Goal: Task Accomplishment & Management: Complete application form

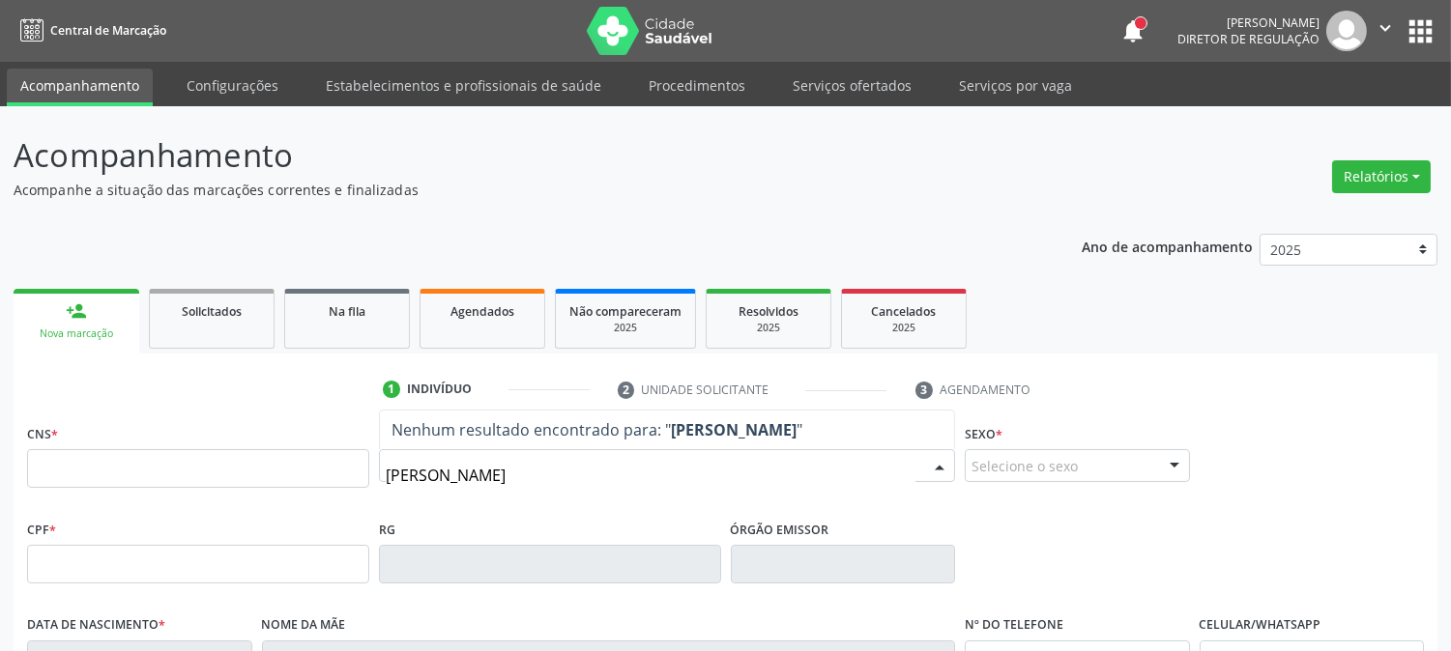
type input "maria dos anjos alves f"
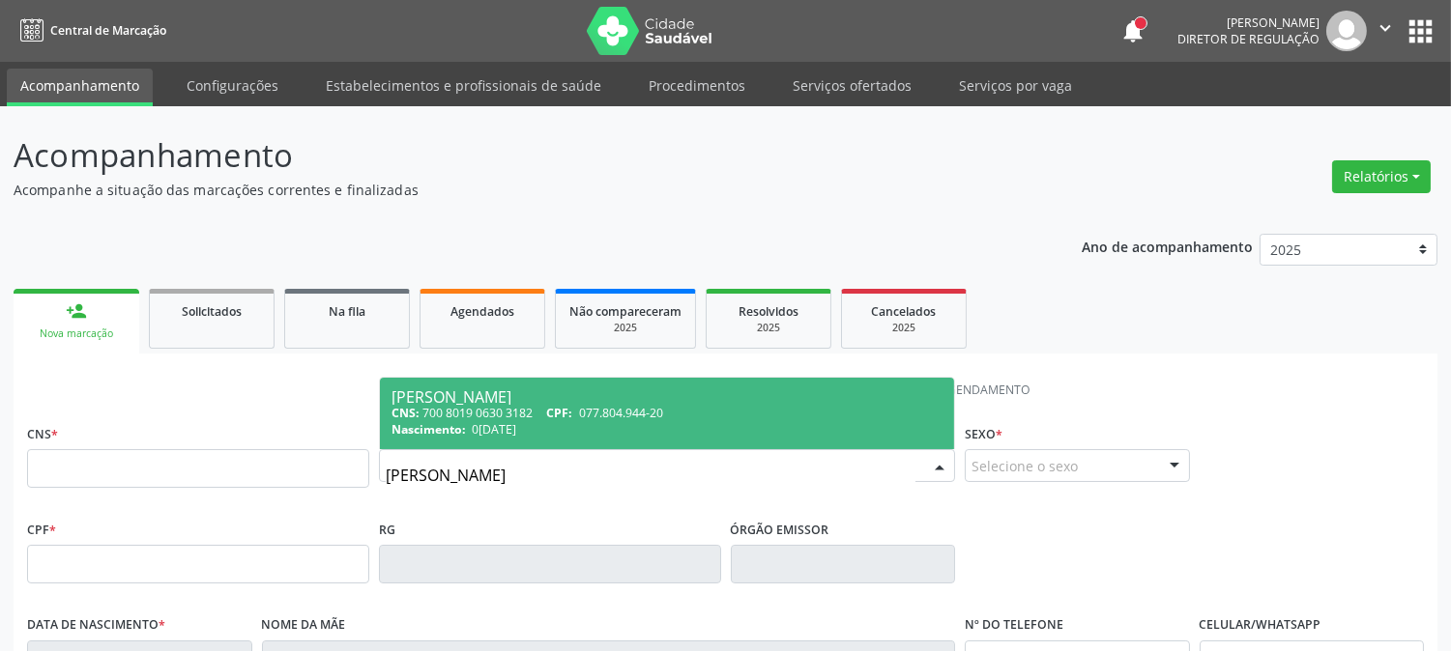
click at [785, 412] on div "CNS: 700 8019 0630 3182 CPF: 077.804.944-20" at bounding box center [666, 413] width 551 height 16
type input "700 8019 0630 3182"
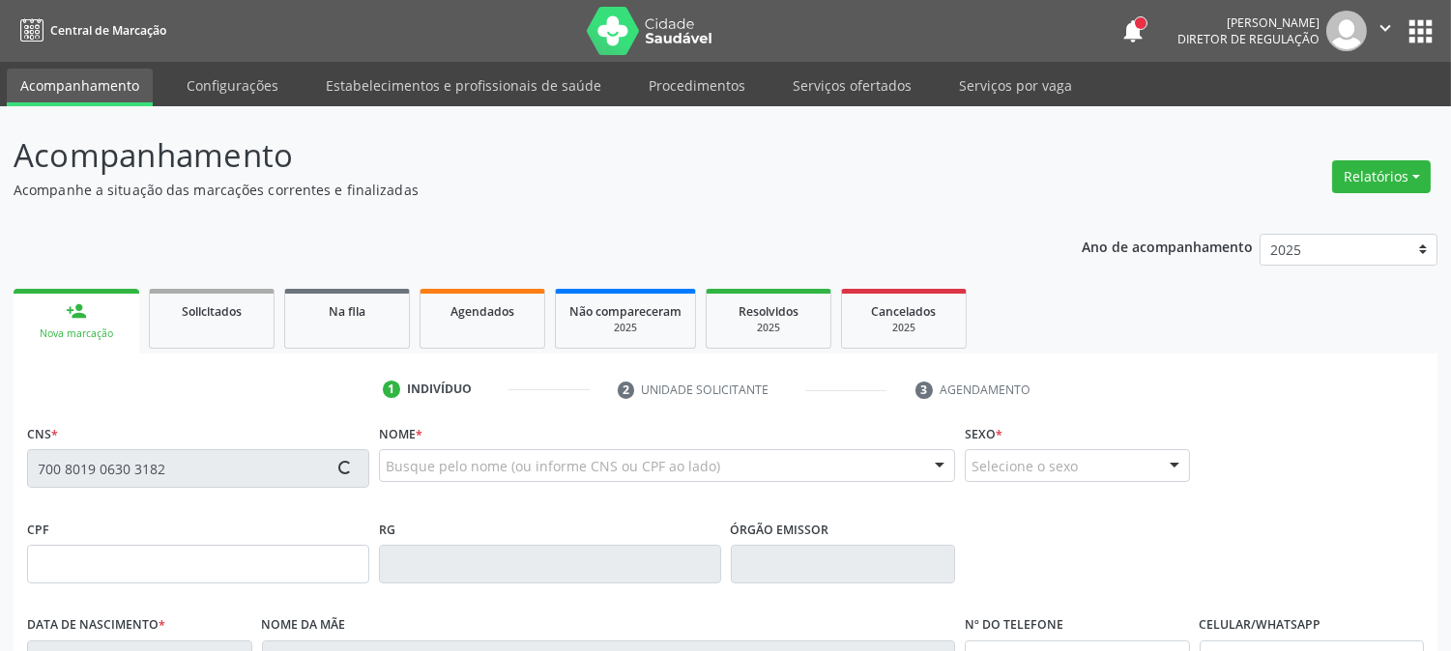
type input "077.804.944-20"
type input "02/10/1931"
type input "Isabel Alves das Flores"
type input "[PHONE_NUMBER]"
type input "1039"
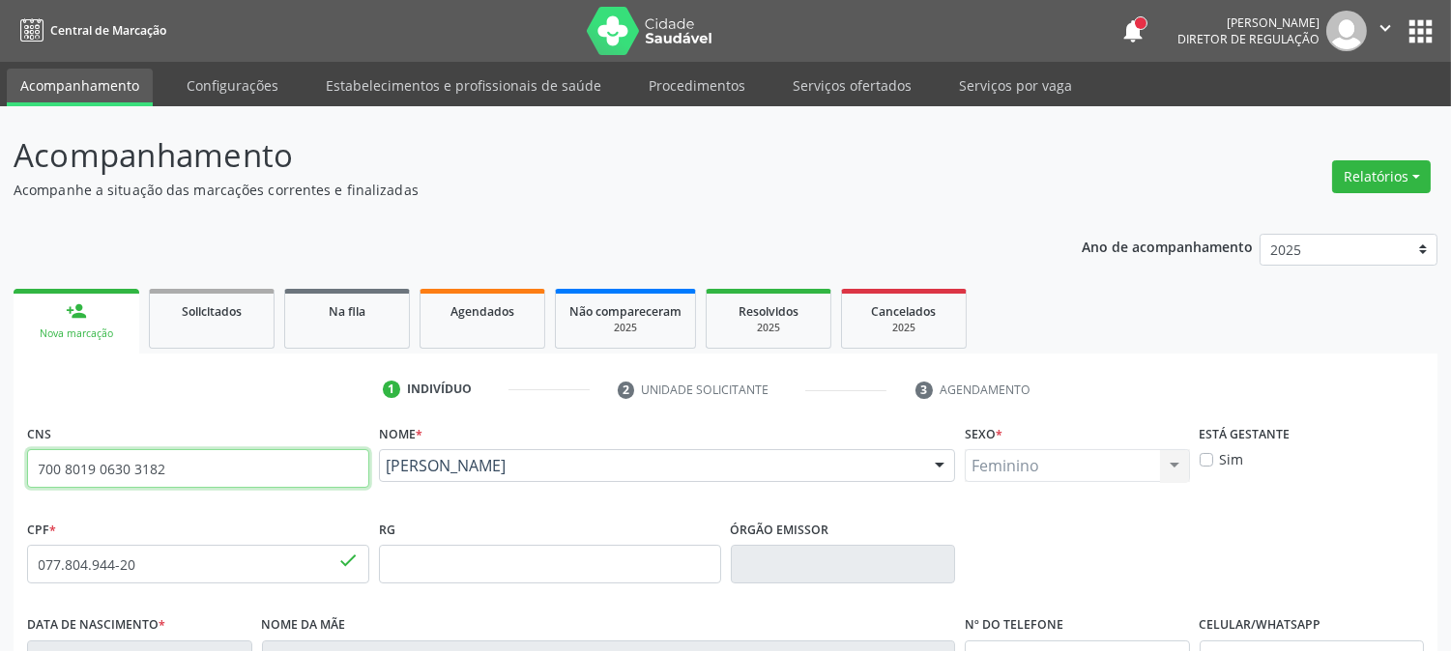
drag, startPoint x: 161, startPoint y: 472, endPoint x: 22, endPoint y: 472, distance: 139.2
click at [22, 472] on div "CNS 700 8019 0630 3182 done" at bounding box center [198, 468] width 352 height 96
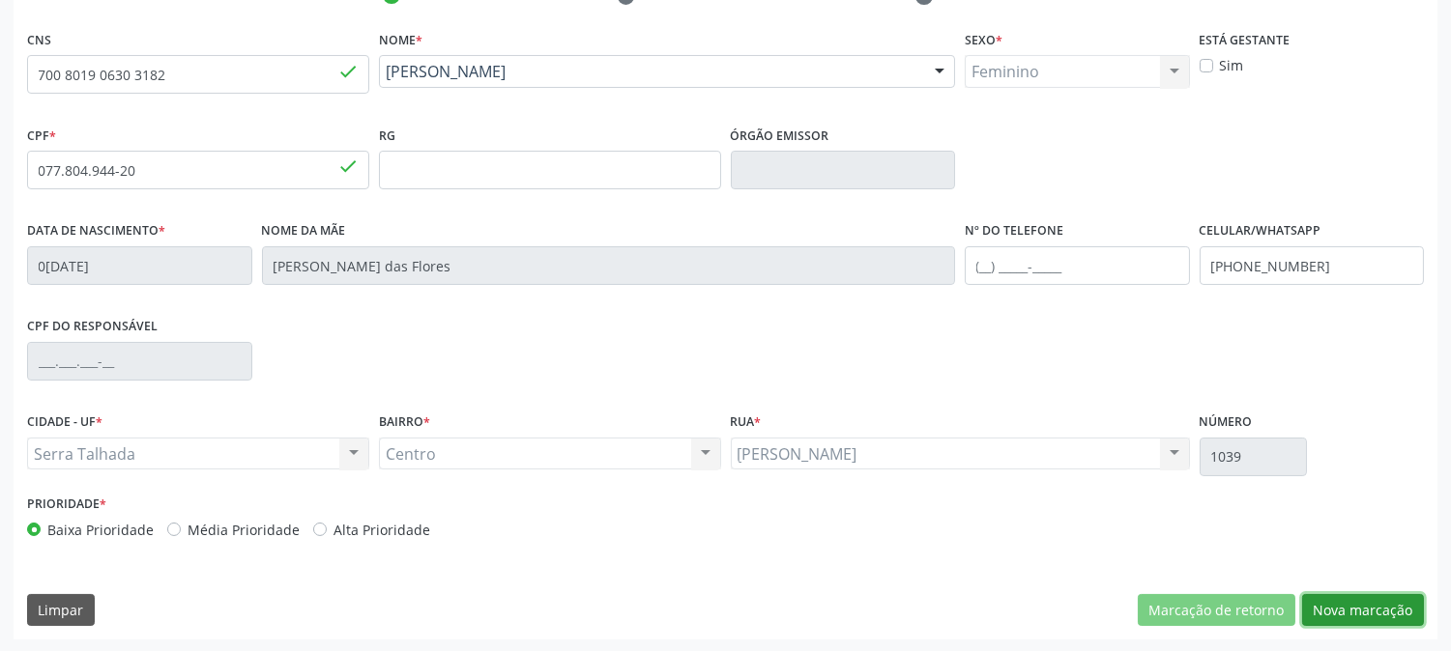
click at [1341, 606] on button "Nova marcação" at bounding box center [1363, 610] width 122 height 33
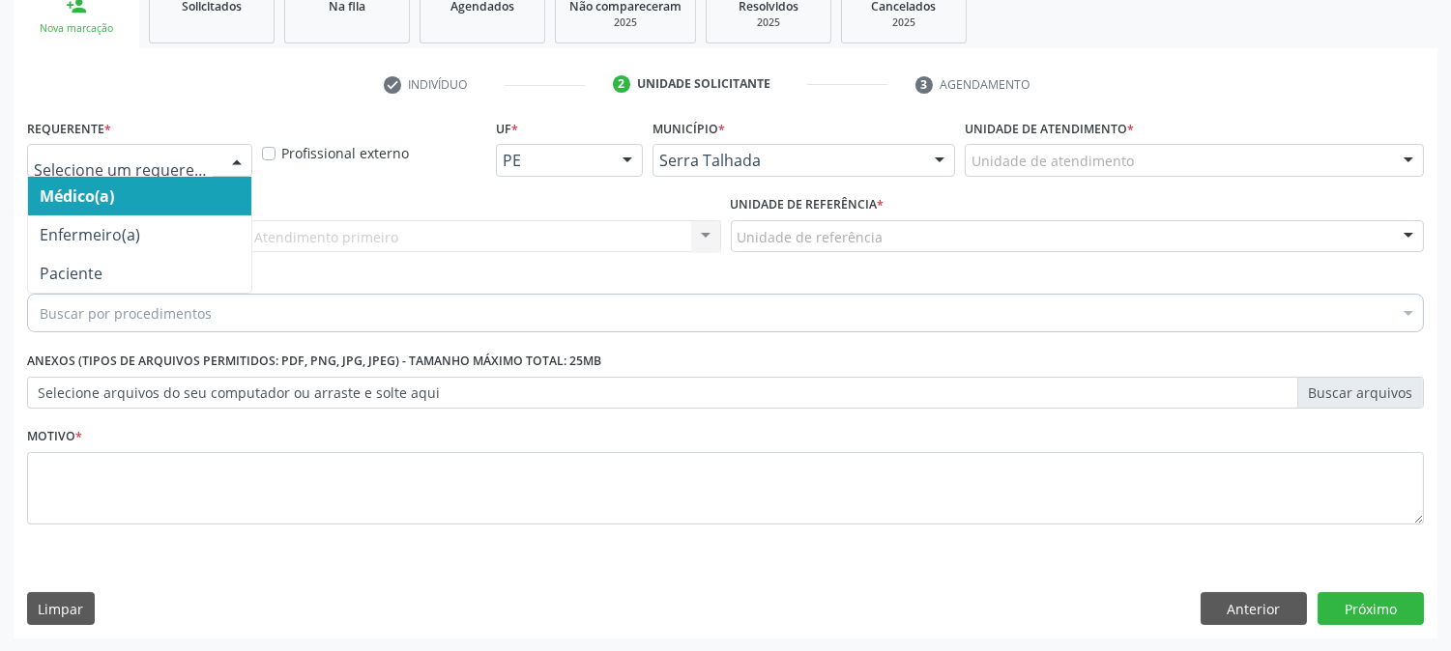
click at [217, 158] on div "Médico(a) Enfermeiro(a) Paciente Nenhum resultado encontrado para: " " Não há n…" at bounding box center [139, 160] width 225 height 33
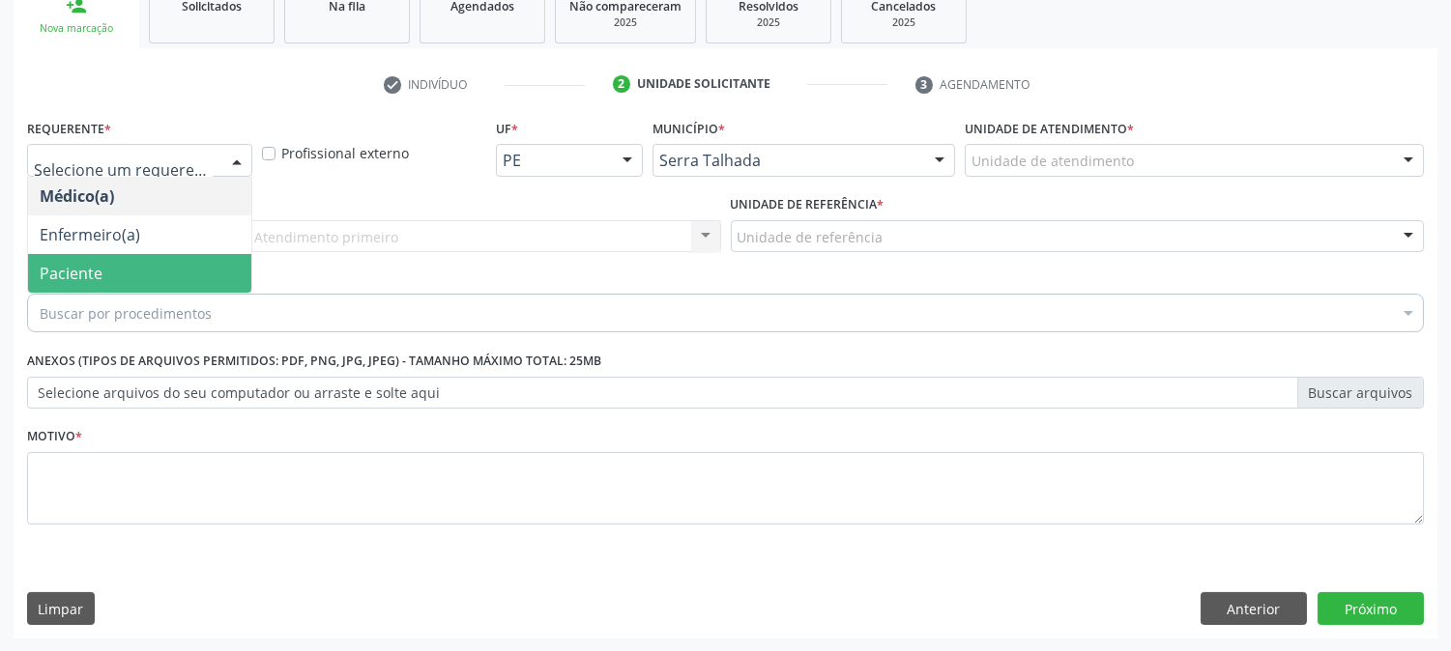
click at [200, 259] on span "Paciente" at bounding box center [139, 273] width 223 height 39
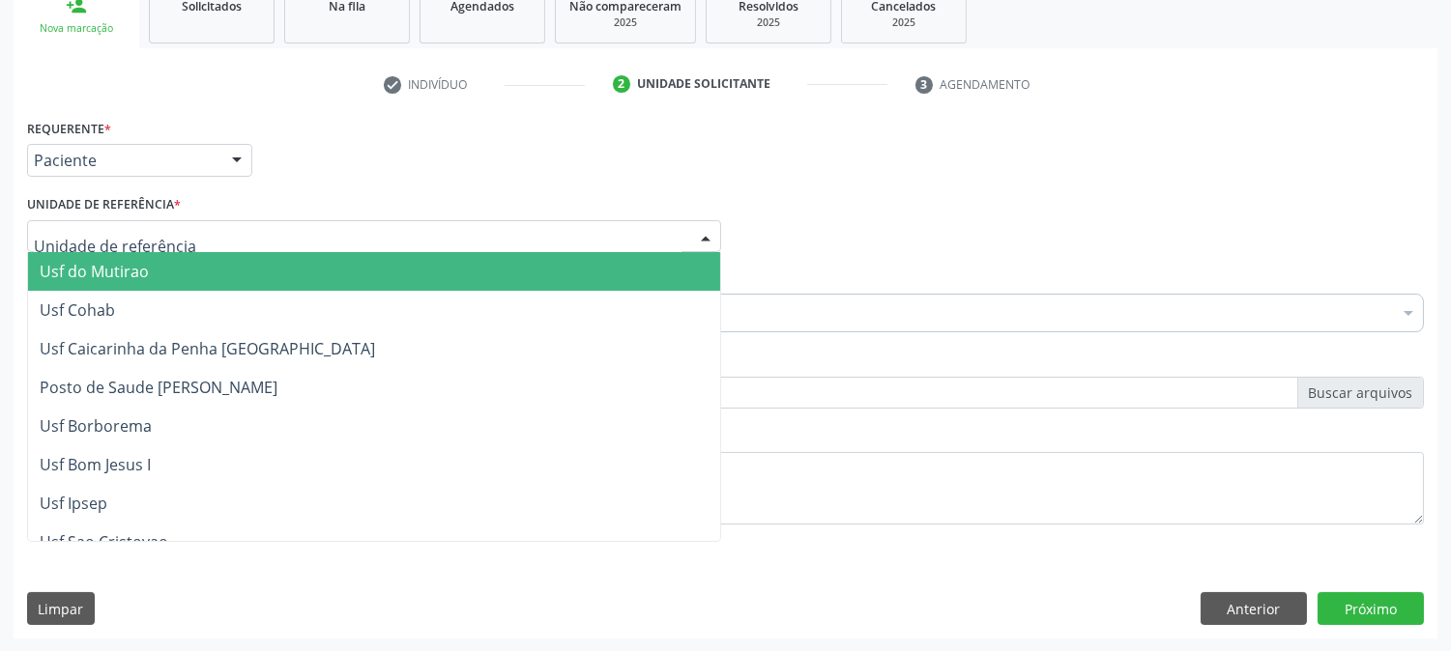
click at [261, 237] on div at bounding box center [374, 236] width 694 height 33
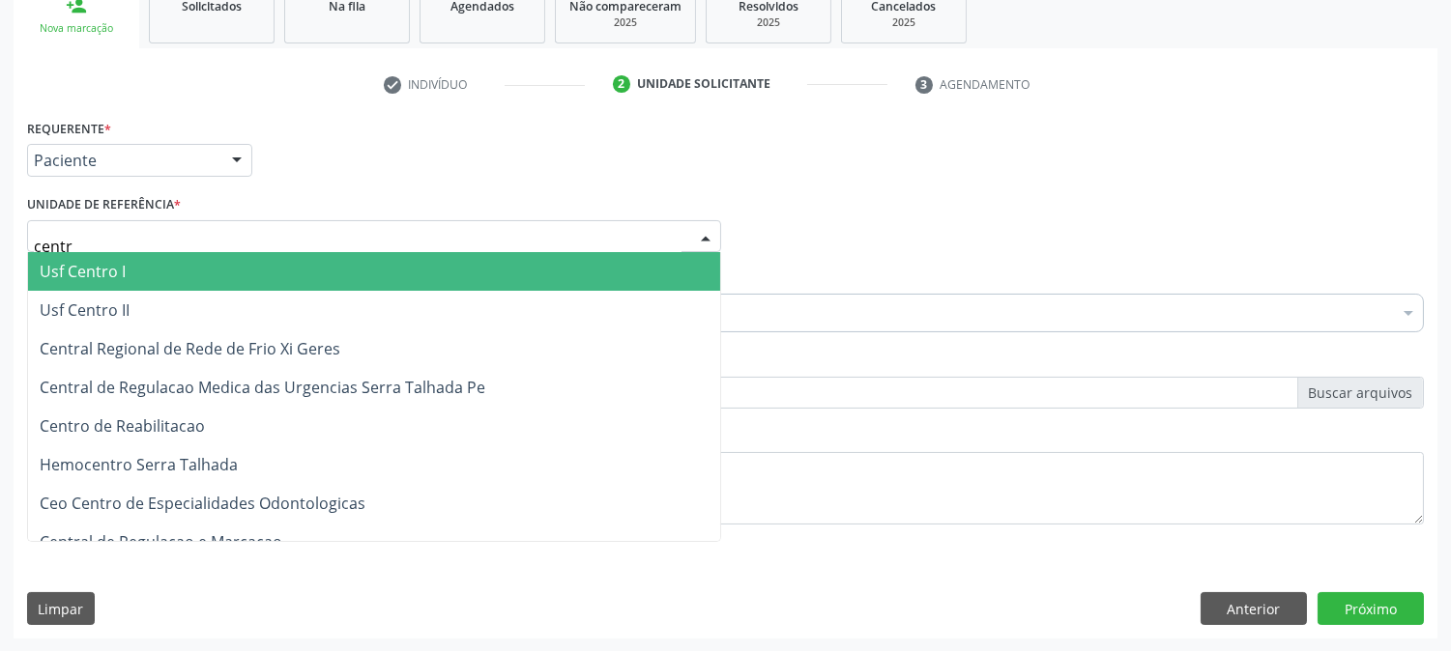
type input "centro"
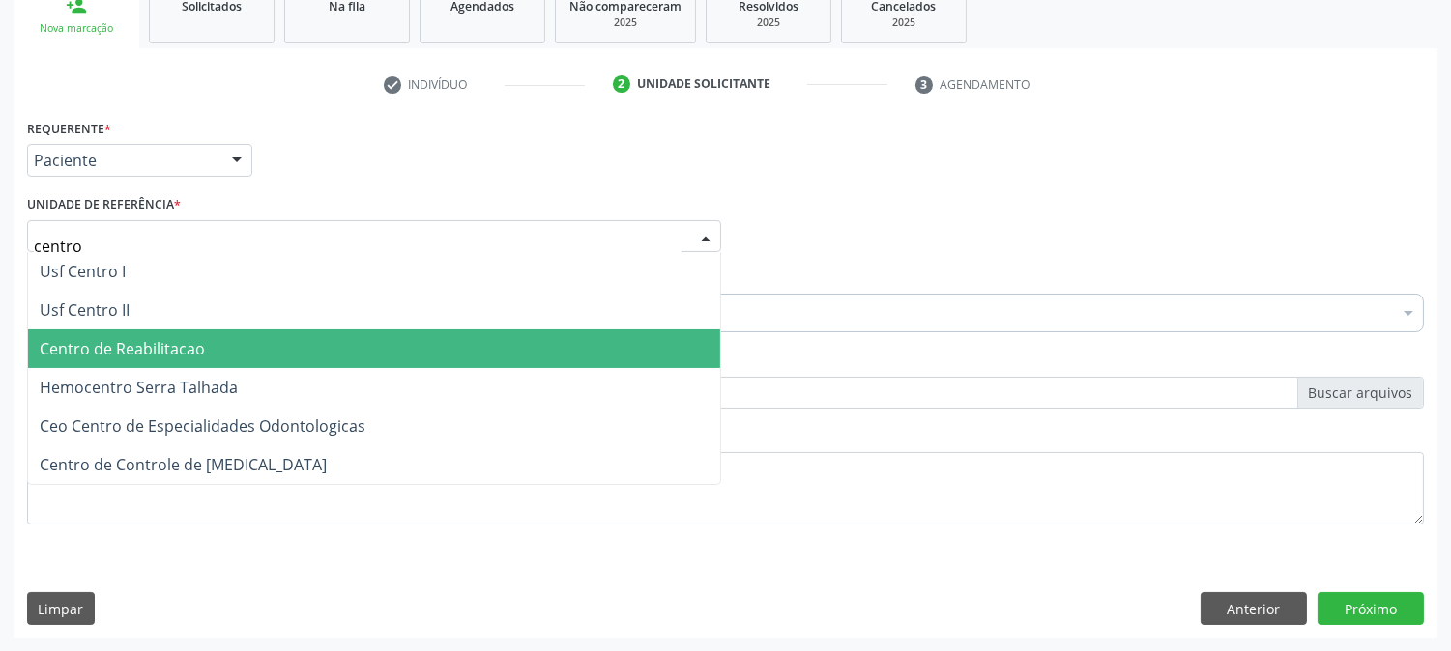
click at [233, 333] on span "Centro de Reabilitacao" at bounding box center [374, 349] width 692 height 39
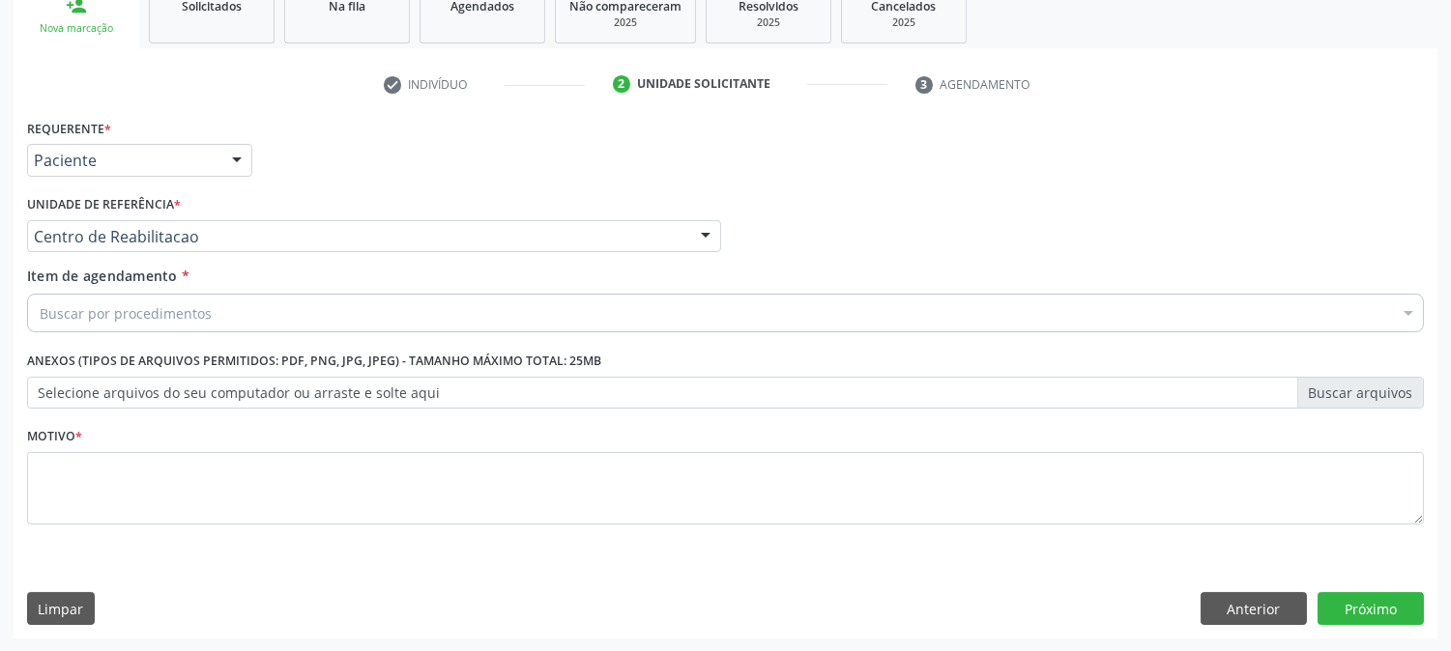
click at [236, 307] on div "Buscar por procedimentos" at bounding box center [725, 313] width 1397 height 39
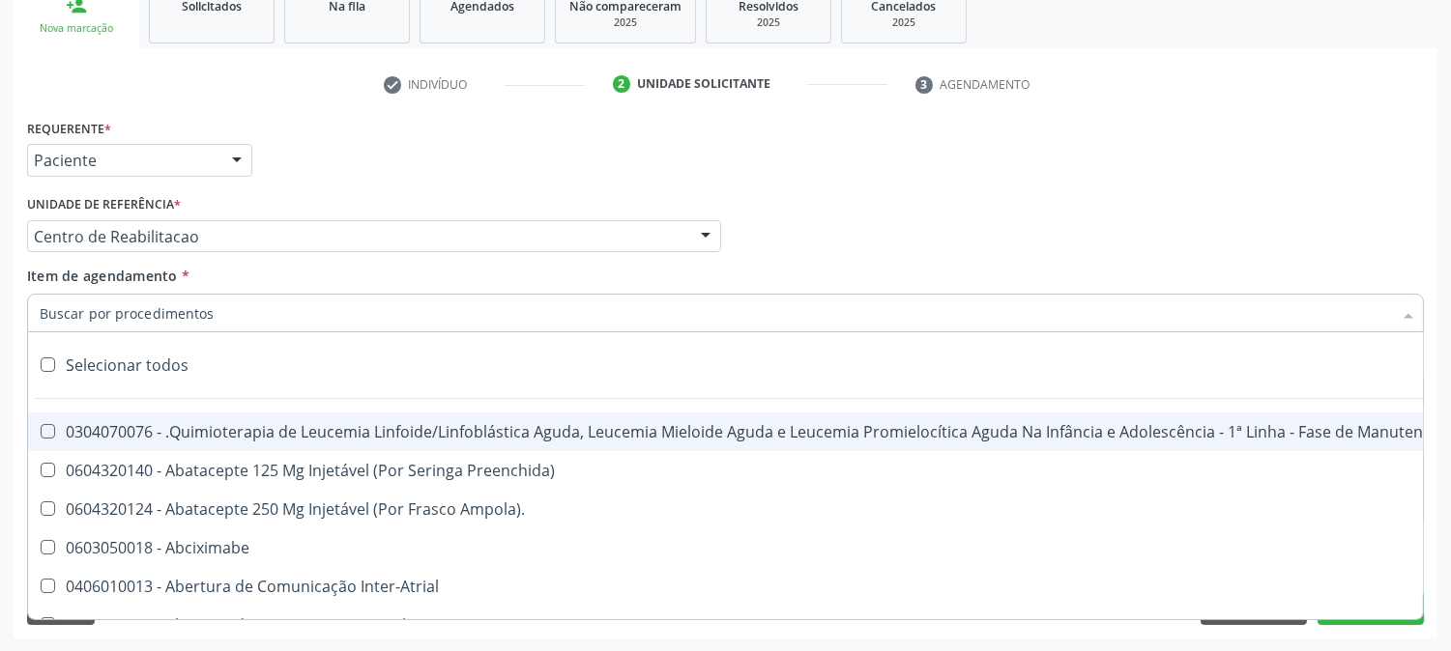
click at [236, 307] on input "Item de agendamento *" at bounding box center [716, 313] width 1352 height 39
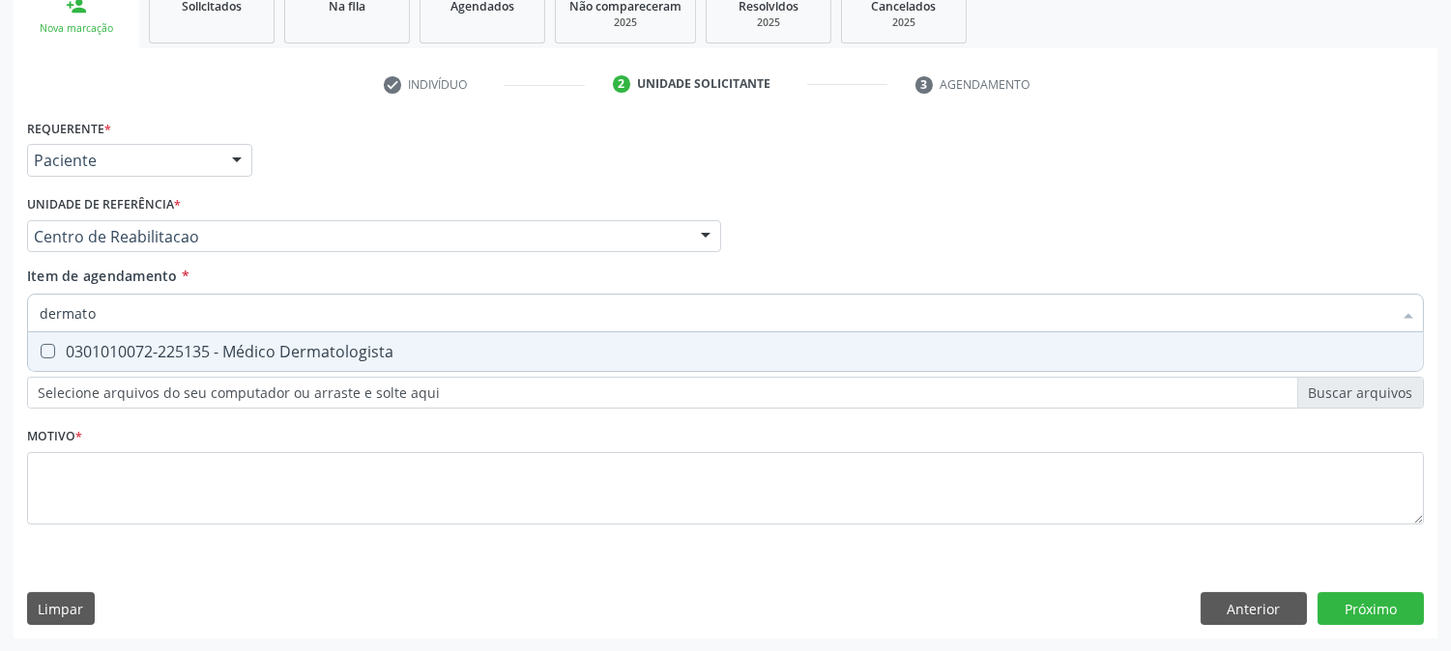
type input "dermatol"
click at [343, 350] on div "0301010072-225135 - Médico Dermatologista" at bounding box center [726, 351] width 1372 height 15
checkbox Dermatologista "true"
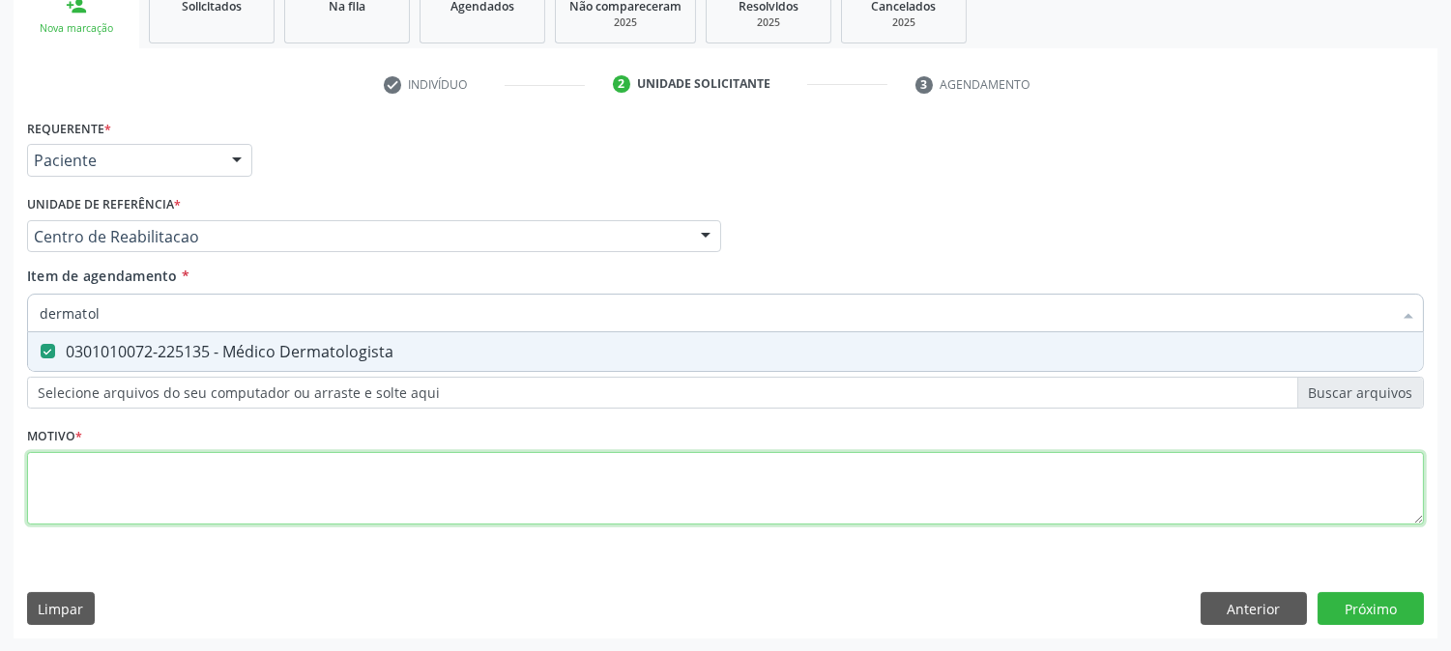
click at [407, 487] on div "Requerente * Paciente Médico(a) Enfermeiro(a) Paciente Nenhum resultado encontr…" at bounding box center [725, 333] width 1397 height 438
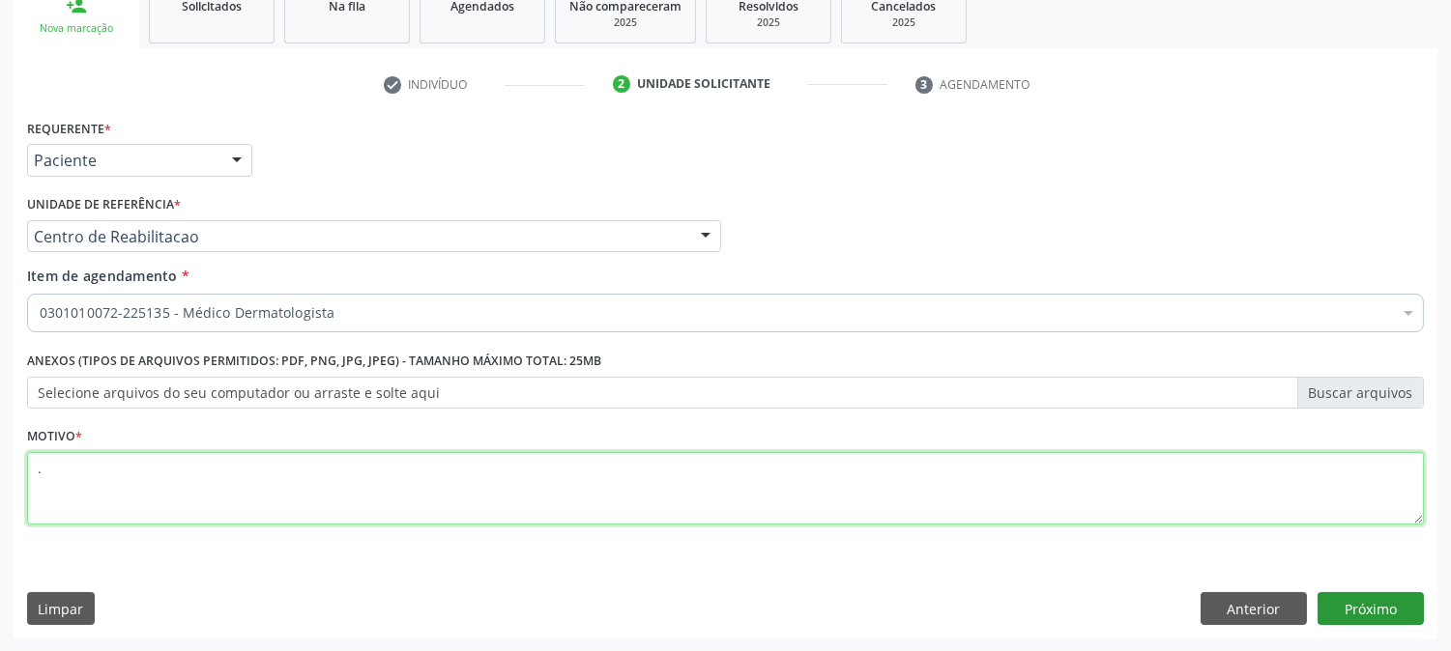
type textarea "."
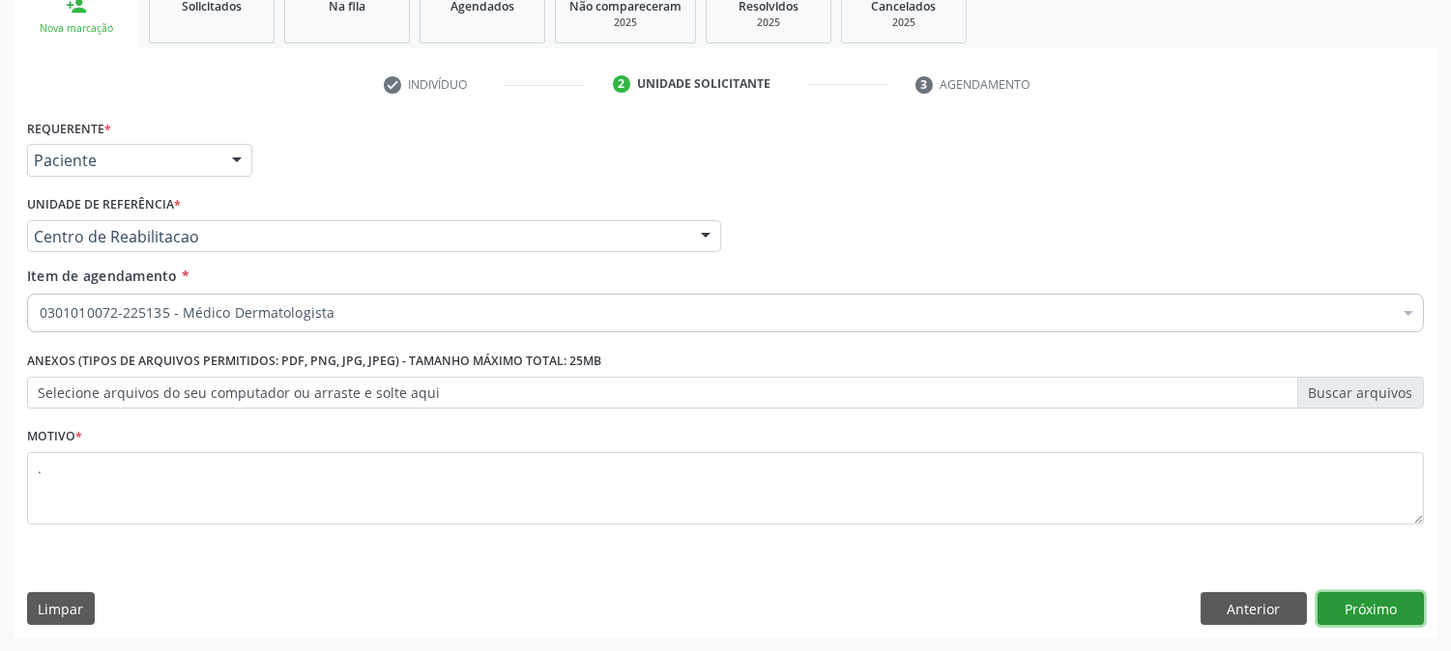
click at [1361, 611] on button "Próximo" at bounding box center [1370, 609] width 106 height 33
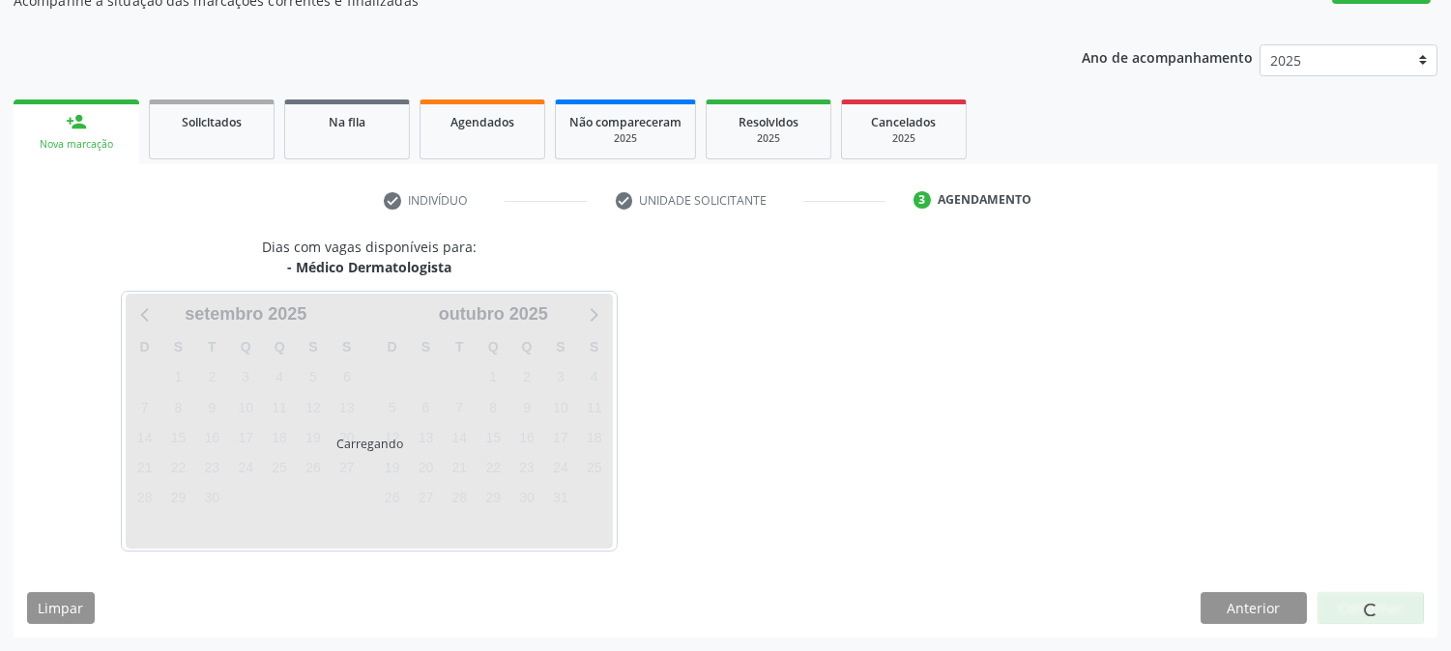
scroll to position [188, 0]
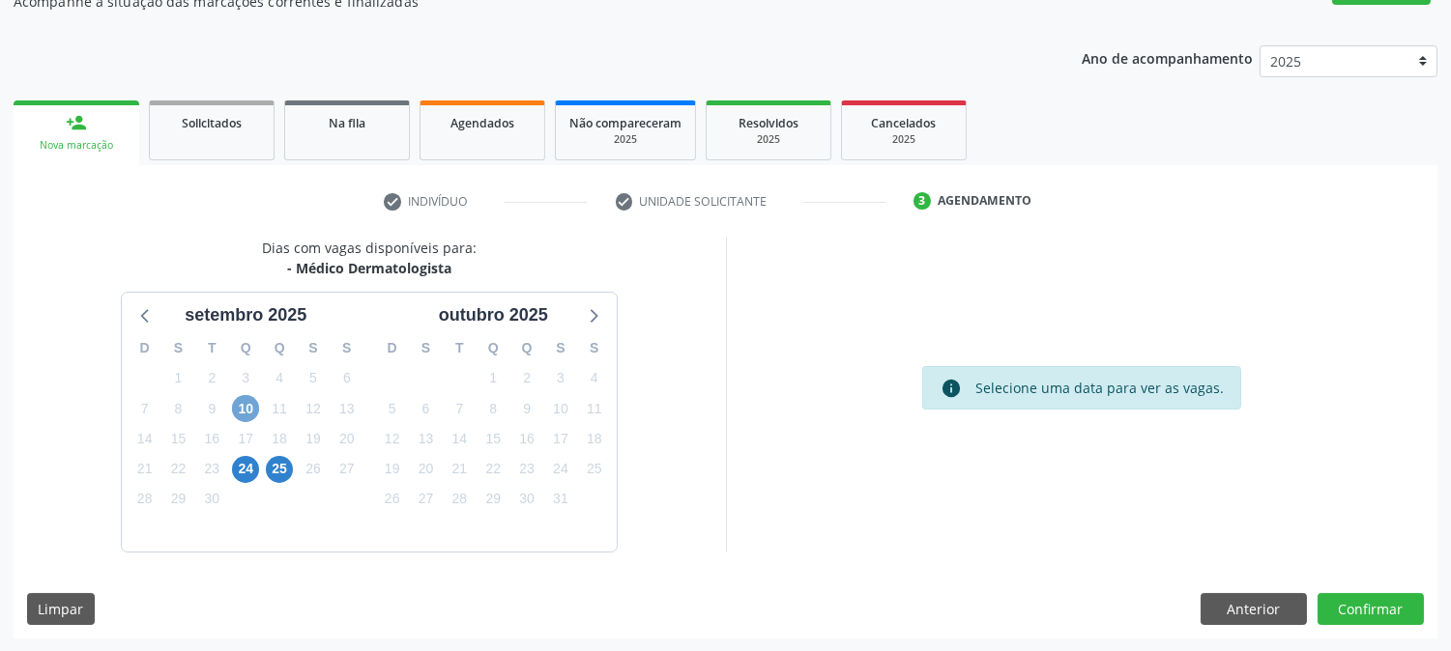
click at [240, 401] on span "10" at bounding box center [245, 408] width 27 height 27
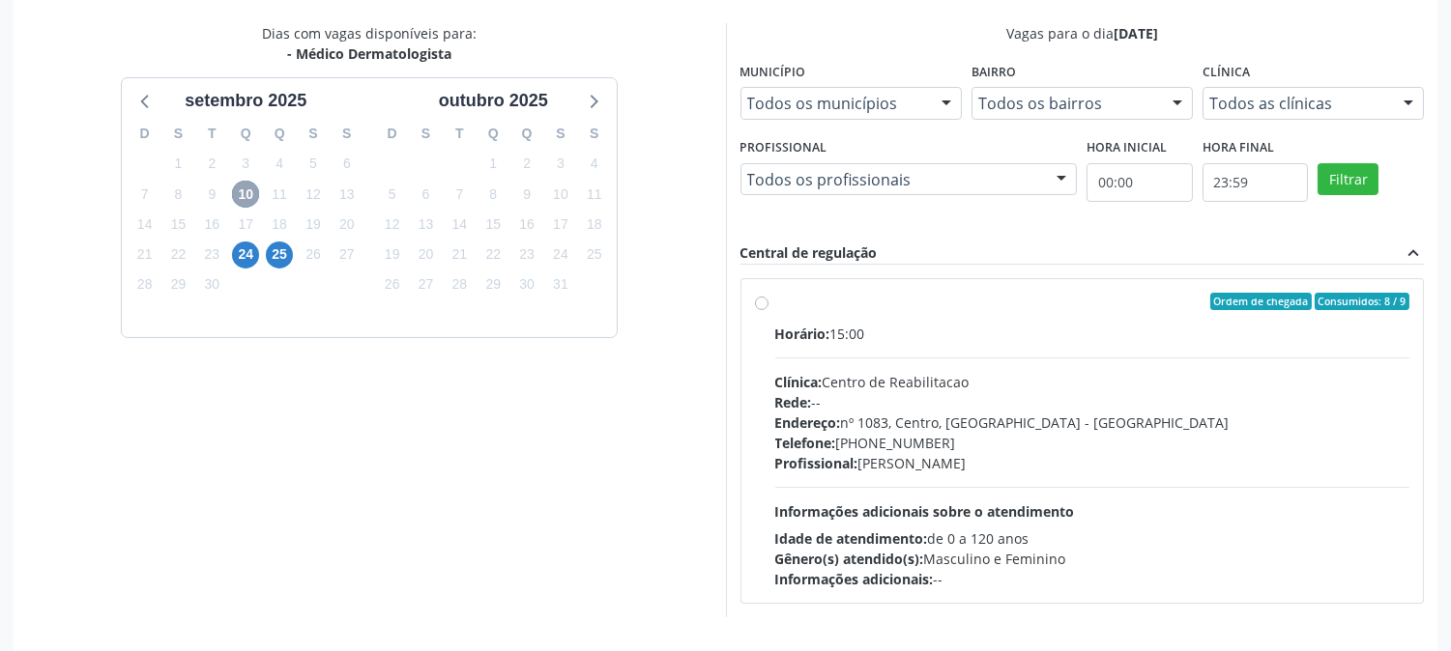
scroll to position [468, 0]
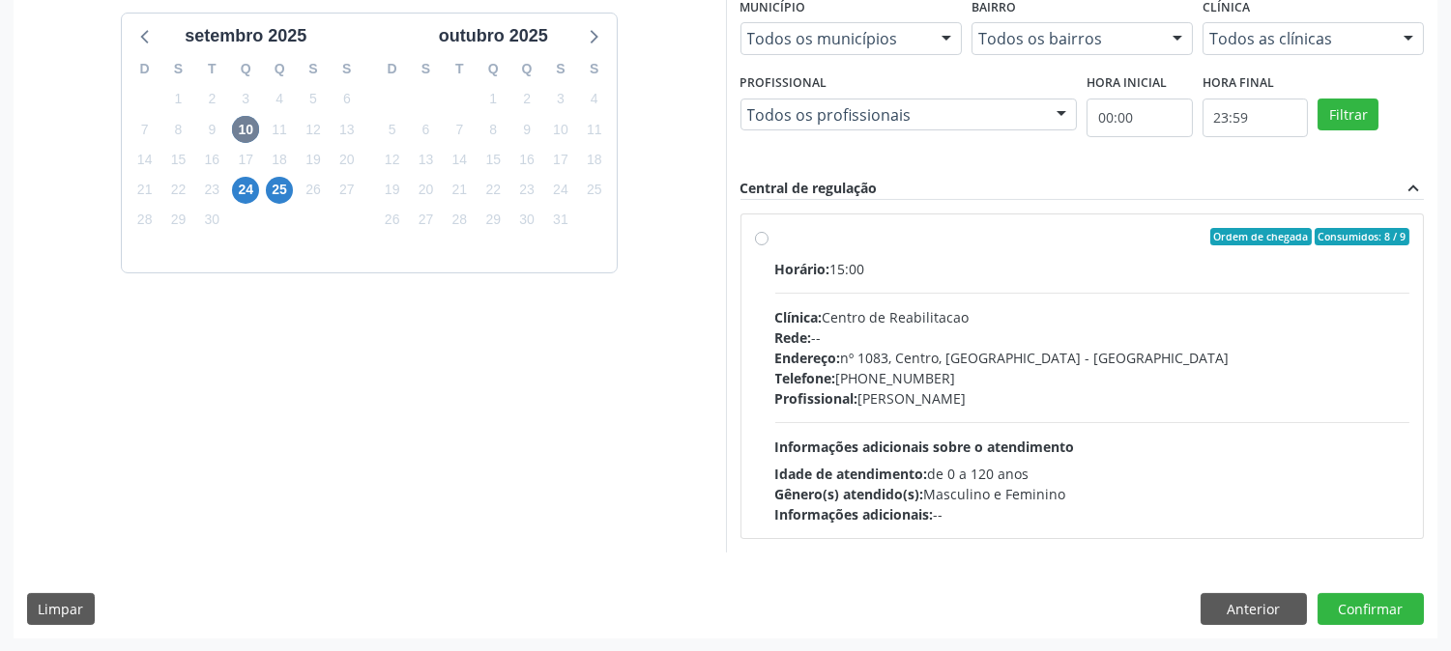
click at [1009, 407] on div "Profissional: Catharina Maria Freire de Lucena Vasconcelos" at bounding box center [1092, 399] width 635 height 20
click at [768, 246] on input "Ordem de chegada Consumidos: 8 / 9 Horário: 15:00 Clínica: Centro de Reabilitac…" at bounding box center [762, 236] width 14 height 17
radio input "true"
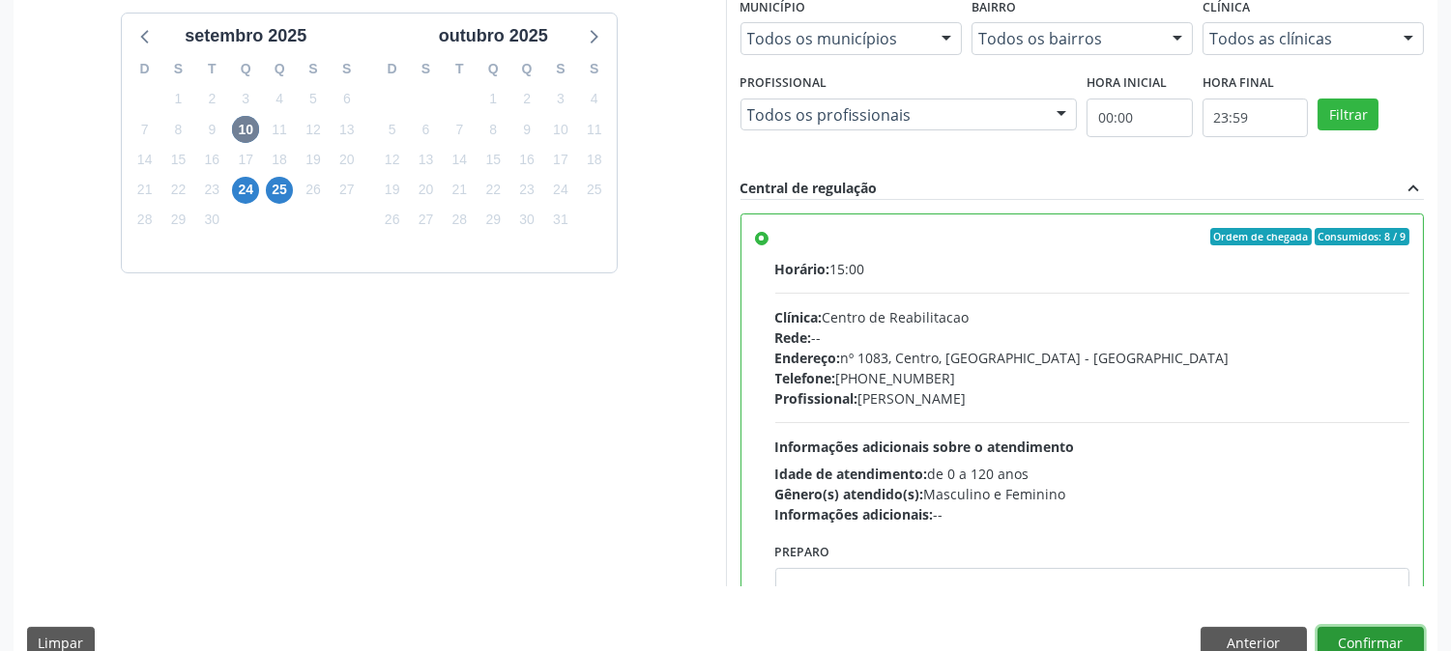
click at [1366, 640] on button "Confirmar" at bounding box center [1370, 643] width 106 height 33
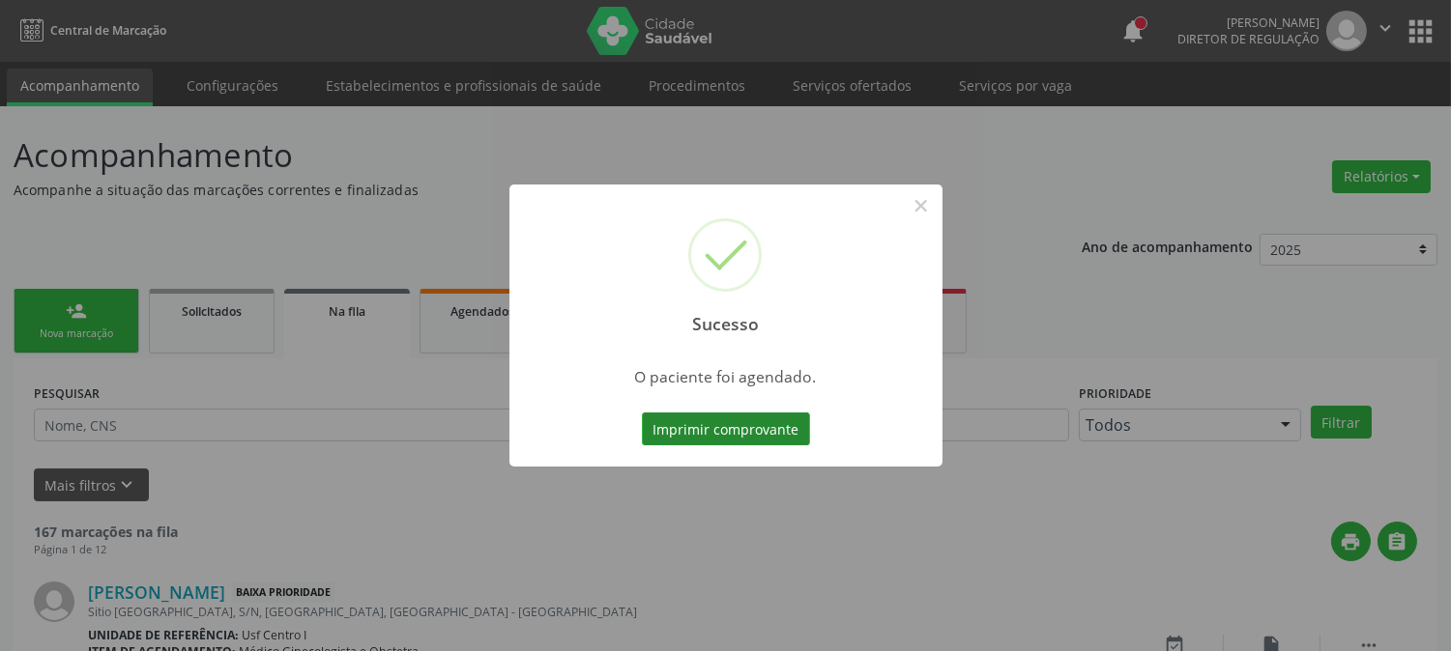
click at [699, 416] on button "Imprimir comprovante" at bounding box center [726, 429] width 168 height 33
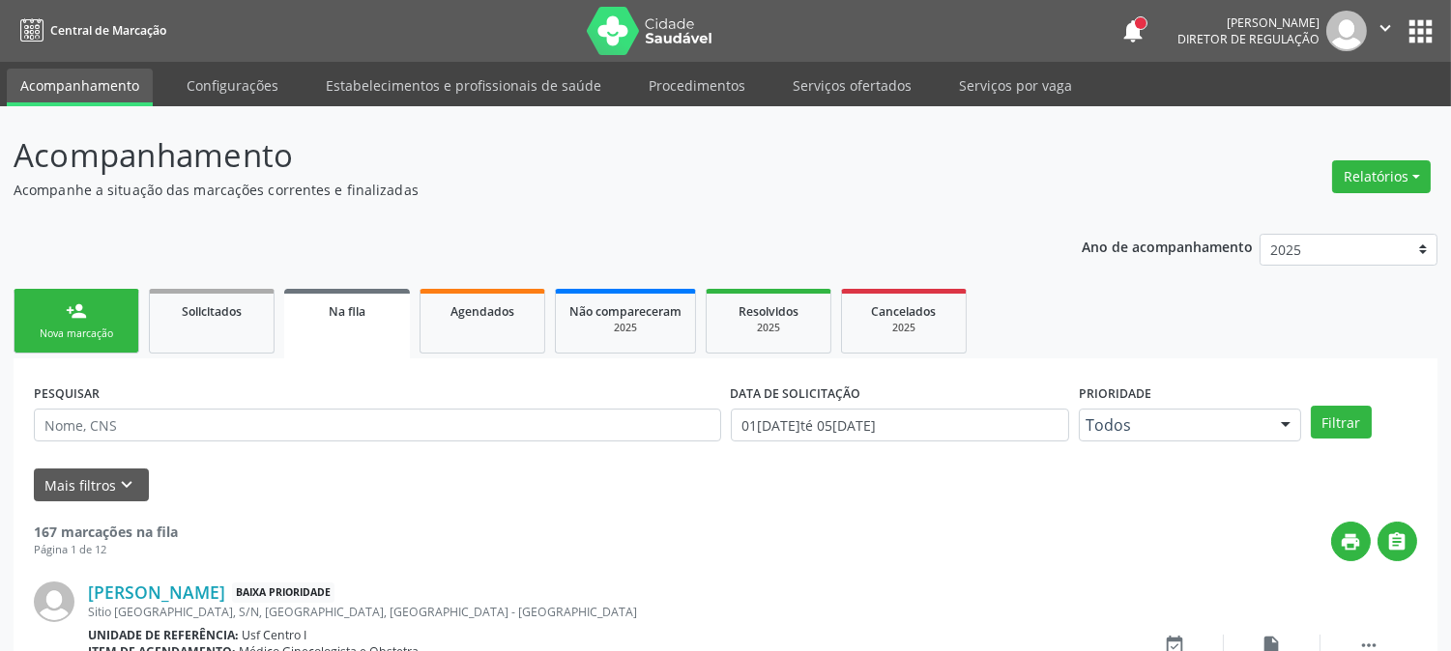
click at [90, 304] on link "person_add Nova marcação" at bounding box center [77, 321] width 126 height 65
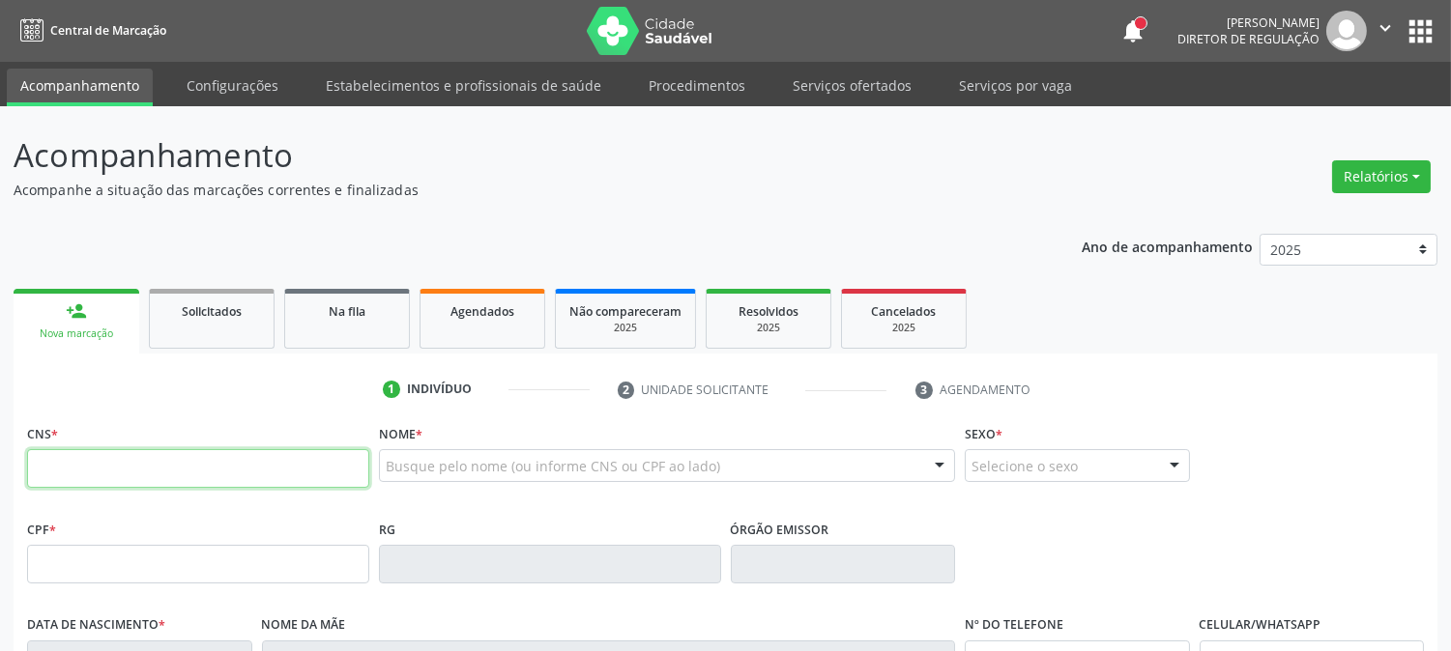
click at [275, 458] on input "text" at bounding box center [198, 468] width 342 height 39
paste input "700 8019 0630 3182"
type input "700 8019 0630 3182"
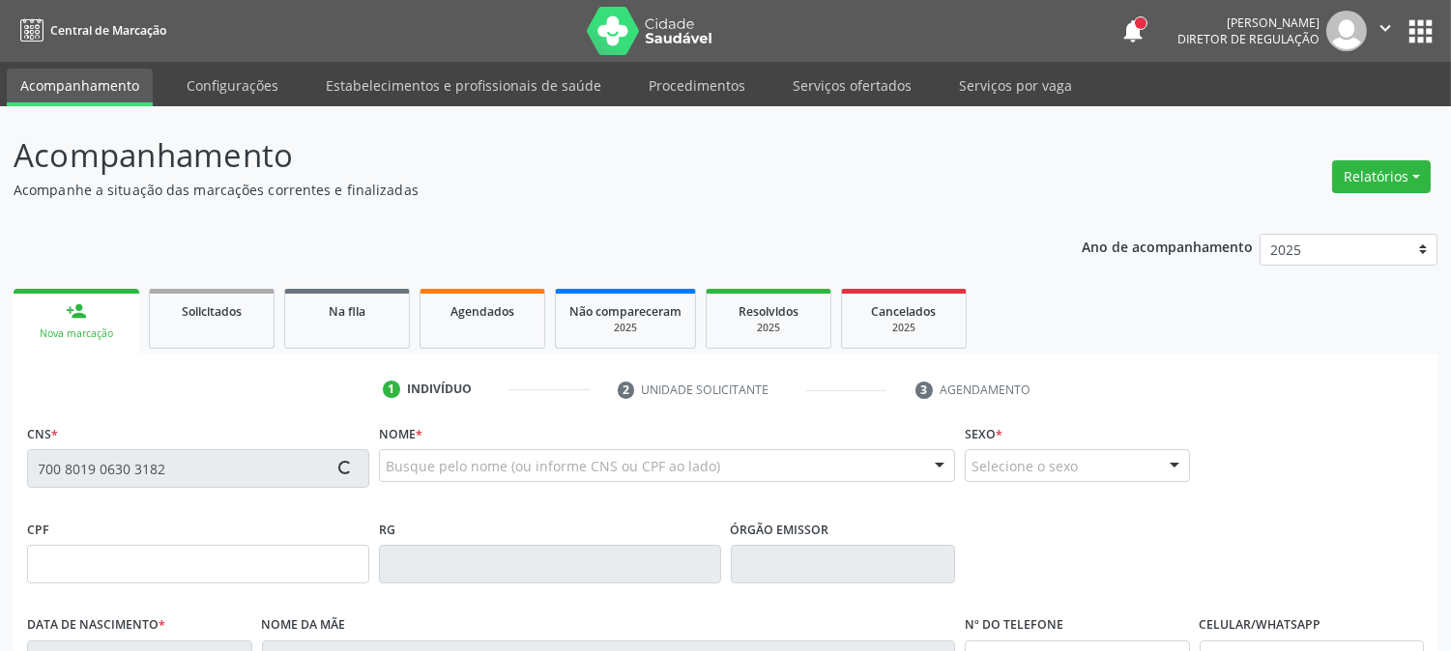
type input "077.804.944-20"
type input "02/10/1931"
type input "Isabel Alves das Flores"
type input "(87) 99999-9999"
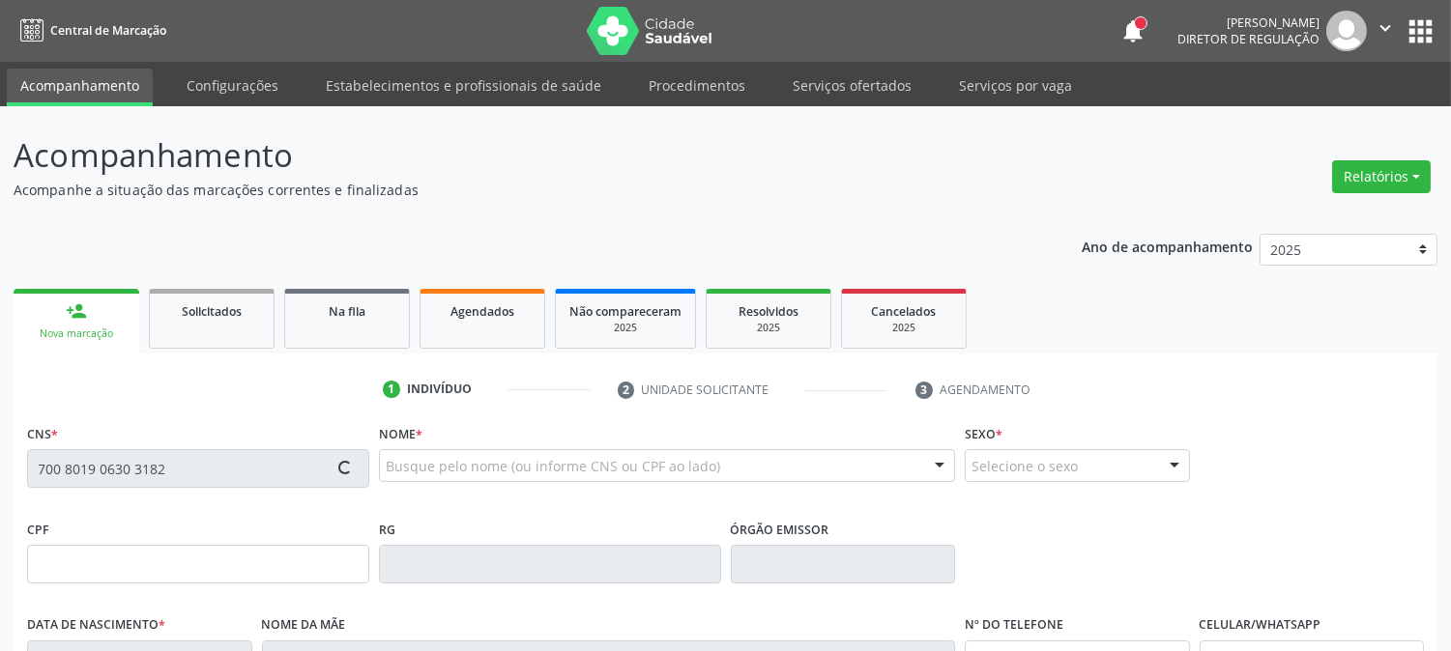
type input "1039"
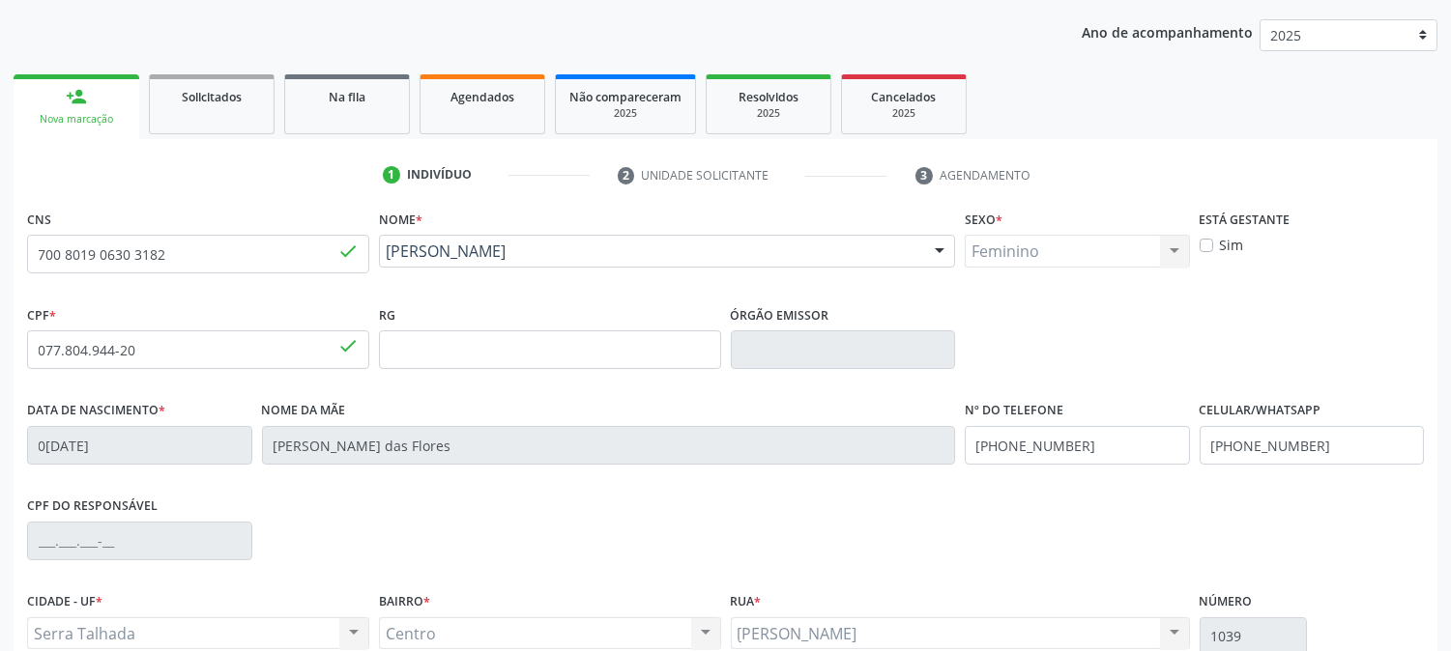
scroll to position [394, 0]
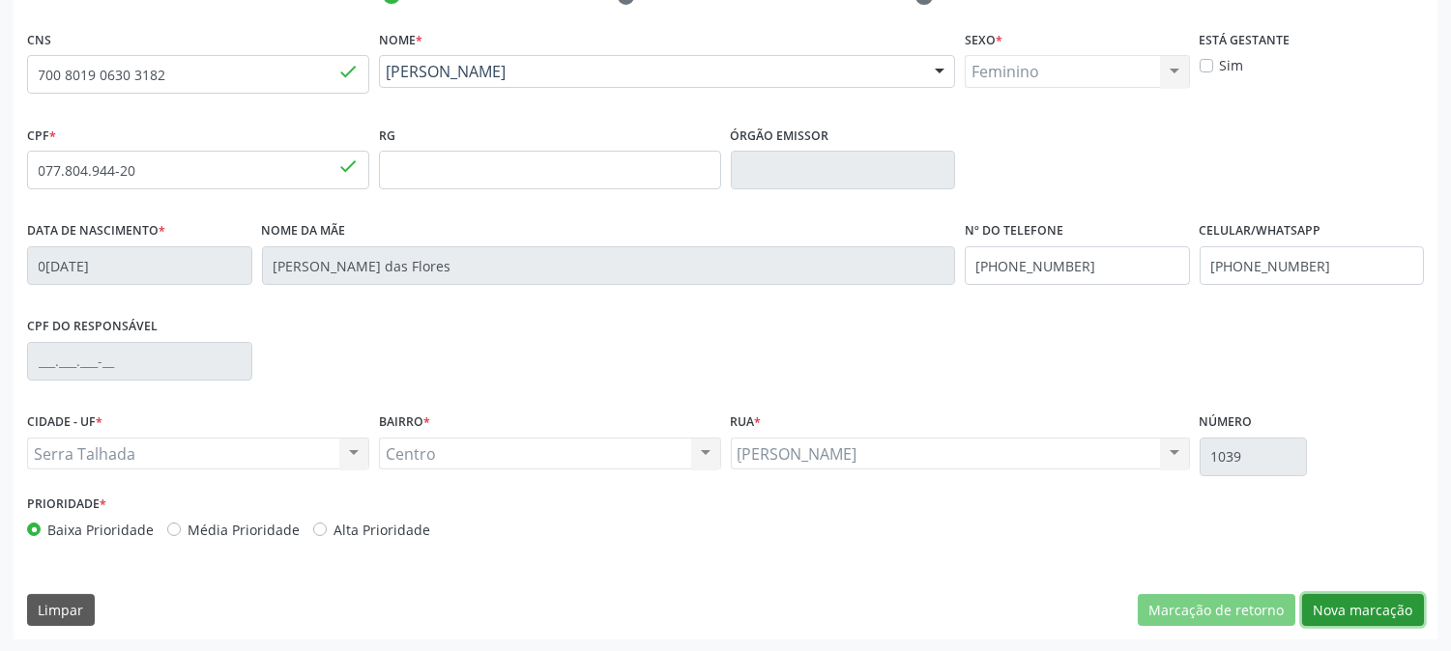
click at [1332, 600] on button "Nova marcação" at bounding box center [1363, 610] width 122 height 33
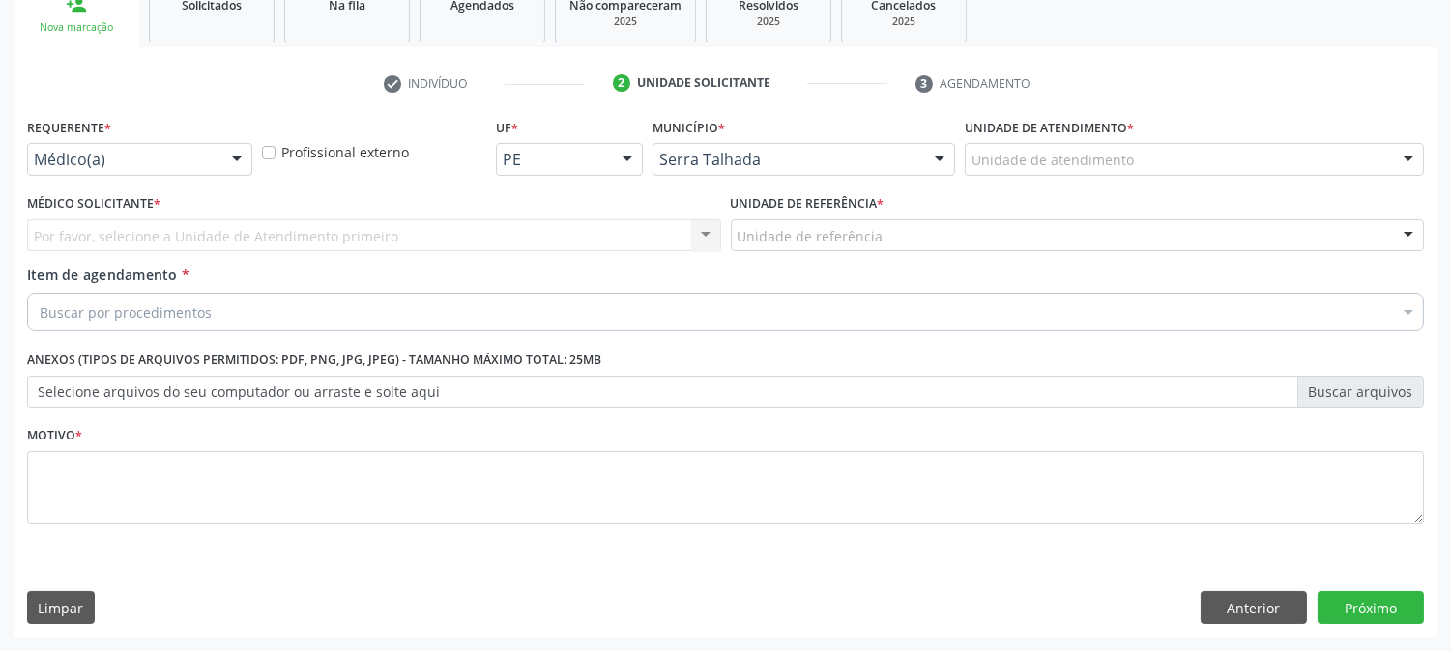
scroll to position [305, 0]
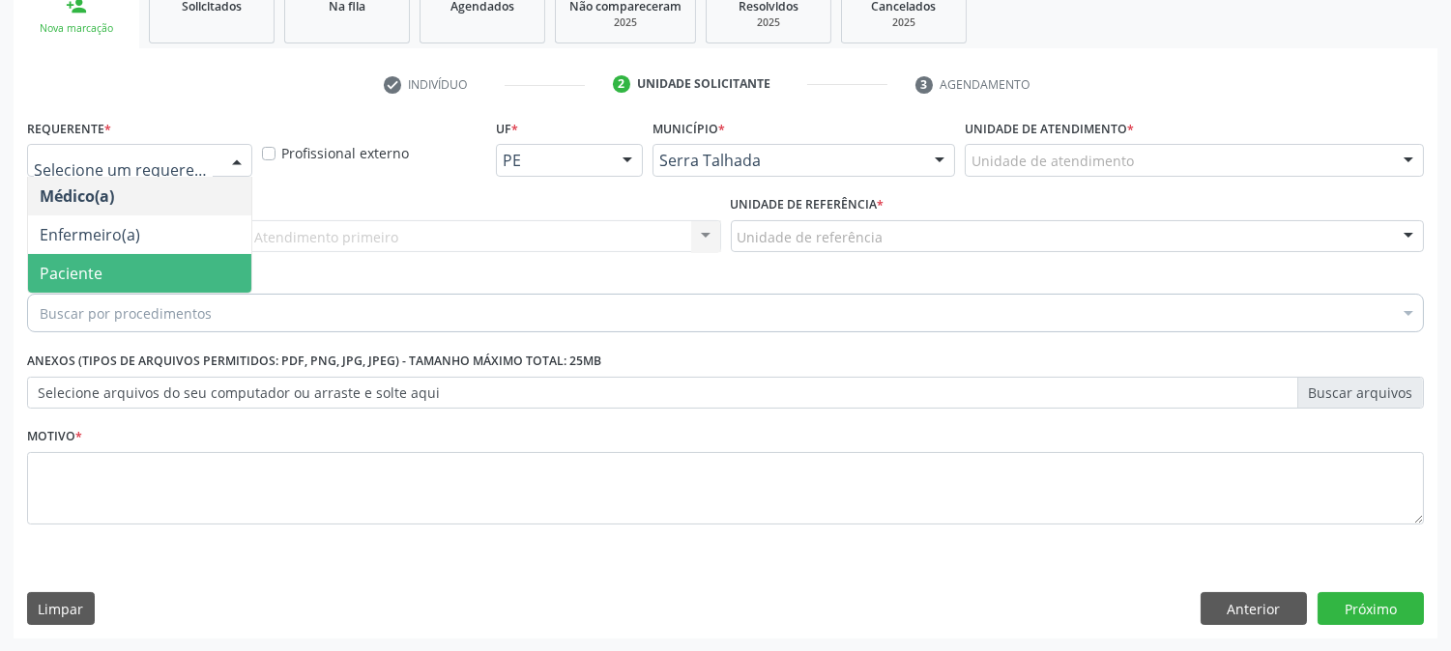
click at [140, 268] on span "Paciente" at bounding box center [139, 273] width 223 height 39
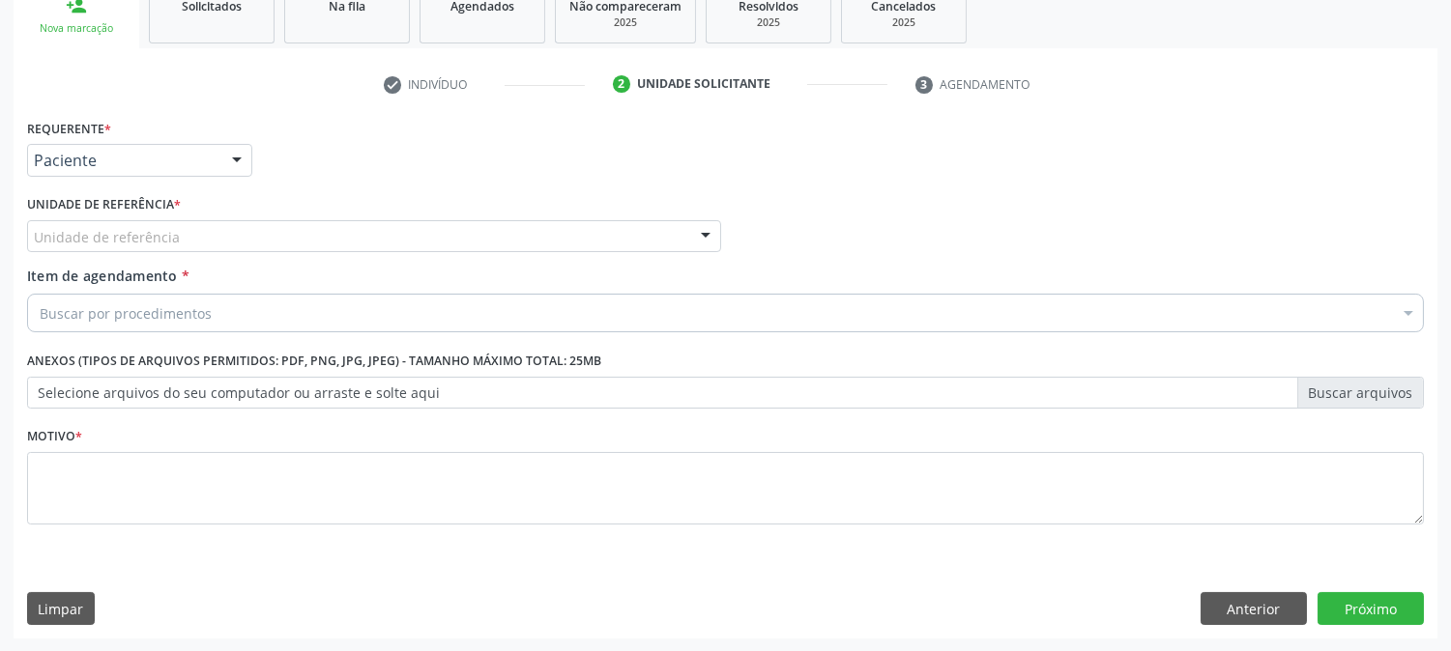
click at [155, 223] on div "Unidade de referência" at bounding box center [374, 236] width 694 height 33
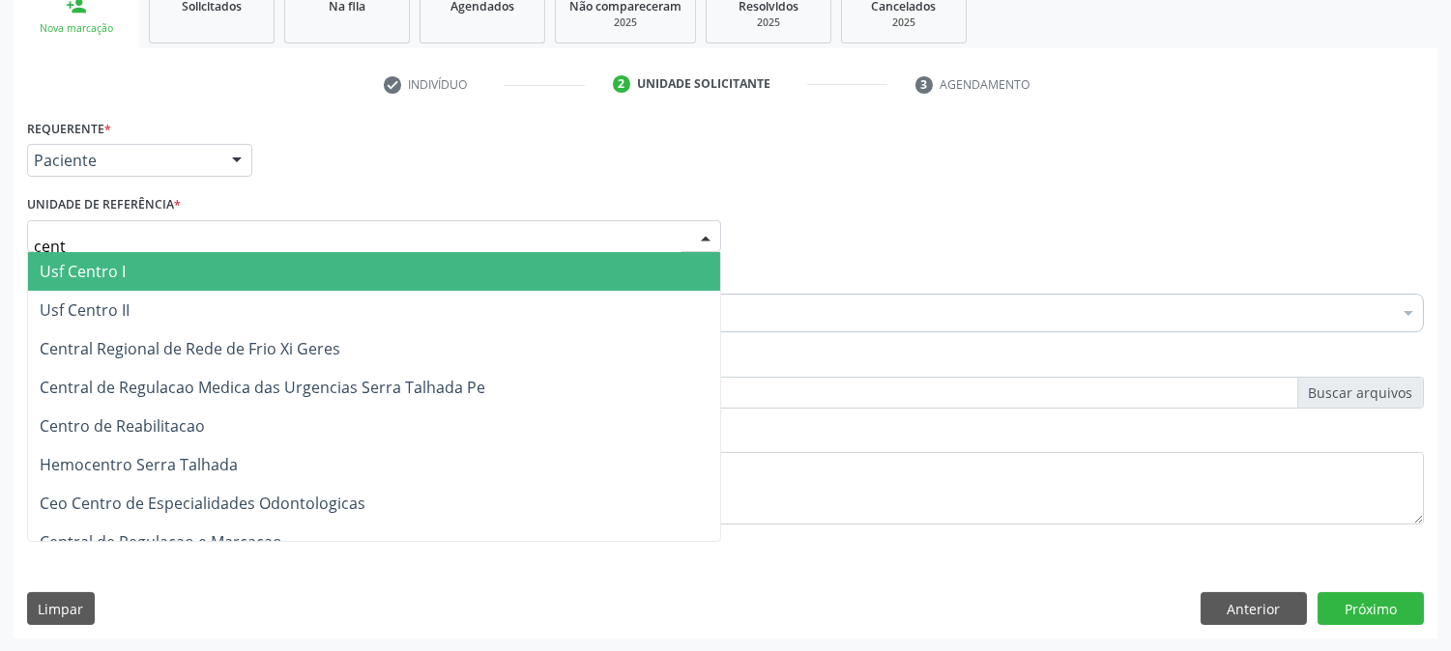
type input "centr"
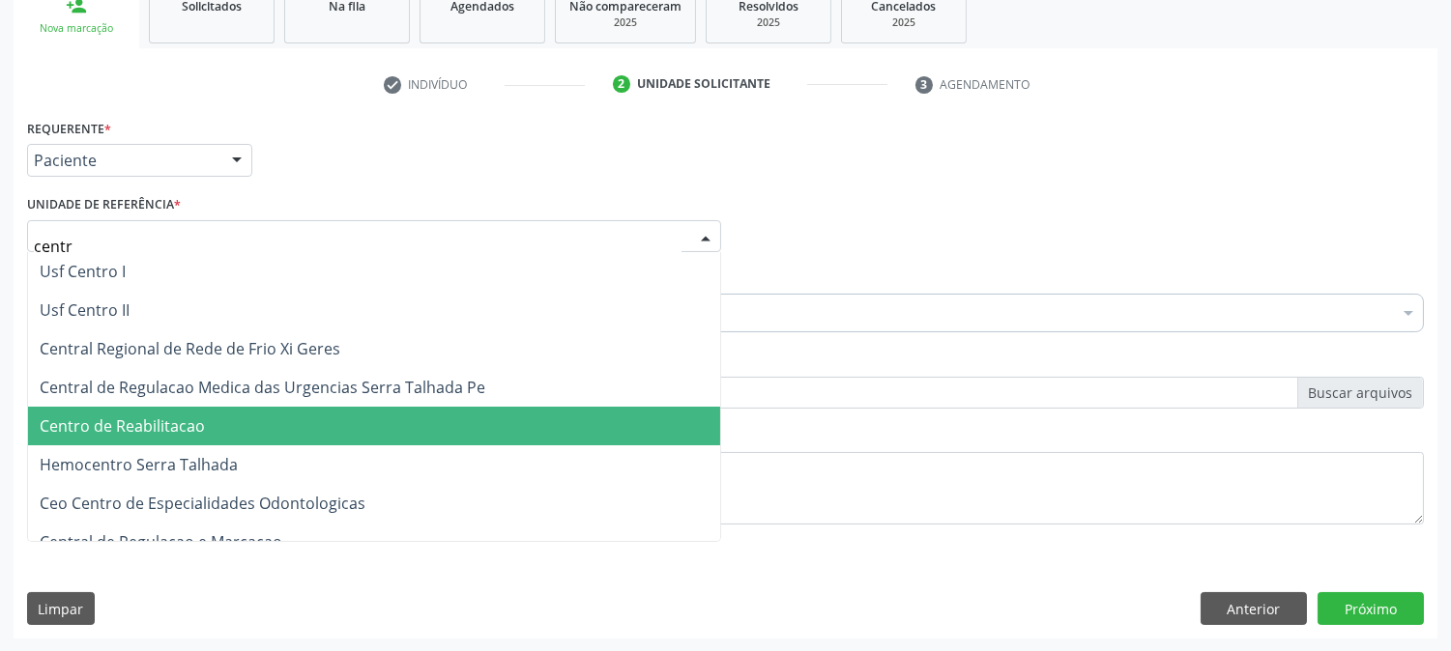
click at [209, 426] on span "Centro de Reabilitacao" at bounding box center [374, 426] width 692 height 39
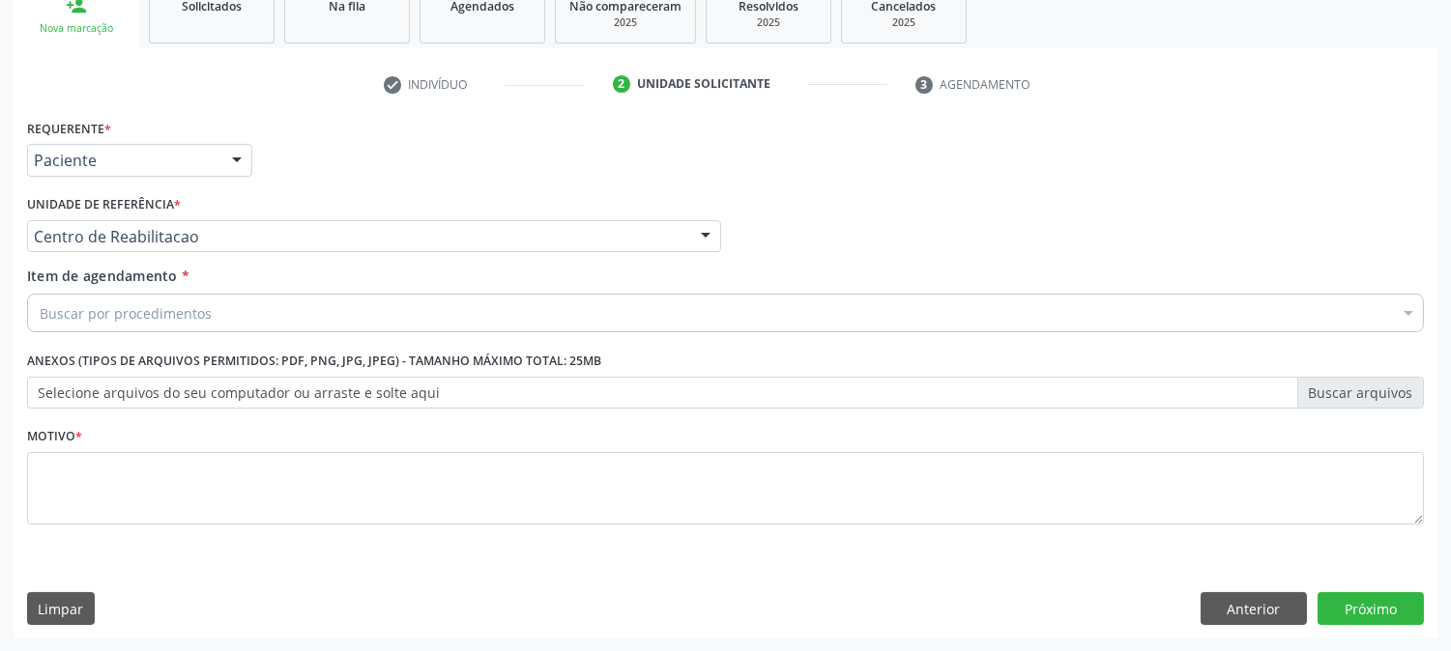
click at [224, 294] on div "Buscar por procedimentos" at bounding box center [725, 313] width 1397 height 39
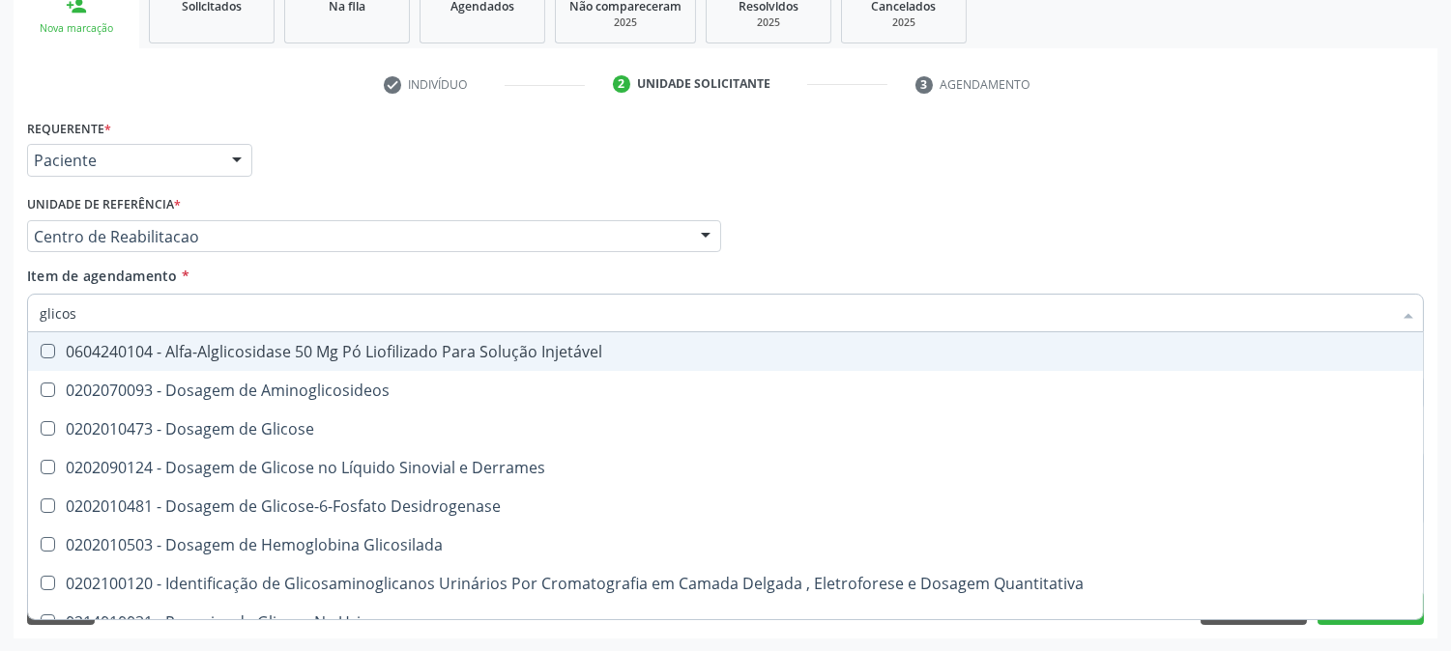
type input "glicose"
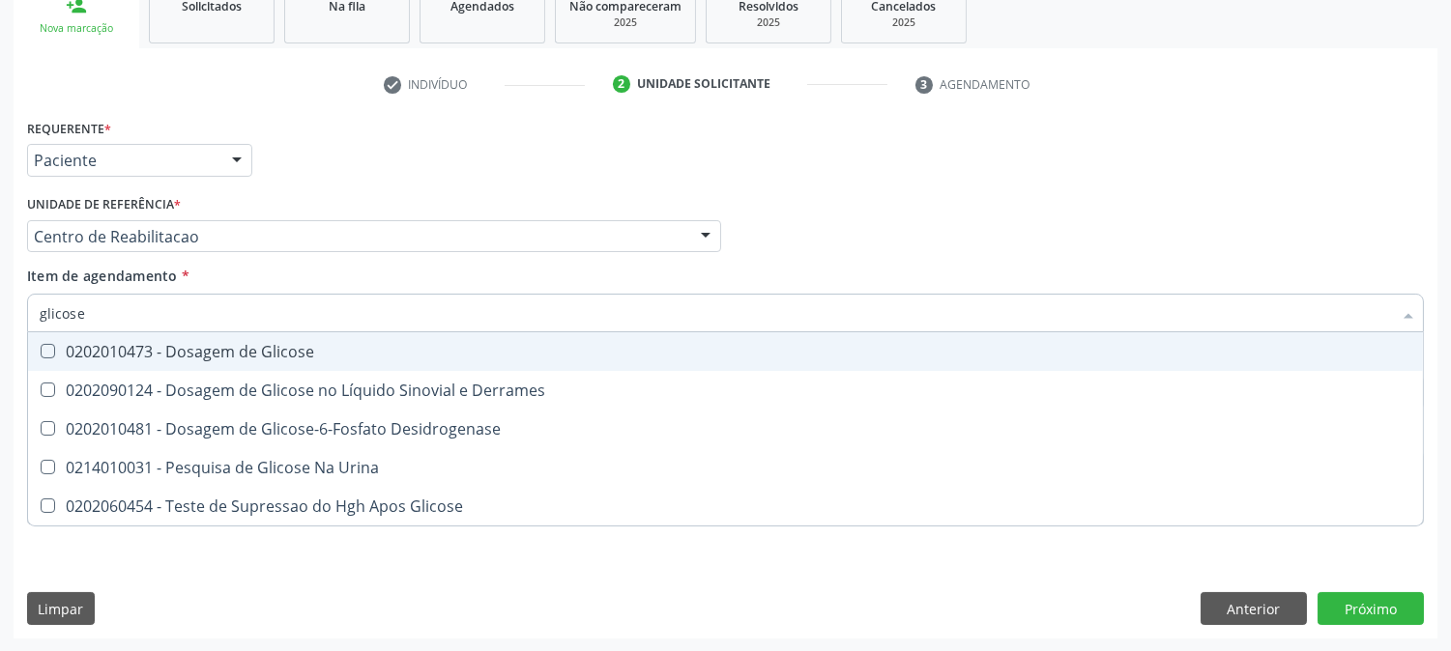
click at [228, 352] on div "0202010473 - Dosagem de Glicose" at bounding box center [726, 351] width 1372 height 15
checkbox Glicose "true"
drag, startPoint x: 132, startPoint y: 317, endPoint x: 0, endPoint y: 322, distance: 132.5
click at [0, 322] on div "Acompanhamento Acompanhe a situação das marcações correntes e finalizadas Relat…" at bounding box center [725, 227] width 1451 height 852
type input "c"
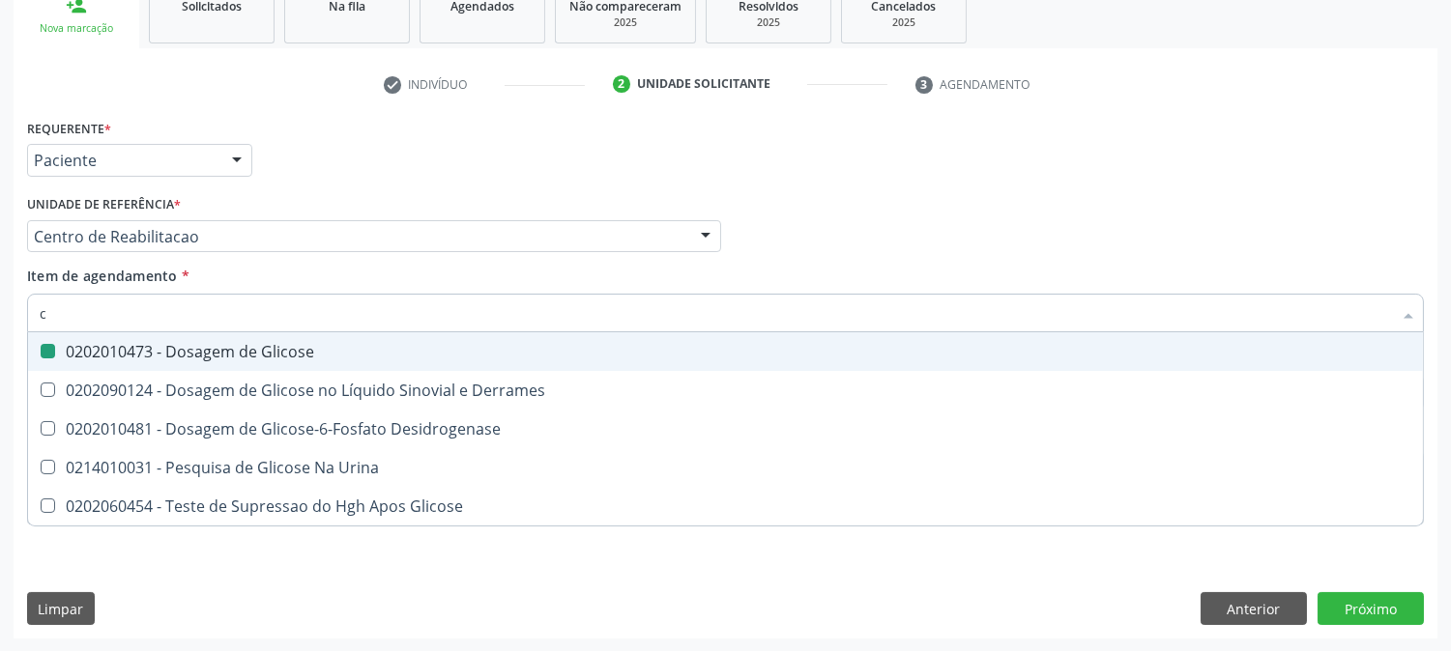
checkbox Glicose "false"
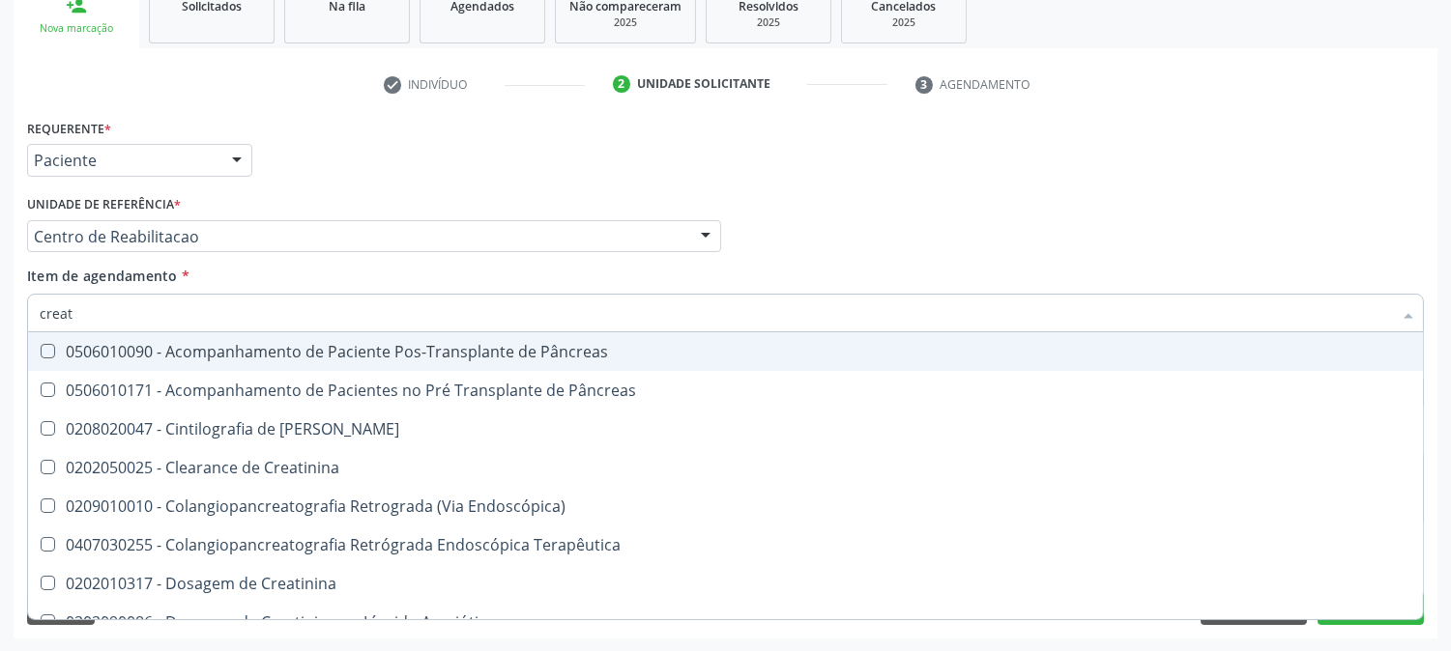
type input "creati"
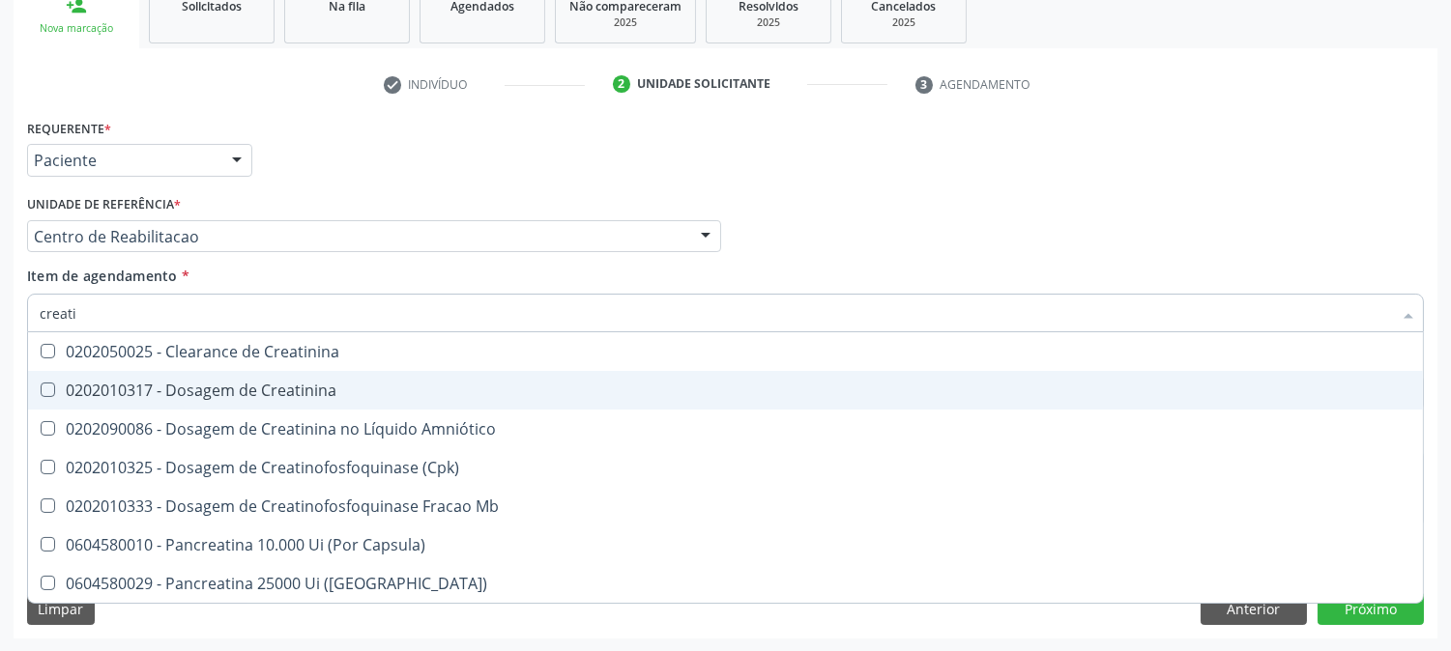
click at [83, 383] on div "0202010317 - Dosagem de Creatinina" at bounding box center [726, 390] width 1372 height 15
checkbox Creatinina "true"
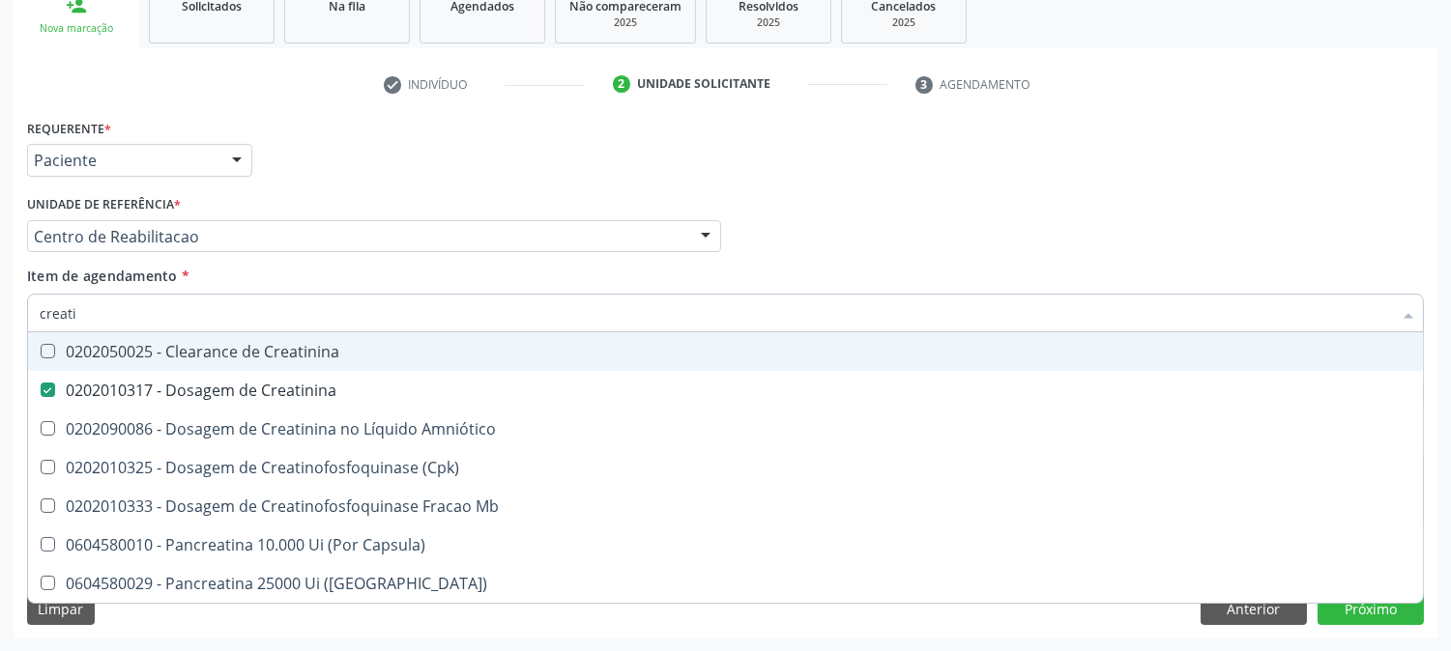
drag, startPoint x: 92, startPoint y: 319, endPoint x: 5, endPoint y: 307, distance: 87.8
click at [5, 307] on div "Acompanhamento Acompanhe a situação das marcações correntes e finalizadas Relat…" at bounding box center [725, 227] width 1451 height 852
type input "urei"
checkbox Creatinina "false"
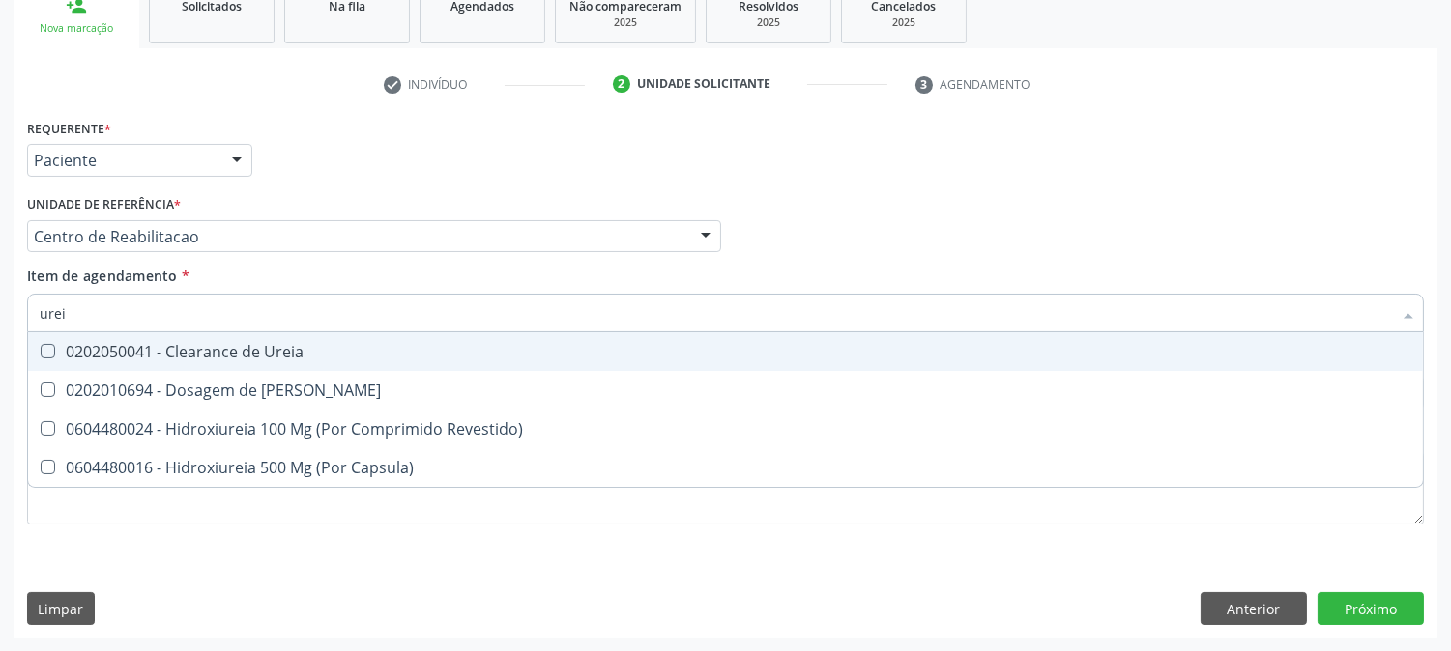
type input "ureia"
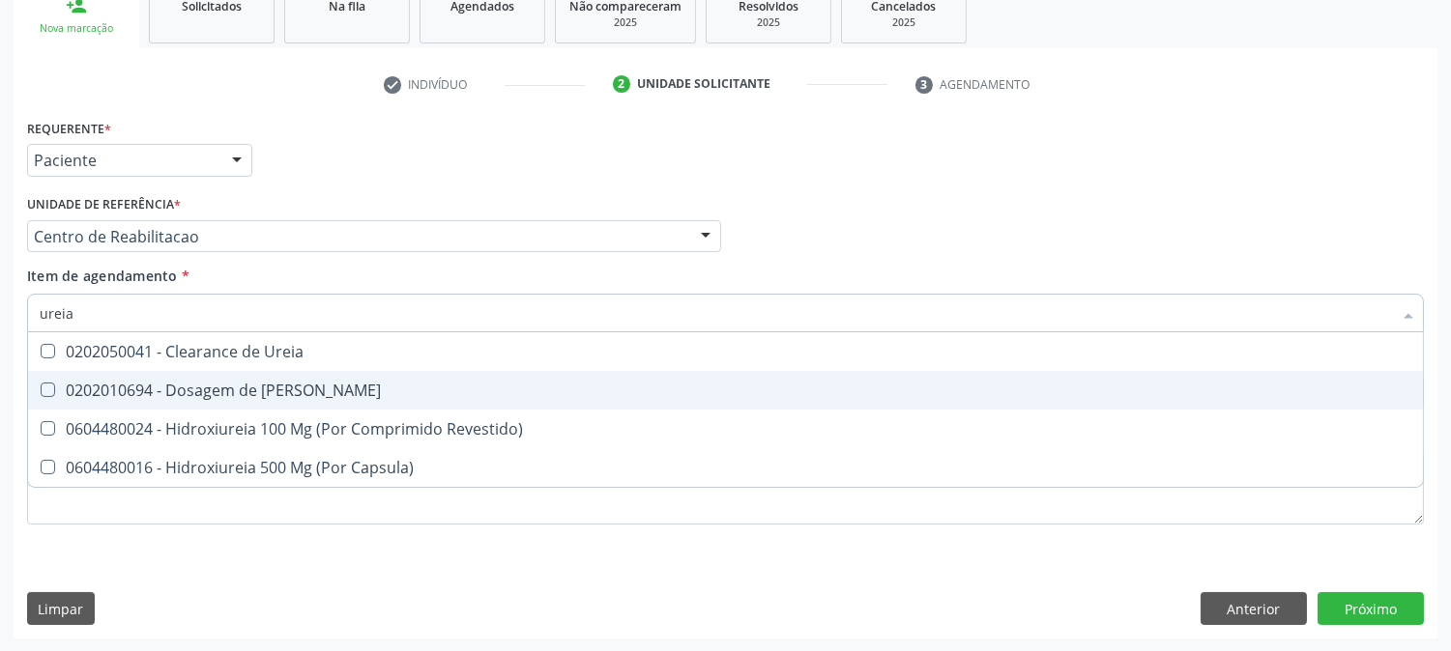
click at [70, 392] on div "0202010694 - Dosagem de Ureia" at bounding box center [726, 390] width 1372 height 15
checkbox Ureia "true"
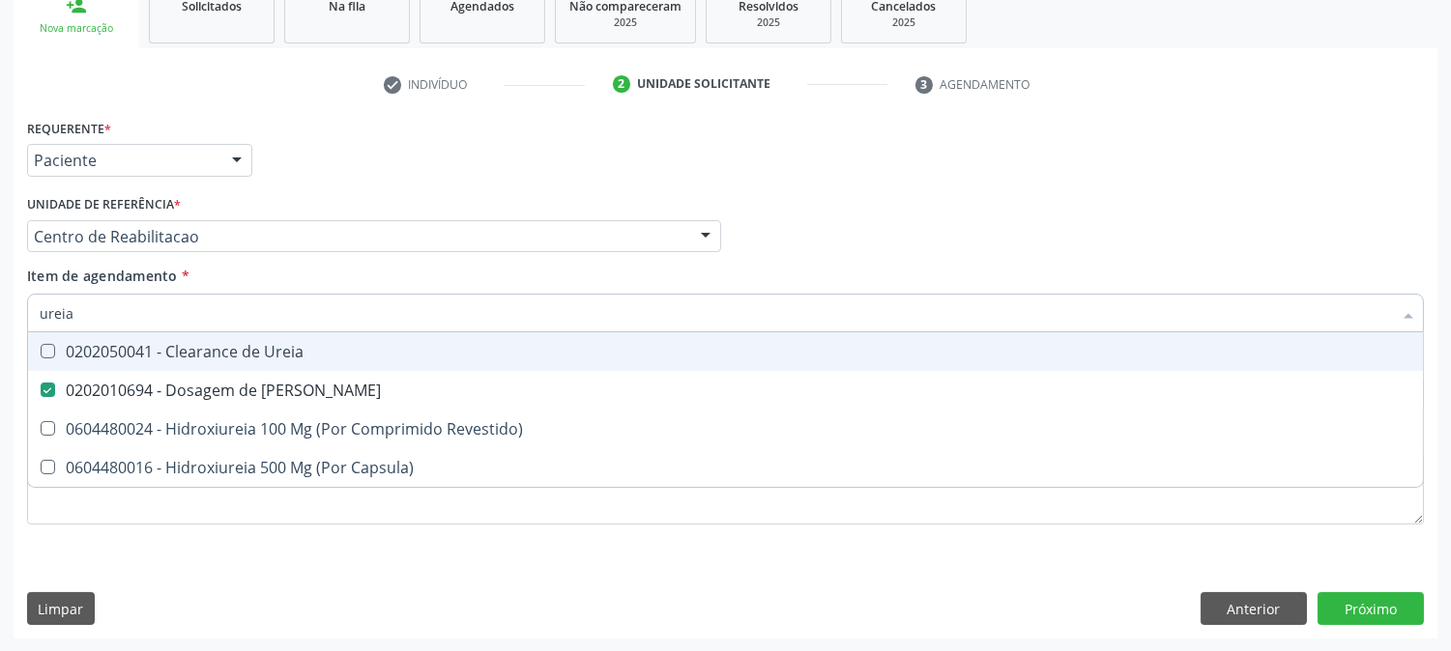
drag, startPoint x: 83, startPoint y: 323, endPoint x: 16, endPoint y: 310, distance: 67.9
click at [22, 311] on div "Item de agendamento * ureia Desfazer seleção 0202050041 - Clearance de Ureia 02…" at bounding box center [725, 303] width 1406 height 74
type input "c"
checkbox Ureia "false"
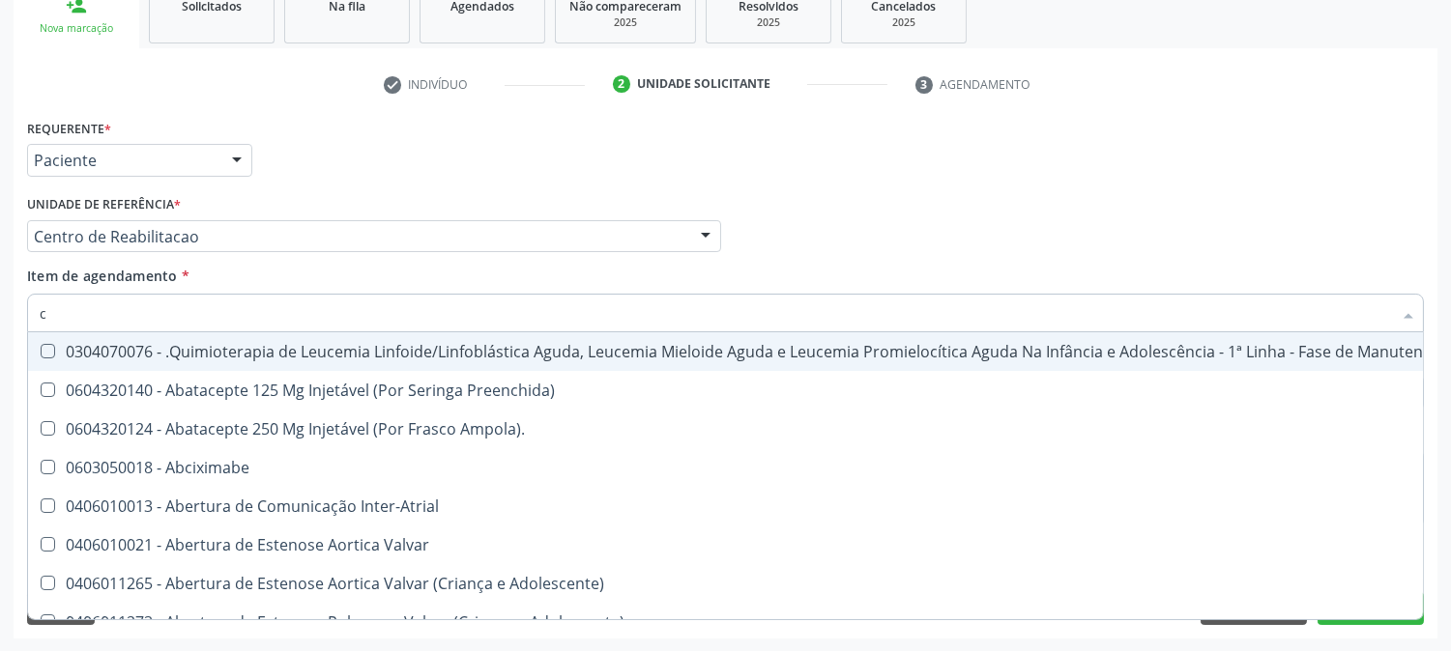
type input "co"
checkbox Creatinina "true"
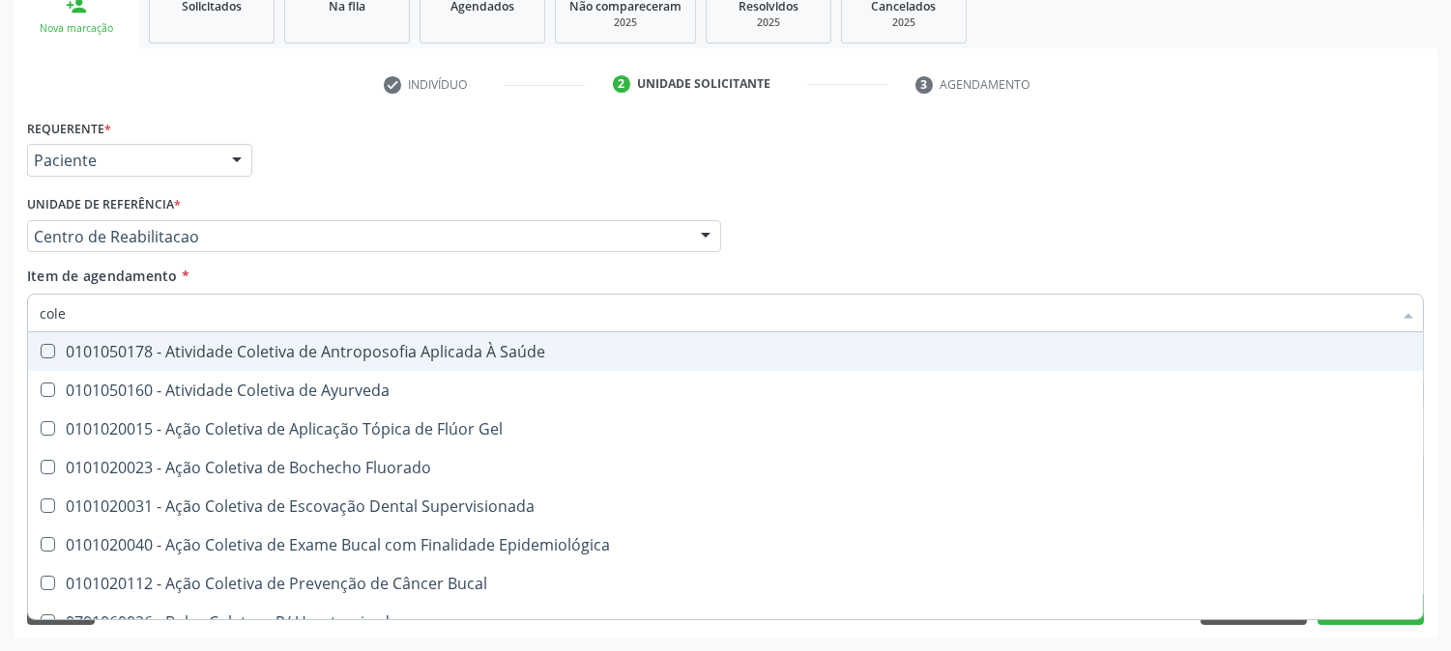
type input "coles"
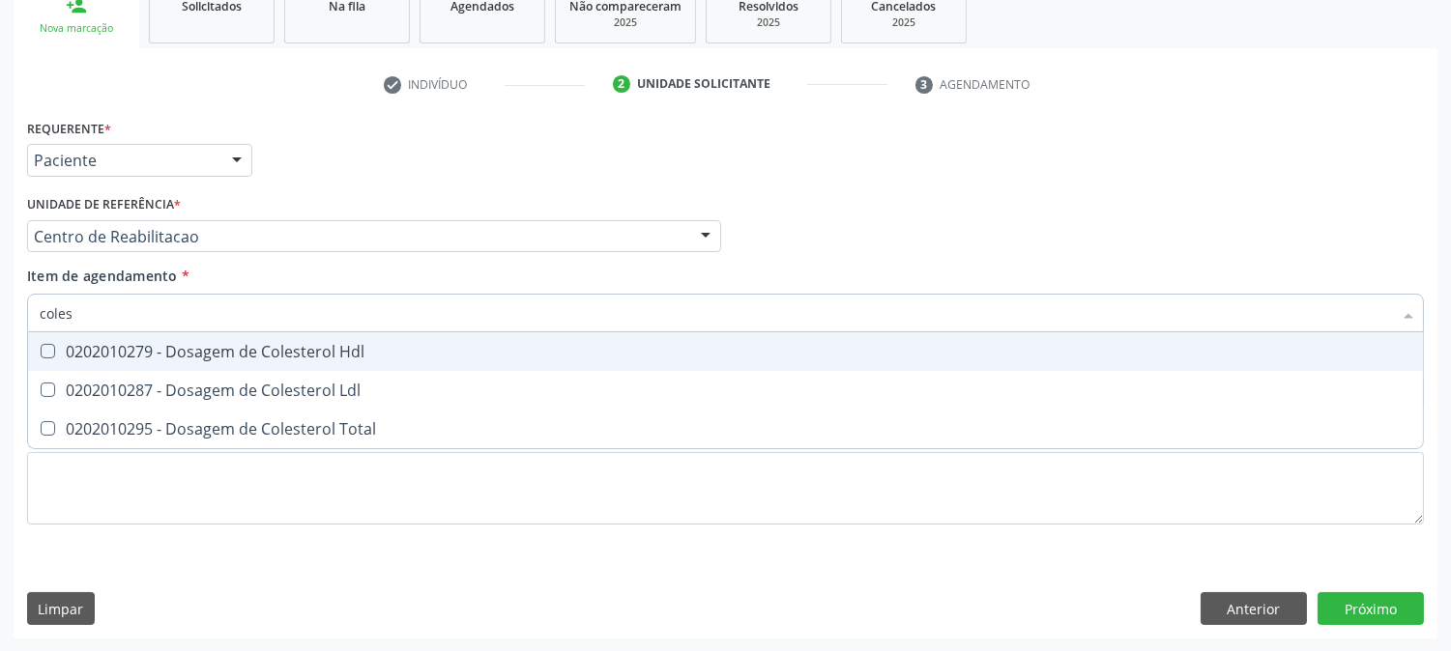
click at [43, 348] on Hdl at bounding box center [48, 351] width 14 height 14
click at [41, 348] on Hdl "checkbox" at bounding box center [34, 351] width 13 height 13
checkbox Hdl "true"
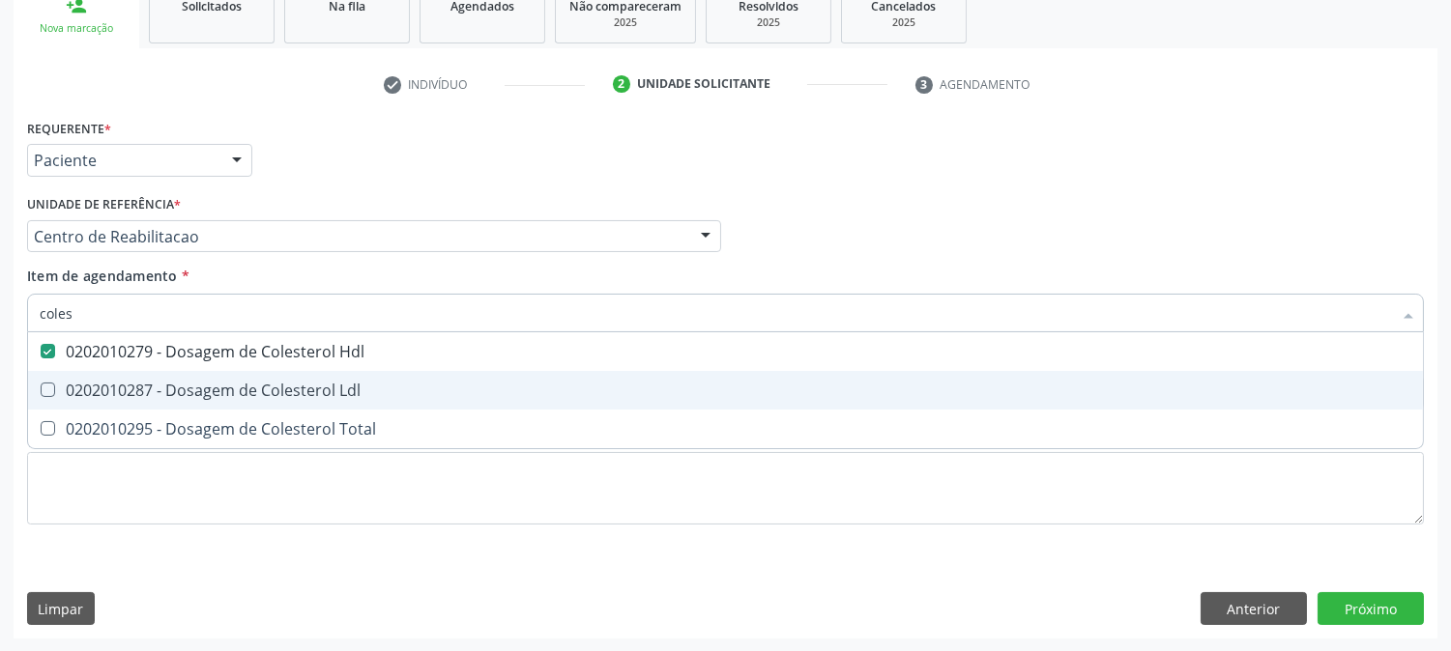
click at [50, 388] on Ldl at bounding box center [48, 390] width 14 height 14
click at [41, 388] on Ldl "checkbox" at bounding box center [34, 390] width 13 height 13
checkbox Ldl "true"
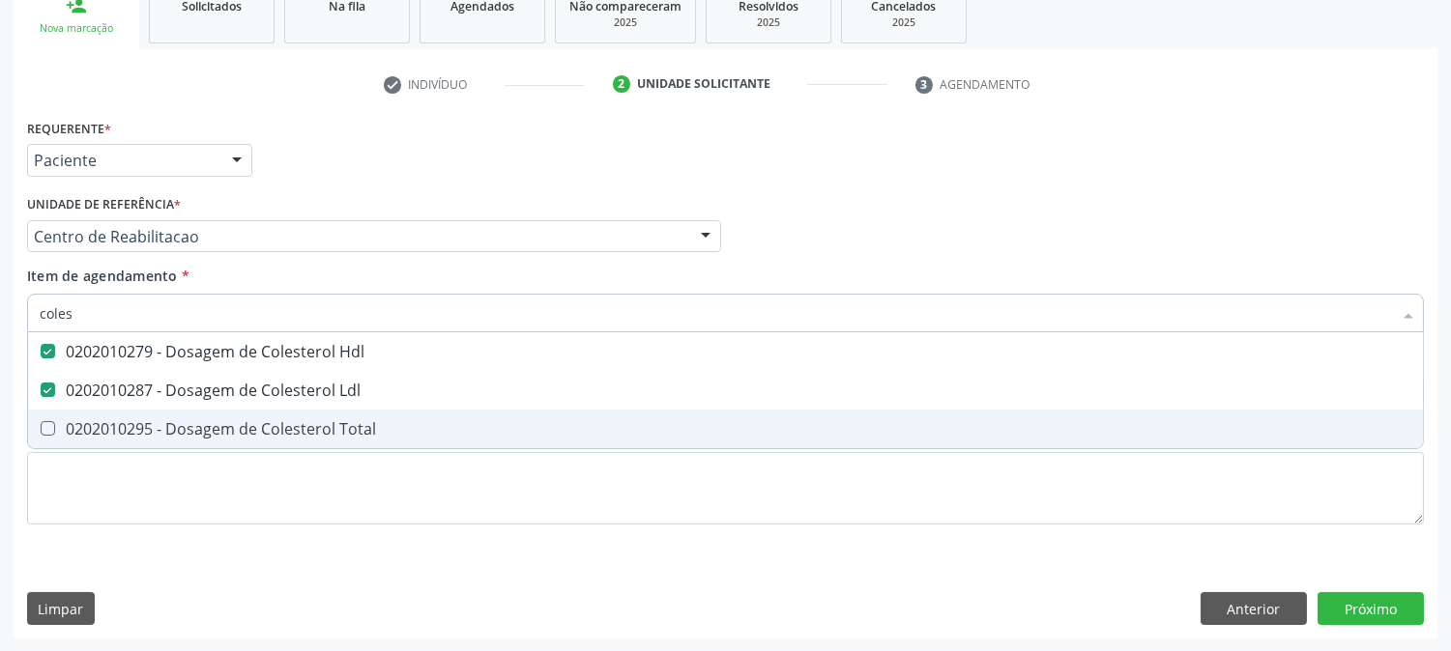
click at [56, 425] on div "0202010295 - Dosagem de Colesterol Total" at bounding box center [726, 428] width 1372 height 15
checkbox Total "true"
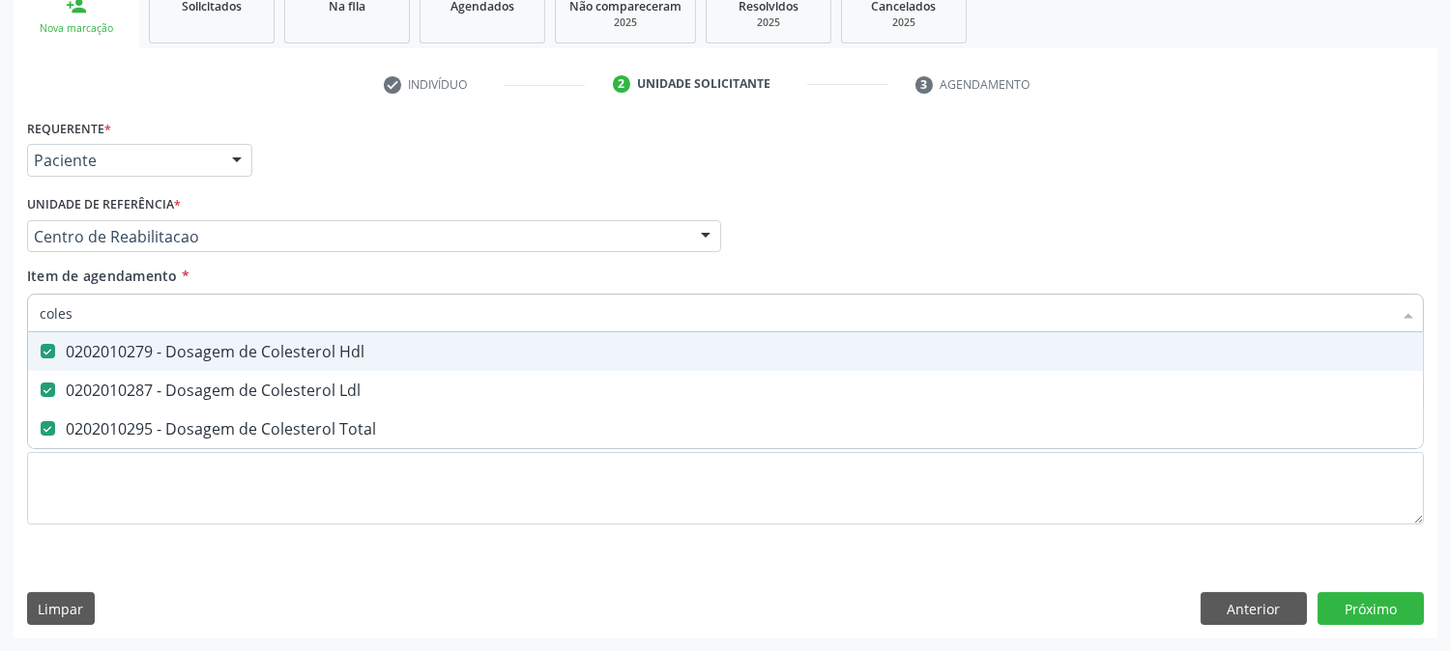
drag, startPoint x: 92, startPoint y: 317, endPoint x: 0, endPoint y: 313, distance: 91.9
click at [0, 313] on div "Acompanhamento Acompanhe a situação das marcações correntes e finalizadas Relat…" at bounding box center [725, 227] width 1451 height 852
type input "tg"
checkbox Hdl "false"
checkbox Ldl "false"
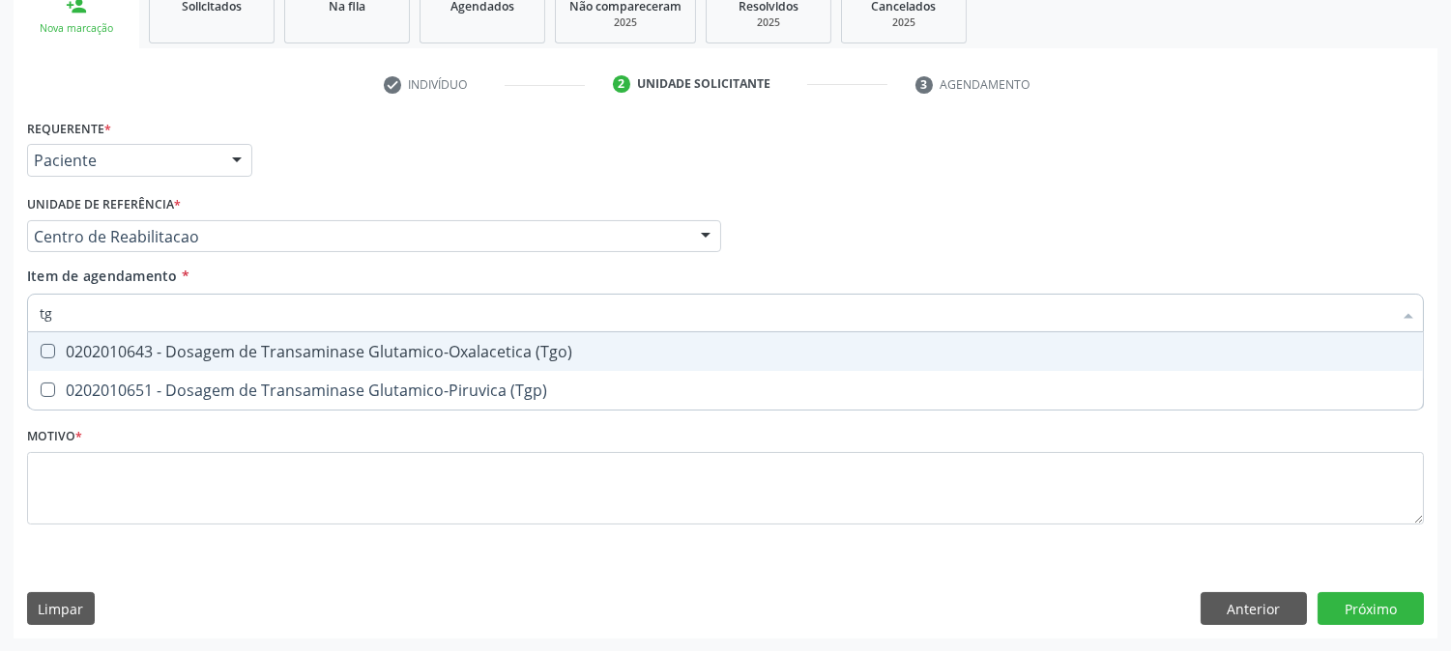
click at [141, 351] on div "0202010643 - Dosagem de Transaminase Glutamico-Oxalacetica (Tgo)" at bounding box center [726, 351] width 1372 height 15
checkbox \(Tgo\) "true"
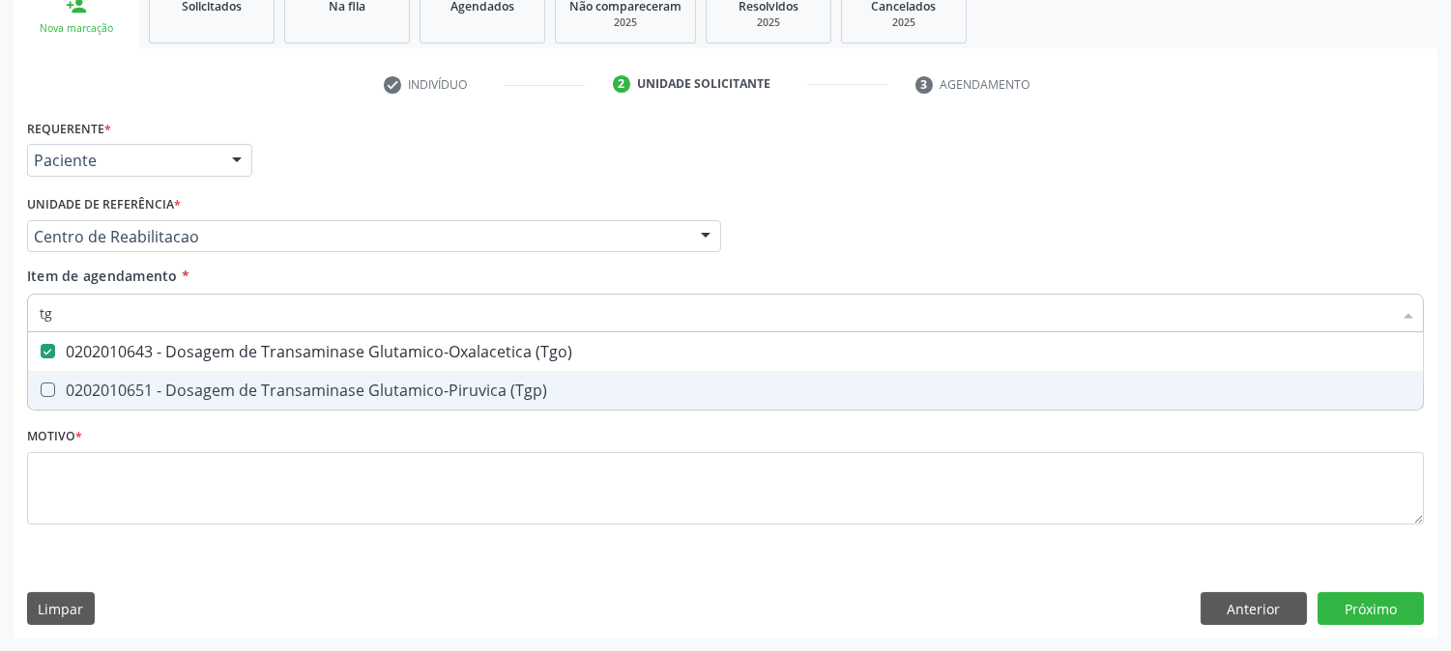
click at [133, 371] on span "0202010651 - Dosagem de Transaminase Glutamico-Piruvica (Tgp)" at bounding box center [725, 390] width 1395 height 39
checkbox \(Tgp\) "true"
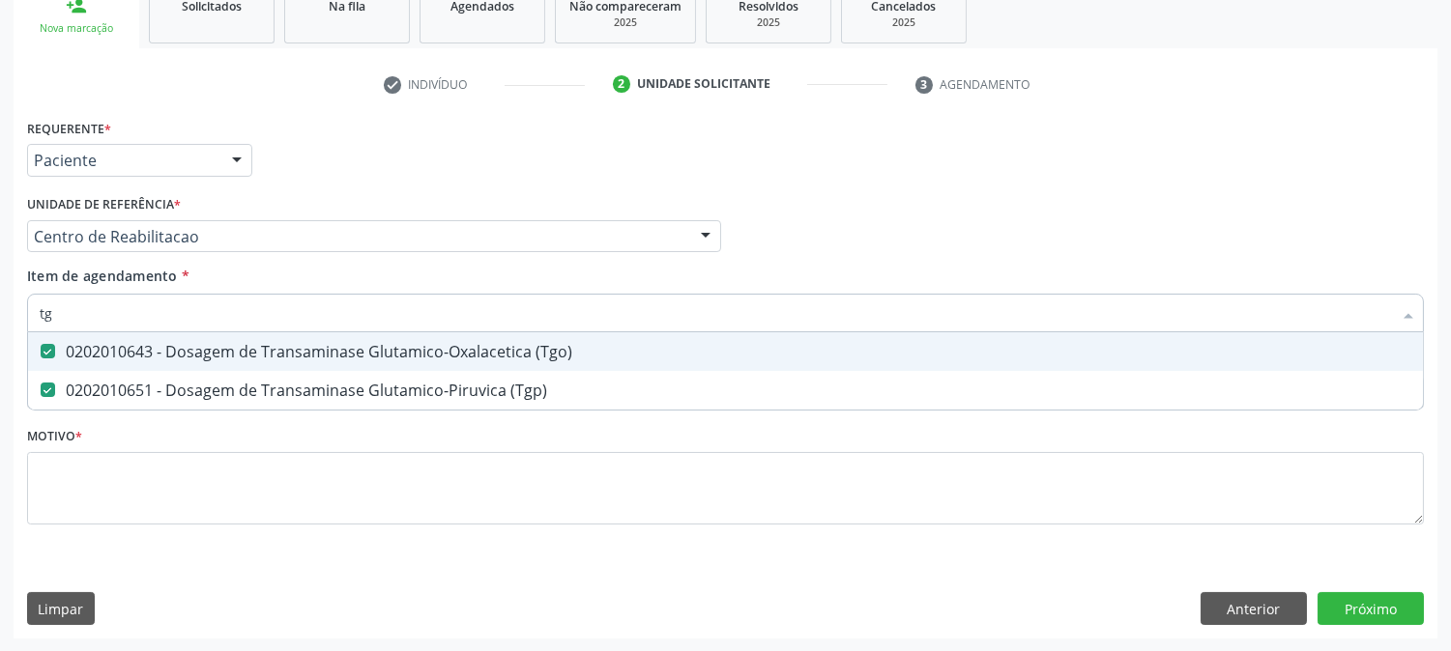
drag, startPoint x: 68, startPoint y: 305, endPoint x: 1, endPoint y: 306, distance: 66.7
click at [1, 306] on div "Acompanhamento Acompanhe a situação das marcações correntes e finalizadas Relat…" at bounding box center [725, 227] width 1451 height 852
type input "tri"
checkbox \(Tgo\) "false"
checkbox \(Tgp\) "false"
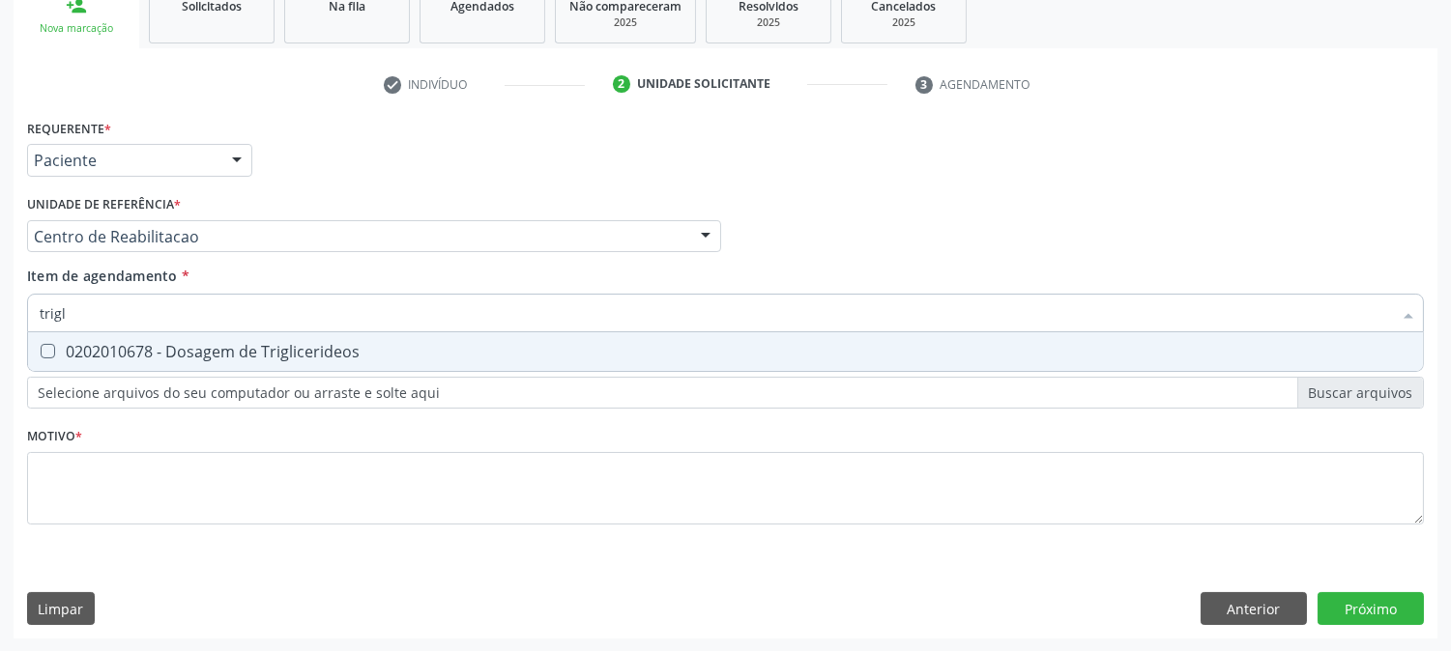
type input "trigli"
click at [123, 351] on div "0202010678 - Dosagem de Triglicerideos" at bounding box center [726, 351] width 1372 height 15
checkbox Triglicerideos "true"
drag, startPoint x: 77, startPoint y: 311, endPoint x: 0, endPoint y: 314, distance: 77.4
click at [0, 314] on div "Acompanhamento Acompanhe a situação das marcações correntes e finalizadas Relat…" at bounding box center [725, 227] width 1451 height 852
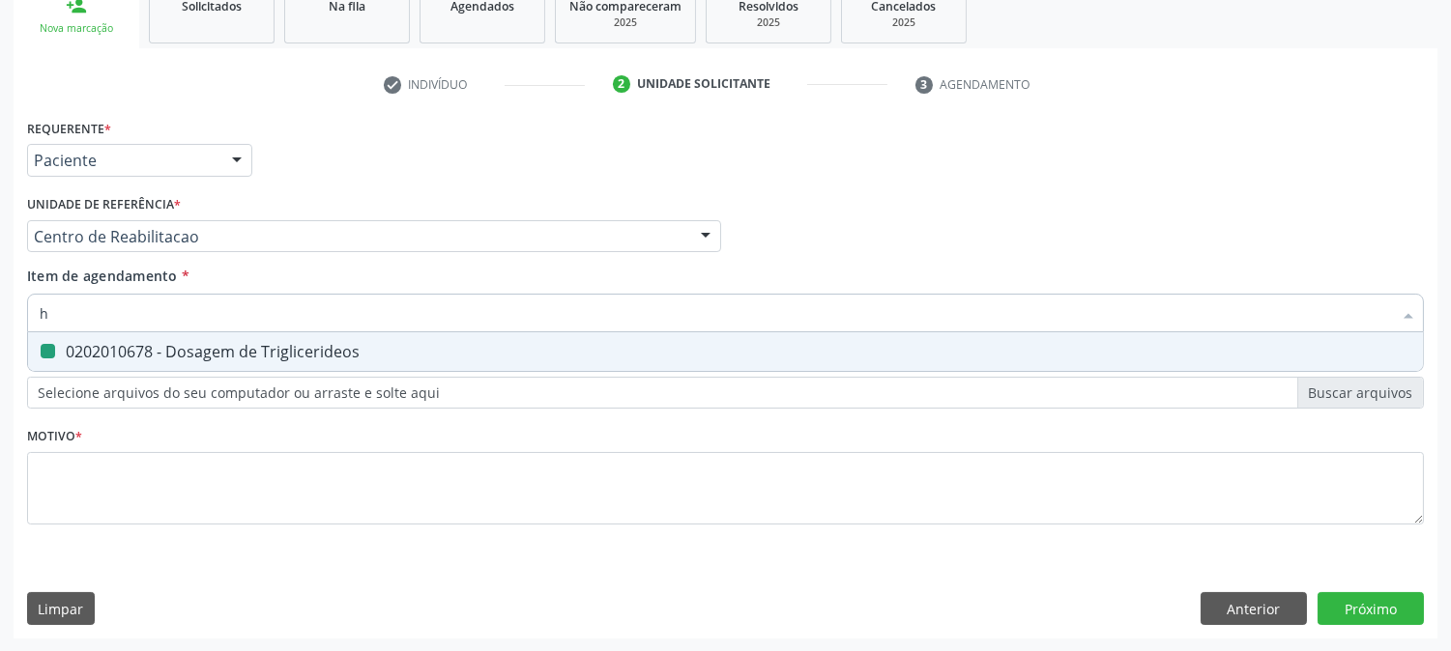
type input "he"
checkbox Triglicerideos "false"
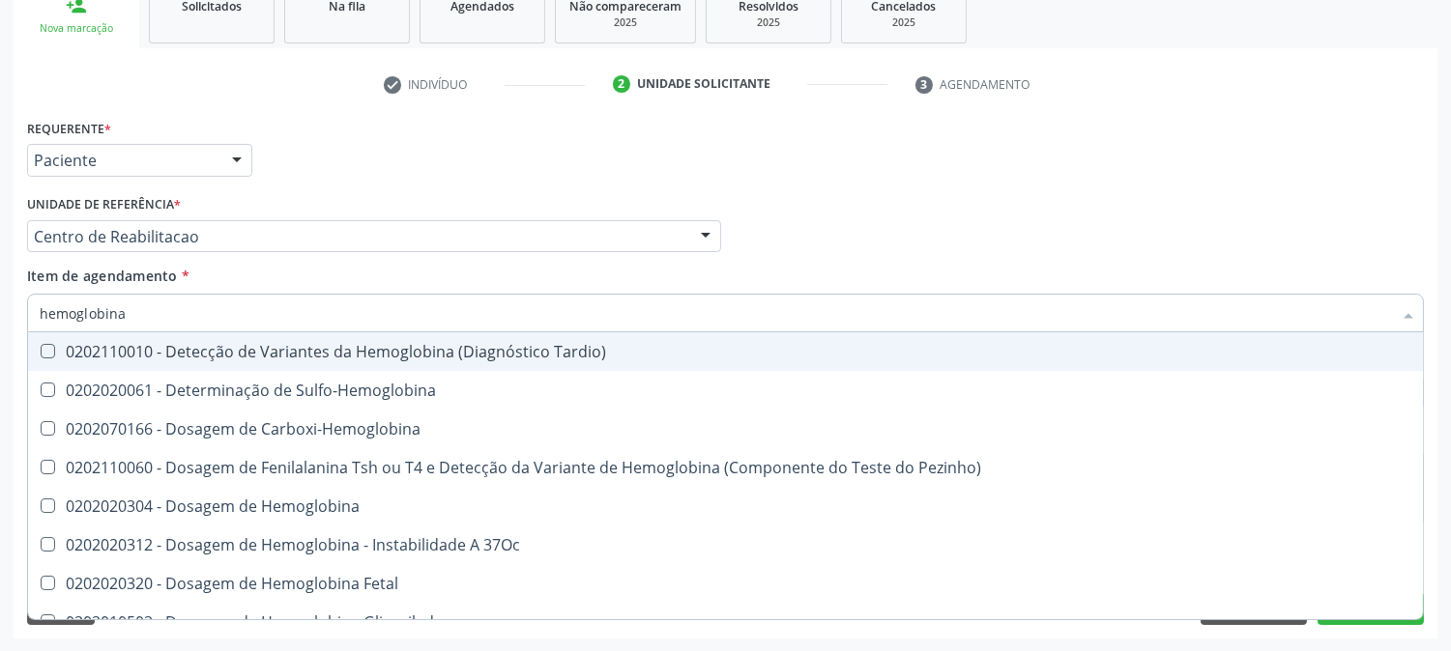
type input "hemoglobina g"
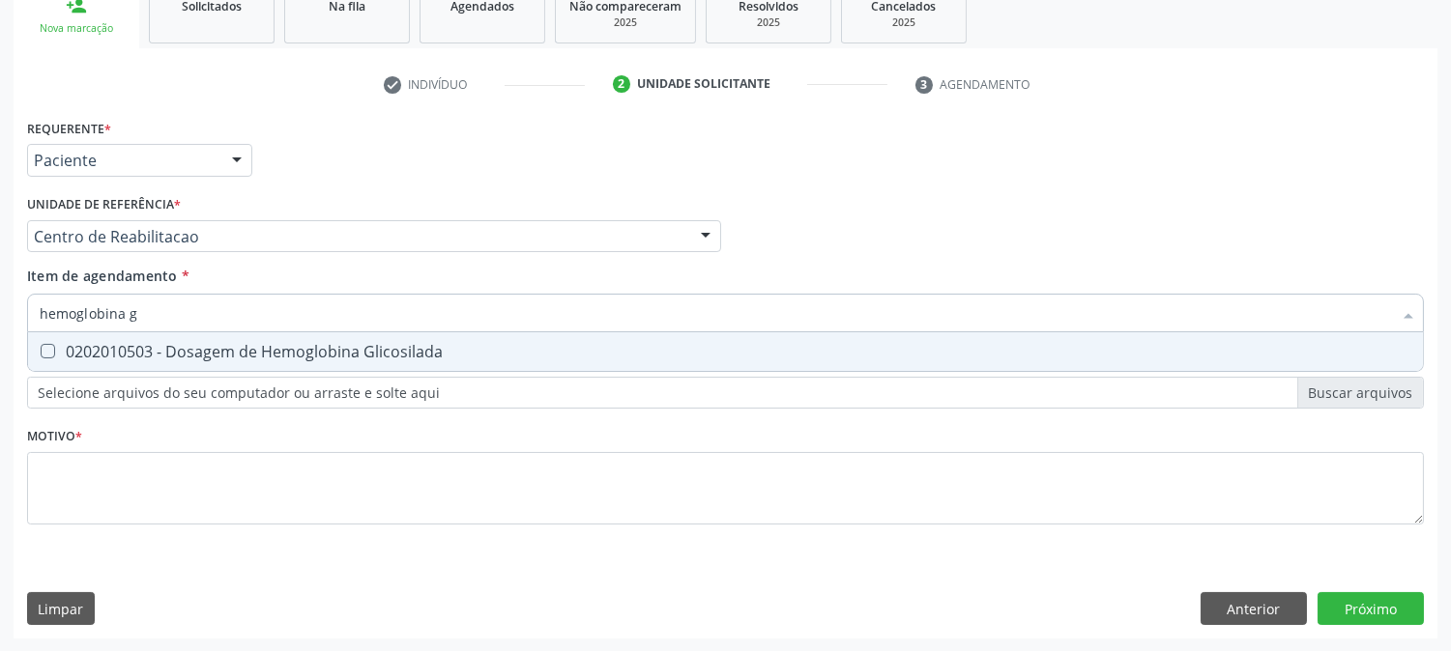
click at [58, 344] on div "0202010503 - Dosagem de Hemoglobina Glicosilada" at bounding box center [726, 351] width 1372 height 15
checkbox Glicosilada "true"
drag, startPoint x: 141, startPoint y: 312, endPoint x: 87, endPoint y: 329, distance: 56.6
click at [87, 329] on input "hemoglobina g" at bounding box center [716, 313] width 1352 height 39
type input "hemogl"
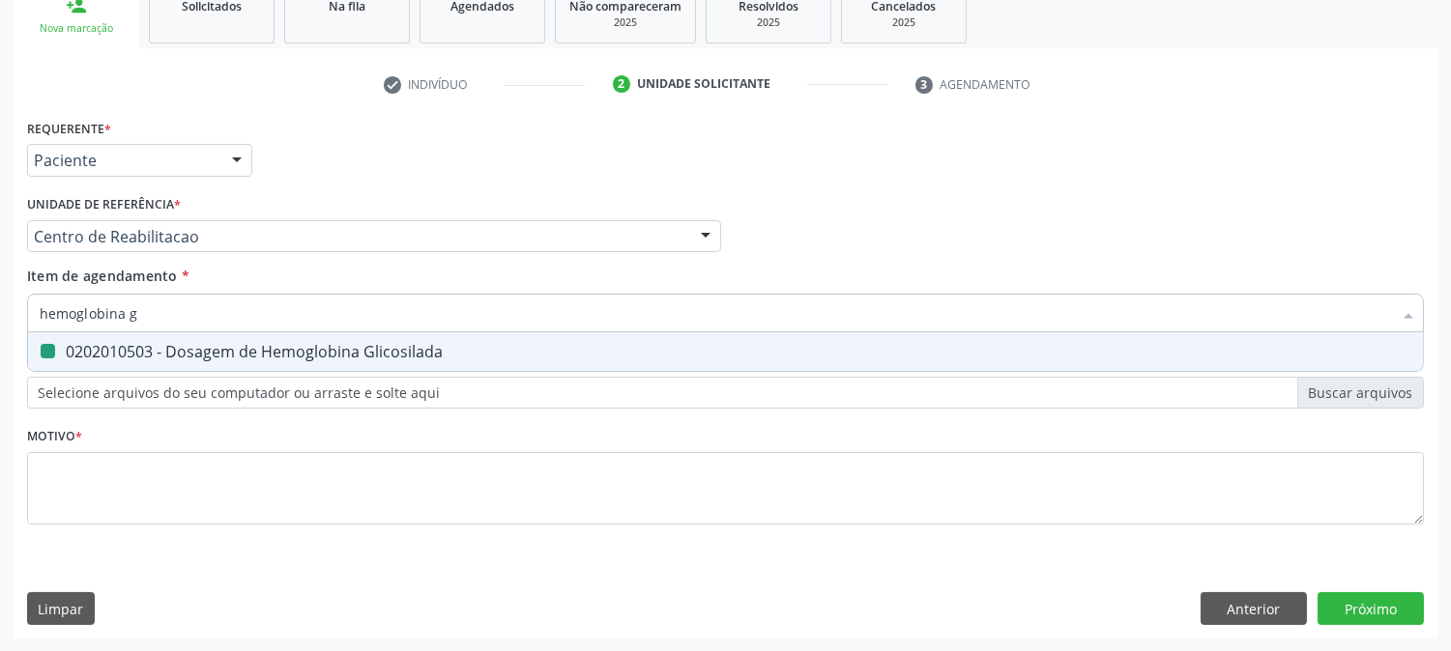
checkbox Glicosilada "false"
type input "hemograma"
click at [124, 346] on div "0202020380 - Hemograma Completo" at bounding box center [726, 351] width 1372 height 15
checkbox Completo "true"
drag, startPoint x: 127, startPoint y: 309, endPoint x: 0, endPoint y: 309, distance: 126.6
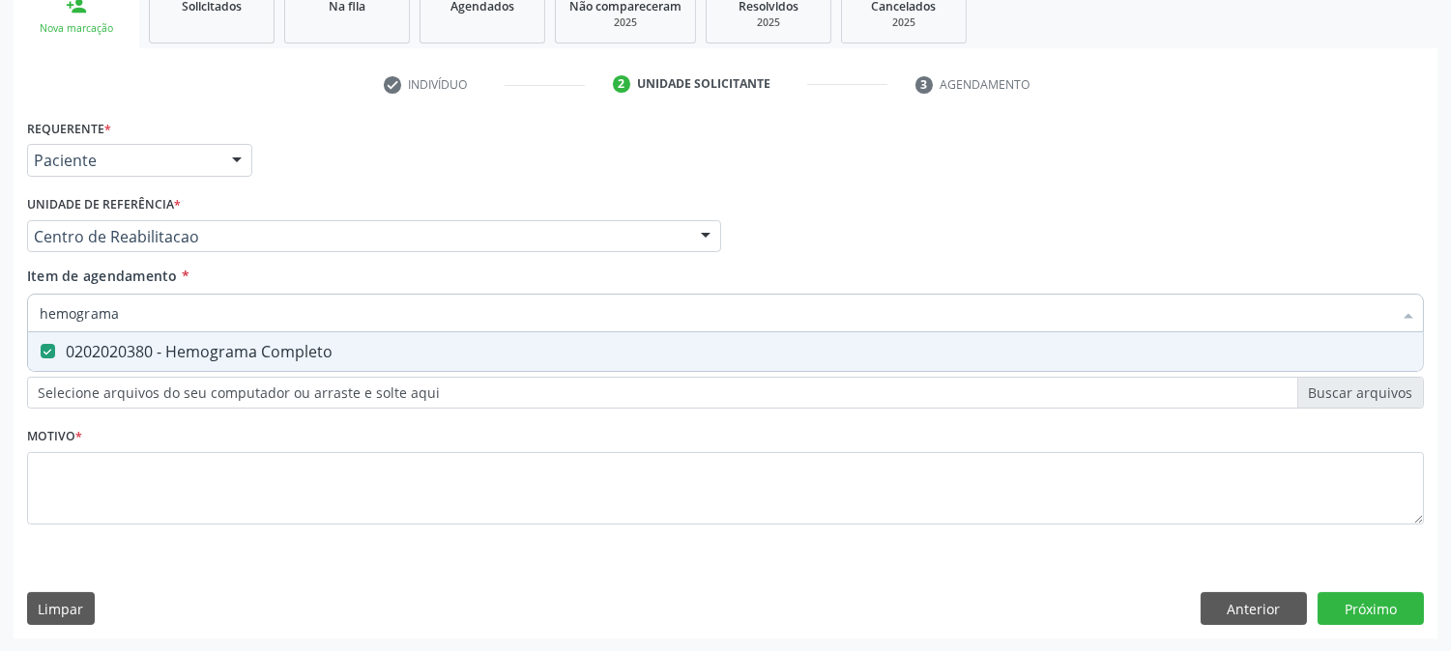
click at [0, 309] on div "Acompanhamento Acompanhe a situação das marcações correntes e finalizadas Relat…" at bounding box center [725, 227] width 1451 height 852
type input "uri"
checkbox Completo "false"
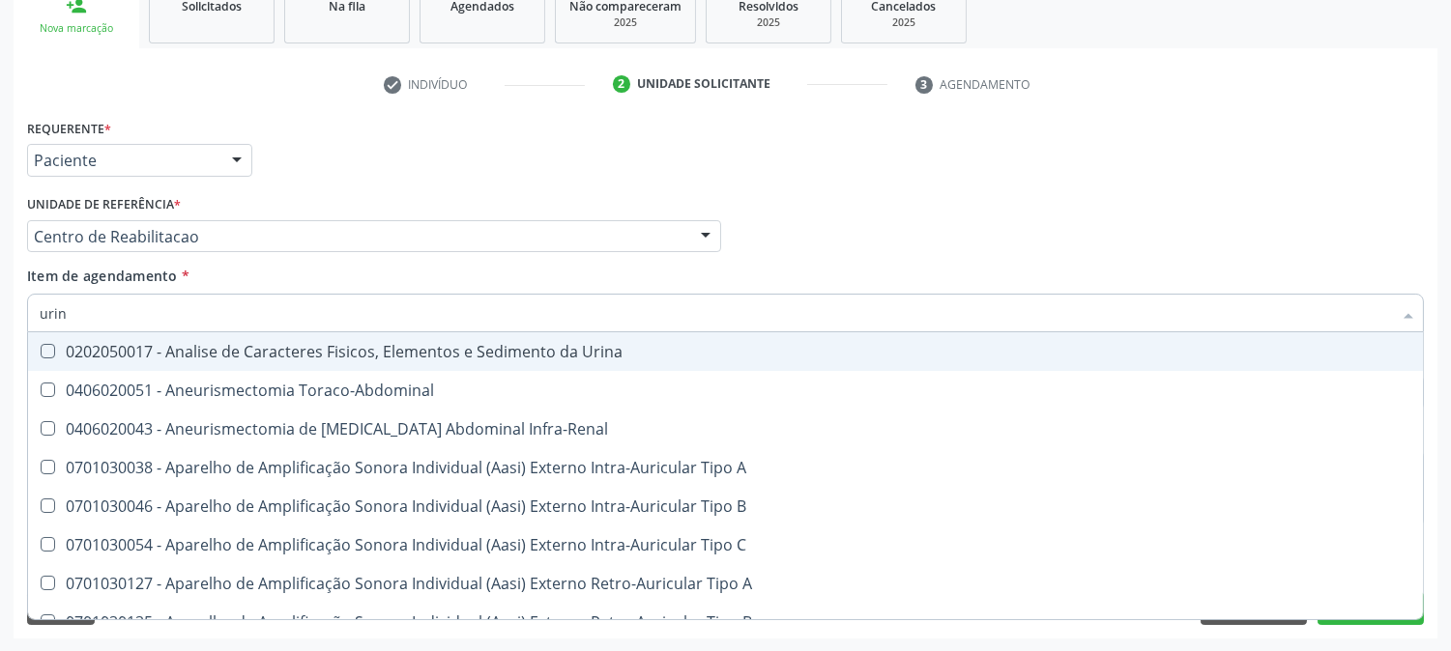
type input "urina"
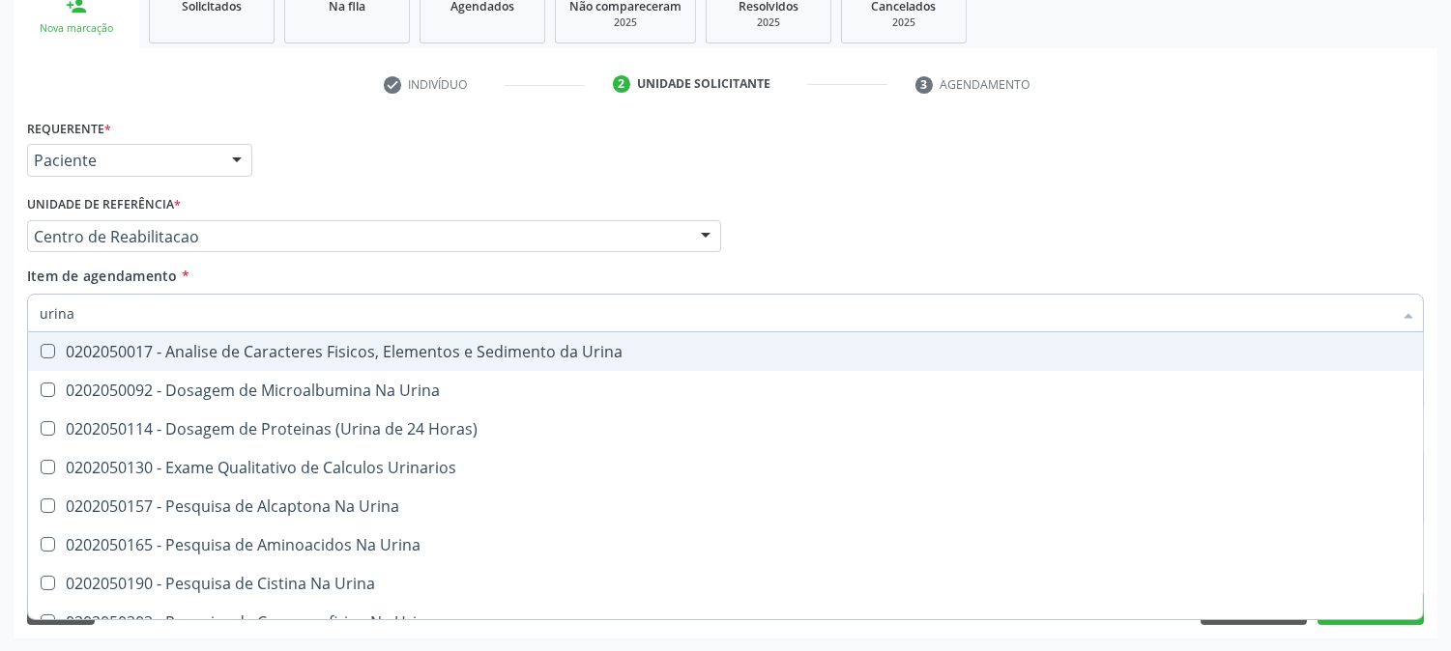
click at [66, 344] on div "0202050017 - Analise de Caracteres Fisicos, Elementos e Sedimento da Urina" at bounding box center [726, 351] width 1372 height 15
checkbox Urina "true"
click at [0, 377] on div "Acompanhamento Acompanhe a situação das marcações correntes e finalizadas Relat…" at bounding box center [725, 227] width 1451 height 852
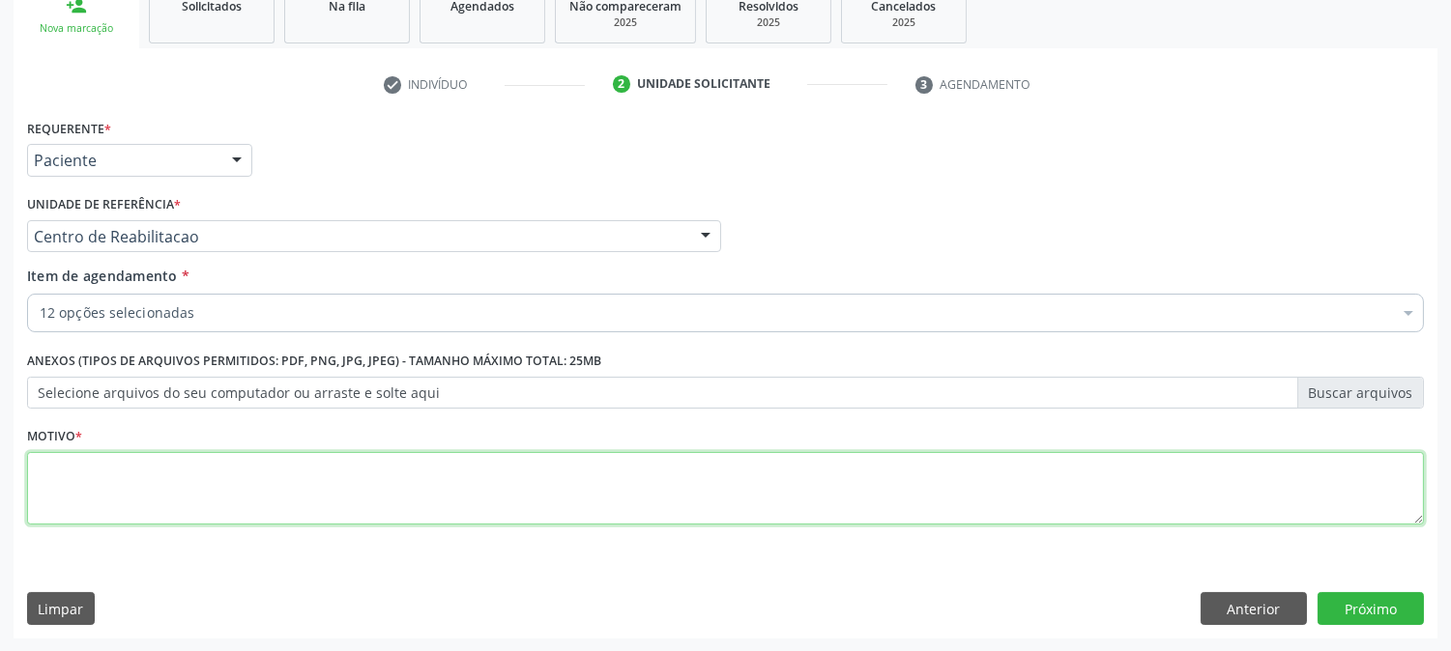
click at [143, 470] on textarea at bounding box center [725, 488] width 1397 height 73
type textarea "."
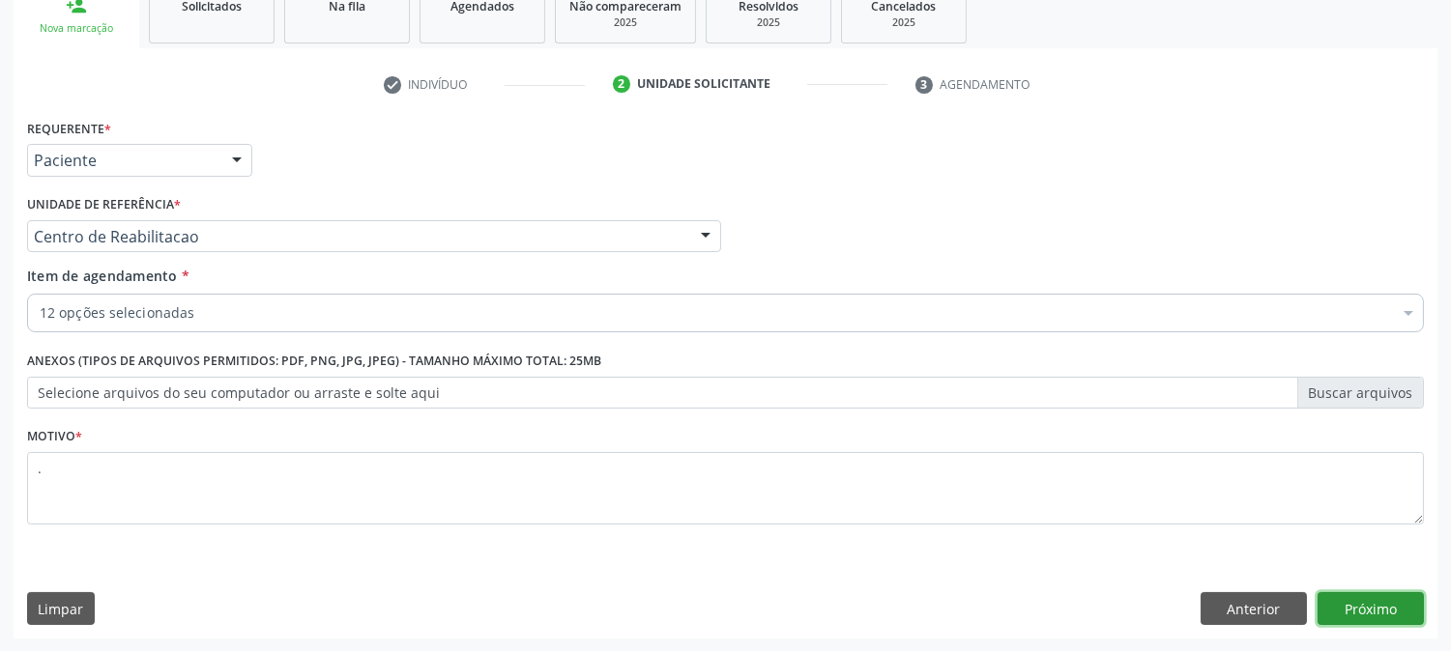
click at [1382, 601] on button "Próximo" at bounding box center [1370, 609] width 106 height 33
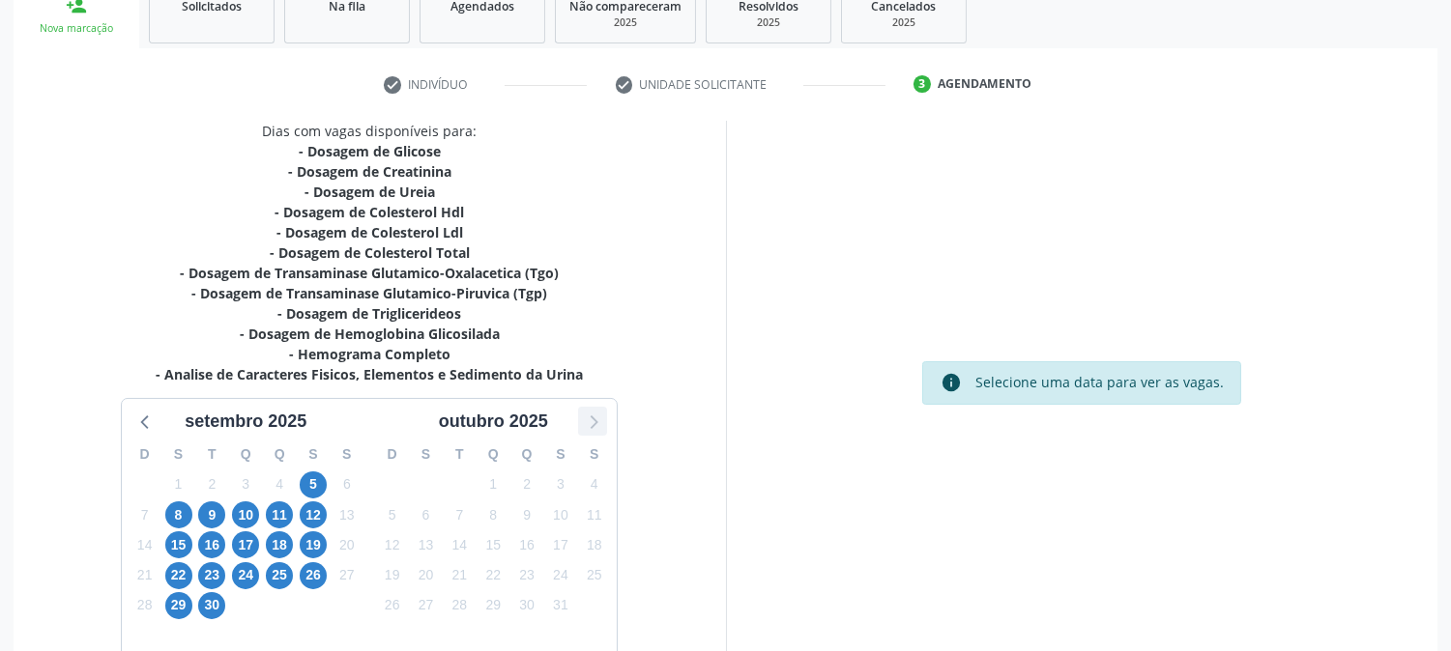
scroll to position [412, 0]
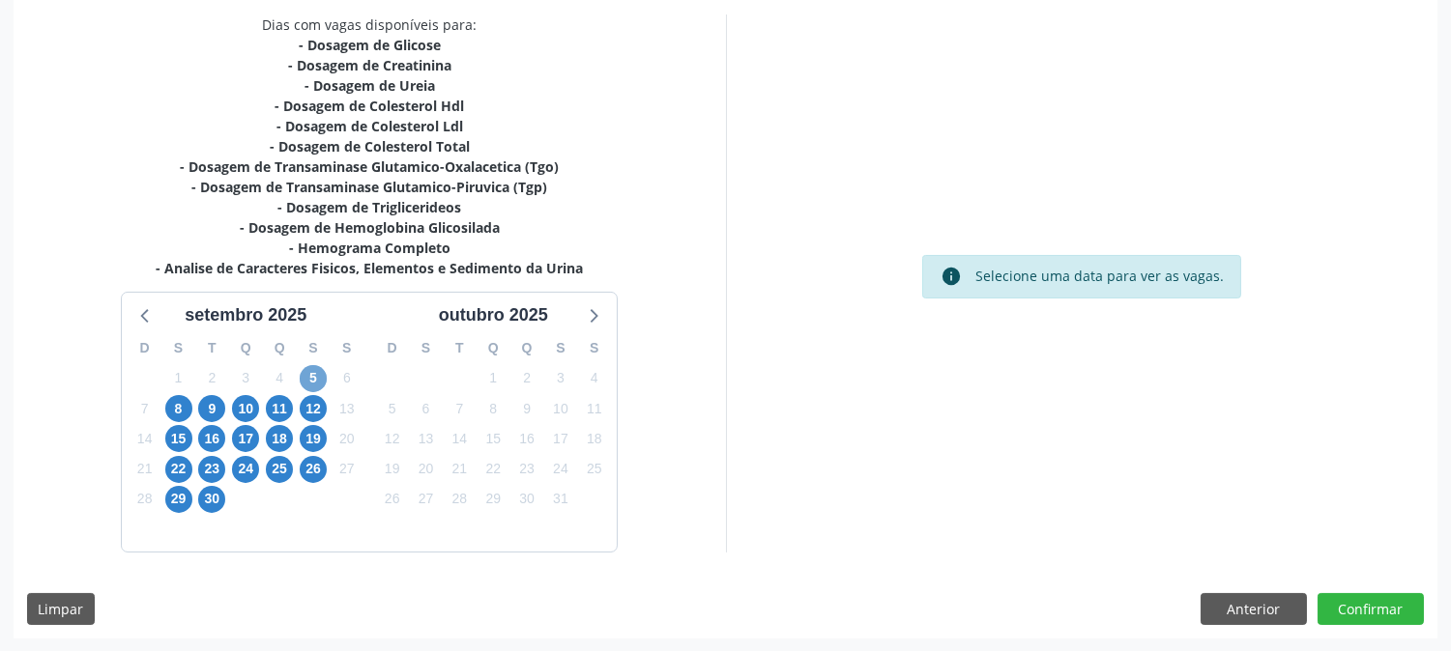
click at [317, 373] on span "5" at bounding box center [313, 378] width 27 height 27
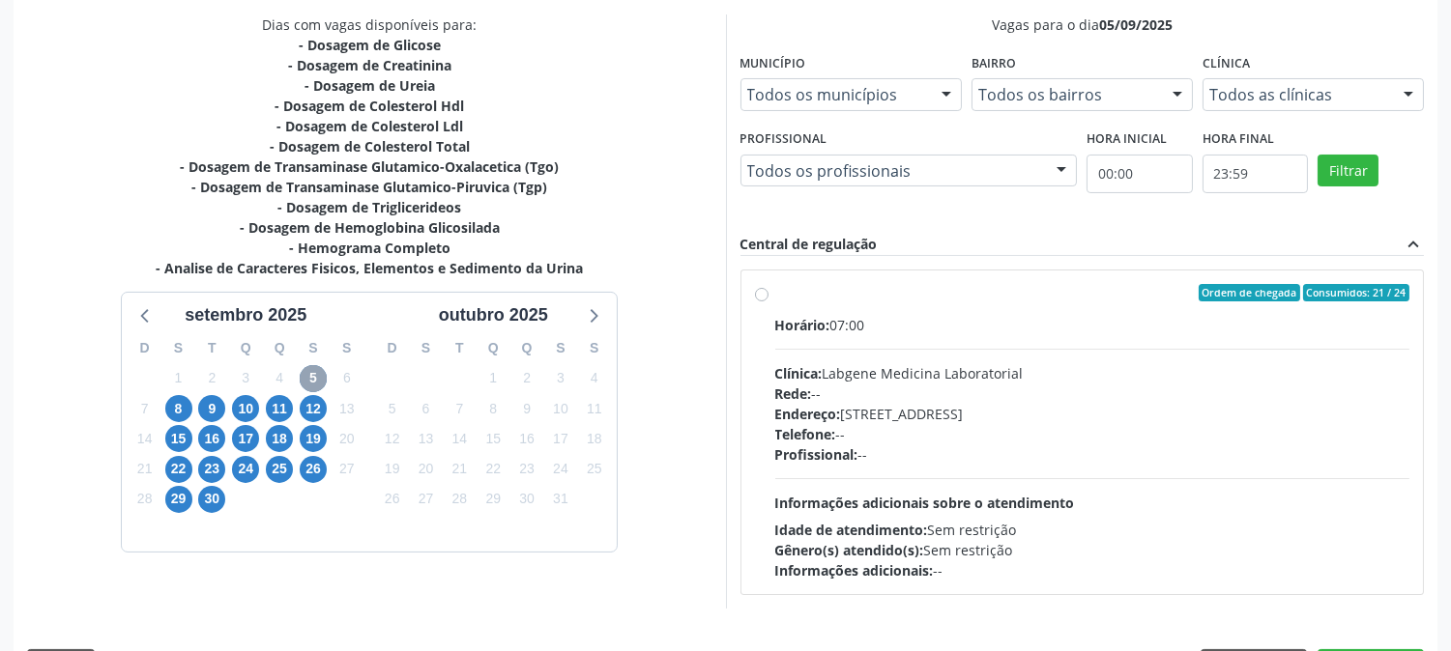
scroll to position [468, 0]
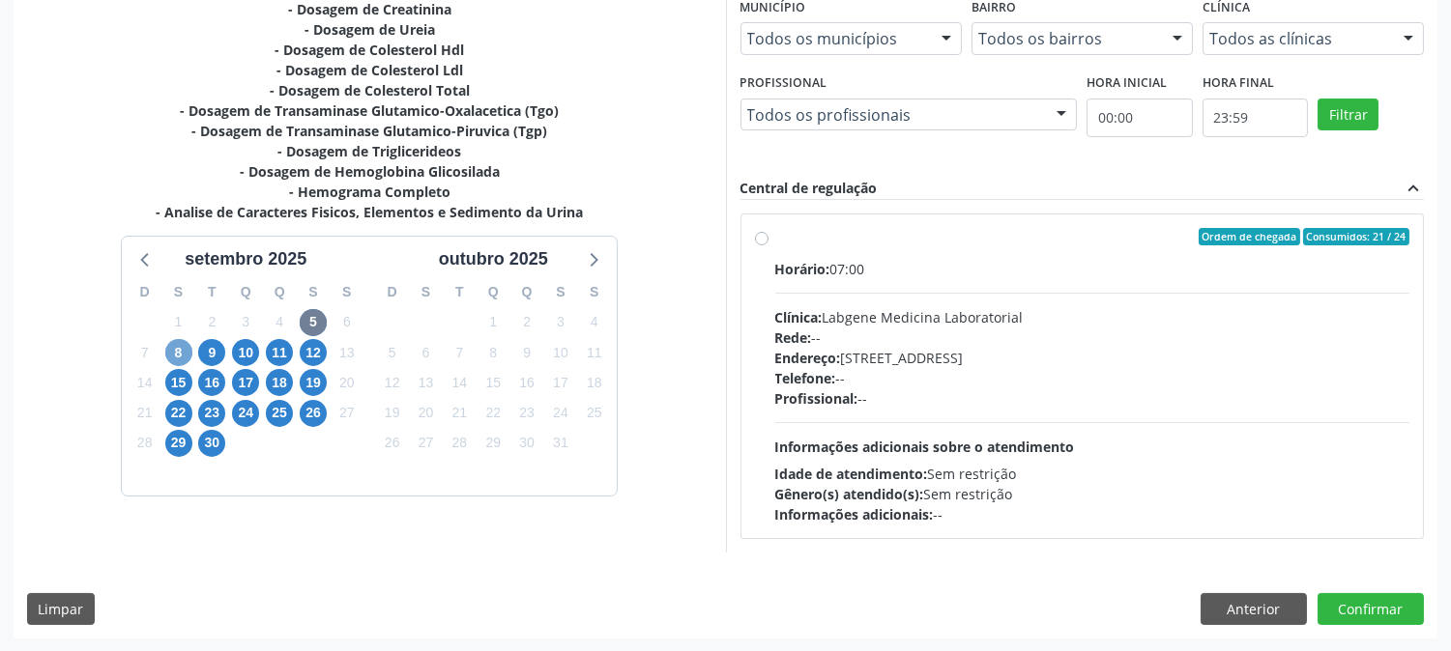
click at [179, 350] on span "8" at bounding box center [178, 352] width 27 height 27
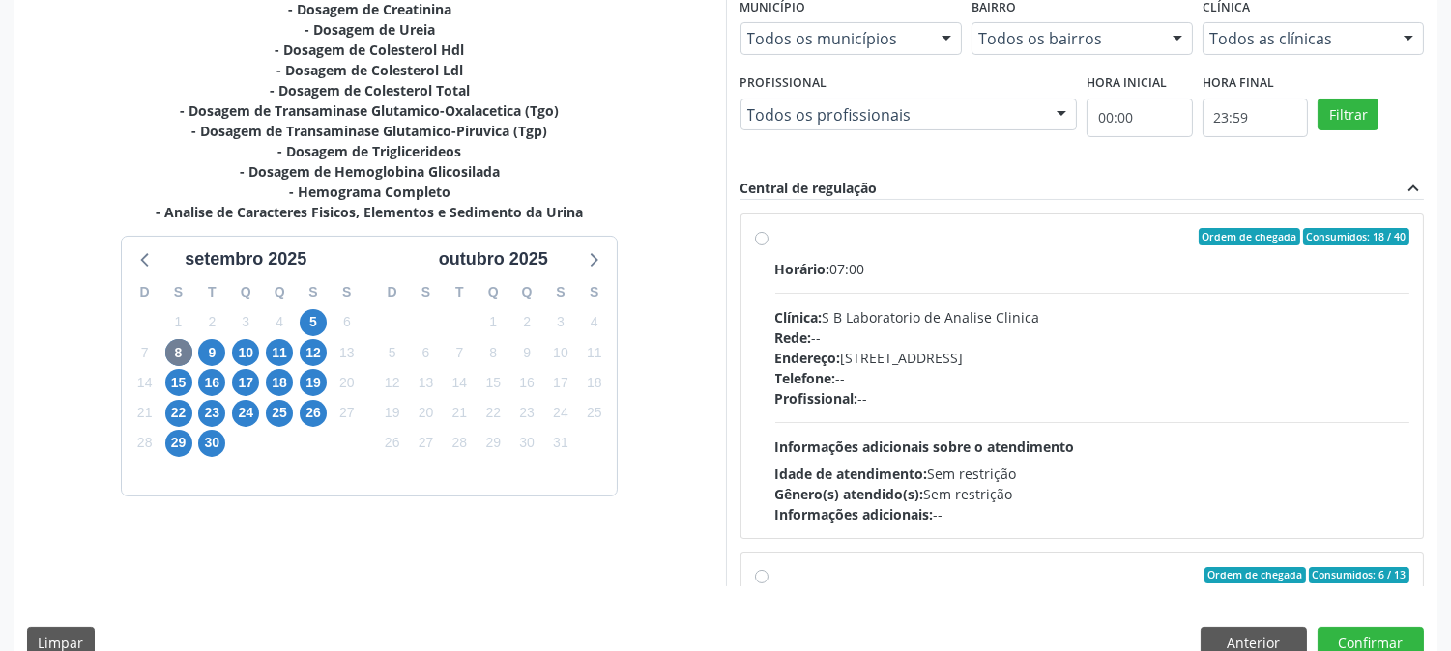
click at [866, 329] on div "Rede: --" at bounding box center [1092, 338] width 635 height 20
click at [768, 246] on input "Ordem de chegada Consumidos: 18 / 40 Horário: 07:00 Clínica: S B Laboratorio de…" at bounding box center [762, 236] width 14 height 17
radio input "true"
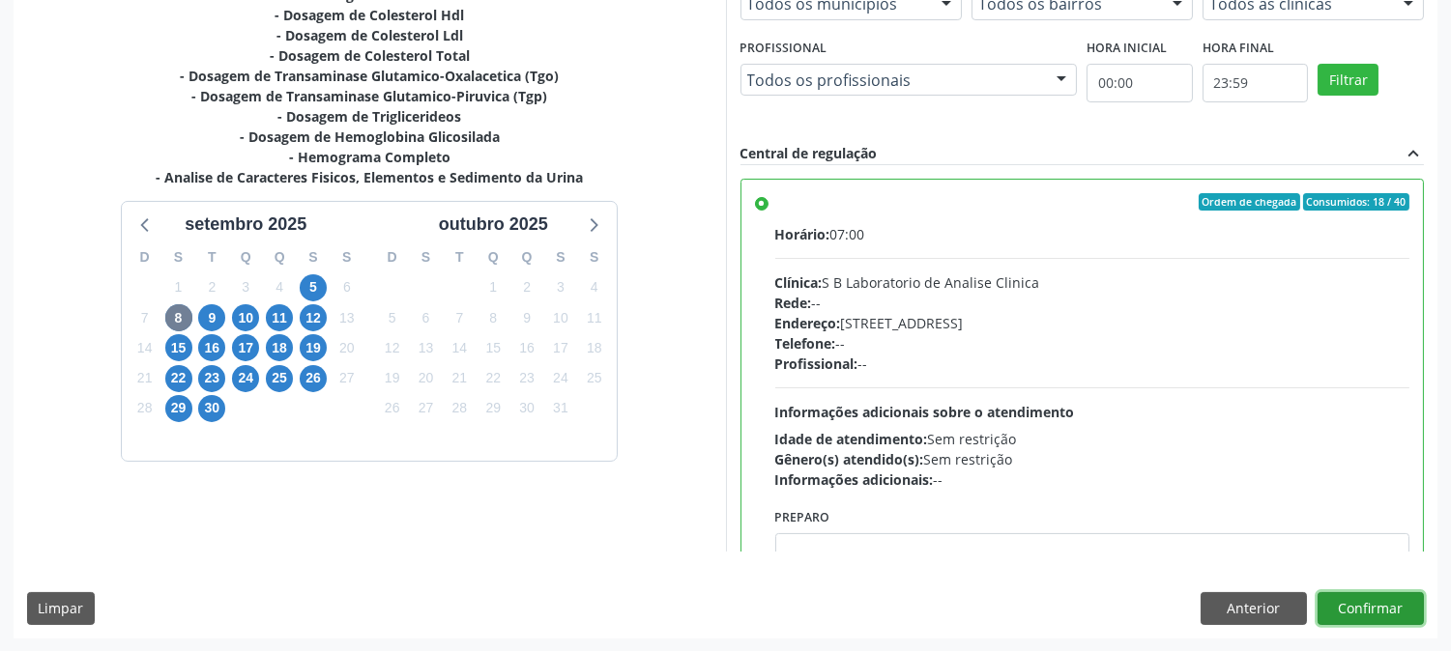
click at [1348, 619] on button "Confirmar" at bounding box center [1370, 609] width 106 height 33
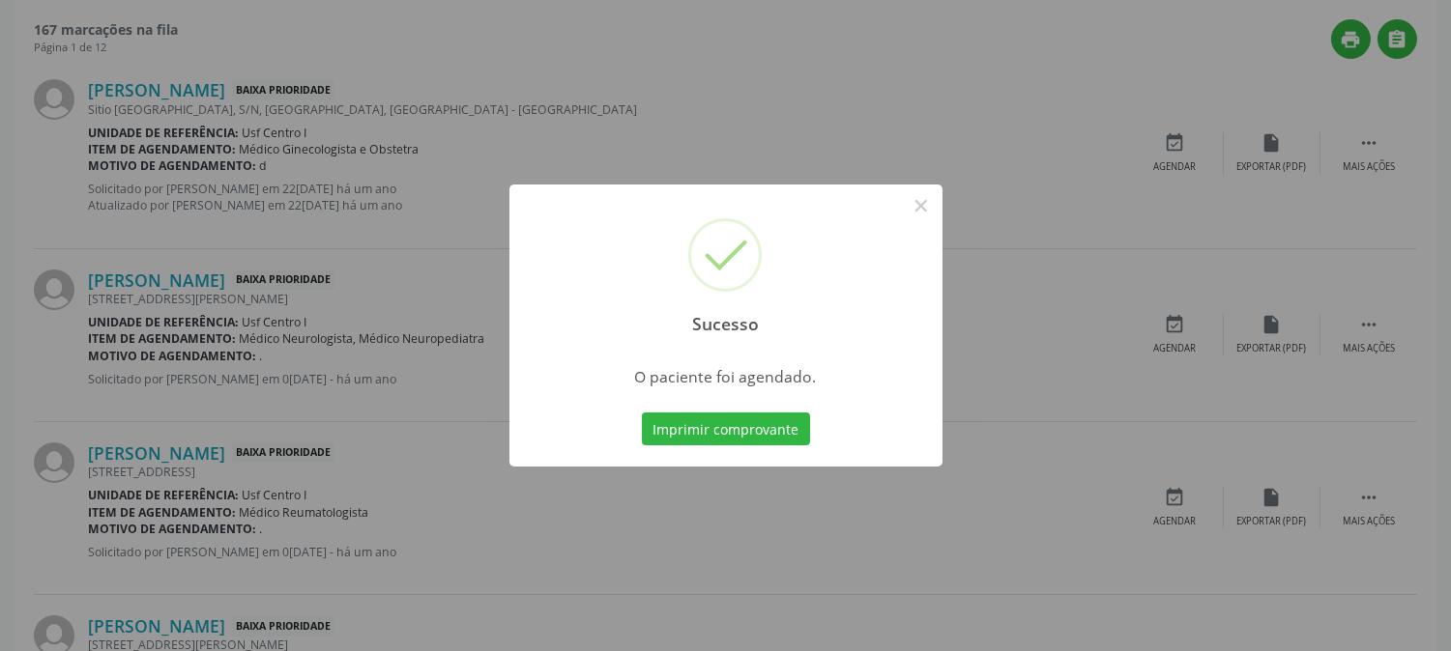
scroll to position [0, 0]
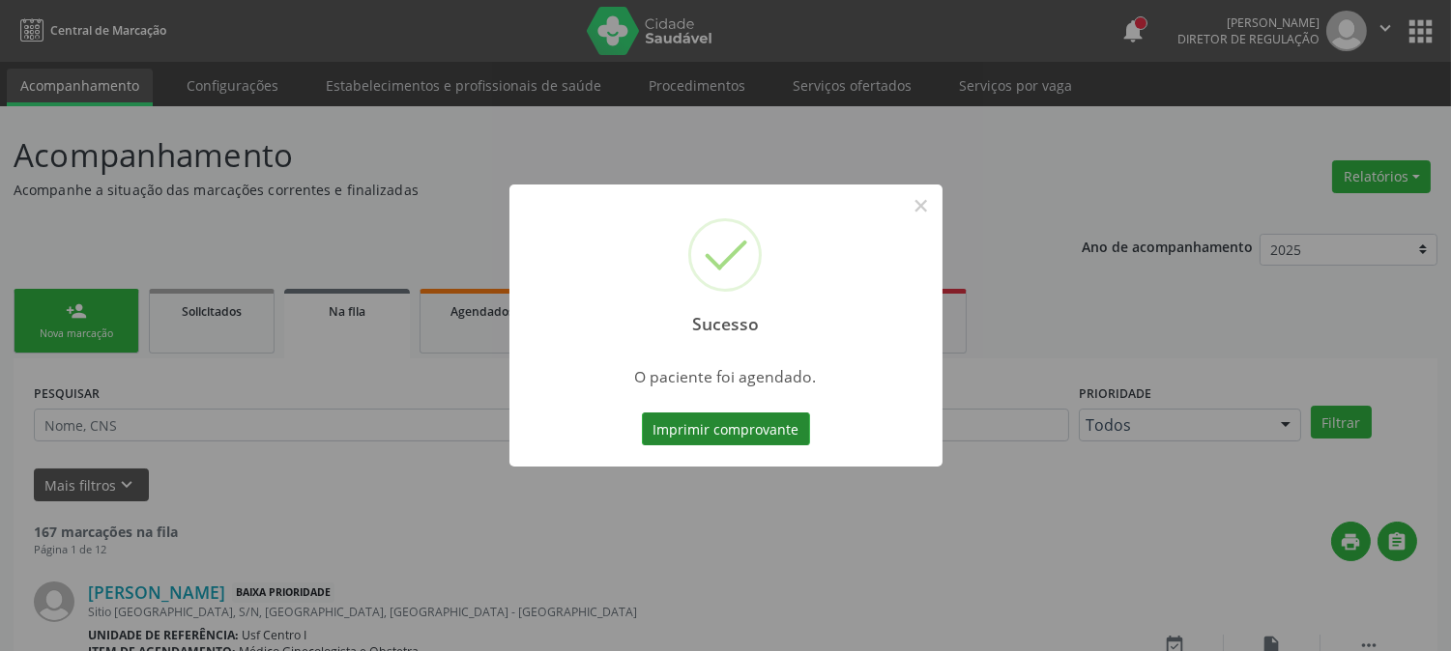
click at [769, 423] on button "Imprimir comprovante" at bounding box center [726, 429] width 168 height 33
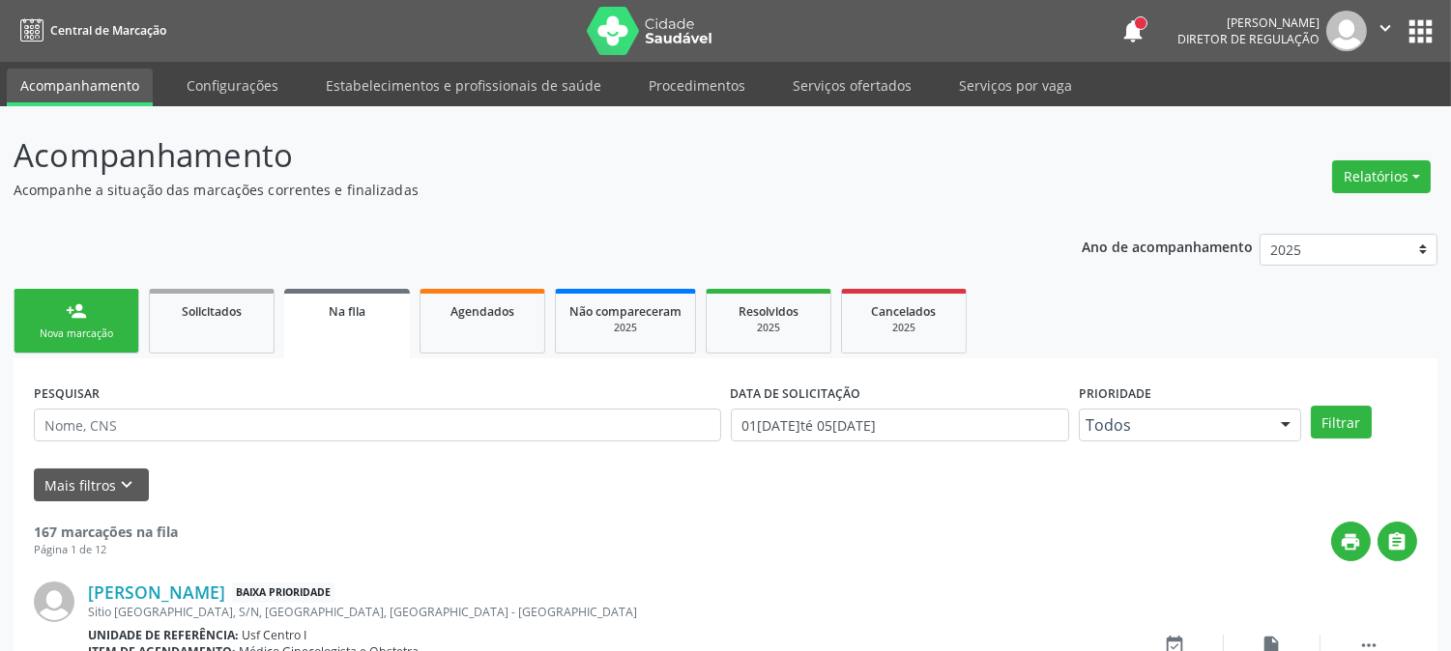
click at [103, 321] on link "person_add Nova marcação" at bounding box center [77, 321] width 126 height 65
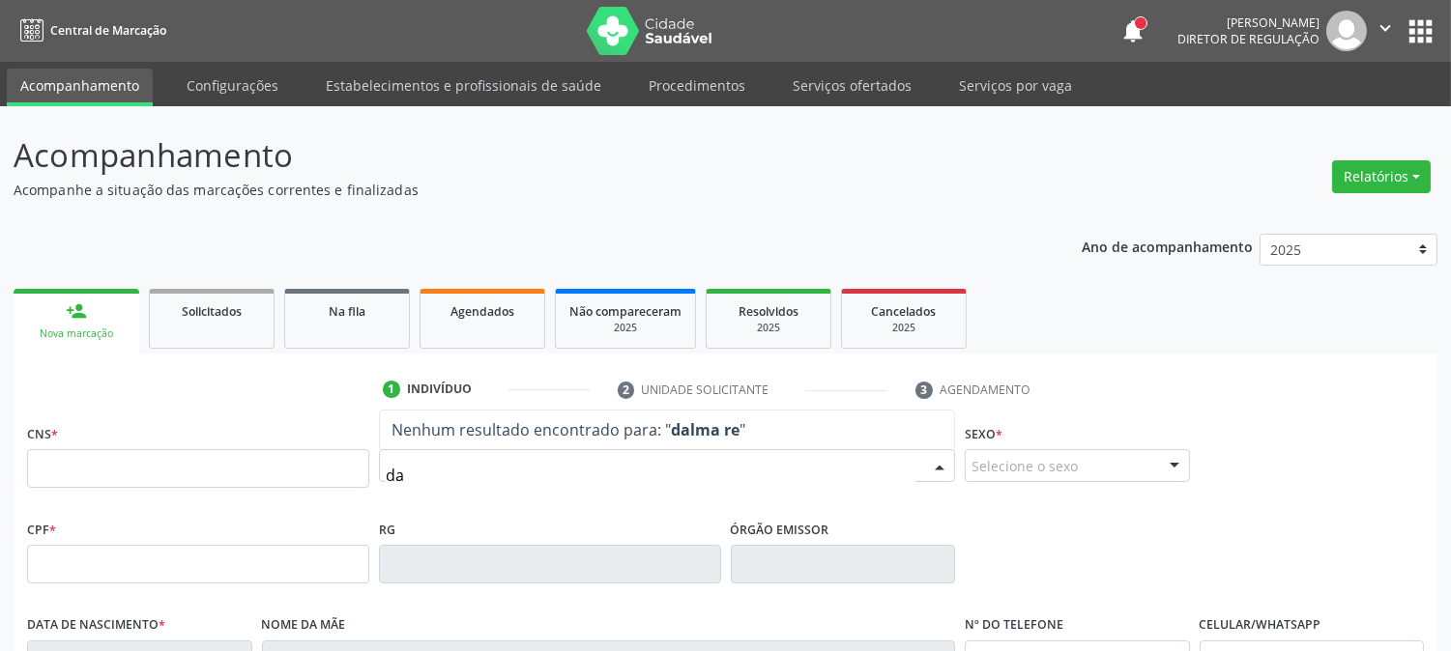
type input "d"
type input "dalma regia"
drag, startPoint x: 476, startPoint y: 471, endPoint x: 306, endPoint y: 468, distance: 169.2
click at [306, 468] on div "CNS * Nome * dalma regia Nenhum resultado encontrado para: " dalma regia " Não …" at bounding box center [725, 468] width 1406 height 96
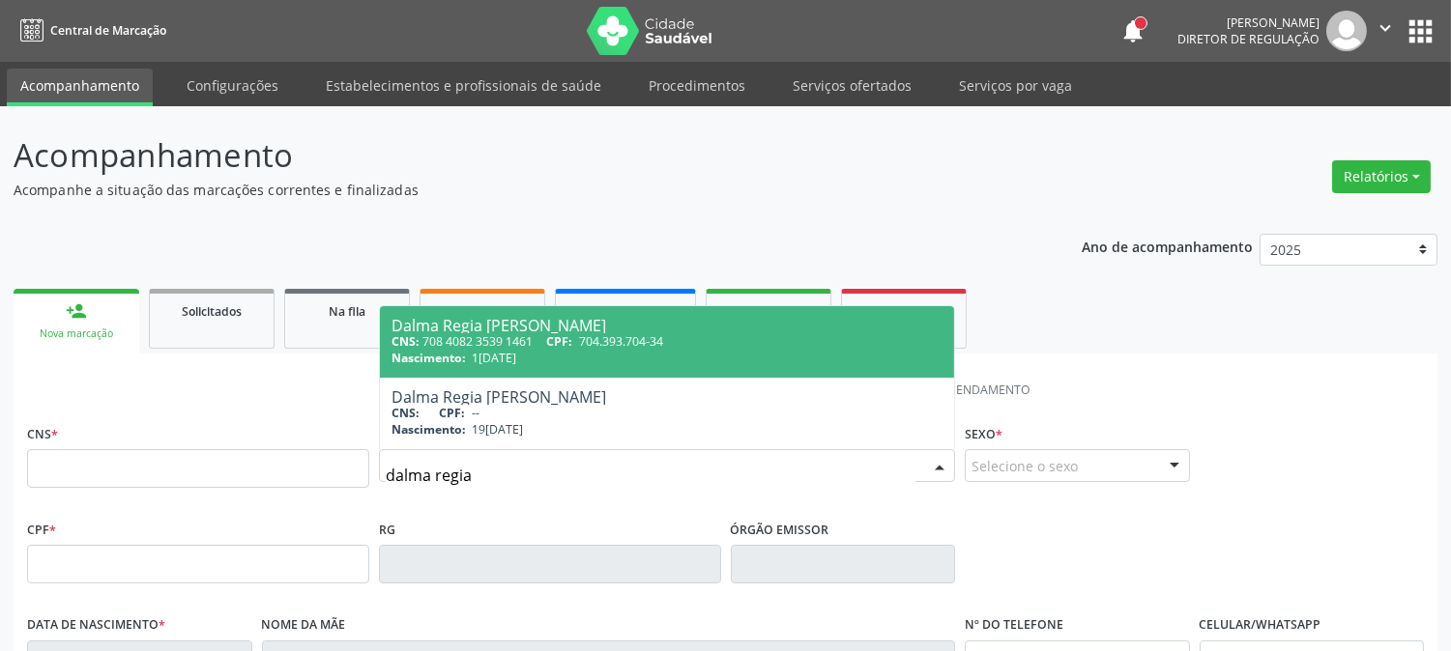
click at [621, 370] on span "Dalma Regia Alves Freire Magalhaes CNS: 708 4082 3539 1461 CPF: 704.393.704-34 …" at bounding box center [667, 342] width 574 height 72
type input "708 4082 3539 1461"
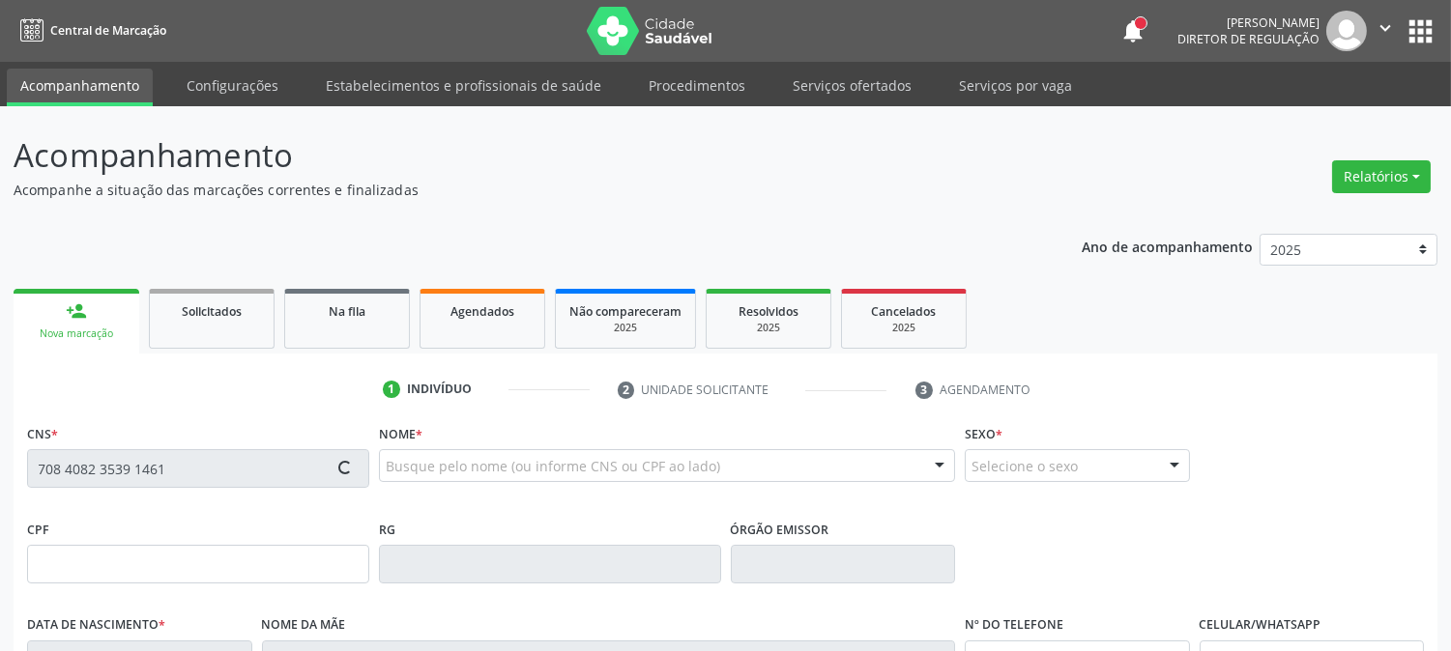
scroll to position [322, 0]
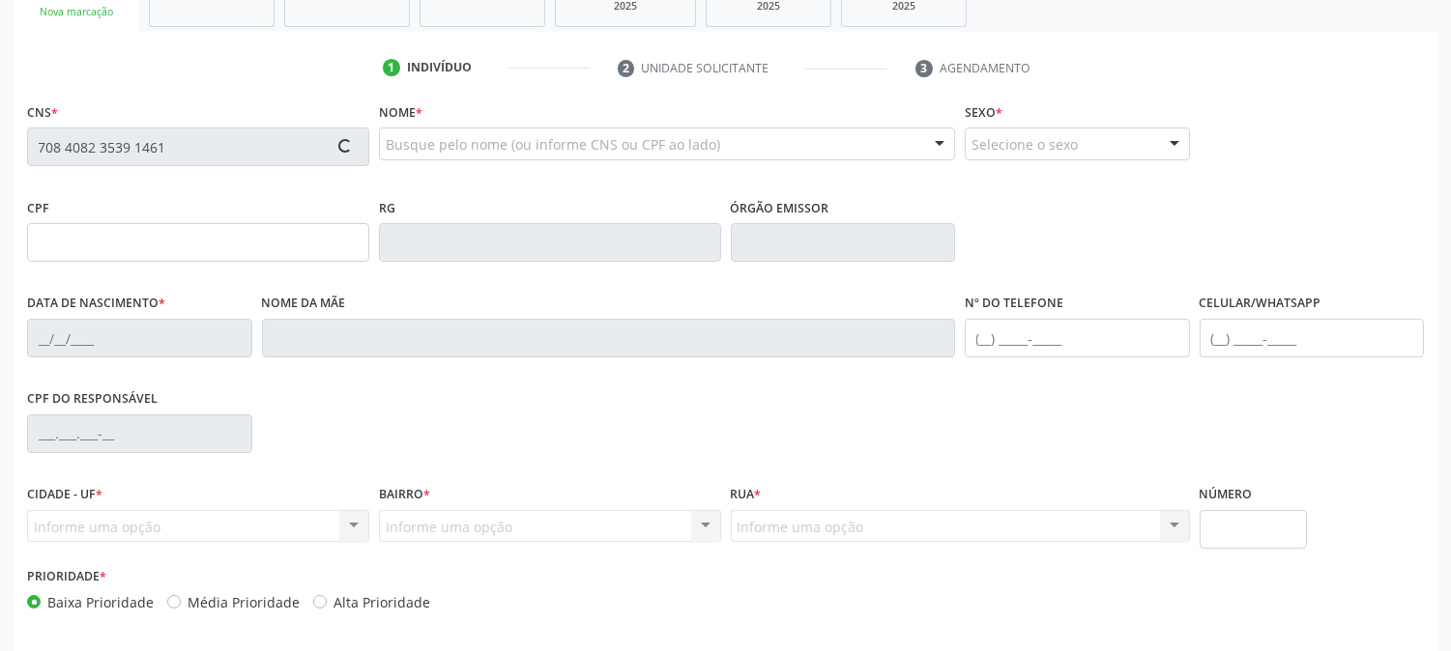
type input "704.393.704-34"
type input "17/09/1953"
type input "Maria dos Anjos Alves Freire"
type input "(87) 99695-9491"
type input "S/N"
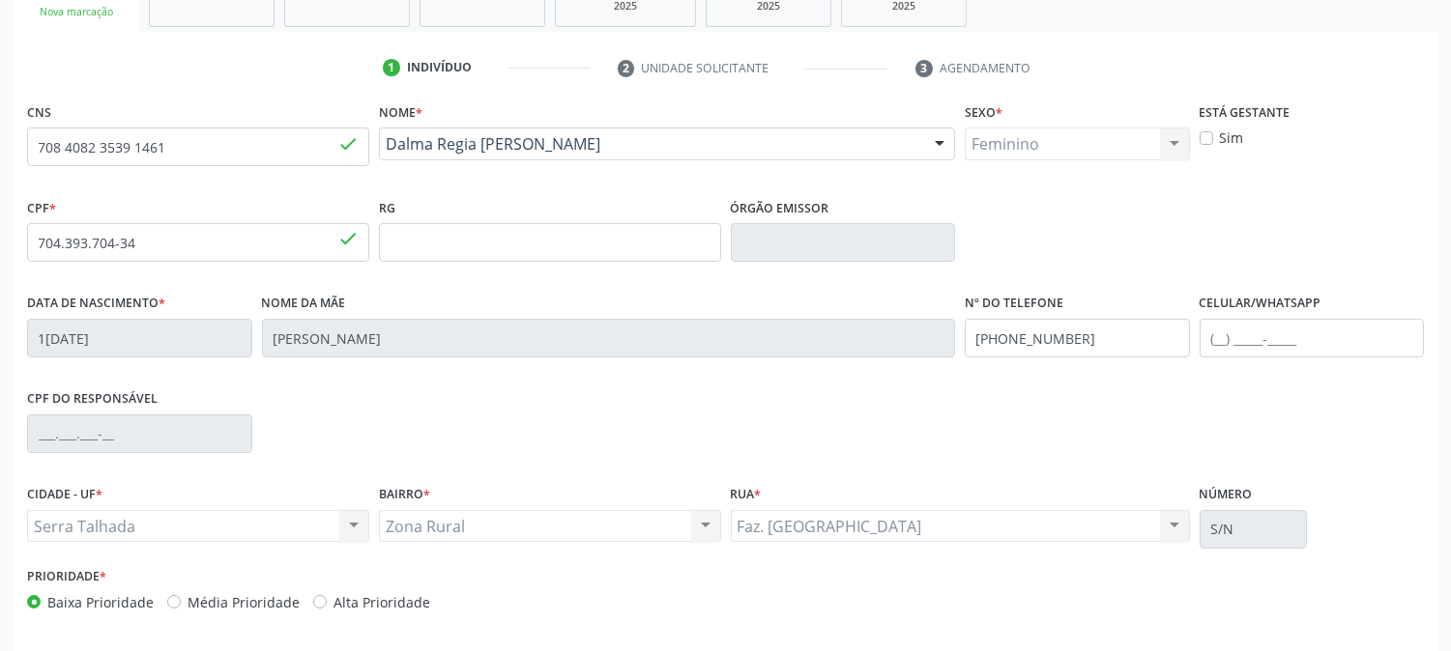
scroll to position [394, 0]
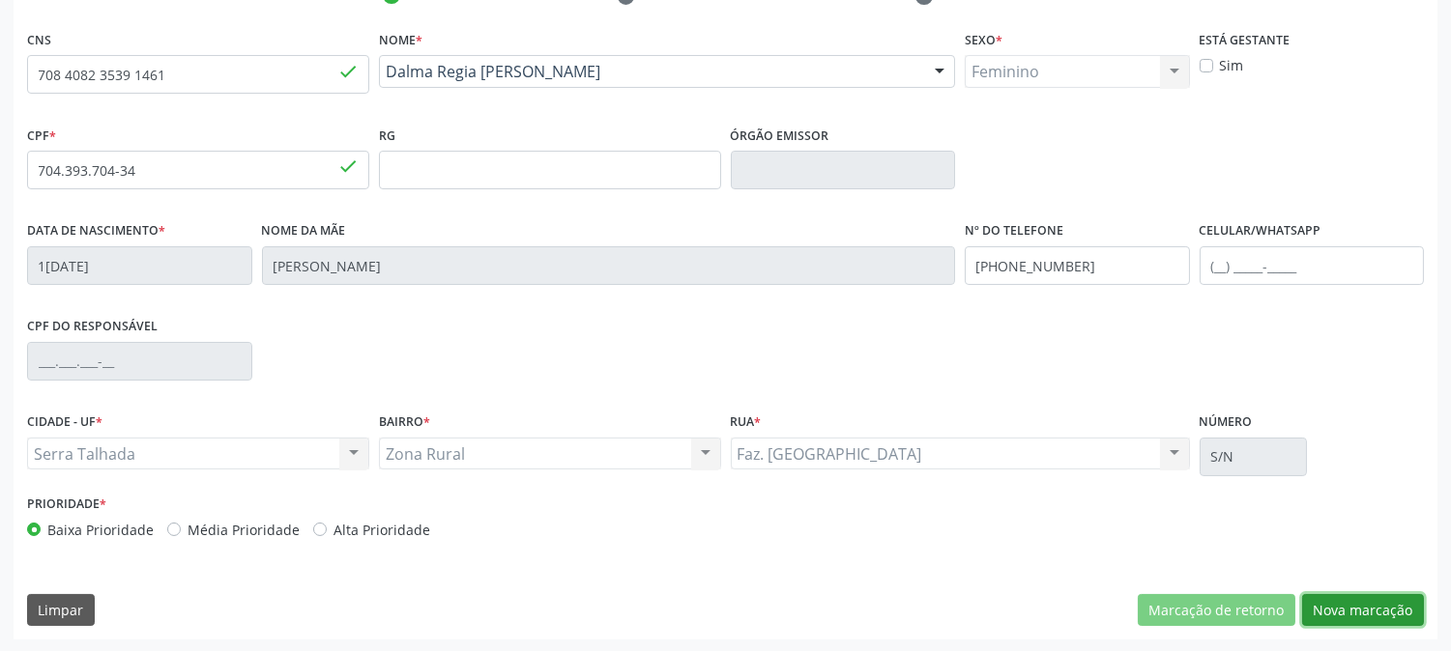
click at [1349, 599] on button "Nova marcação" at bounding box center [1363, 610] width 122 height 33
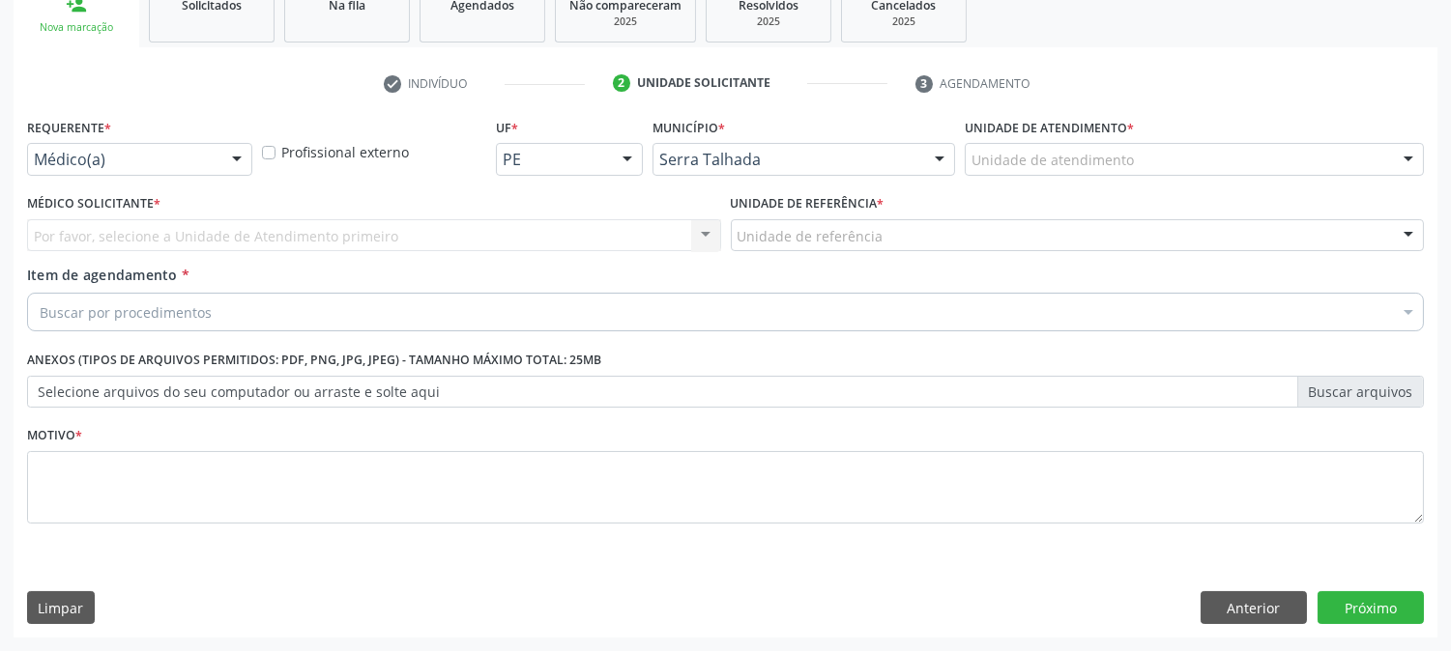
scroll to position [305, 0]
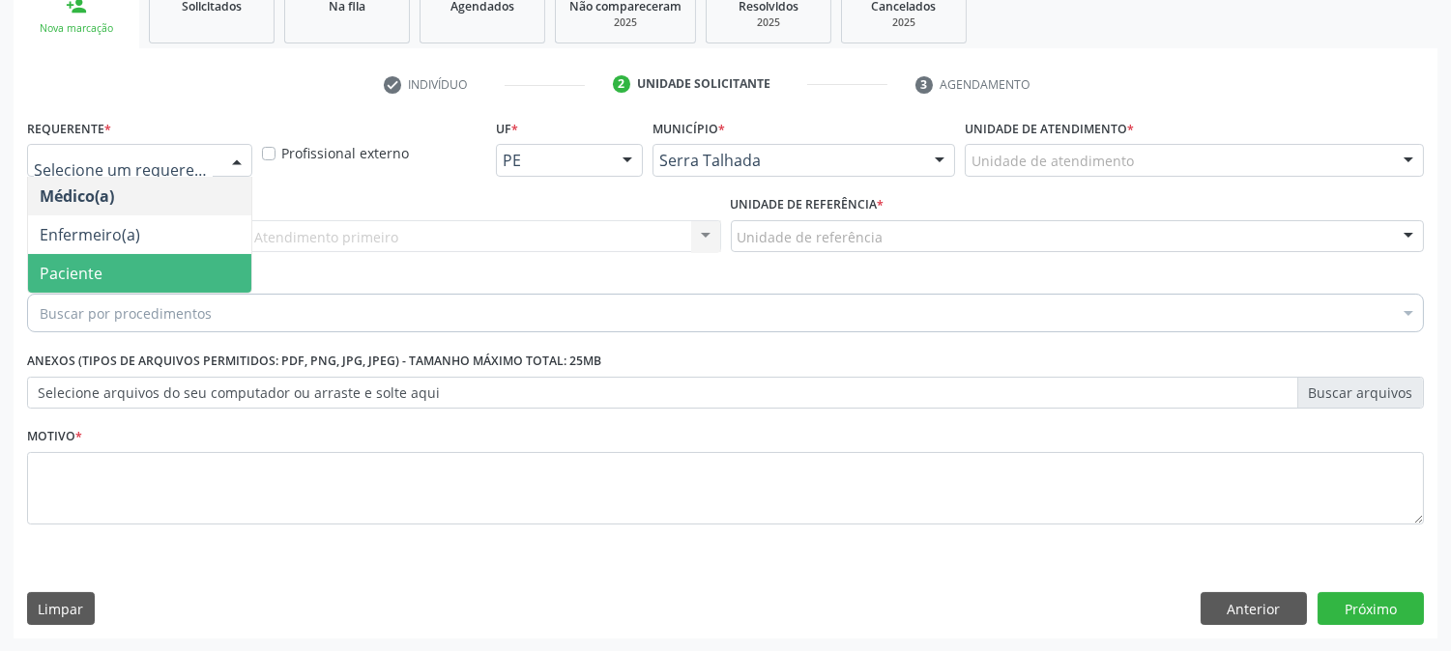
click at [167, 275] on span "Paciente" at bounding box center [139, 273] width 223 height 39
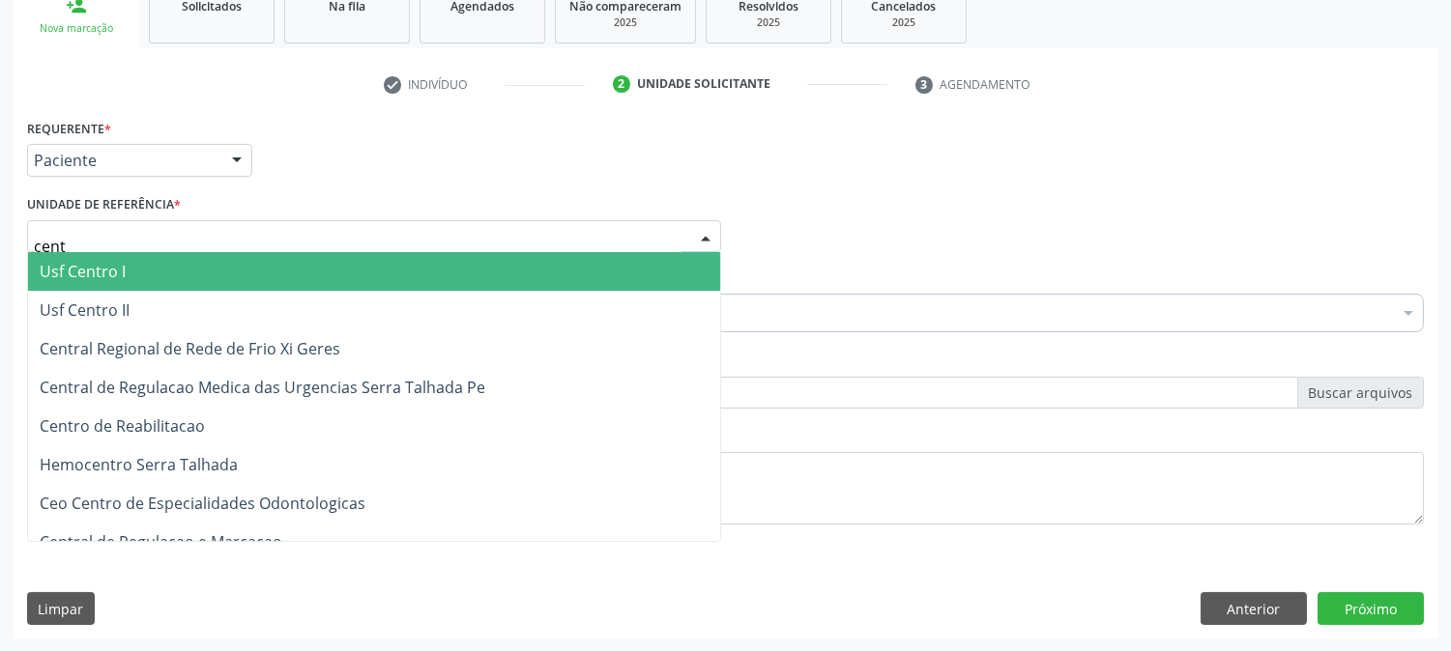
type input "centr"
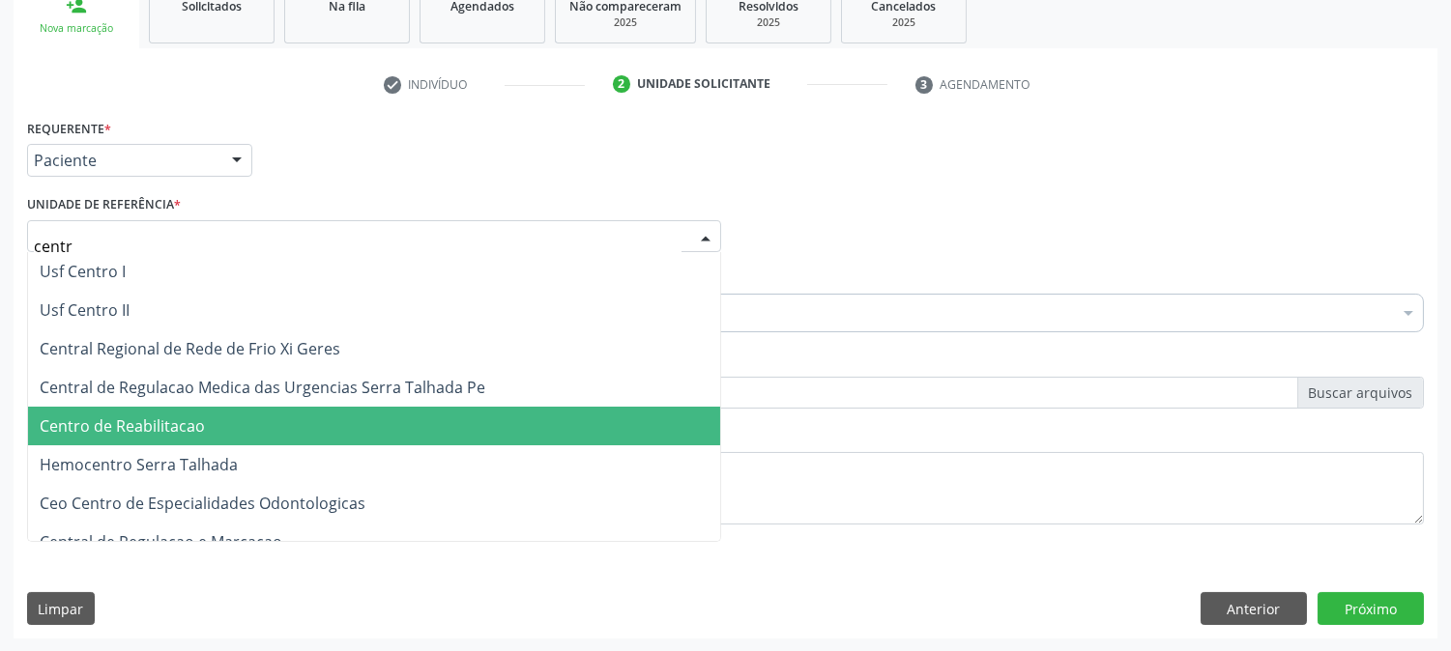
click at [174, 433] on span "Centro de Reabilitacao" at bounding box center [122, 426] width 165 height 21
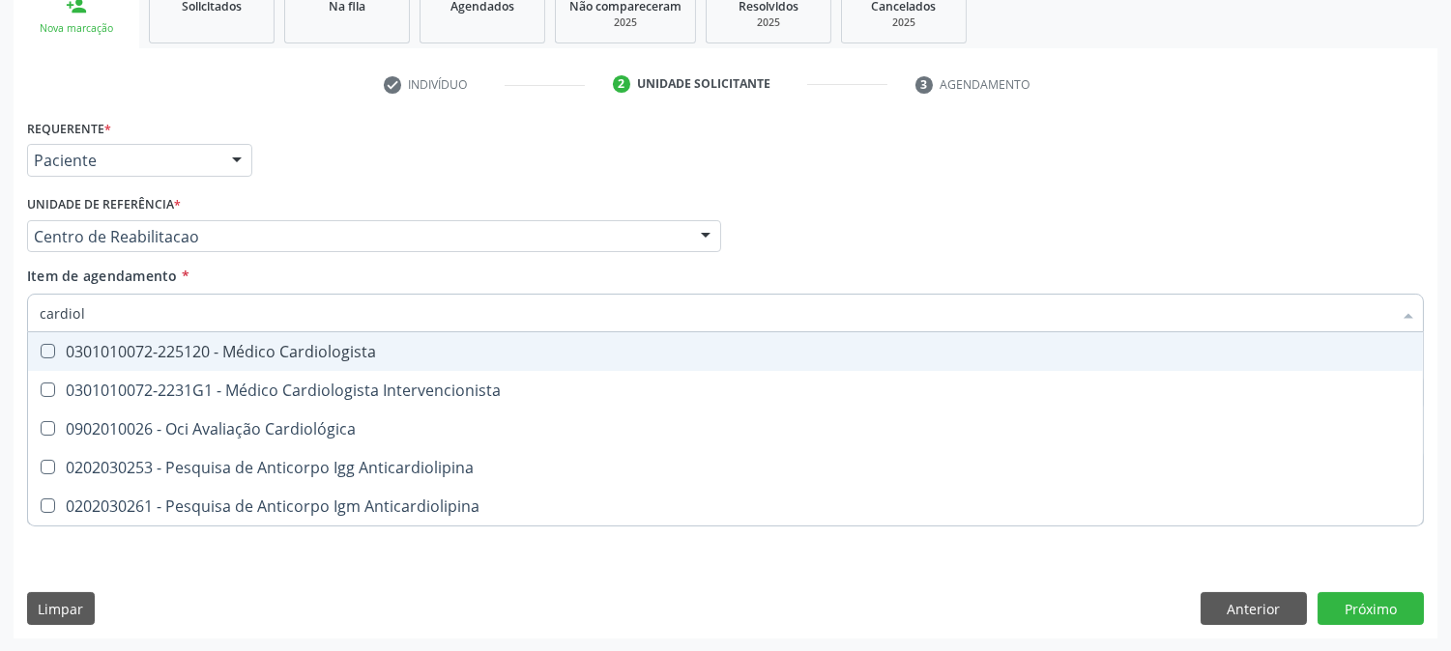
type input "cardiolo"
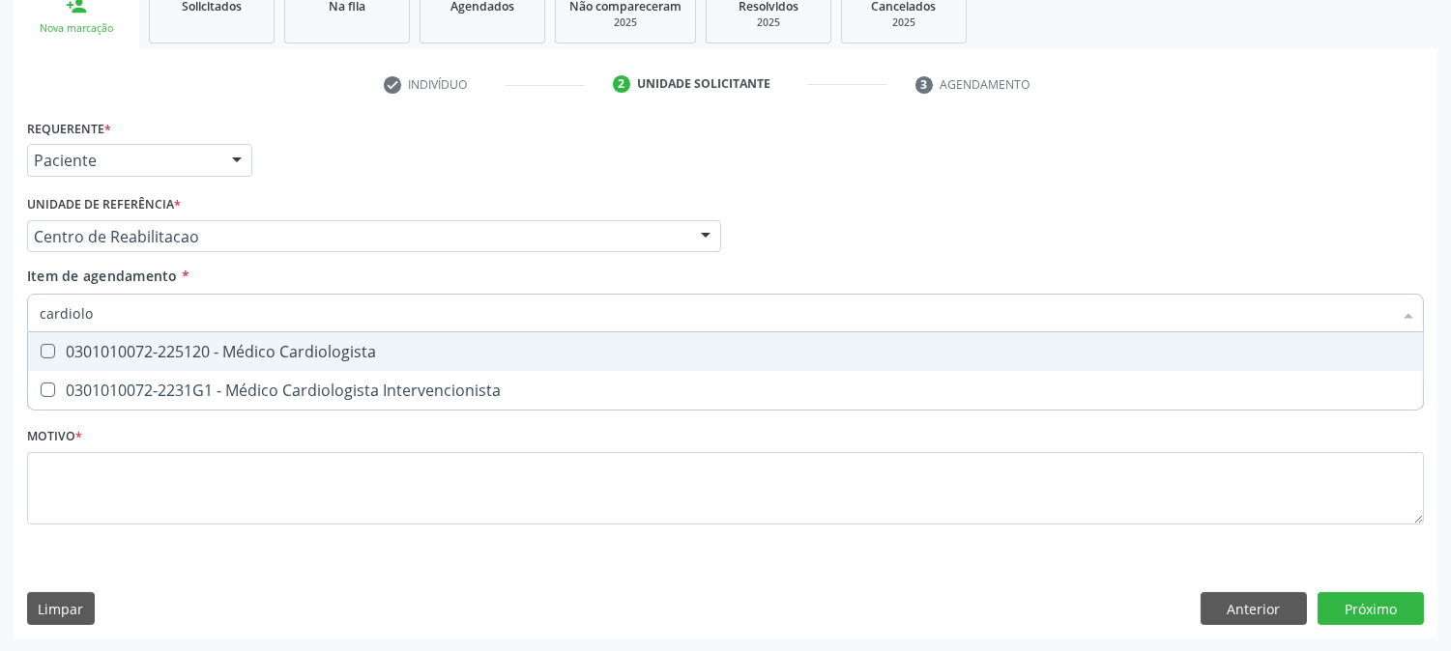
click at [234, 364] on span "0301010072-225120 - Médico Cardiologista" at bounding box center [725, 352] width 1395 height 39
checkbox Cardiologista "true"
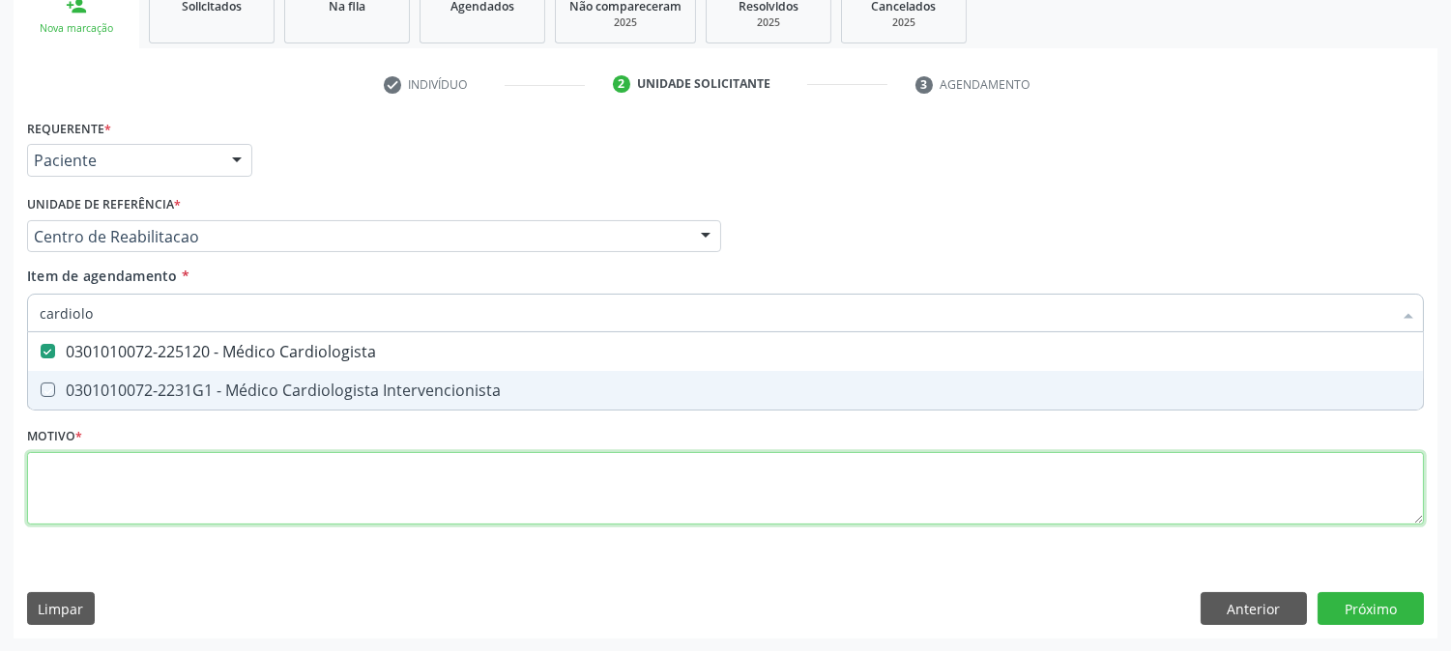
click at [249, 498] on div "Requerente * Paciente Médico(a) Enfermeiro(a) Paciente Nenhum resultado encontr…" at bounding box center [725, 333] width 1397 height 438
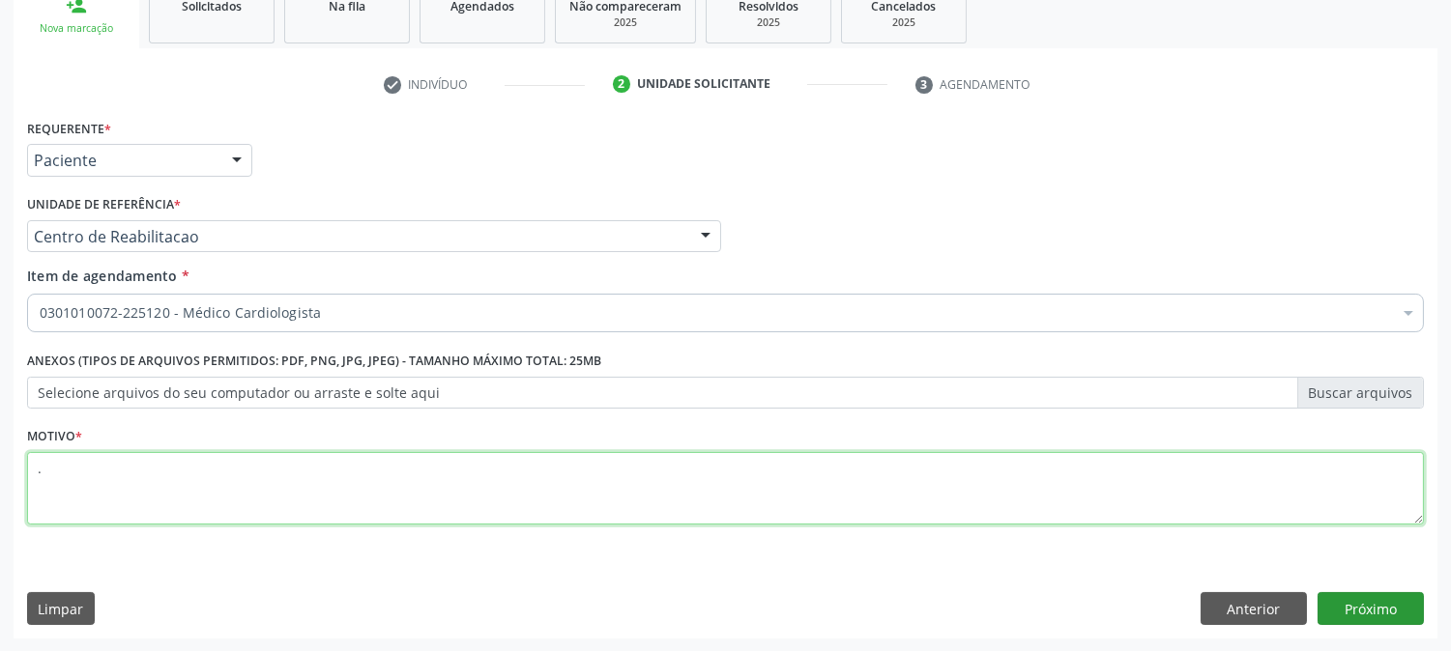
type textarea "."
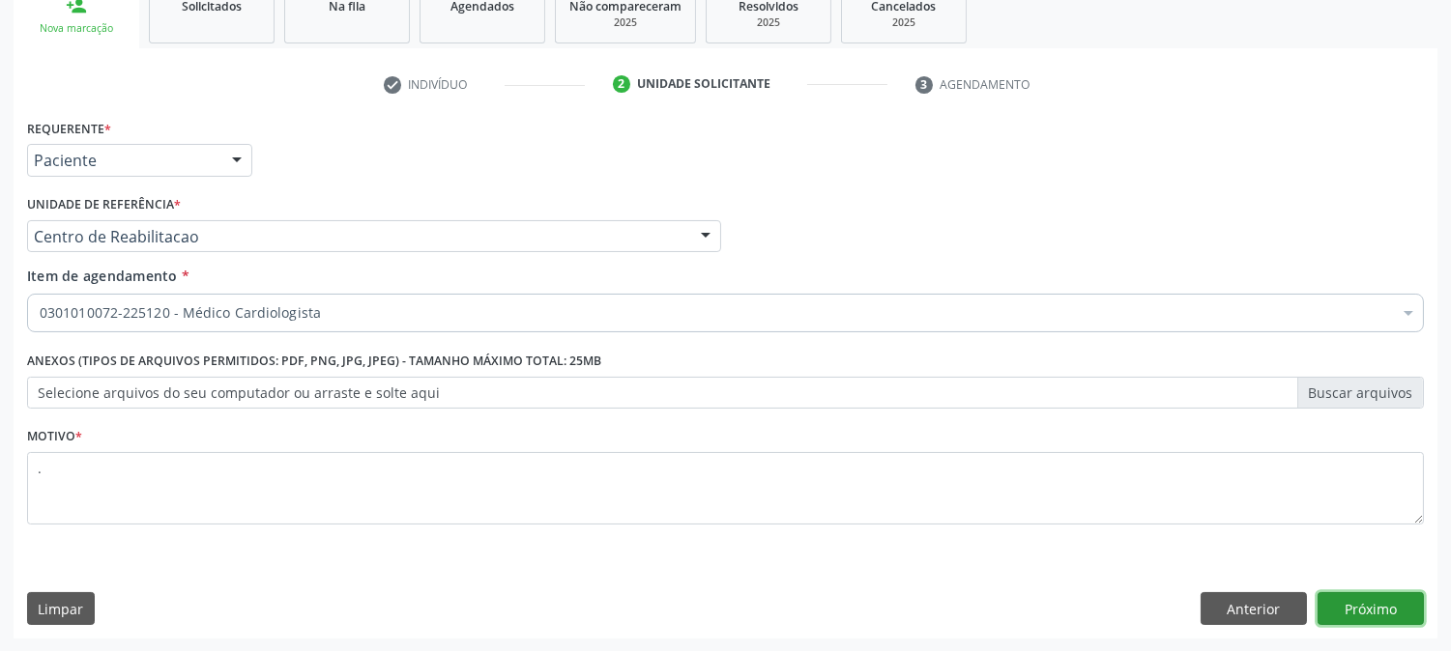
click at [1357, 623] on button "Próximo" at bounding box center [1370, 609] width 106 height 33
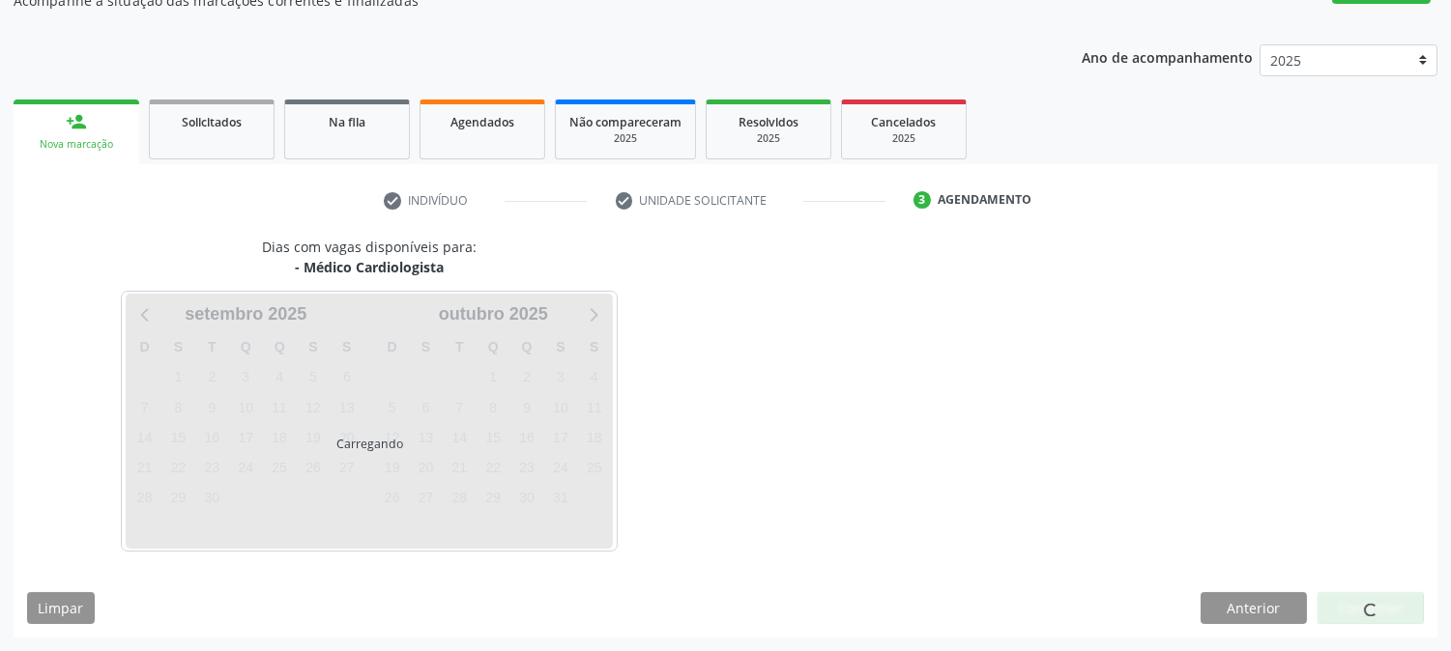
scroll to position [188, 0]
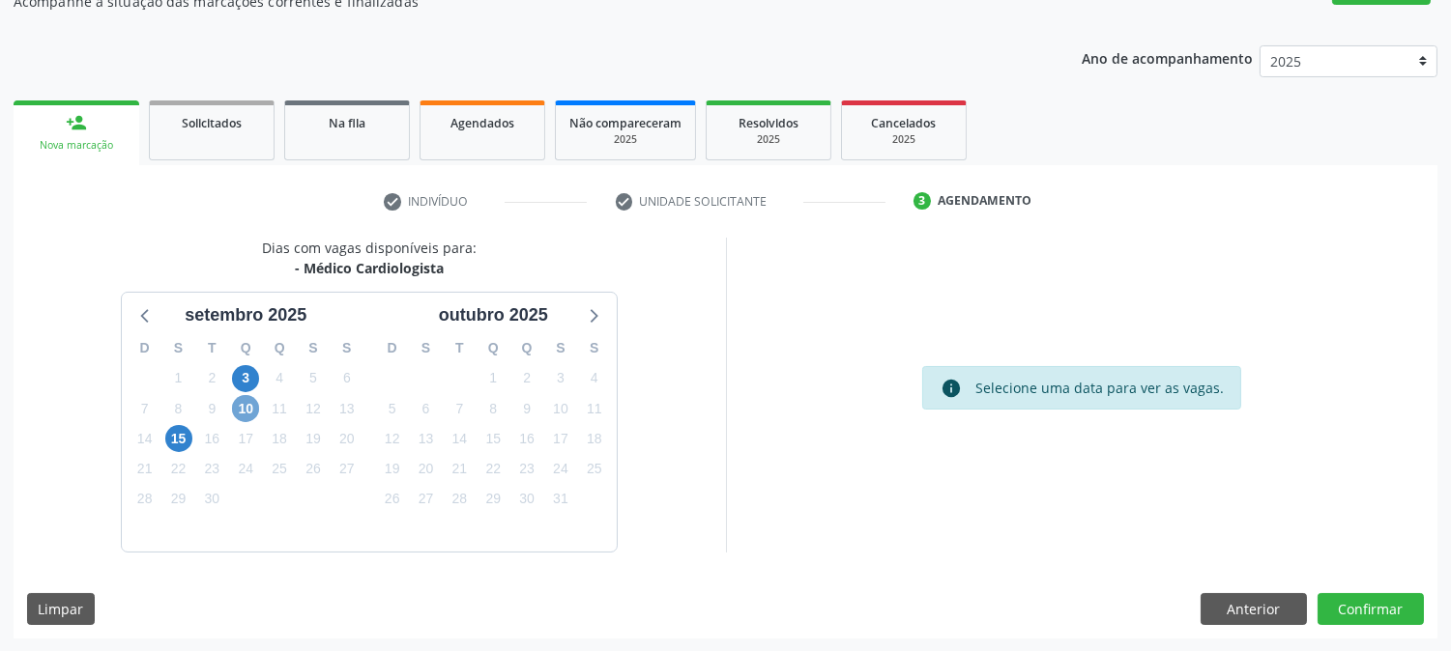
click at [243, 396] on span "10" at bounding box center [245, 408] width 27 height 27
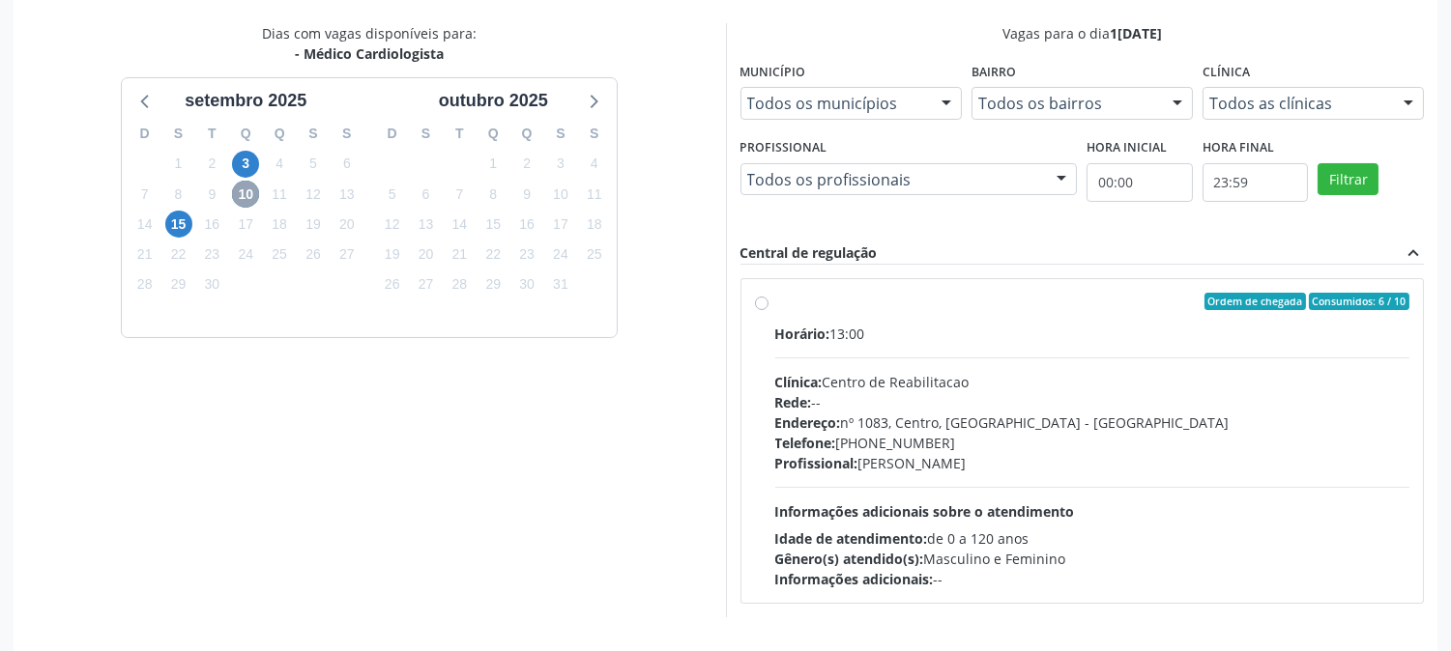
scroll to position [468, 0]
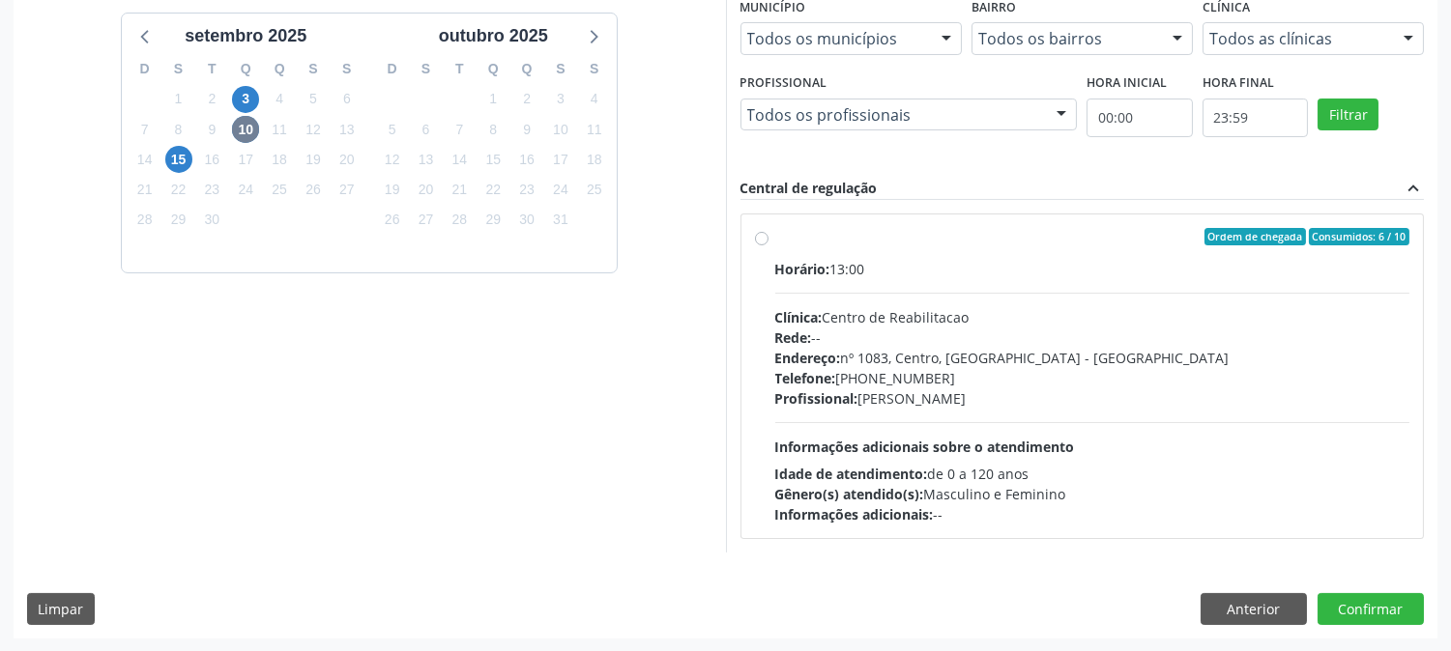
click at [1085, 409] on div "Horário: 13:00 Clínica: Centro de Reabilitacao Rede: -- Endereço: nº 1083, Cent…" at bounding box center [1092, 392] width 635 height 266
click at [768, 246] on input "Ordem de chegada Consumidos: 6 / 10 Horário: 13:00 Clínica: Centro de Reabilita…" at bounding box center [762, 236] width 14 height 17
radio input "true"
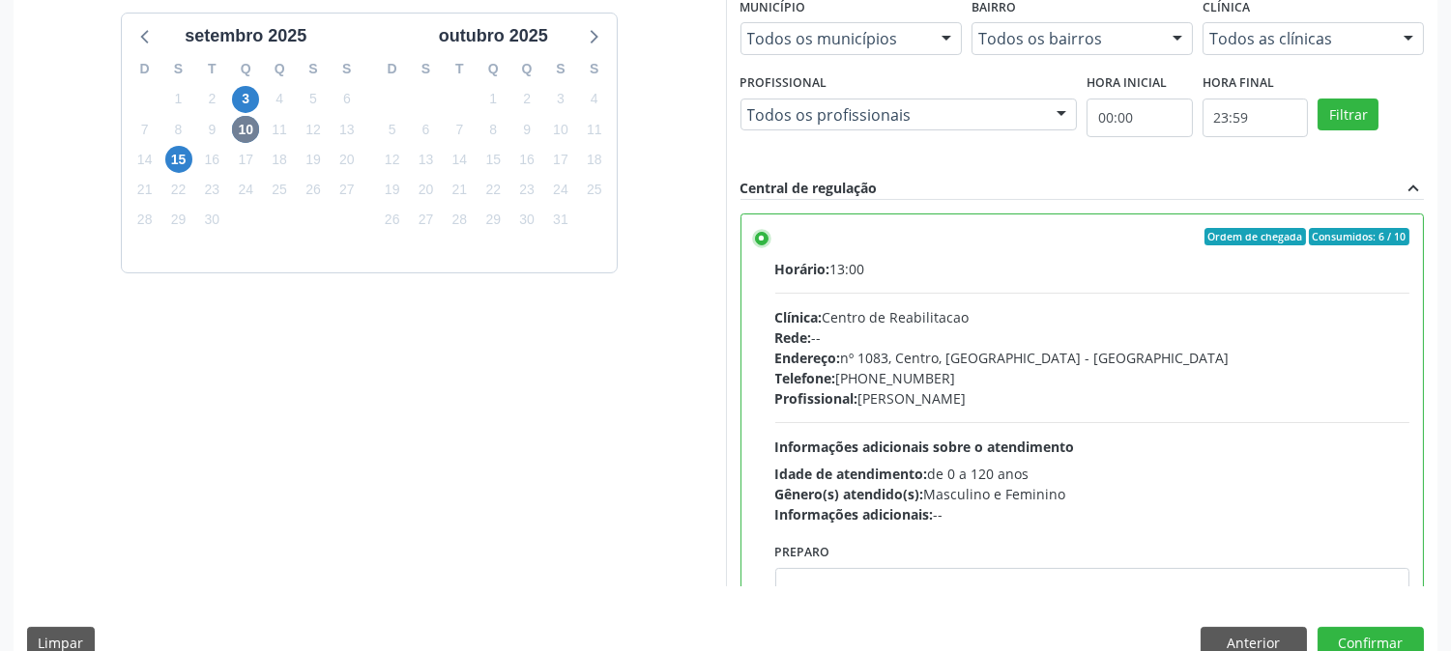
scroll to position [503, 0]
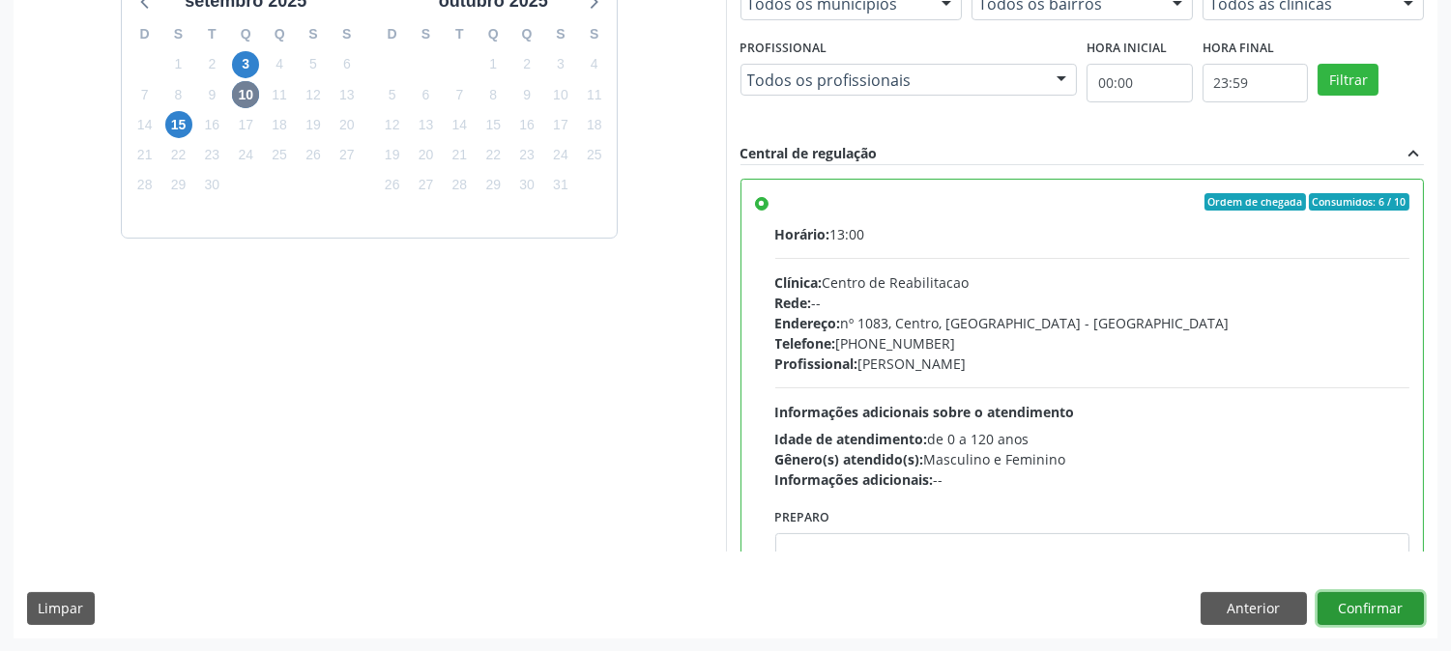
click at [1328, 609] on button "Confirmar" at bounding box center [1370, 609] width 106 height 33
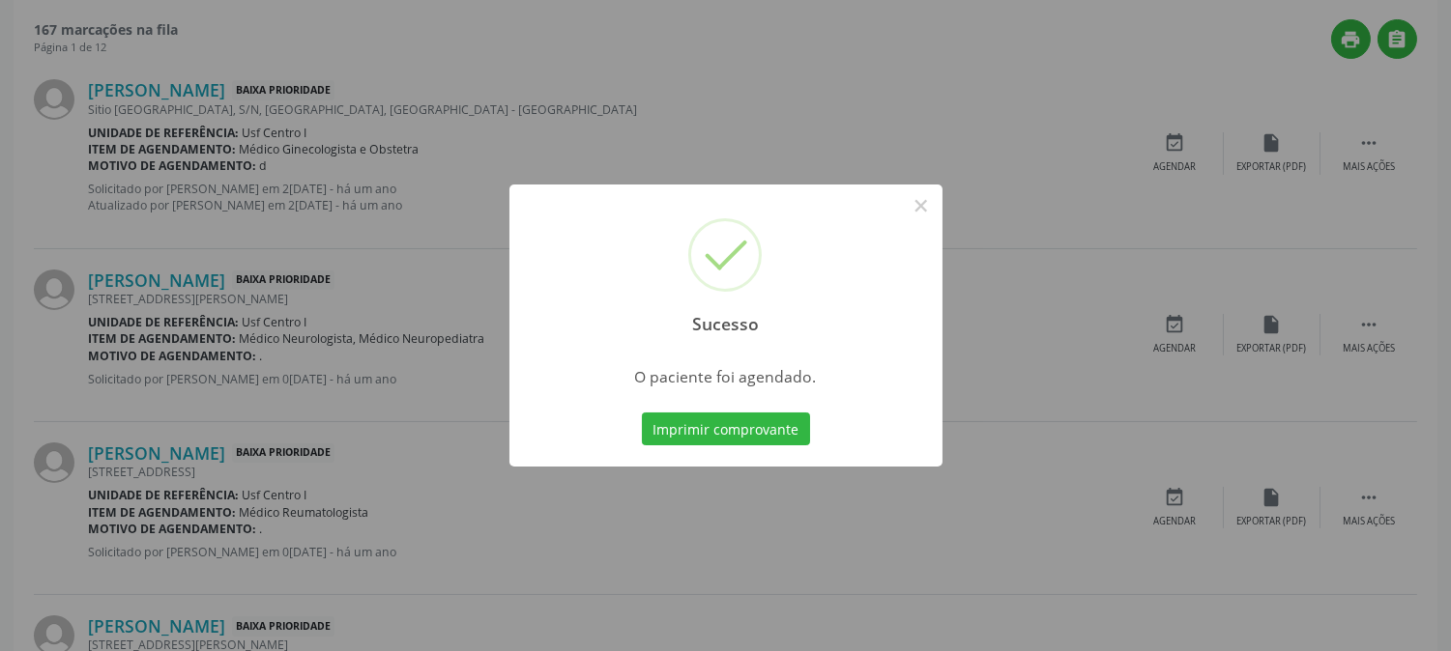
scroll to position [0, 0]
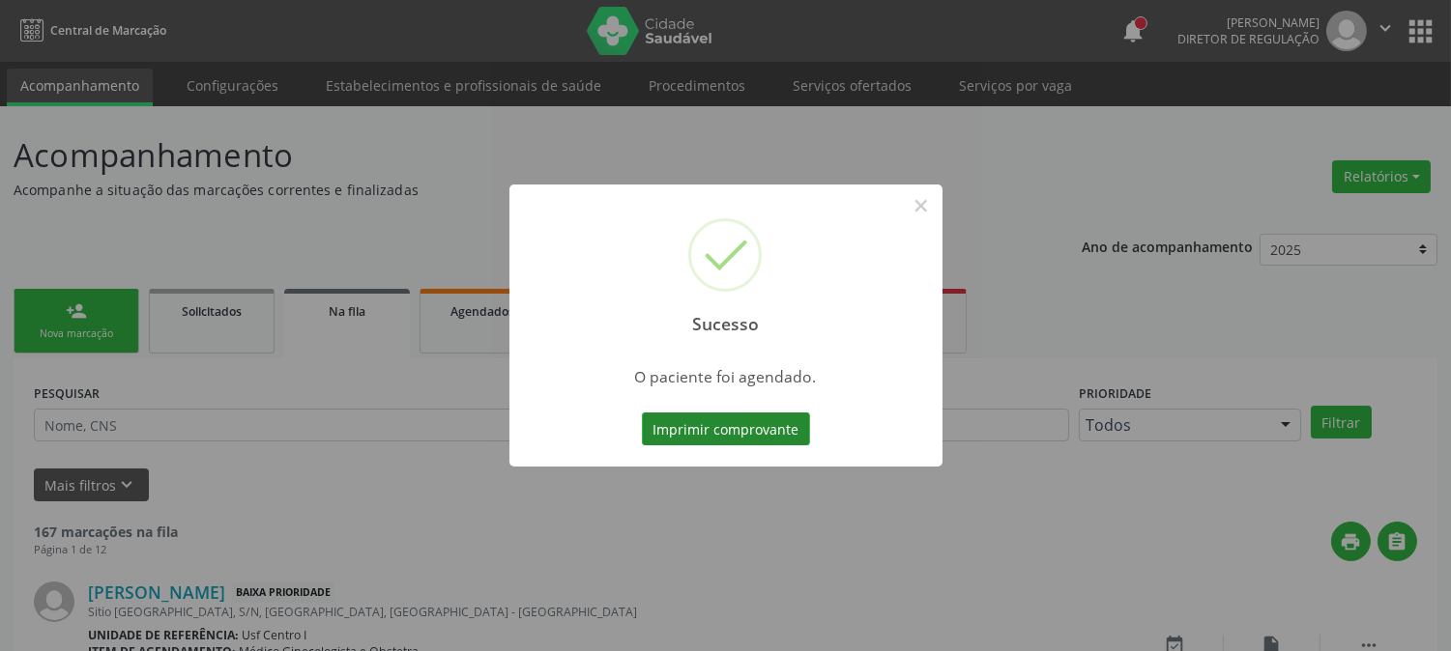
click at [732, 427] on button "Imprimir comprovante" at bounding box center [726, 429] width 168 height 33
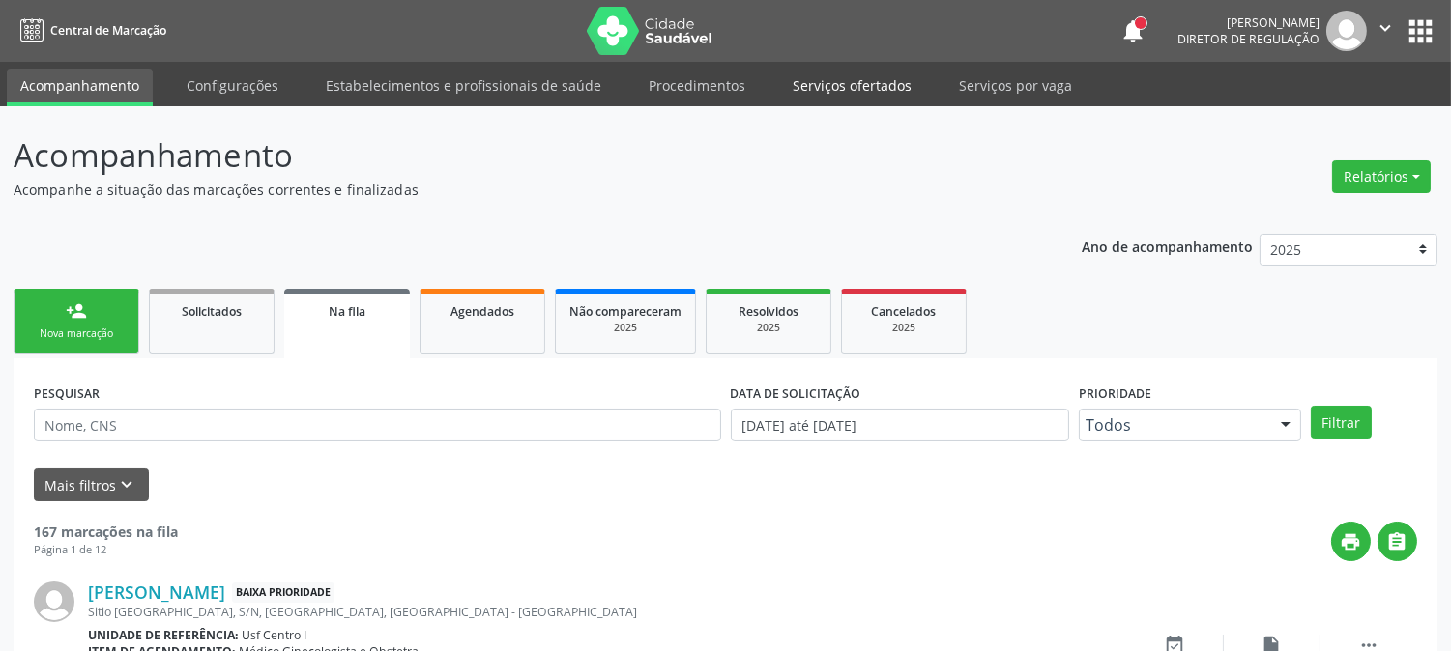
click at [838, 90] on link "Serviços ofertados" at bounding box center [852, 86] width 146 height 34
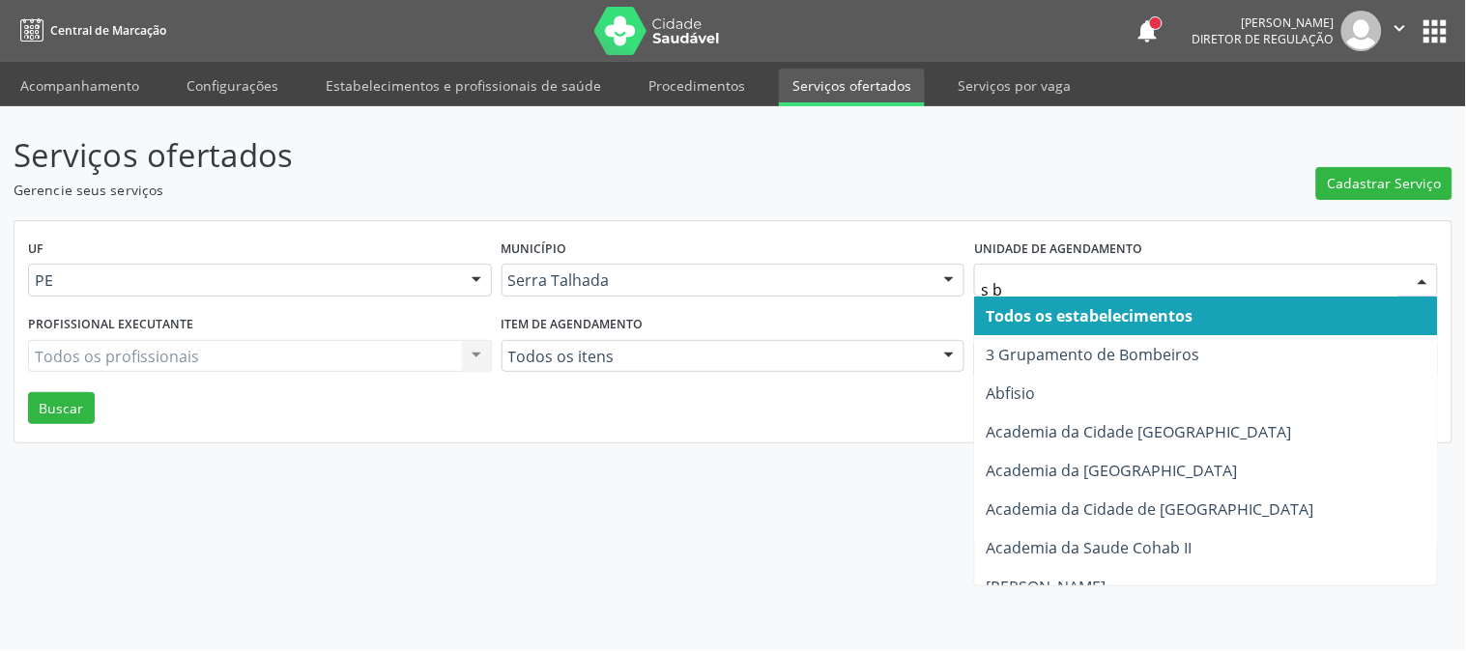
type input "s b"
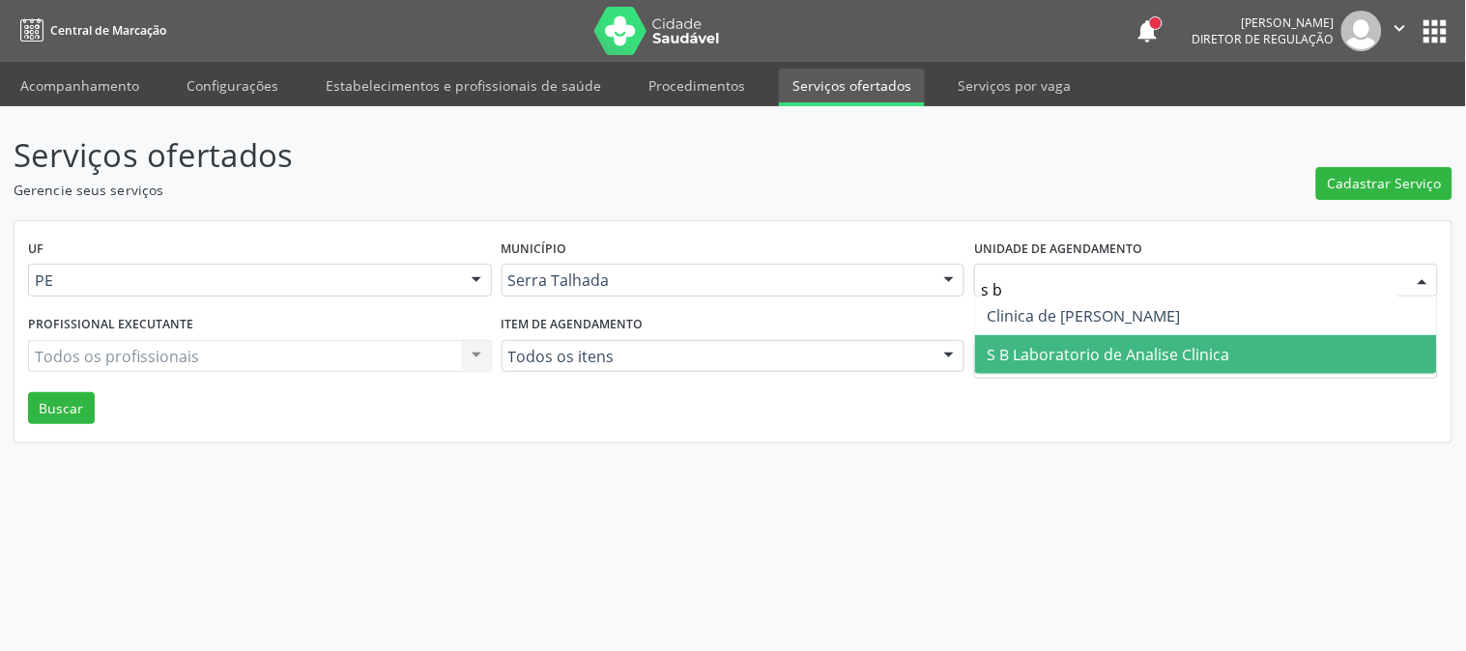
click at [1013, 340] on span "S B Laboratorio de Analise Clinica" at bounding box center [1206, 354] width 462 height 39
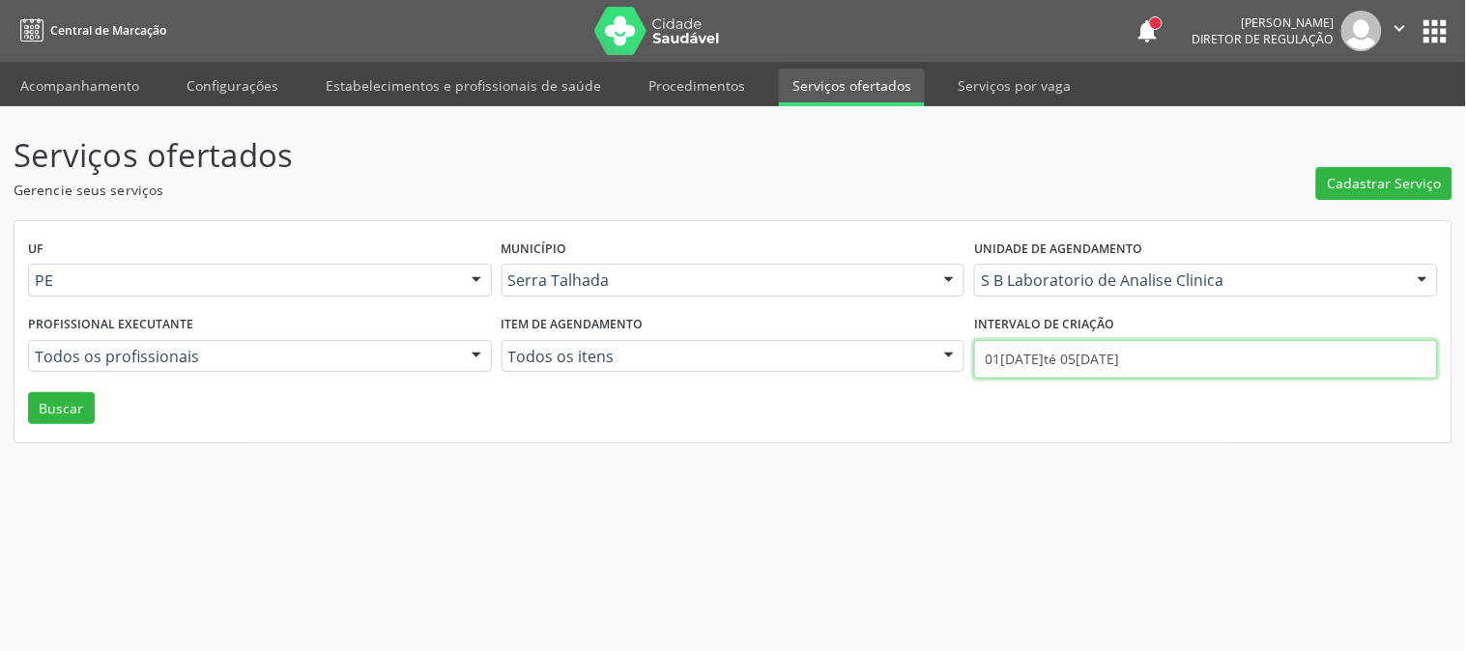
click at [1018, 359] on input "01/09/2025 até 05/09/2025" at bounding box center [1206, 359] width 464 height 39
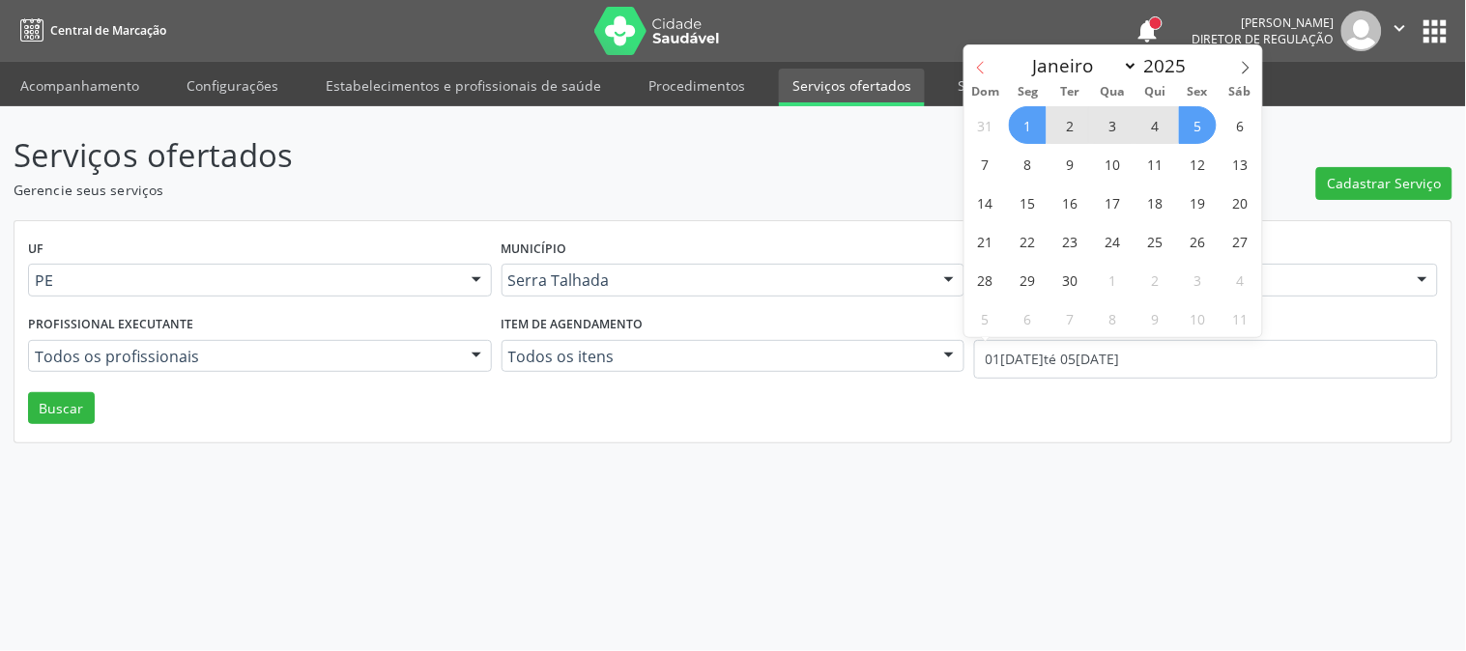
click at [971, 61] on span at bounding box center [981, 61] width 33 height 33
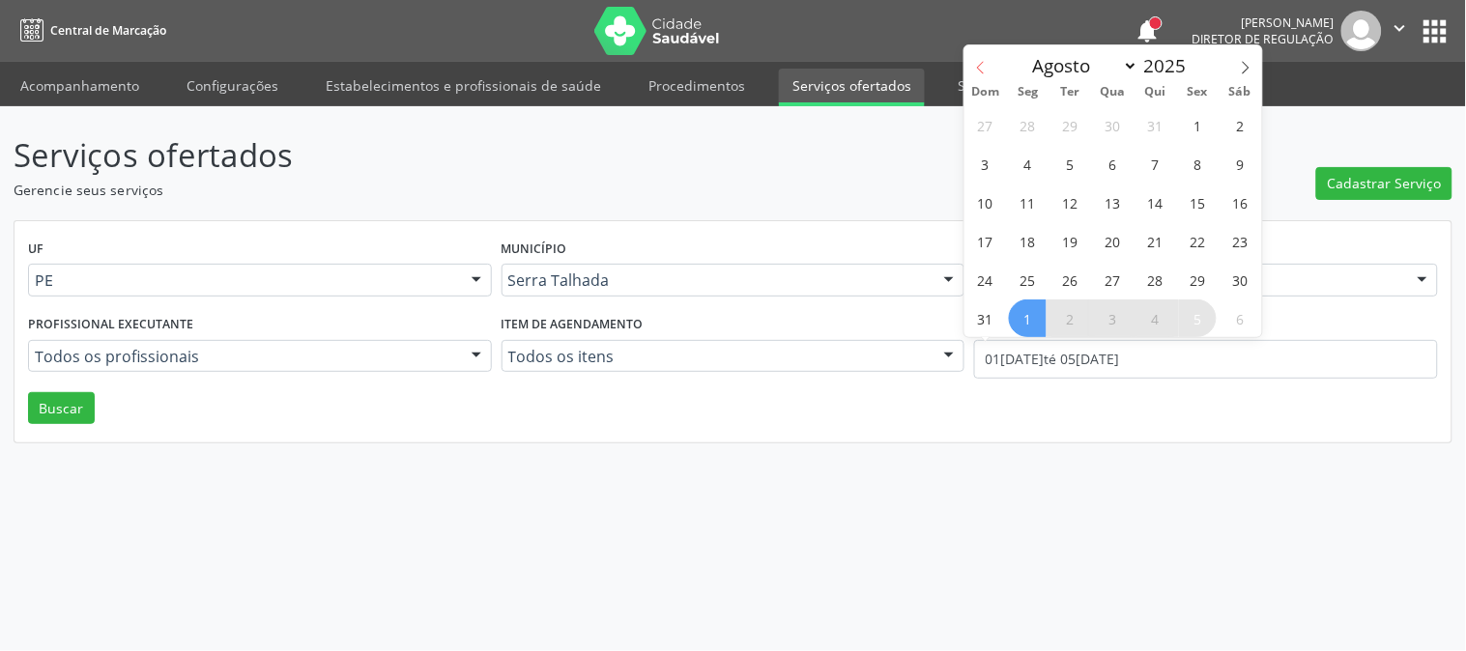
click at [987, 63] on icon at bounding box center [981, 68] width 14 height 14
select select "6"
click at [1027, 162] on span "7" at bounding box center [1028, 164] width 38 height 38
type input "07/07/2025"
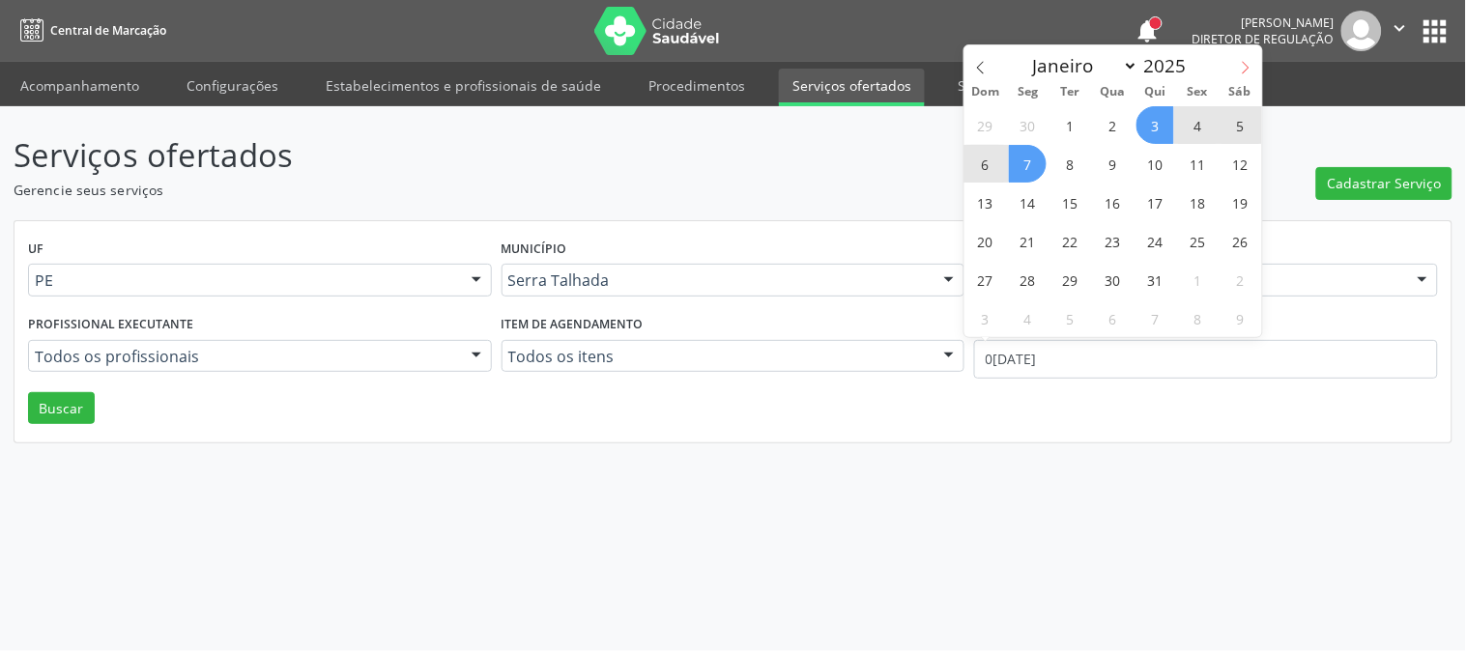
click at [1248, 72] on icon at bounding box center [1246, 68] width 14 height 14
select select "8"
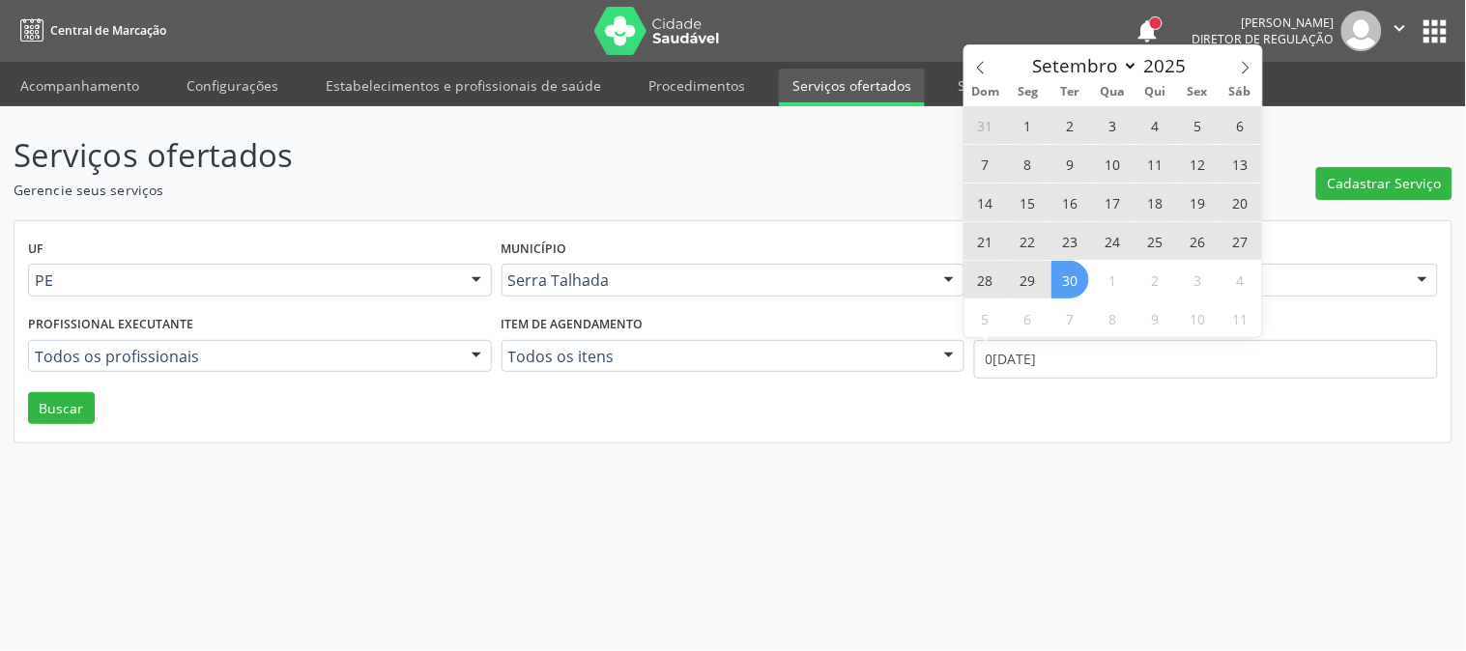
click at [1061, 276] on span "30" at bounding box center [1071, 280] width 38 height 38
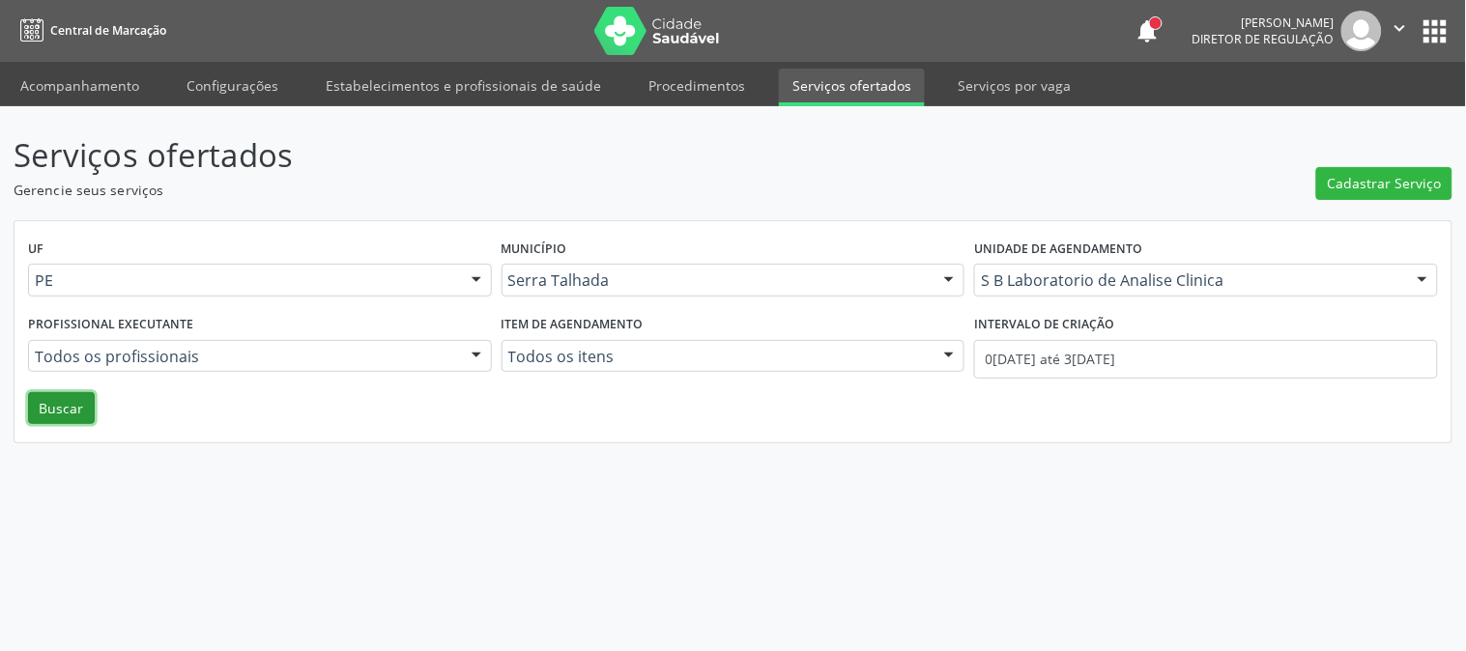
click at [48, 397] on button "Buscar" at bounding box center [61, 408] width 67 height 33
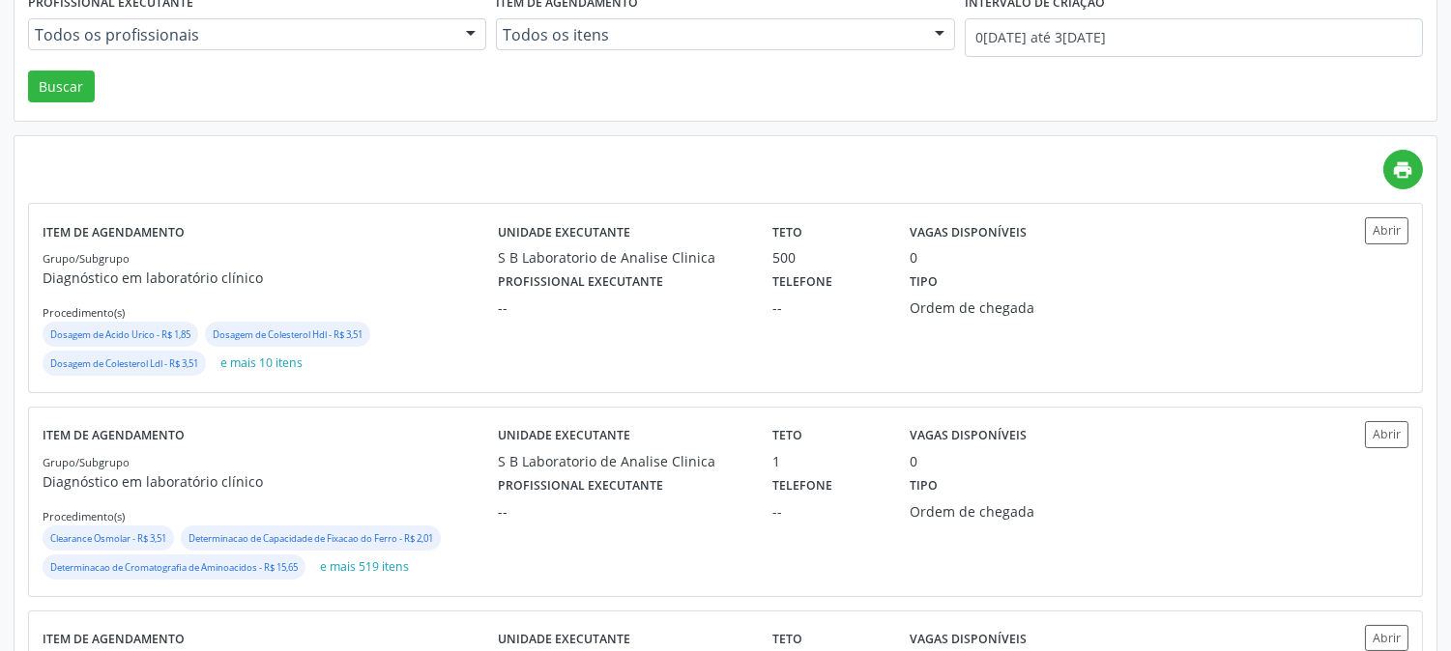
scroll to position [920, 0]
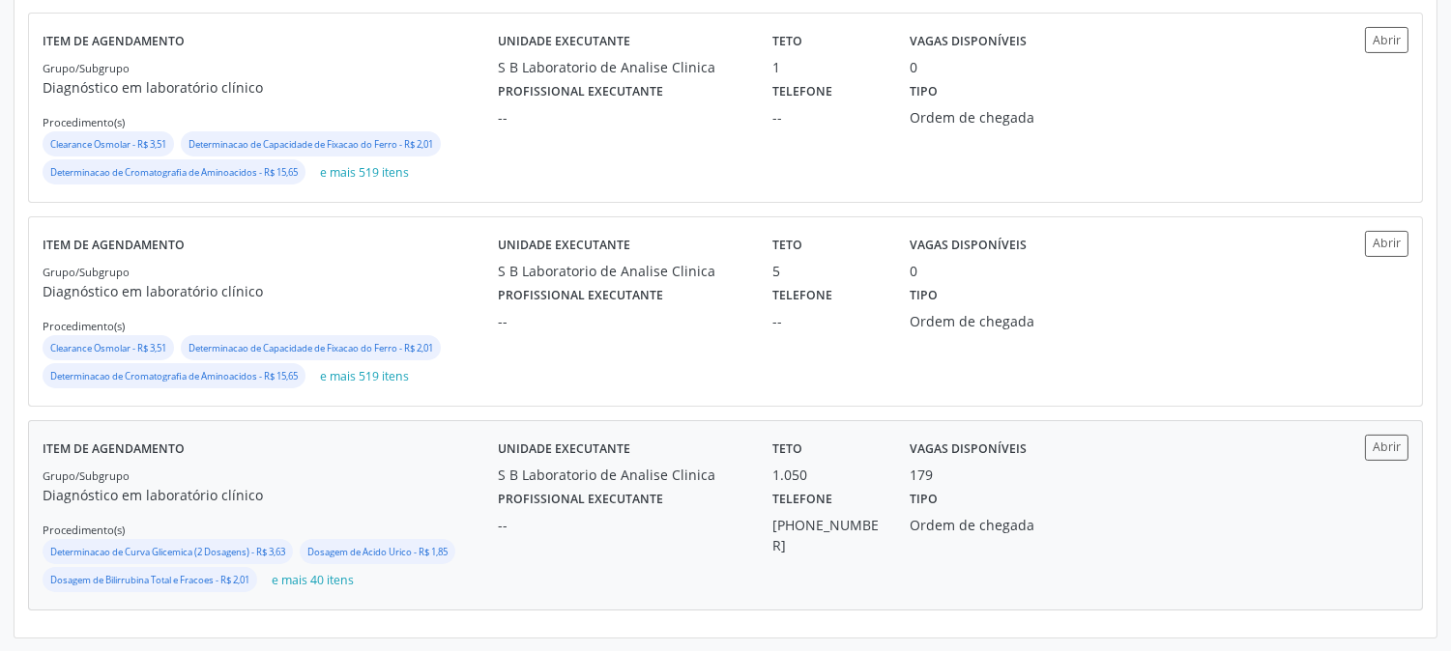
click at [849, 474] on div "1.050" at bounding box center [827, 475] width 110 height 20
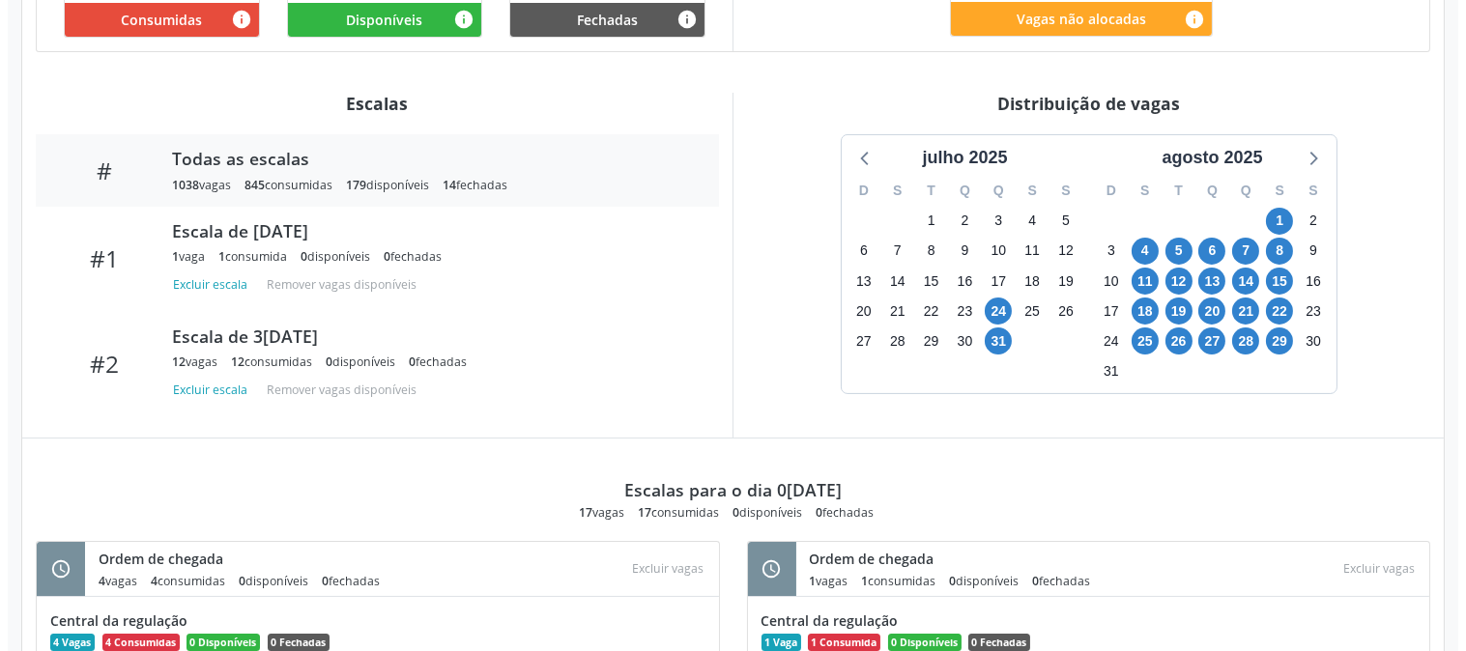
scroll to position [524, 0]
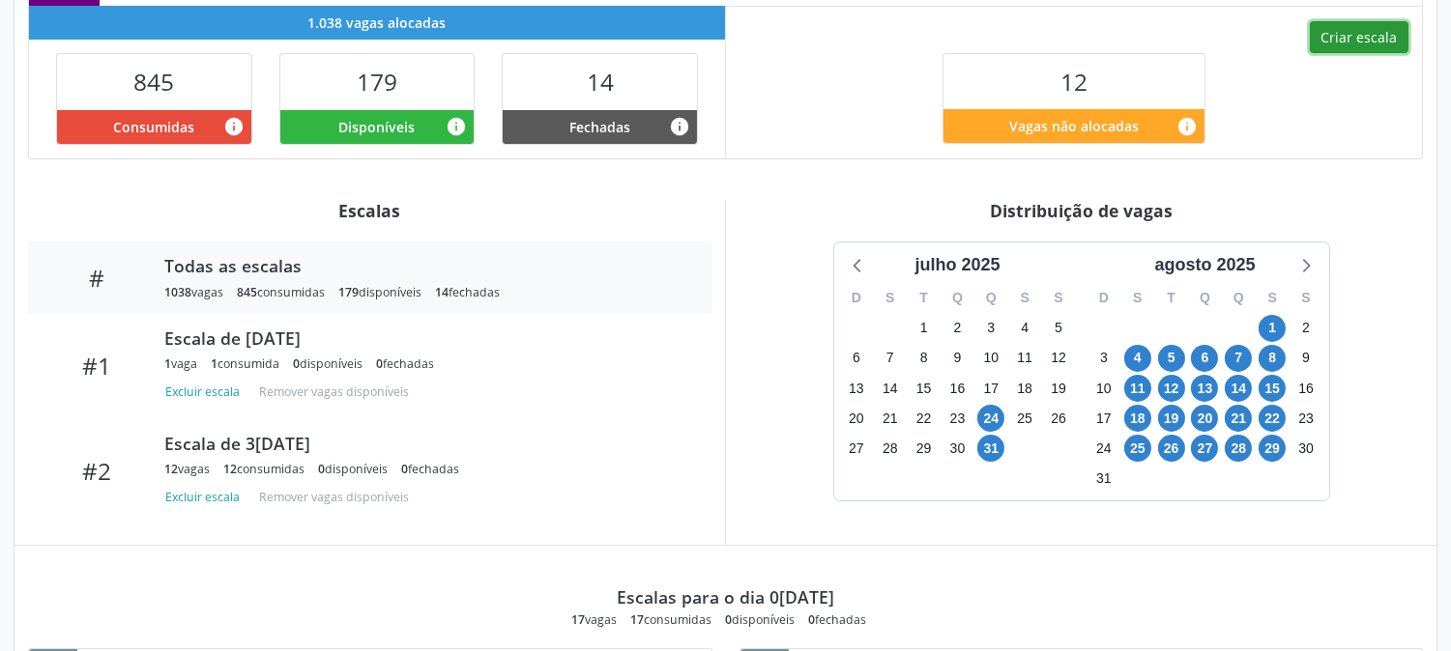
click at [1337, 51] on button "Criar escala" at bounding box center [1359, 37] width 99 height 33
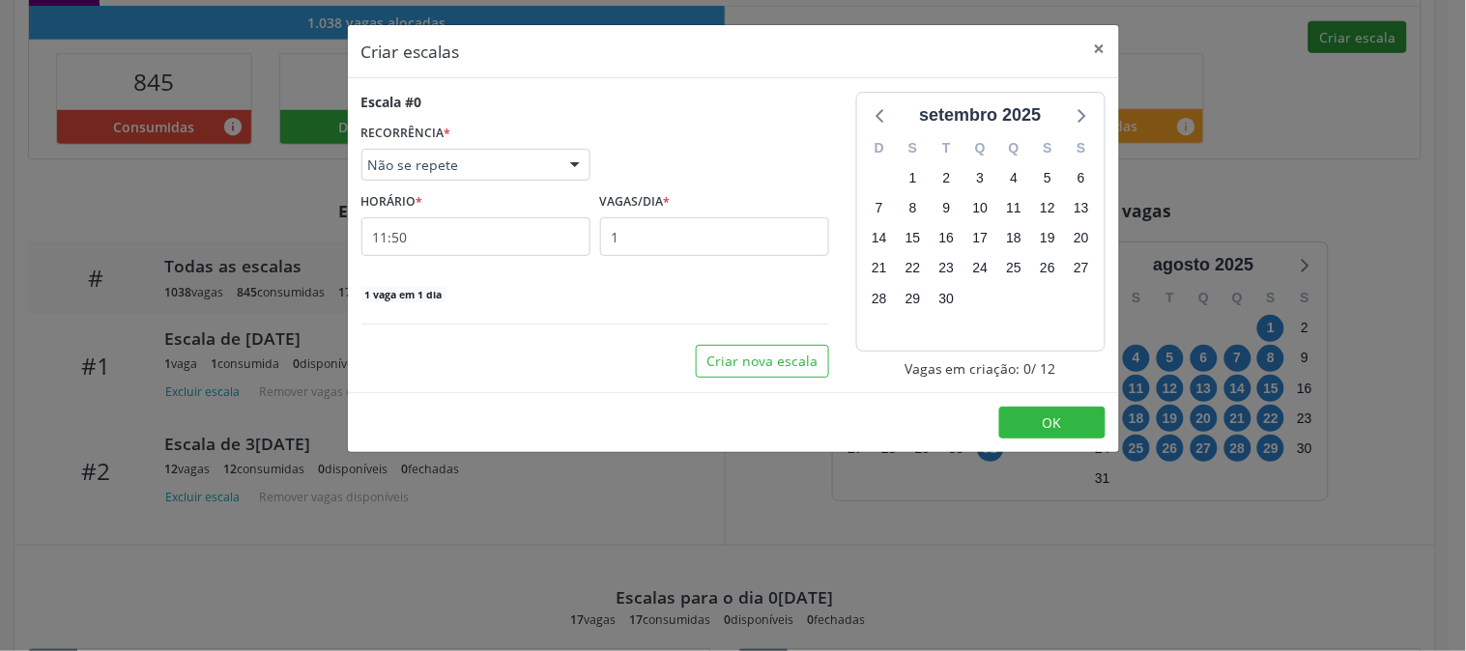
select select "8"
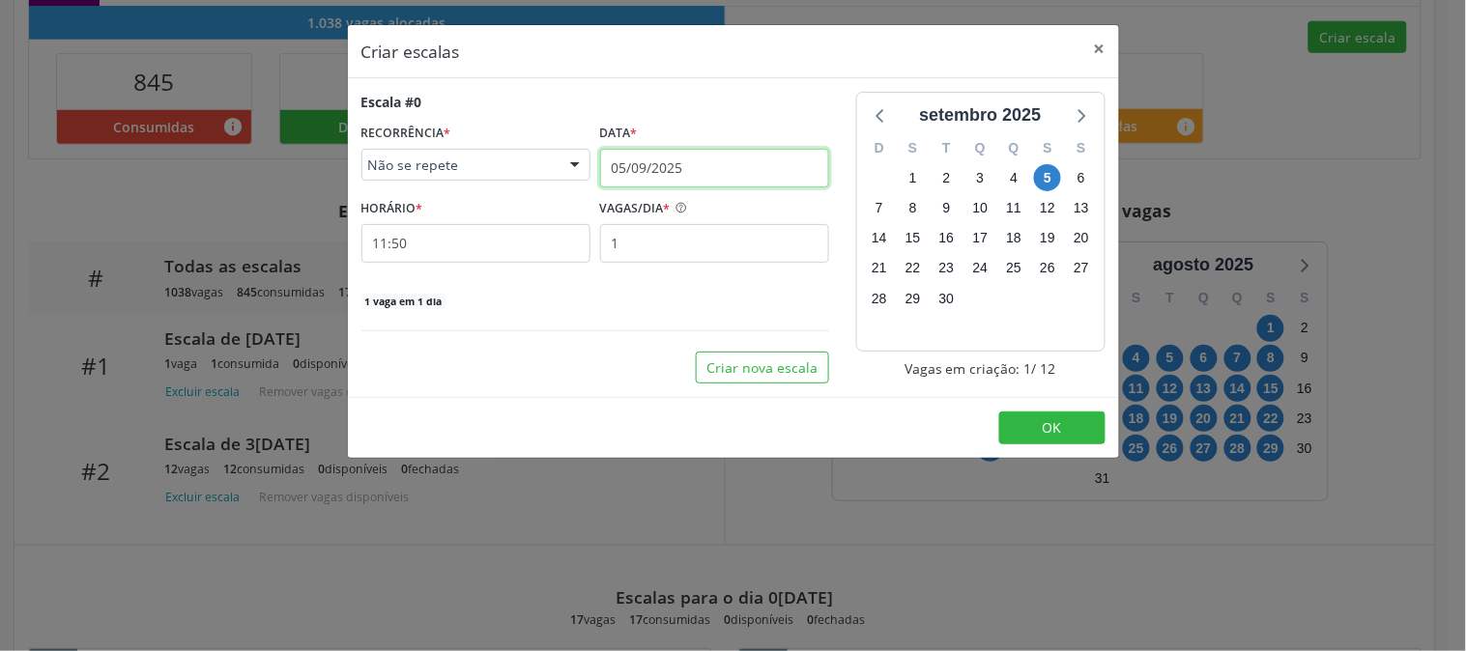
click at [667, 172] on input "05/09/2025" at bounding box center [714, 168] width 229 height 39
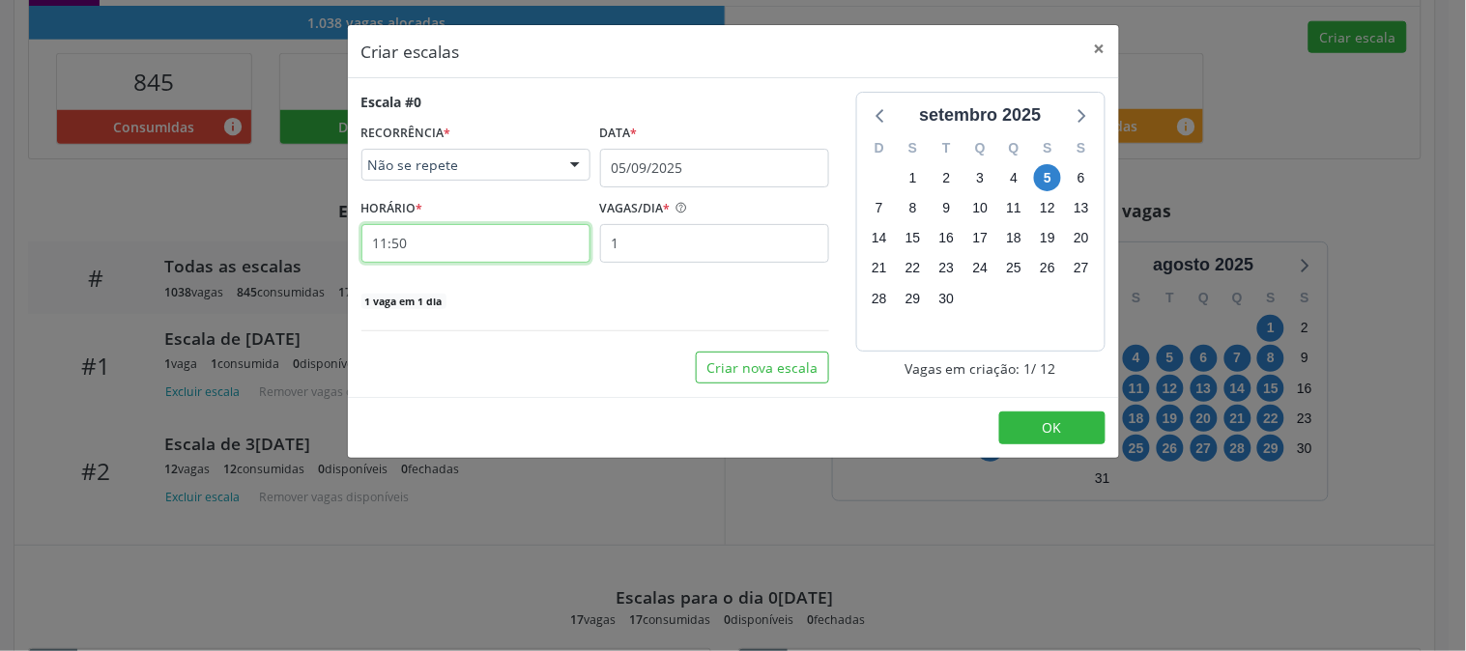
click at [430, 249] on input "11:50" at bounding box center [476, 243] width 229 height 39
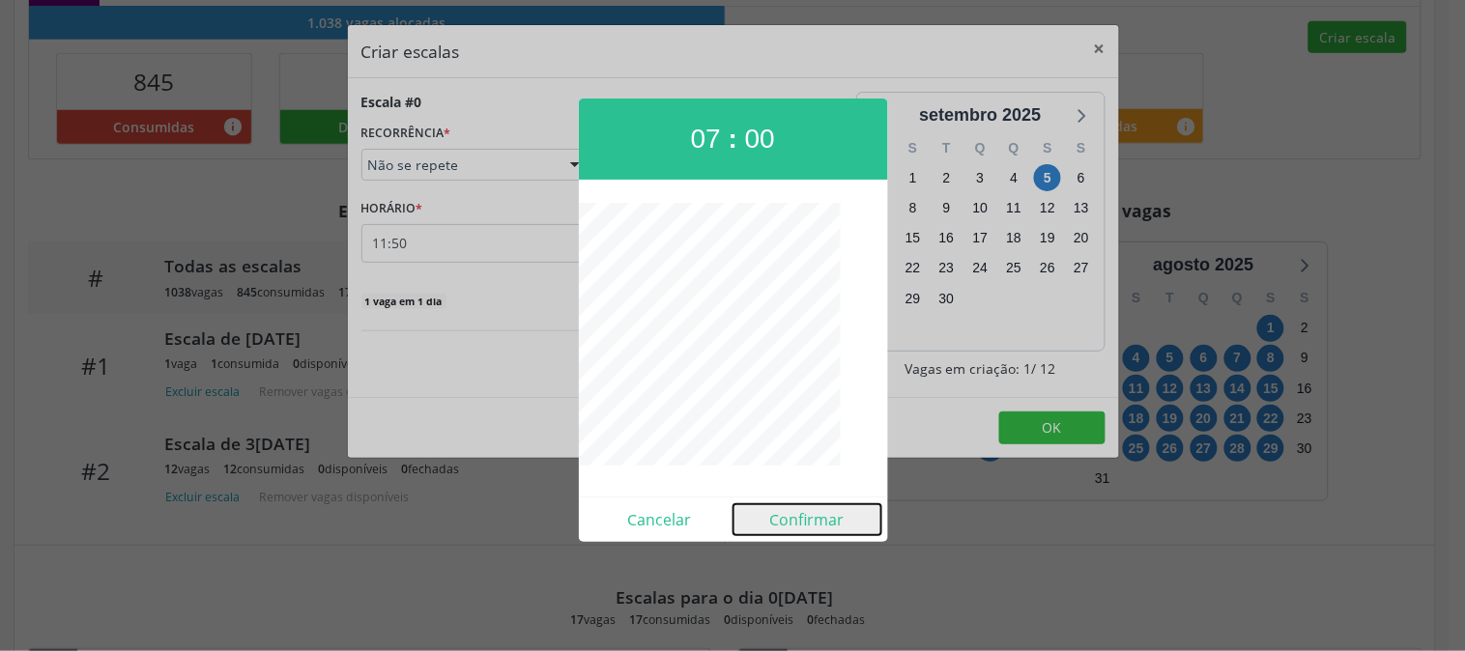
click at [796, 516] on button "Confirmar" at bounding box center [808, 520] width 148 height 31
type input "07:00"
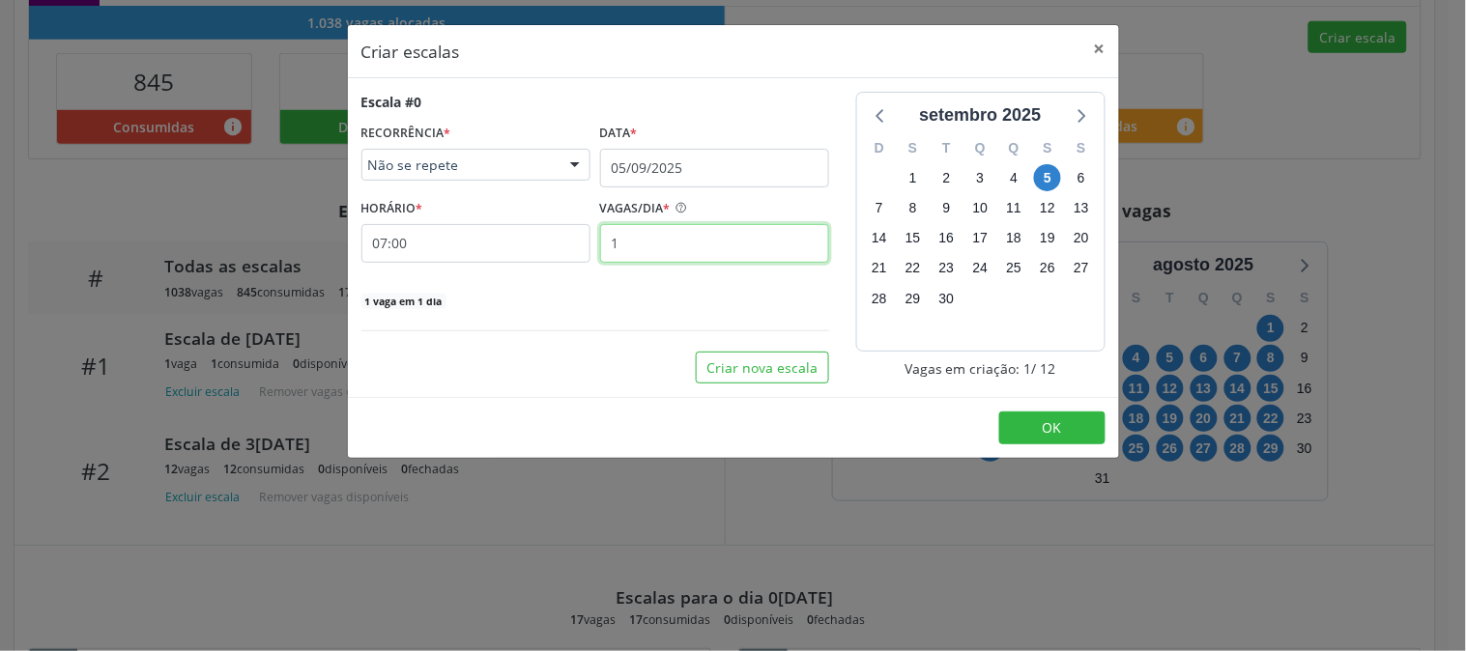
click at [684, 248] on input "1" at bounding box center [714, 243] width 229 height 39
type input "12"
click at [843, 194] on div "setembro 2025 D S T Q Q S S 31 1 2 3 4 5 6 7 8 9 10 11 12 13 14 15 16 17 18 19 …" at bounding box center [981, 238] width 276 height 292
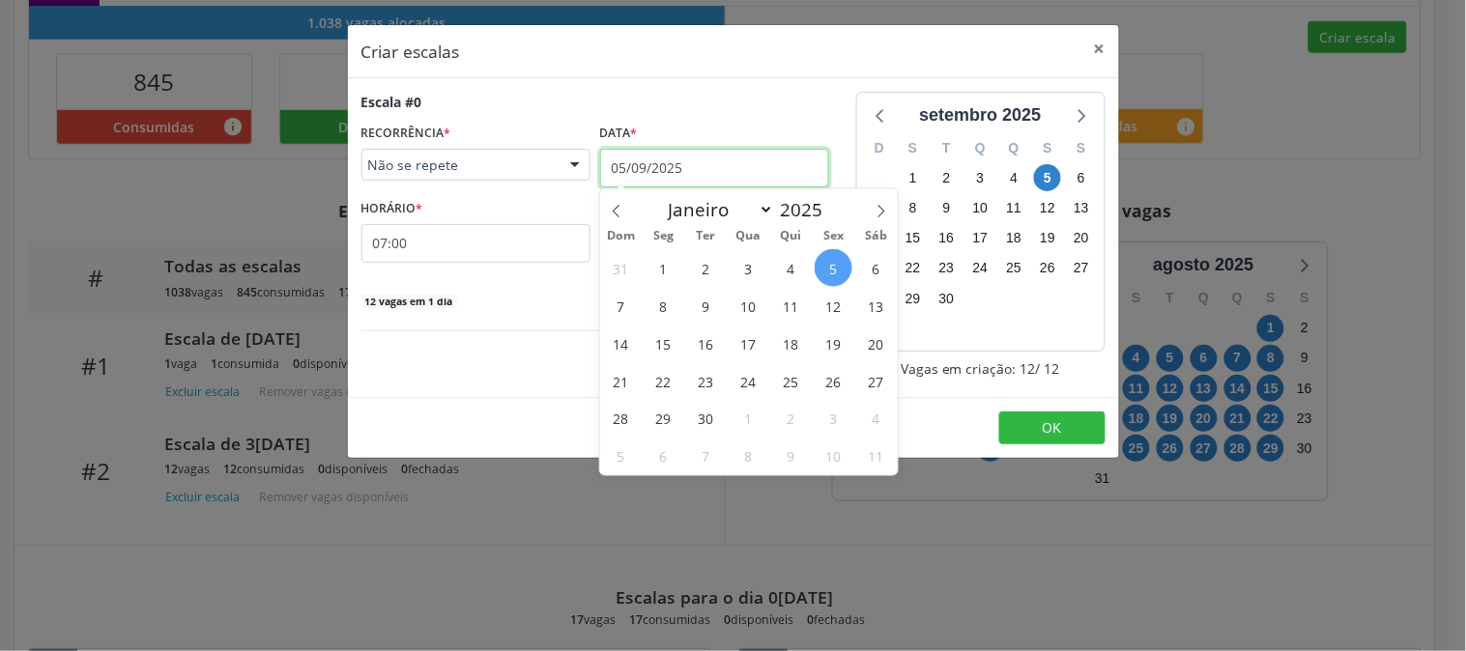
click at [778, 172] on input "05/09/2025" at bounding box center [714, 168] width 229 height 39
click at [798, 306] on span "11" at bounding box center [791, 306] width 38 height 38
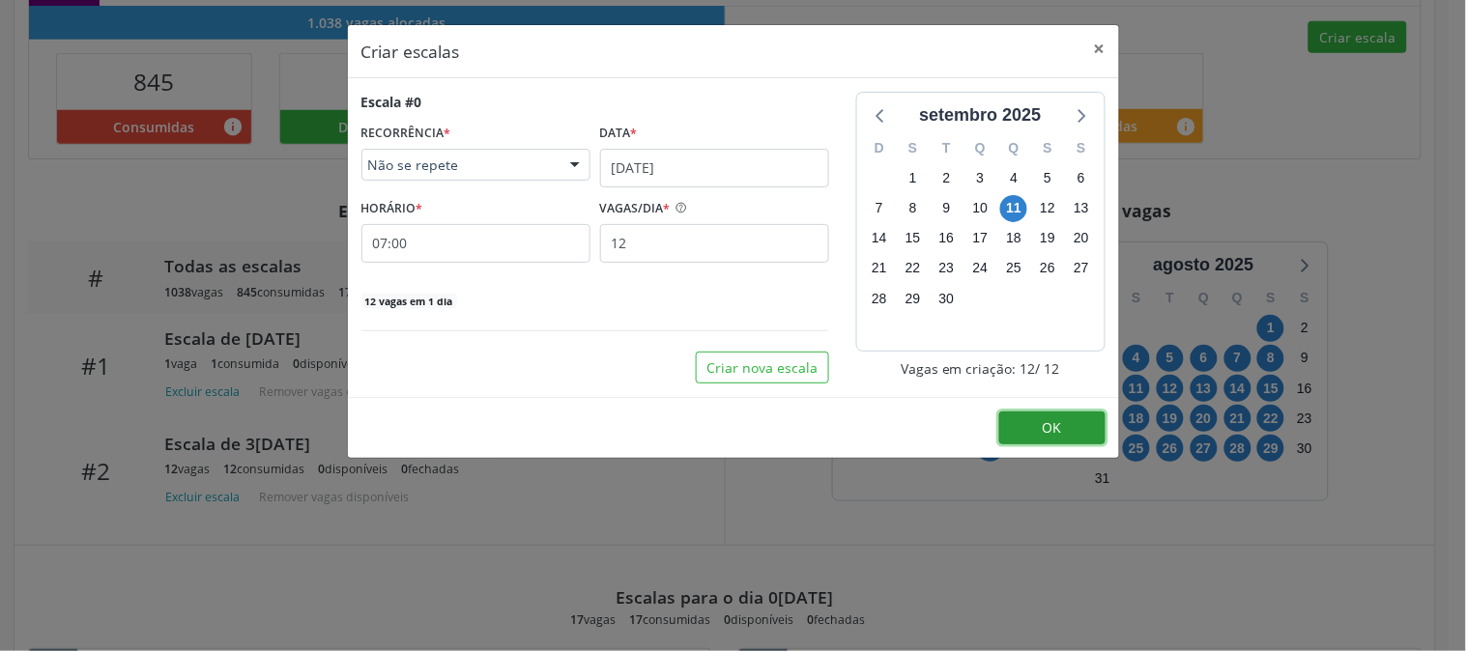
click at [1068, 428] on button "OK" at bounding box center [1052, 428] width 106 height 33
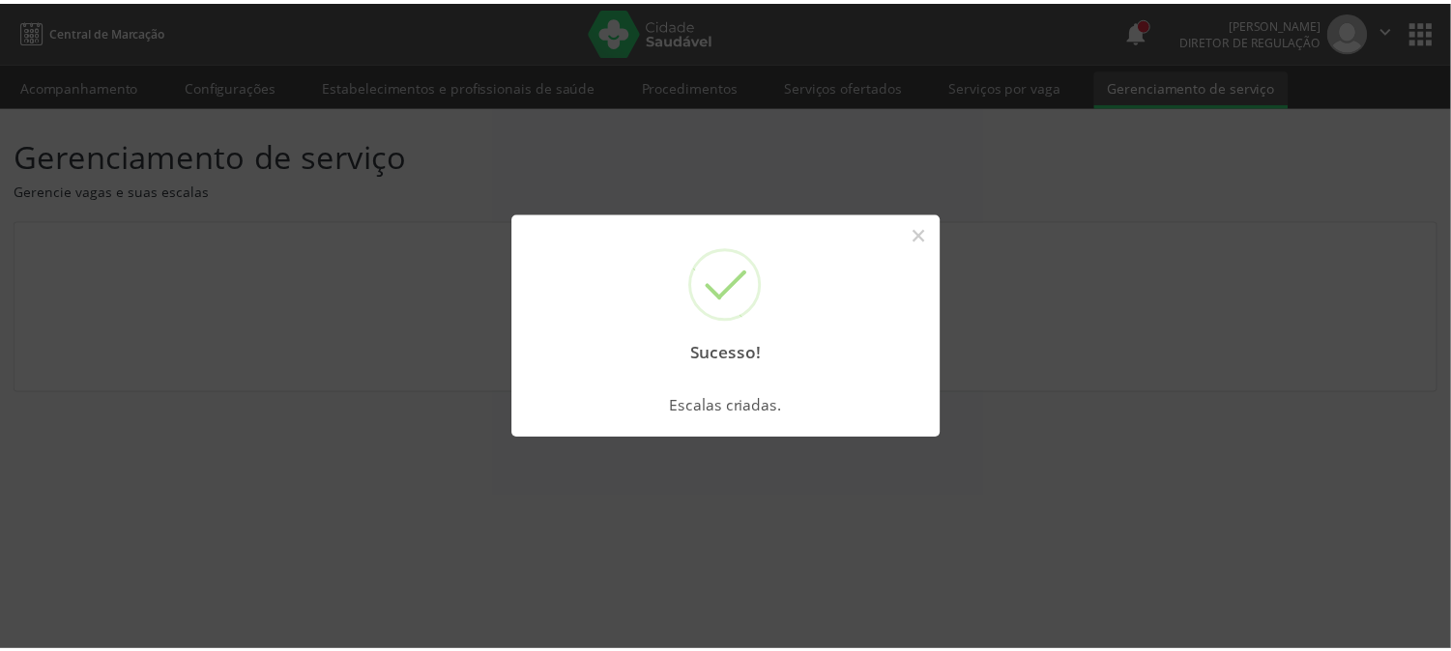
scroll to position [0, 0]
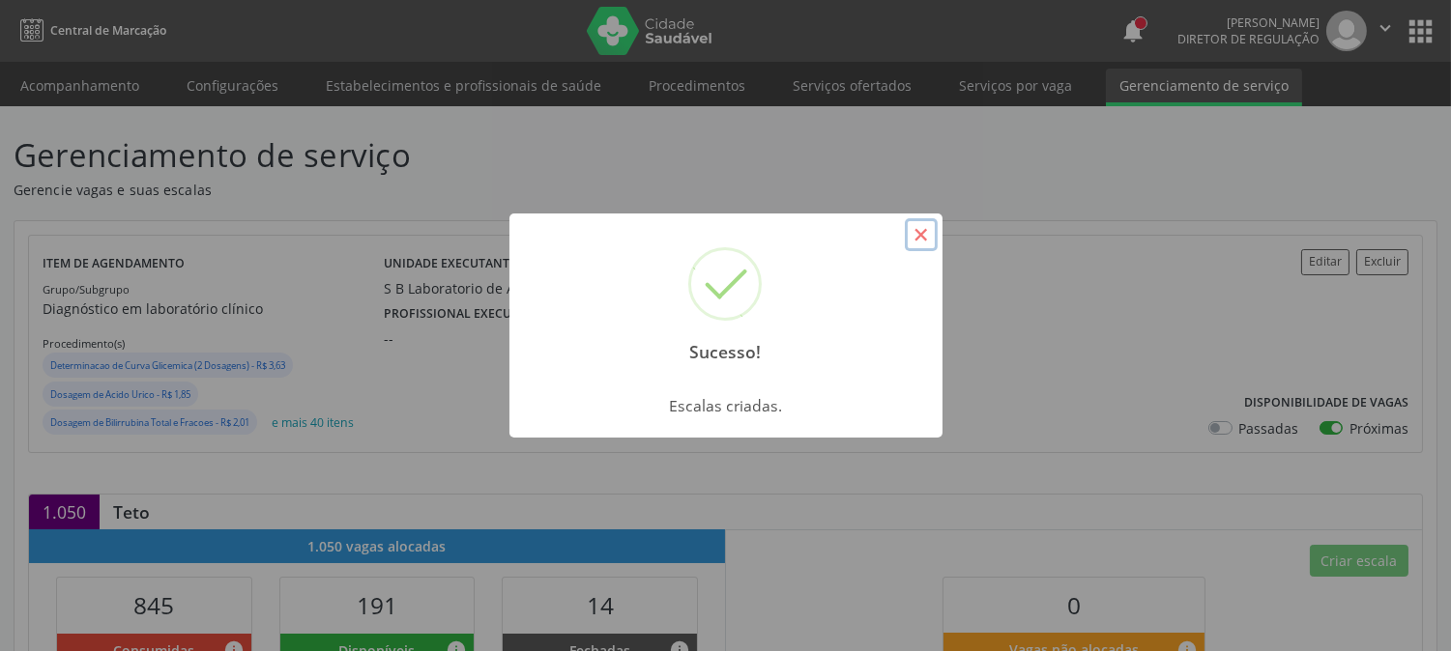
click at [906, 235] on button "×" at bounding box center [921, 234] width 33 height 33
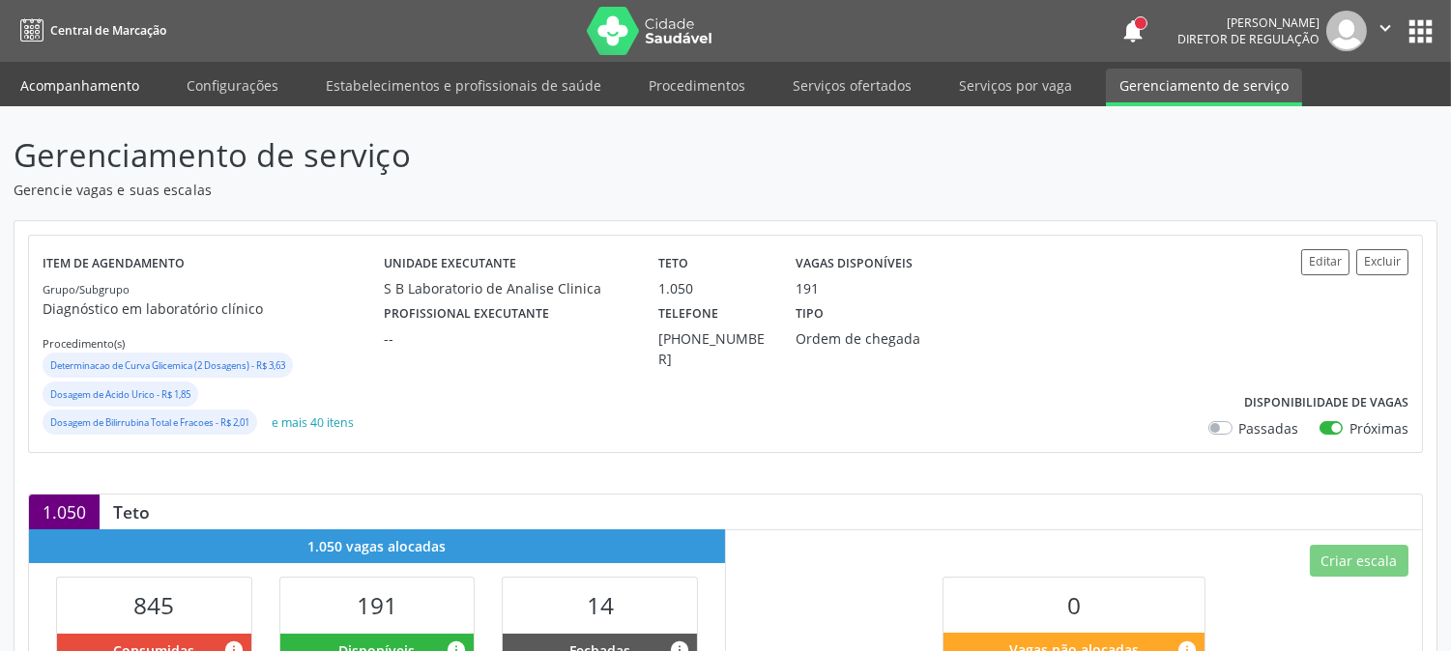
click at [89, 78] on link "Acompanhamento" at bounding box center [80, 86] width 146 height 34
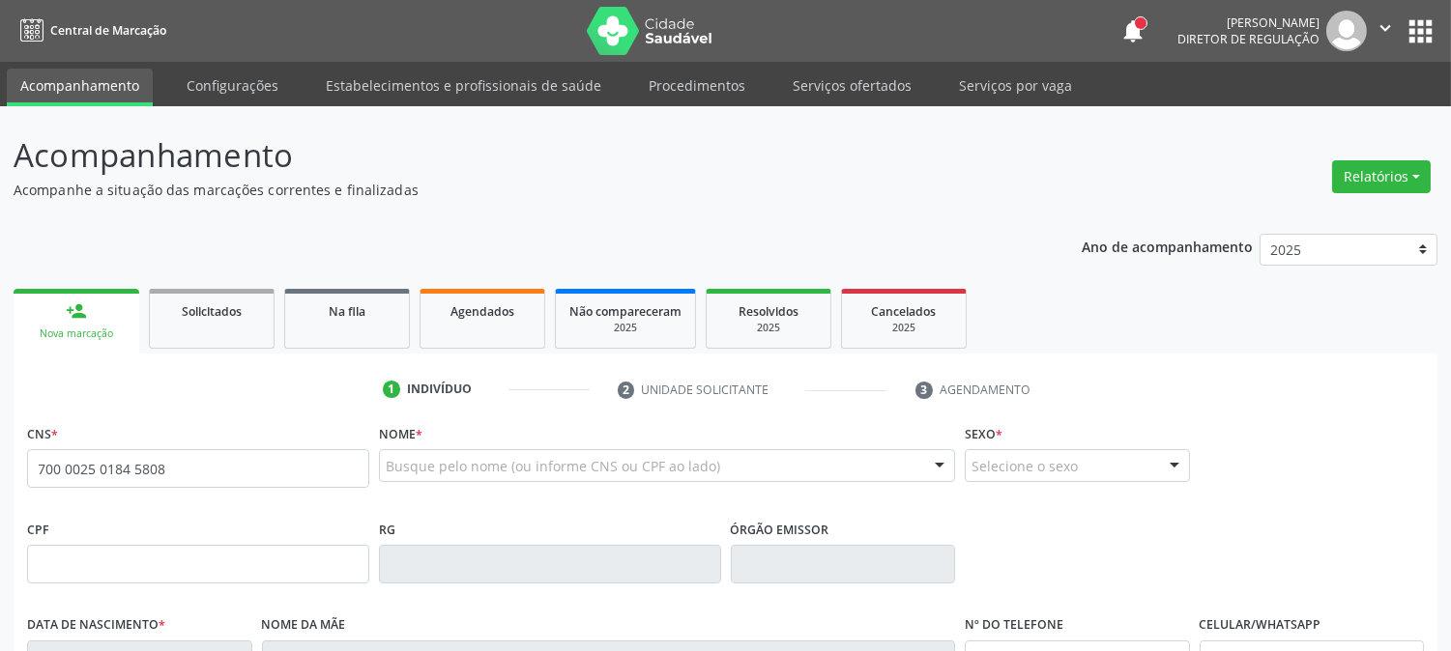
type input "700 0025 0184 5808"
type input "18/03/1998"
type input "Ana Paula de Arruda"
type input "(87) 99999-9999"
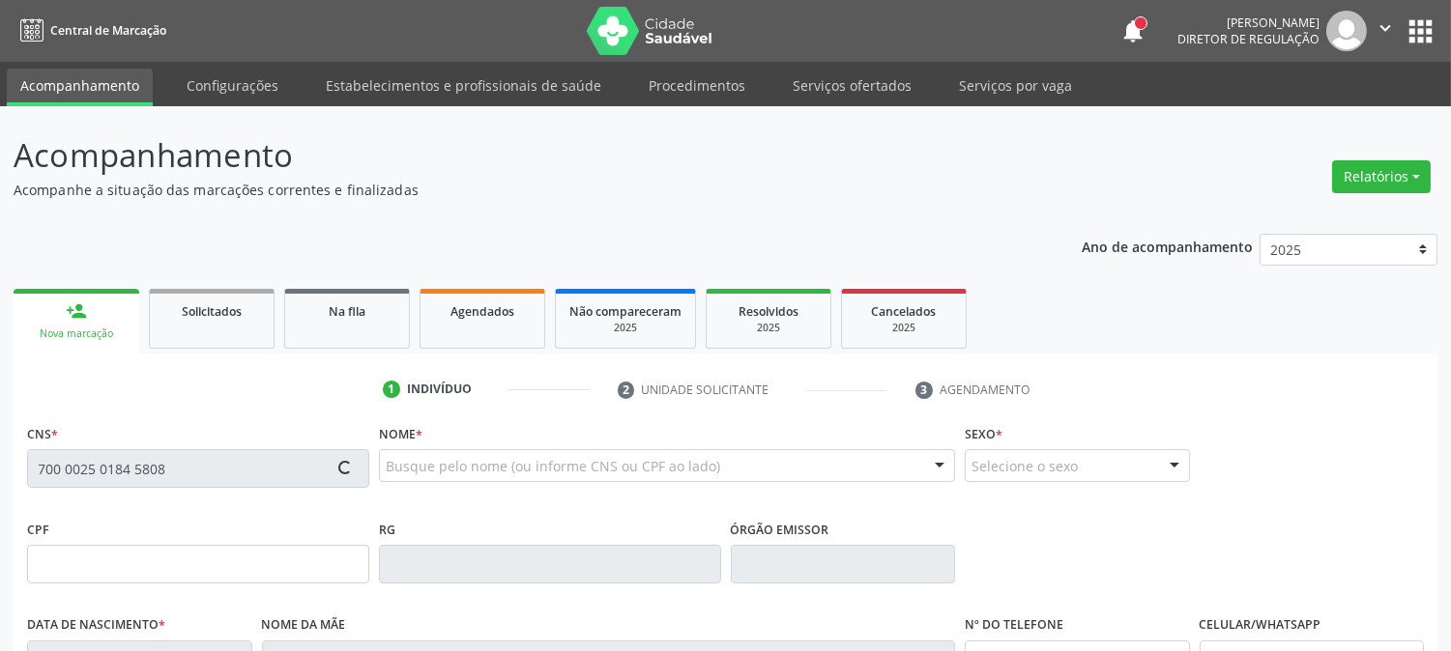
type input "292.463.424-53"
type input "520"
type input "108.710.834-93"
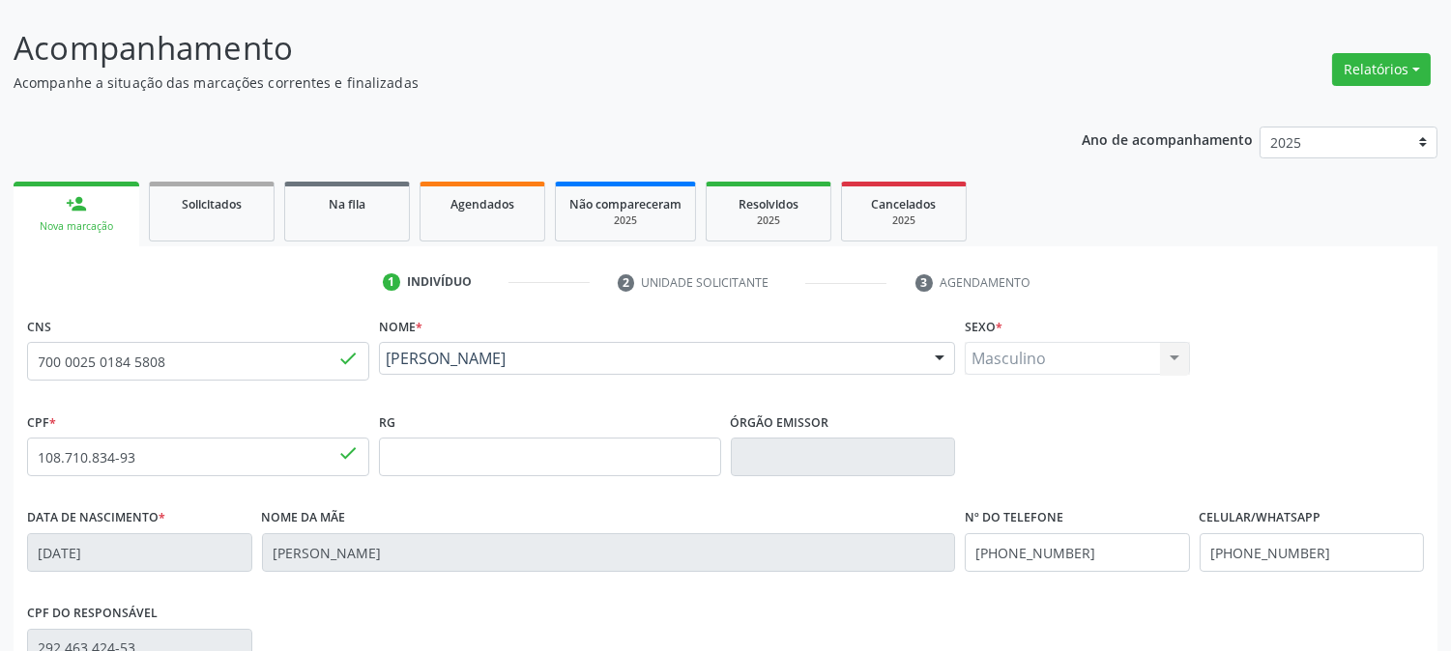
scroll to position [394, 0]
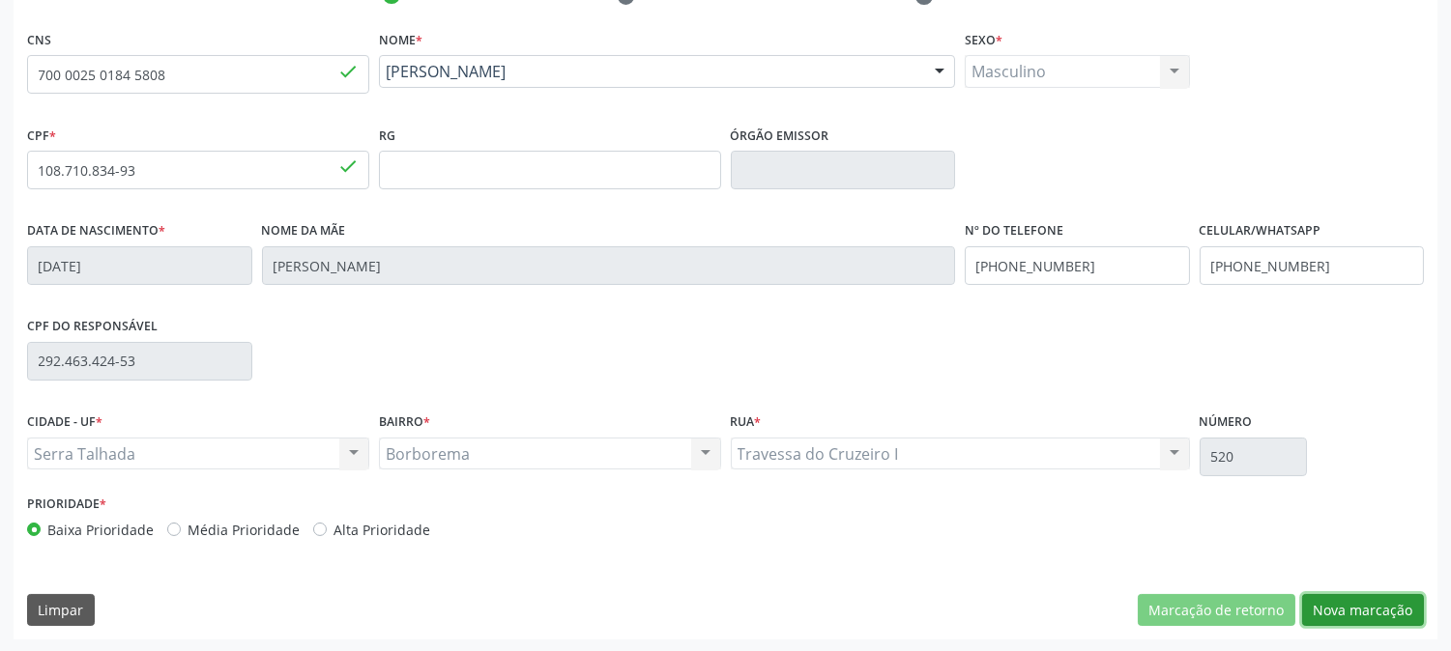
click at [1349, 594] on button "Nova marcação" at bounding box center [1363, 610] width 122 height 33
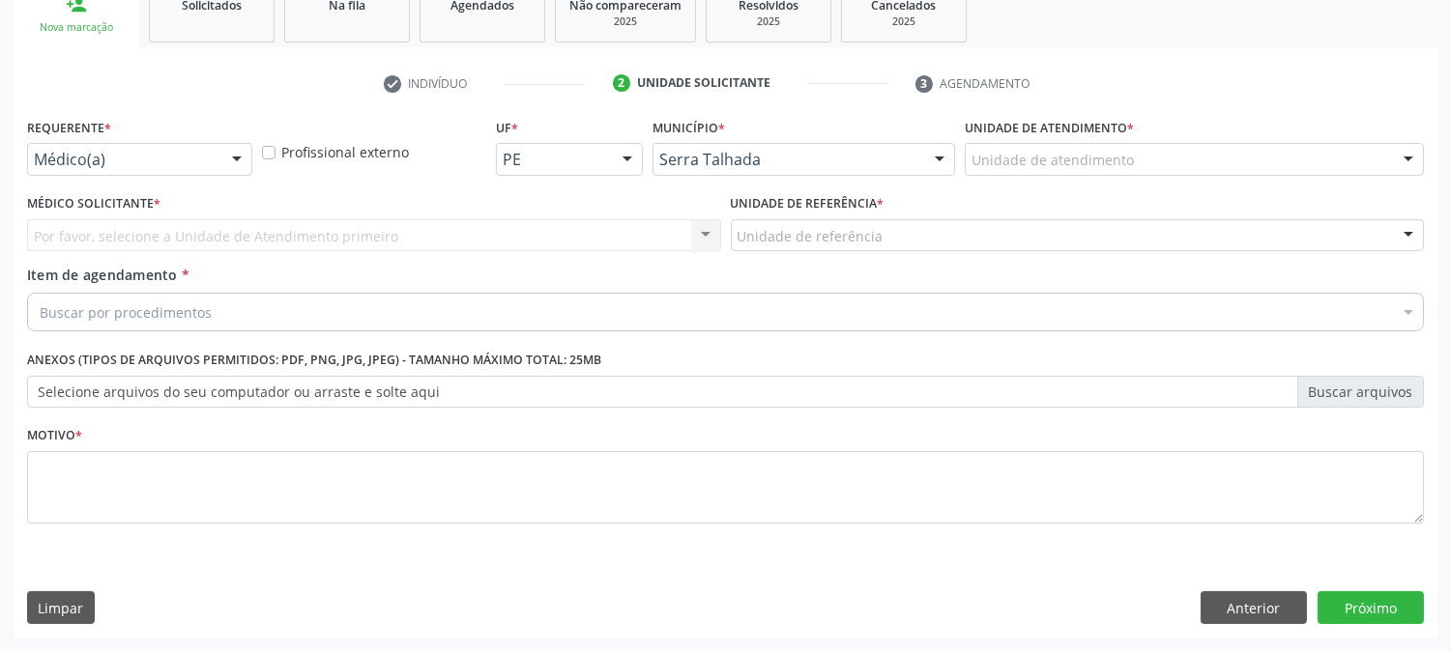
scroll to position [305, 0]
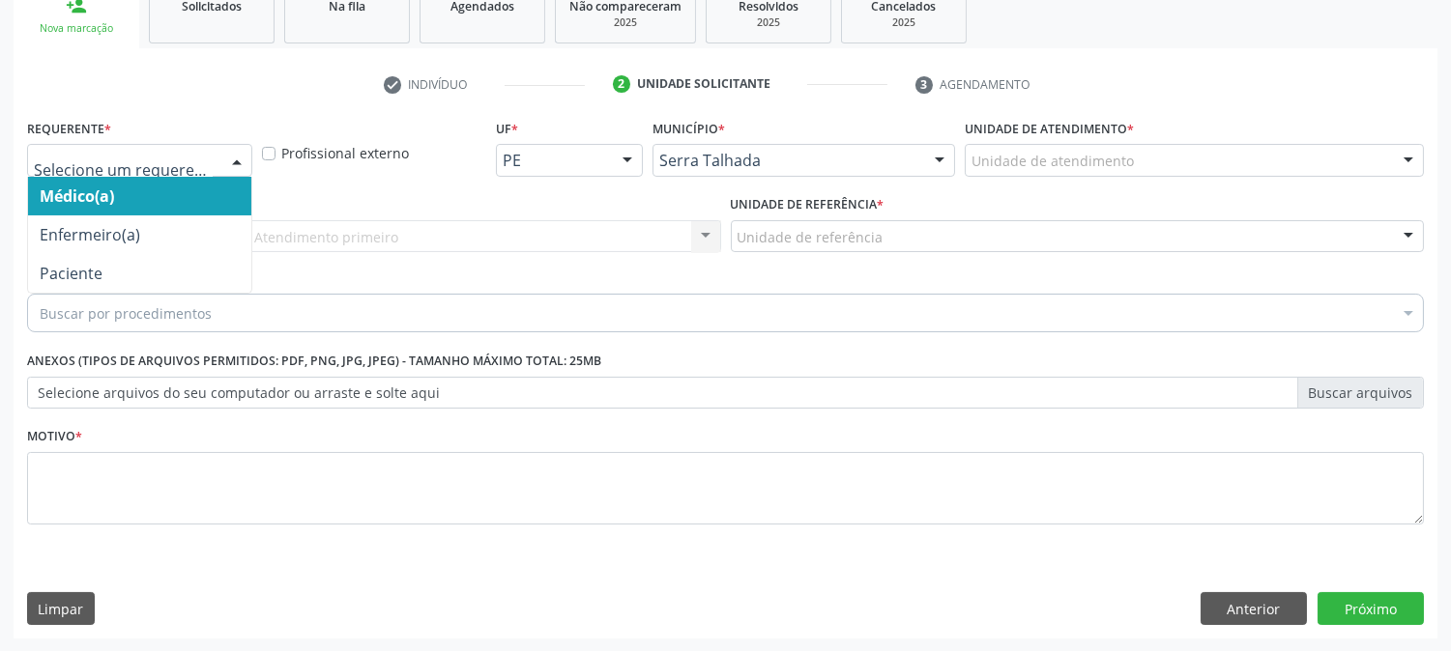
click at [224, 165] on div at bounding box center [236, 161] width 29 height 33
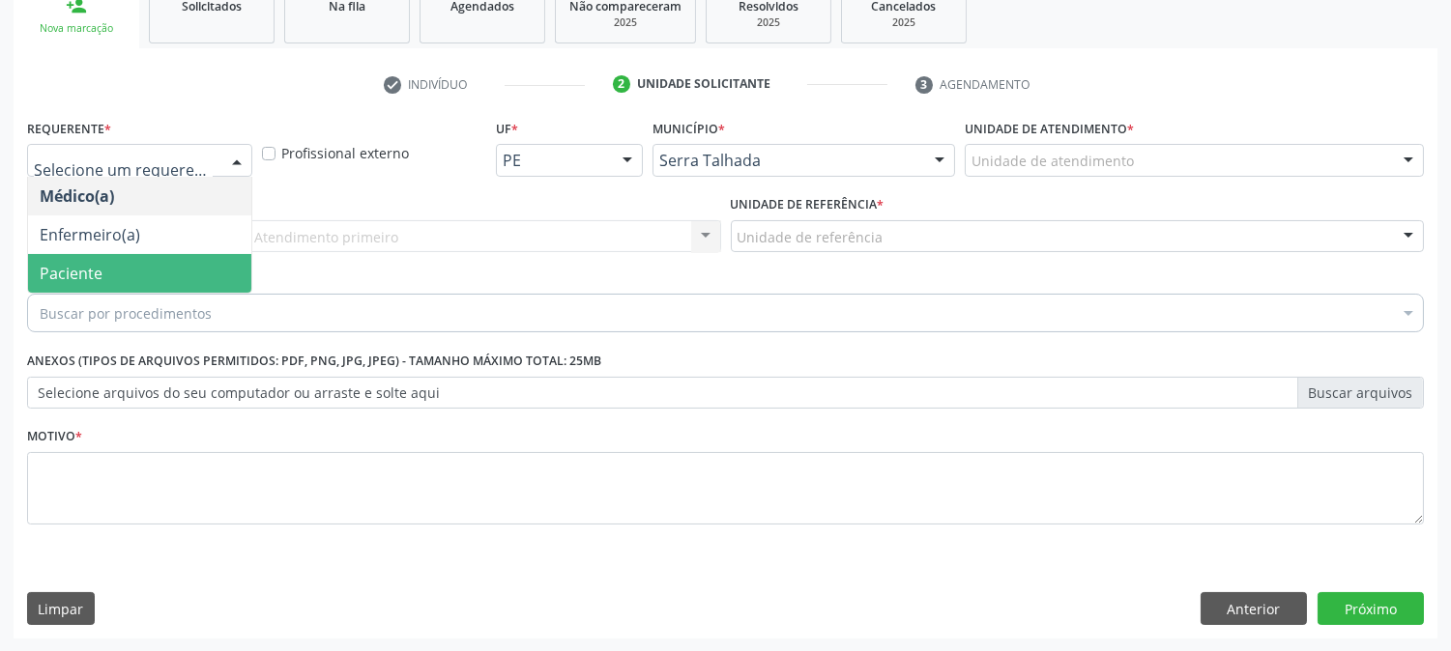
click at [181, 262] on span "Paciente" at bounding box center [139, 273] width 223 height 39
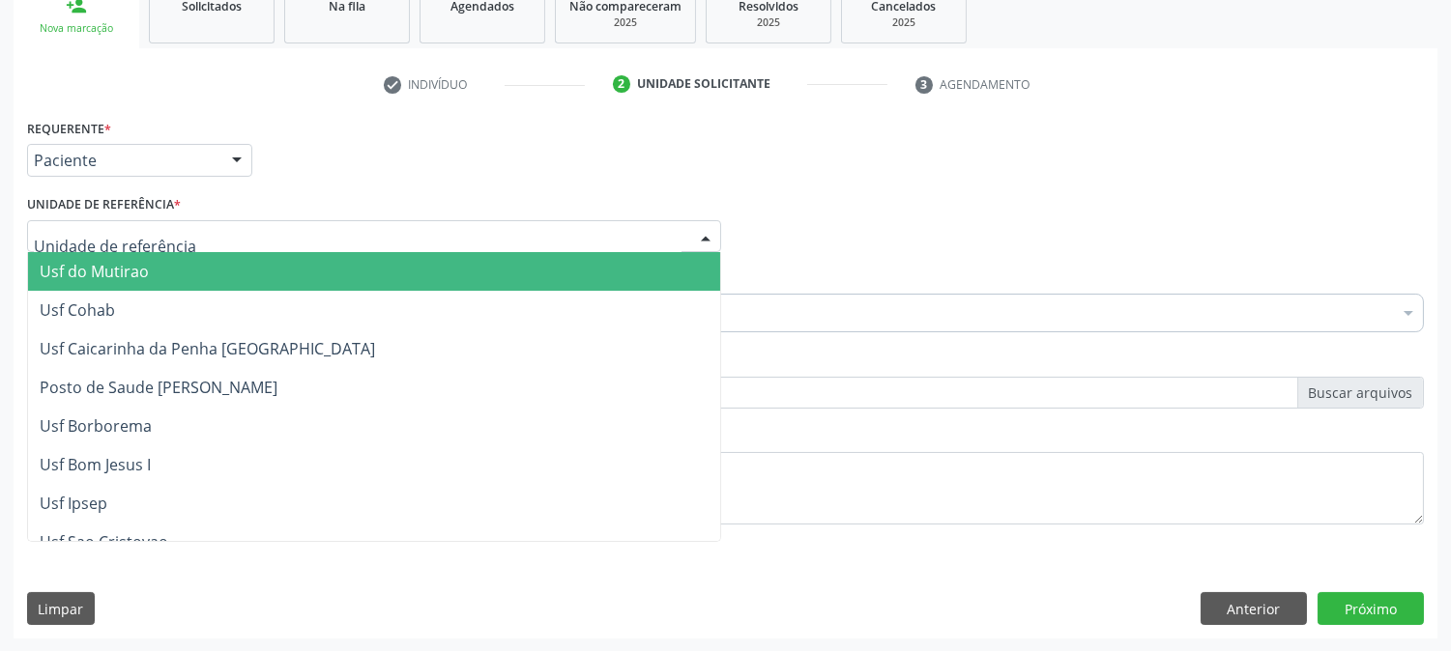
click at [200, 228] on div at bounding box center [374, 236] width 694 height 33
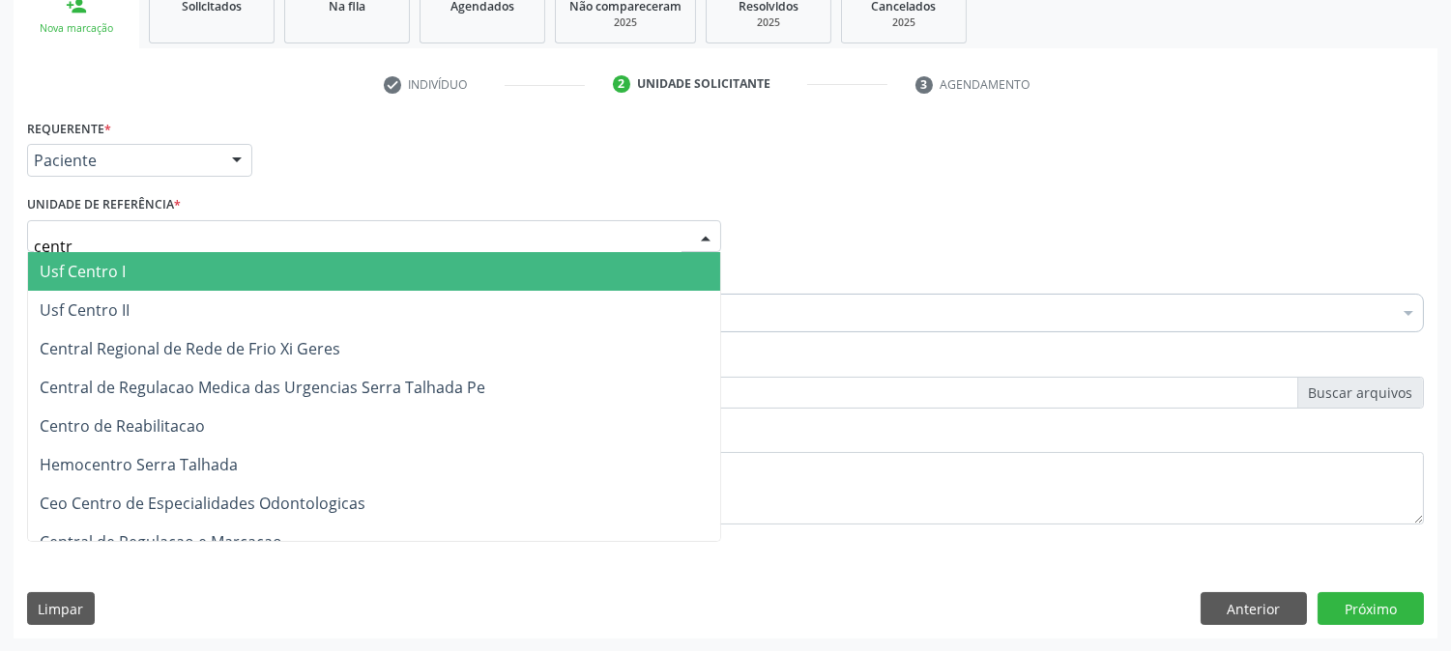
type input "centro"
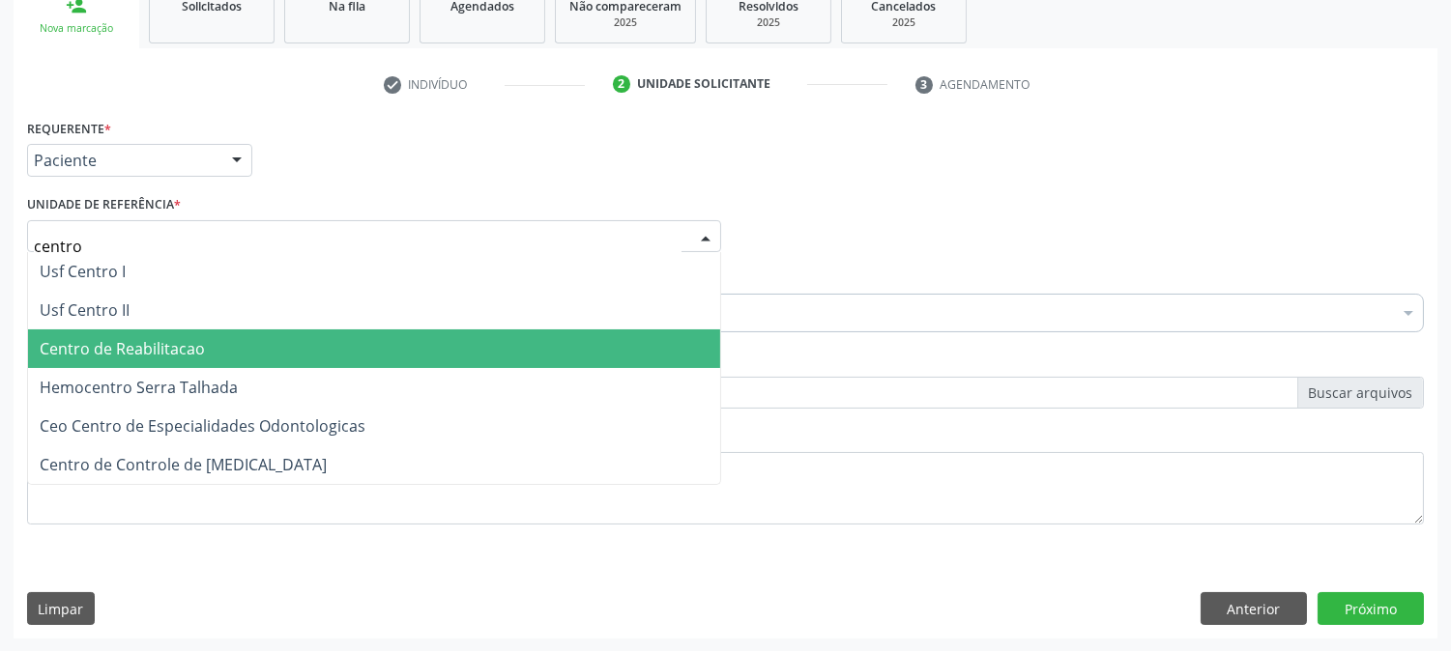
click at [275, 364] on span "Centro de Reabilitacao" at bounding box center [374, 349] width 692 height 39
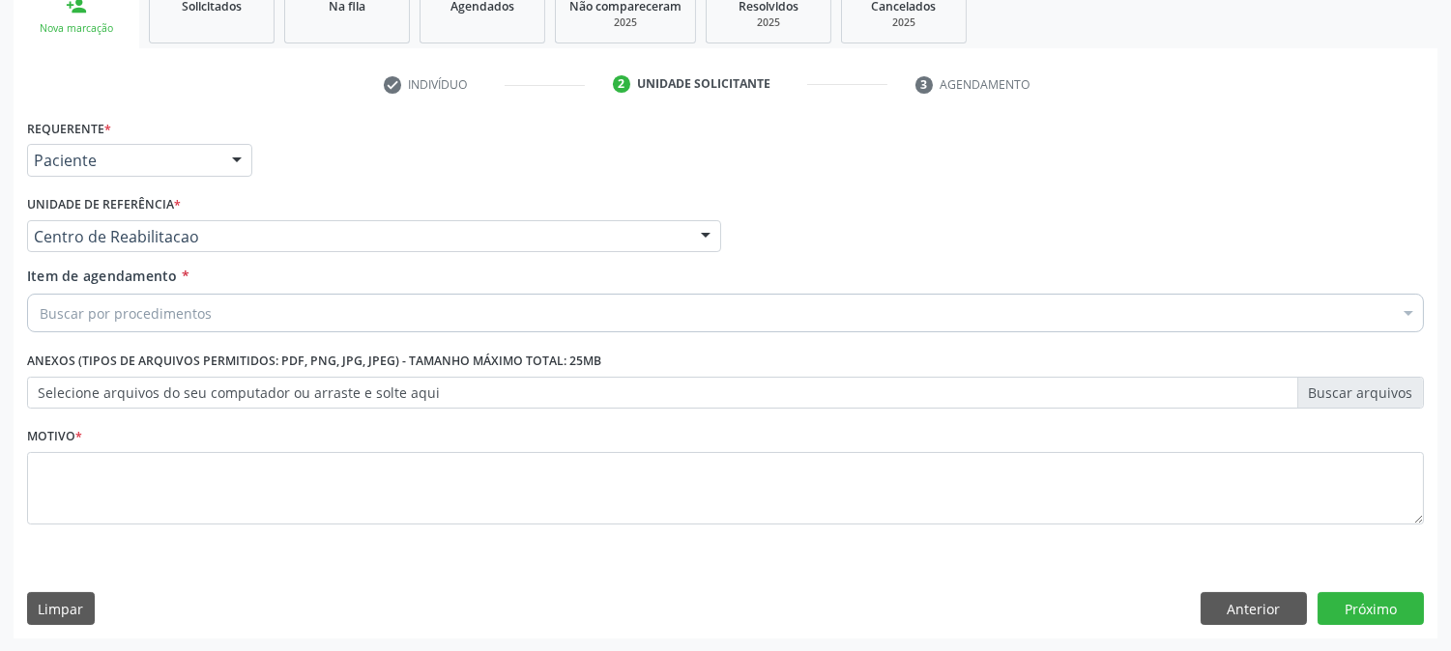
click at [229, 319] on div "Buscar por procedimentos" at bounding box center [725, 313] width 1397 height 39
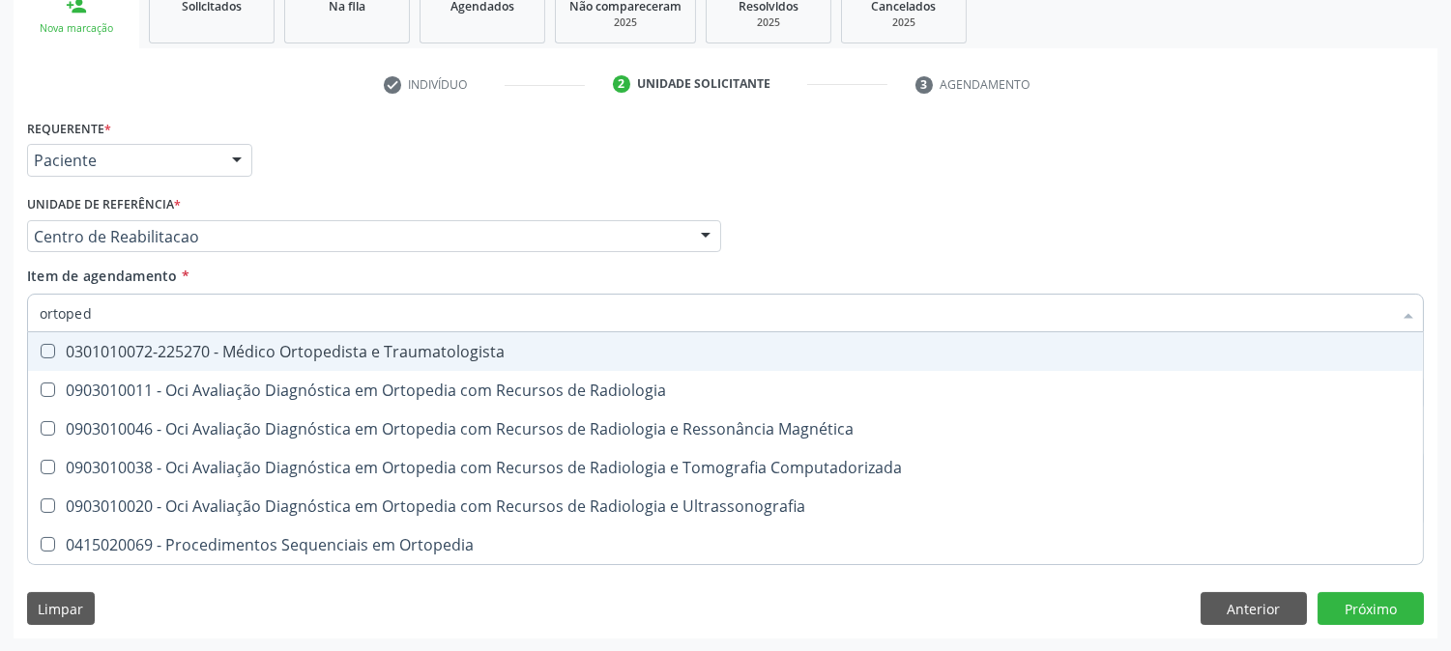
drag, startPoint x: 188, startPoint y: 315, endPoint x: 0, endPoint y: 314, distance: 187.5
click at [0, 314] on div "Acompanhamento Acompanhe a situação das marcações correntes e finalizadas Relat…" at bounding box center [725, 227] width 1451 height 852
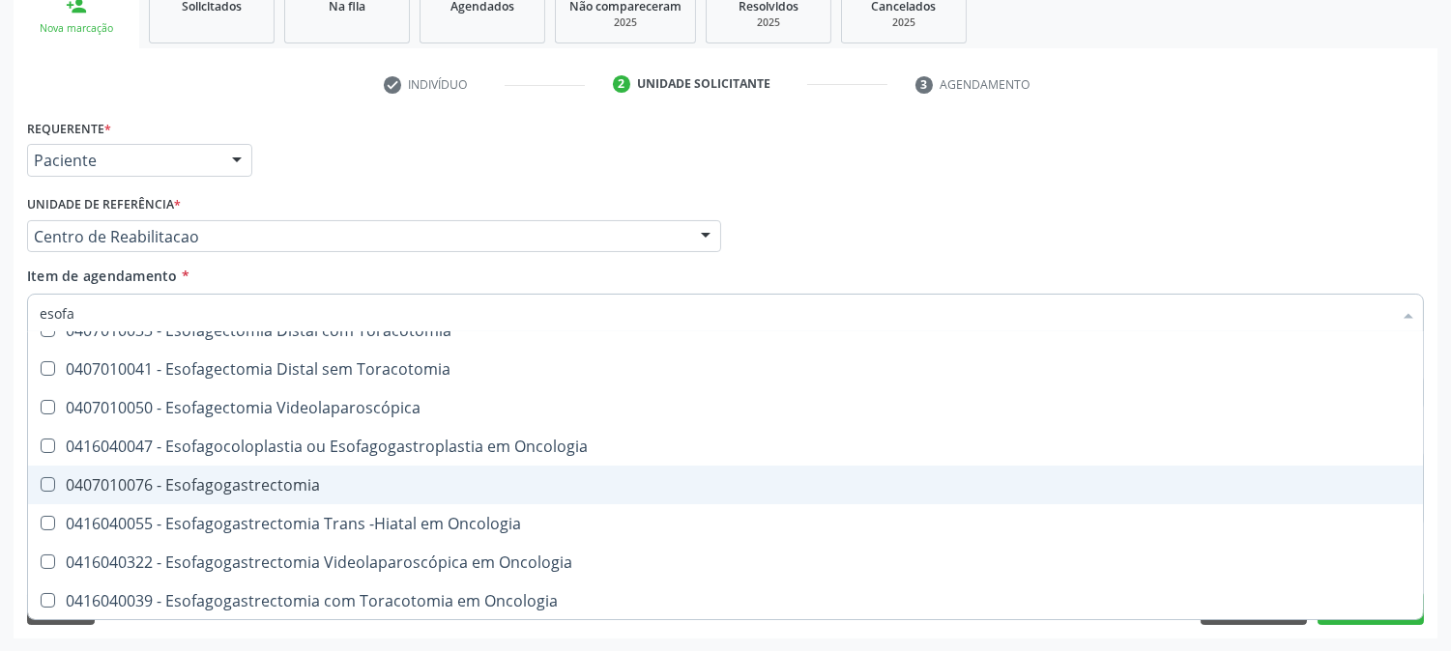
scroll to position [322, 0]
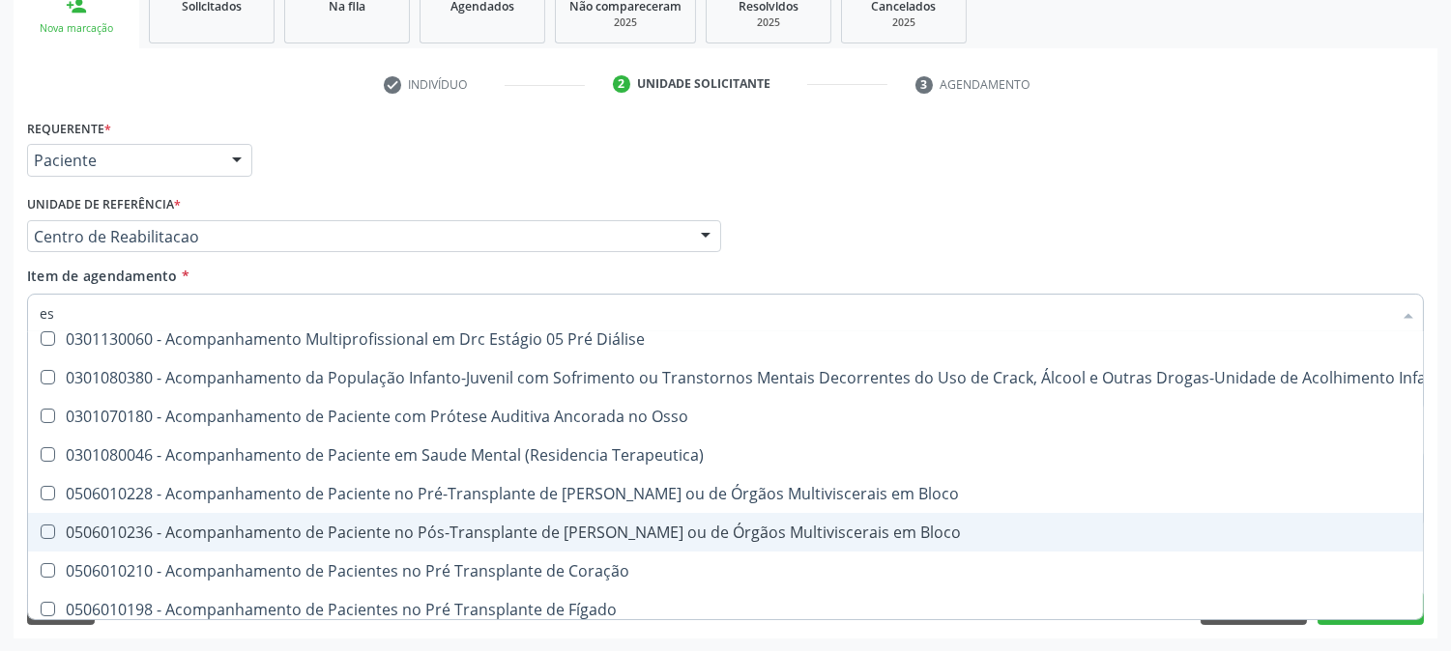
type input "e"
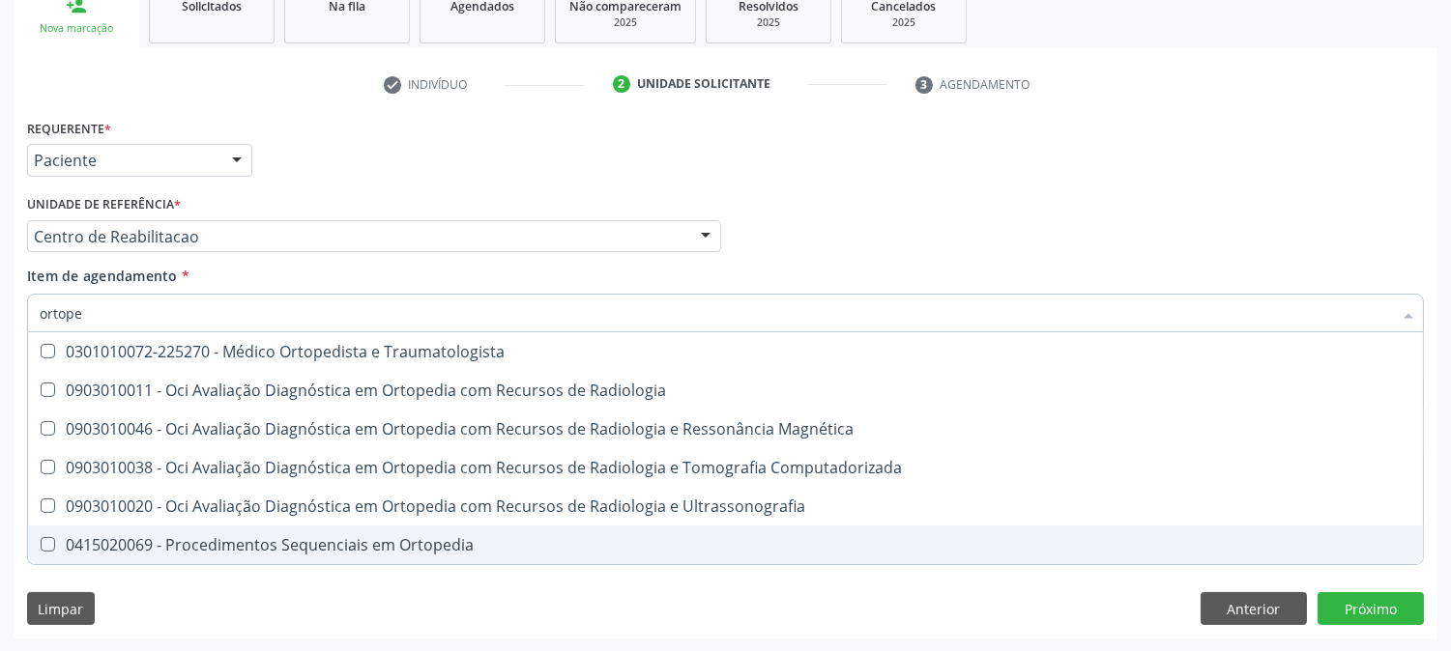
scroll to position [0, 0]
type input "ortopedi"
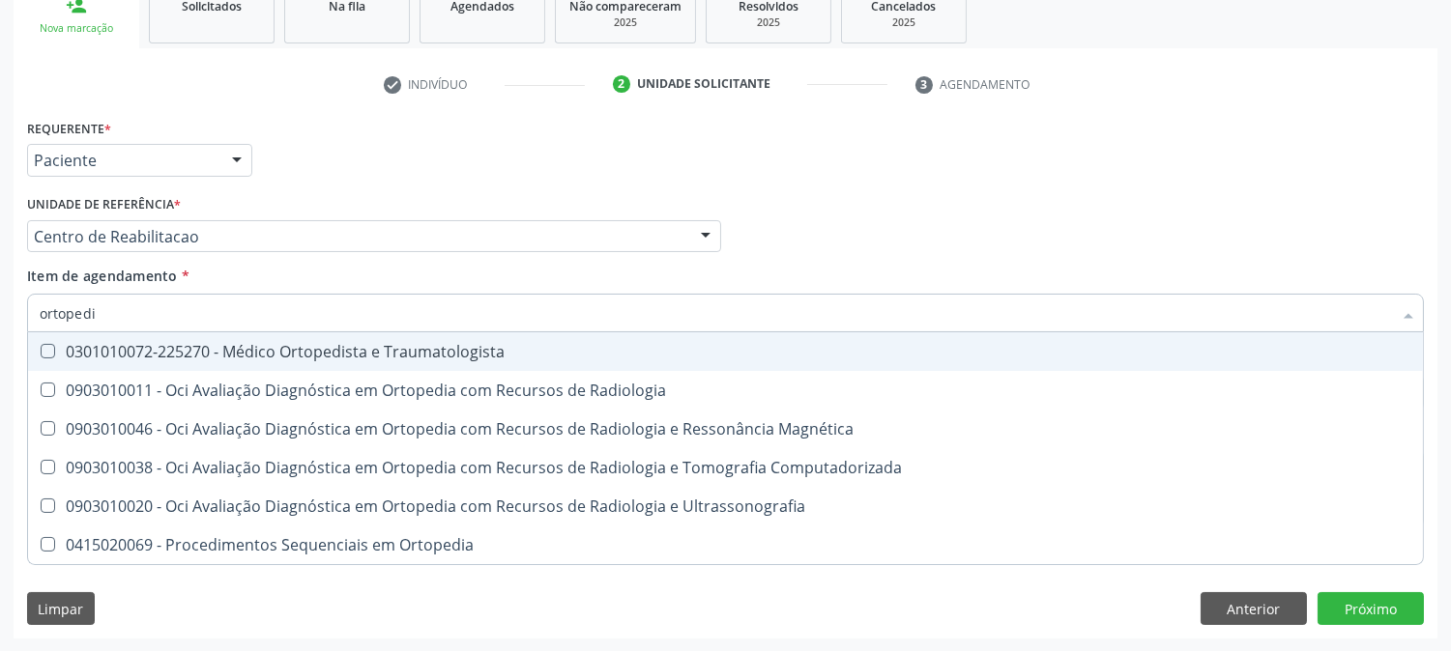
click at [327, 355] on div "0301010072-225270 - Médico Ortopedista e Traumatologista" at bounding box center [726, 351] width 1372 height 15
checkbox Traumatologista "true"
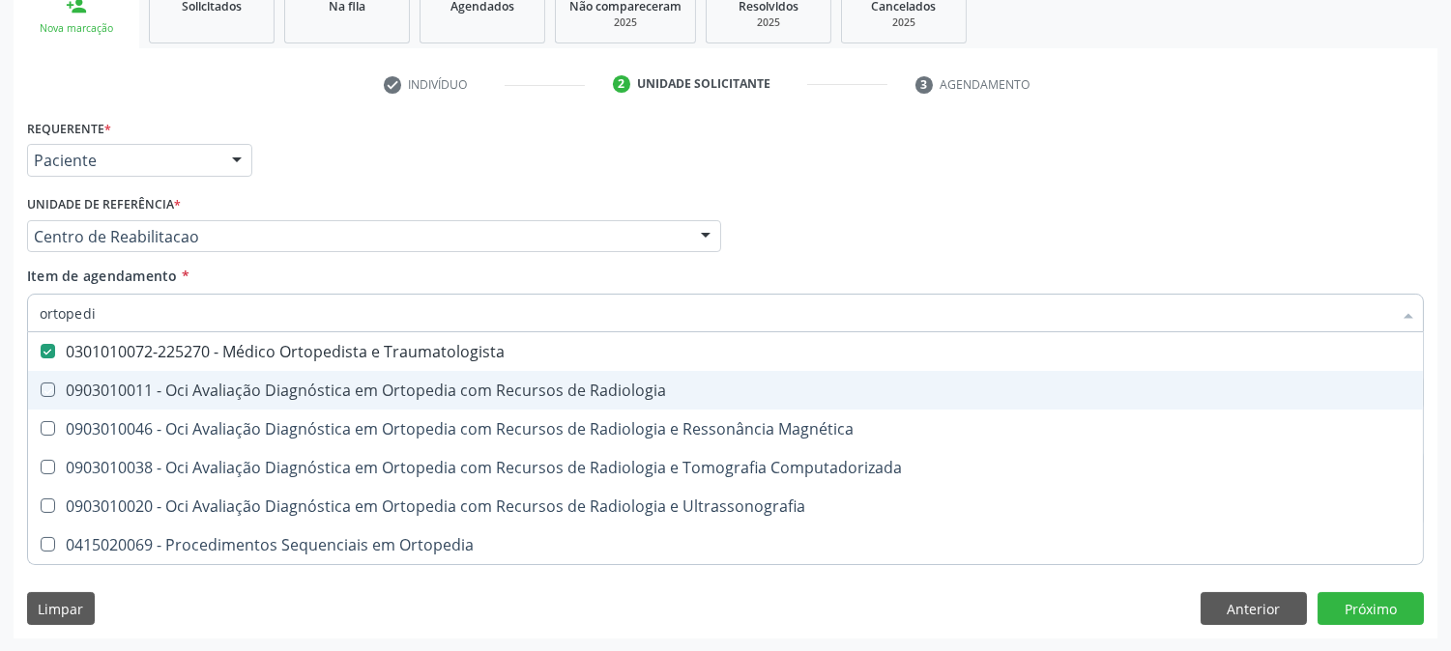
click at [0, 408] on div "Acompanhamento Acompanhe a situação das marcações correntes e finalizadas Relat…" at bounding box center [725, 227] width 1451 height 852
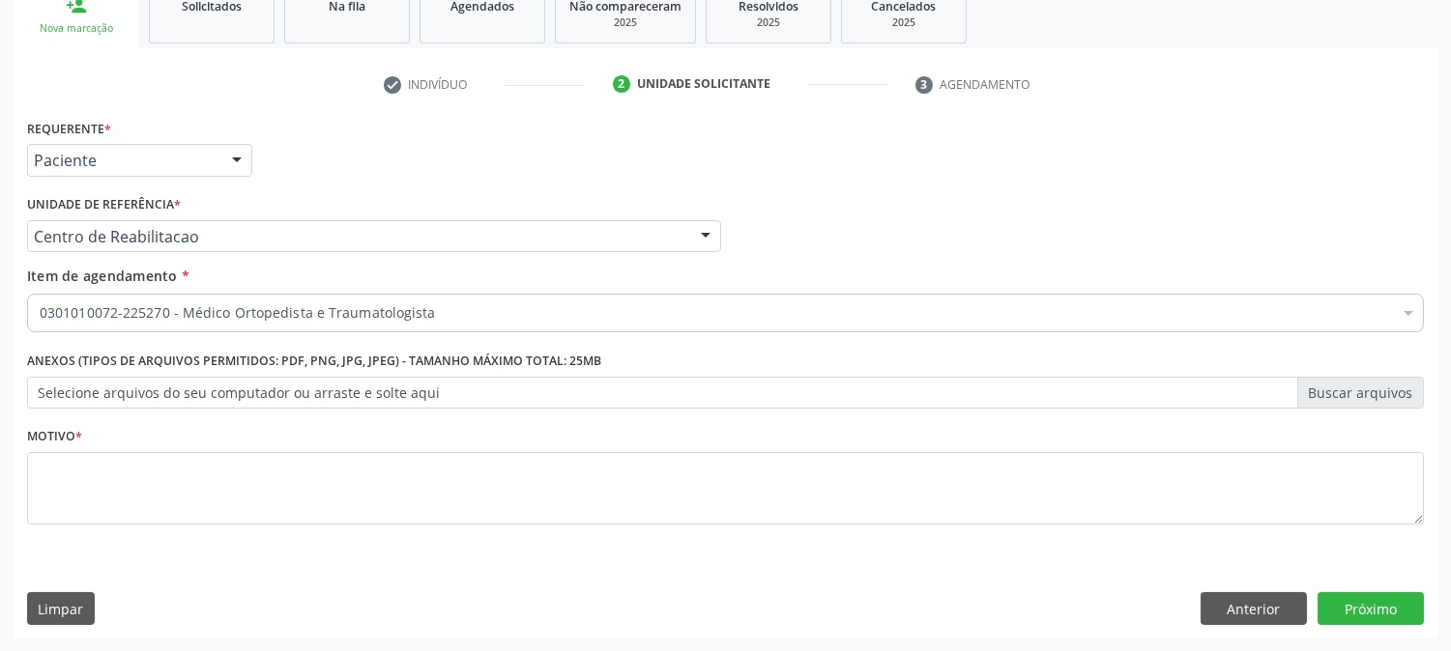
click at [181, 443] on div "Motivo *" at bounding box center [725, 473] width 1397 height 102
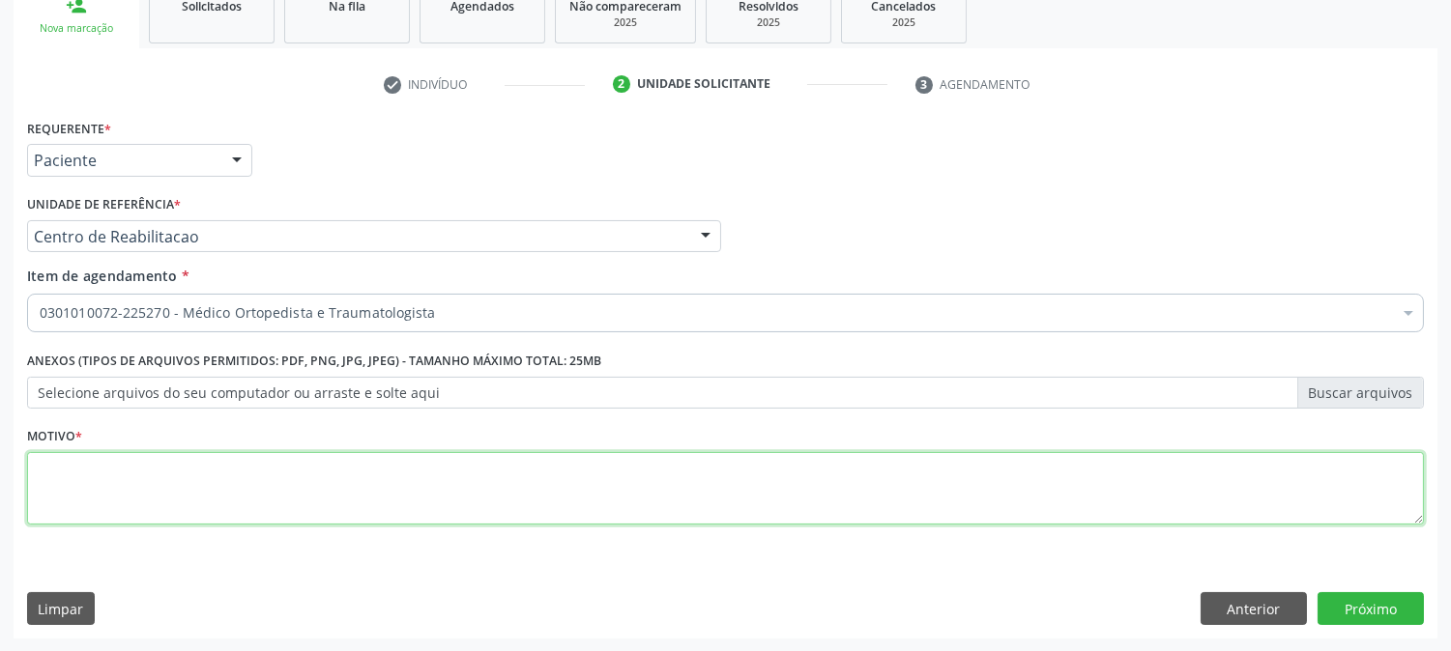
click at [181, 478] on textarea at bounding box center [725, 488] width 1397 height 73
type textarea "."
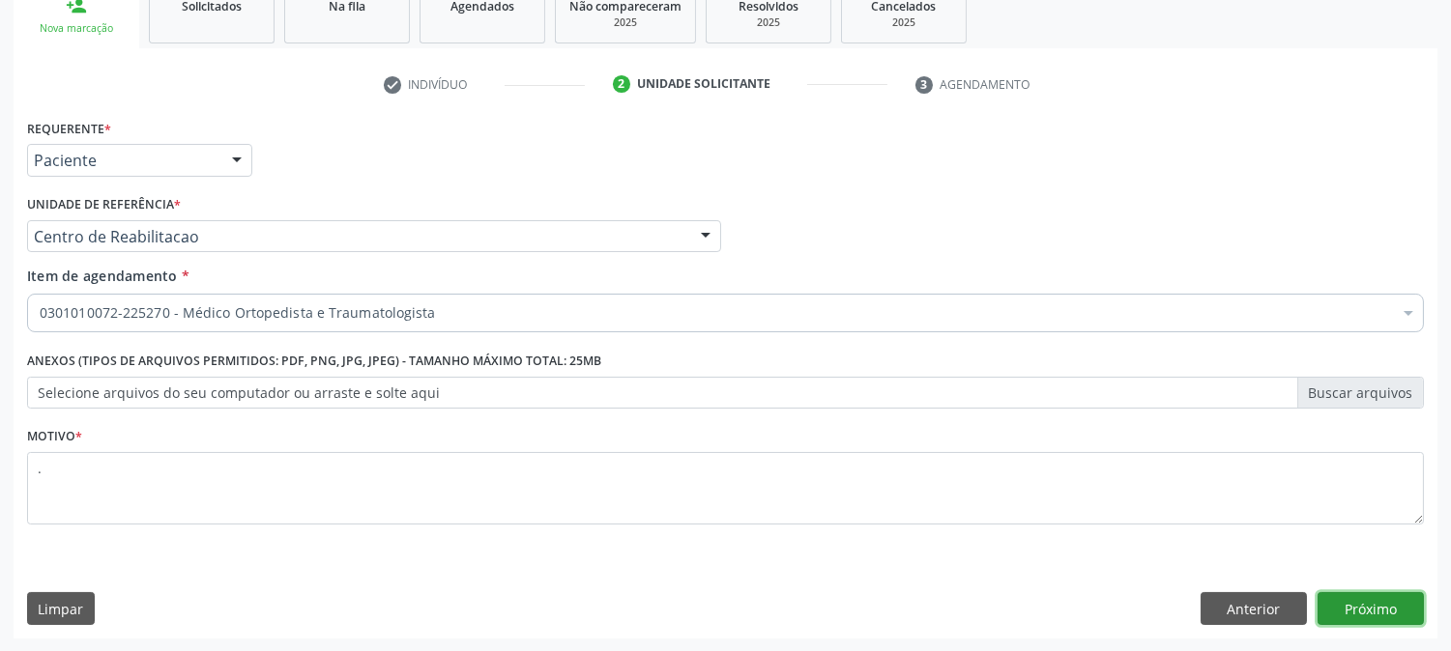
click at [1368, 597] on button "Próximo" at bounding box center [1370, 609] width 106 height 33
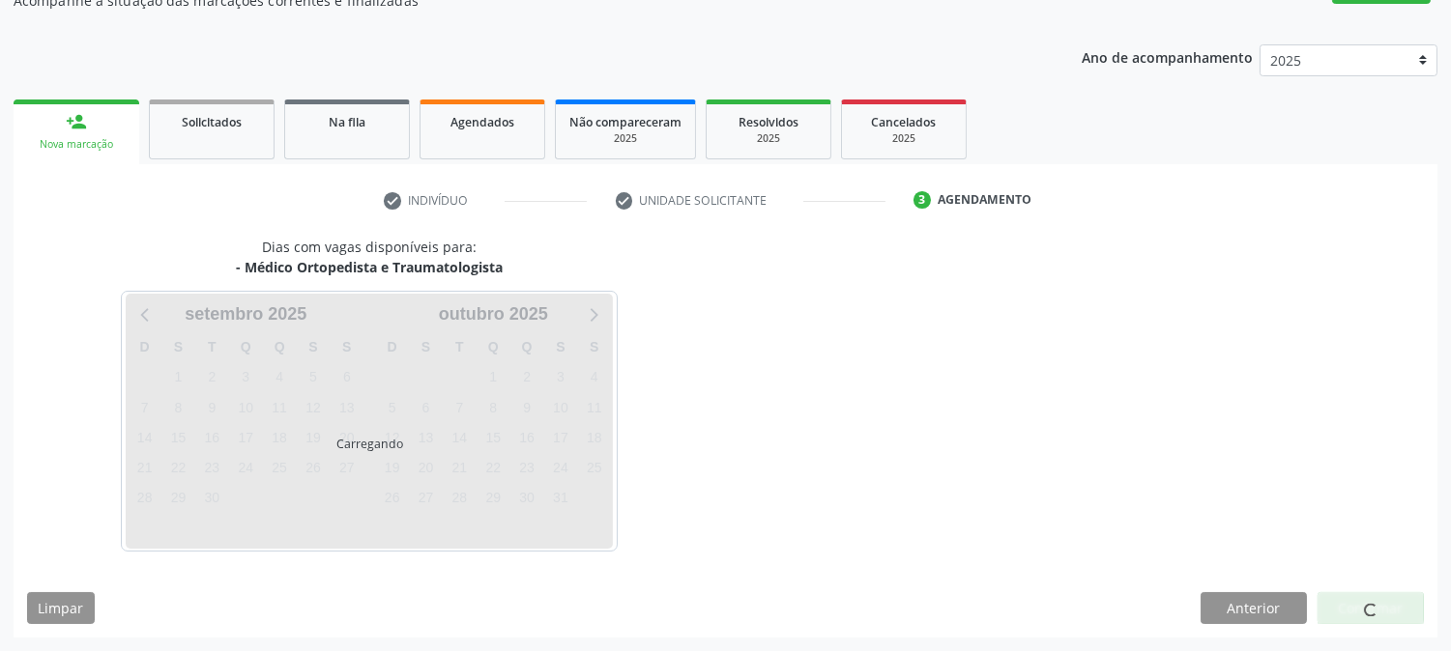
scroll to position [188, 0]
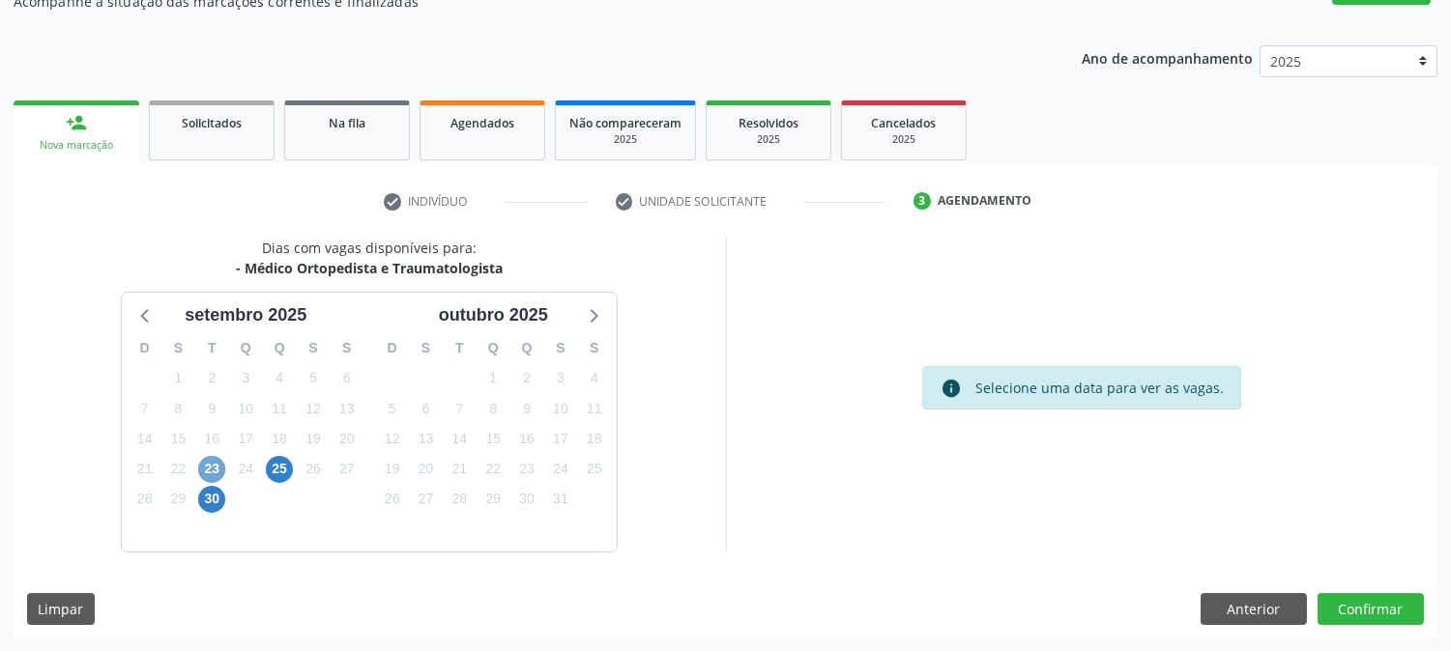
click at [217, 457] on span "23" at bounding box center [211, 469] width 27 height 27
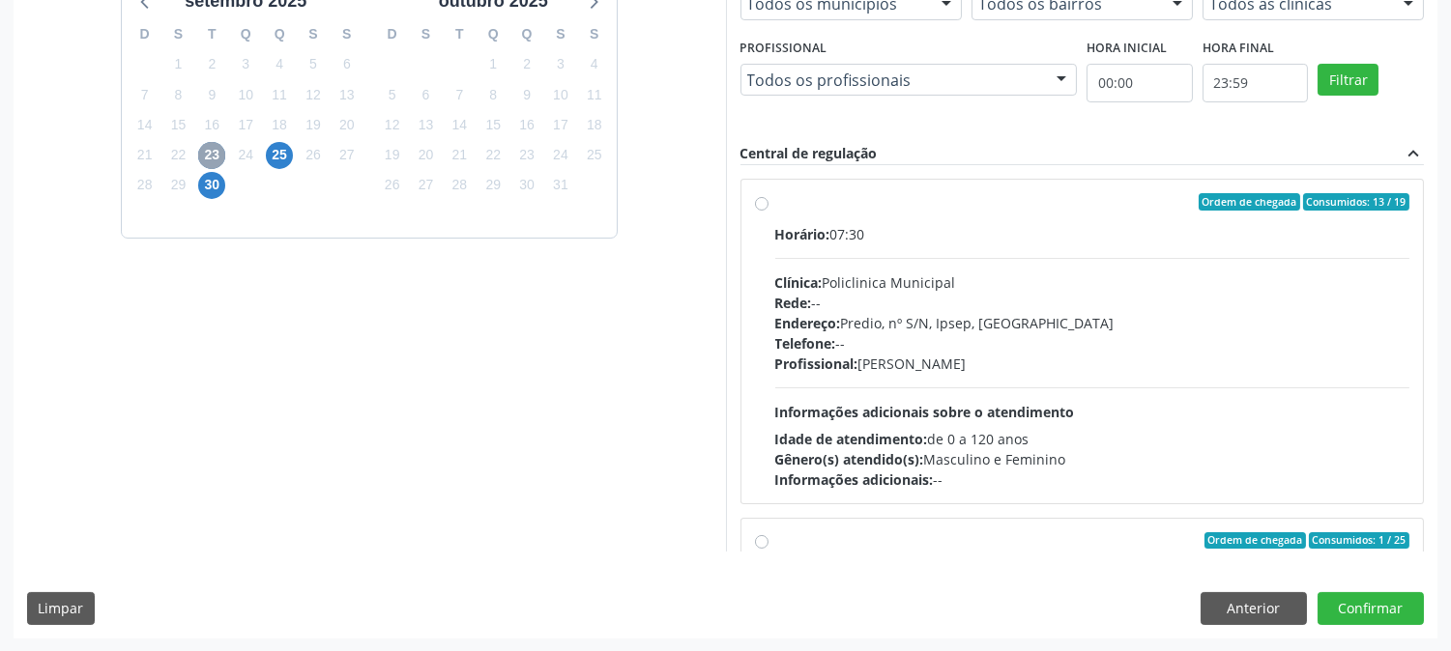
scroll to position [304, 0]
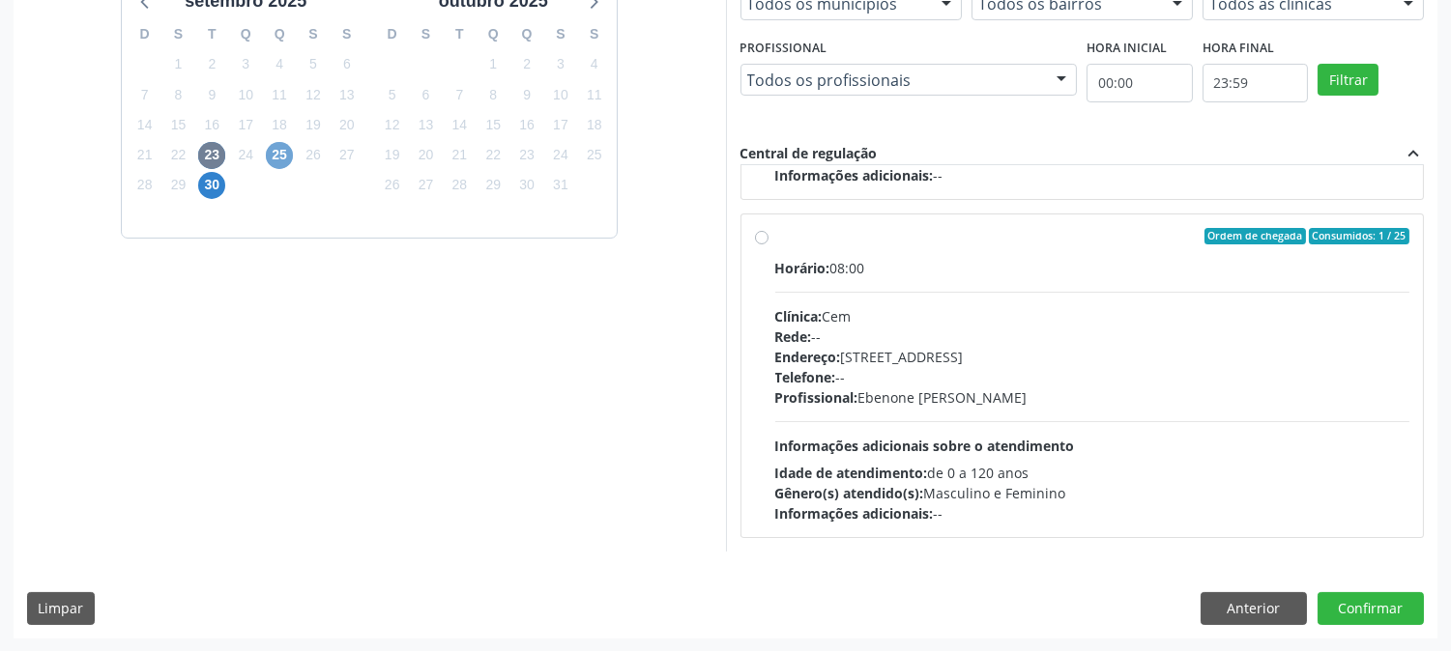
click at [273, 160] on span "25" at bounding box center [279, 155] width 27 height 27
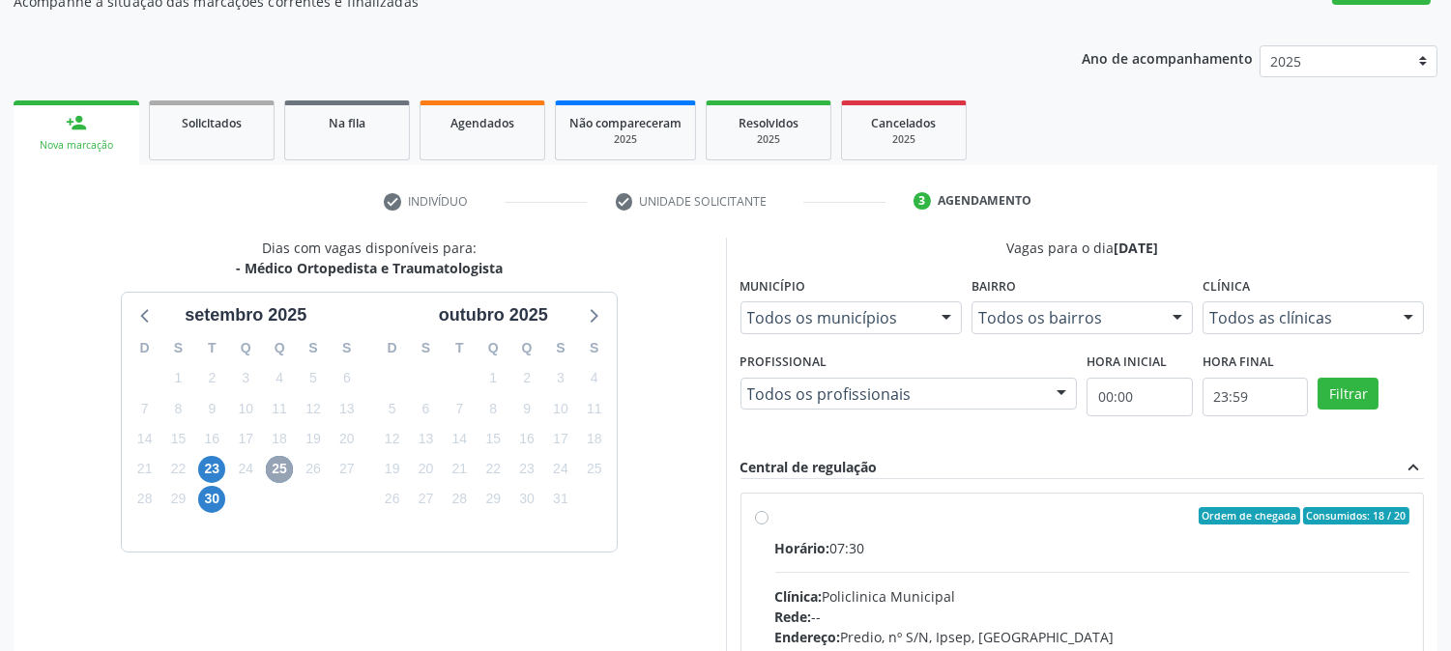
scroll to position [468, 0]
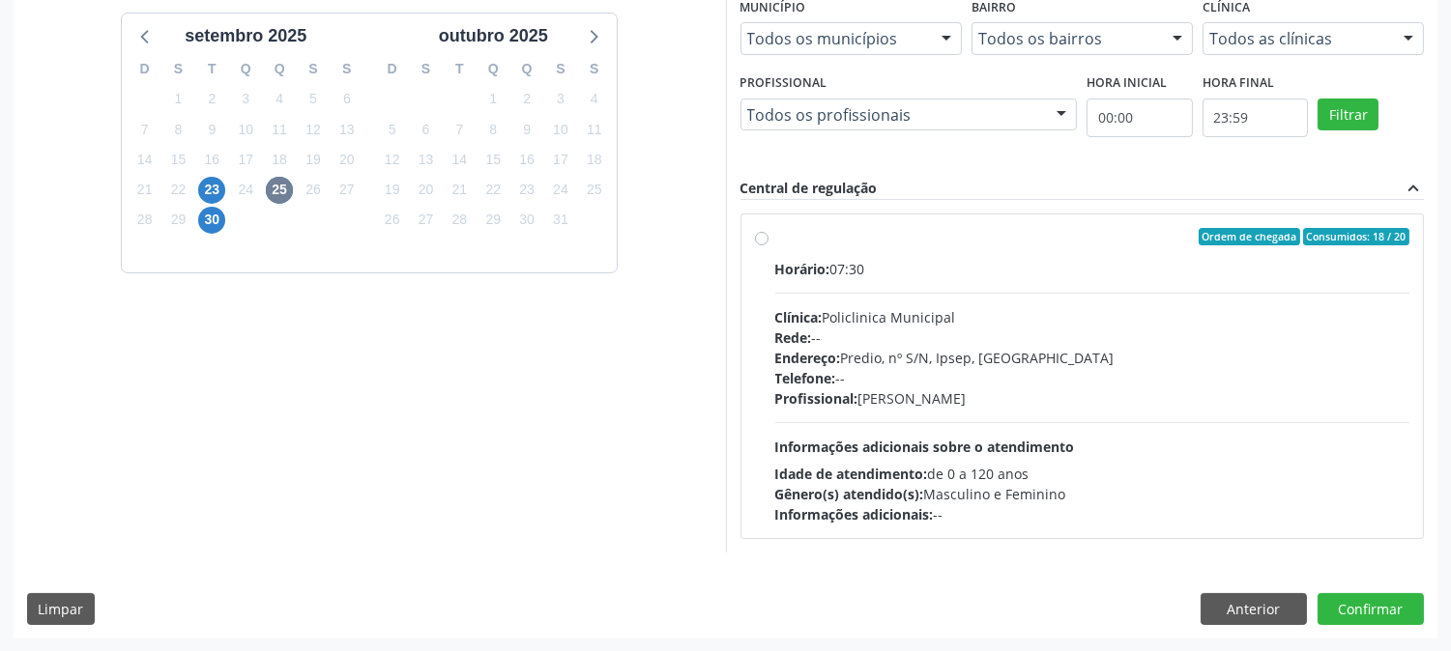
click at [941, 426] on div "Horário: 07:30 Clínica: Policlinica Municipal Rede: -- Endereço: Predio, nº S/N…" at bounding box center [1092, 392] width 635 height 266
click at [768, 246] on input "Ordem de chegada Consumidos: 18 / 20 Horário: 07:30 Clínica: Policlinica Munici…" at bounding box center [762, 236] width 14 height 17
radio input "true"
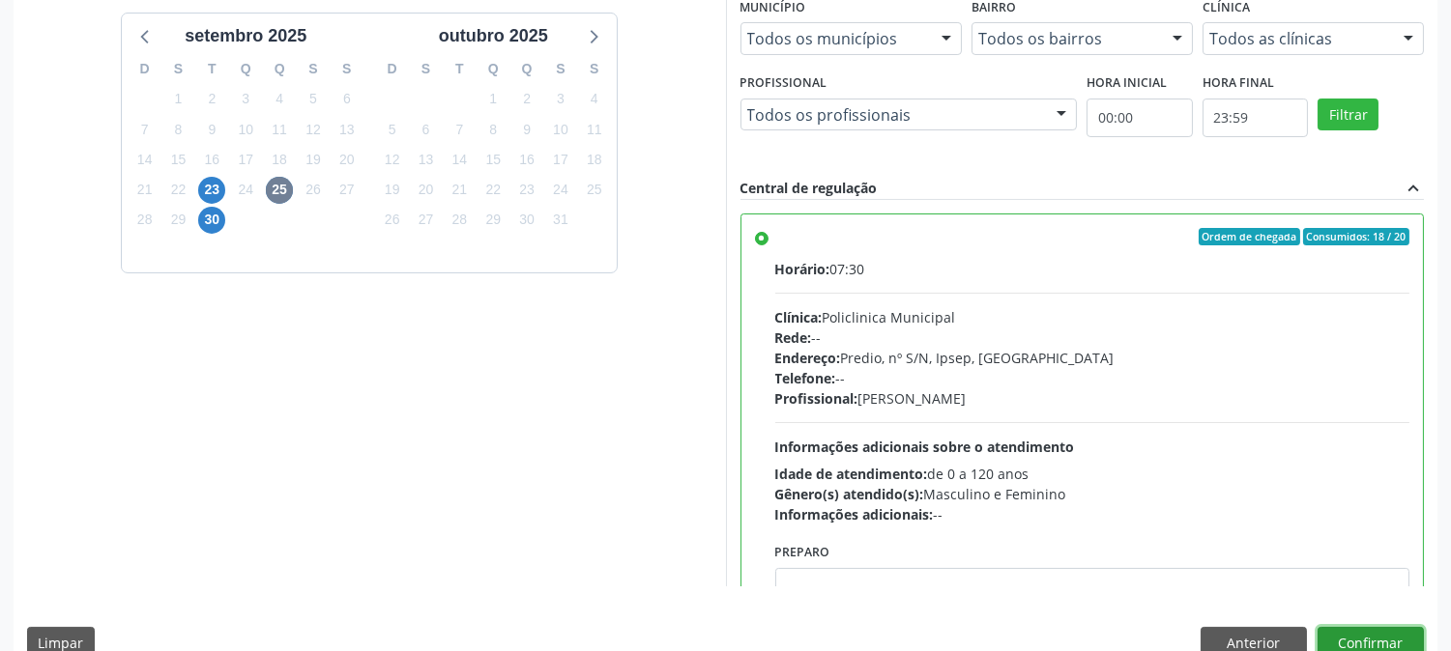
click at [1393, 633] on button "Confirmar" at bounding box center [1370, 643] width 106 height 33
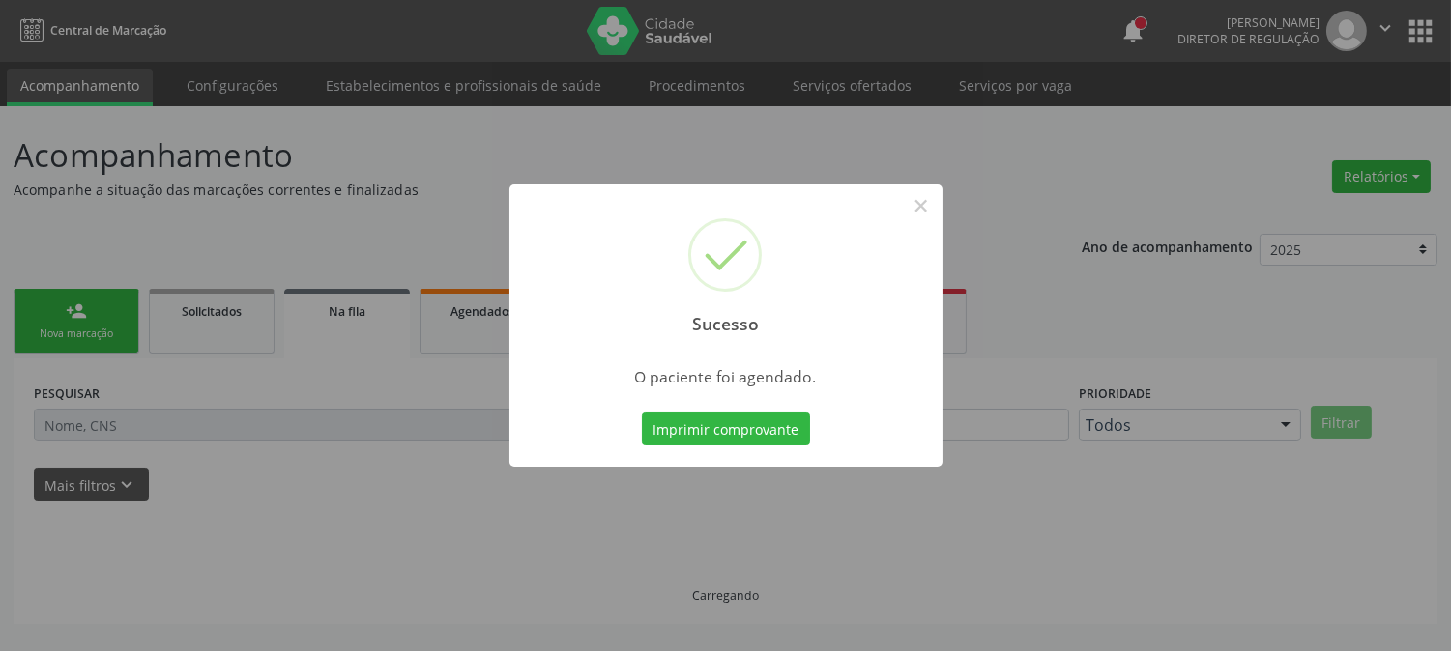
scroll to position [0, 0]
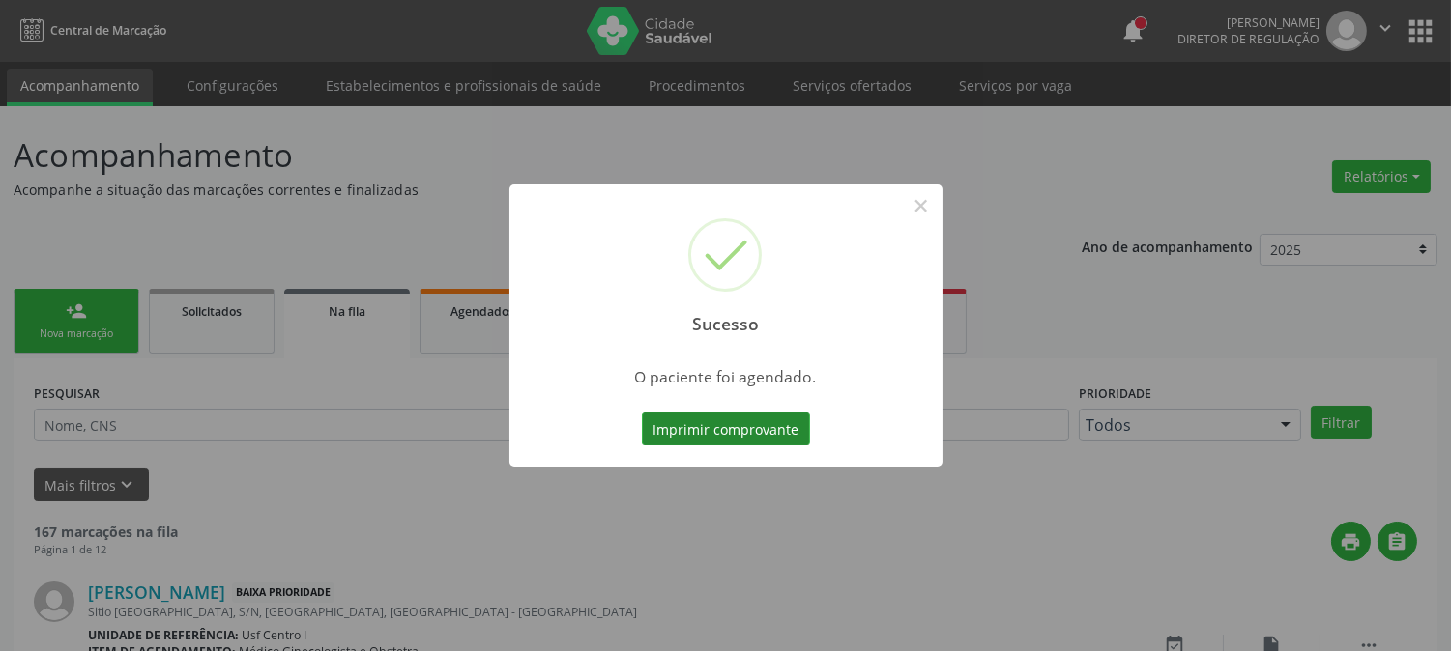
click at [744, 426] on button "Imprimir comprovante" at bounding box center [726, 429] width 168 height 33
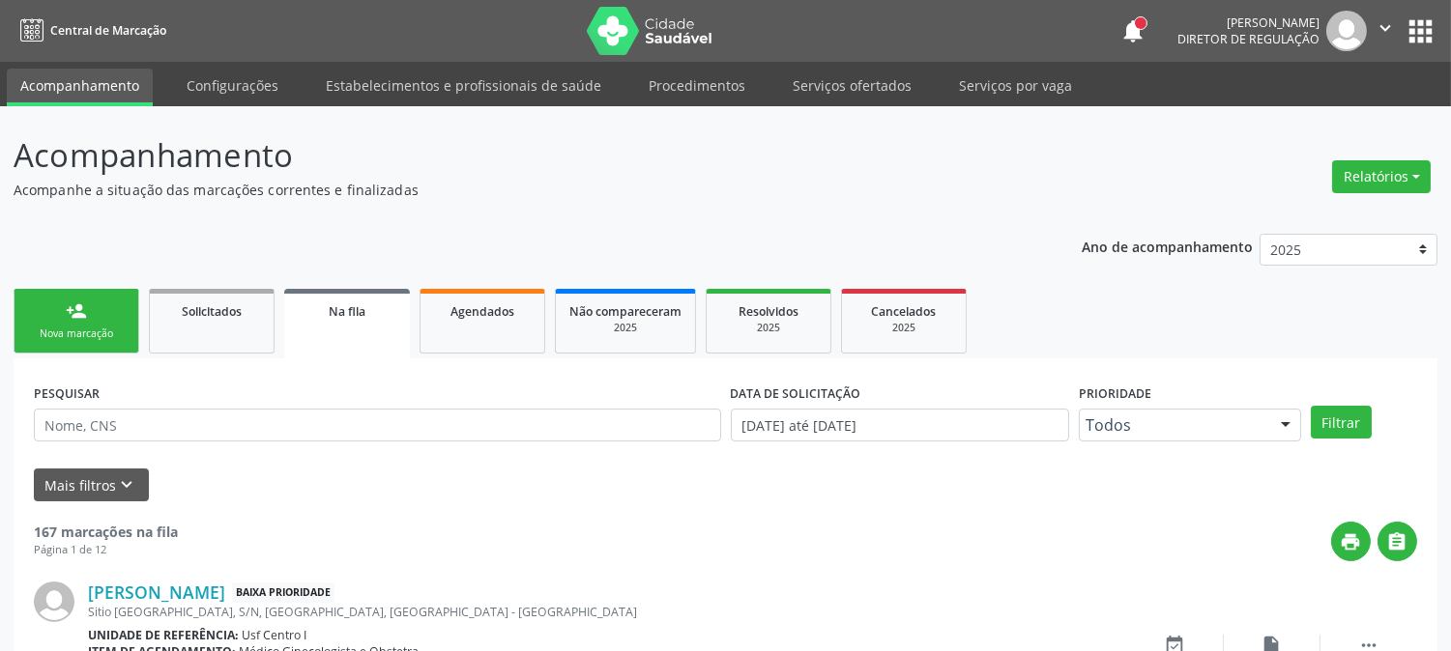
click at [77, 327] on div "Nova marcação" at bounding box center [76, 334] width 97 height 14
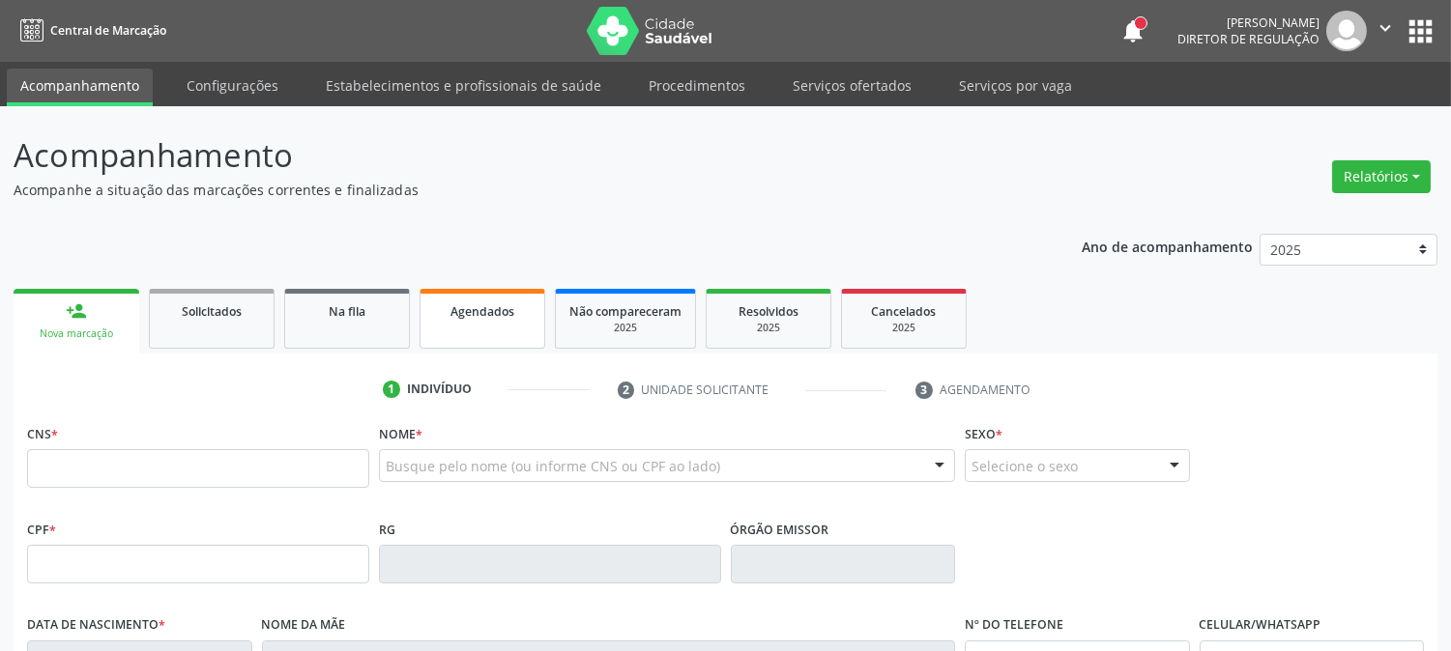
click at [472, 322] on link "Agendados" at bounding box center [483, 319] width 126 height 60
select select "8"
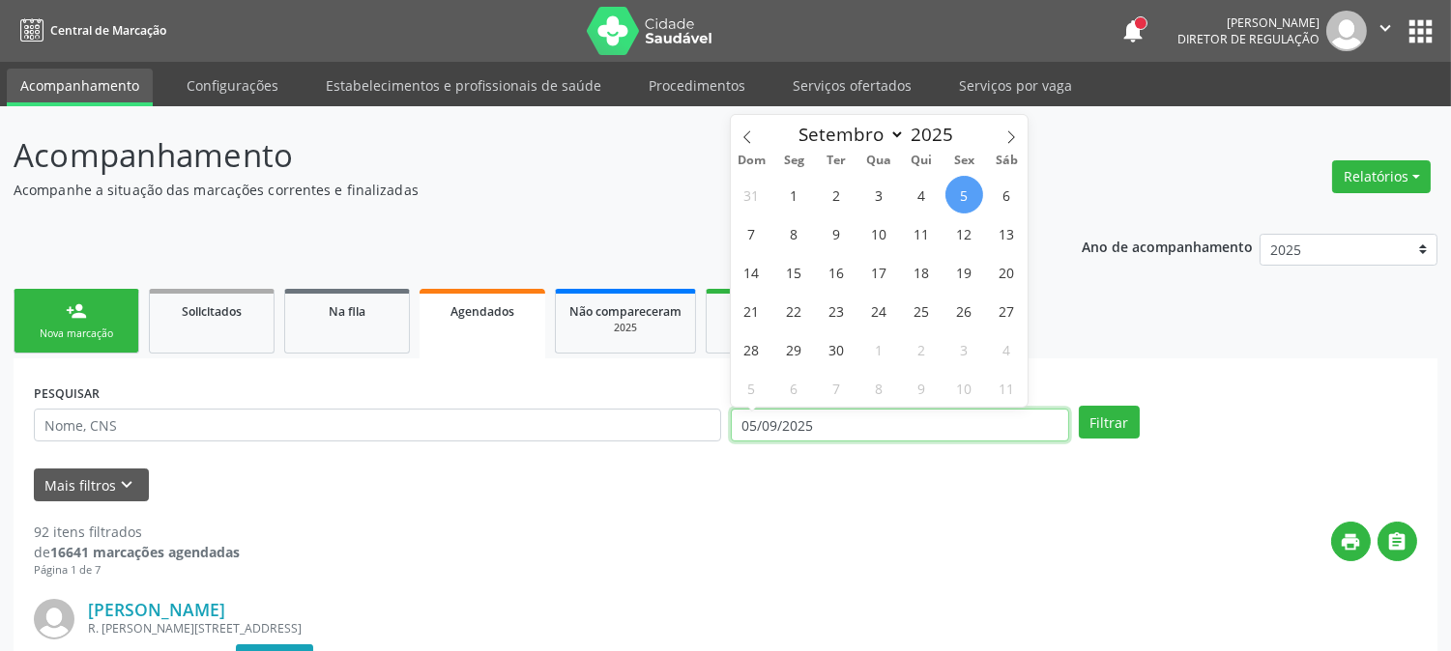
click at [841, 420] on input "05/09/2025" at bounding box center [900, 425] width 338 height 33
click at [810, 420] on input "05/09/2025" at bounding box center [900, 425] width 338 height 33
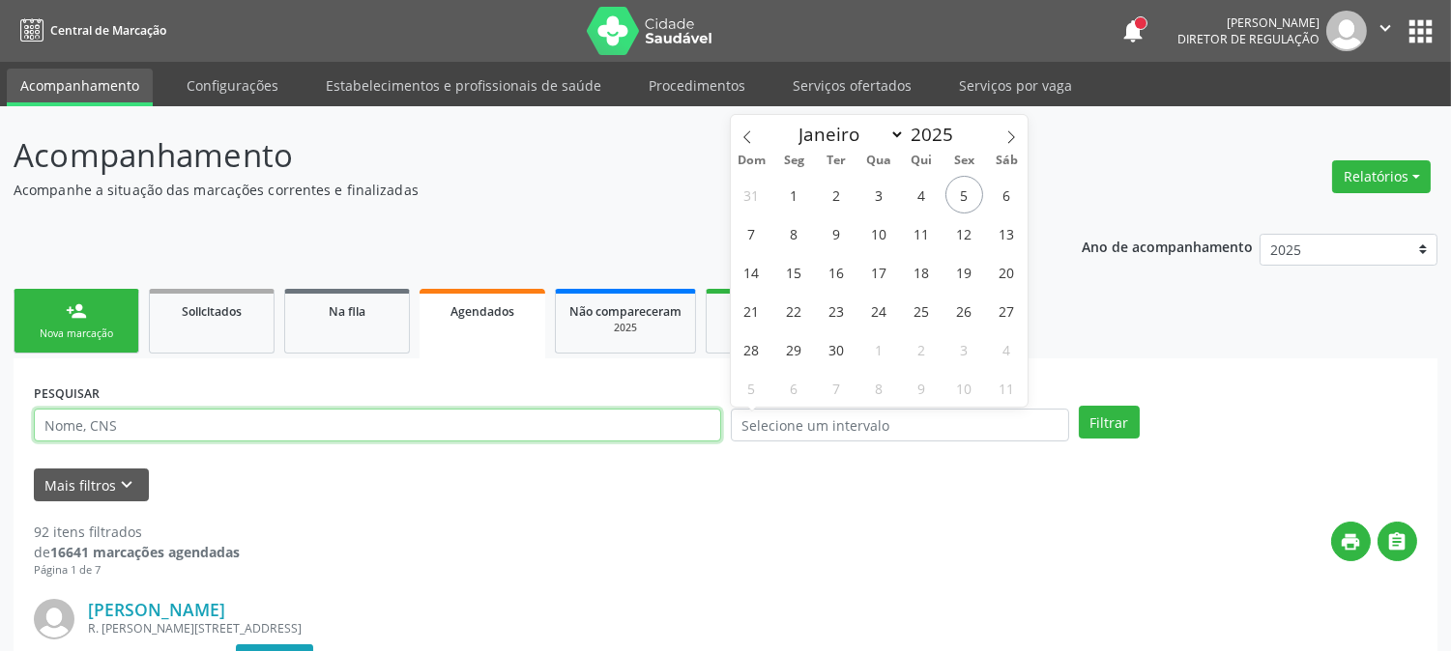
click at [652, 420] on input "text" at bounding box center [377, 425] width 687 height 33
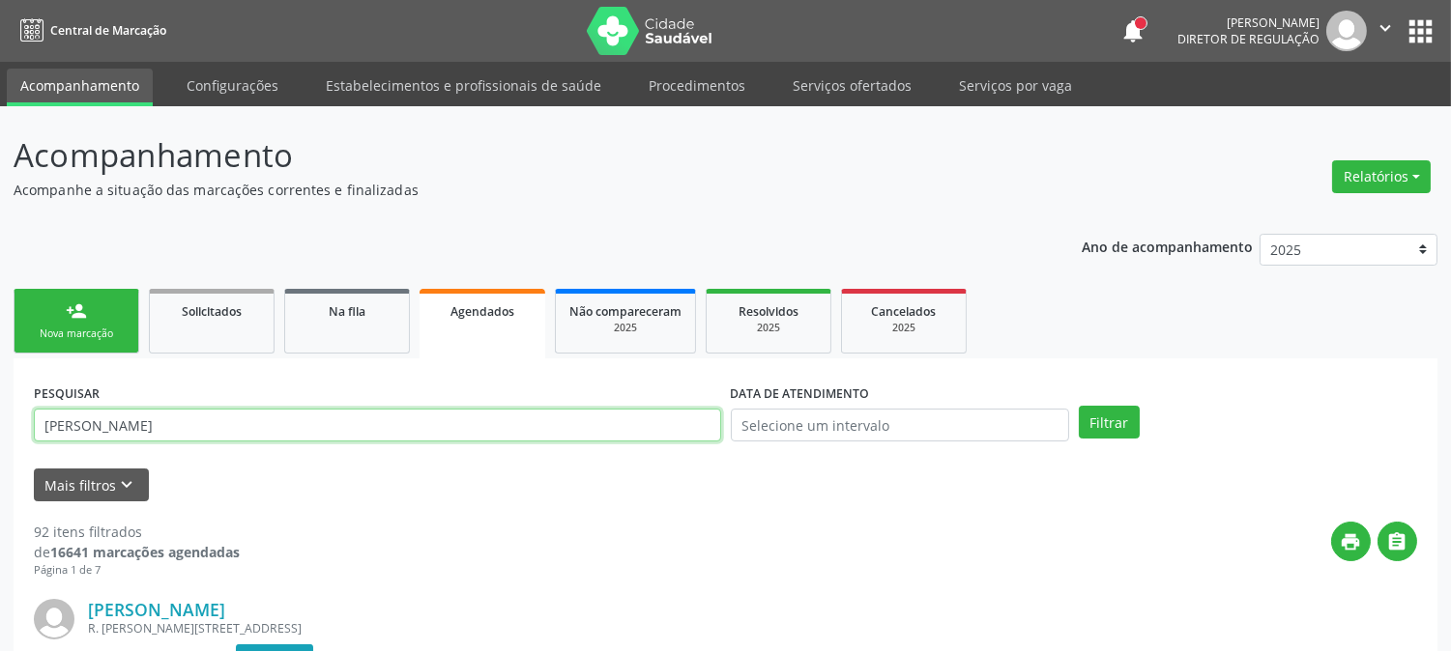
type input "JOAO BARBOZA DA SILVA"
click at [1079, 406] on button "Filtrar" at bounding box center [1109, 422] width 61 height 33
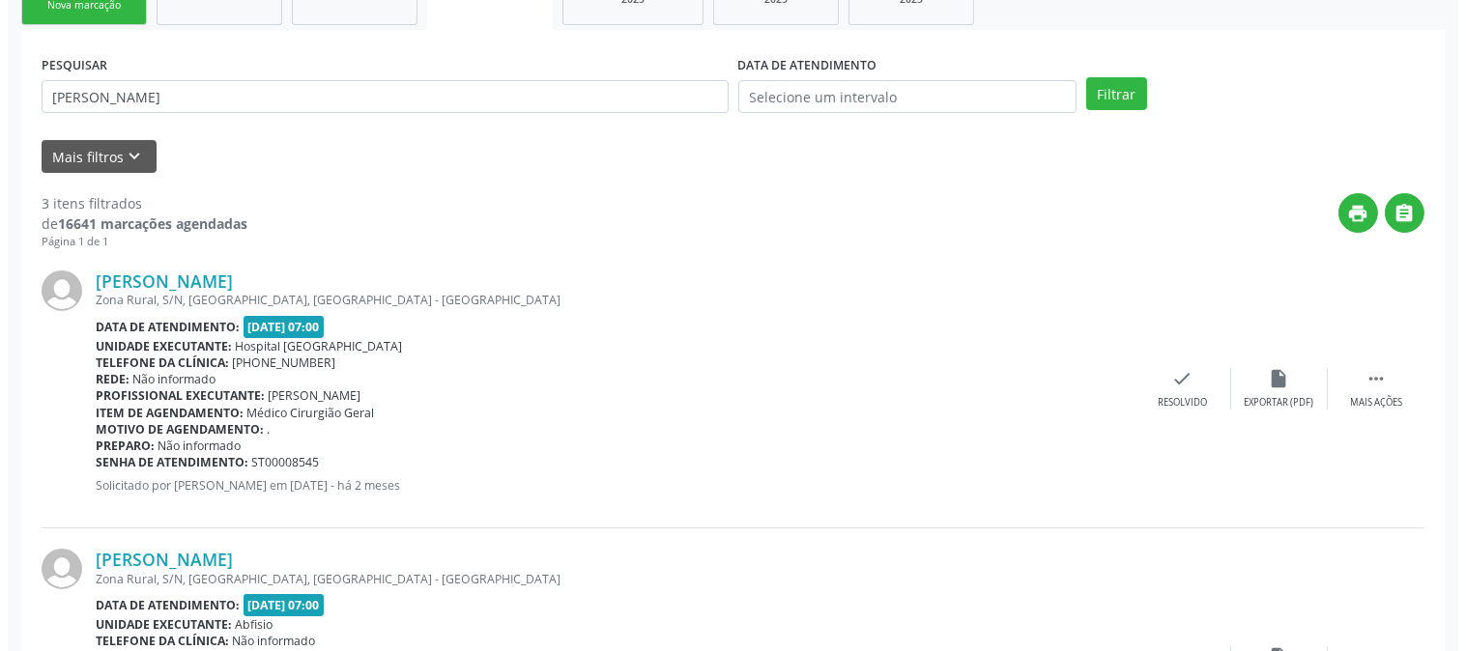
scroll to position [796, 0]
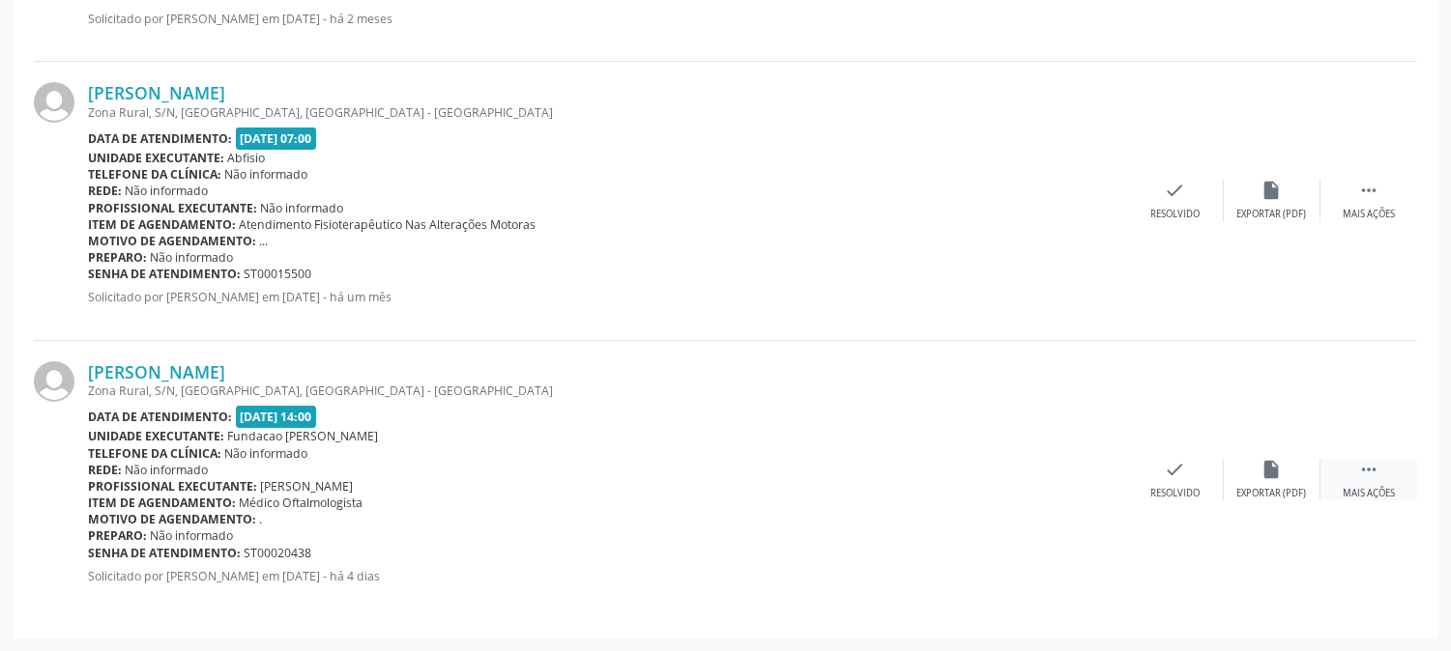
click at [1393, 487] on div "Mais ações" at bounding box center [1369, 494] width 52 height 14
click at [1086, 466] on icon "cancel" at bounding box center [1078, 469] width 21 height 21
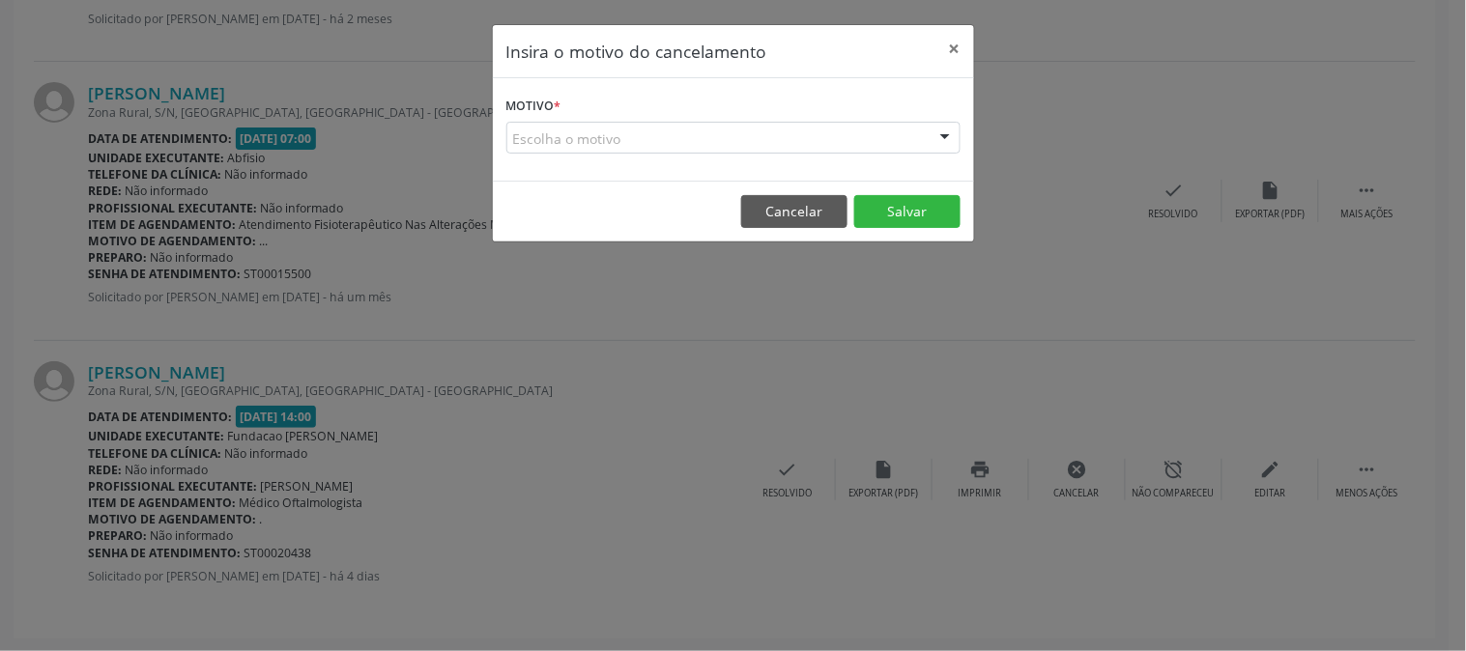
click at [878, 126] on div "Escolha o motivo" at bounding box center [734, 138] width 454 height 33
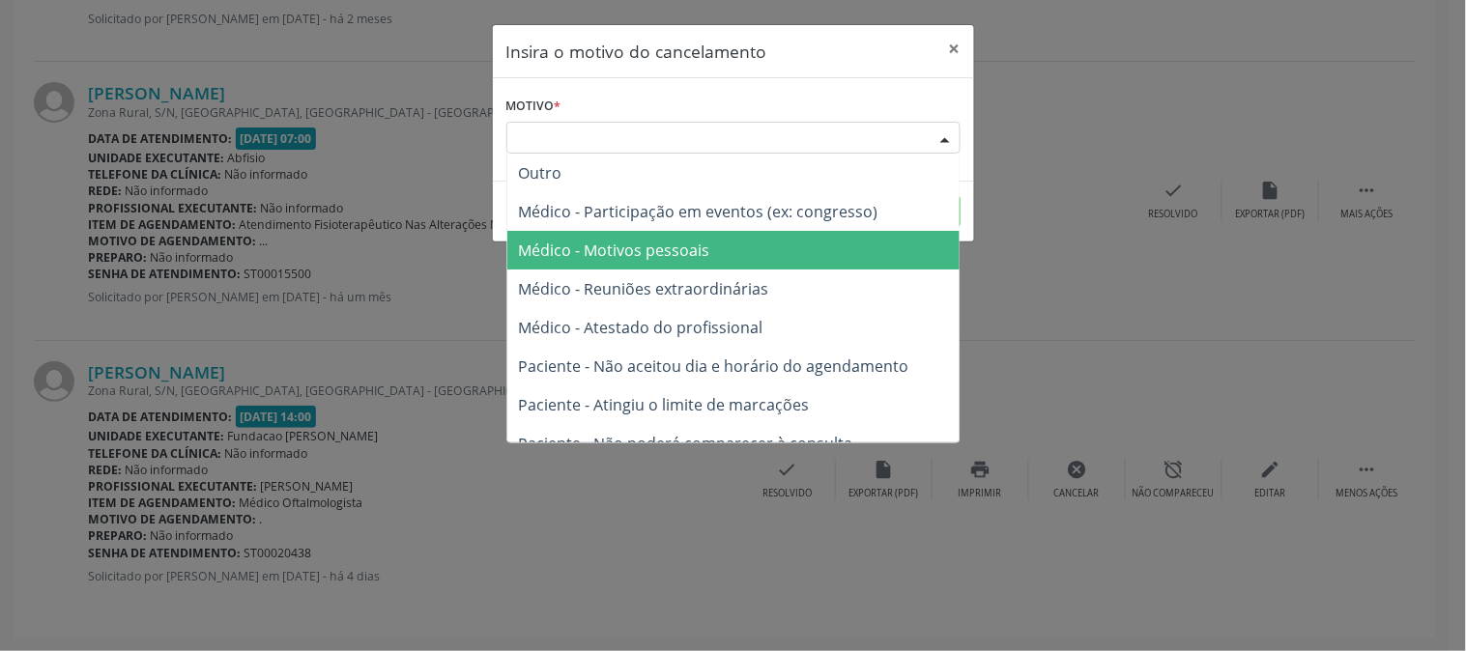
click at [796, 243] on span "Médico - Motivos pessoais" at bounding box center [733, 250] width 452 height 39
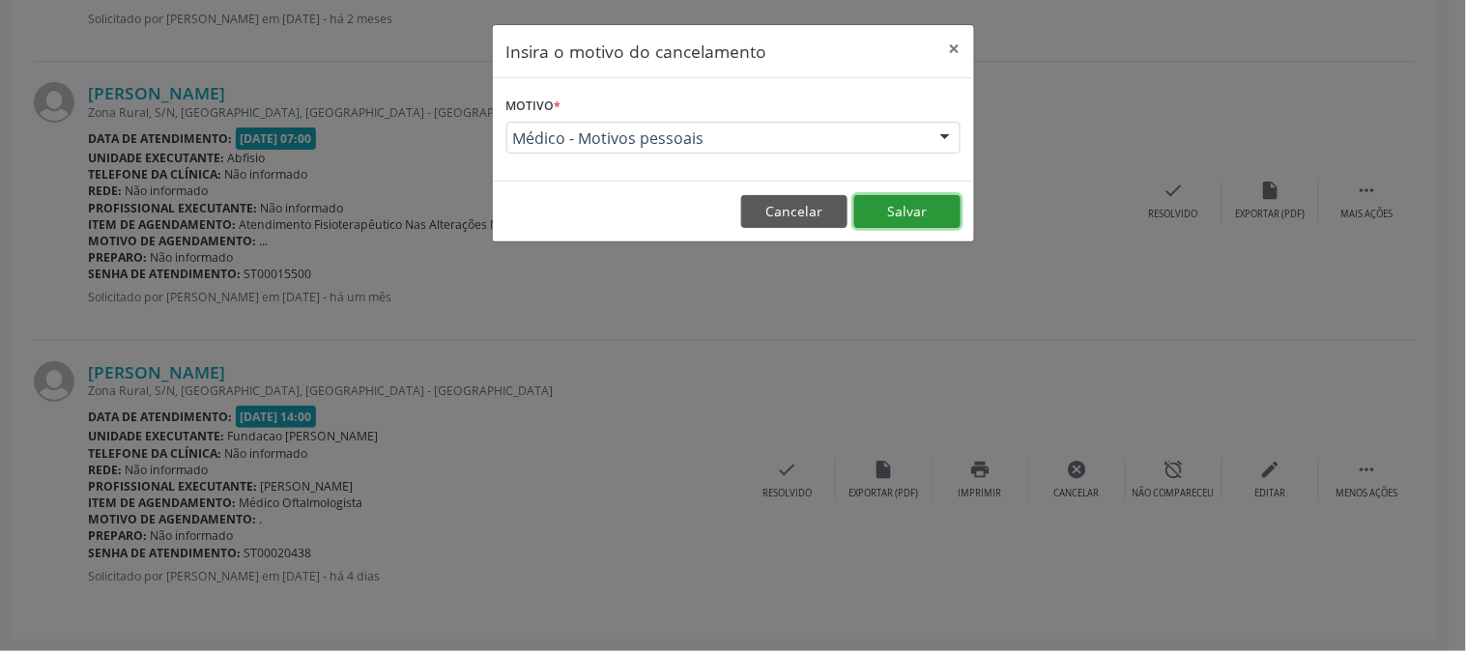
click at [881, 213] on button "Salvar" at bounding box center [907, 211] width 106 height 33
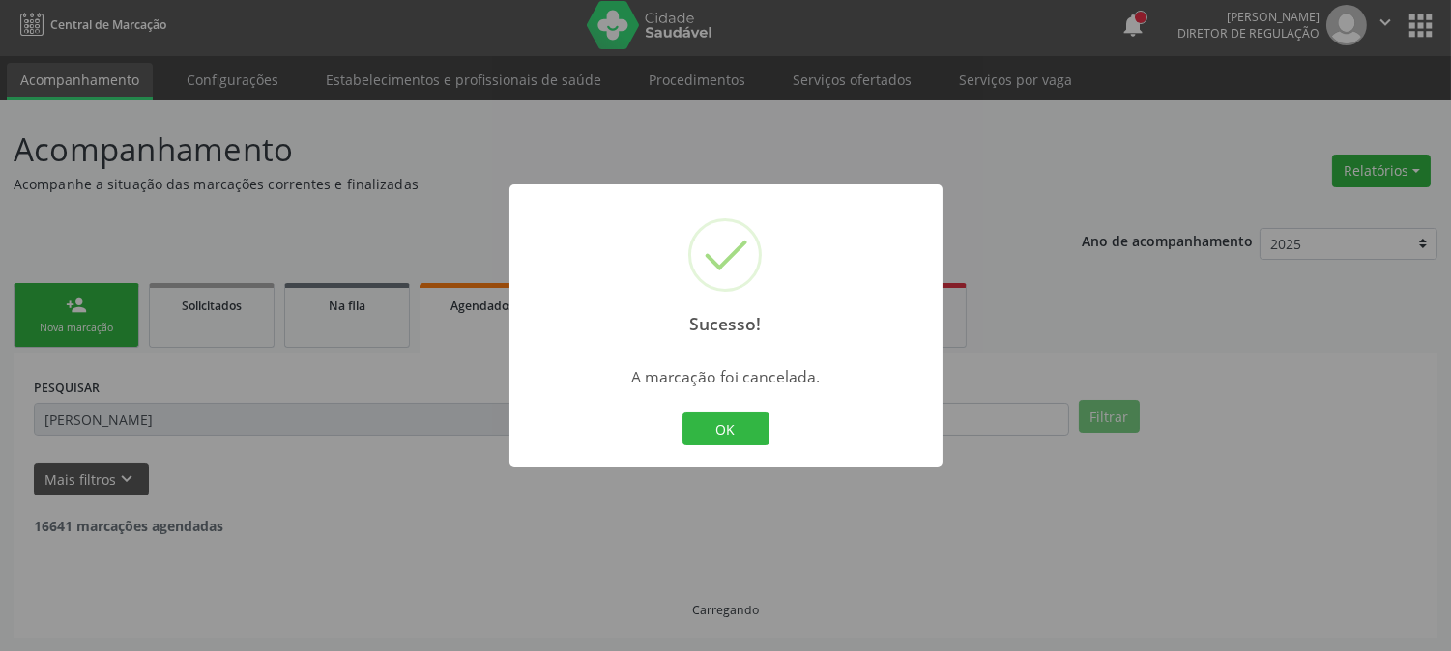
scroll to position [516, 0]
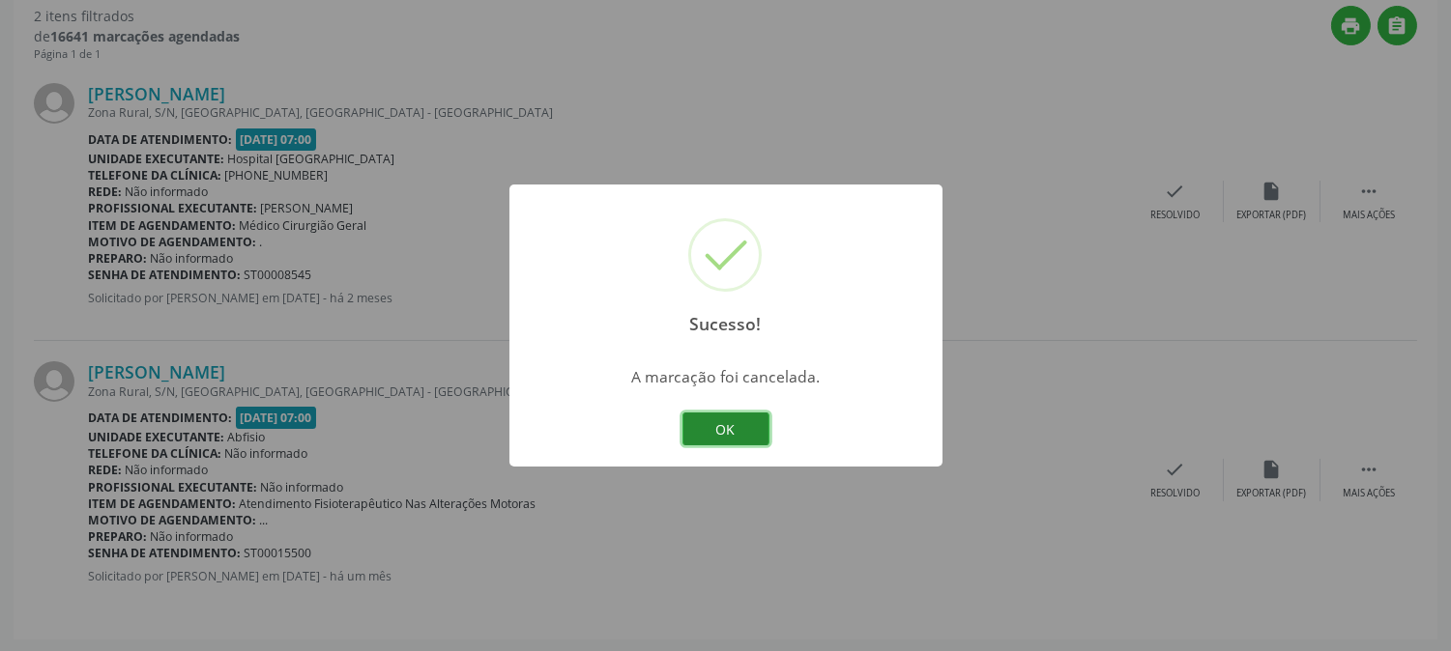
click at [710, 417] on button "OK" at bounding box center [725, 429] width 87 height 33
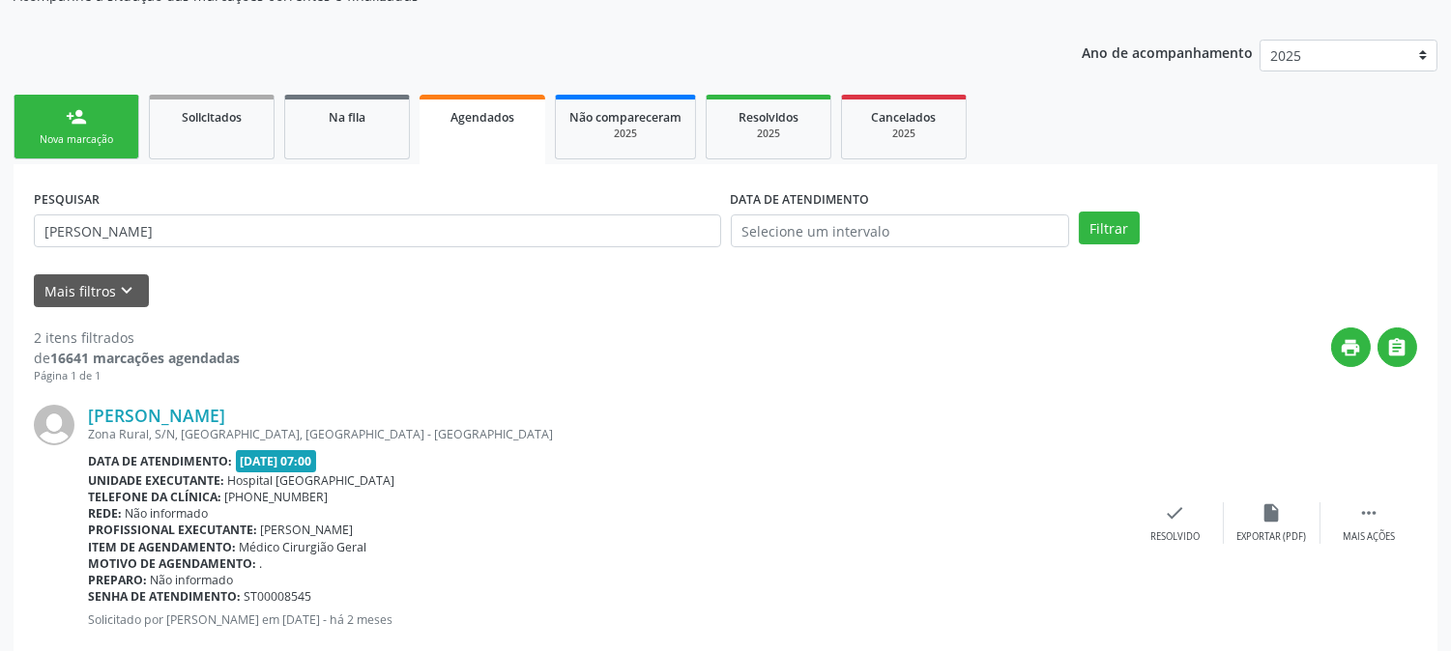
scroll to position [0, 0]
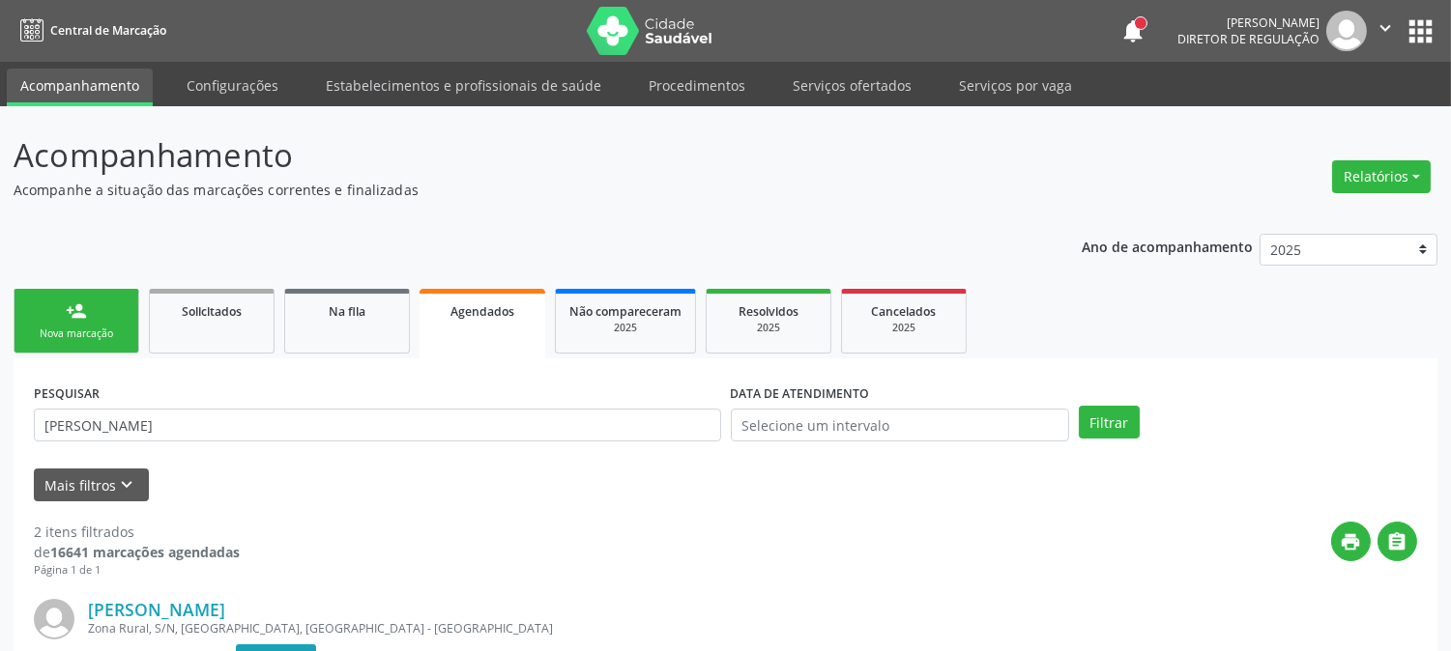
click at [101, 332] on div "Nova marcação" at bounding box center [76, 334] width 97 height 14
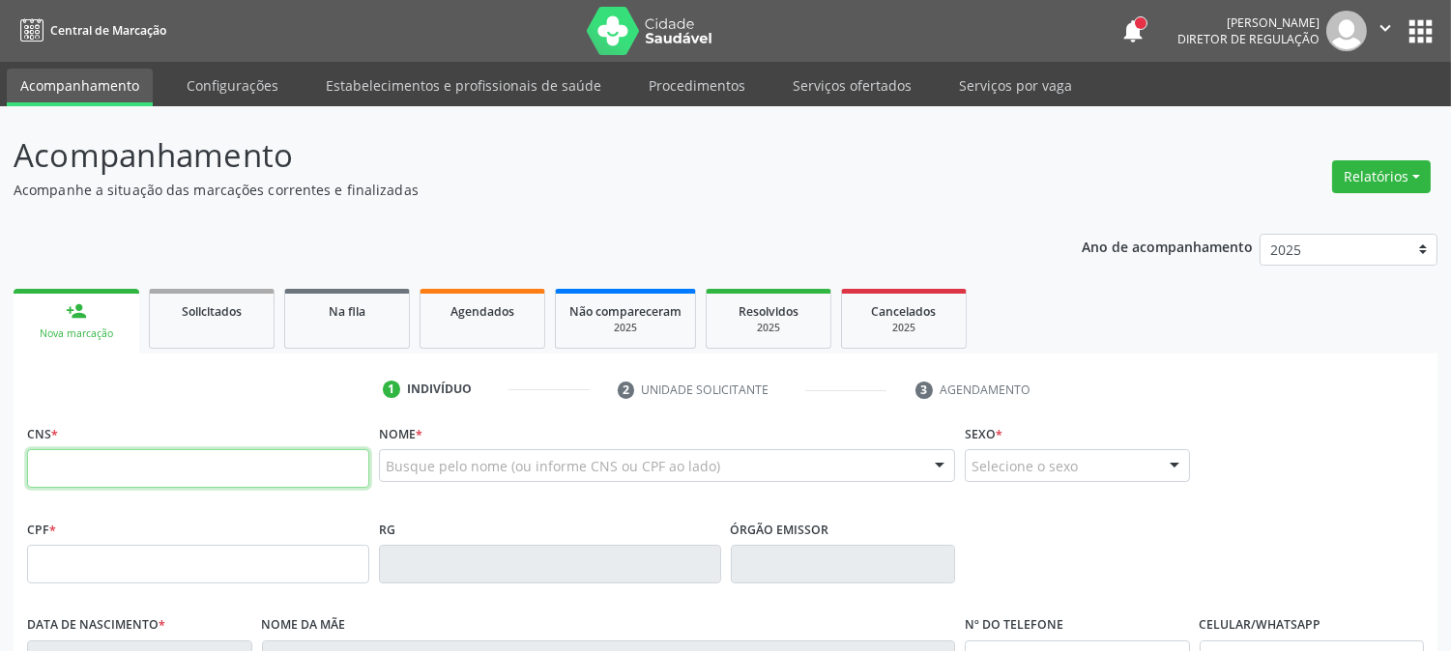
click at [329, 469] on input "text" at bounding box center [198, 468] width 342 height 39
type input "702 0008 3902 3783"
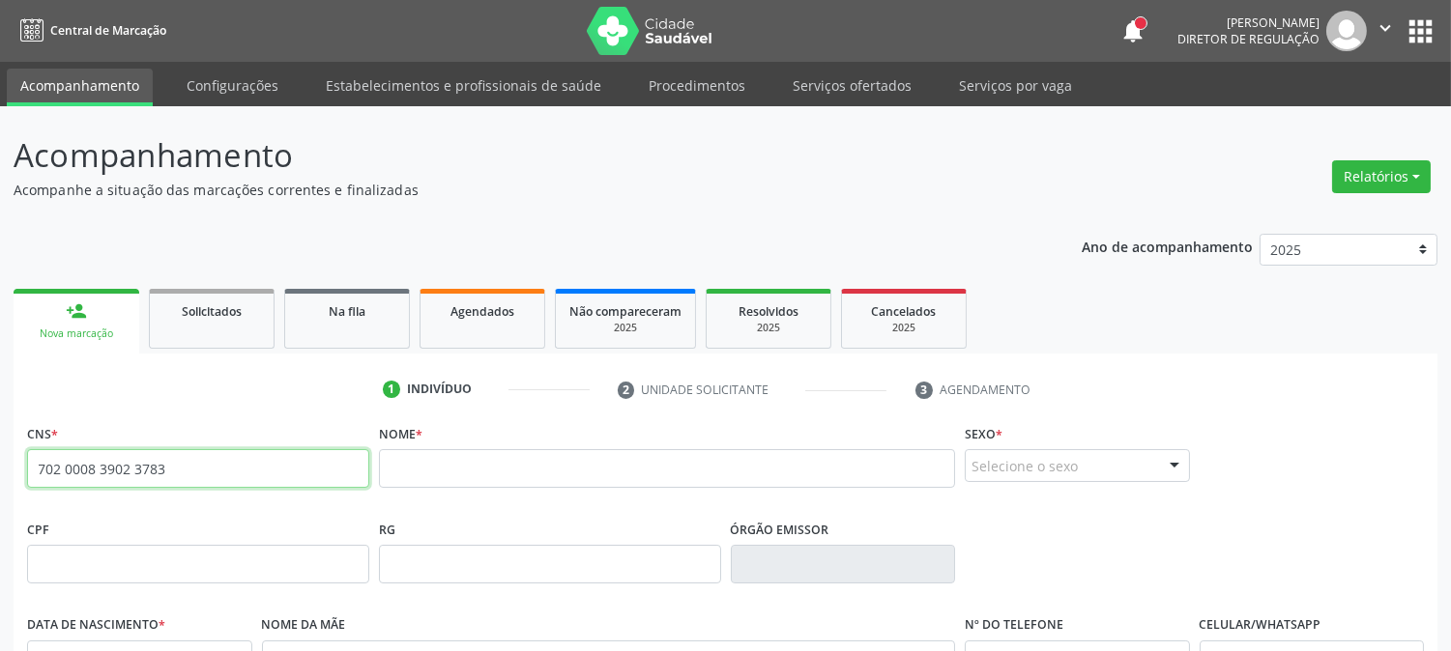
drag, startPoint x: 170, startPoint y: 461, endPoint x: 0, endPoint y: 468, distance: 170.3
click at [0, 468] on div "Acompanhamento Acompanhe a situação das marcações correntes e finalizadas Relat…" at bounding box center [725, 576] width 1451 height 941
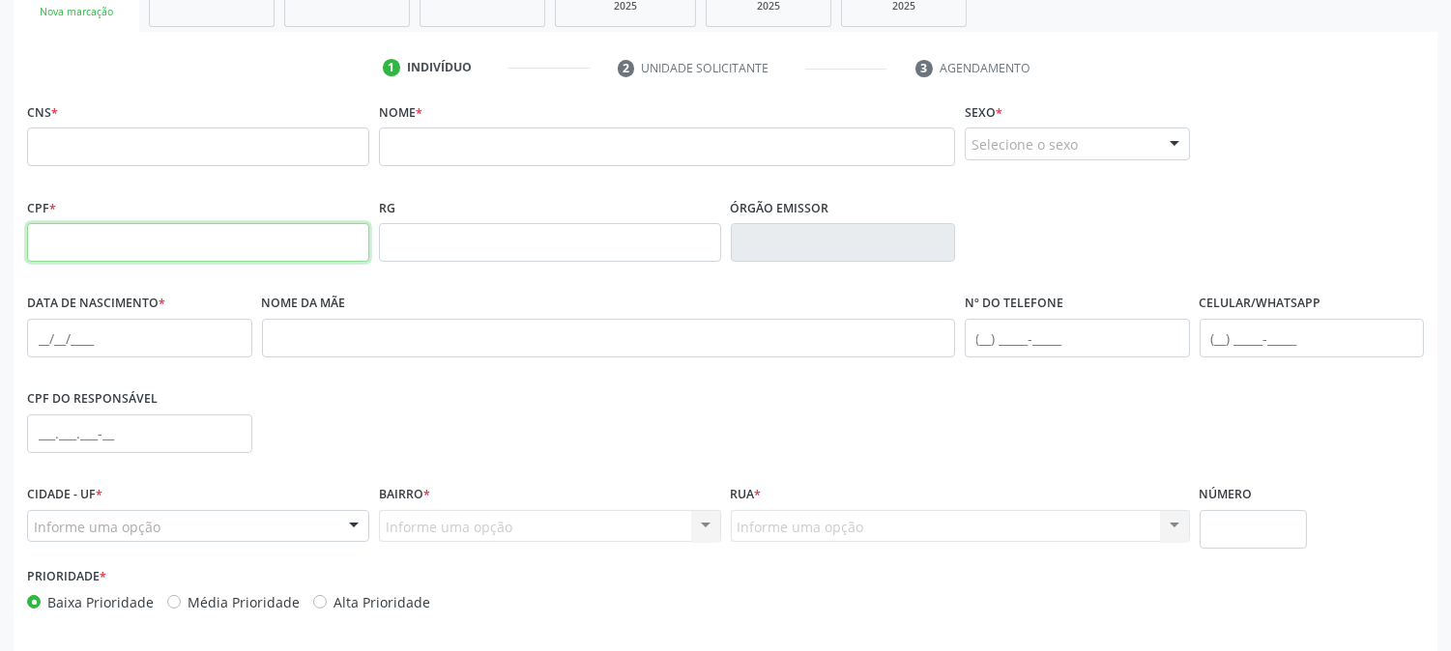
click at [43, 256] on input "text" at bounding box center [198, 242] width 342 height 39
type input "024.409.864-61"
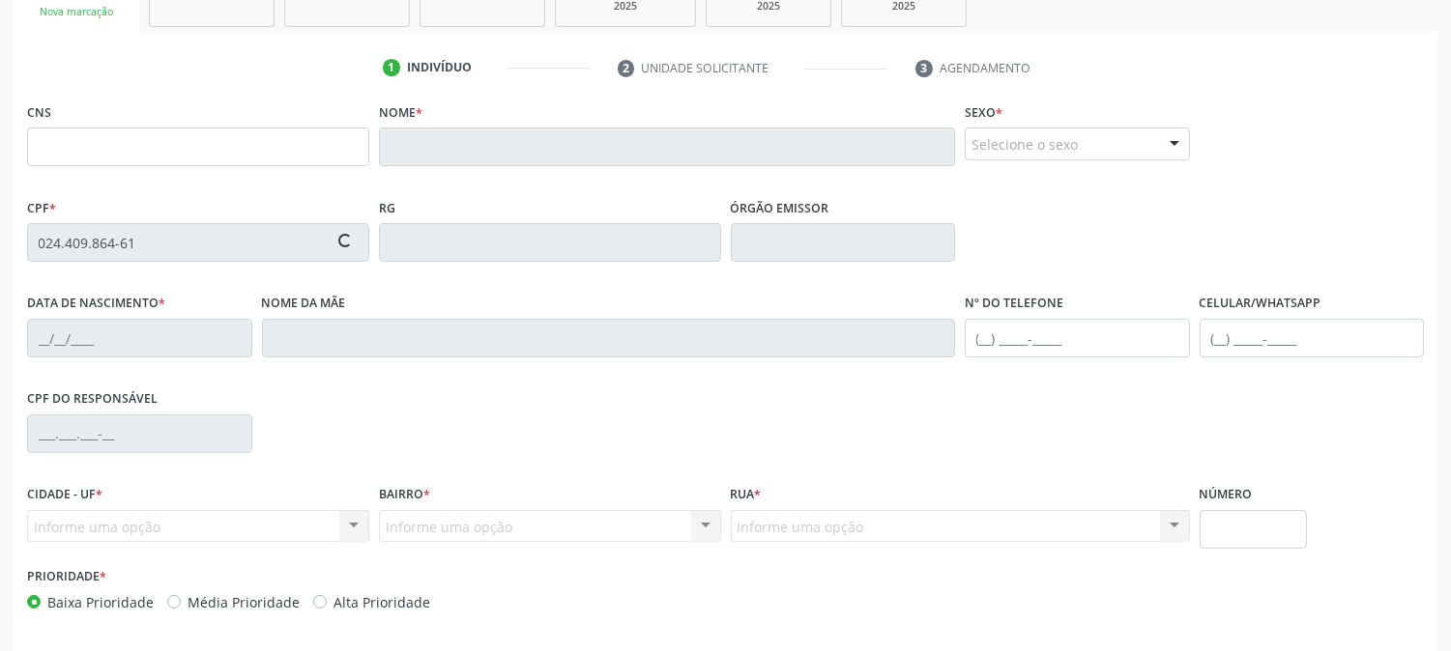
type input "131 1790 6451 0003"
type input "19/03/1978"
type input "Carmelita Pereira da Silva"
type input "(99) 99999-9999"
type input "029.384.294-95"
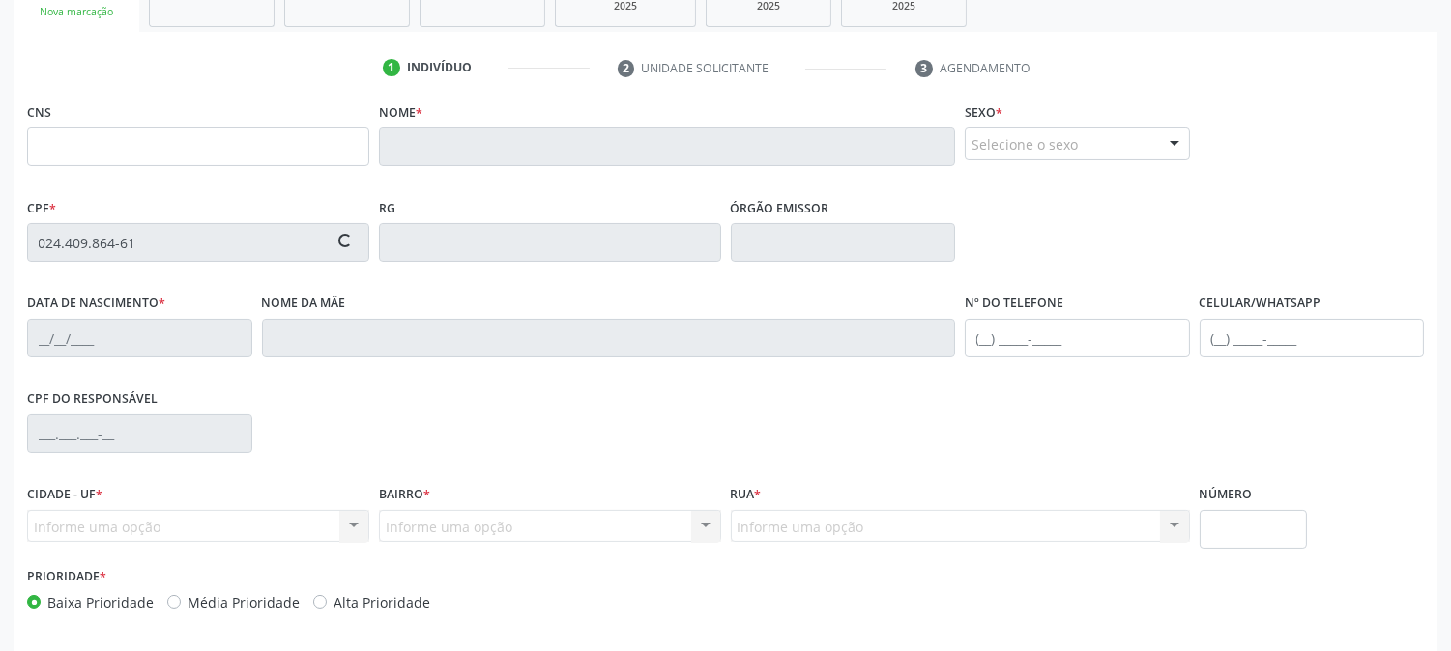
type input "20"
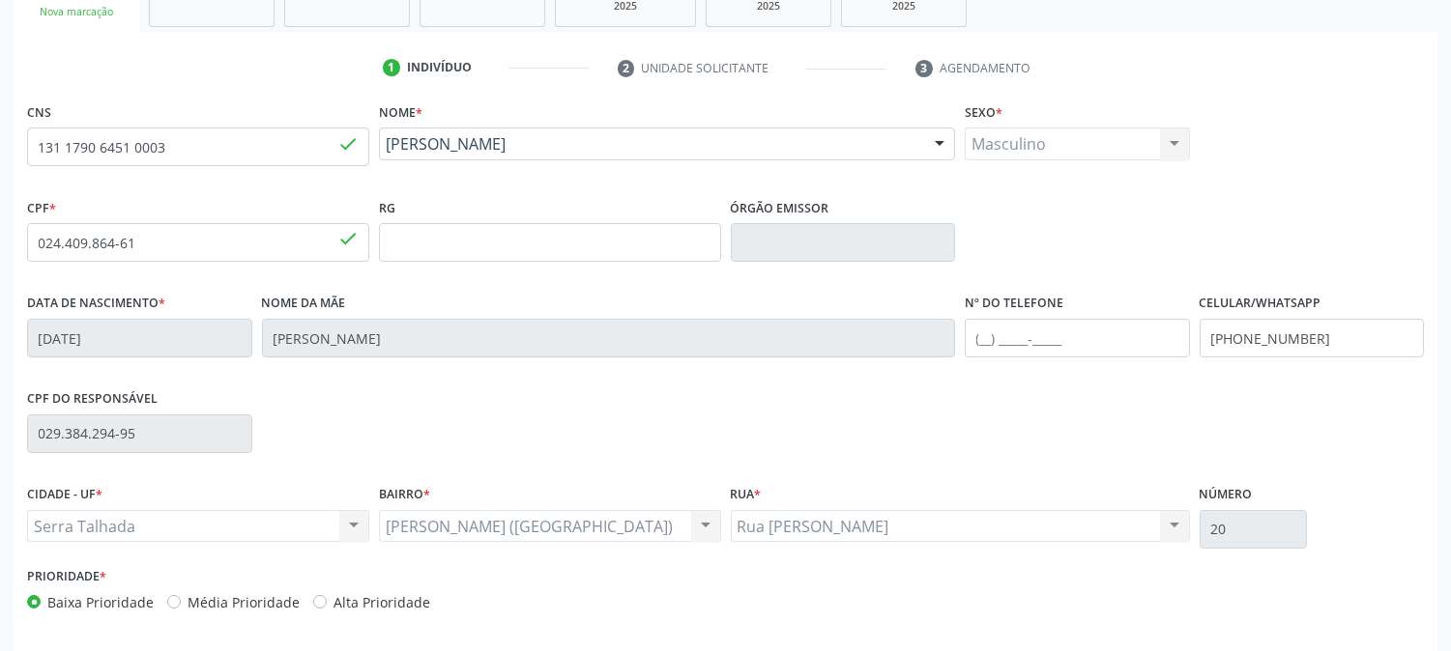
scroll to position [394, 0]
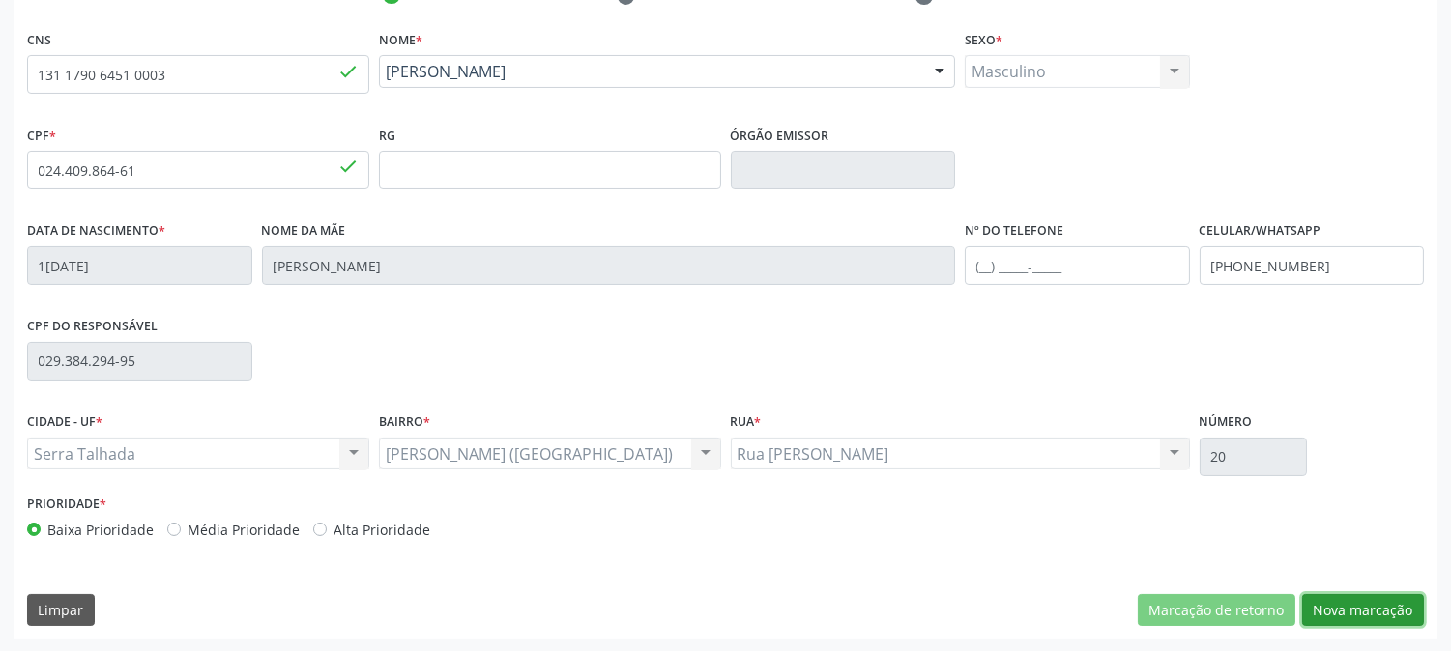
click button "Nova marcação"
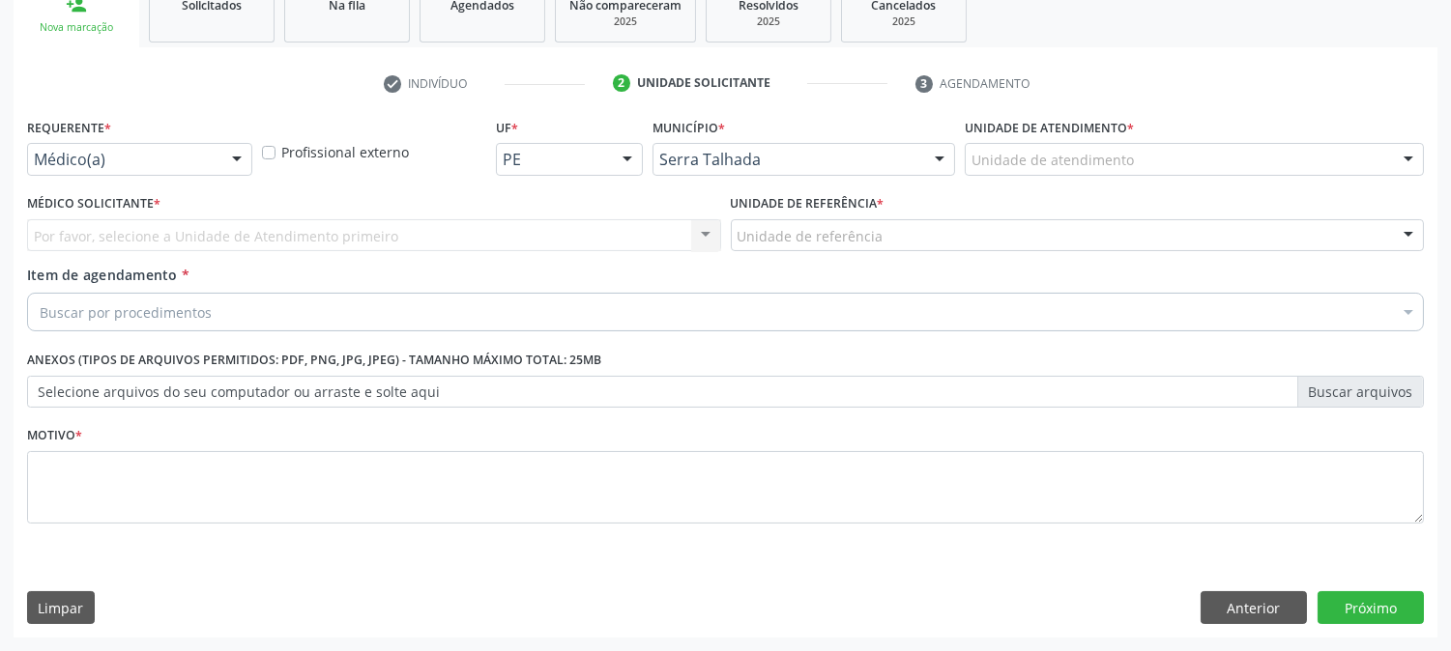
scroll to position [305, 0]
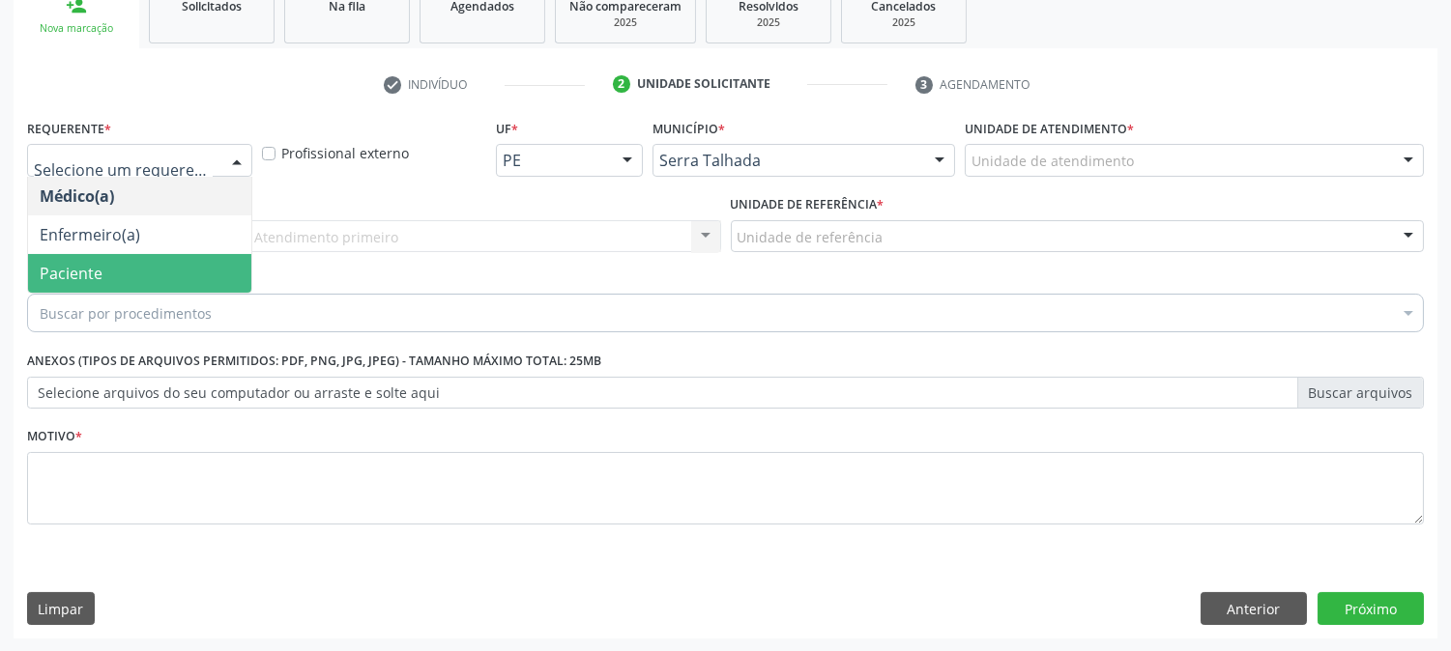
click span "Paciente"
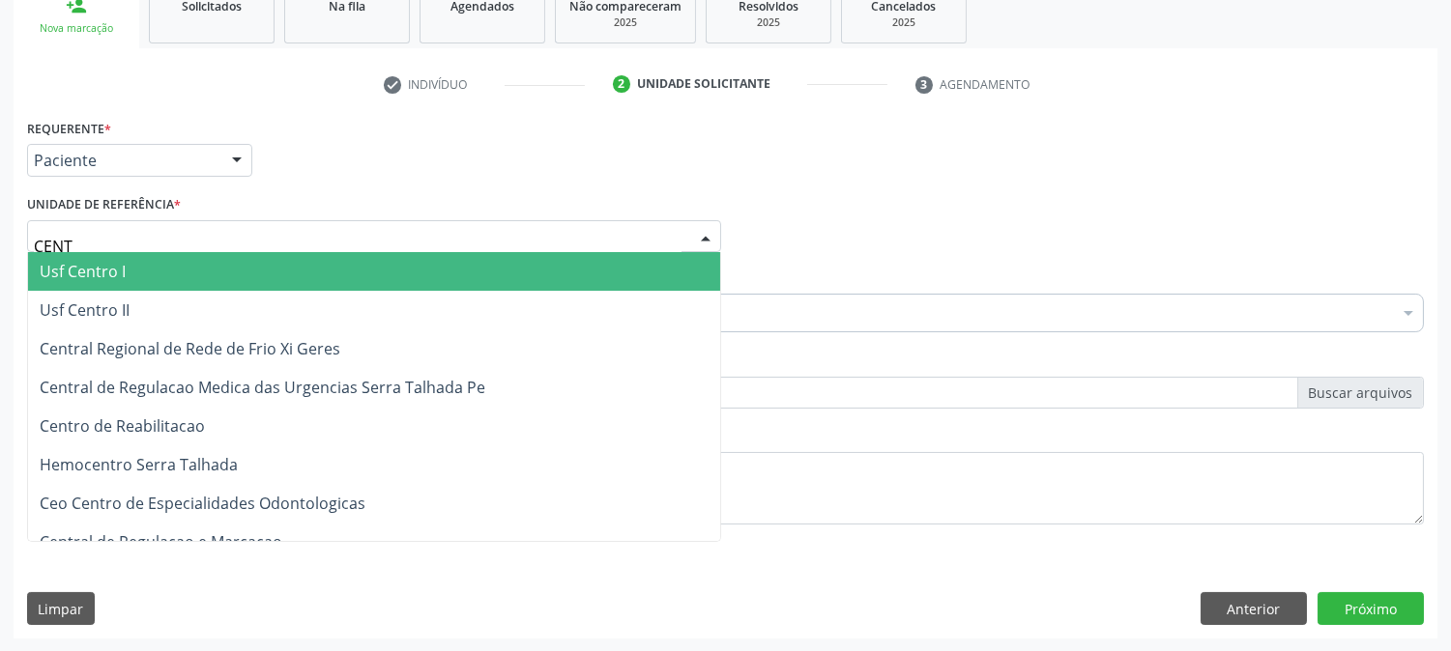
type input "CENTR"
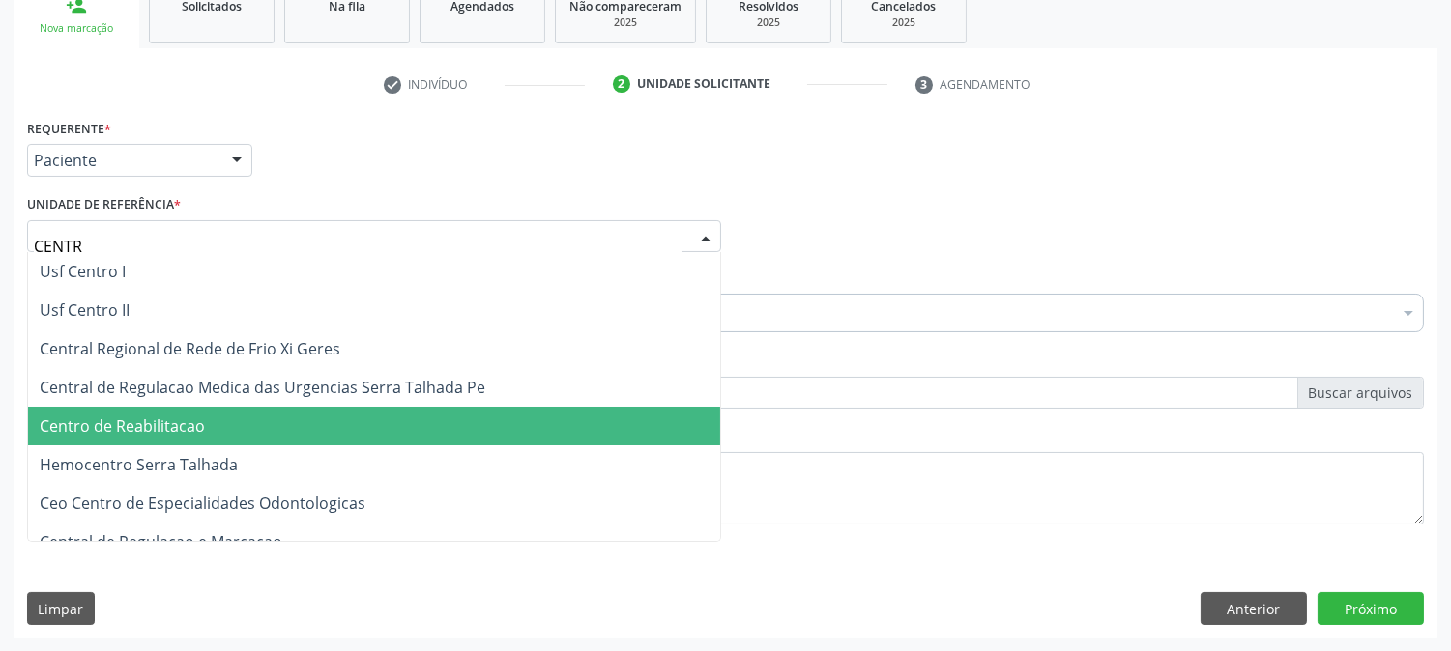
click span "Centro de Reabilitacao"
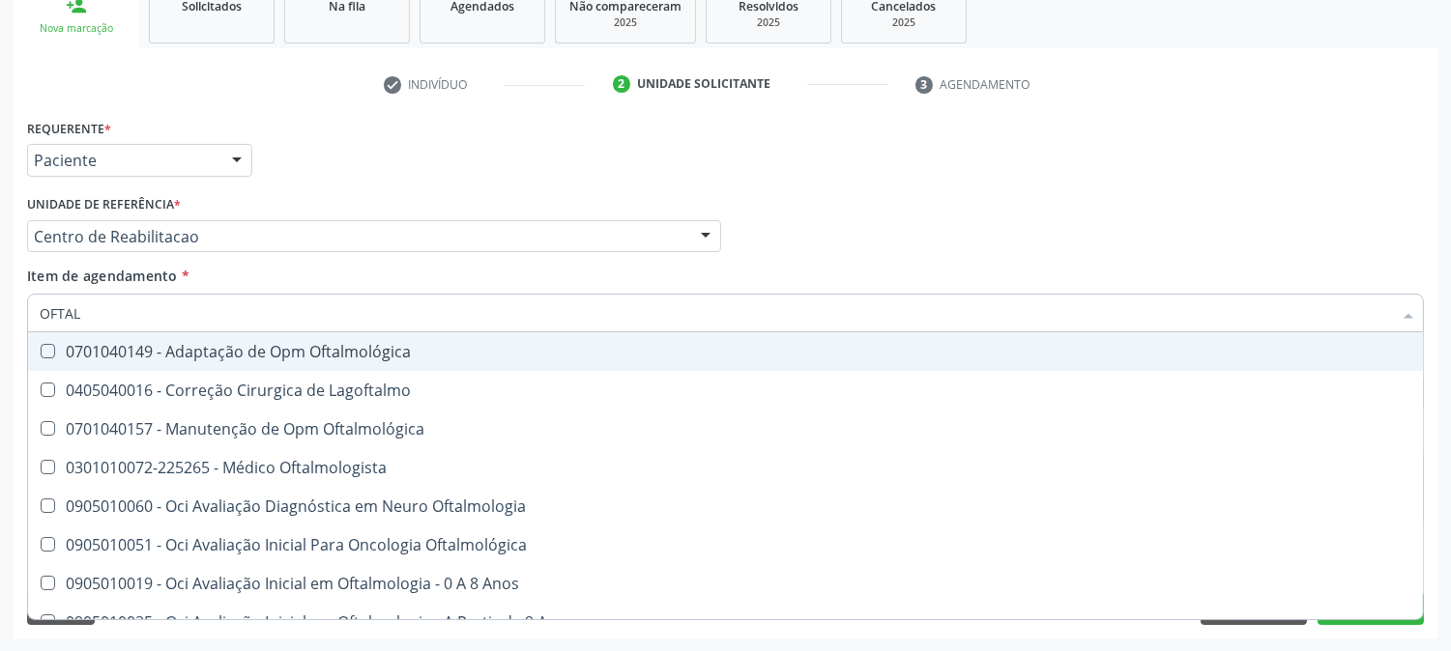
type input "OFTALM"
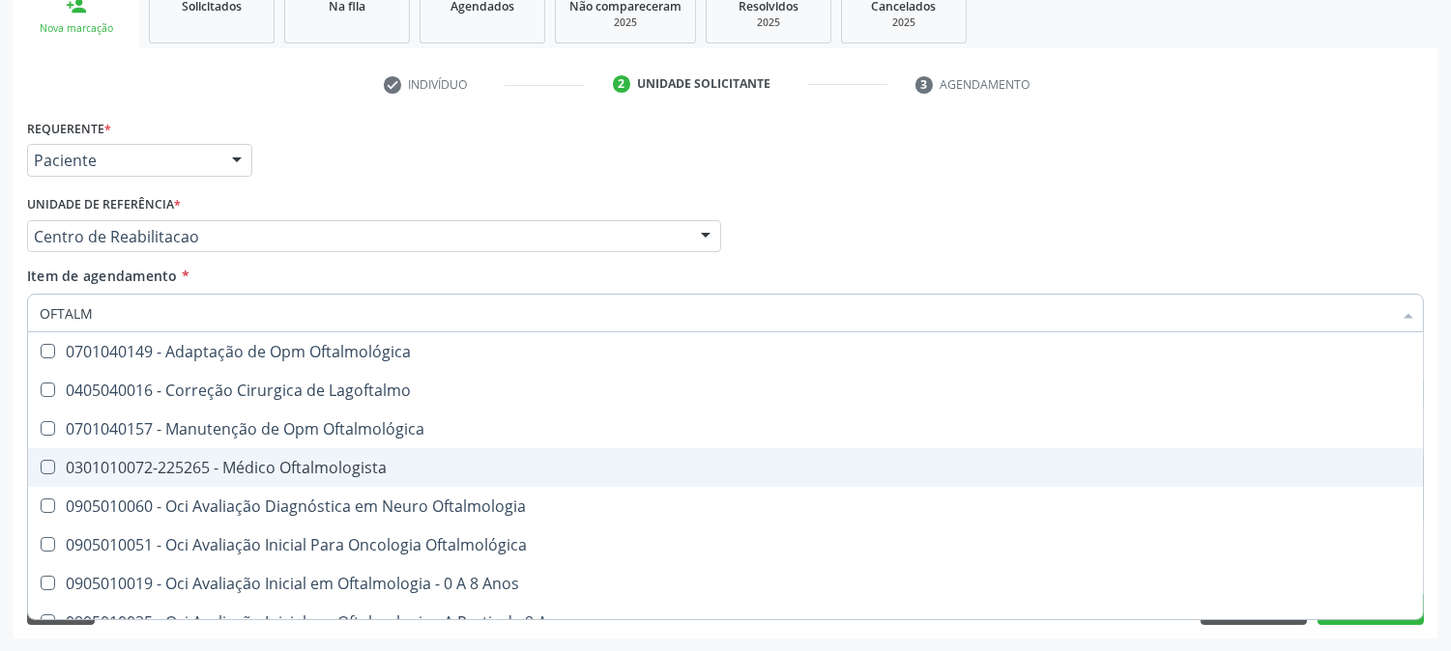
click span "0301010072-225265 - Médico Oftalmologista"
checkbox Oftalmologista "true"
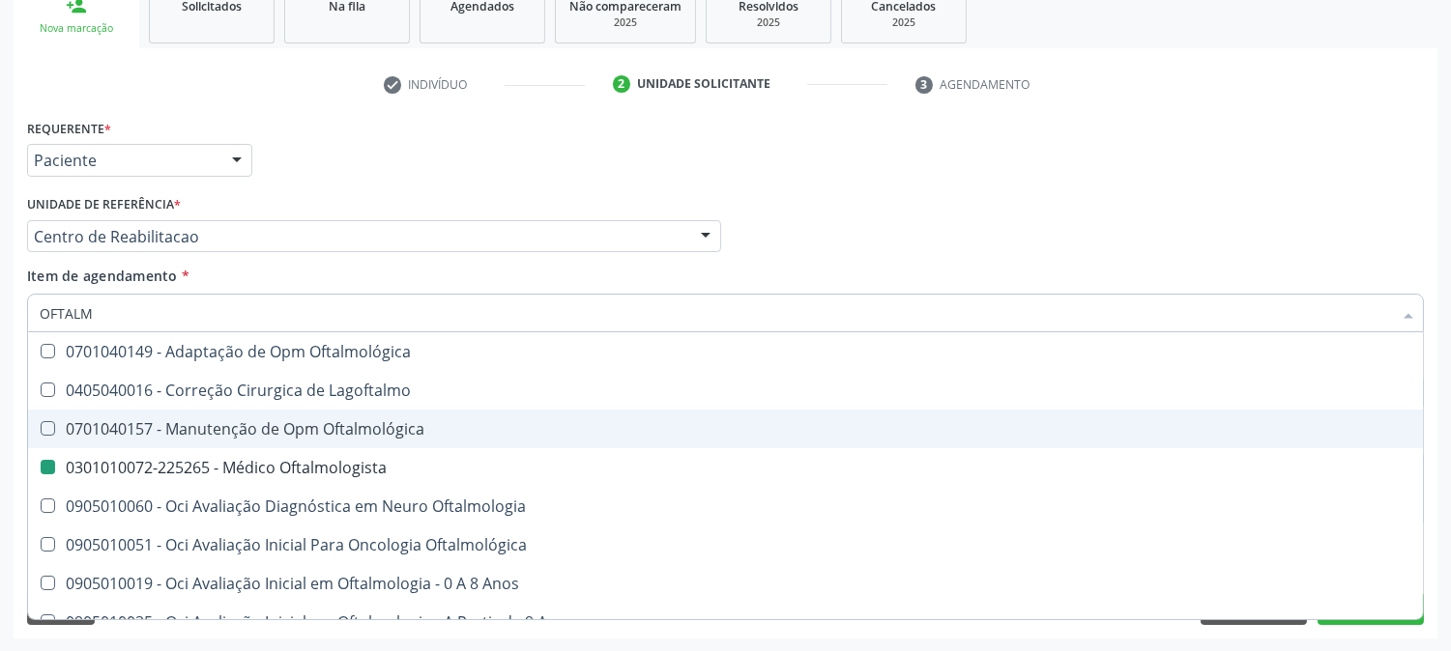
click div "Acompanhamento Acompanhe a situação das marcações correntes e finalizadas Relat…"
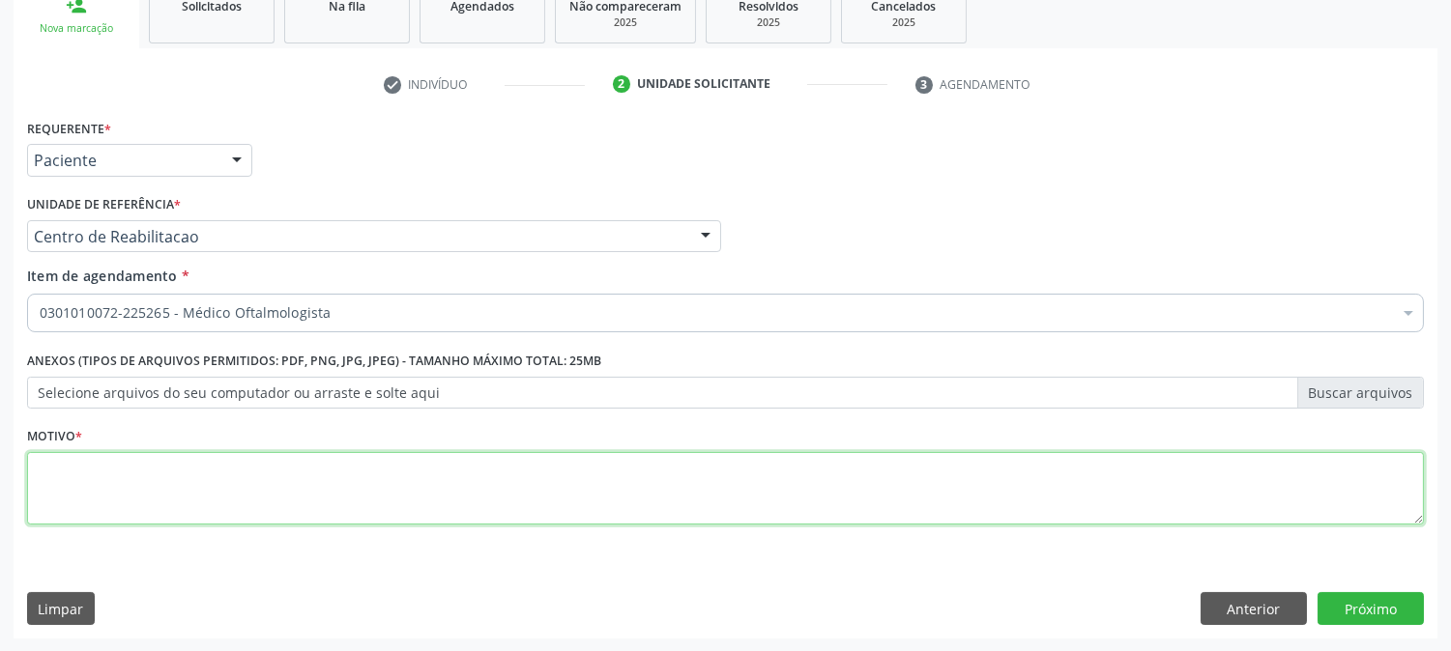
click textarea
type textarea "."
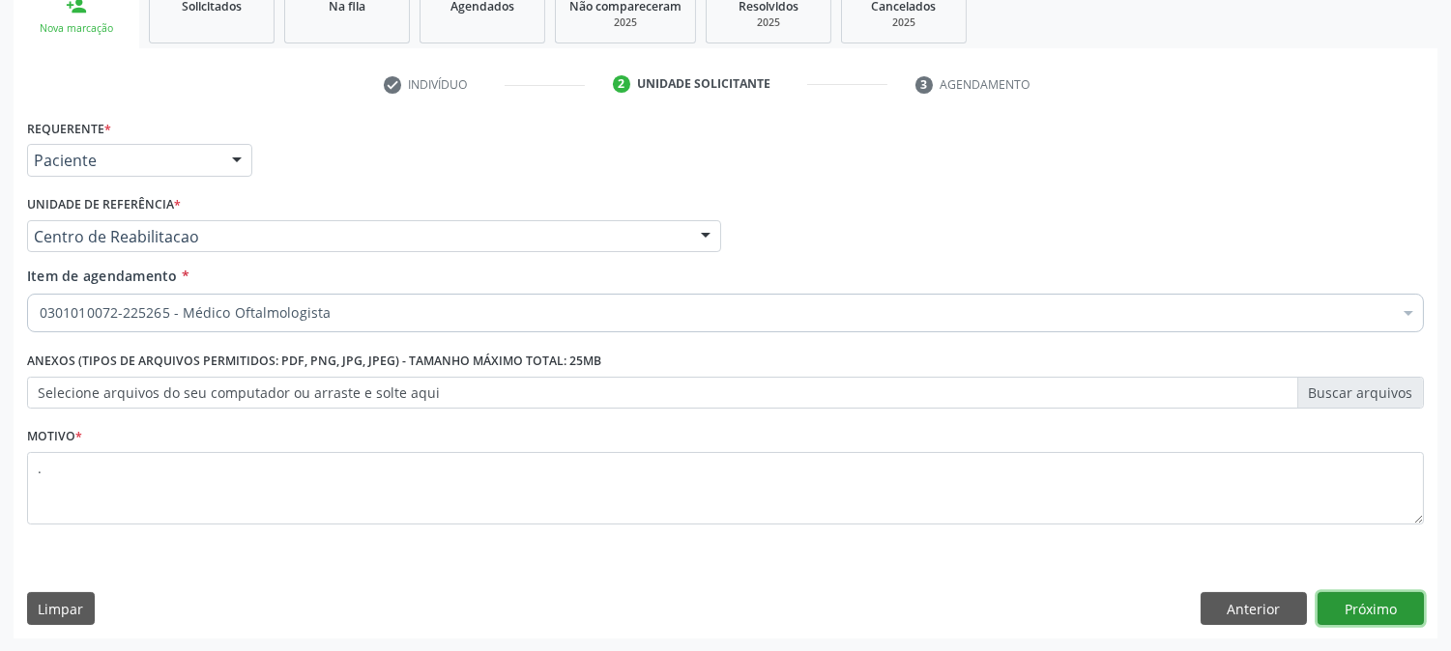
click button "Próximo"
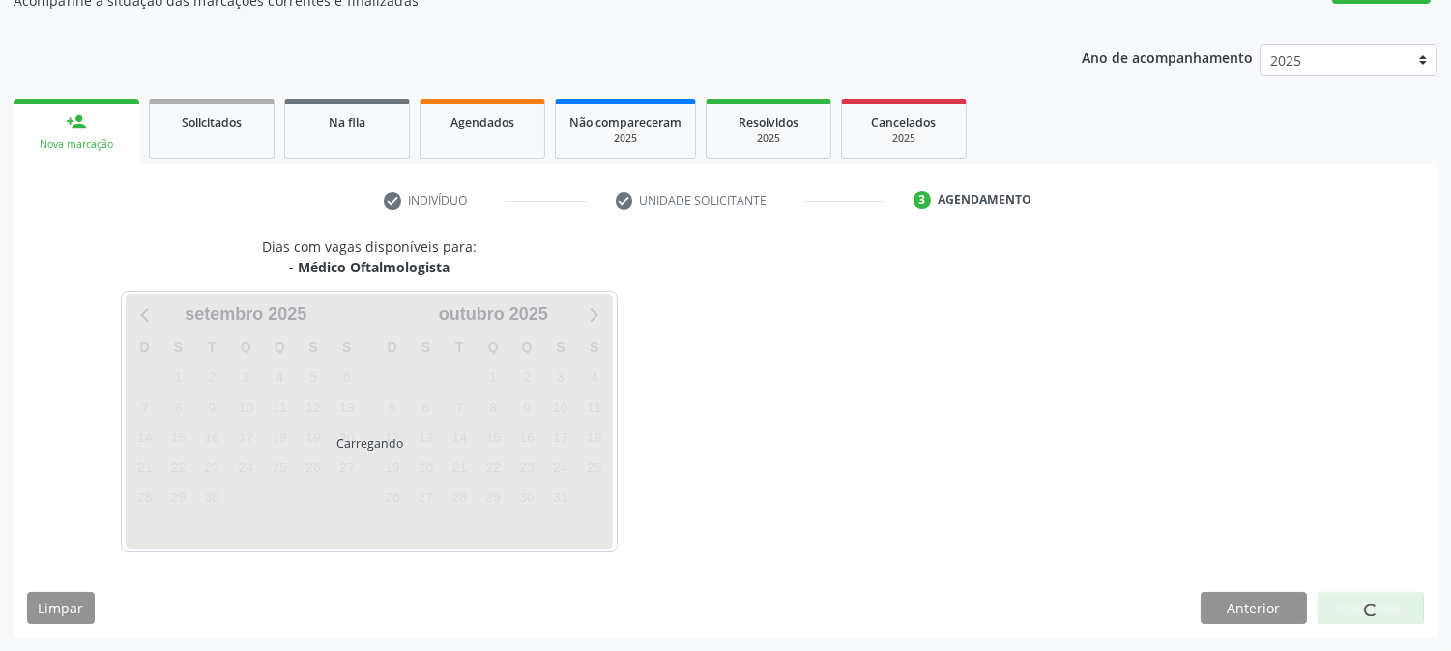
scroll to position [188, 0]
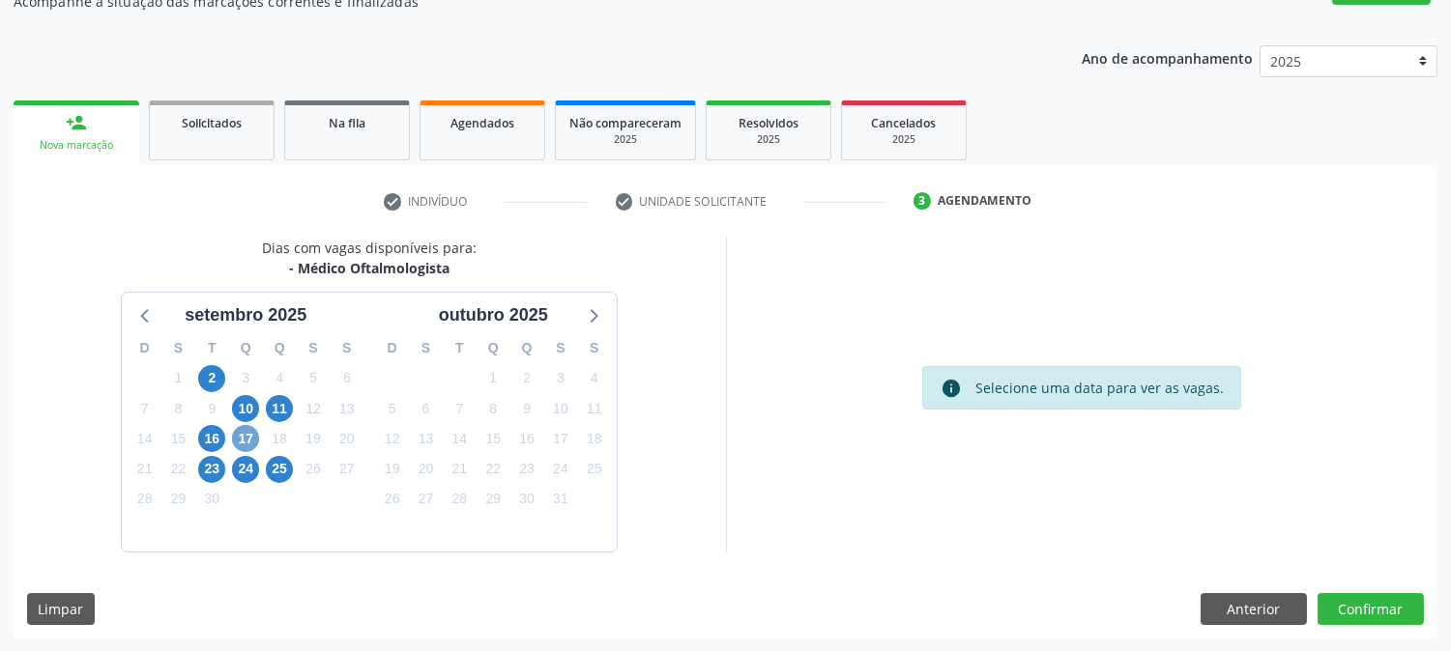
click span "17"
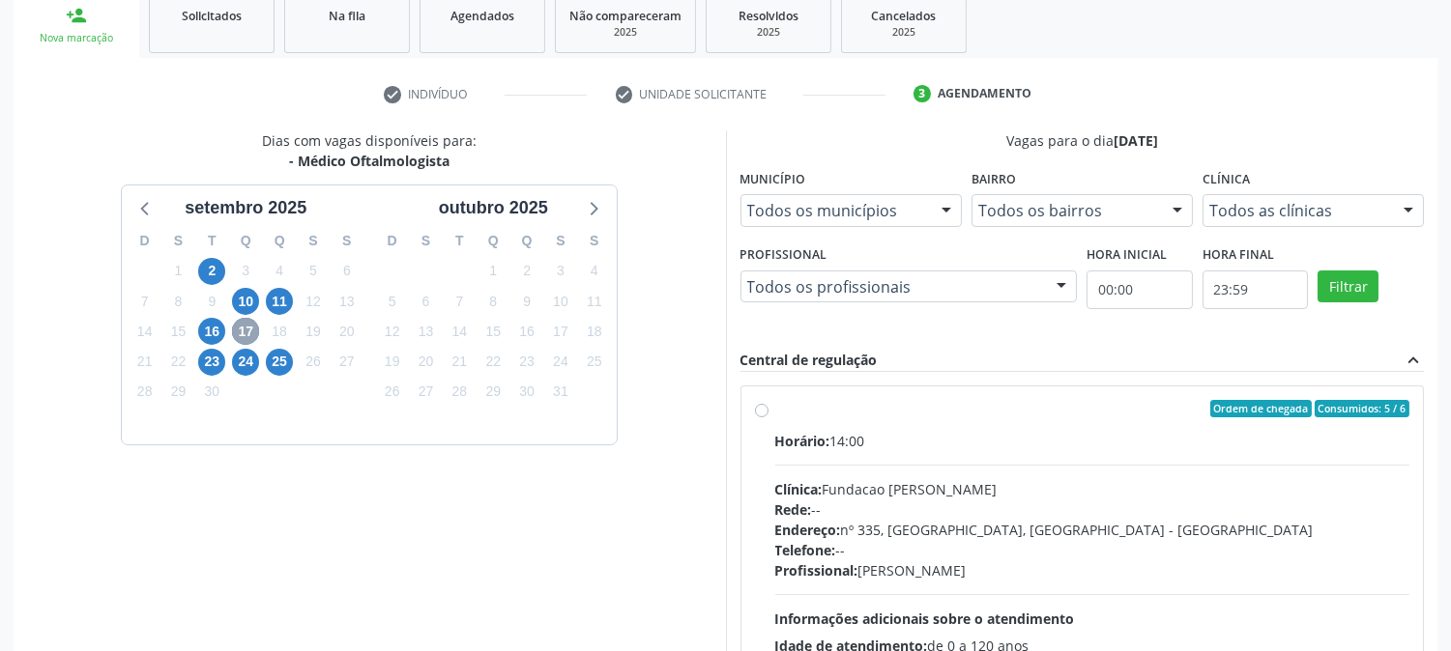
scroll to position [468, 0]
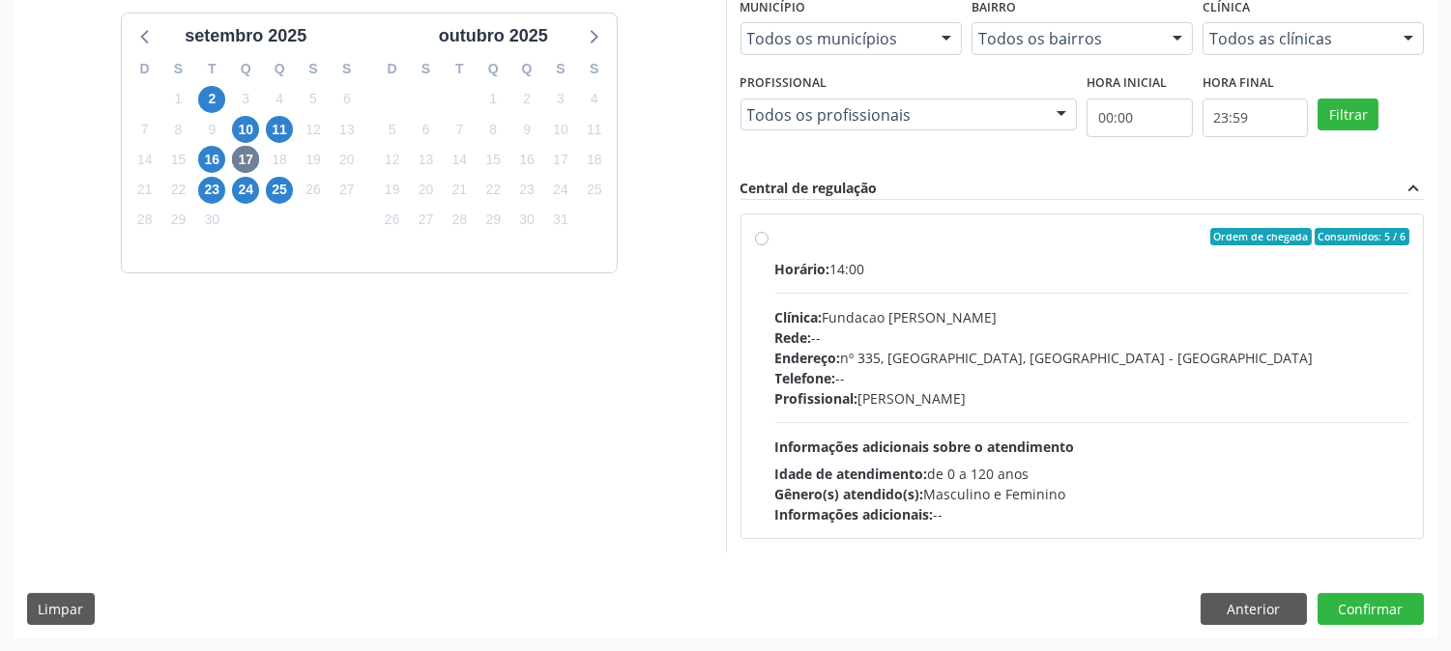
click div "Telefone: --"
click input "Ordem de chegada Consumidos: 5 / 6 Horário: 14:00 Clínica: Fundacao Altino Vent…"
radio input "true"
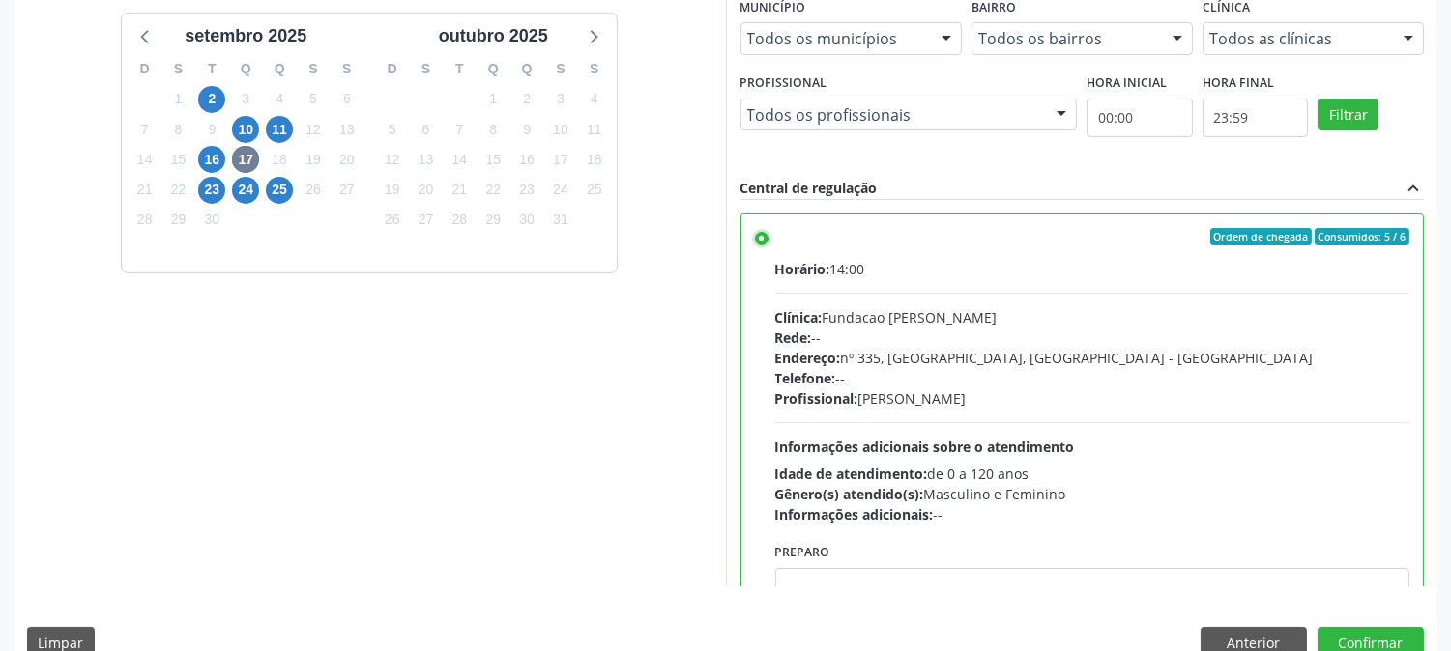
scroll to position [503, 0]
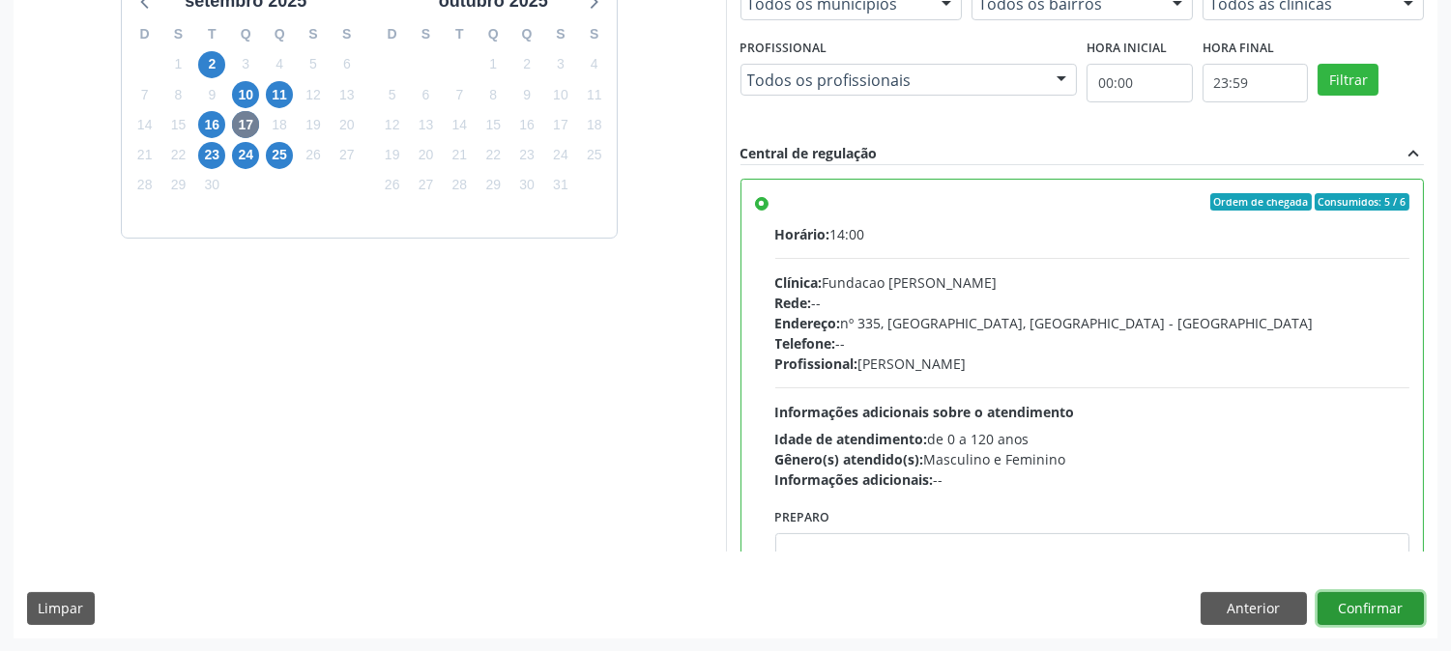
click button "Confirmar"
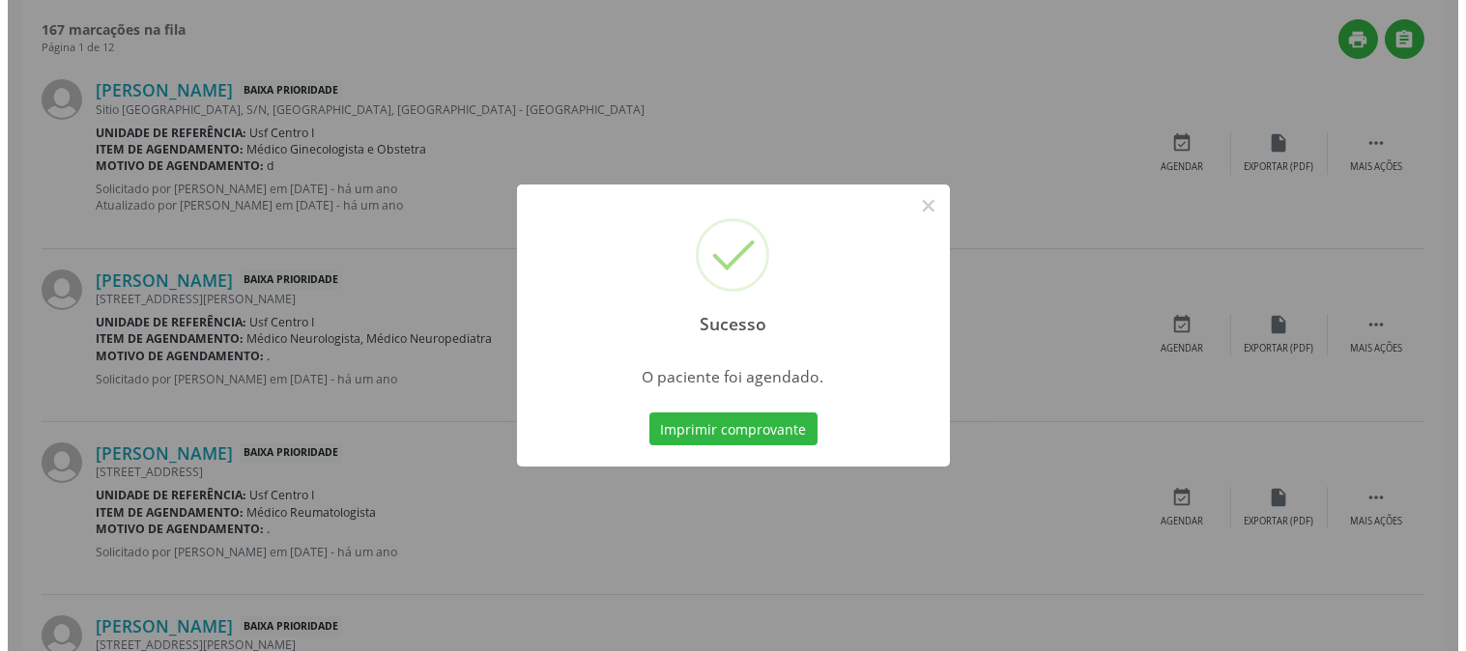
scroll to position [0, 0]
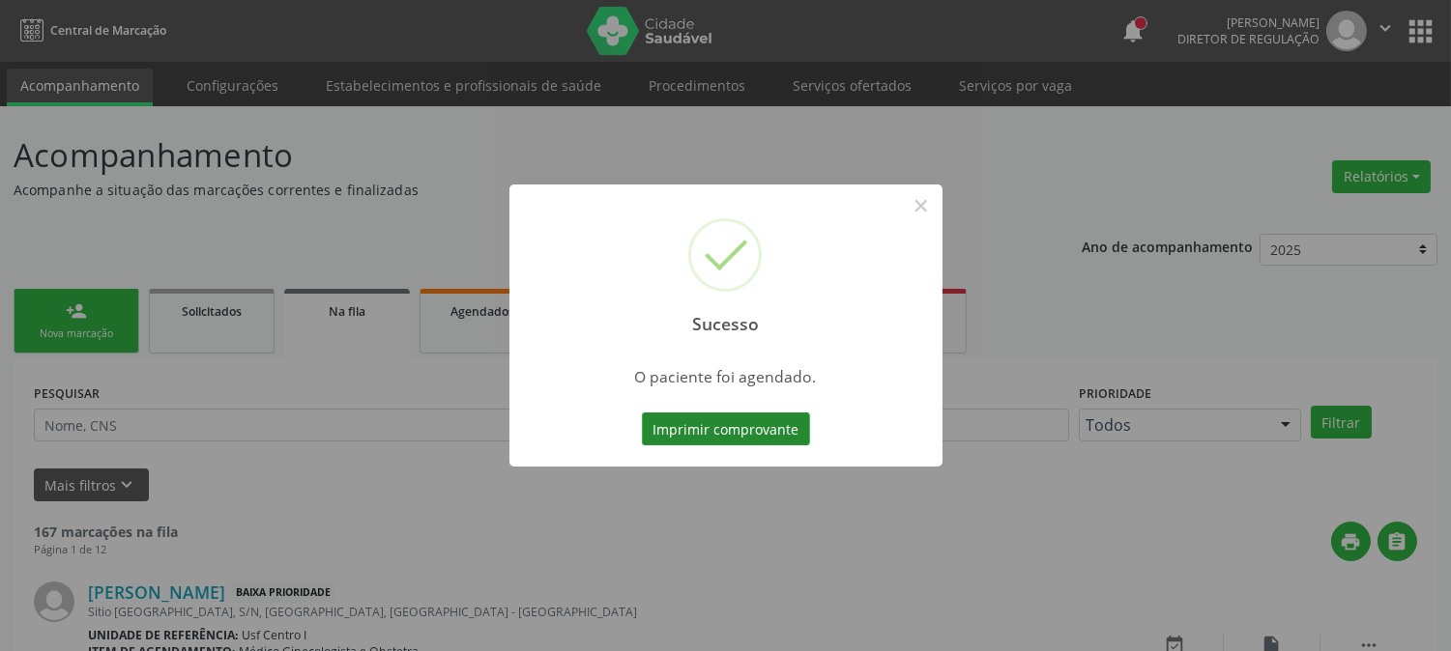
click button "Imprimir comprovante"
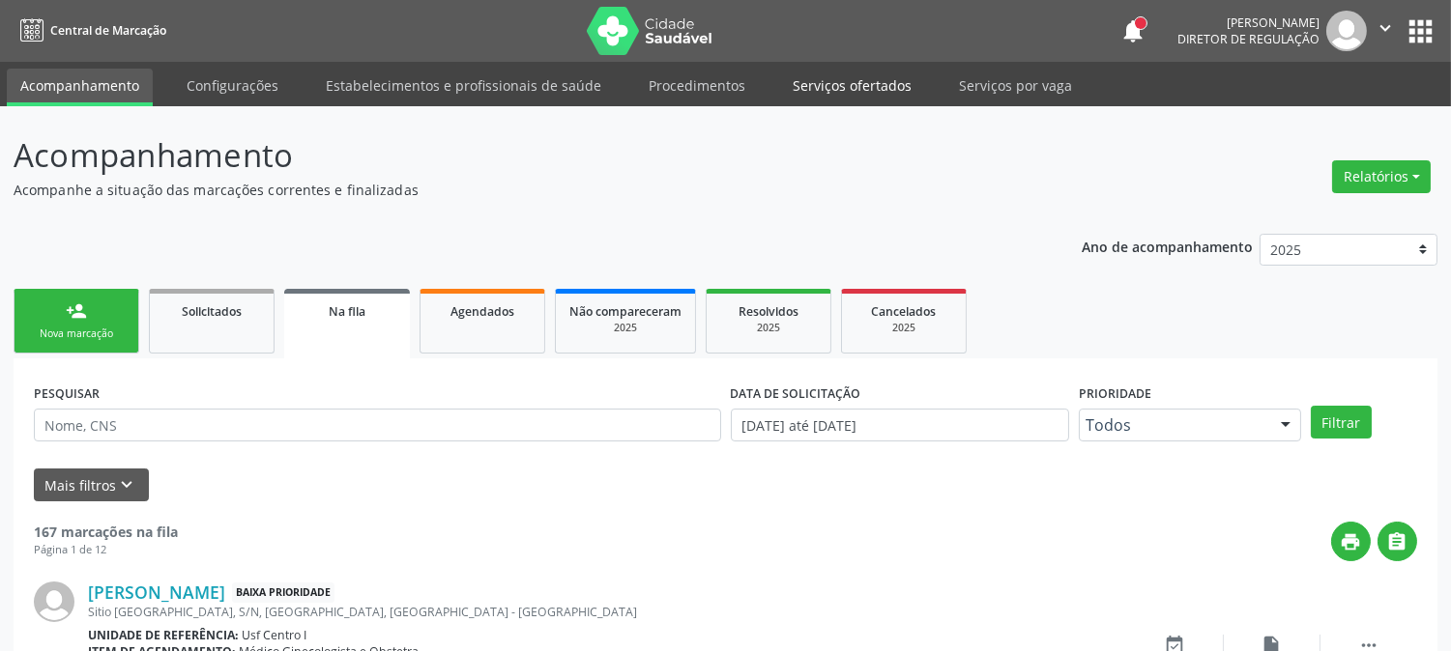
click link "Serviços ofertados"
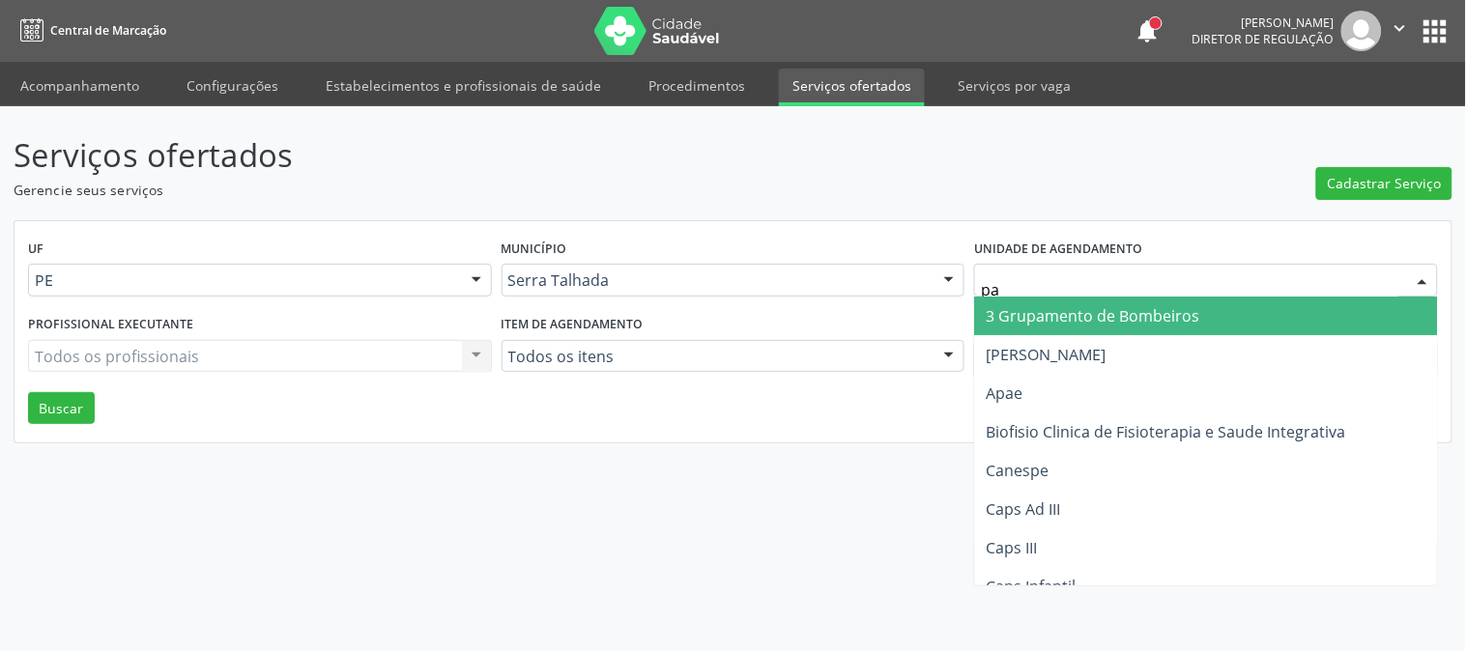
type input "pau"
click span "Laboratorio Jose Paulo Terto"
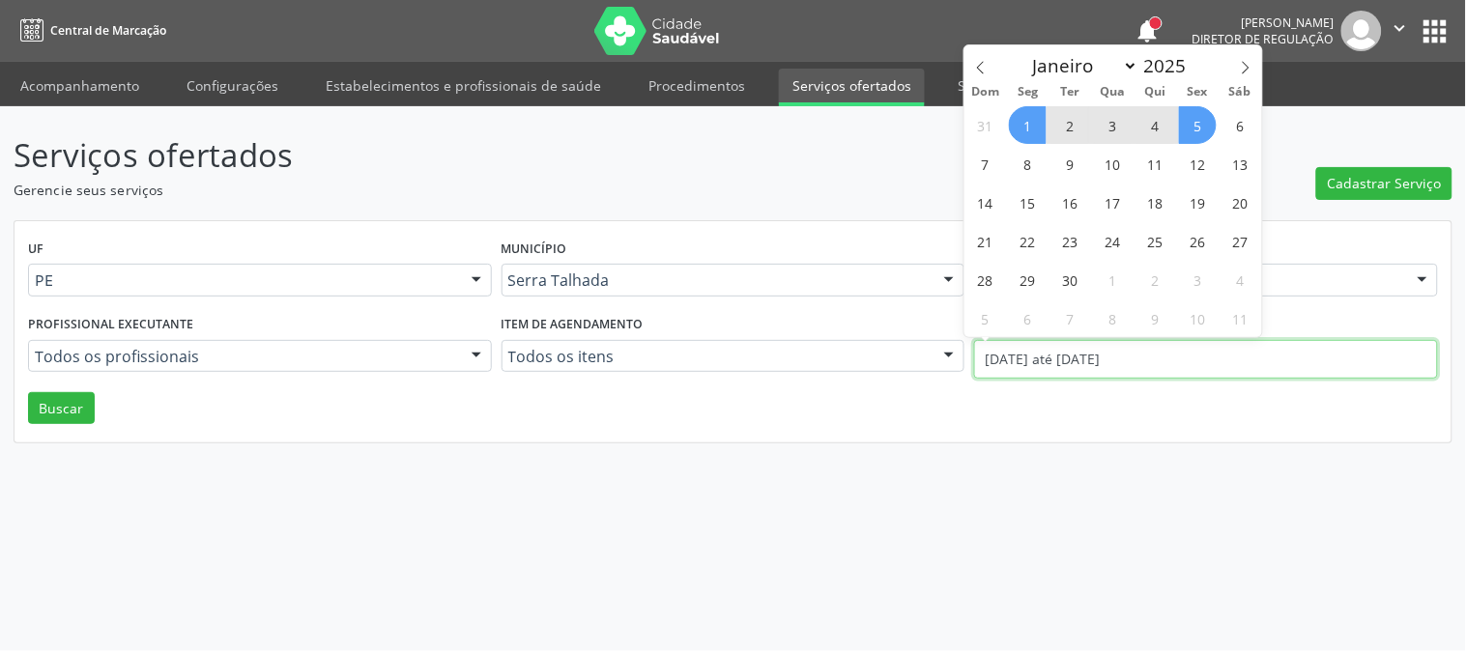
click input "01/09/2025 até 05/09/2025"
click span
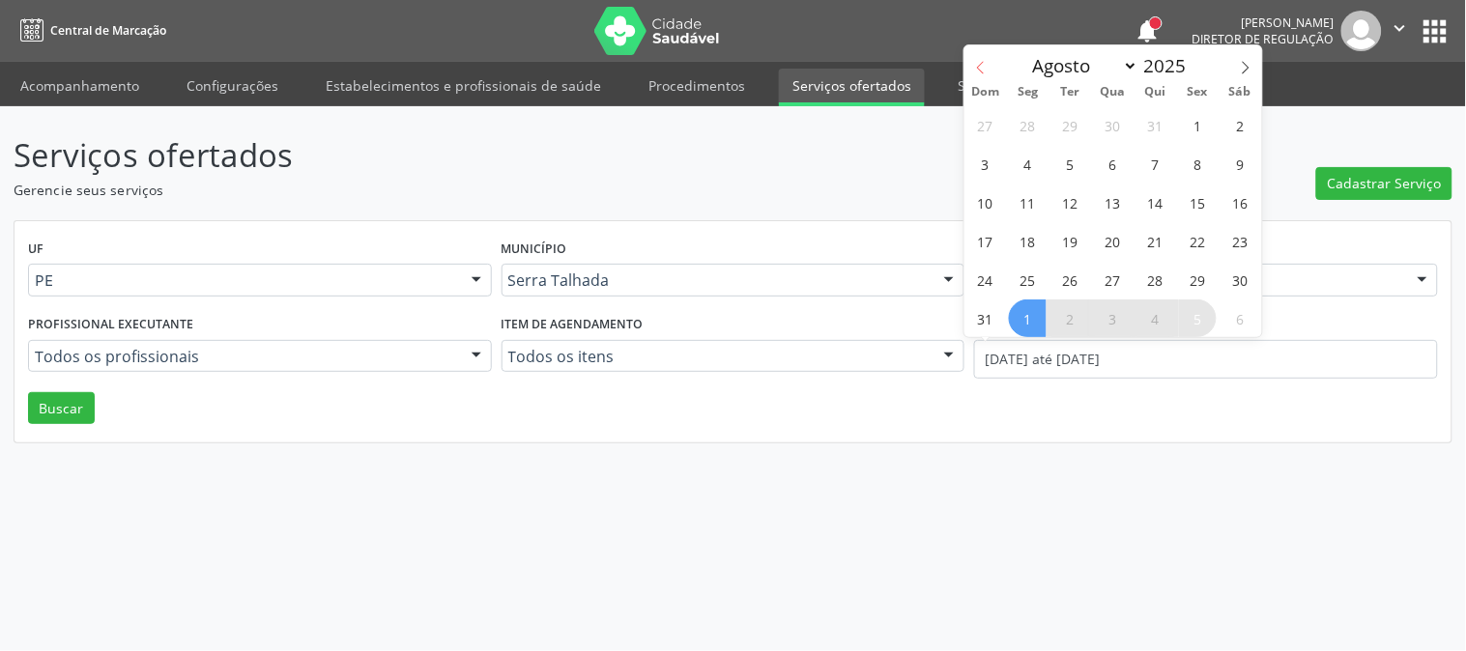
click span
select select "6"
click span "14"
type input "14/07/2025"
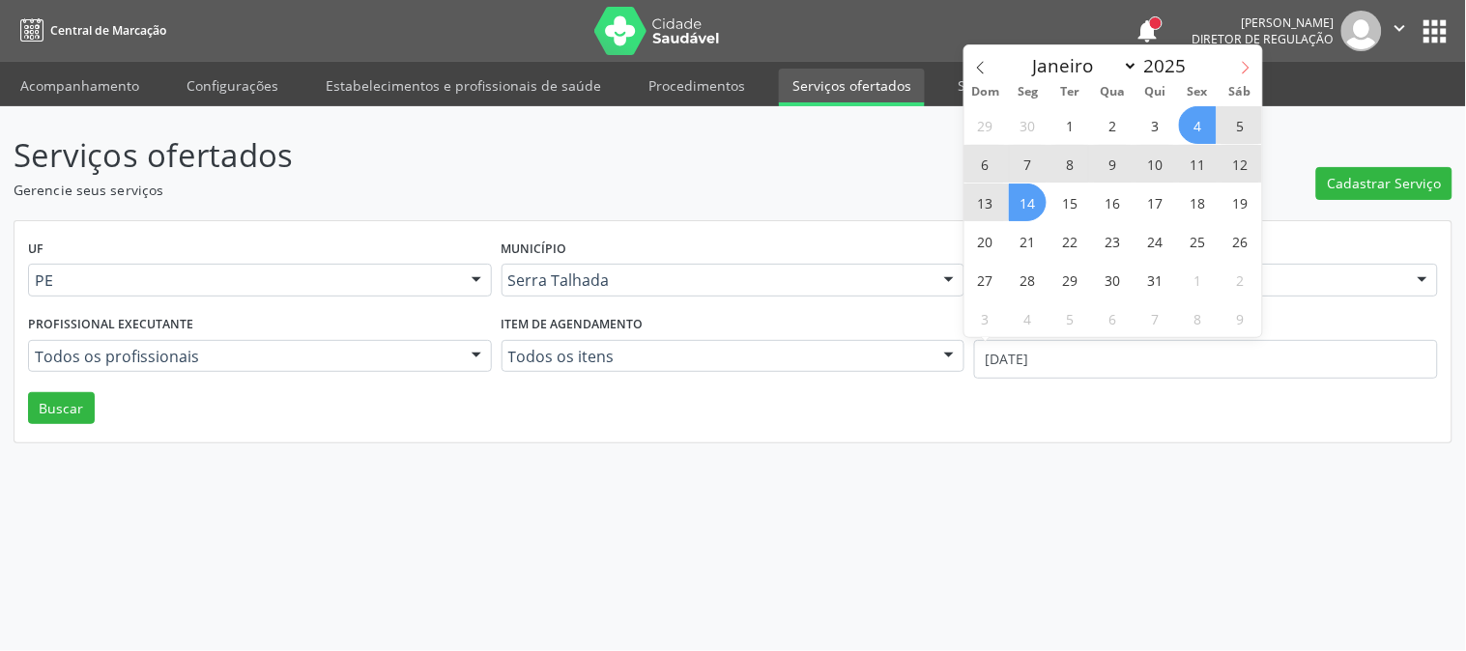
click icon
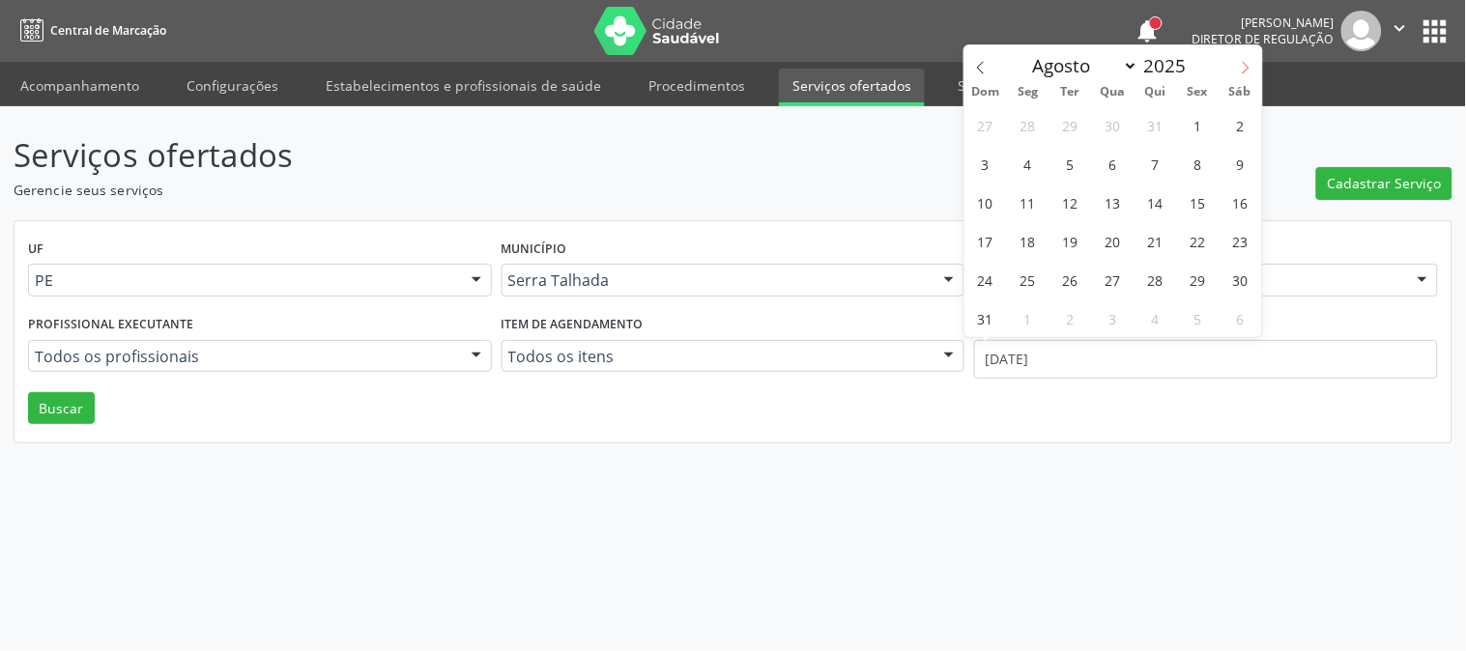
click icon
select select "8"
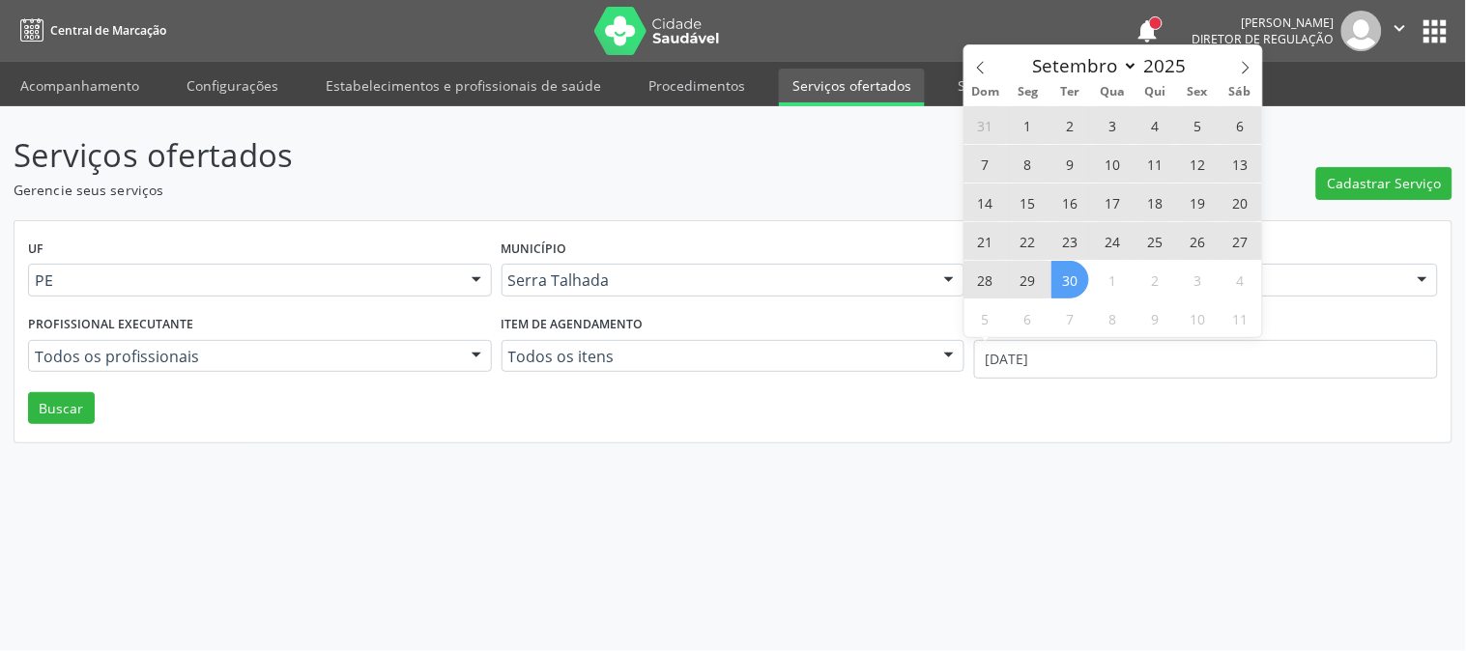
click span "30"
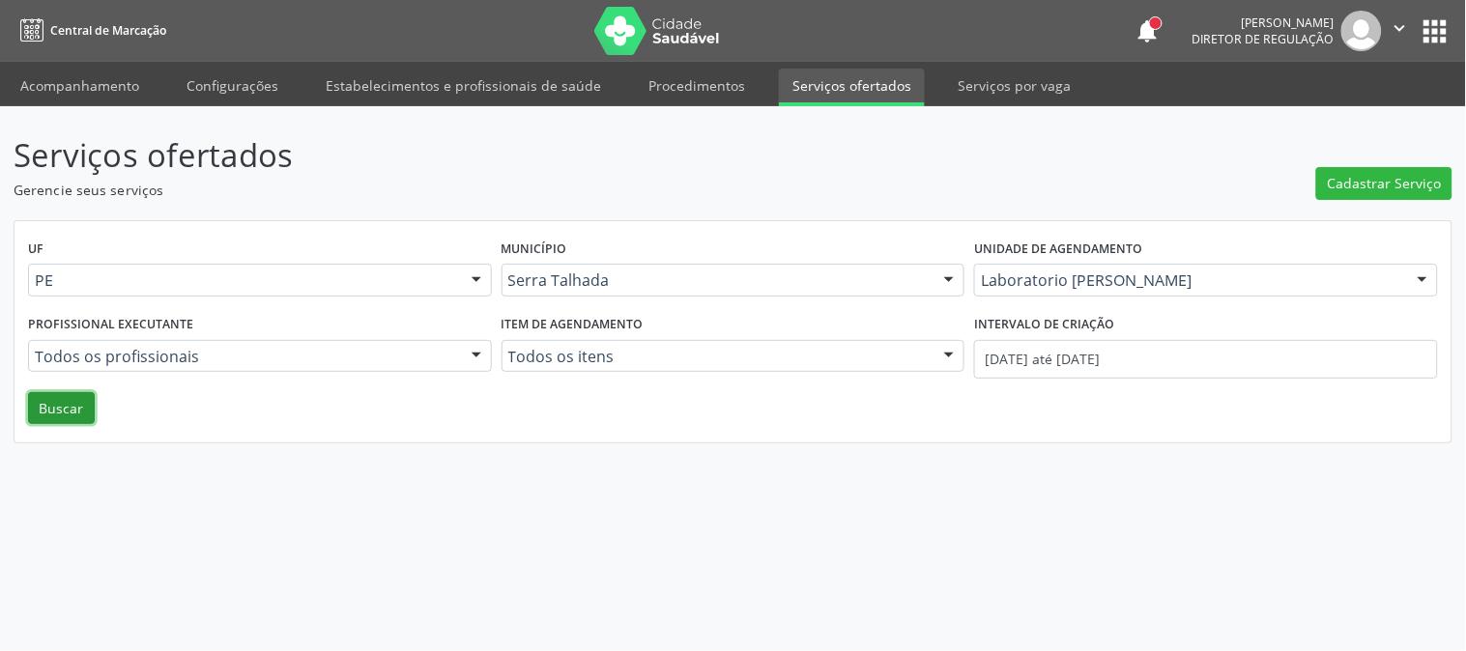
click button "Buscar"
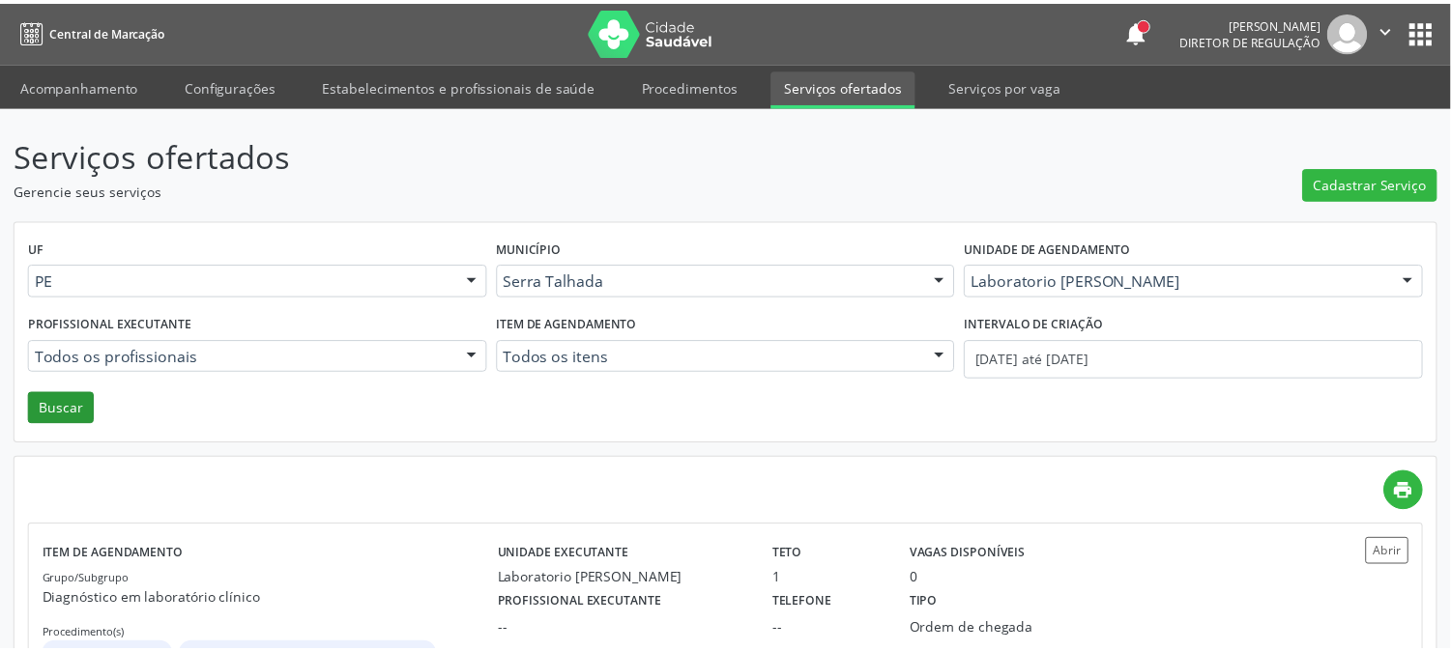
scroll to position [309, 0]
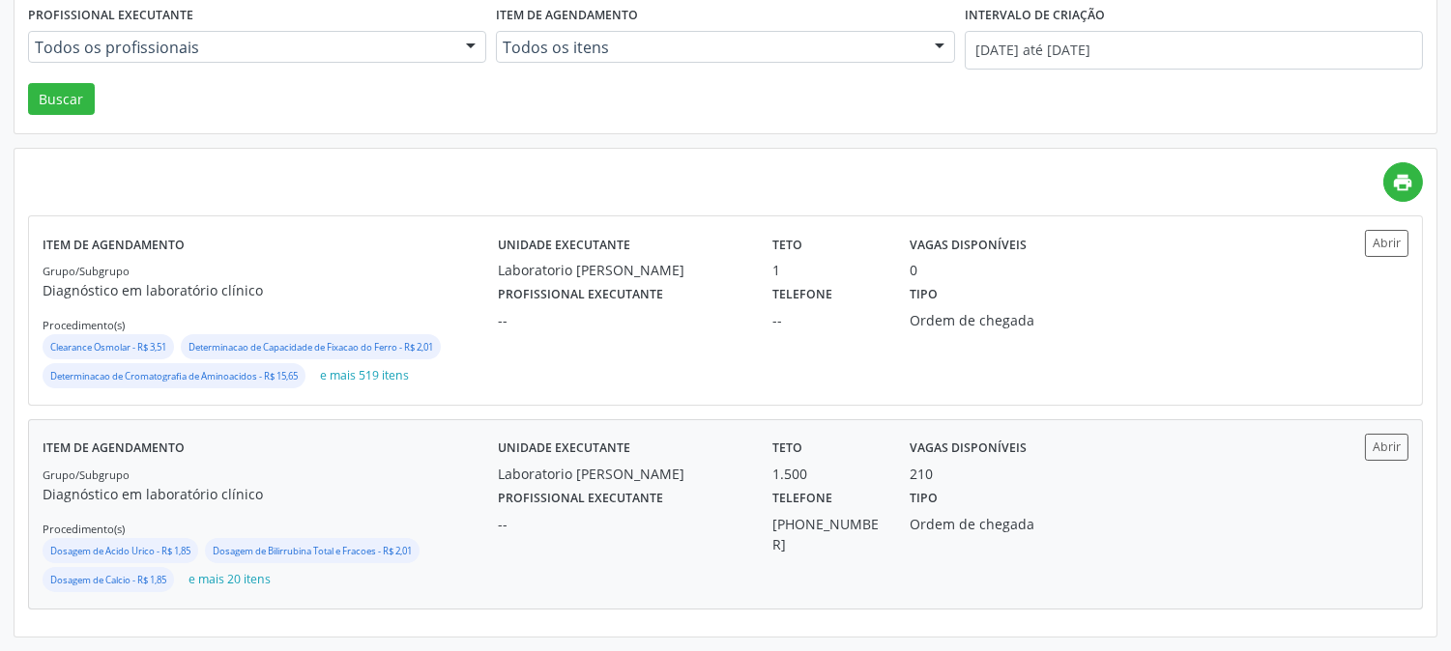
click div "Grupo/Subgrupo Diagnóstico em laboratório clínico Procedimento(s) Dosagem de Ac…"
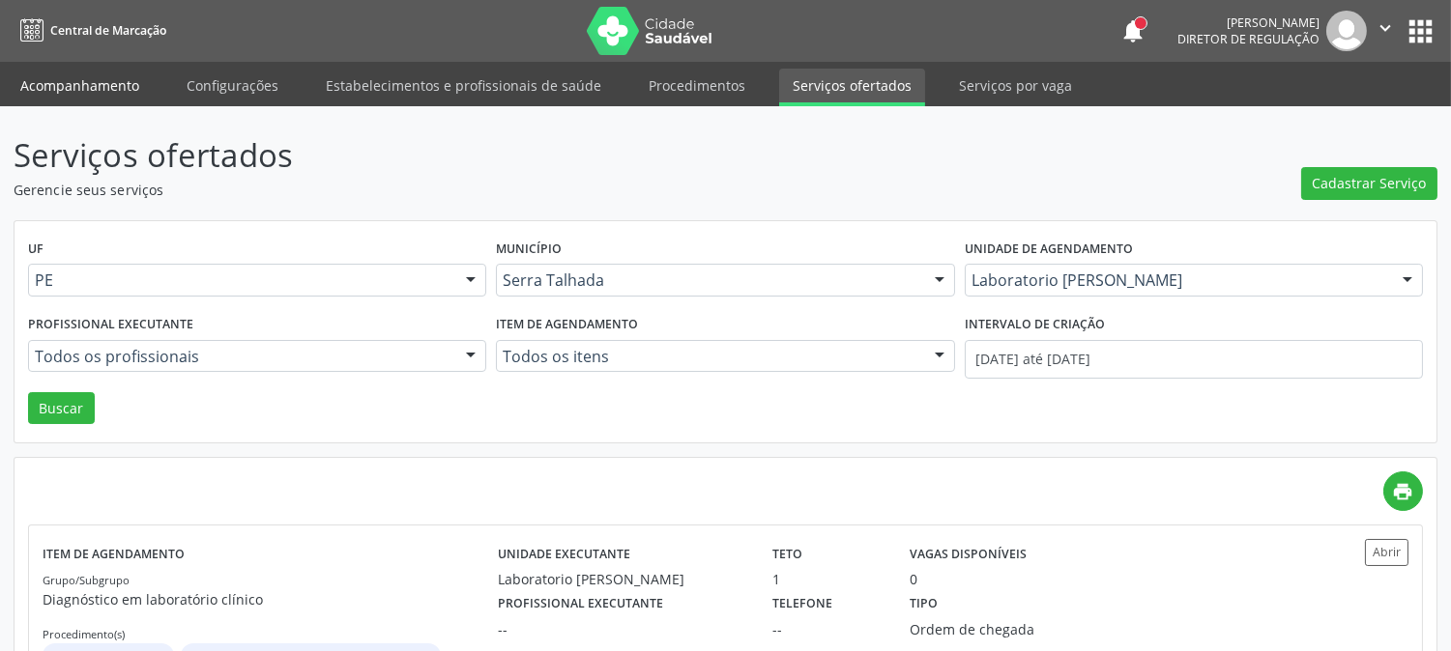
click link "Acompanhamento"
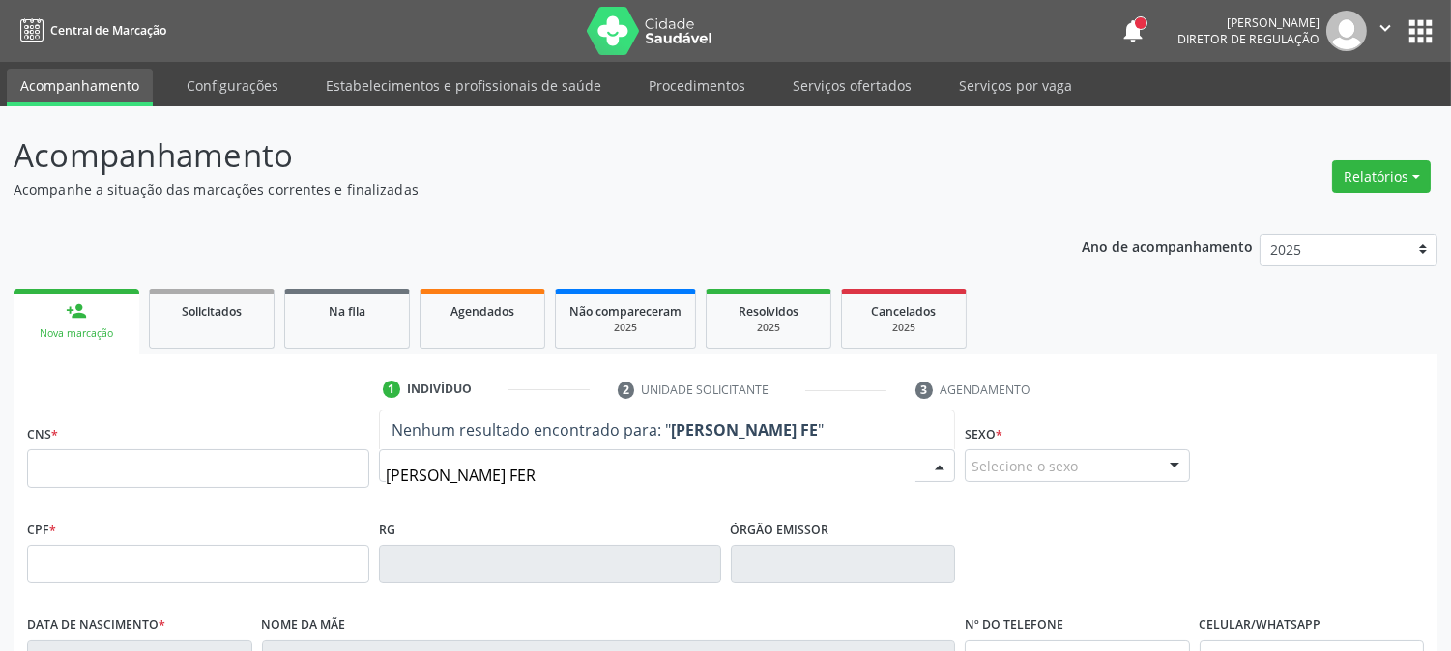
type input "CICERO RONALDO FERR"
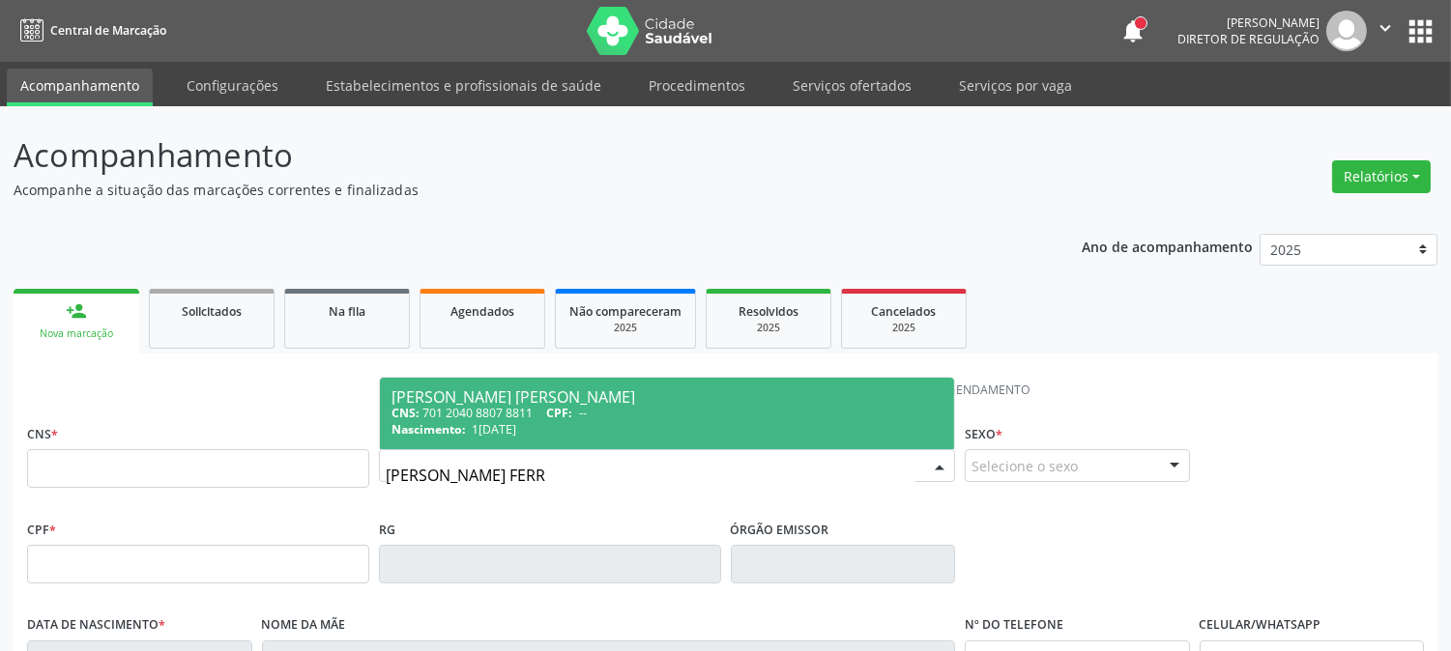
click div "CNS: 701 2040 8807 8811 CPF: --"
type input "701 2040 8807 8811"
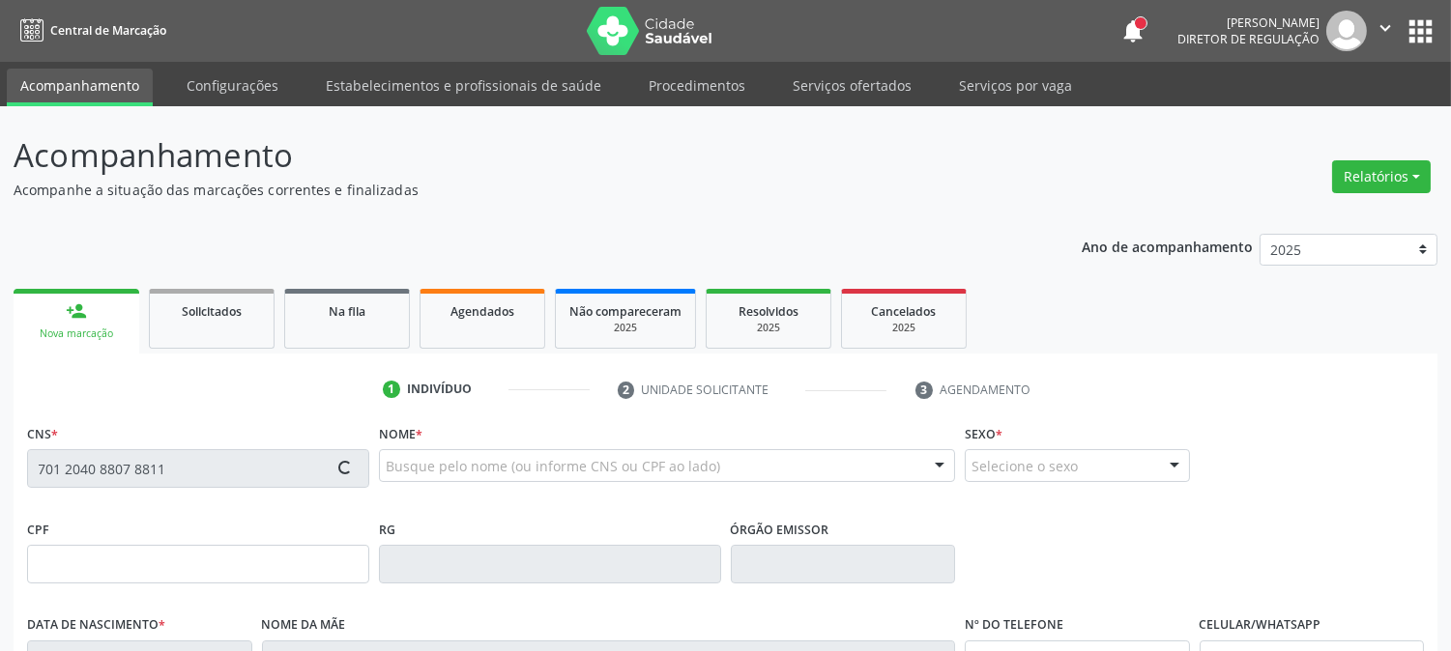
scroll to position [394, 0]
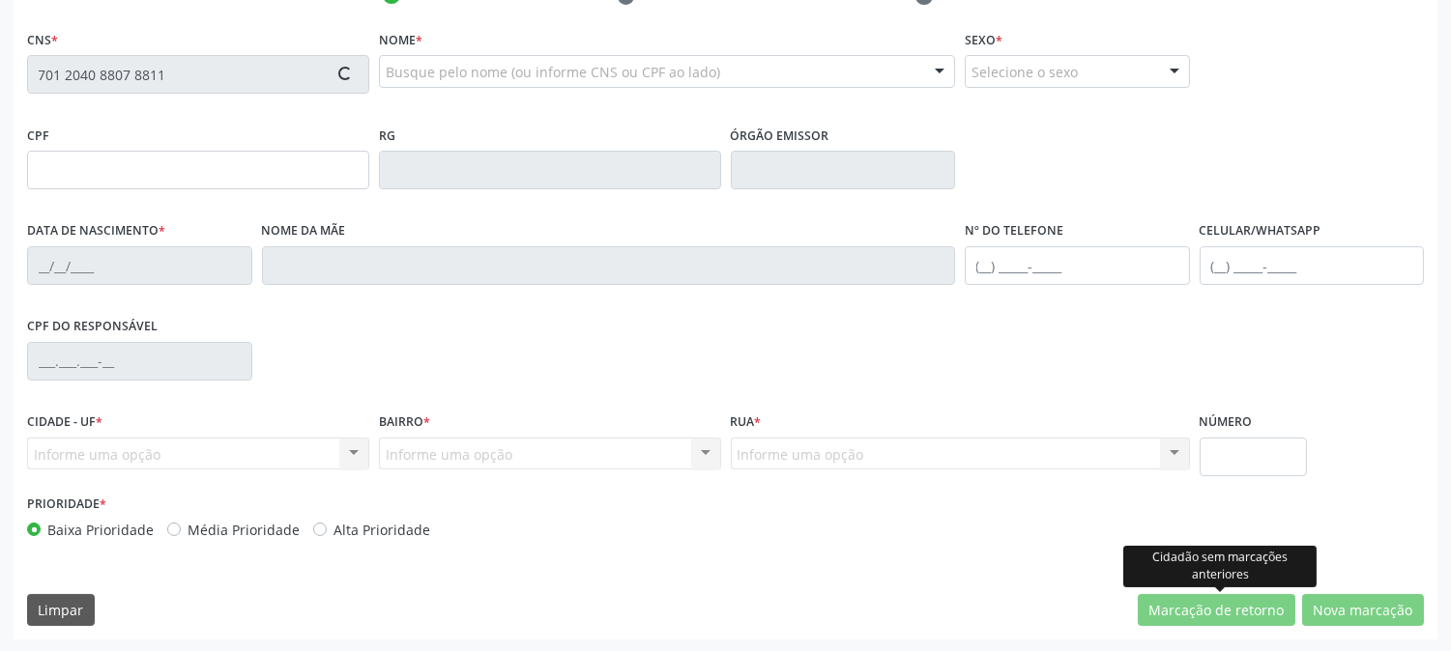
type input "10/02/1988"
type input "Inez Paulina de Aquino Santos"
type input "(87) 99601-2966"
type input "453"
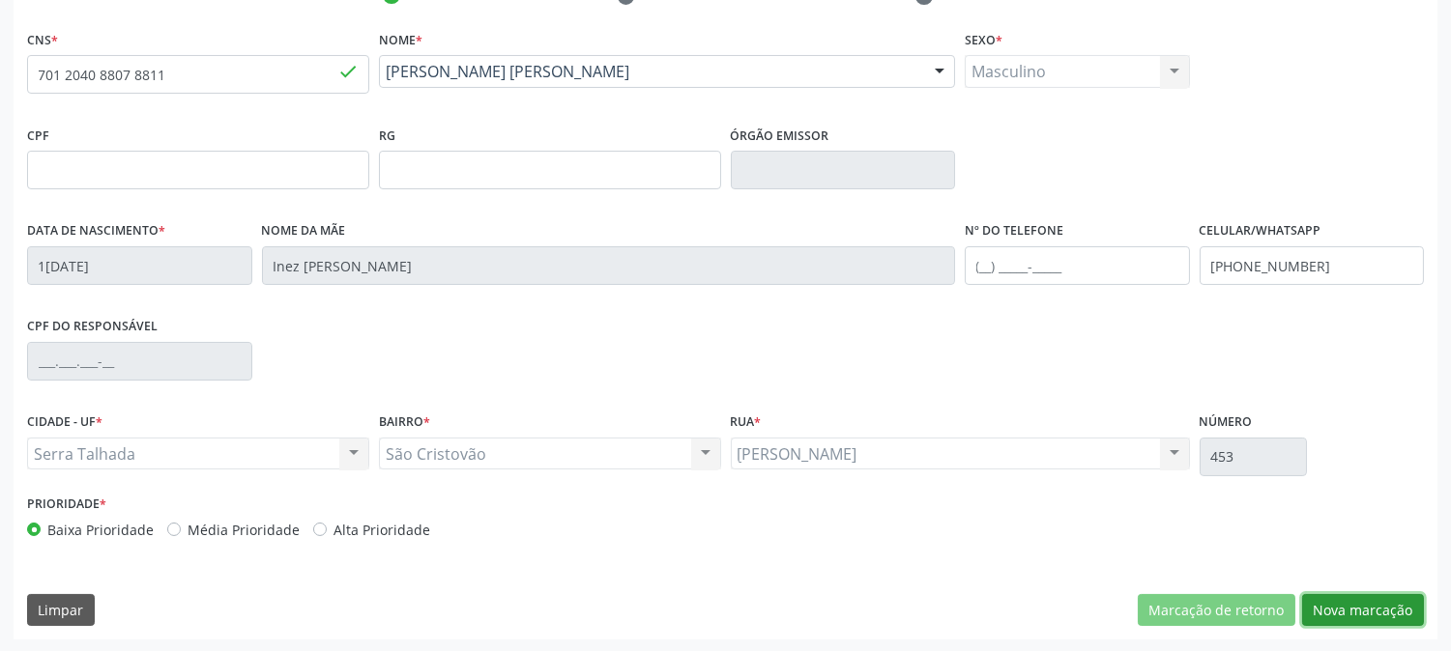
click button "Nova marcação"
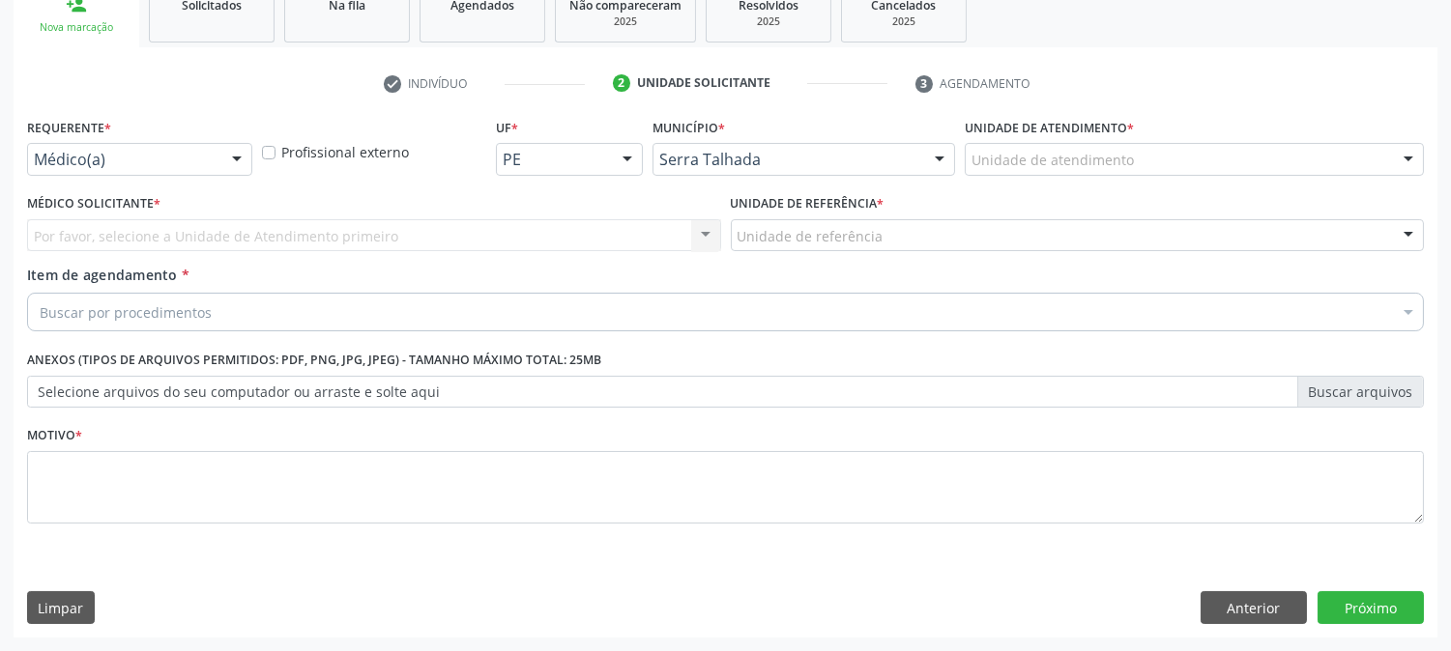
scroll to position [305, 0]
click div "Médico(a)"
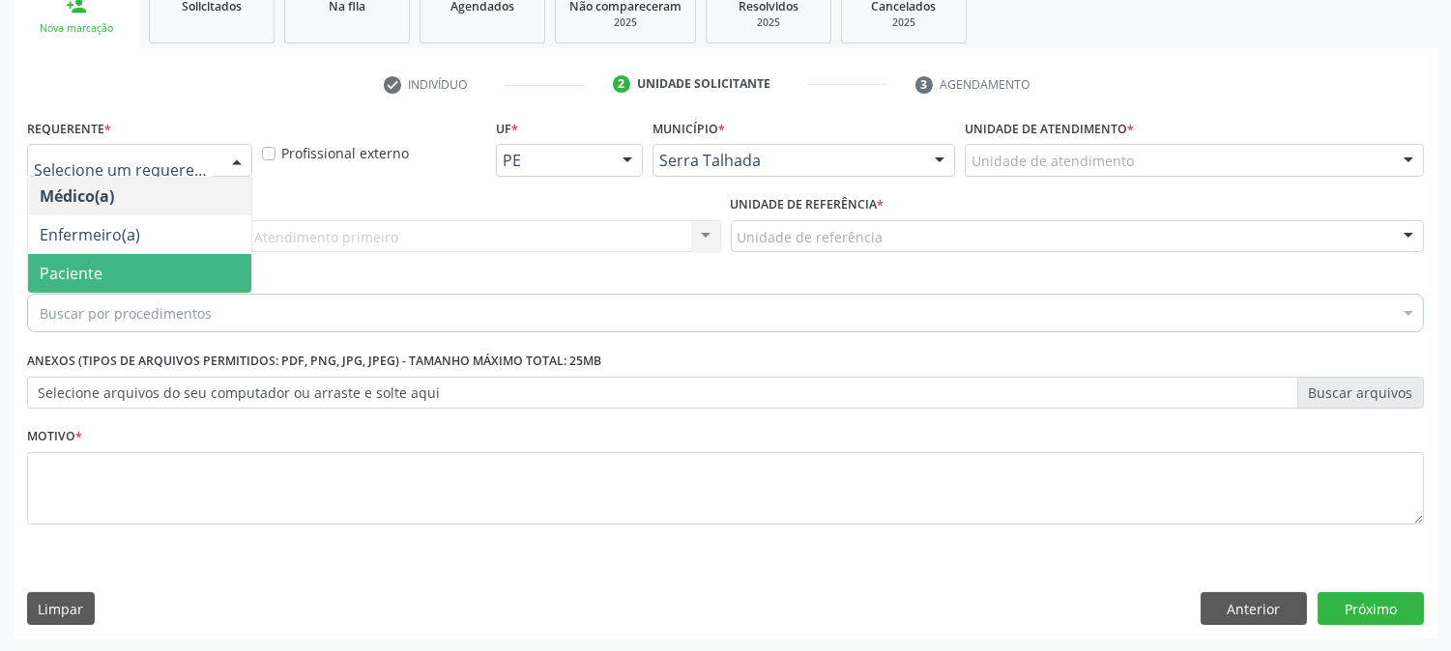
click span "Paciente"
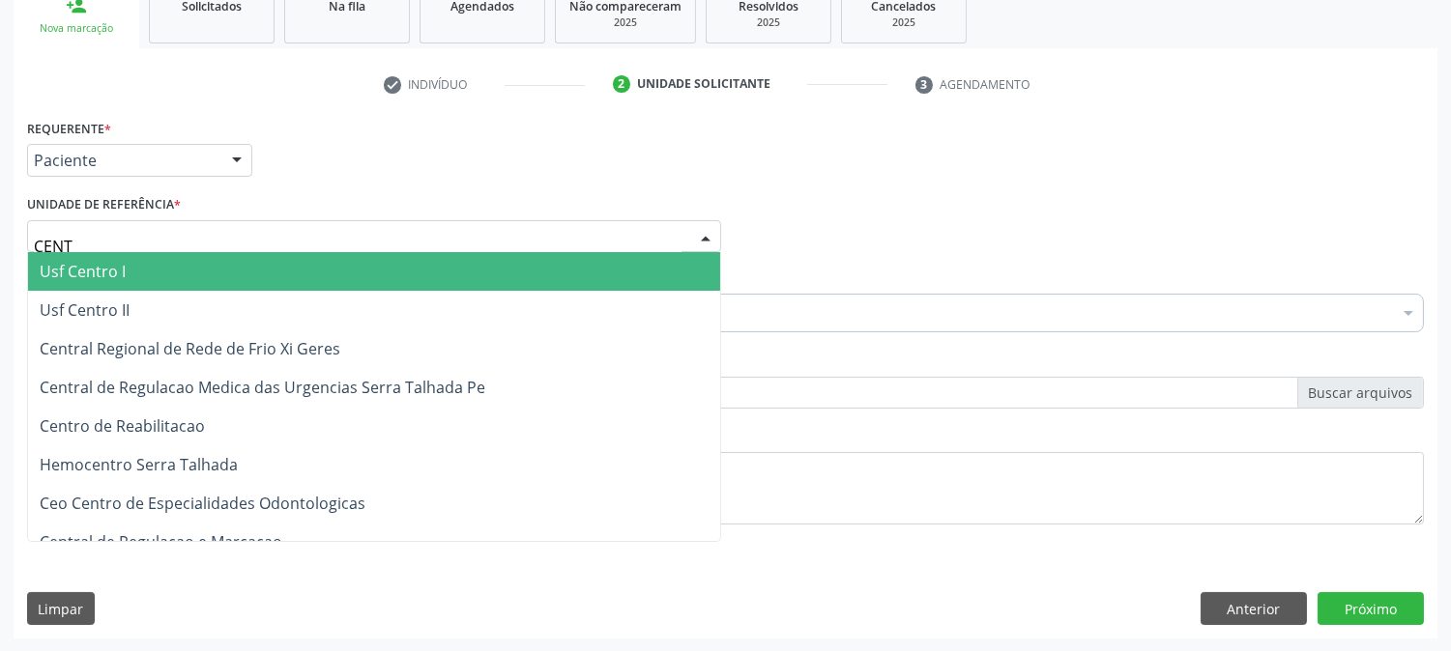
type input "CENTR"
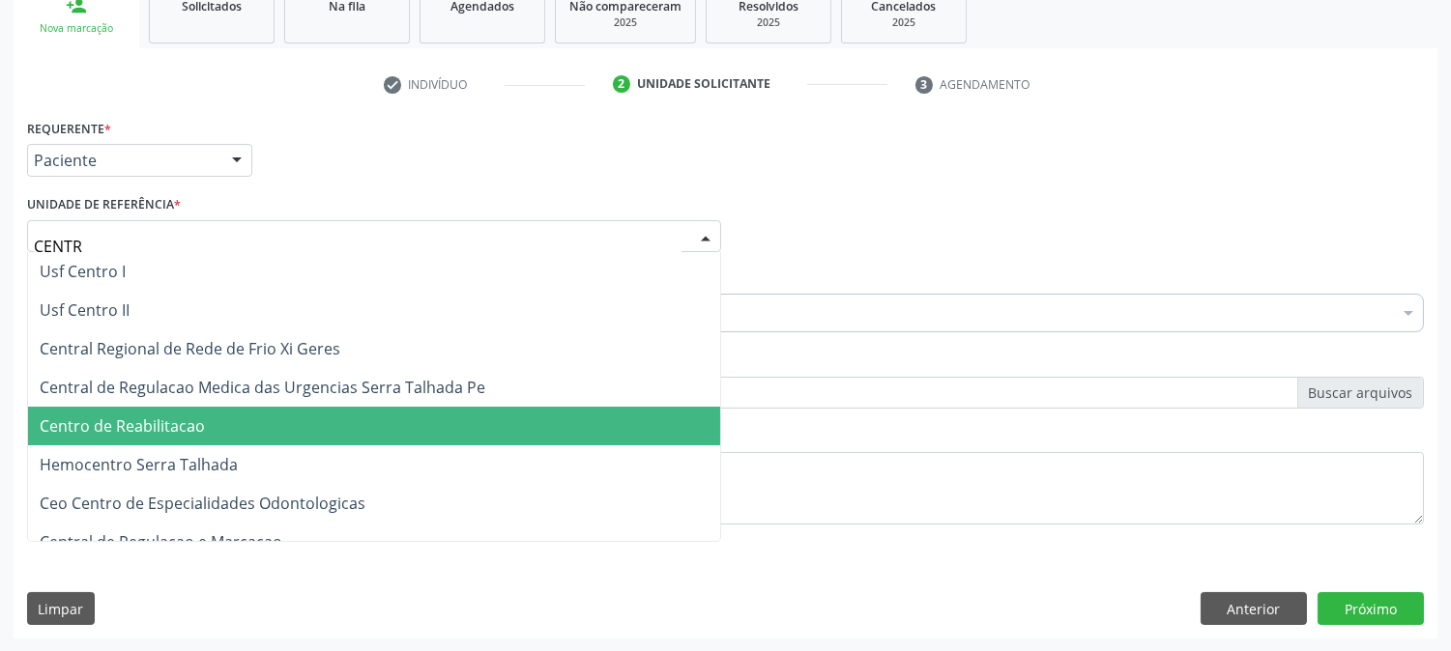
click span "Centro de Reabilitacao"
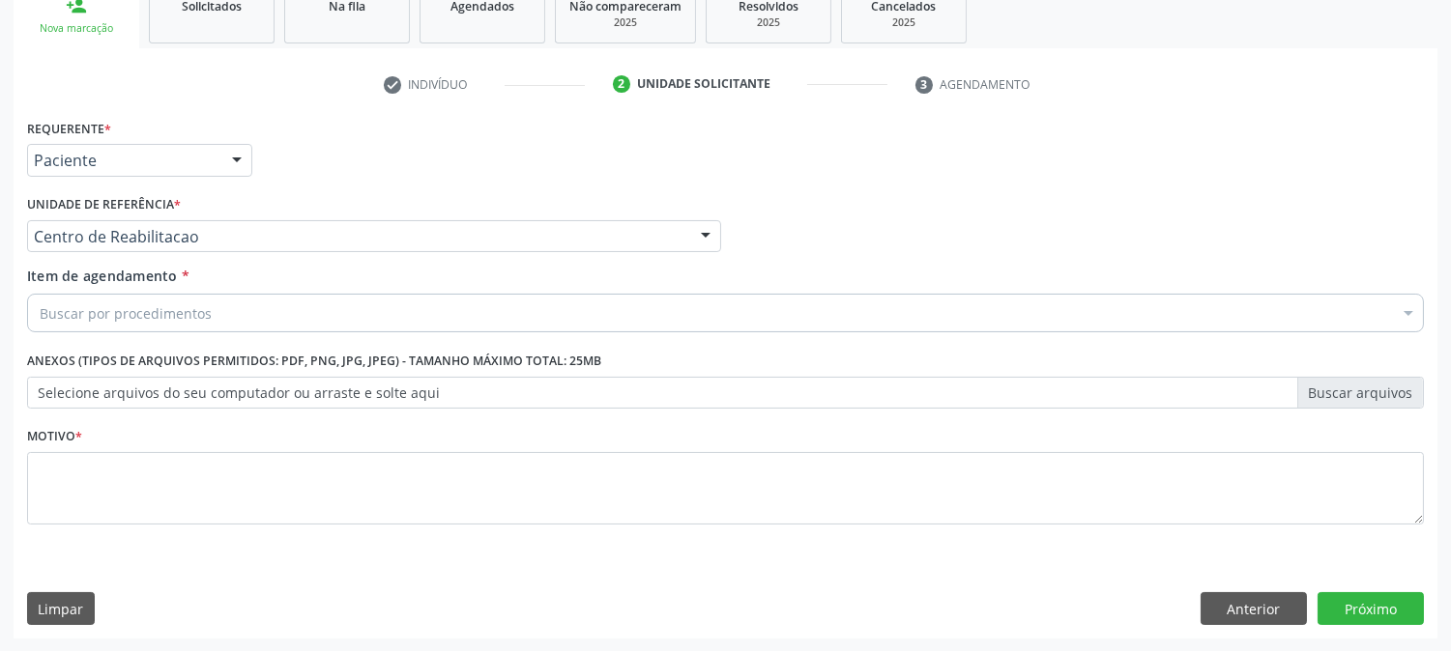
click div "Buscar por procedimentos"
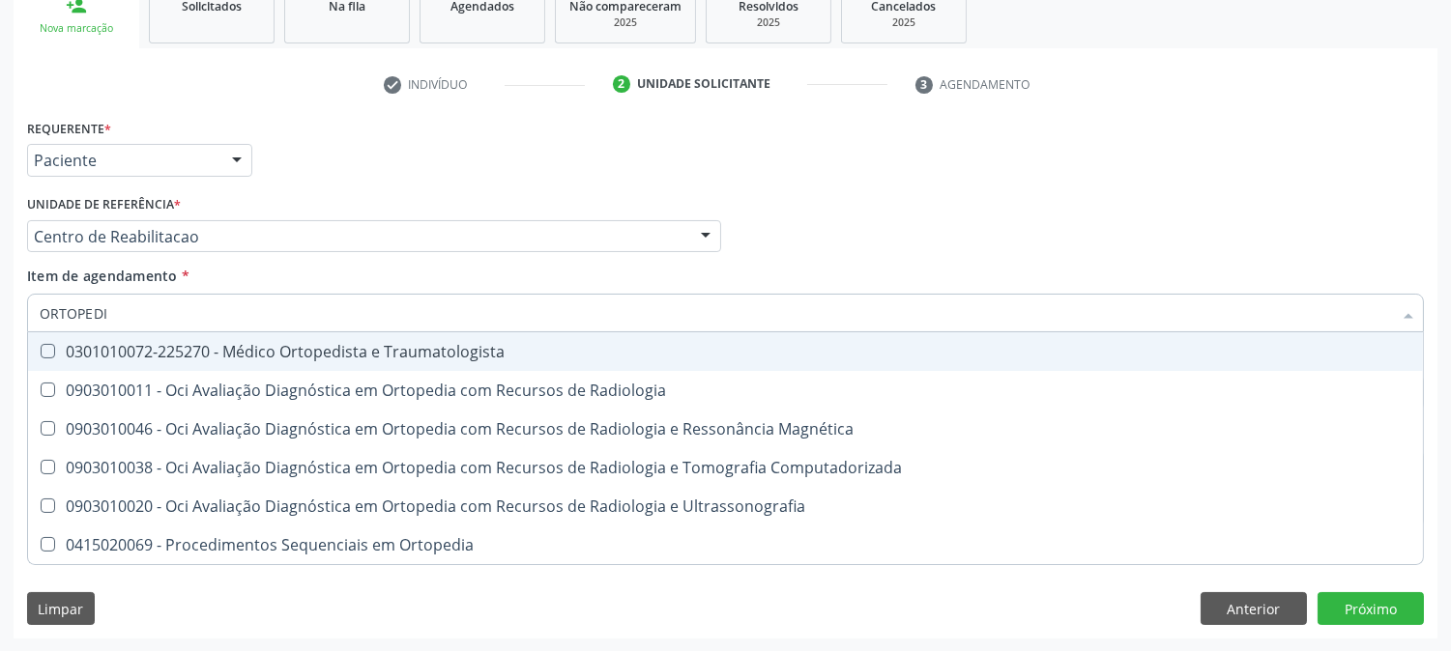
type input "ORTOPEDIS"
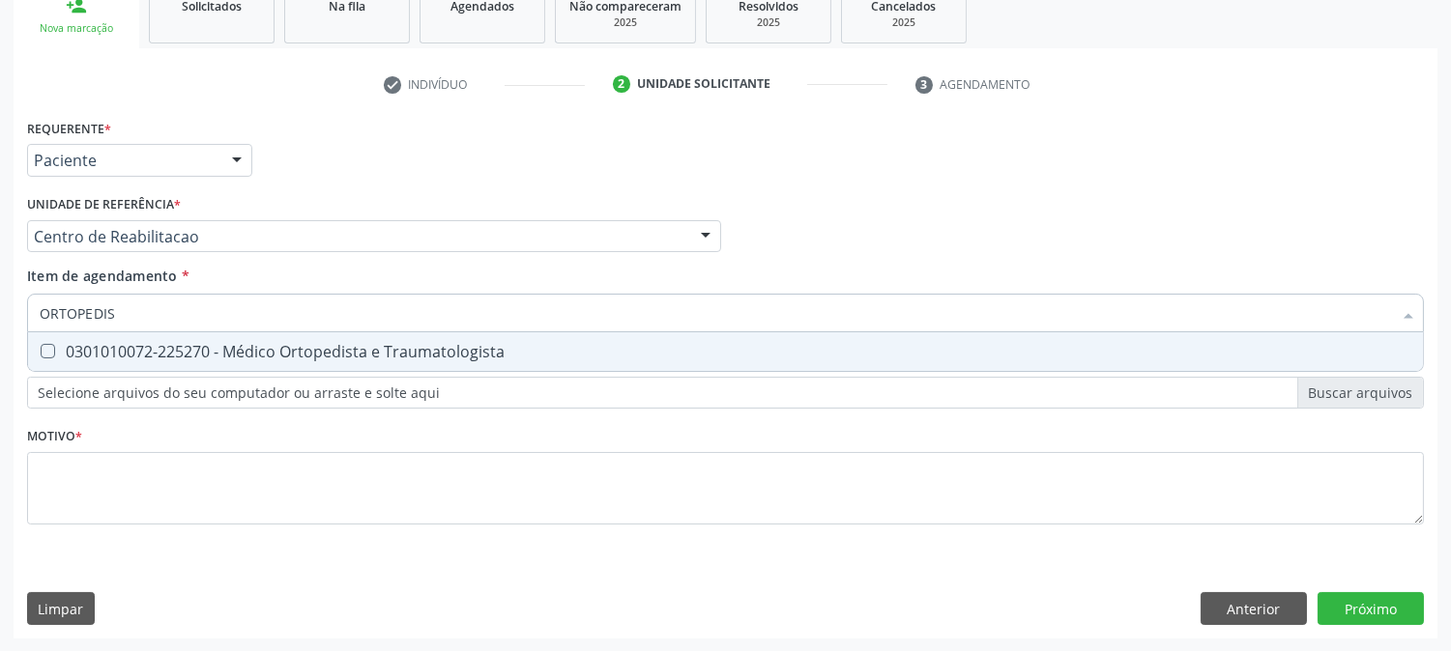
click div "0301010072-225270 - Médico Ortopedista e Traumatologista"
checkbox Traumatologista "true"
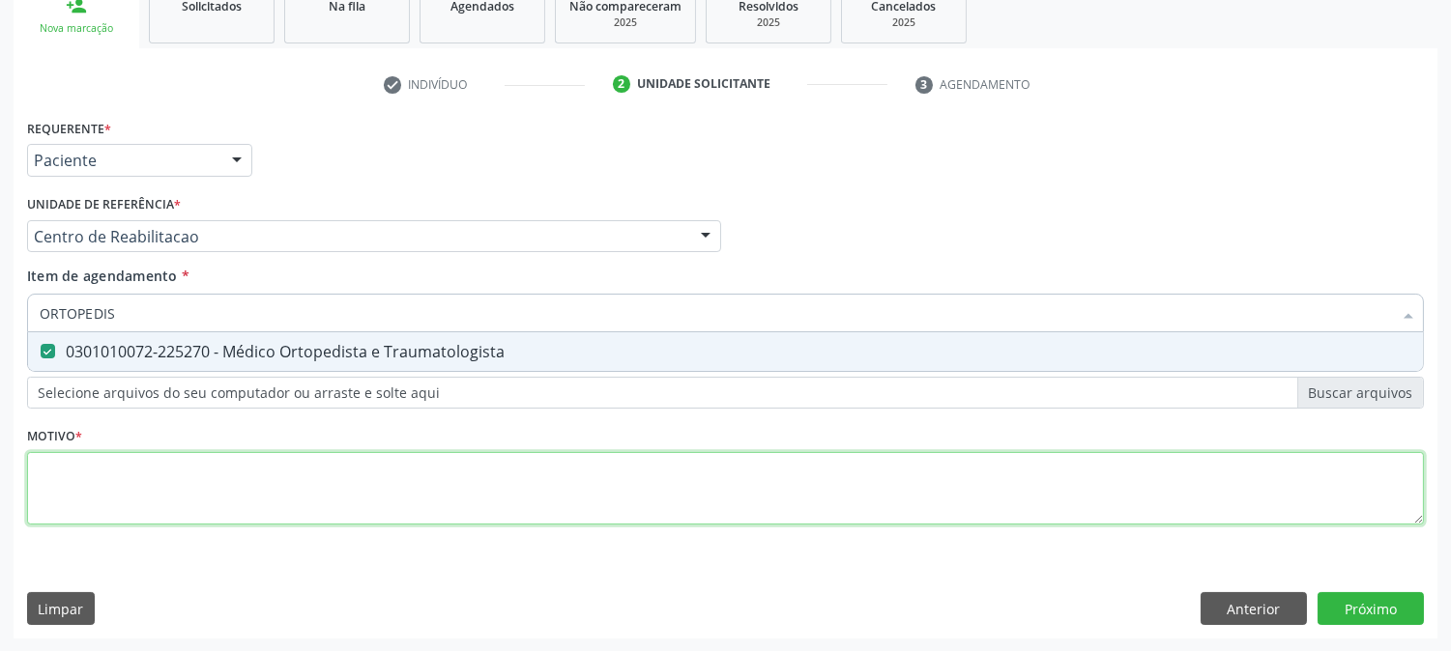
click div "Requerente * Paciente Médico(a) Enfermeiro(a) Paciente Nenhum resultado encontr…"
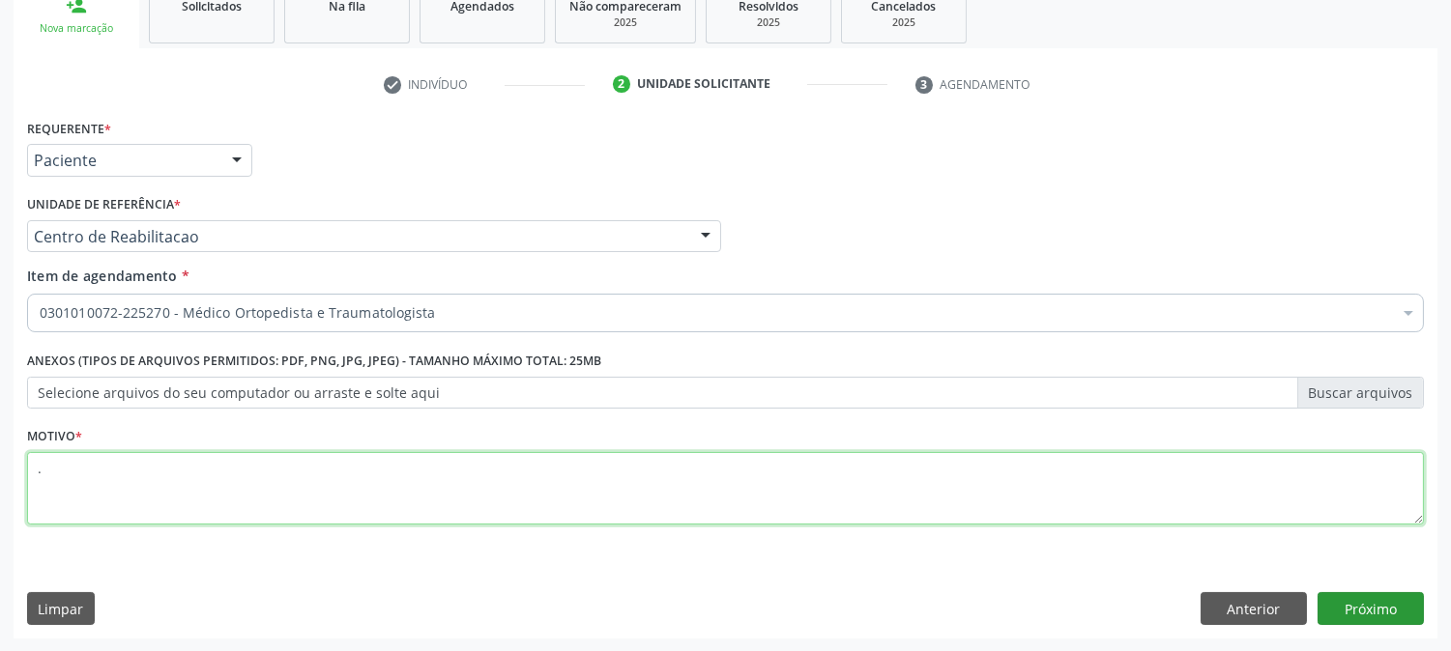
type textarea "."
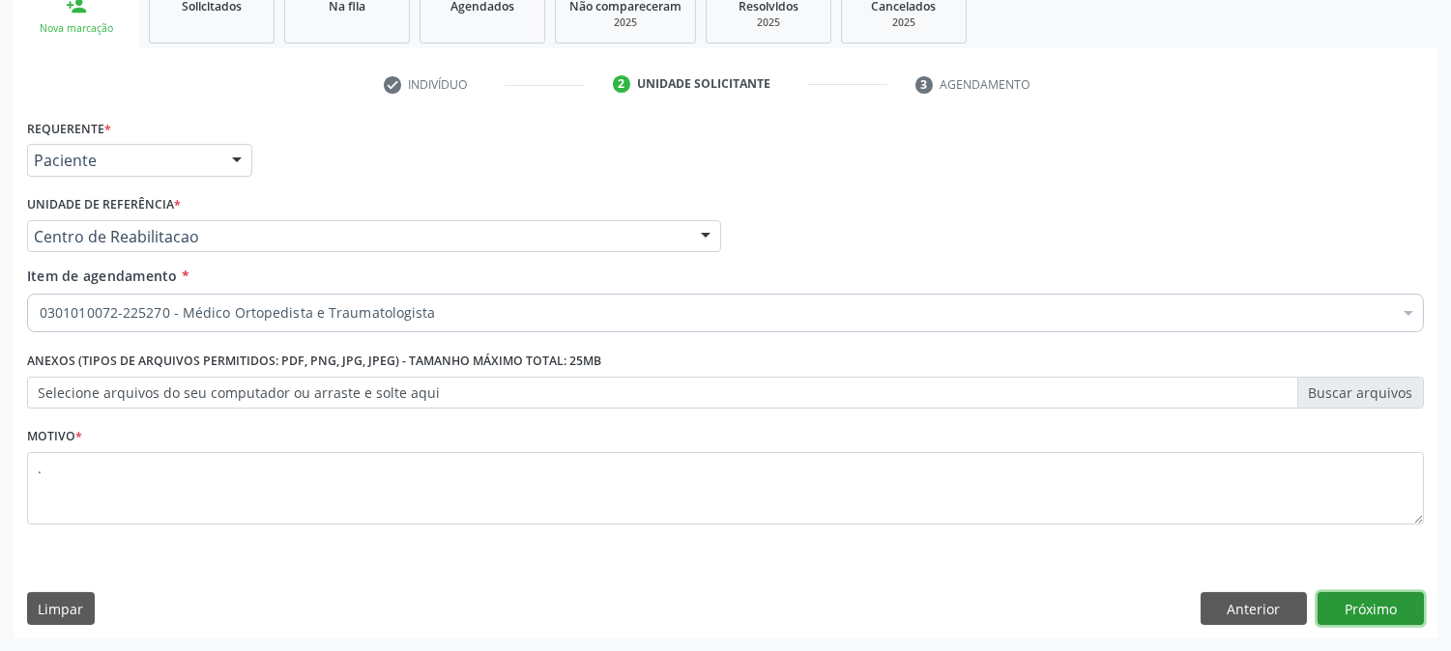
click button "Próximo"
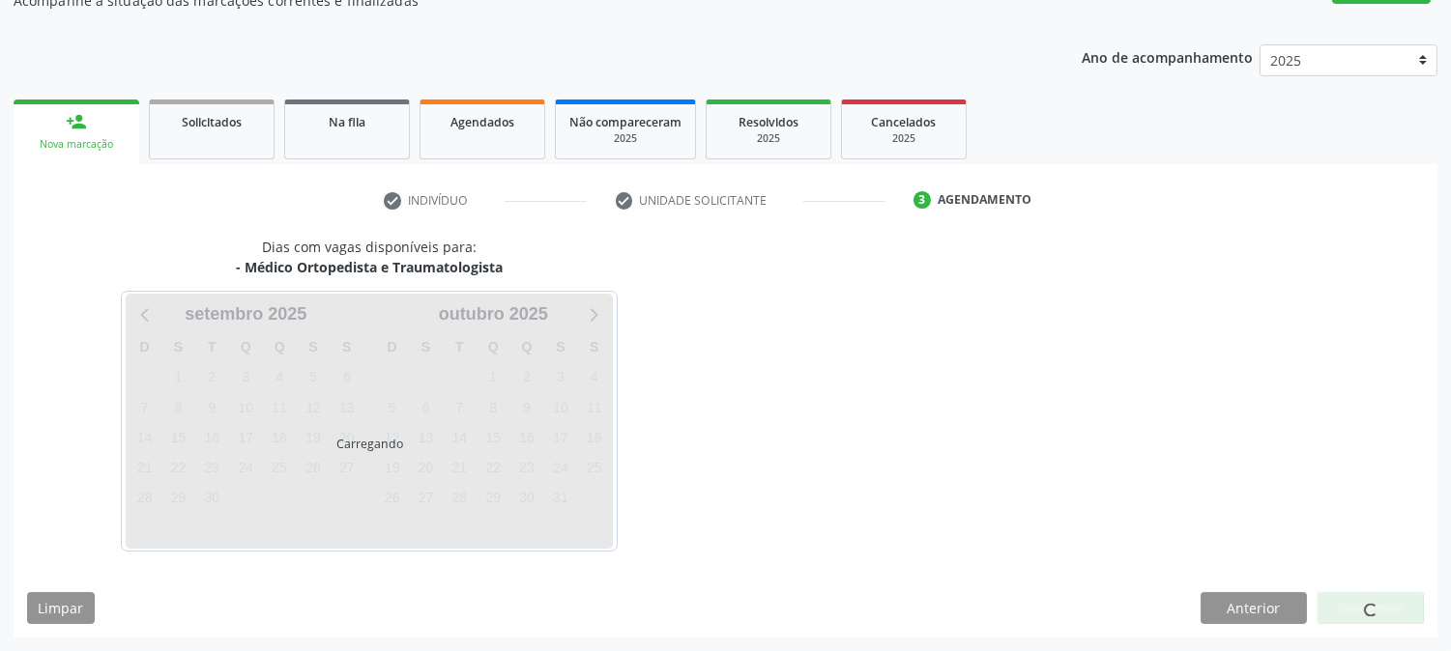
scroll to position [188, 0]
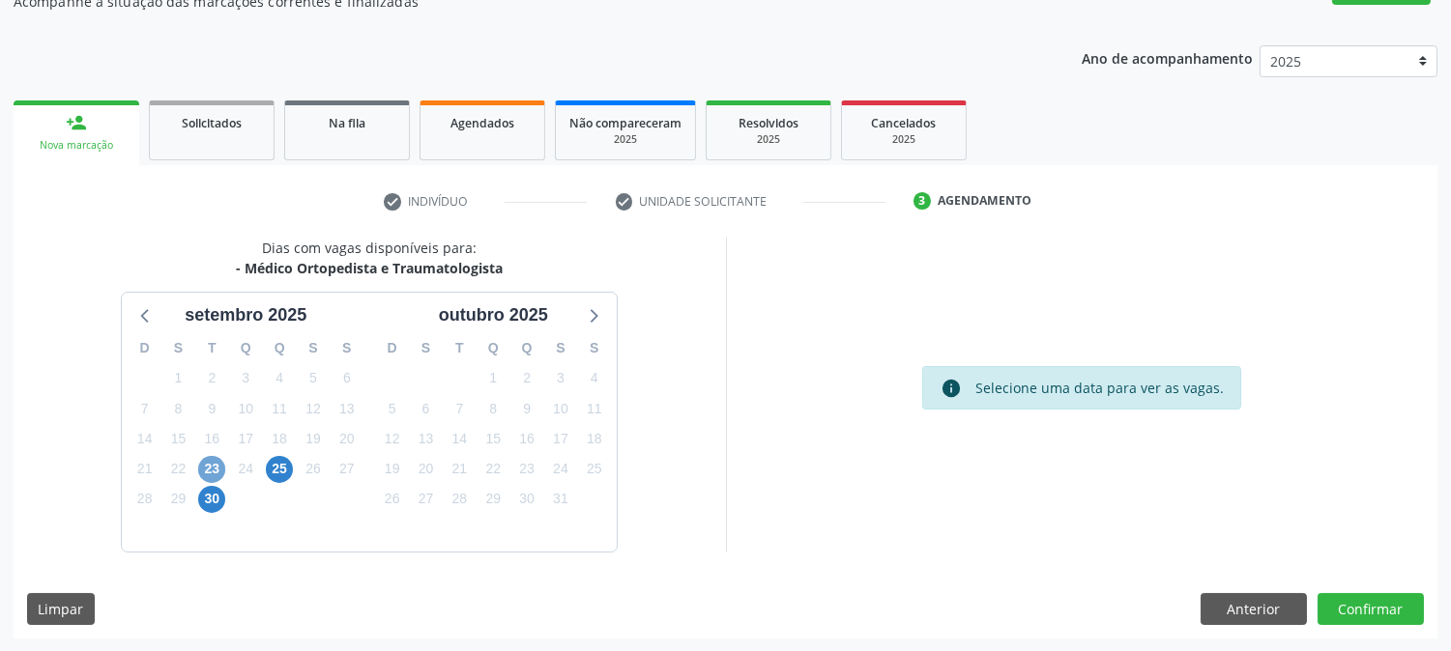
click span "23"
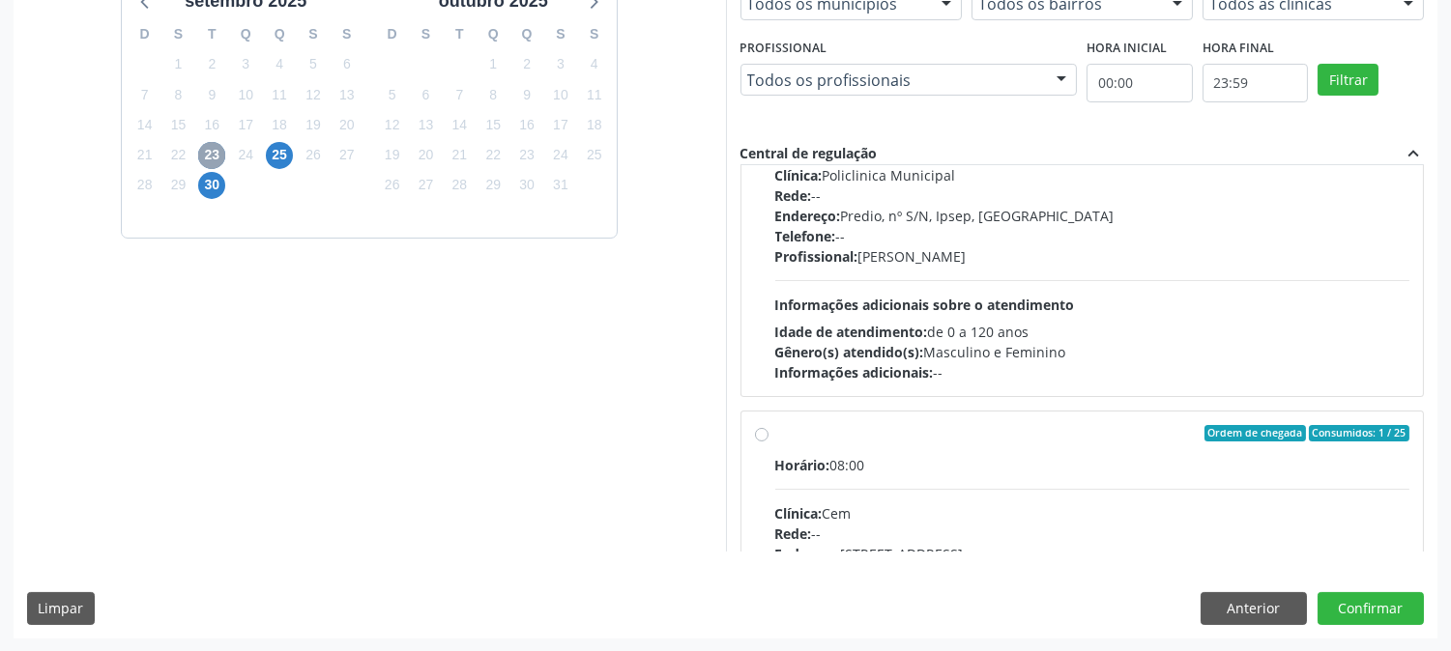
scroll to position [304, 0]
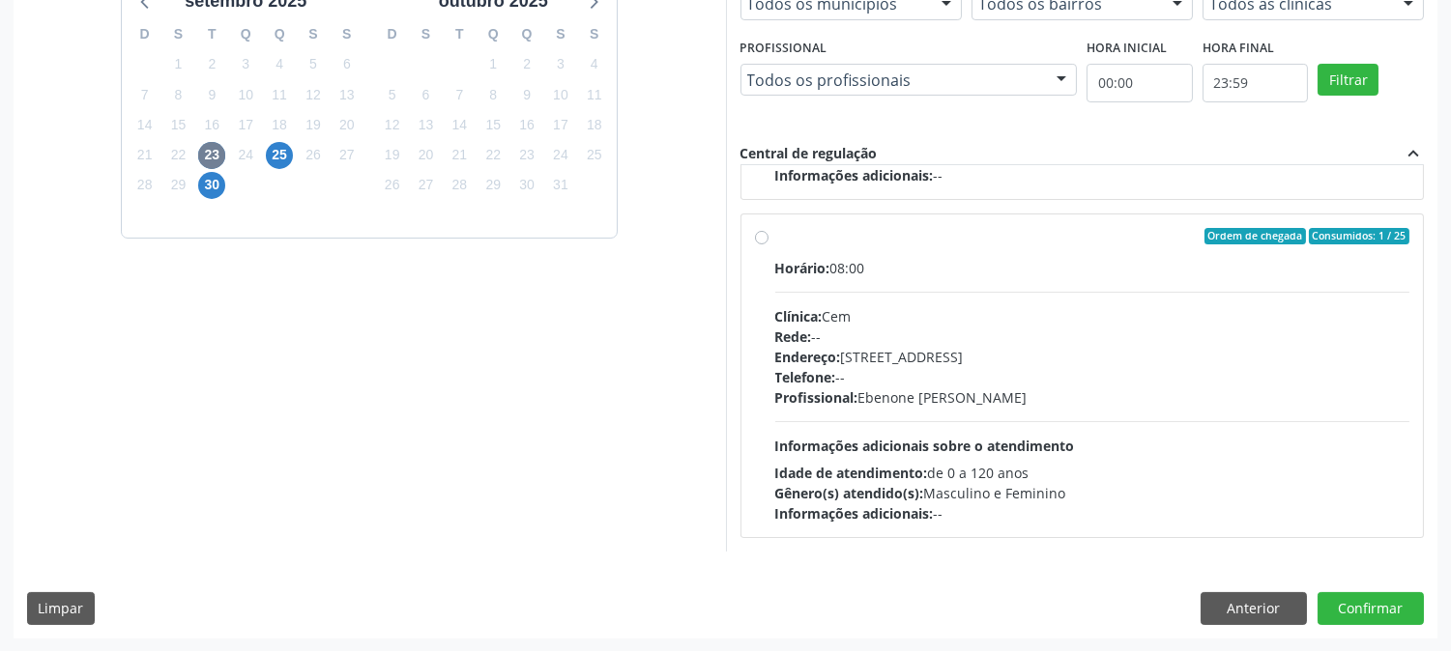
click div "Telefone: --"
click input "Ordem de chegada Consumidos: 1 / 25 Horário: 08:00 Clínica: Cem Rede: -- Endere…"
radio input "true"
click button "Confirmar"
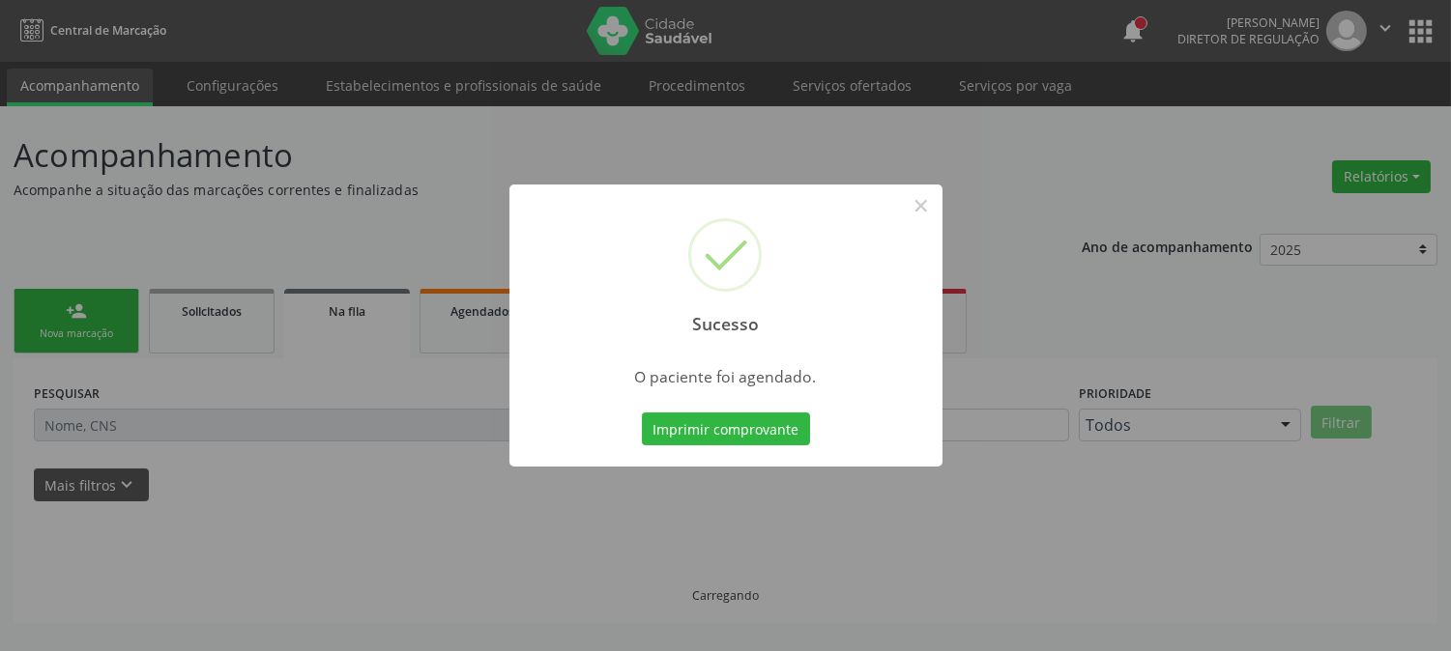
scroll to position [0, 0]
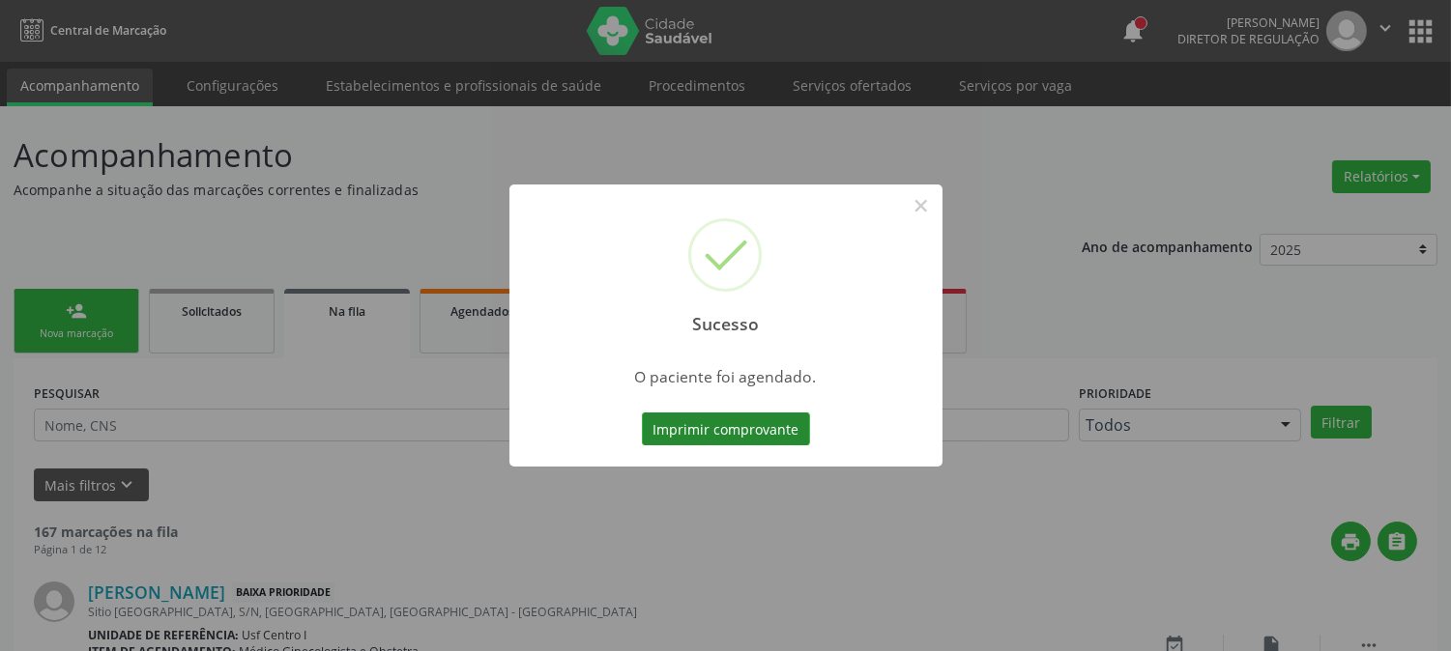
click button "Imprimir comprovante"
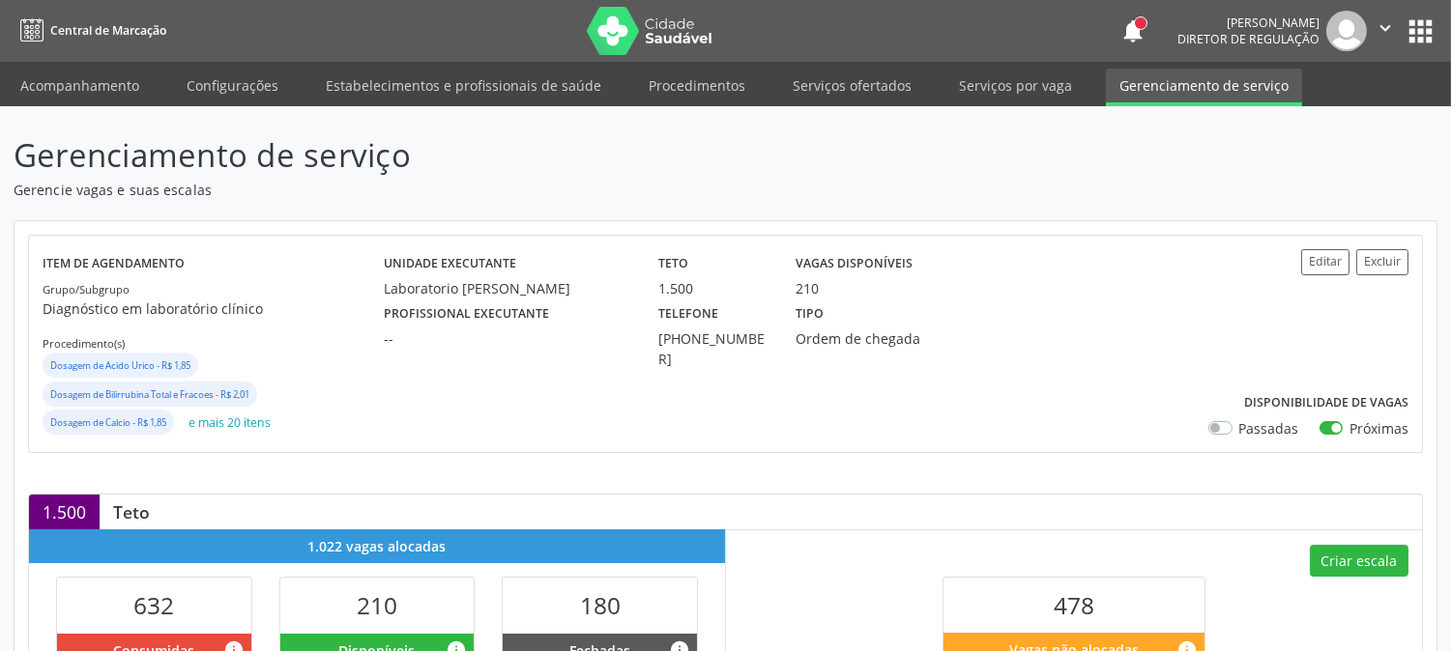
scroll to position [429, 0]
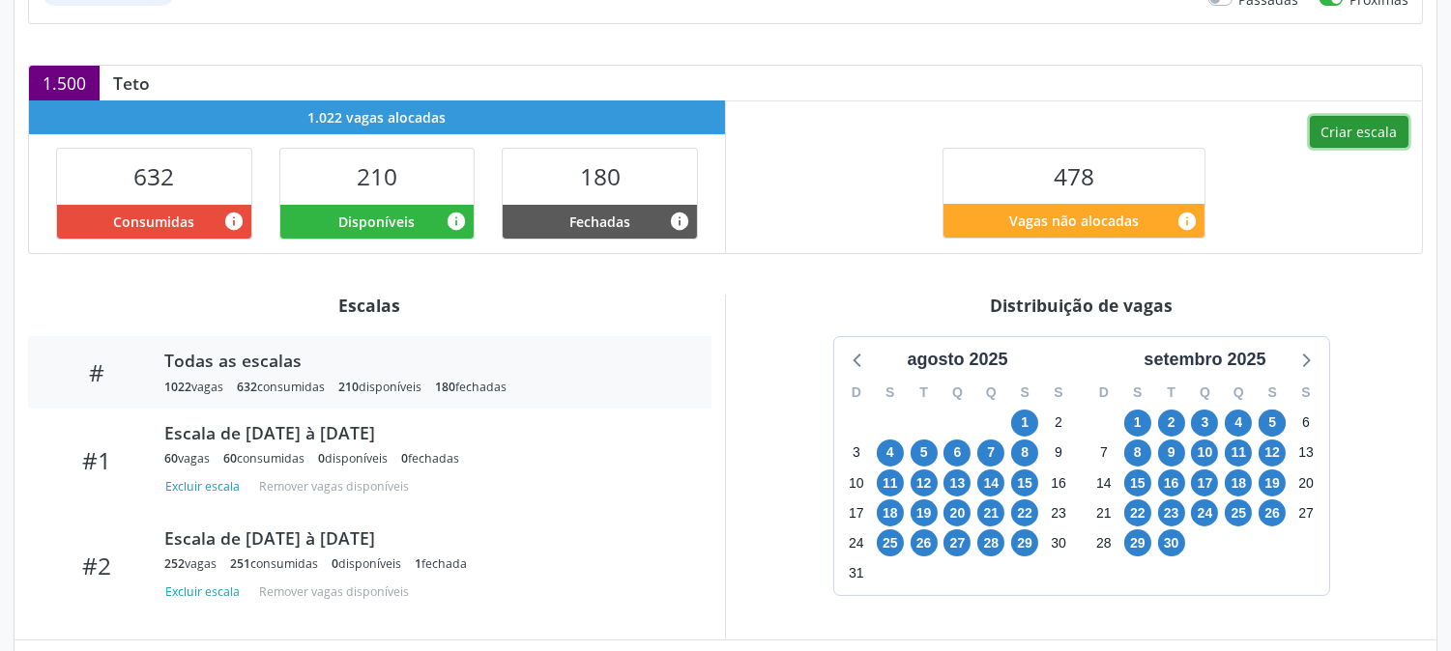
click at [1336, 132] on button "Criar escala" at bounding box center [1359, 132] width 99 height 33
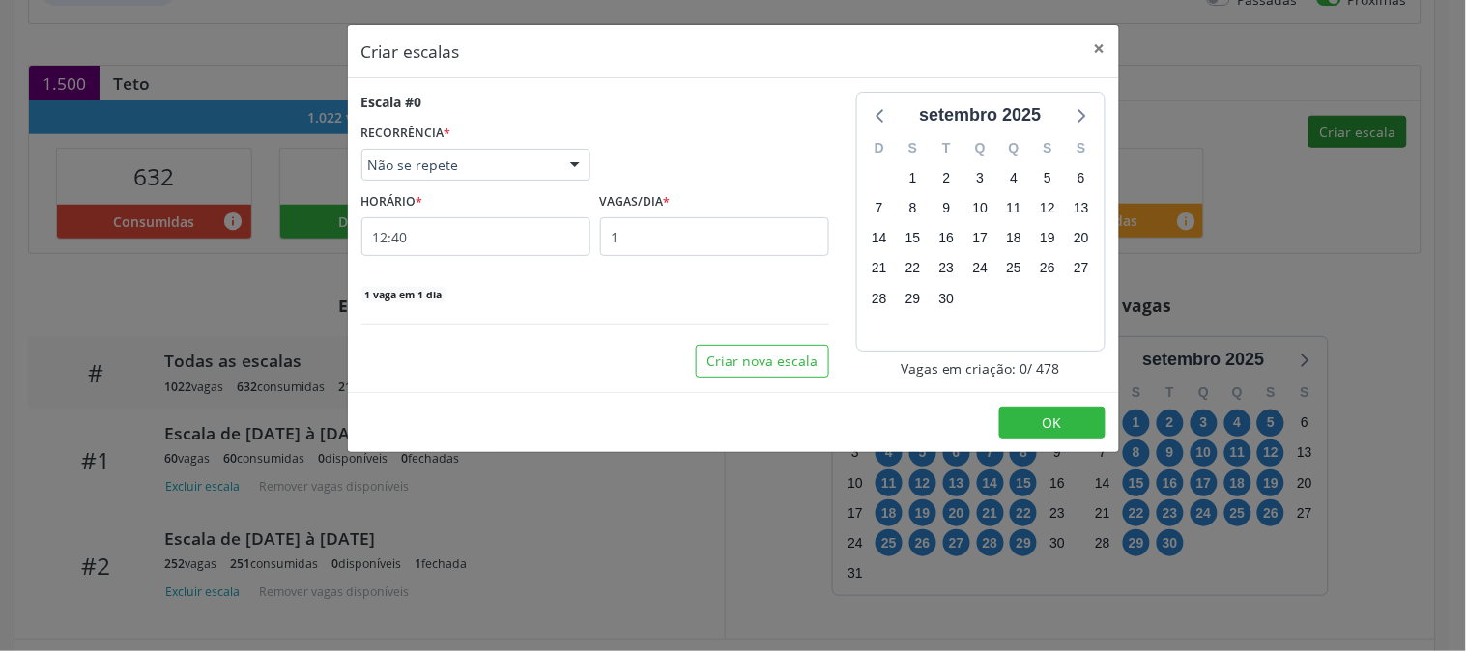
select select "8"
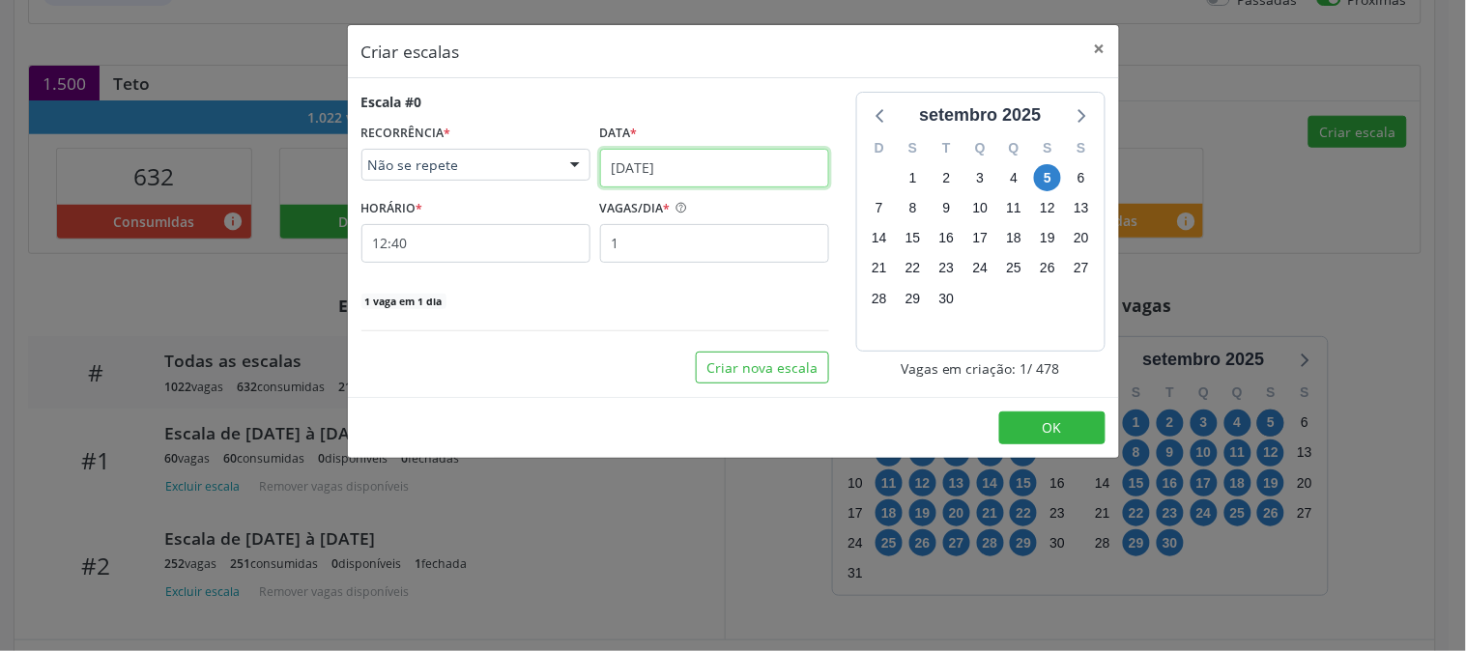
click at [731, 178] on input "05/09/2025" at bounding box center [714, 168] width 229 height 39
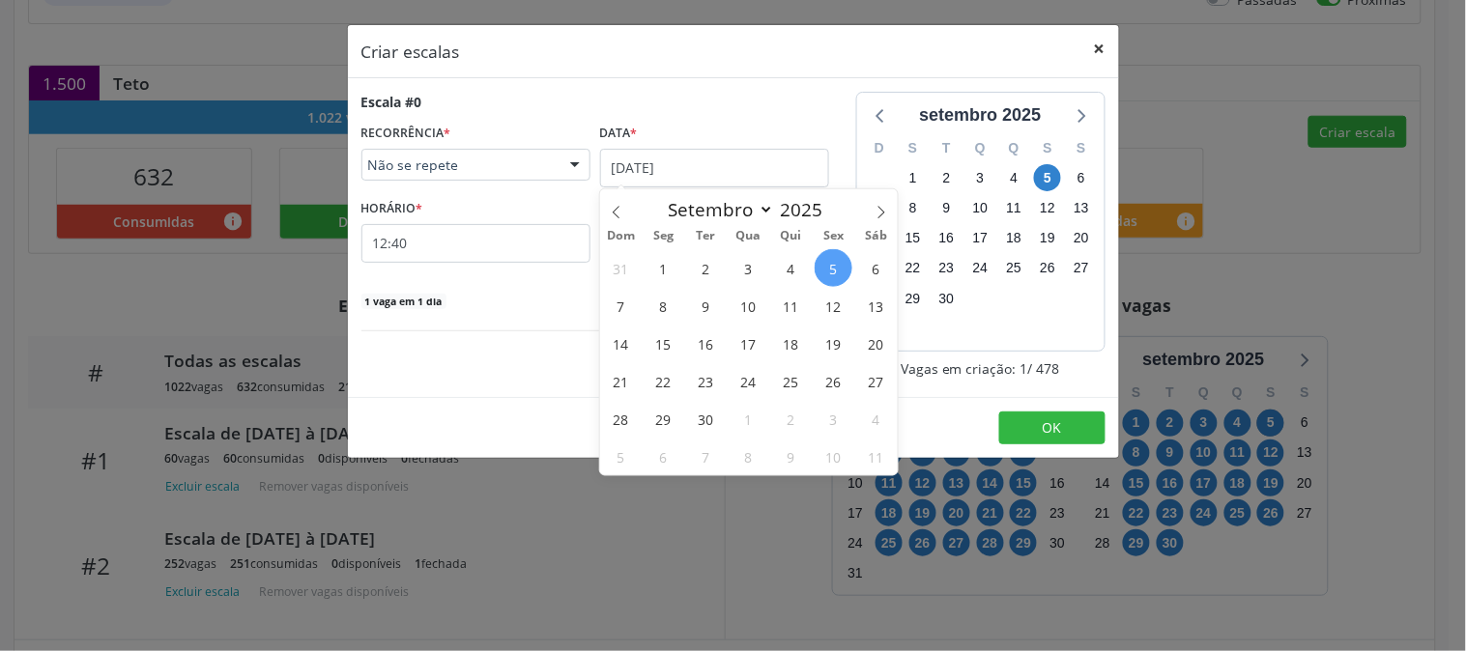
click at [1106, 43] on button "×" at bounding box center [1100, 48] width 39 height 47
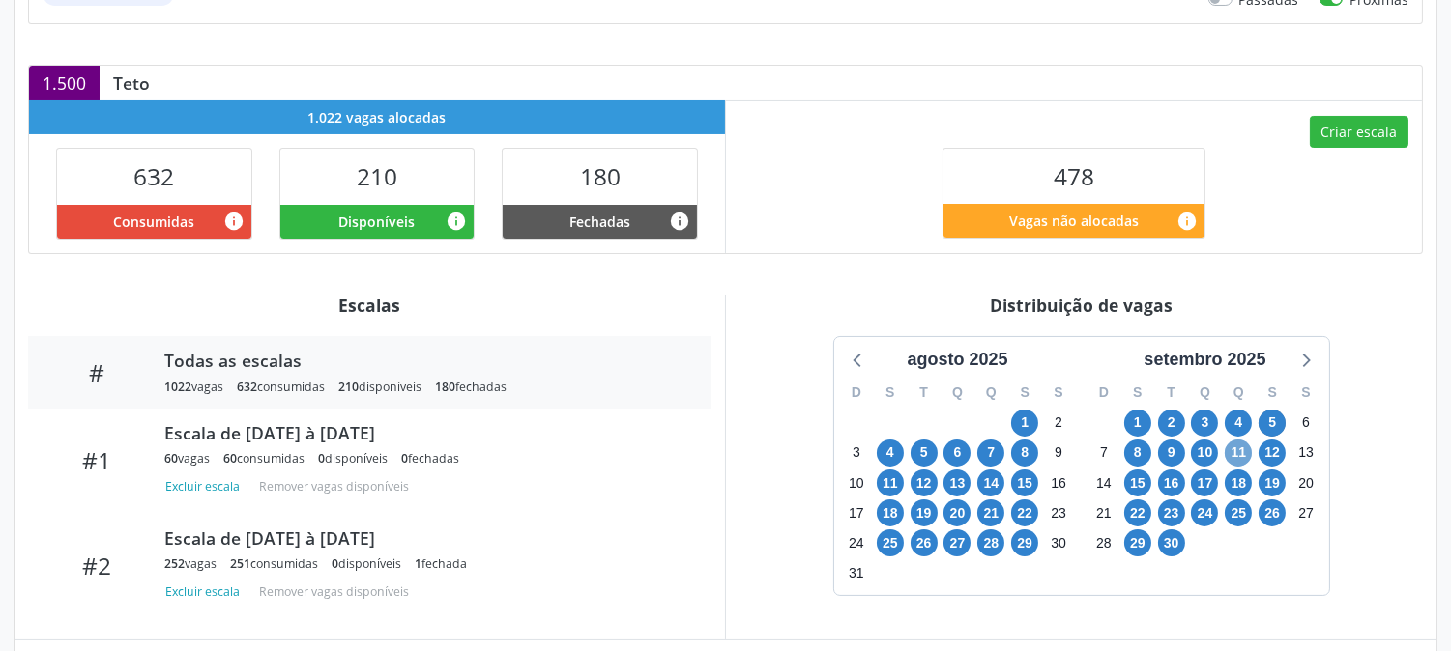
click at [1232, 458] on span "11" at bounding box center [1238, 453] width 27 height 27
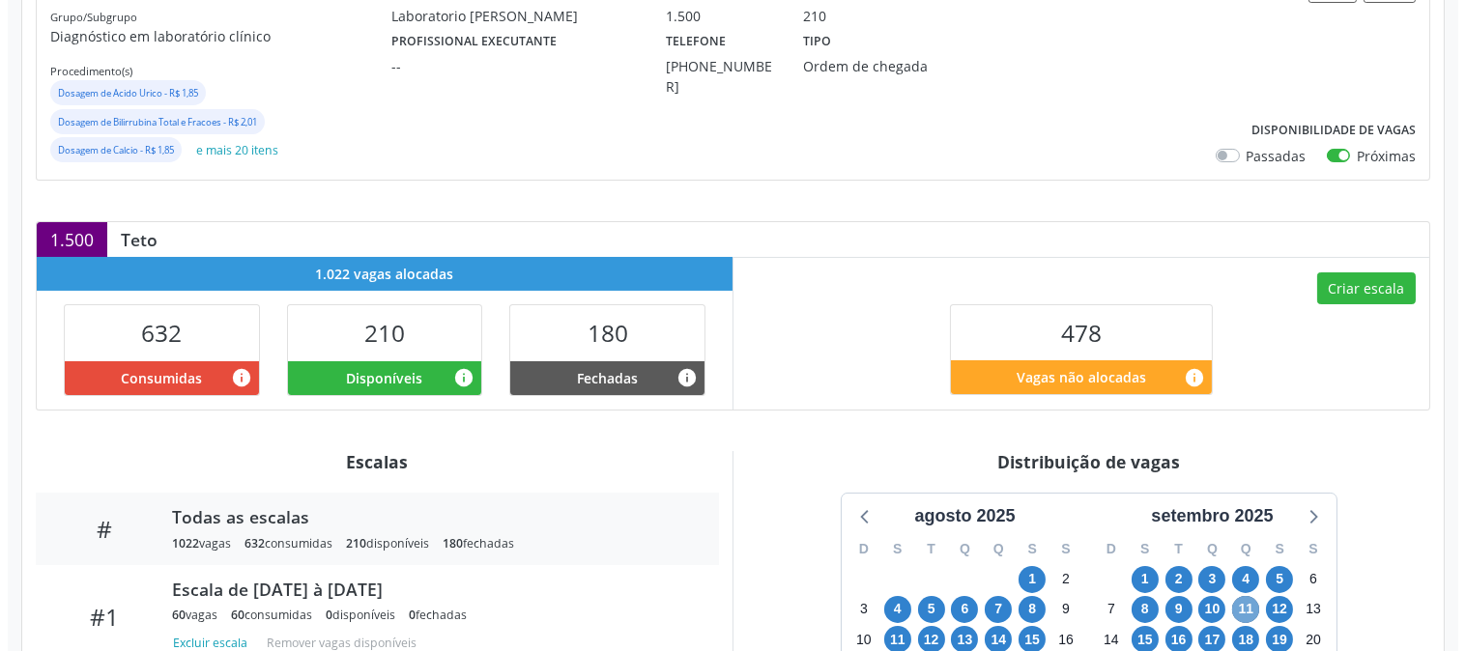
scroll to position [165, 0]
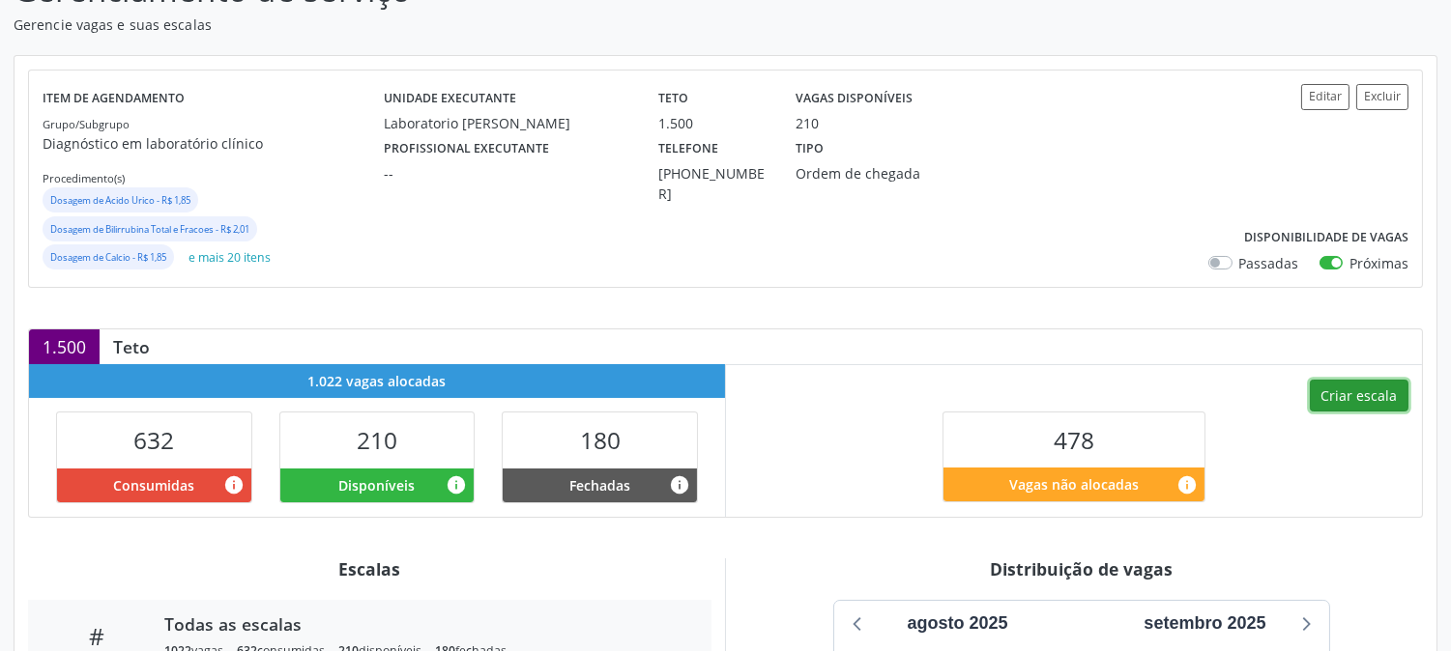
click at [1340, 380] on button "Criar escala" at bounding box center [1359, 396] width 99 height 33
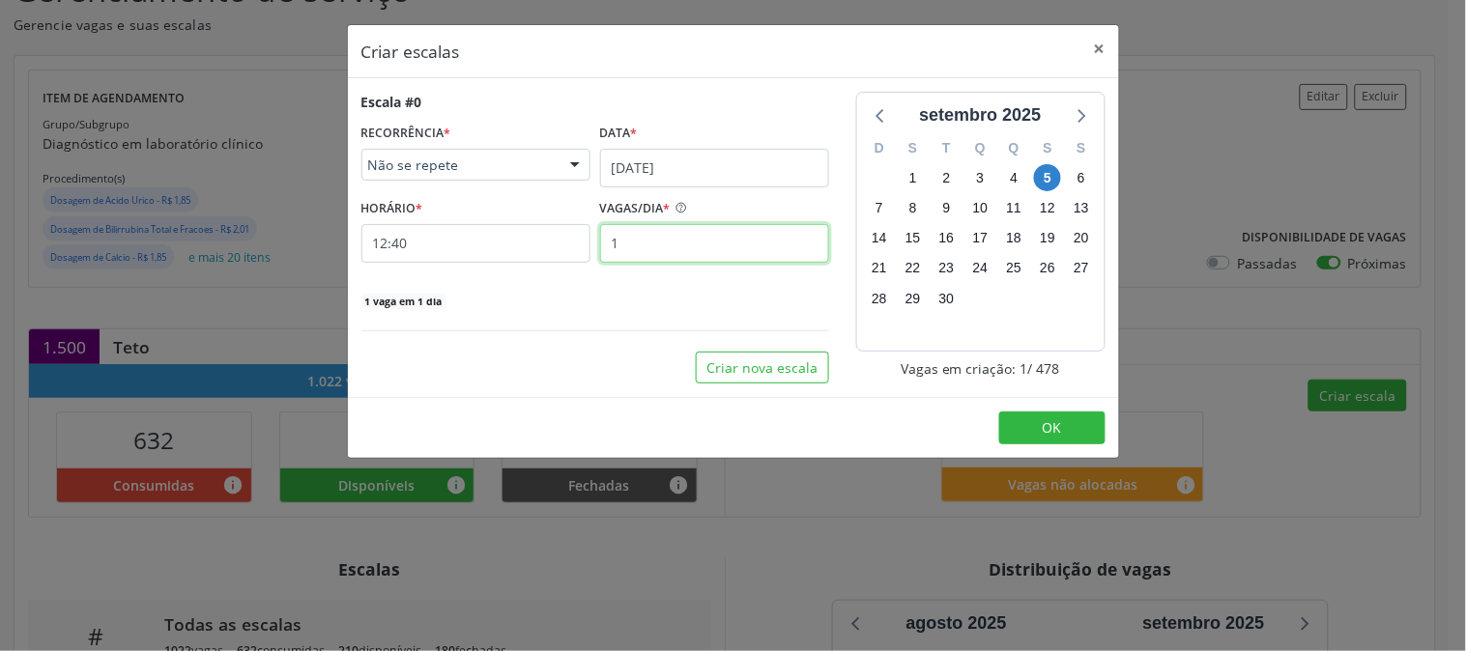
click at [671, 232] on input "1" at bounding box center [714, 243] width 229 height 39
type input "3"
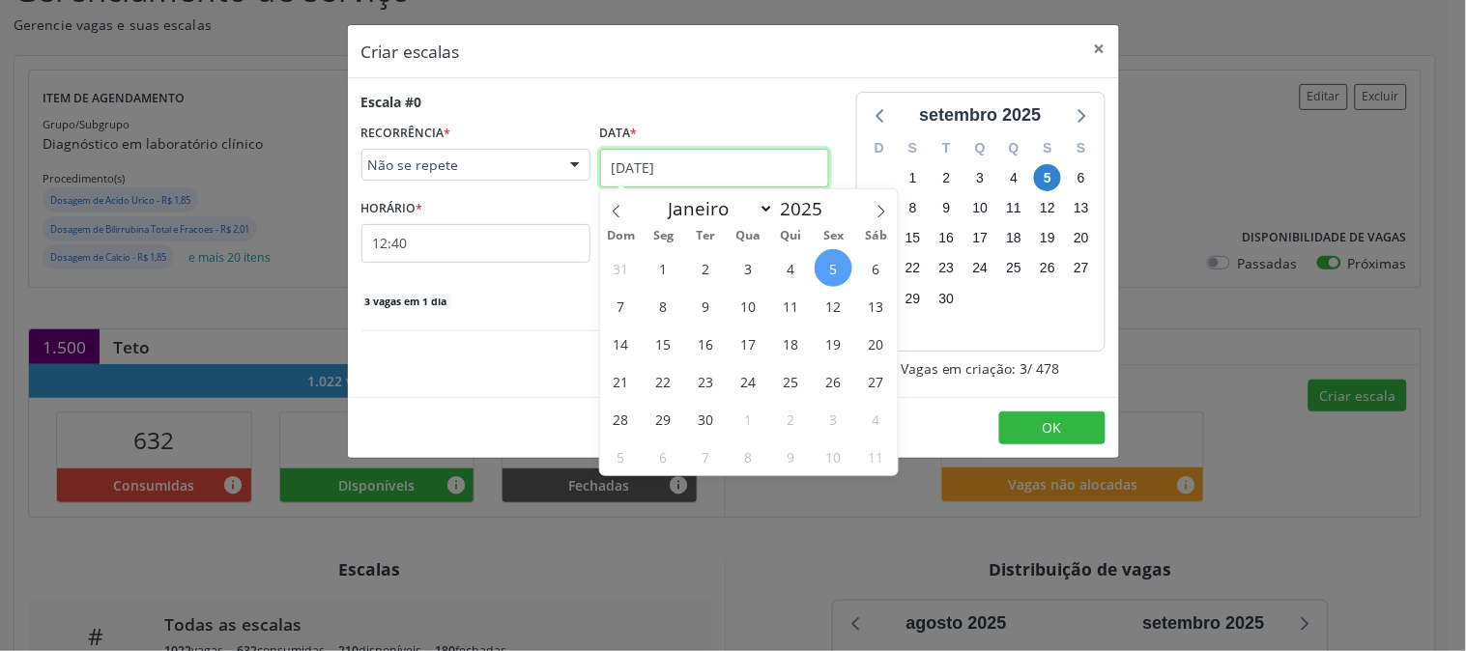
click at [673, 172] on input "05/09/2025" at bounding box center [714, 168] width 229 height 39
click at [778, 295] on span "11" at bounding box center [791, 306] width 38 height 38
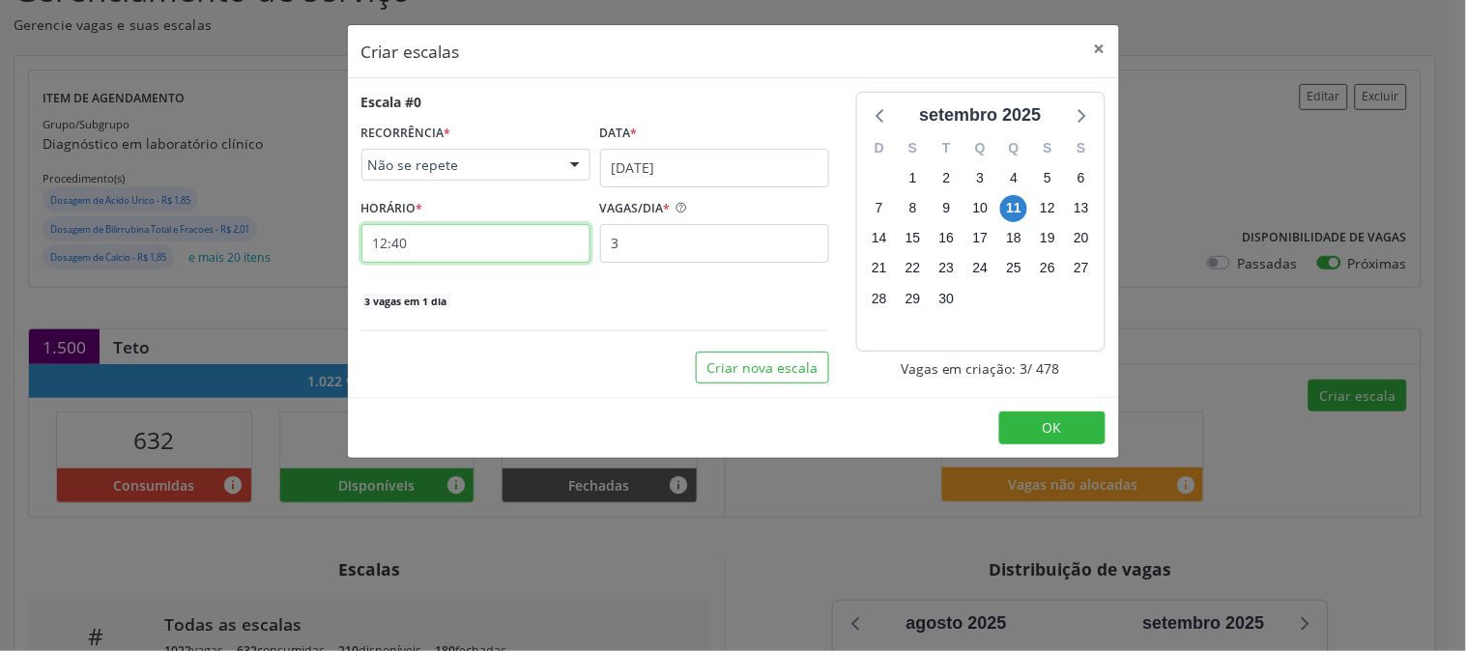
click at [435, 233] on input "12:40" at bounding box center [476, 243] width 229 height 39
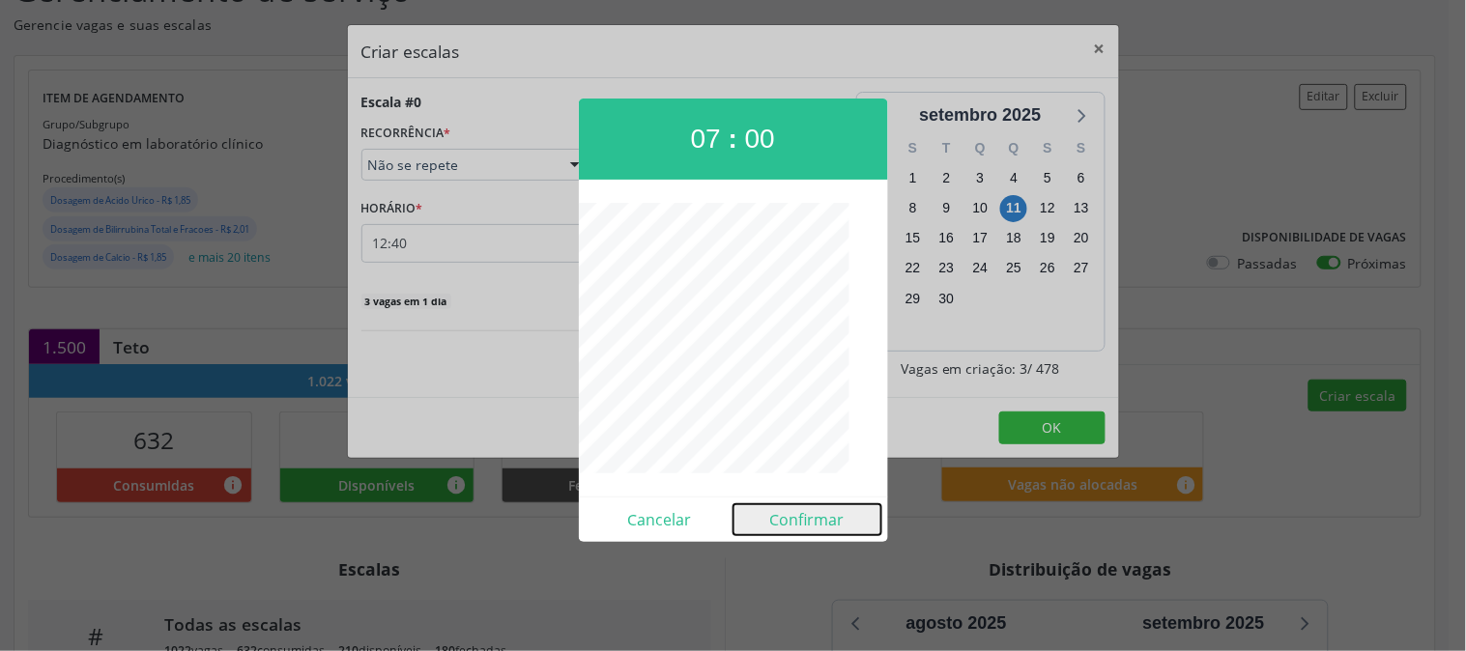
click at [841, 534] on button "Confirmar" at bounding box center [808, 520] width 148 height 31
type input "07:00"
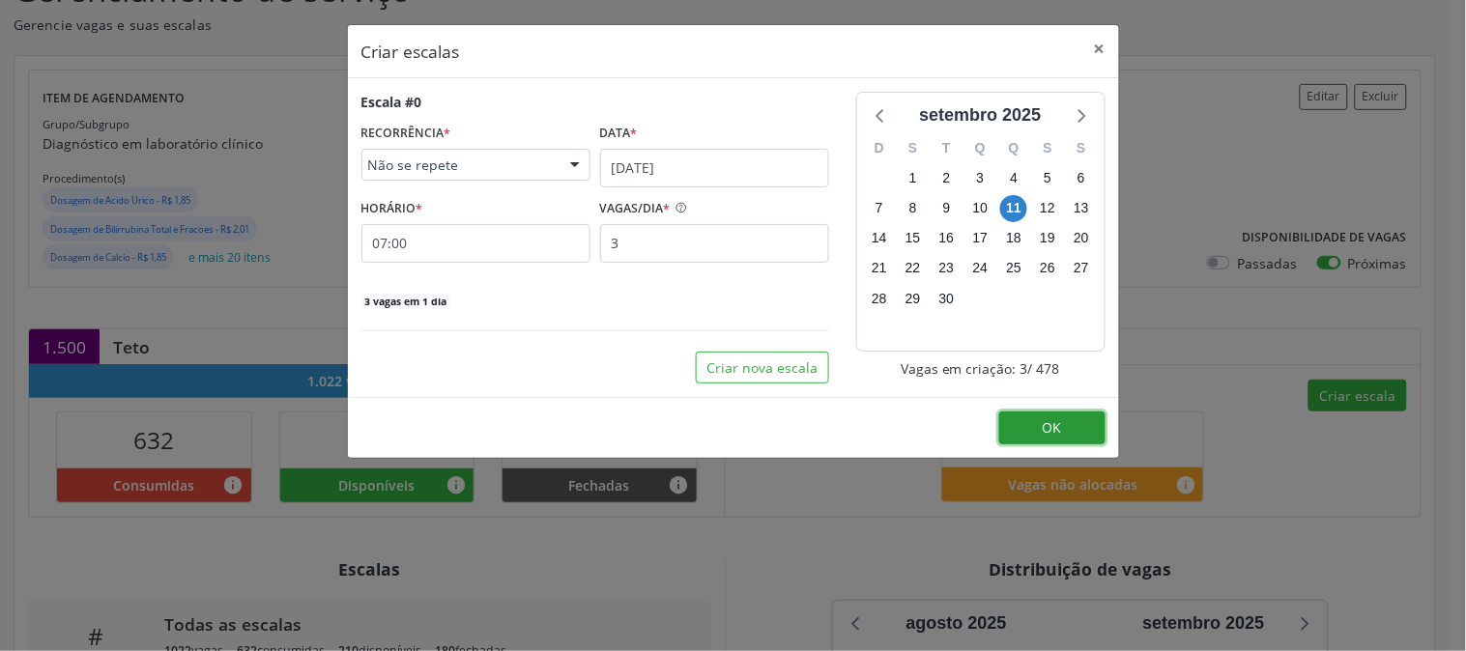
click at [1019, 432] on button "OK" at bounding box center [1052, 428] width 106 height 33
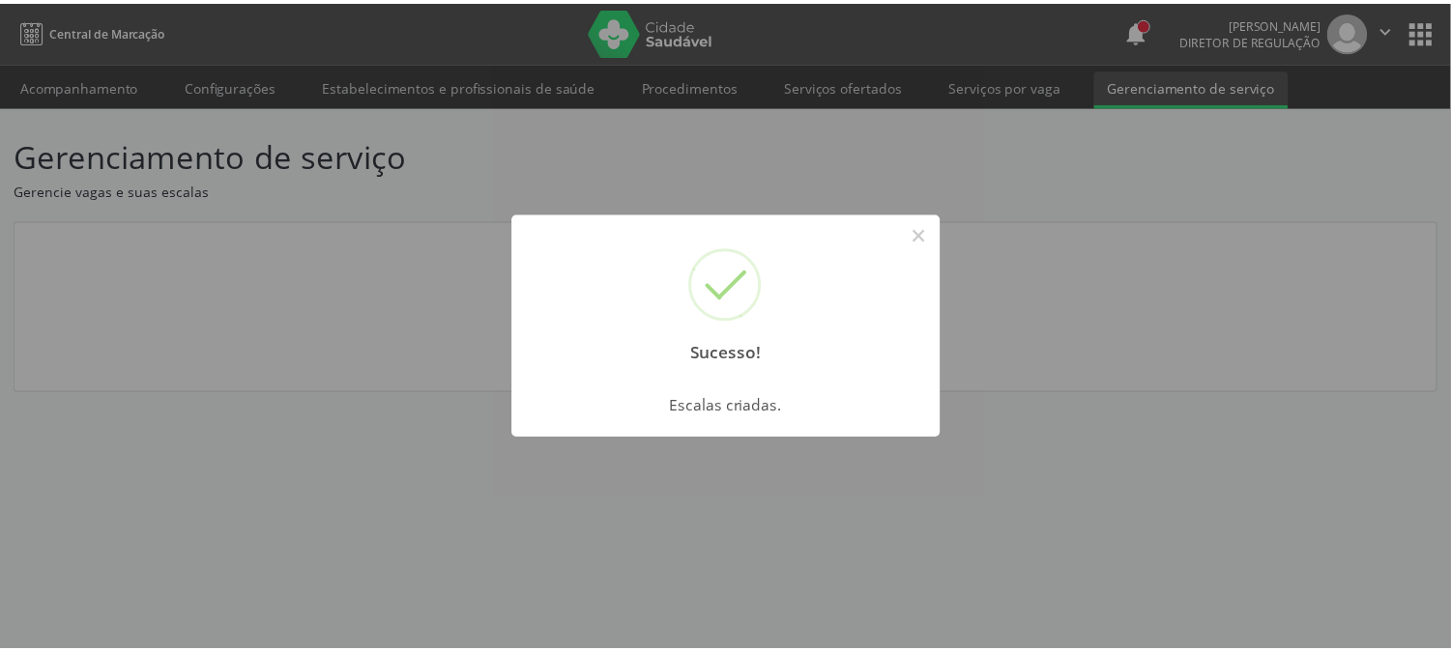
scroll to position [0, 0]
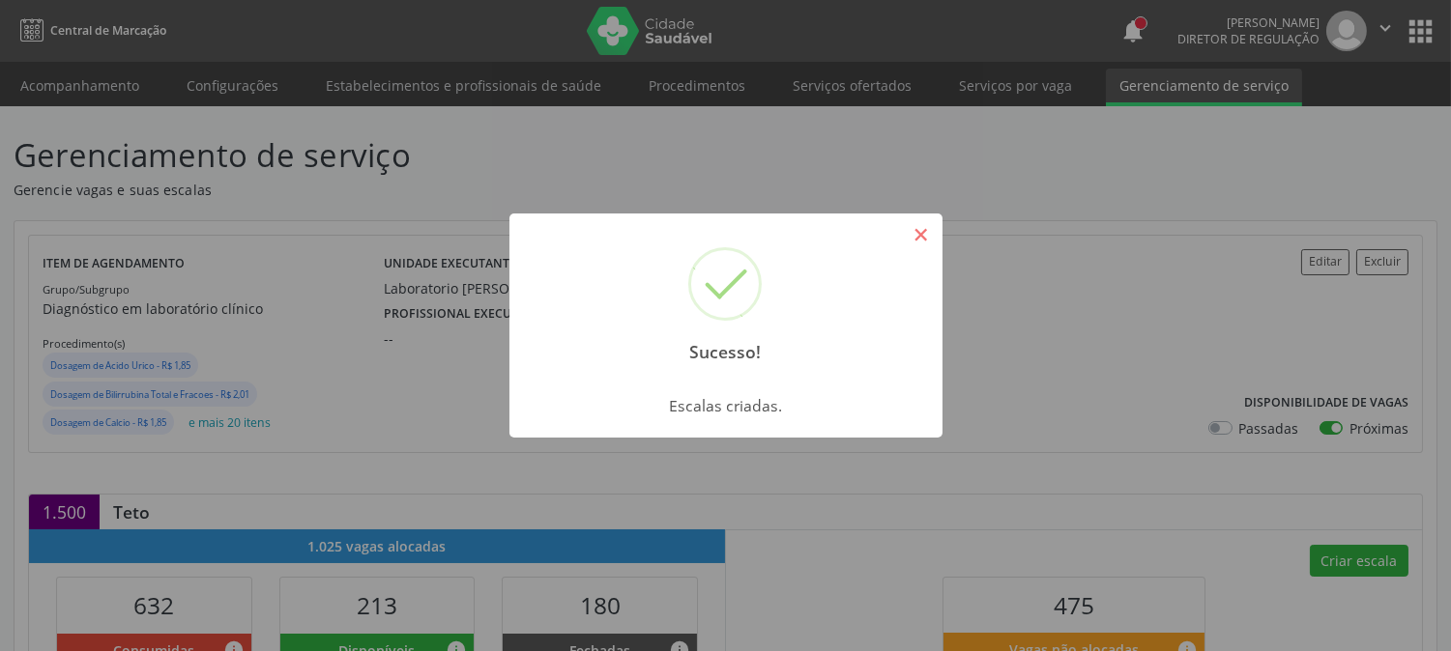
click at [934, 232] on button "×" at bounding box center [921, 234] width 33 height 33
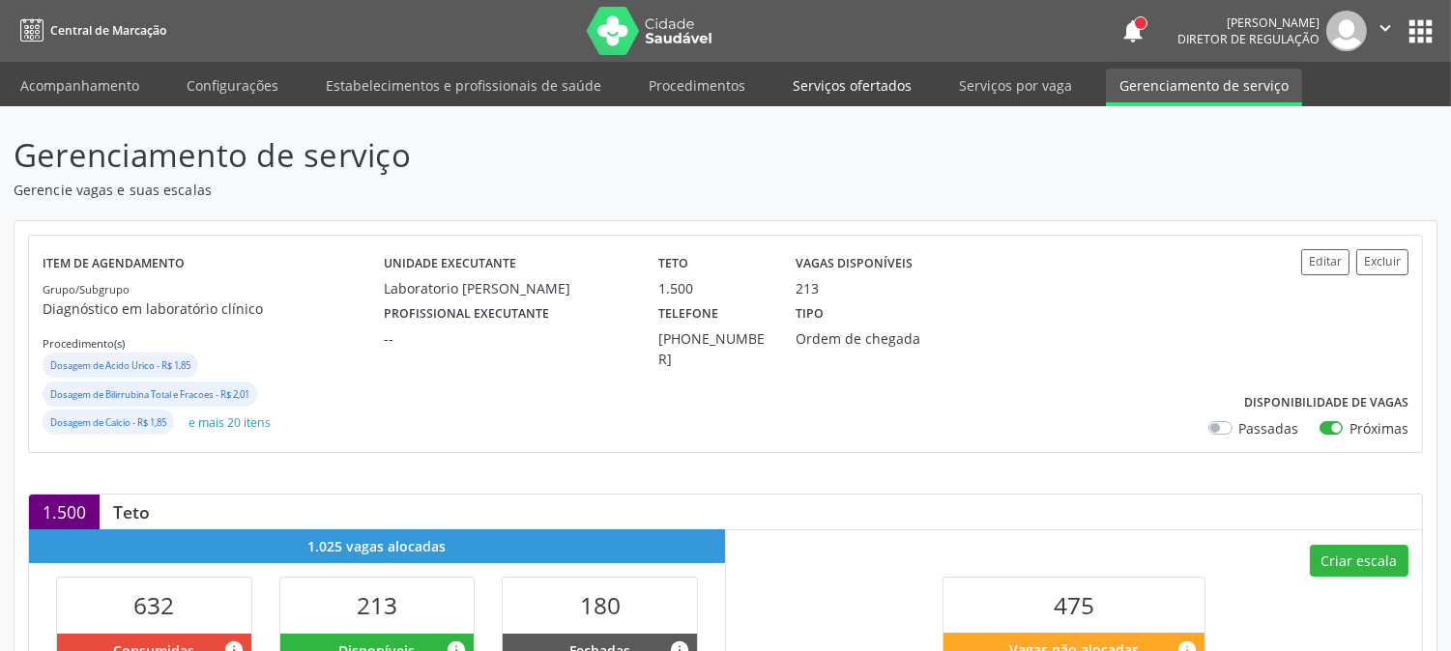
click at [822, 89] on link "Serviços ofertados" at bounding box center [852, 86] width 146 height 34
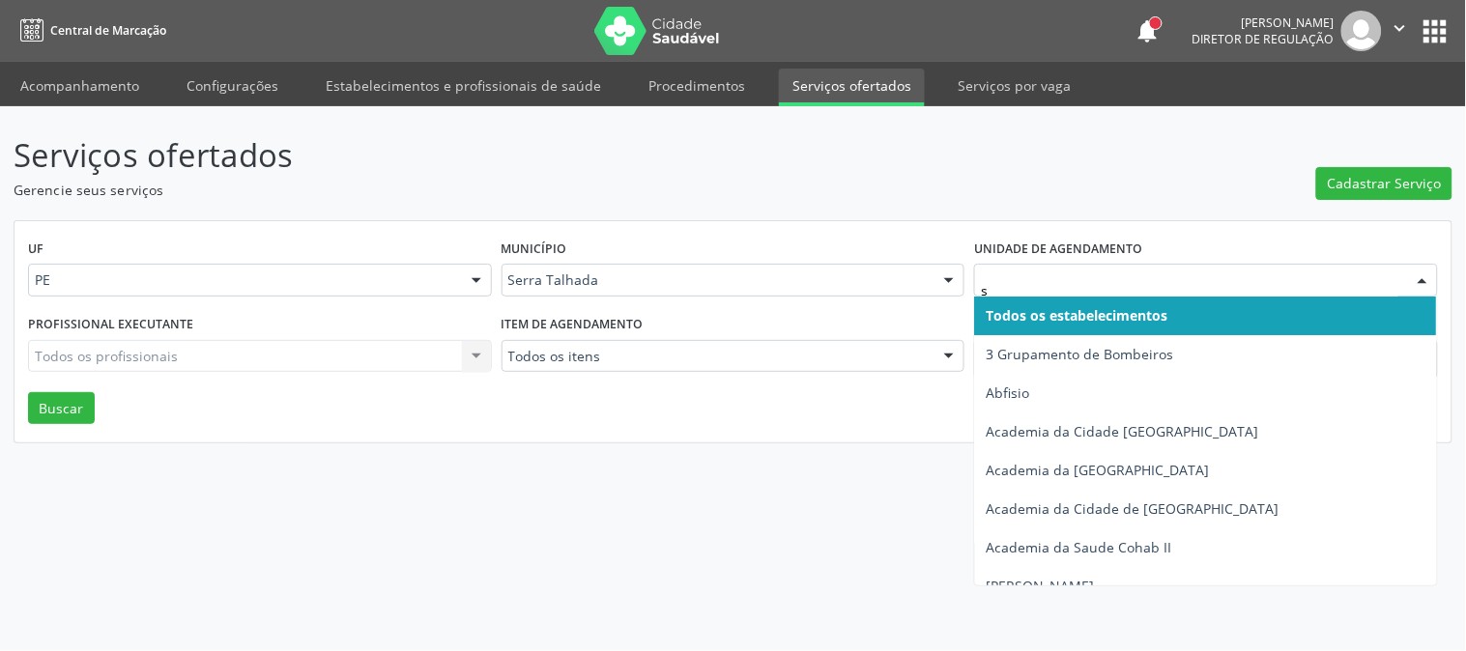
type input "s b"
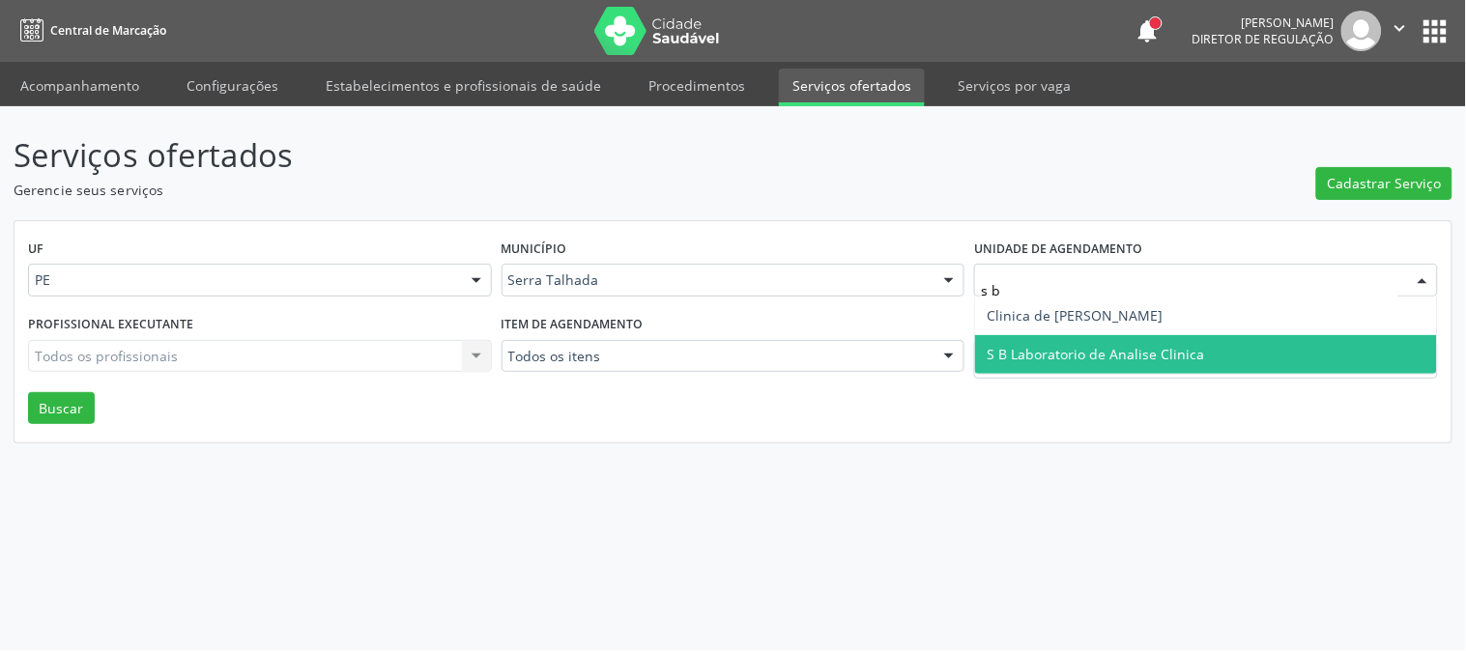
click at [1008, 362] on span "S B Laboratorio de Analise Clinica" at bounding box center [1095, 354] width 217 height 18
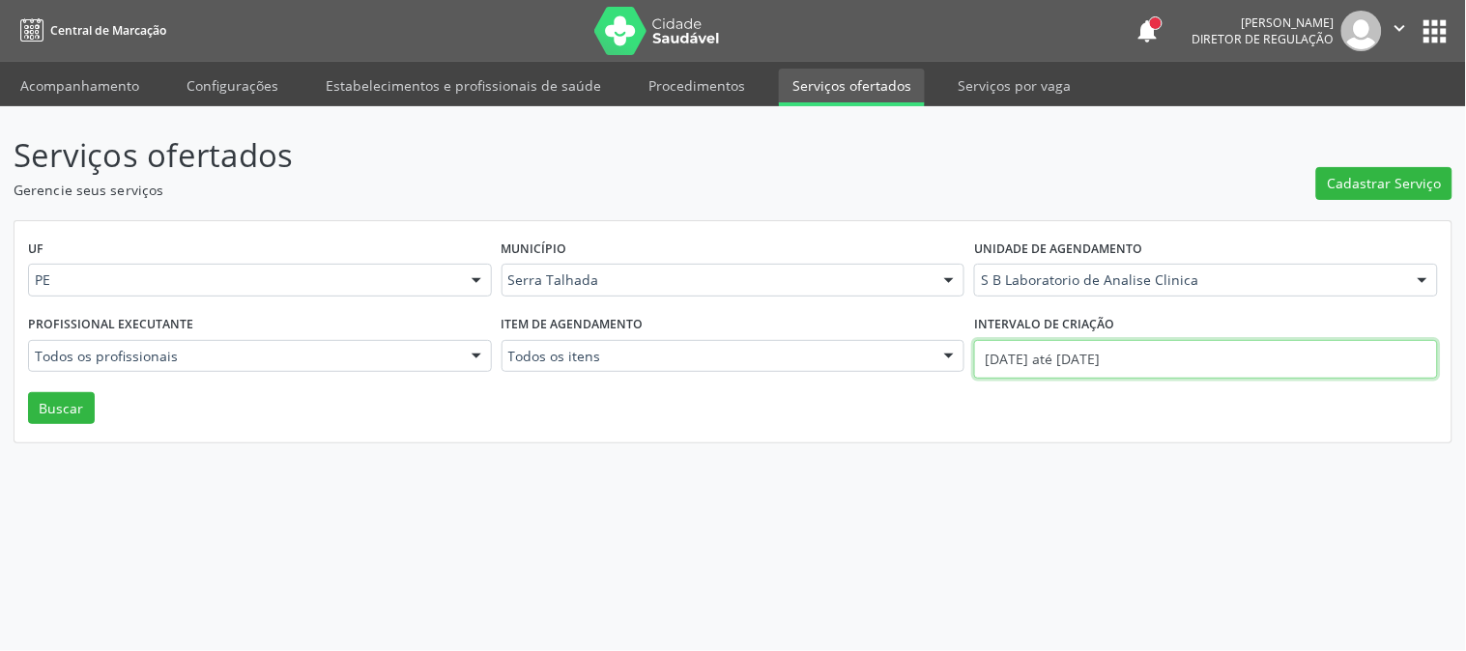
click at [1010, 349] on input "[DATE] até [DATE]" at bounding box center [1206, 359] width 464 height 39
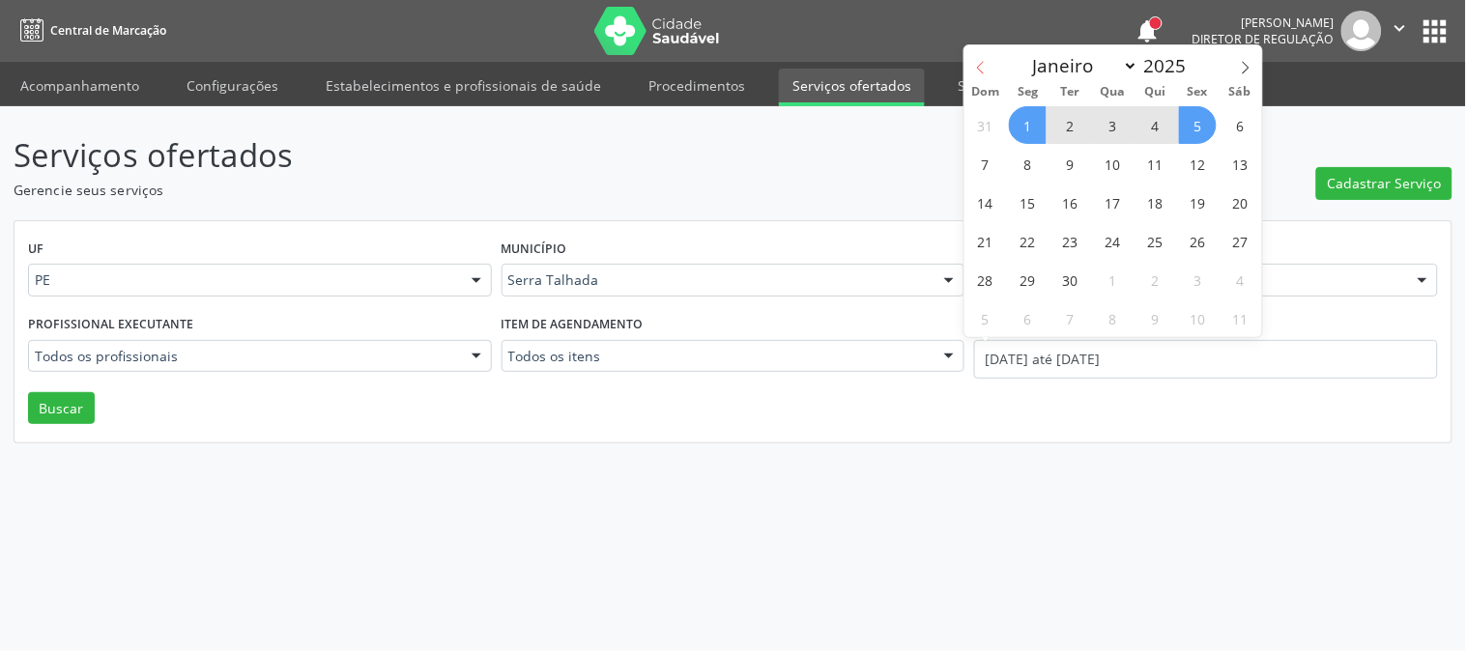
click at [981, 71] on icon at bounding box center [981, 68] width 14 height 14
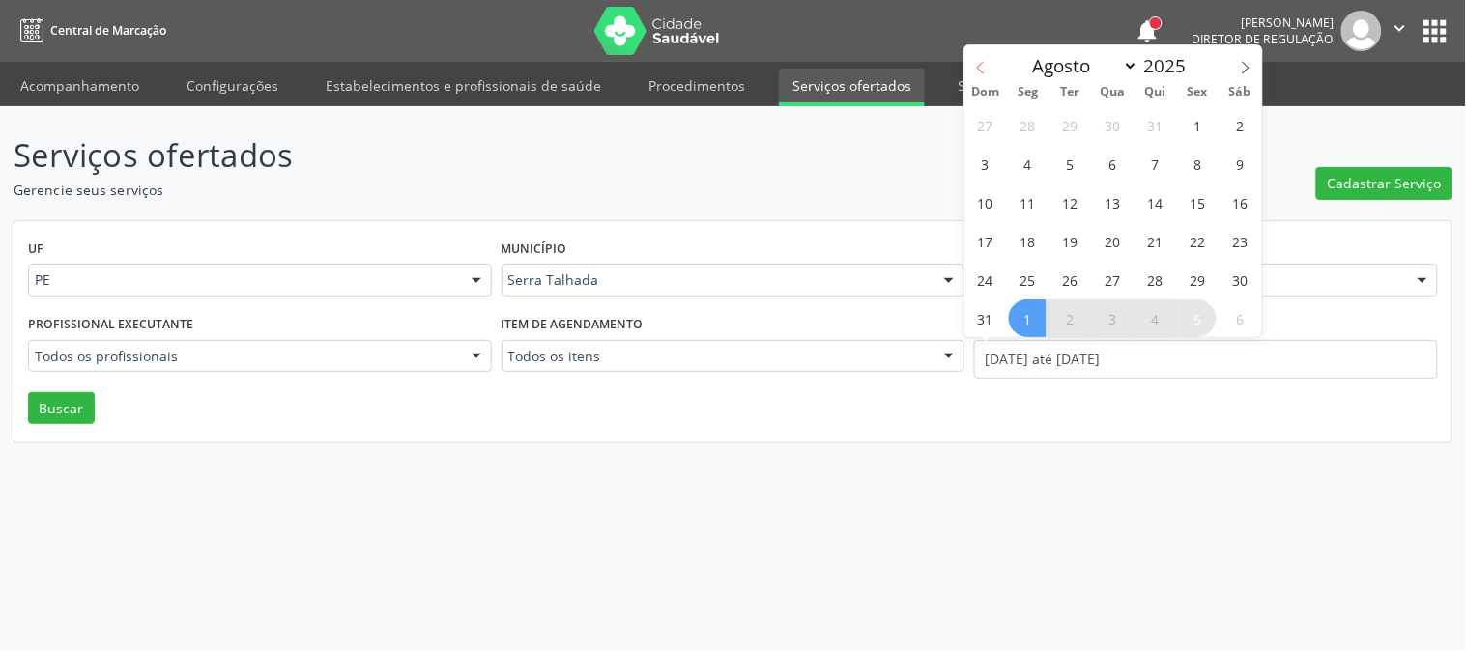
click at [981, 71] on icon at bounding box center [981, 68] width 14 height 14
select select "6"
click at [1028, 199] on span "14" at bounding box center [1028, 203] width 38 height 38
type input "[DATE]"
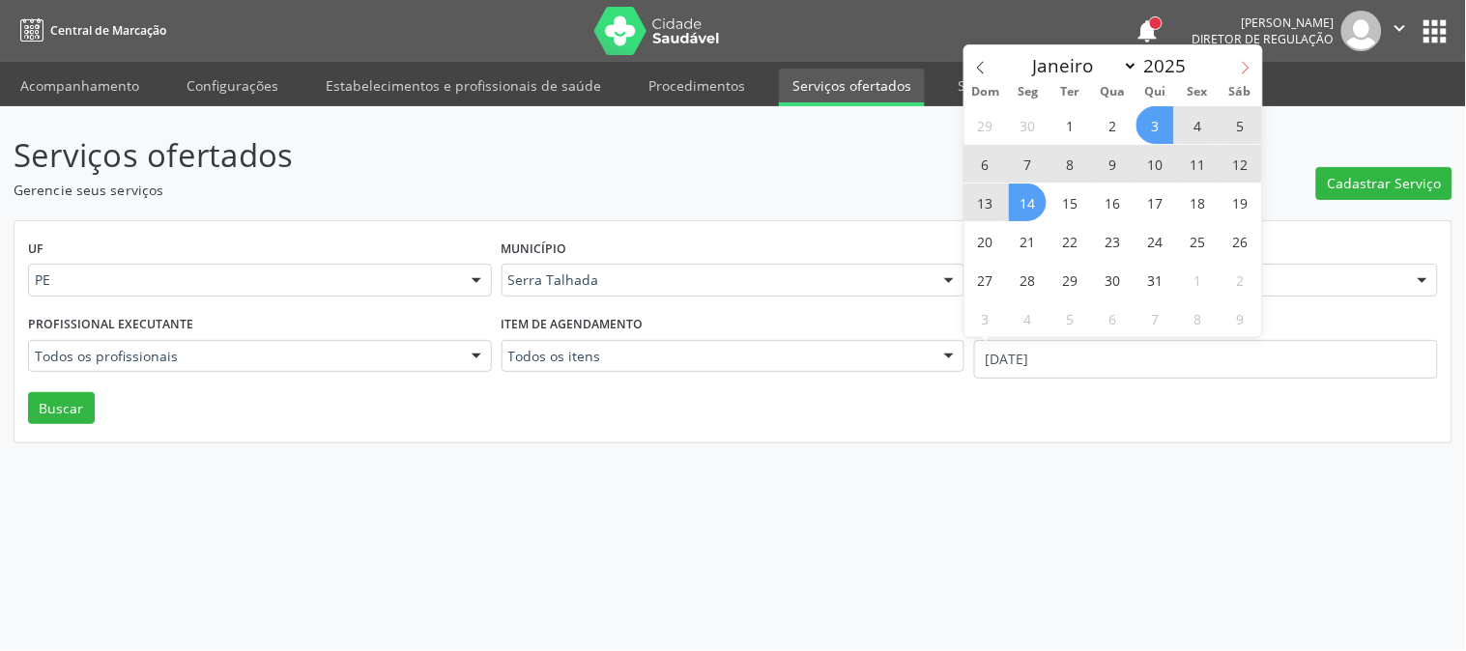
click at [1248, 62] on icon at bounding box center [1246, 68] width 14 height 14
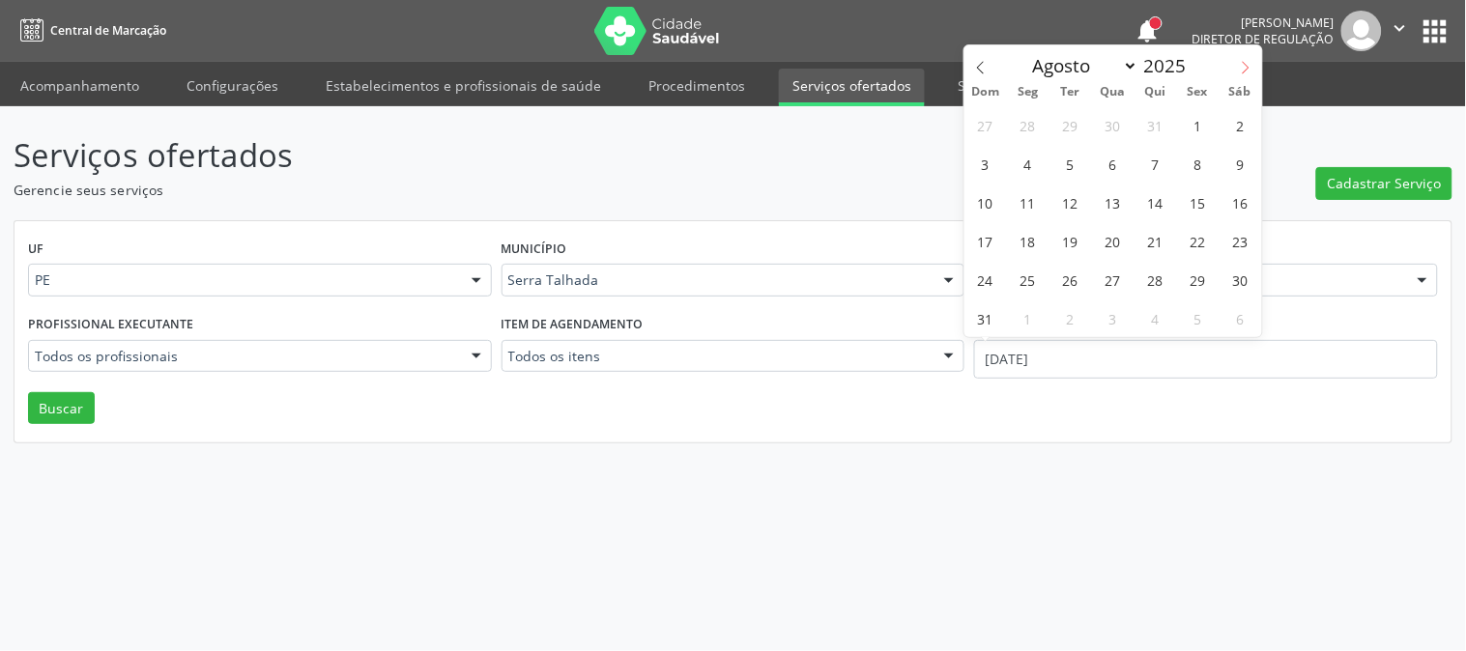
click at [1248, 62] on icon at bounding box center [1246, 68] width 14 height 14
select select "8"
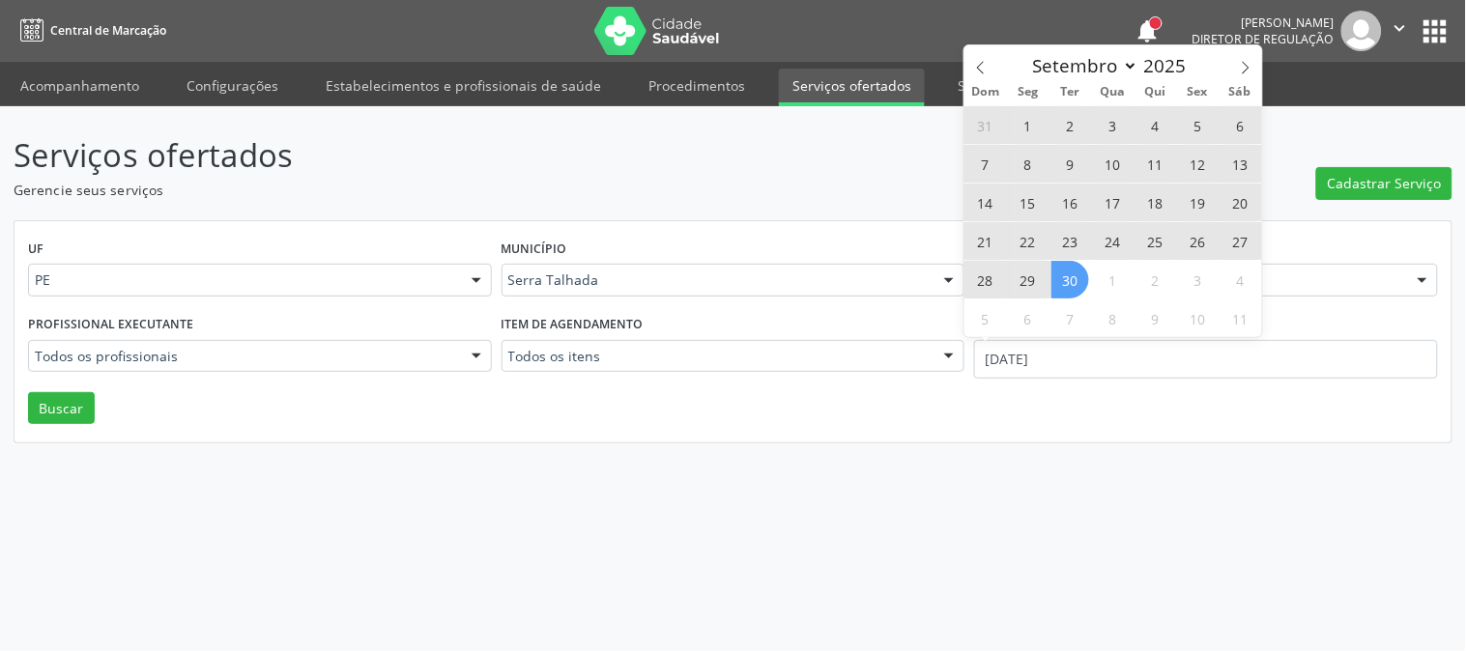
click at [1068, 275] on span "30" at bounding box center [1071, 280] width 38 height 38
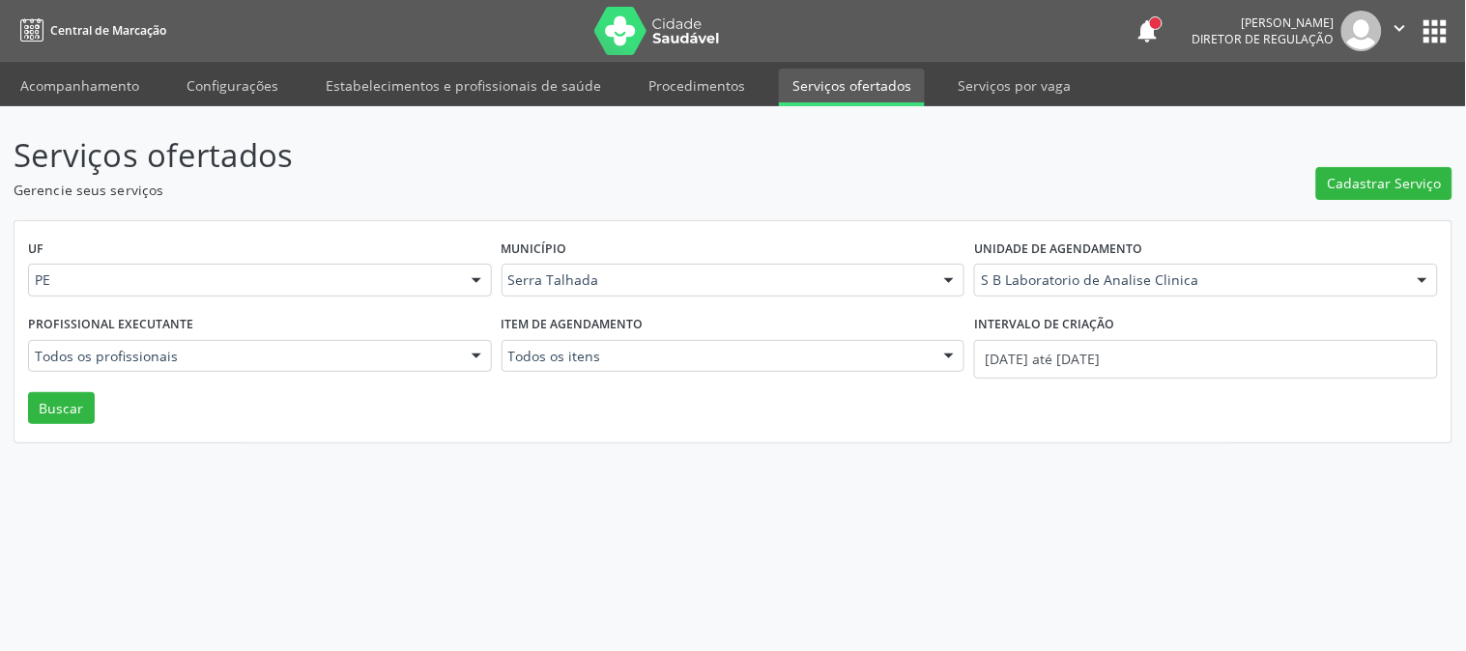
click at [52, 382] on div "Profissional executante Todos os profissionais Todos os profissionais Marcos Ga…" at bounding box center [260, 351] width 474 height 82
click at [59, 397] on button "Buscar" at bounding box center [61, 408] width 67 height 33
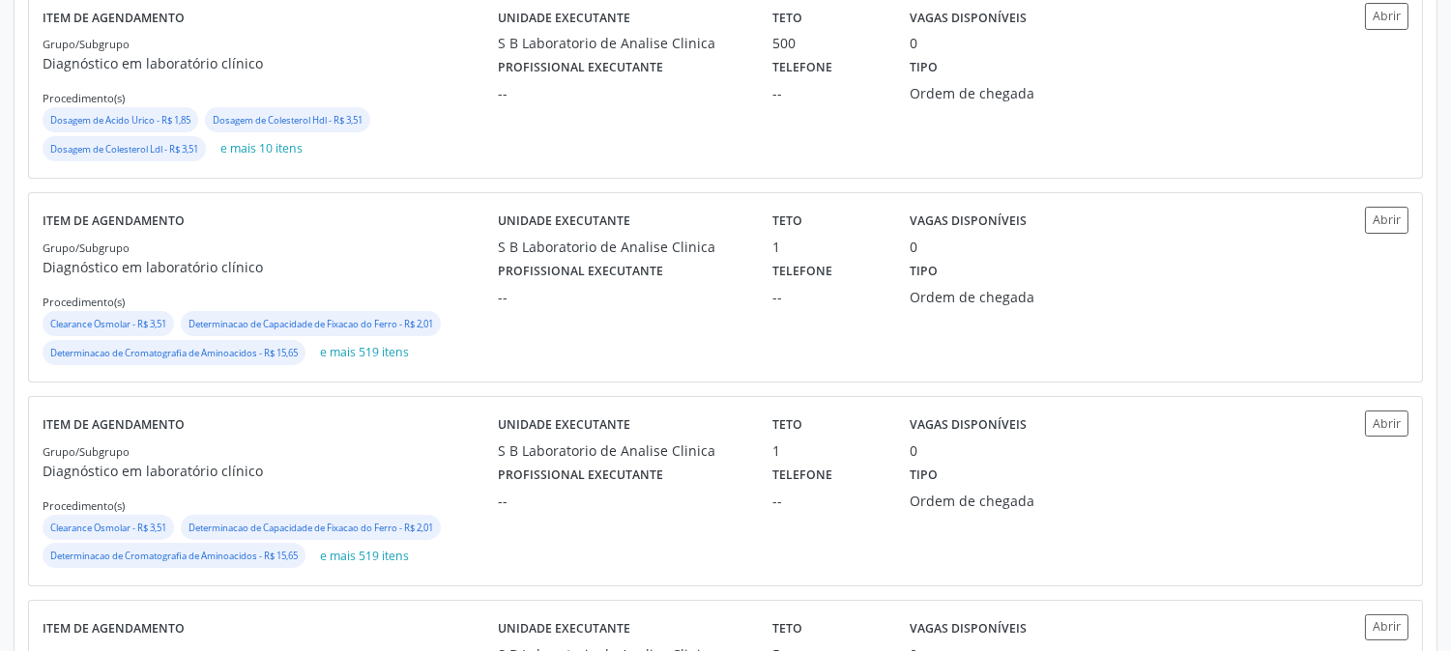
scroll to position [920, 0]
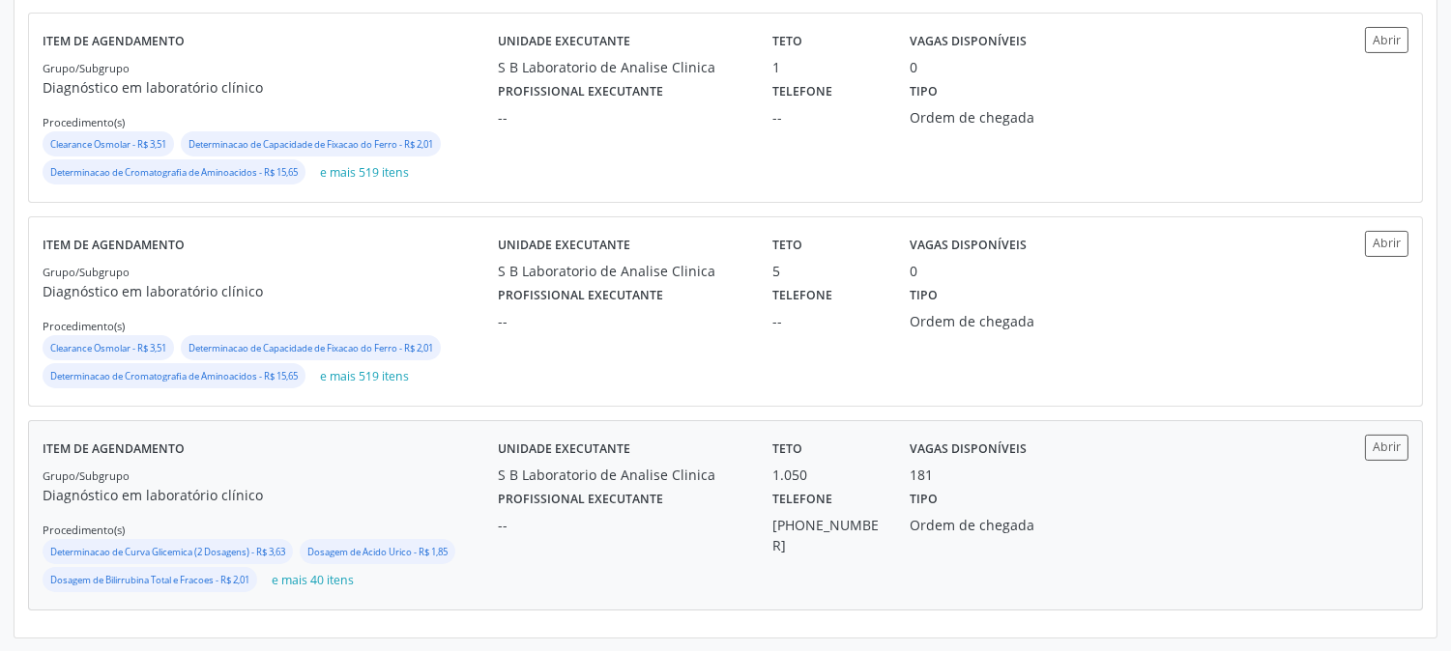
click at [365, 487] on p "Diagnóstico em laboratório clínico" at bounding box center [270, 495] width 455 height 20
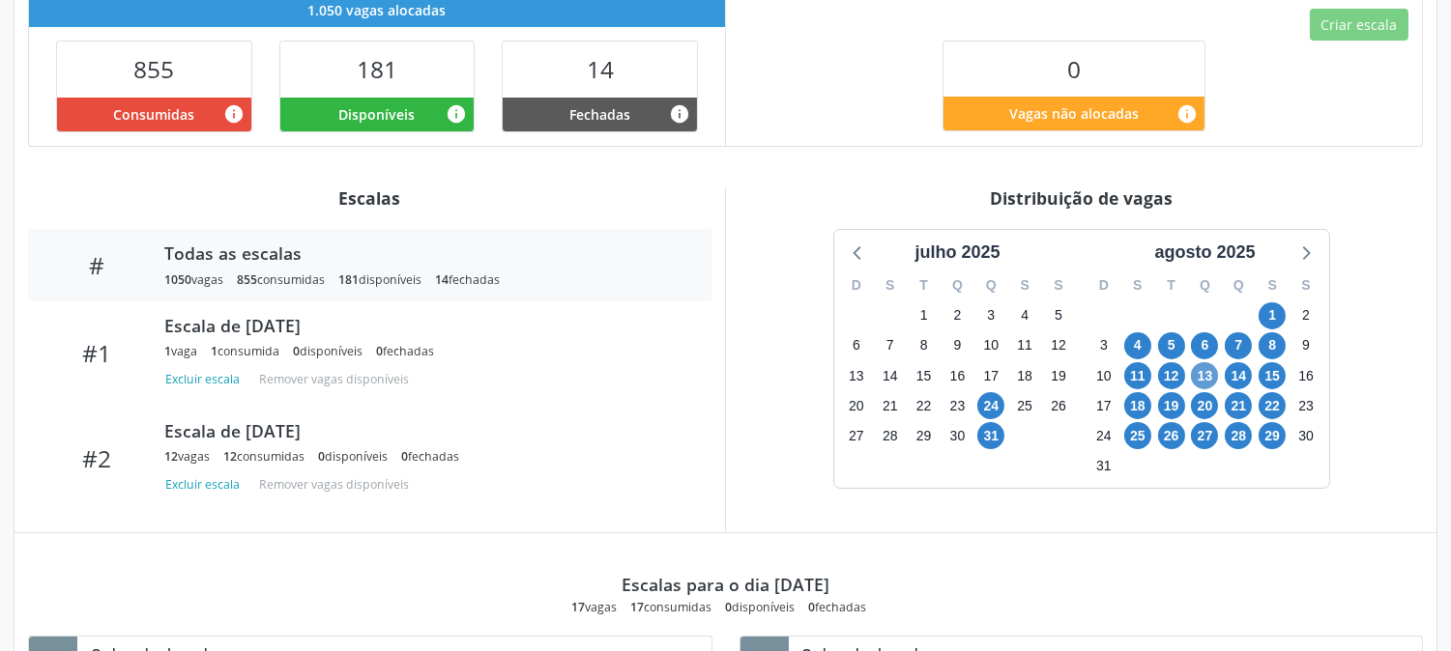
scroll to position [644, 0]
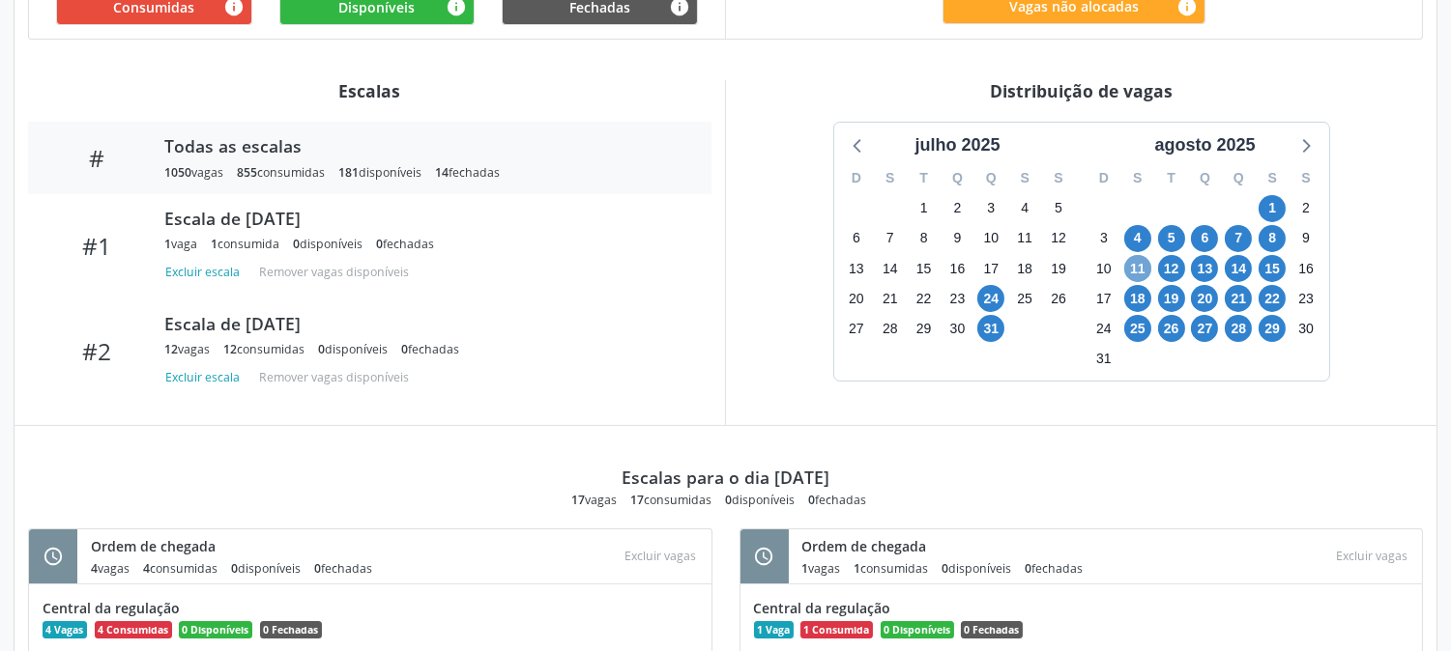
click at [1128, 276] on span "11" at bounding box center [1137, 268] width 27 height 27
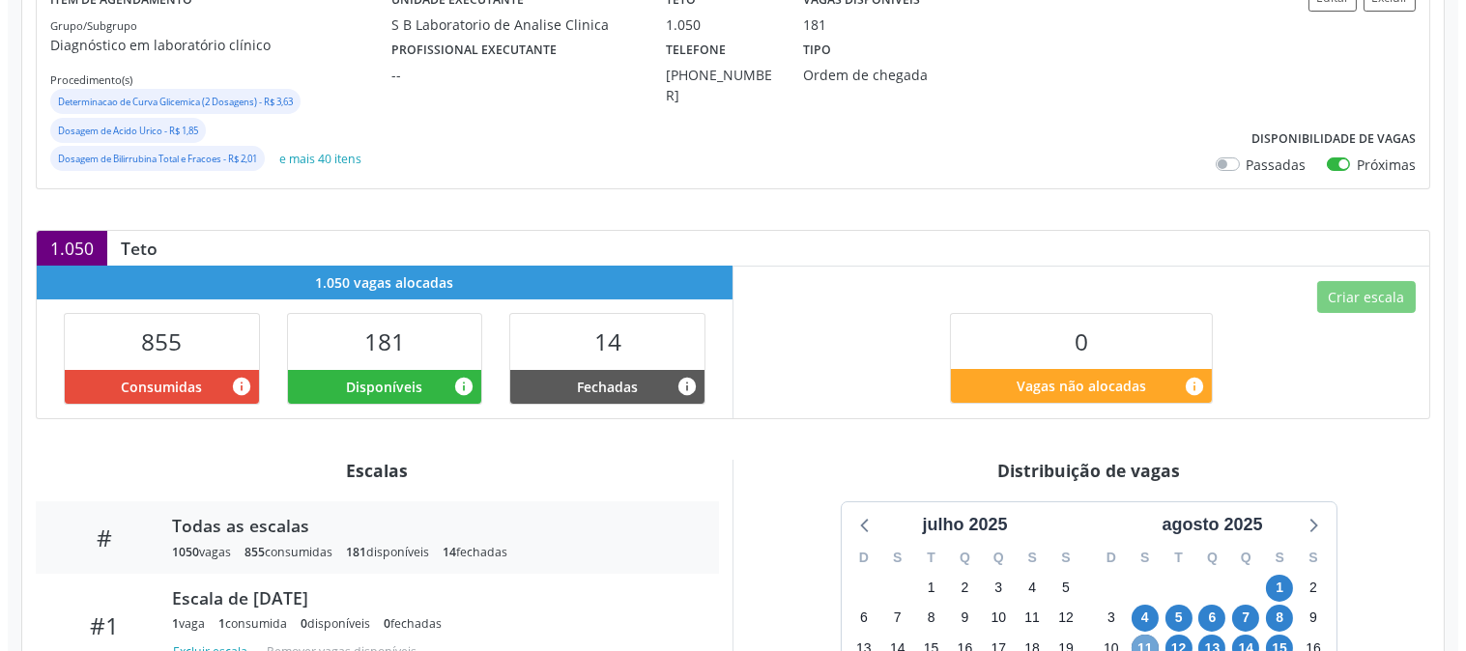
scroll to position [0, 0]
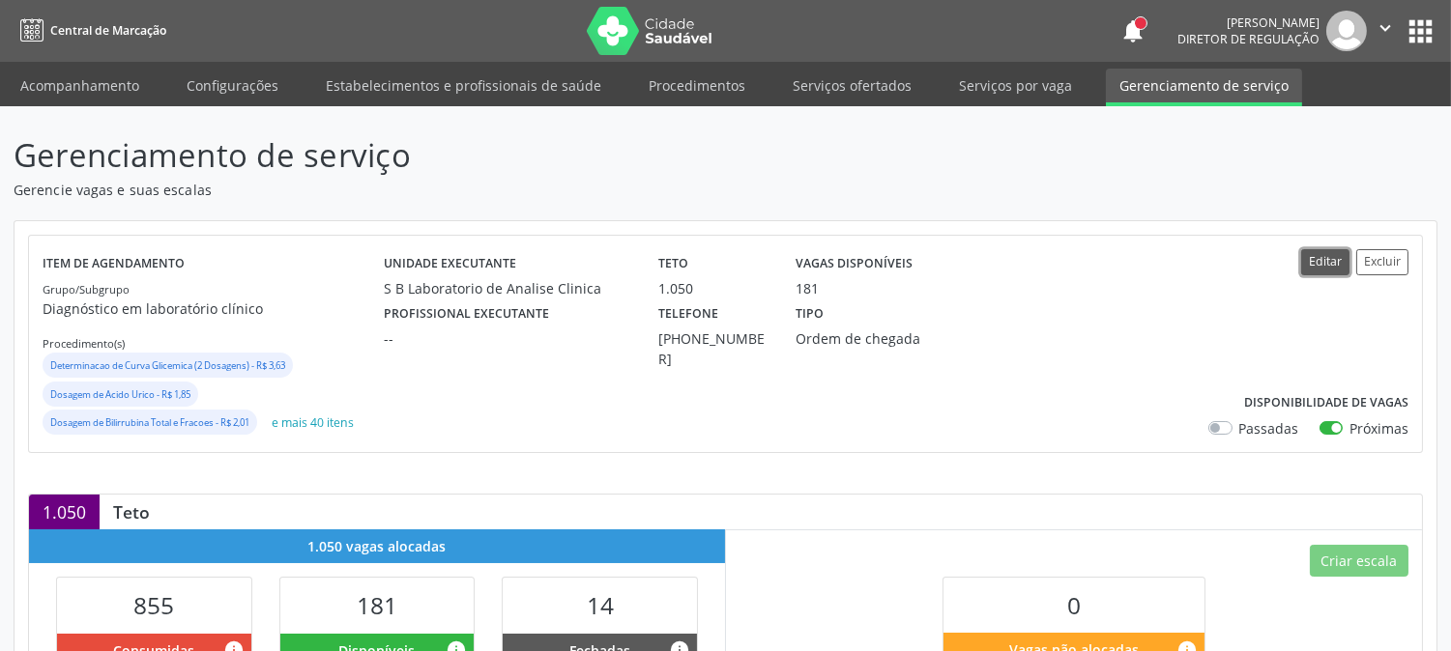
click at [1335, 252] on button "Editar" at bounding box center [1325, 262] width 48 height 26
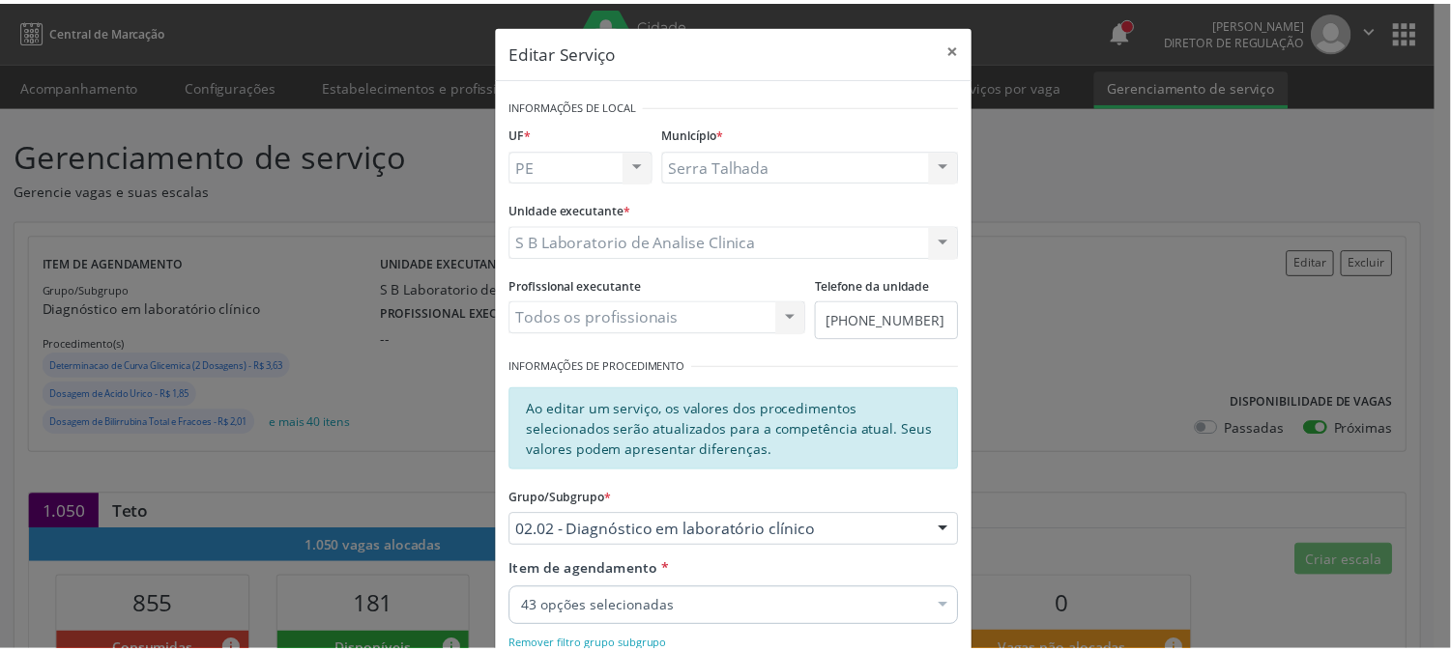
scroll to position [286, 0]
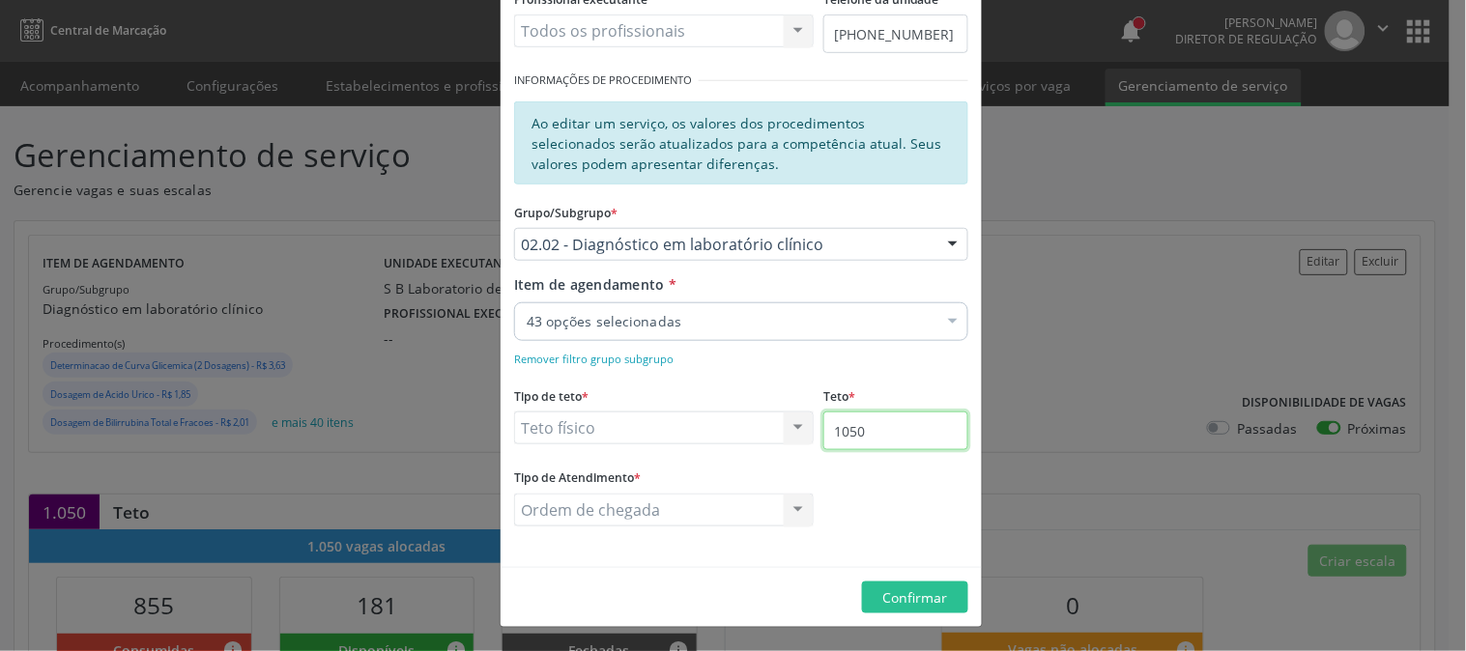
click at [929, 439] on input "1050" at bounding box center [896, 431] width 145 height 39
type input "1055"
click at [890, 583] on button "Confirmar" at bounding box center [915, 598] width 106 height 33
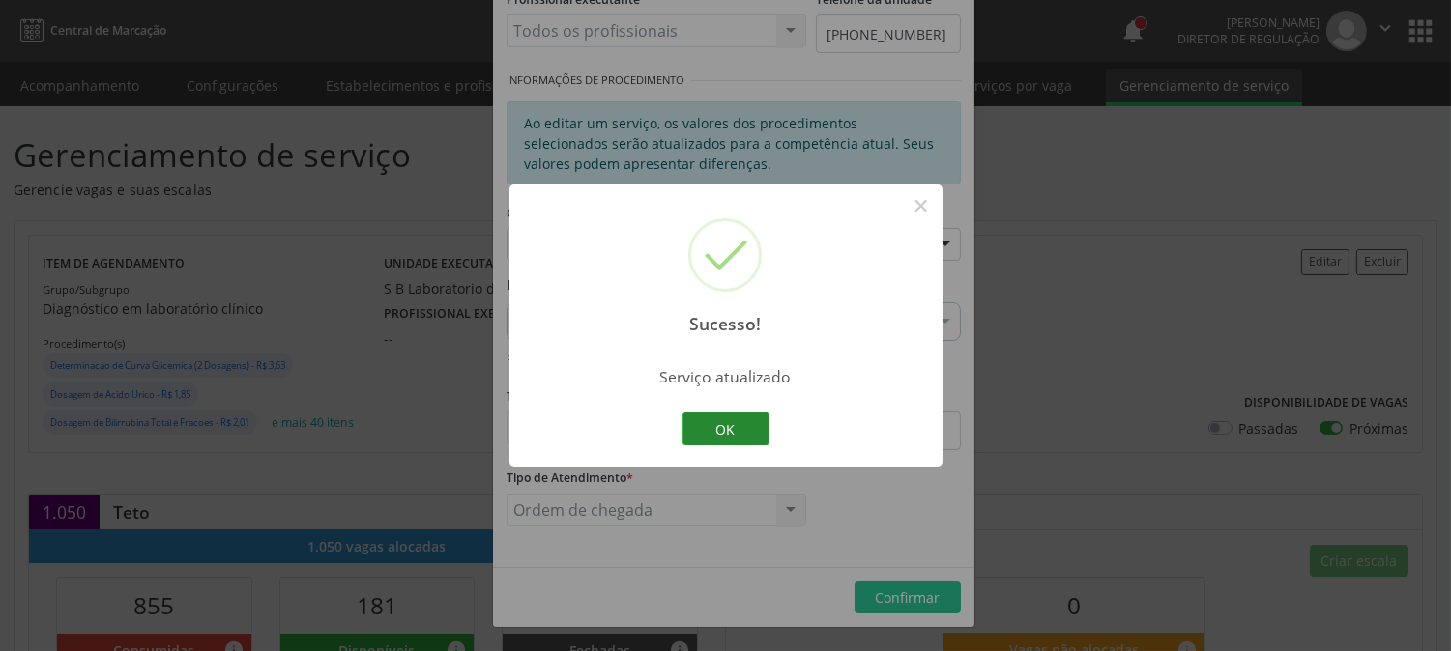
click at [746, 418] on button "OK" at bounding box center [725, 429] width 87 height 33
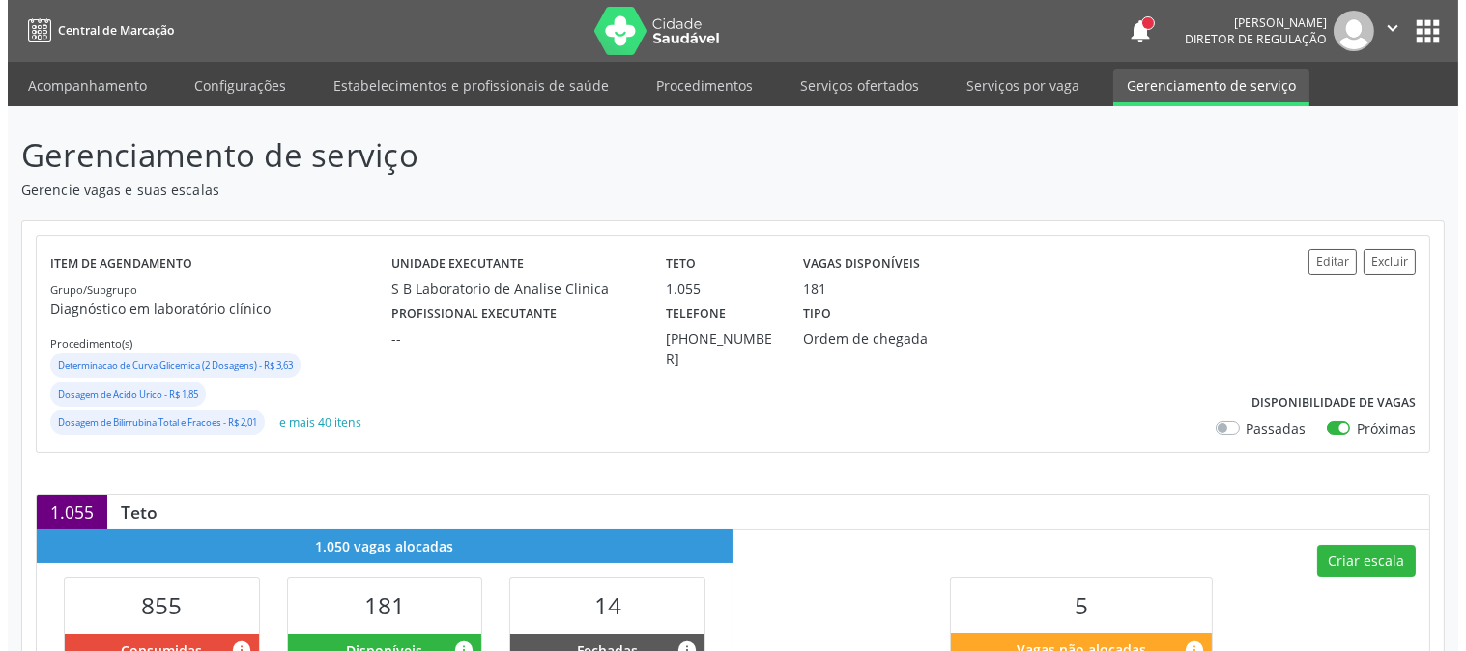
scroll to position [322, 0]
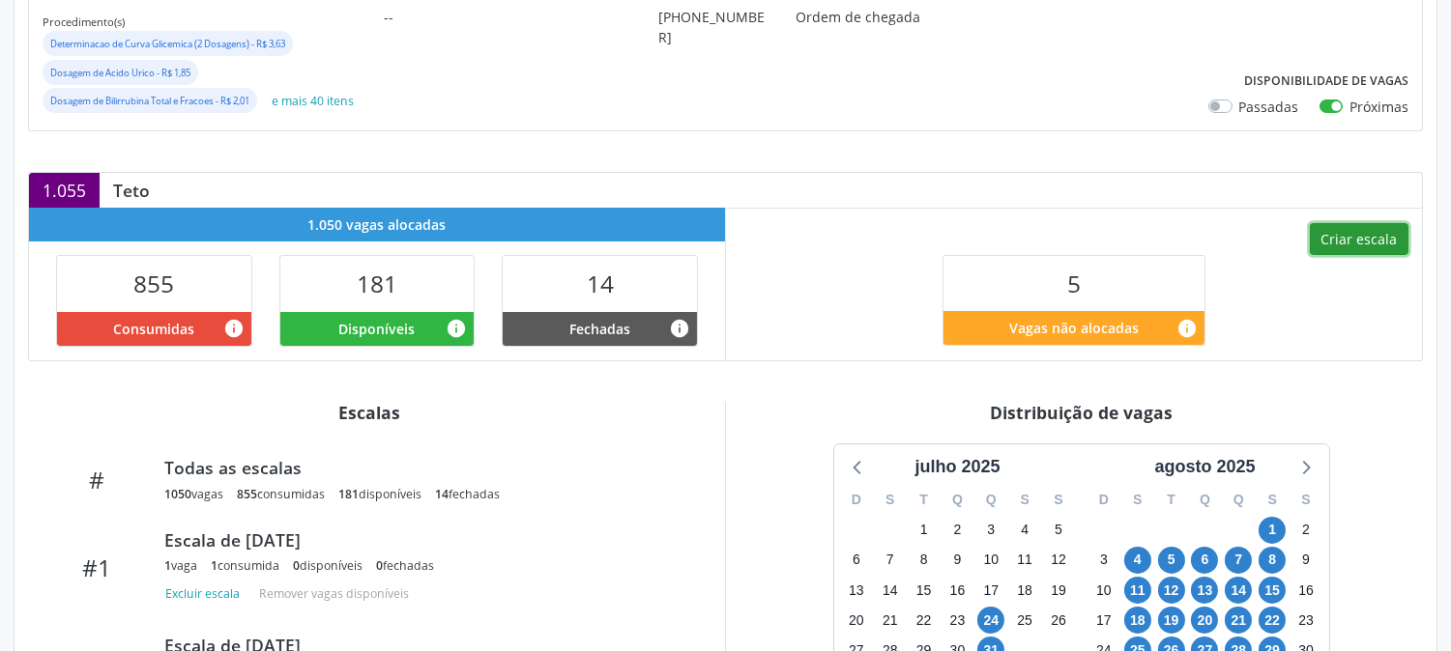
click at [1374, 239] on button "Criar escala" at bounding box center [1359, 239] width 99 height 33
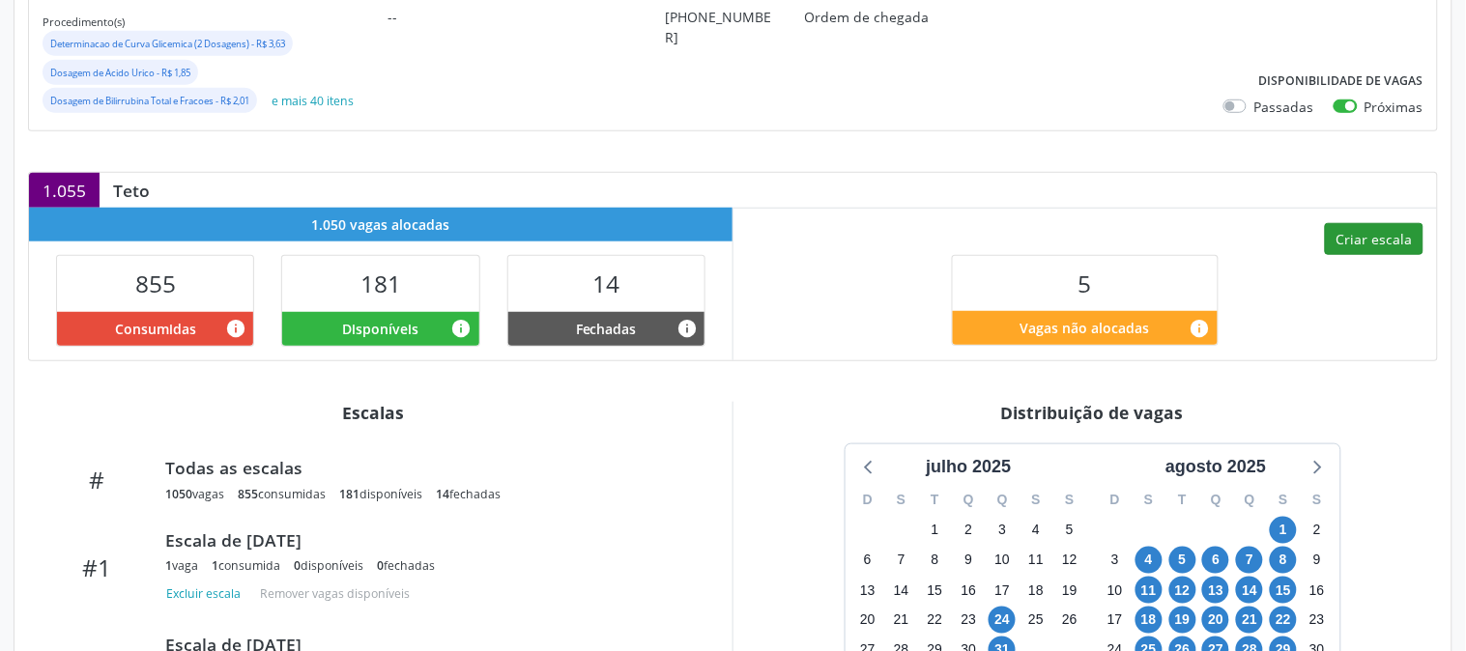
select select "8"
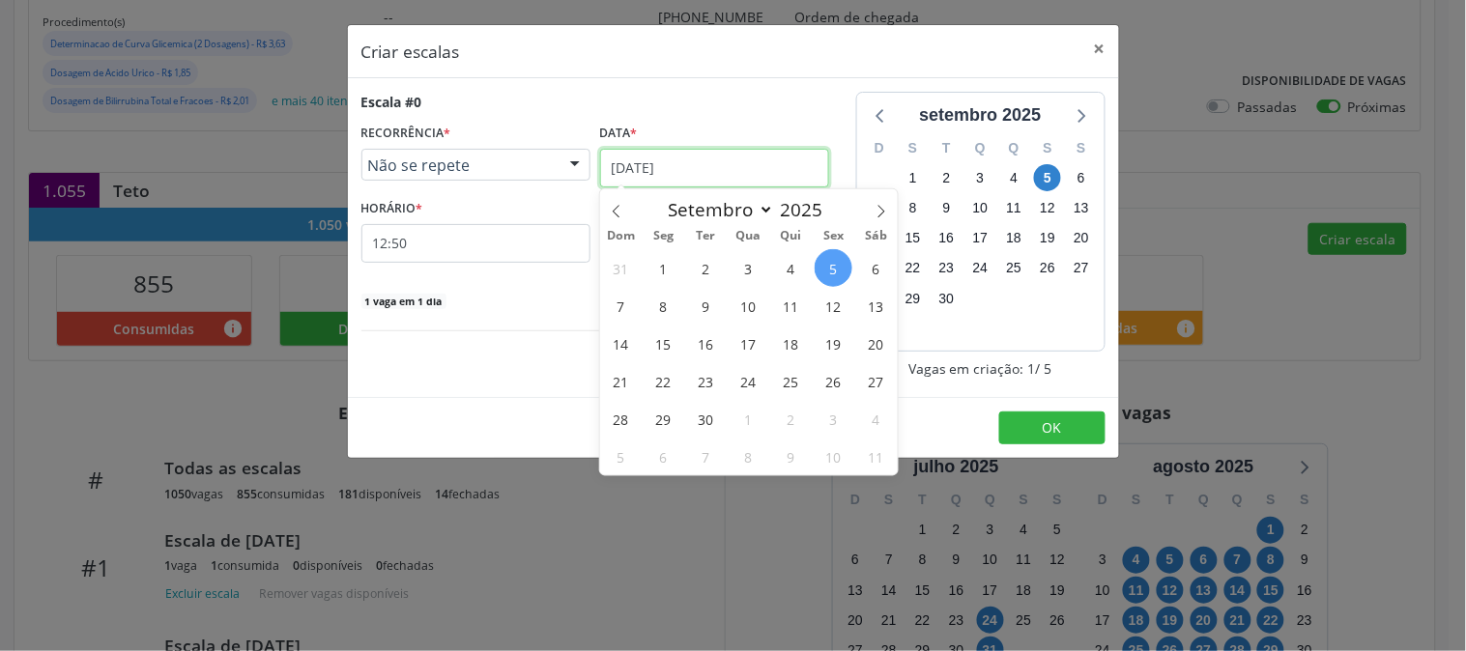
click at [739, 180] on input "05/09/2025" at bounding box center [714, 168] width 229 height 39
click at [786, 304] on span "11" at bounding box center [791, 306] width 38 height 38
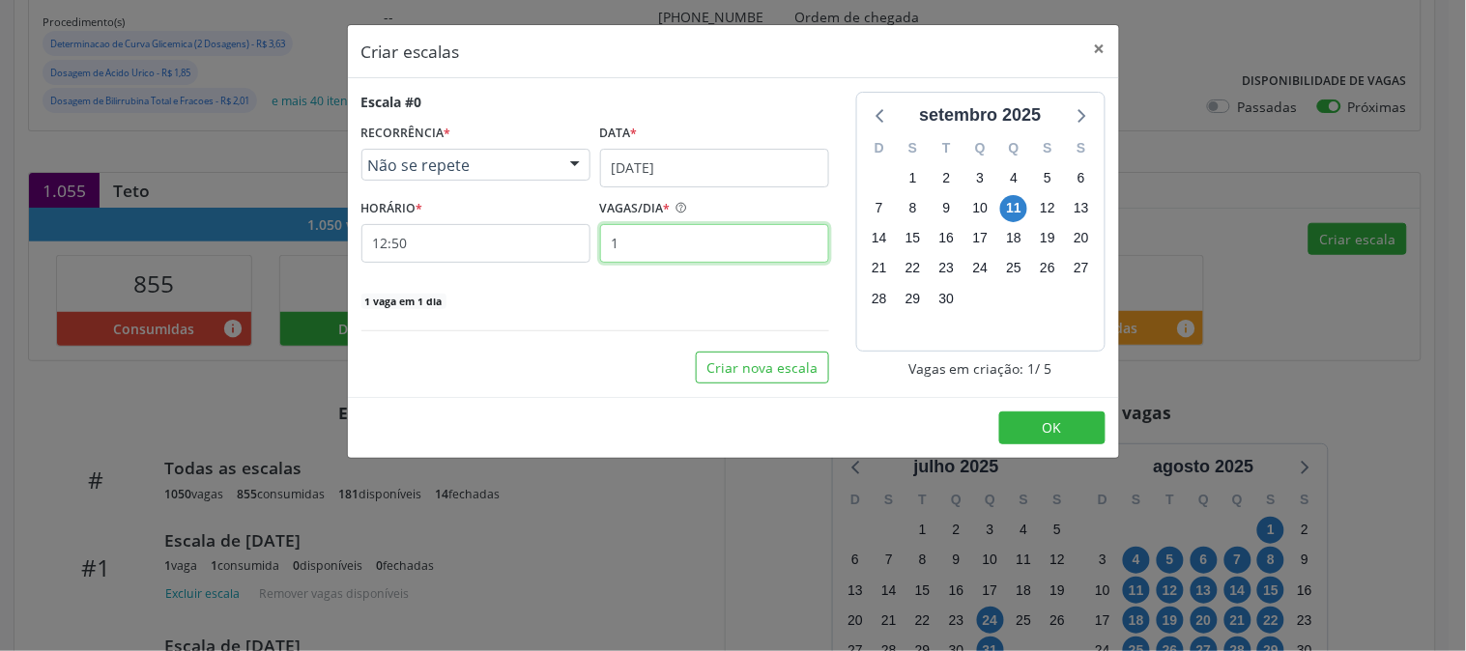
click at [699, 261] on input "1" at bounding box center [714, 243] width 229 height 39
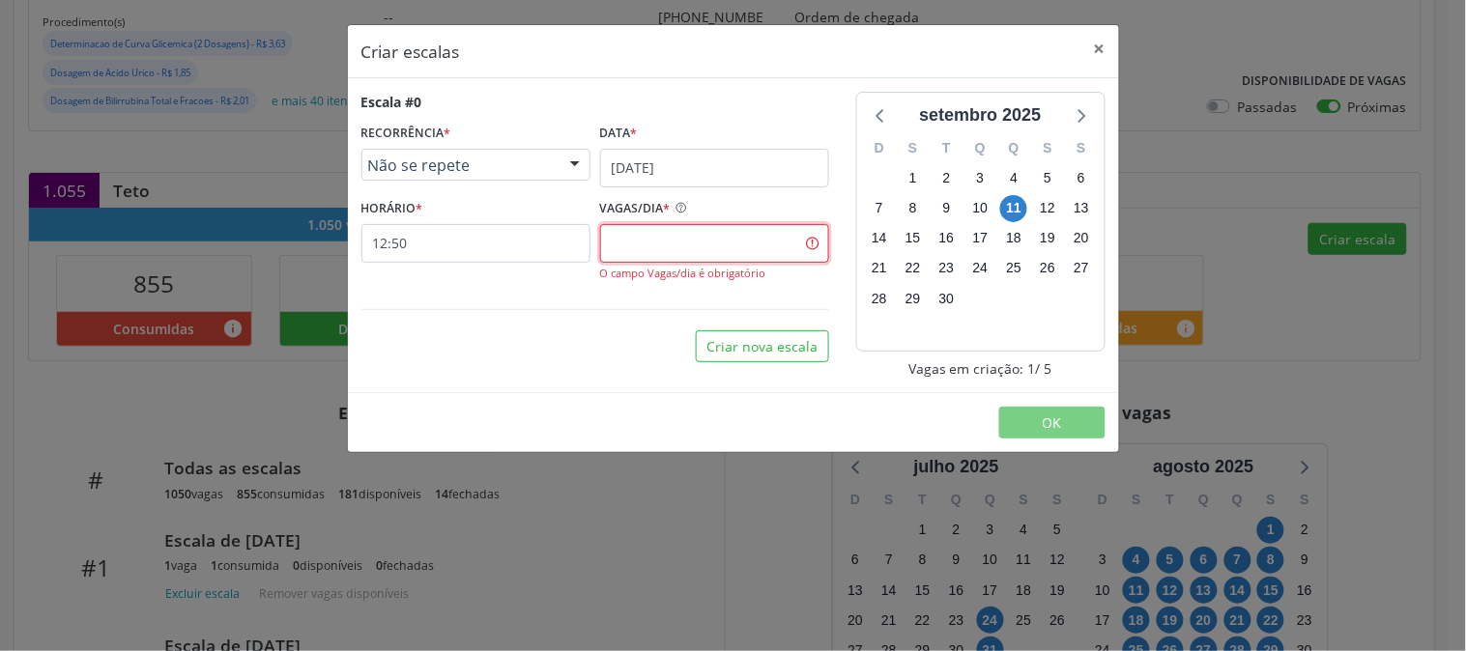
type input "1"
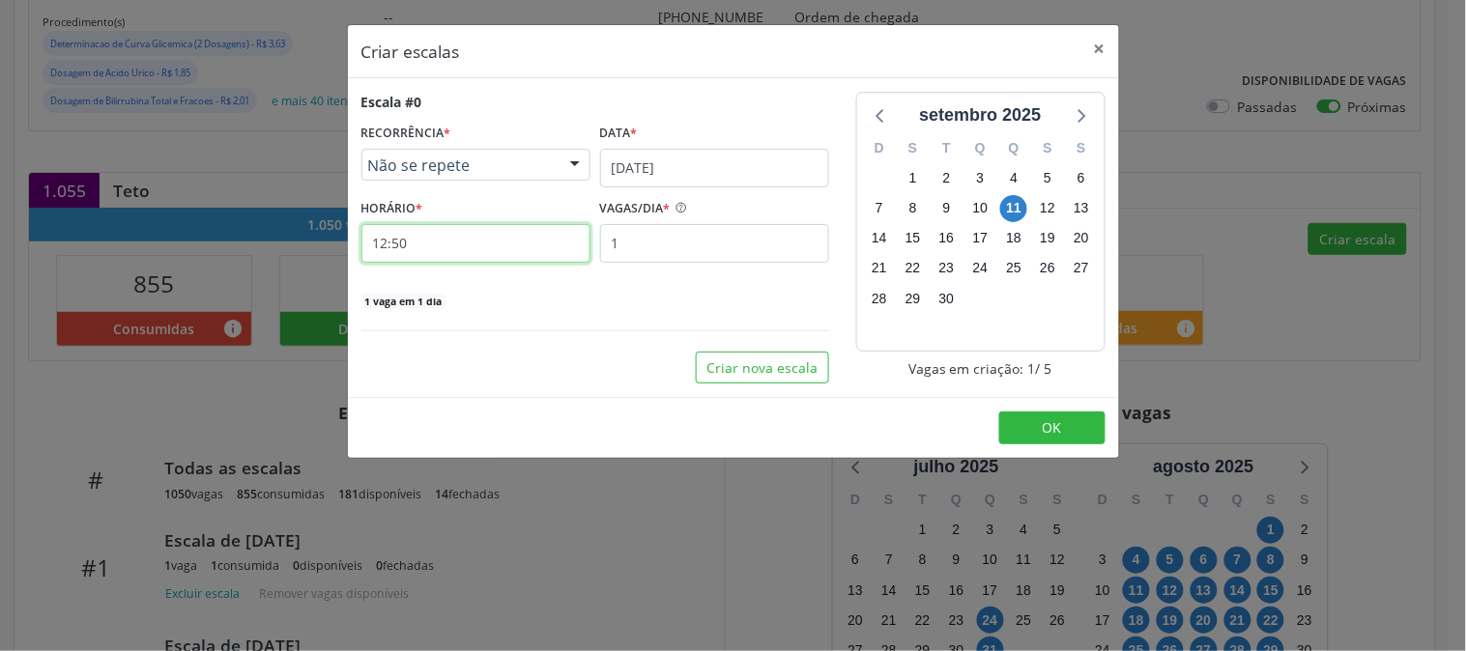
click at [536, 237] on input "12:50" at bounding box center [476, 243] width 229 height 39
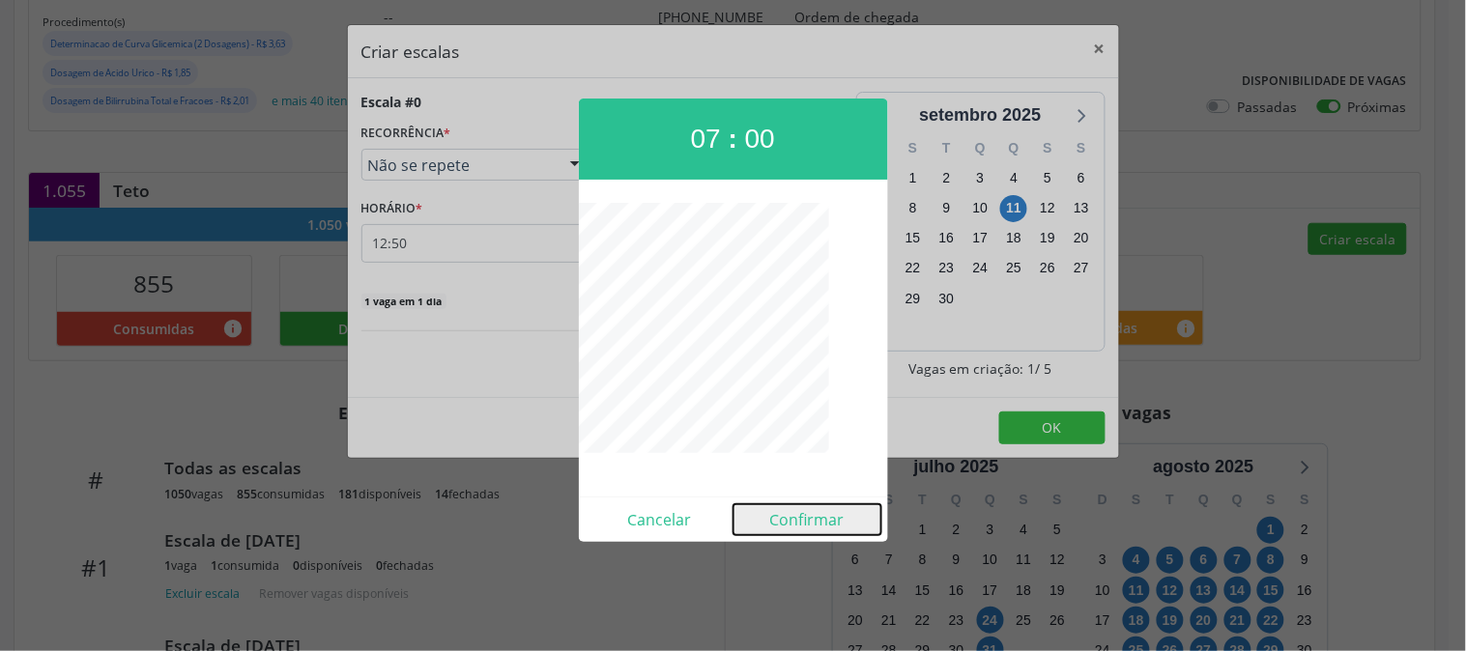
click at [791, 517] on button "Confirmar" at bounding box center [808, 520] width 148 height 31
type input "07:00"
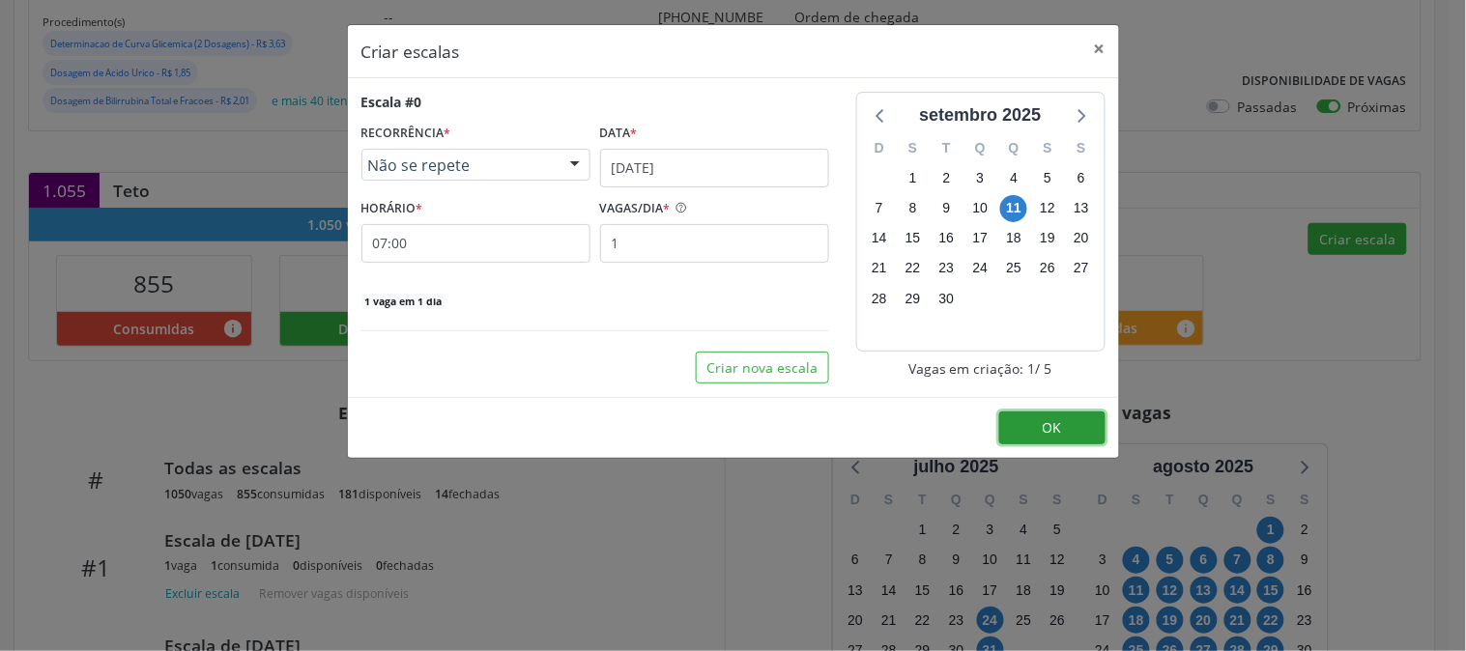
click at [1030, 420] on button "OK" at bounding box center [1052, 428] width 106 height 33
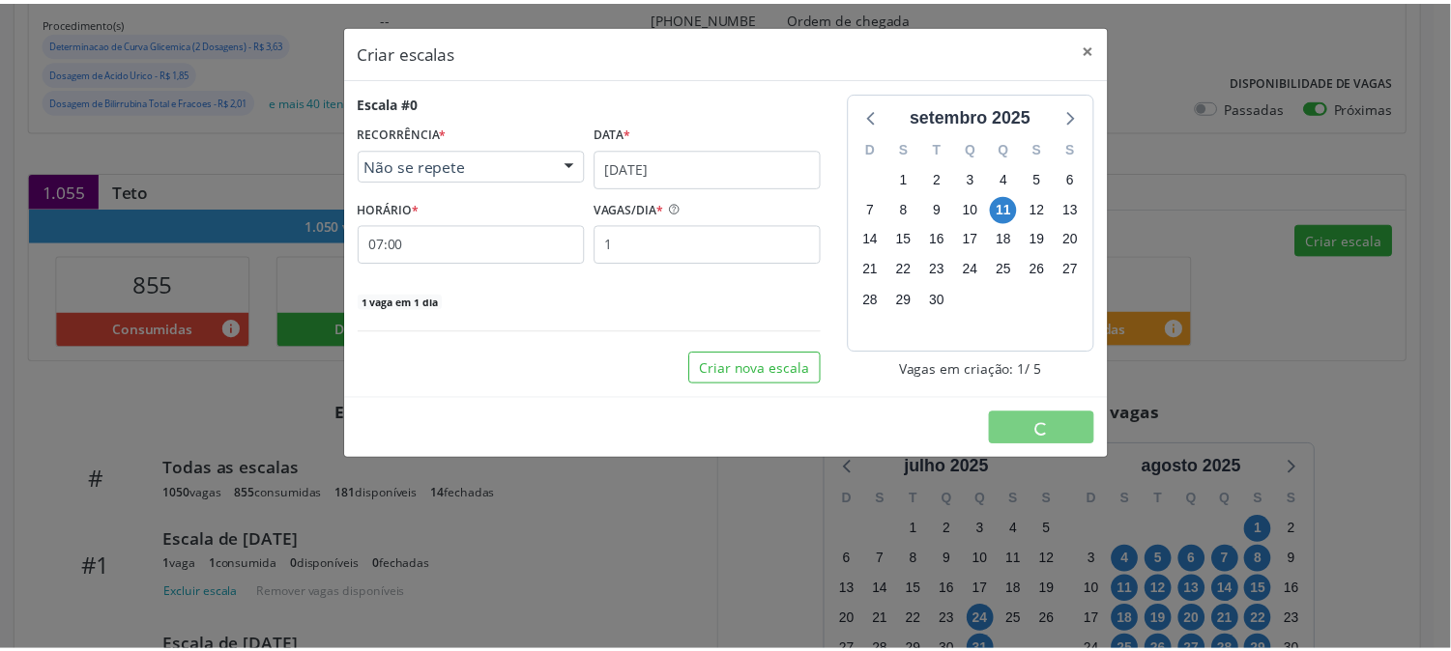
scroll to position [0, 0]
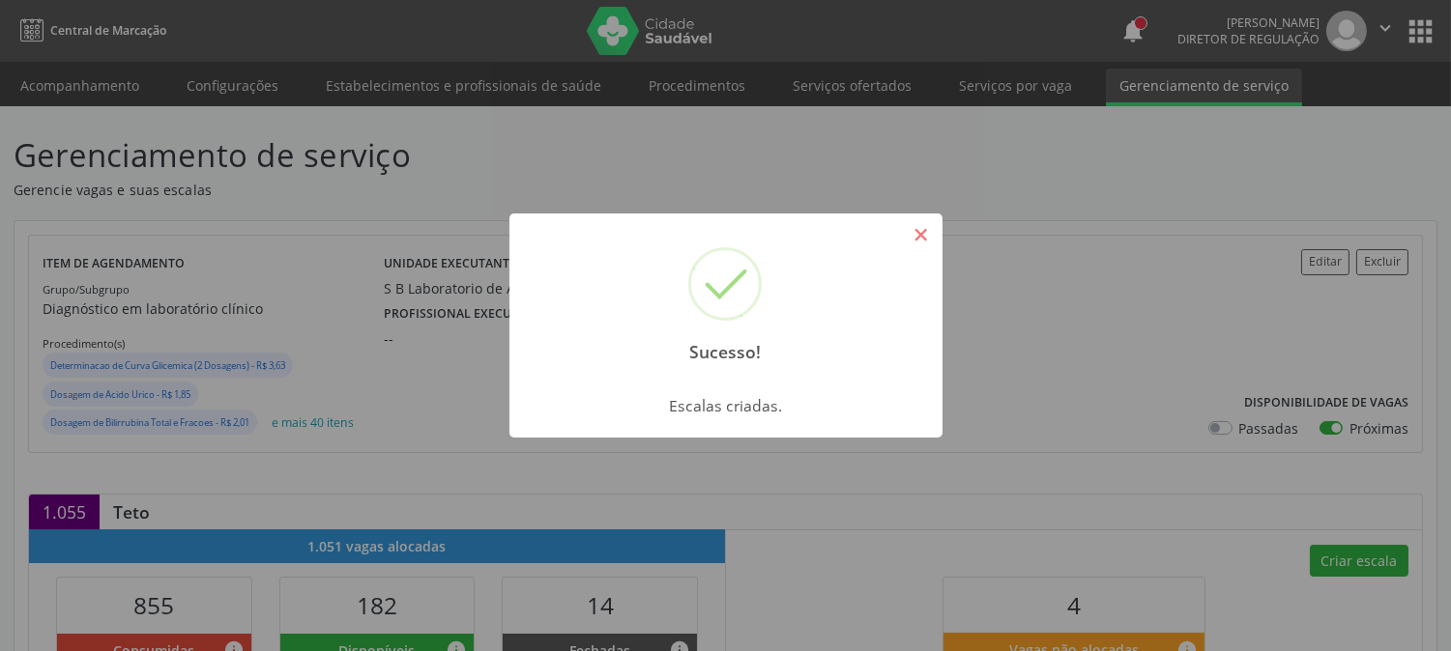
click at [924, 236] on button "×" at bounding box center [921, 234] width 33 height 33
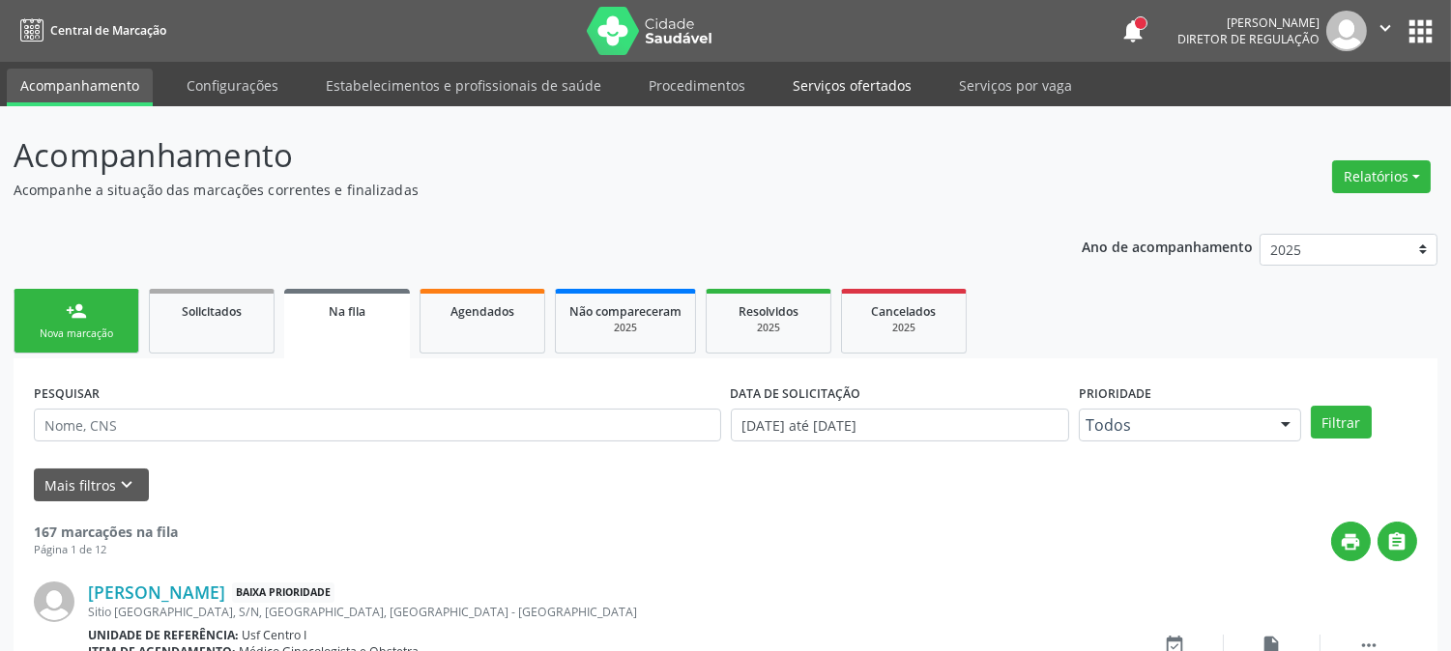
click at [796, 81] on link "Serviços ofertados" at bounding box center [852, 86] width 146 height 34
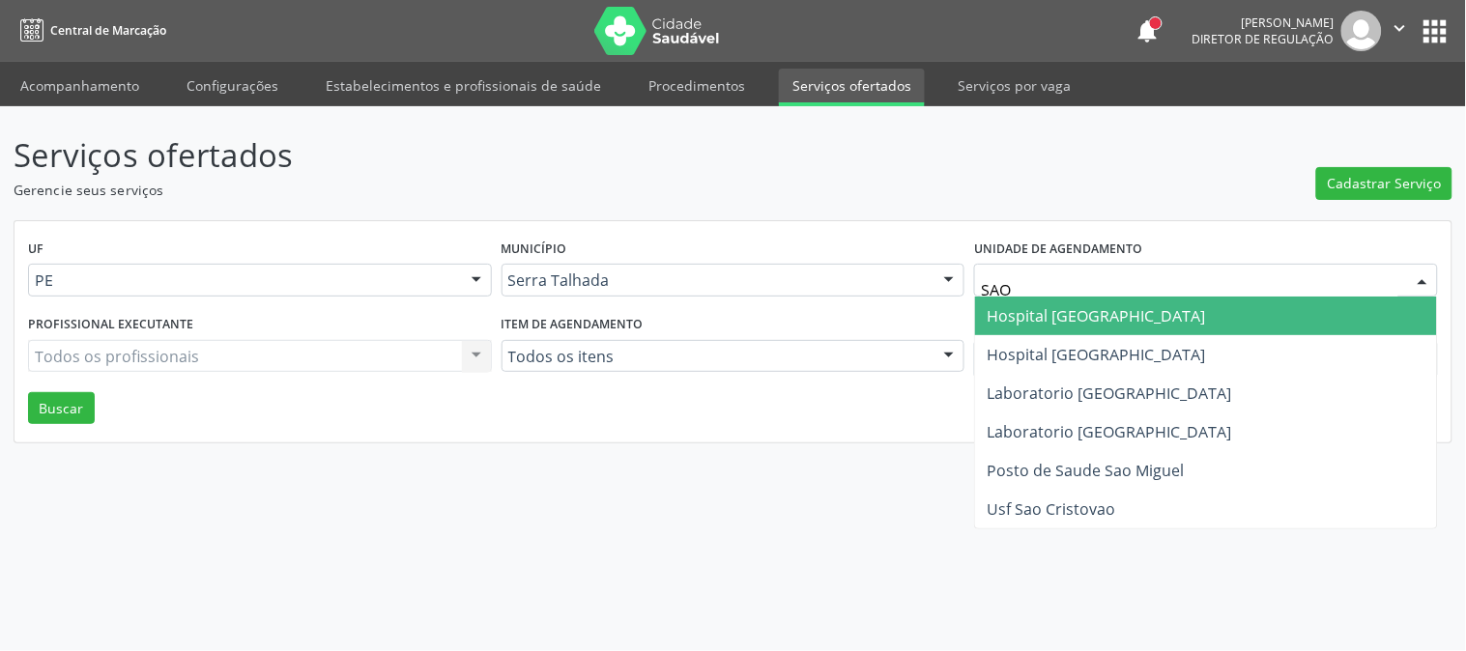
type input "SAO F"
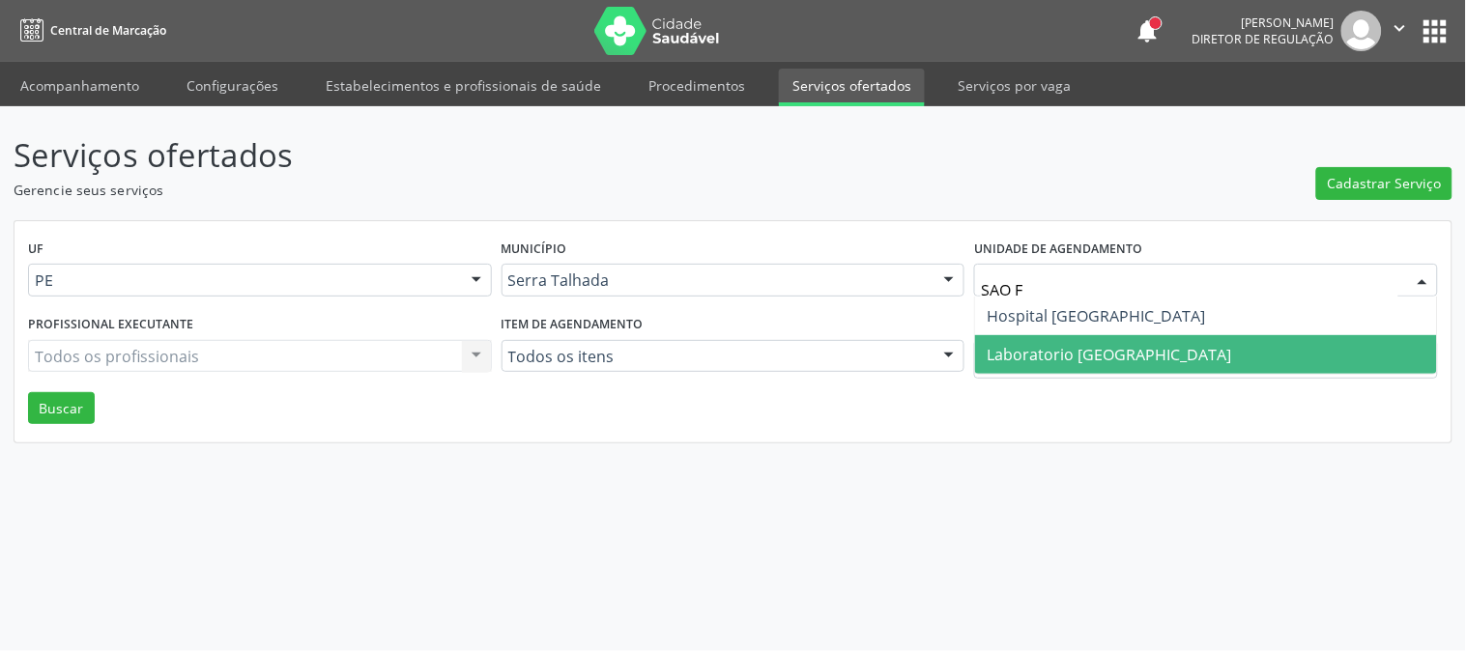
click at [1027, 338] on span "Laboratorio [GEOGRAPHIC_DATA]" at bounding box center [1206, 354] width 462 height 39
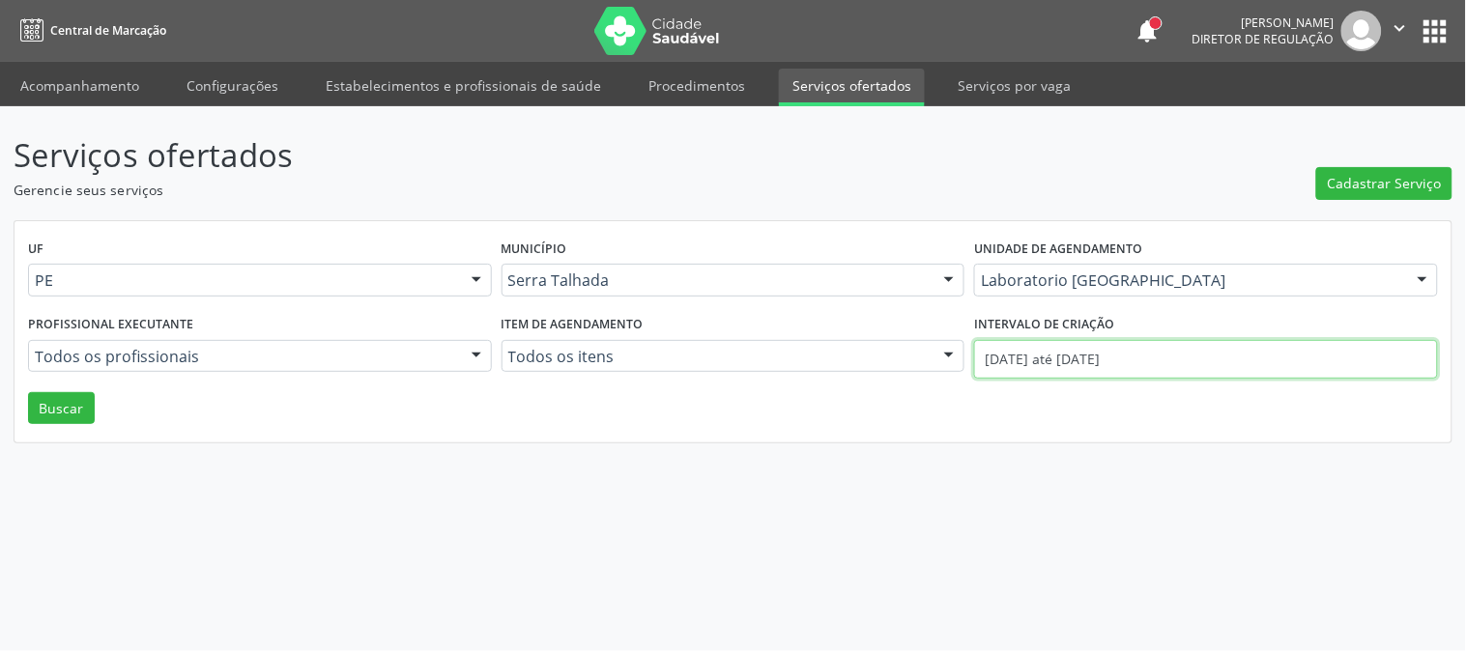
click at [1027, 353] on input "[DATE] até [DATE]" at bounding box center [1206, 359] width 464 height 39
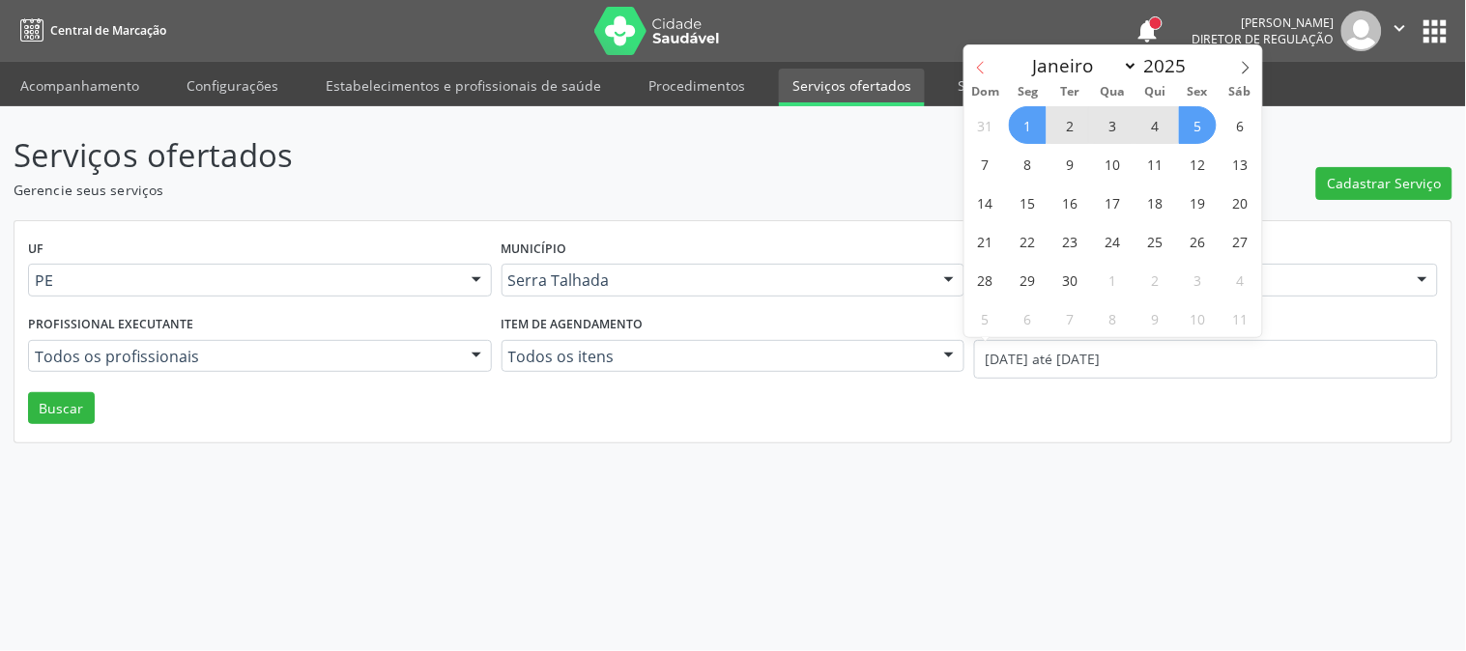
click at [981, 59] on span at bounding box center [981, 61] width 33 height 33
select select "7"
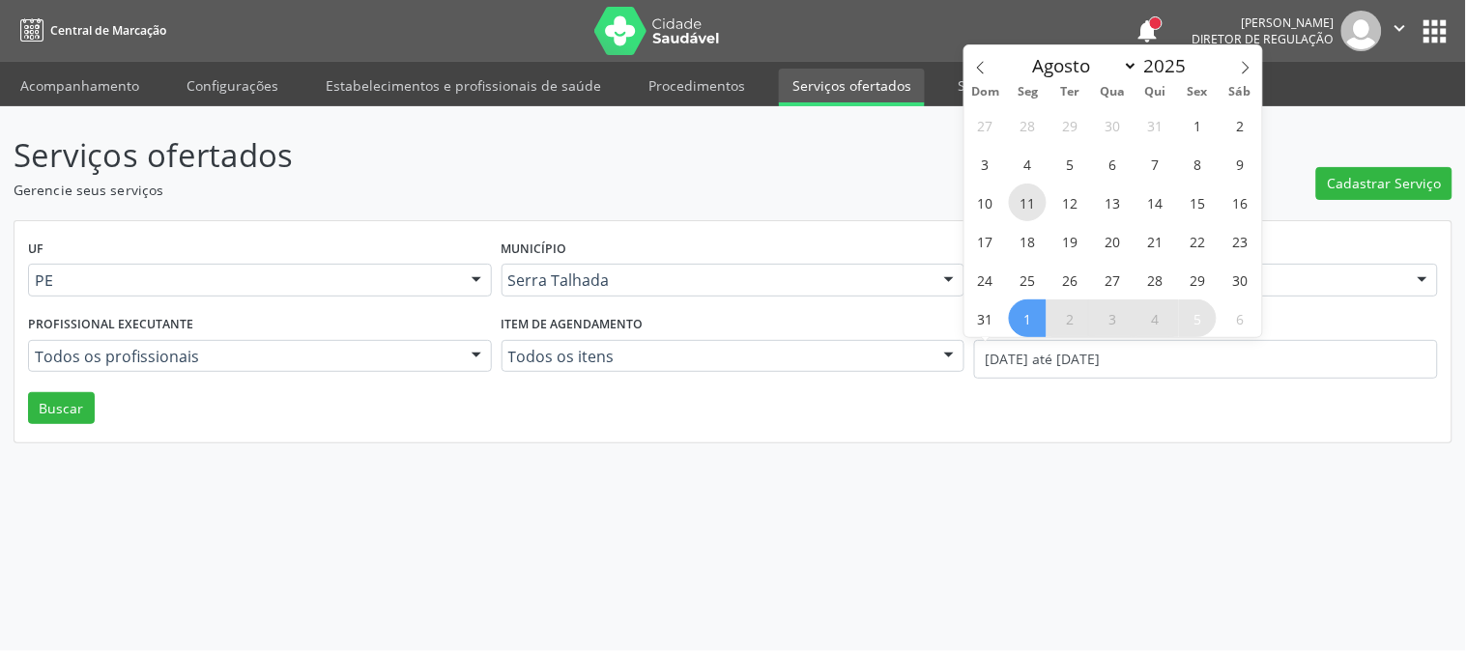
click at [1037, 208] on span "11" at bounding box center [1028, 203] width 38 height 38
type input "[DATE]"
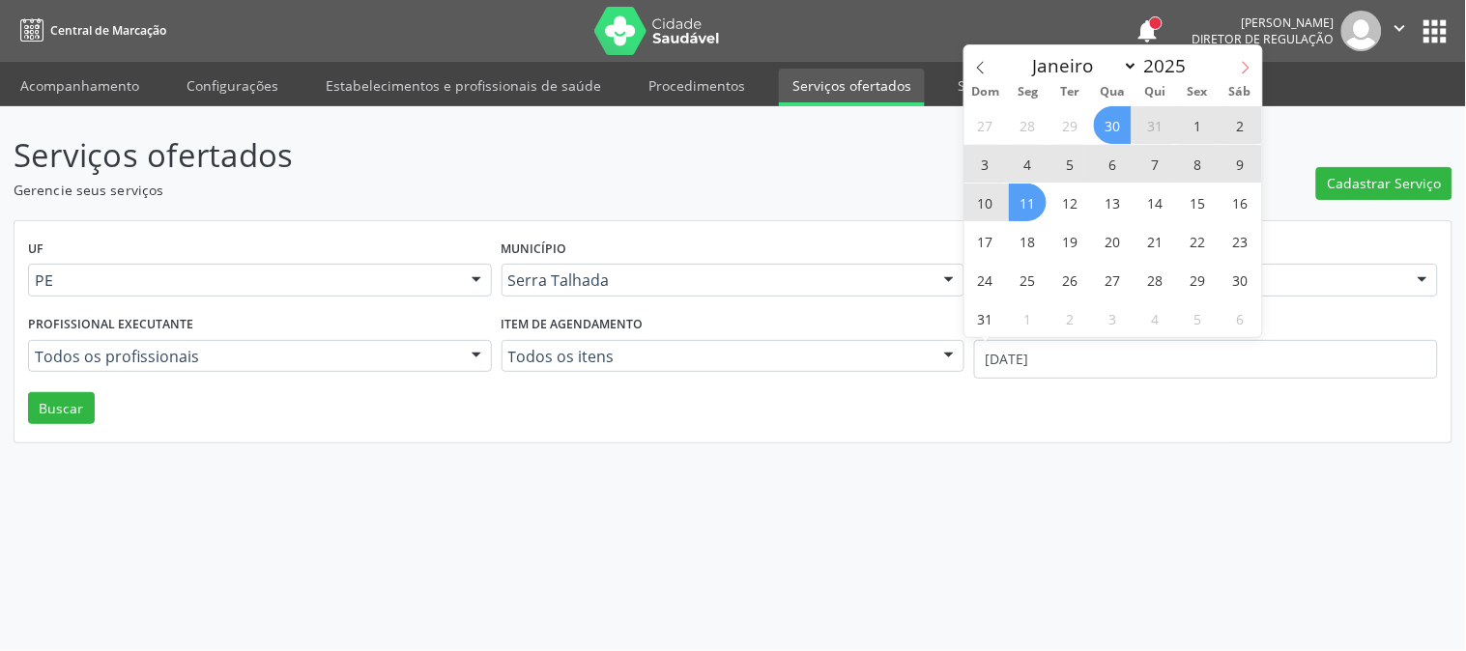
click at [1254, 64] on span at bounding box center [1246, 61] width 33 height 33
select select "8"
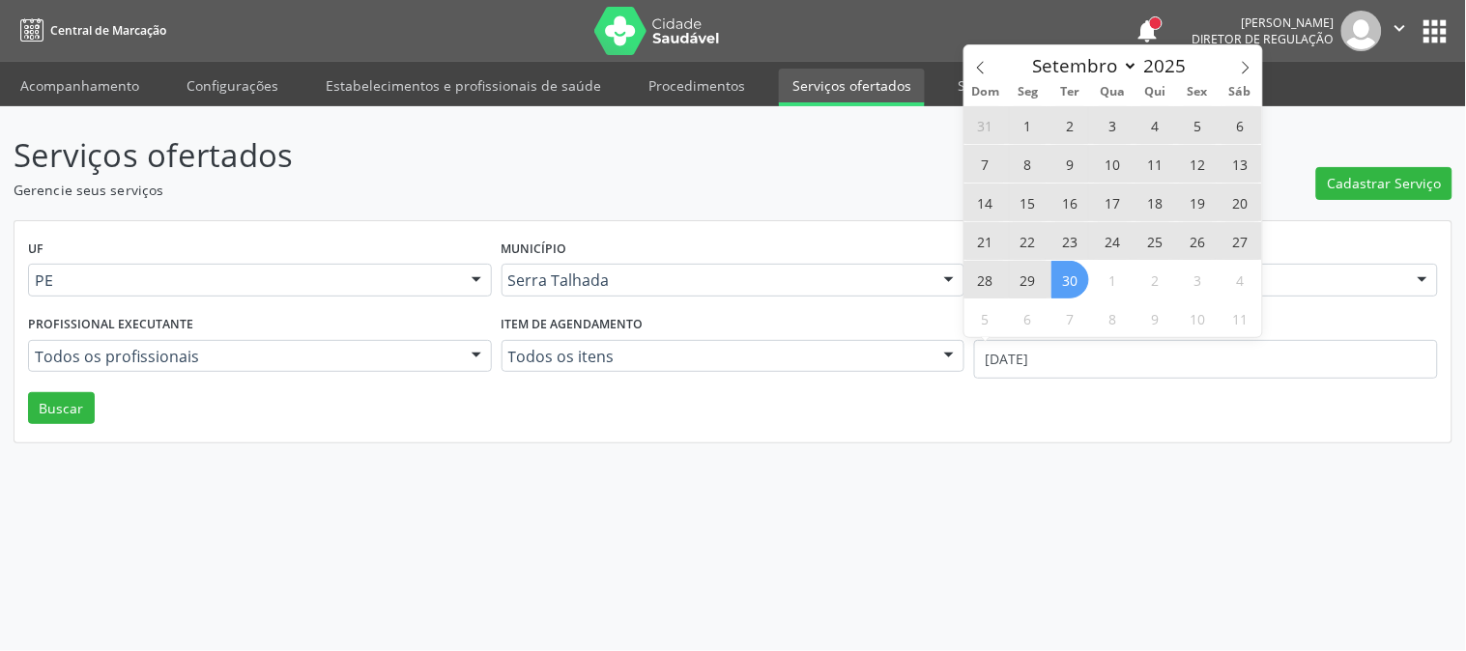
click at [1077, 293] on span "30" at bounding box center [1071, 280] width 38 height 38
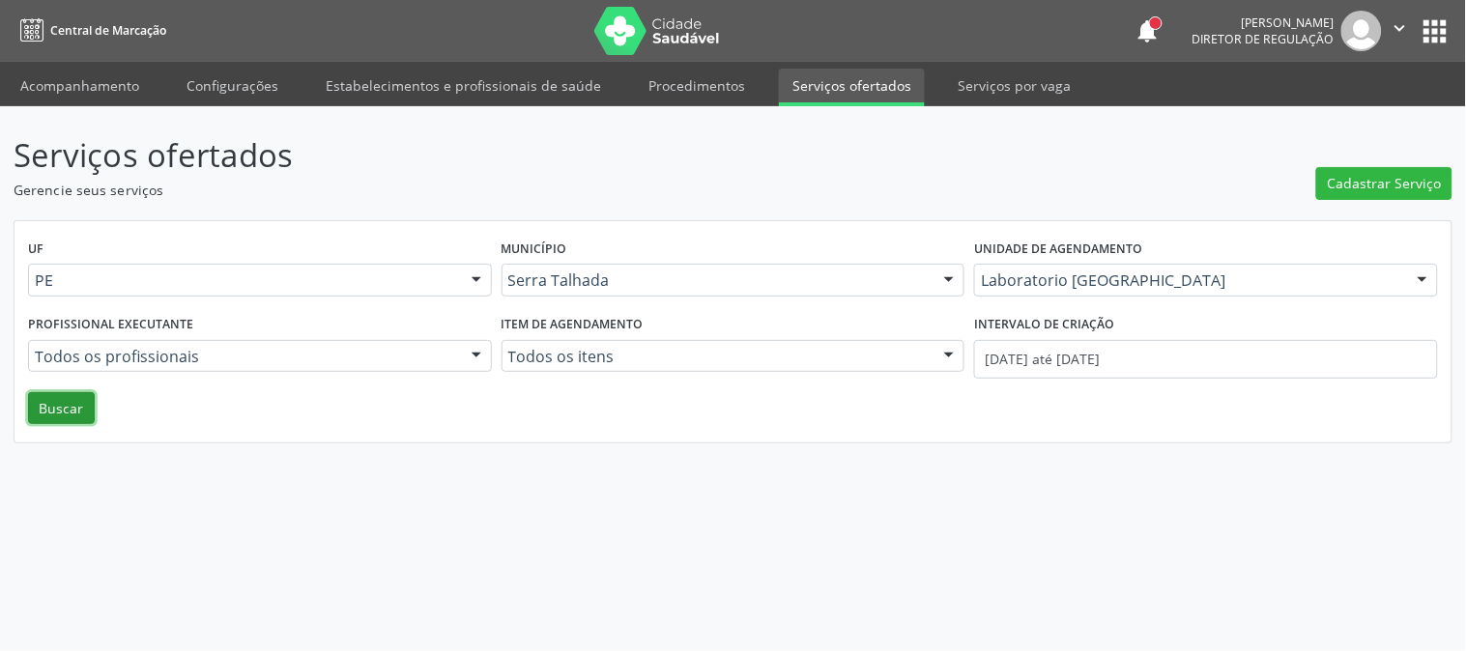
click at [36, 406] on button "Buscar" at bounding box center [61, 408] width 67 height 33
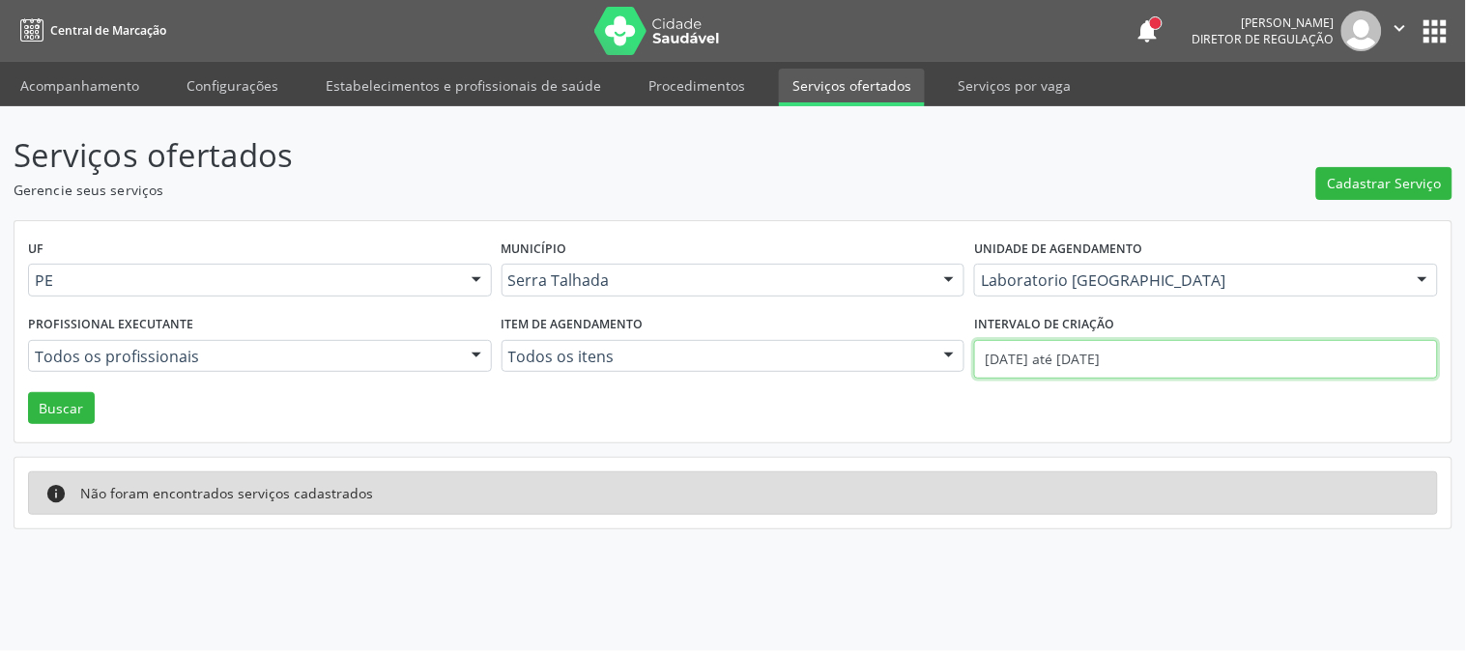
click at [1028, 348] on input "[DATE] até [DATE]" at bounding box center [1206, 359] width 464 height 39
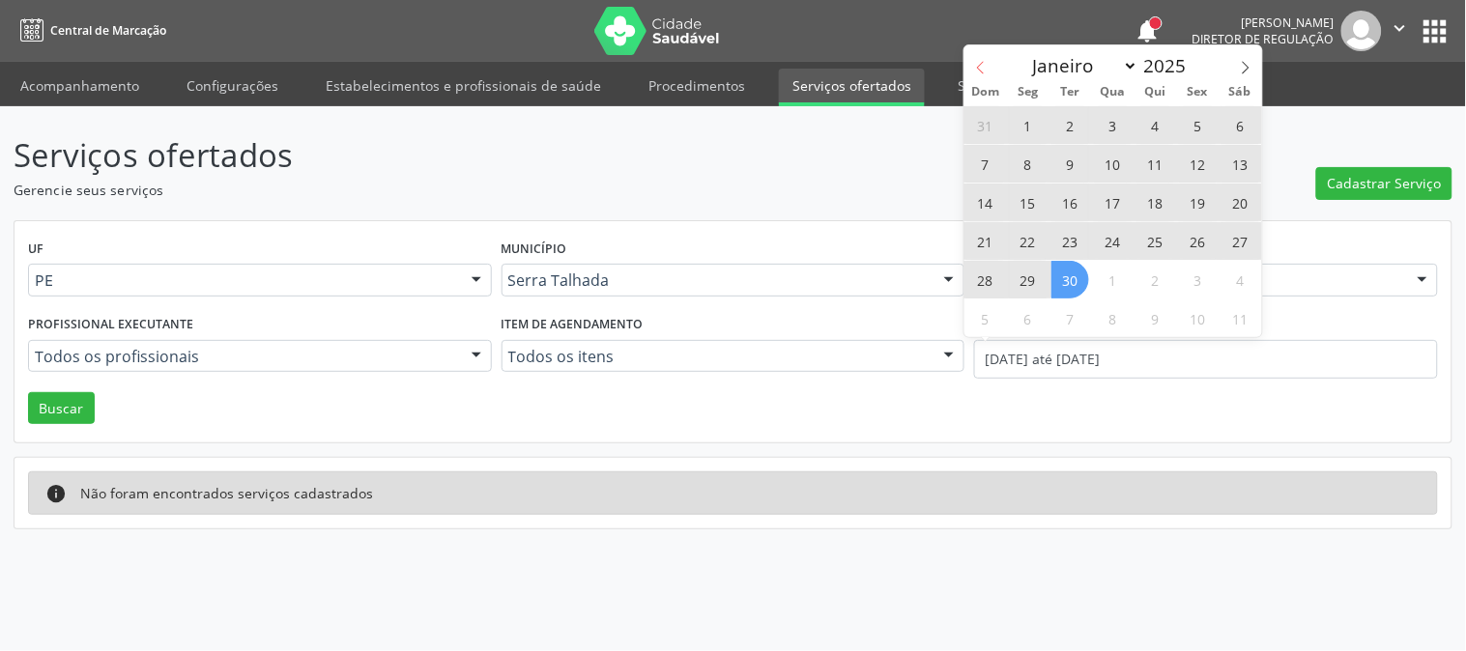
click at [976, 73] on icon at bounding box center [981, 68] width 14 height 14
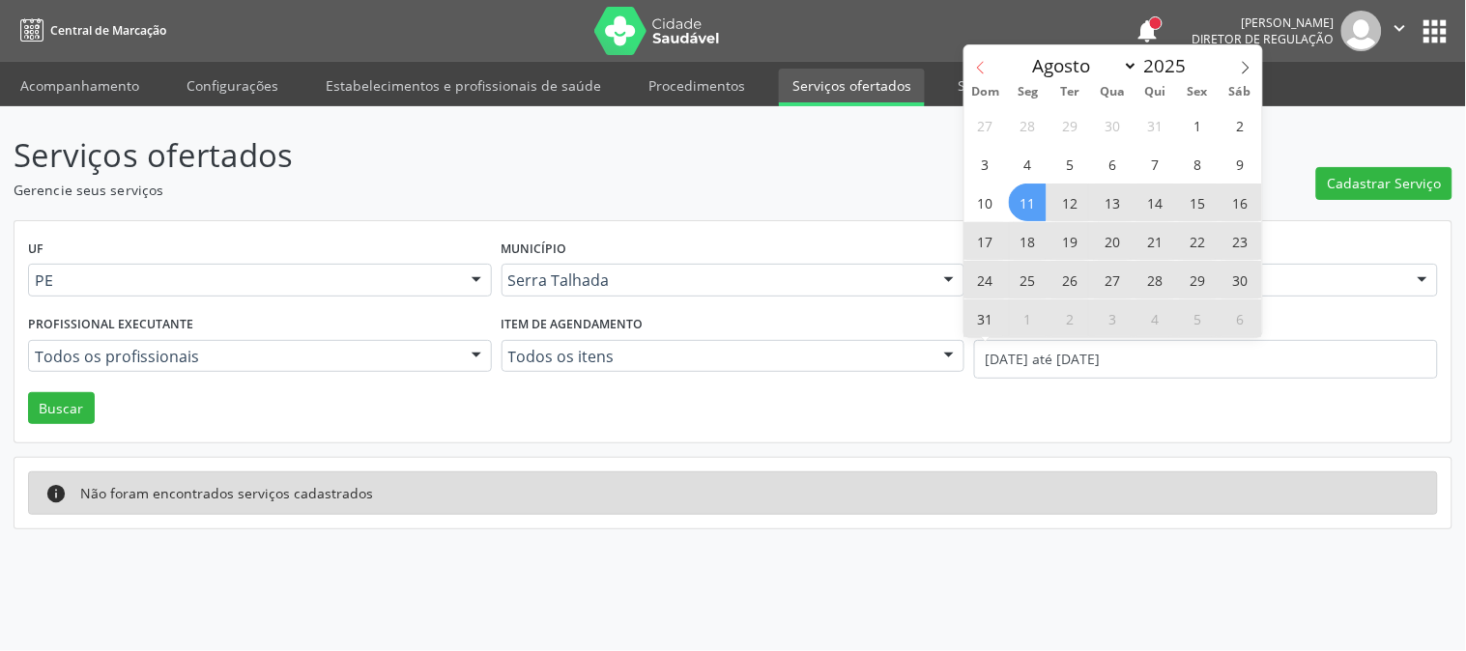
click at [976, 73] on icon at bounding box center [981, 68] width 14 height 14
select select "6"
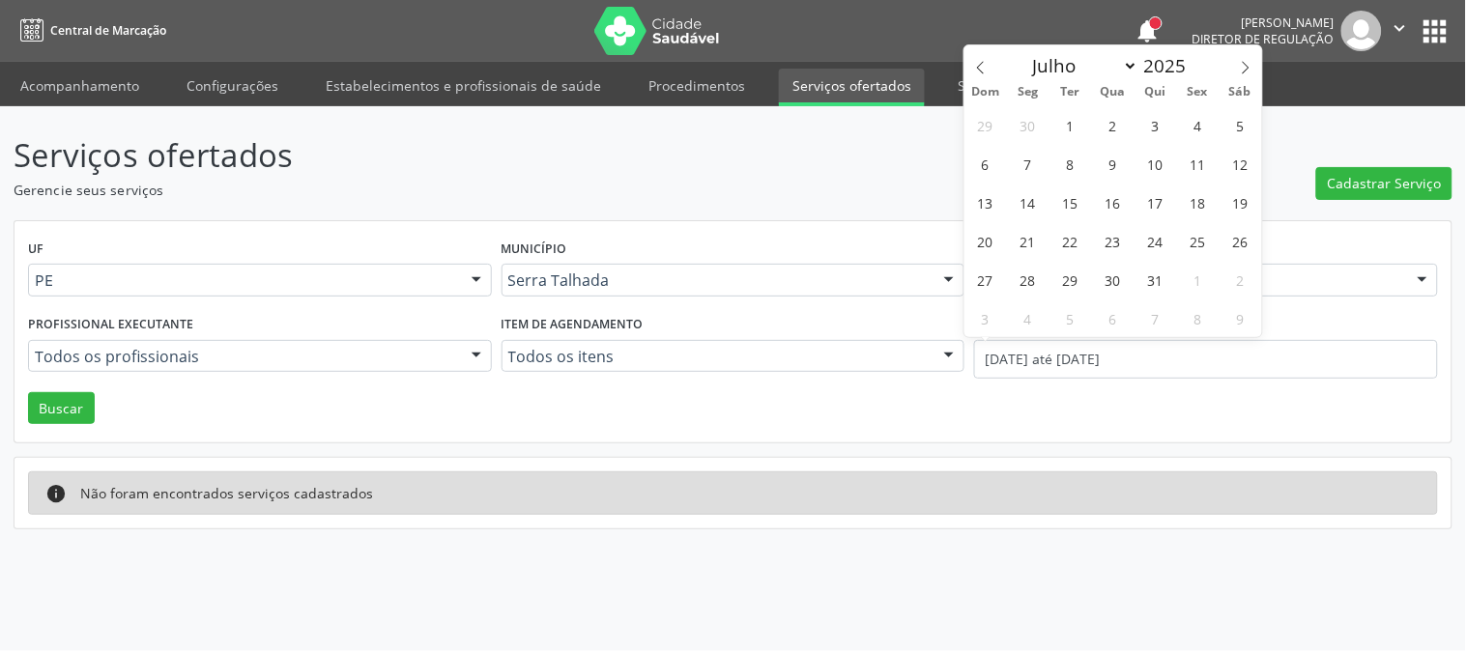
click at [1047, 201] on div "29 30 1 2 3 4 5 6 7 8 9 10 11 12 13 14 15 16 17 18 19 20 21 22 23 24 25 26 27 2…" at bounding box center [1114, 221] width 298 height 232
click at [1037, 201] on span "14" at bounding box center [1028, 203] width 38 height 38
type input "[DATE]"
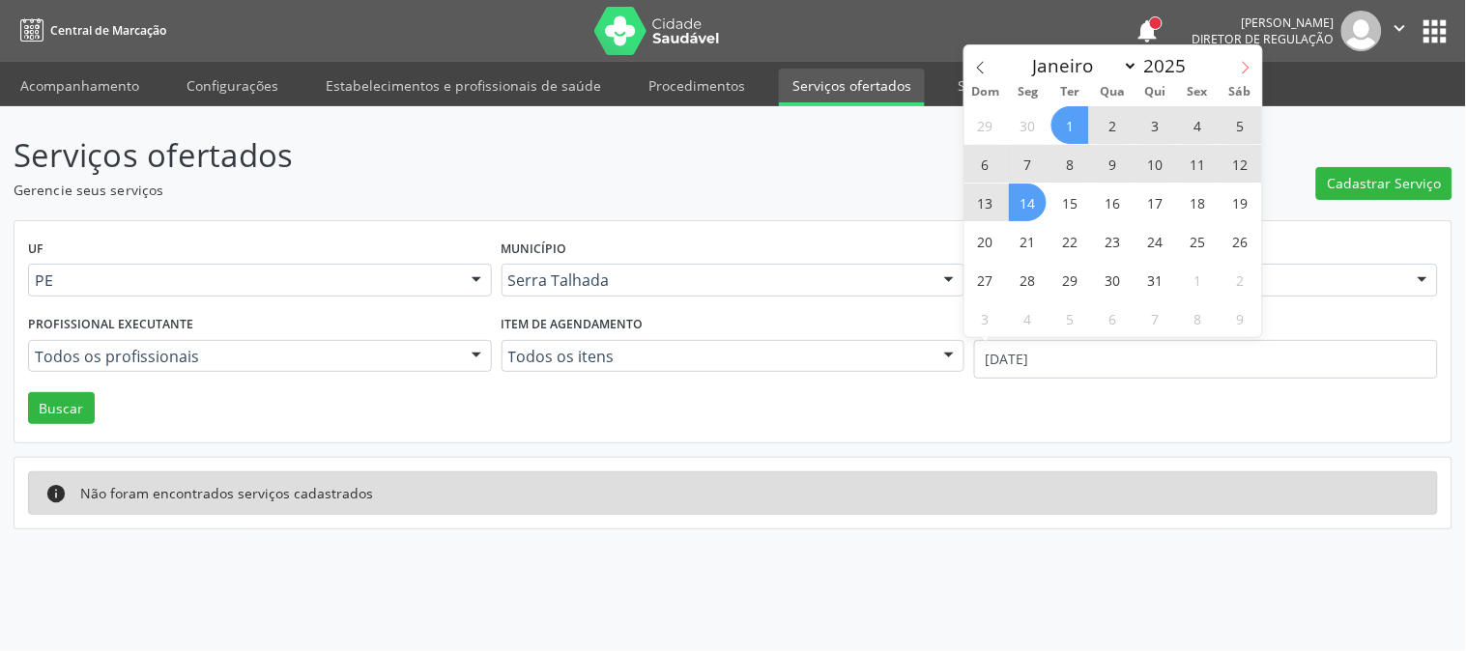
click at [1232, 59] on span at bounding box center [1246, 61] width 33 height 33
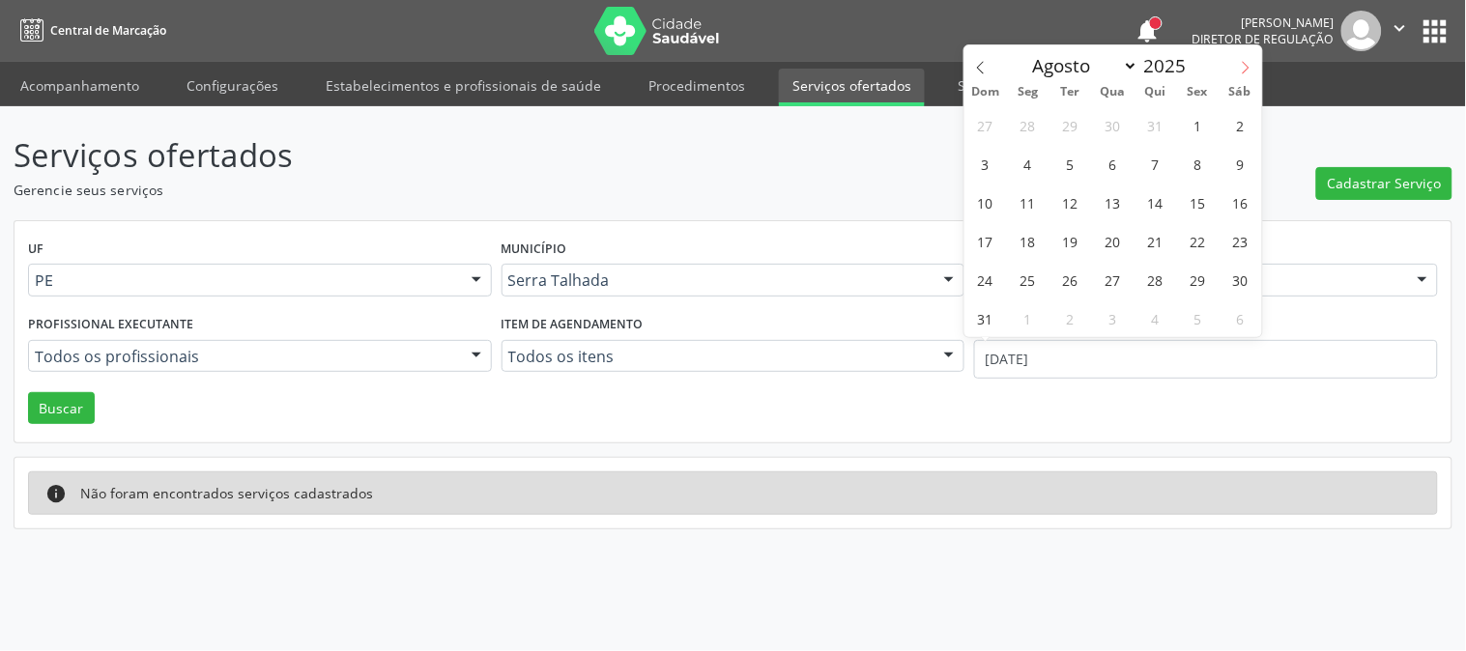
click at [1232, 59] on span at bounding box center [1246, 61] width 33 height 33
select select "8"
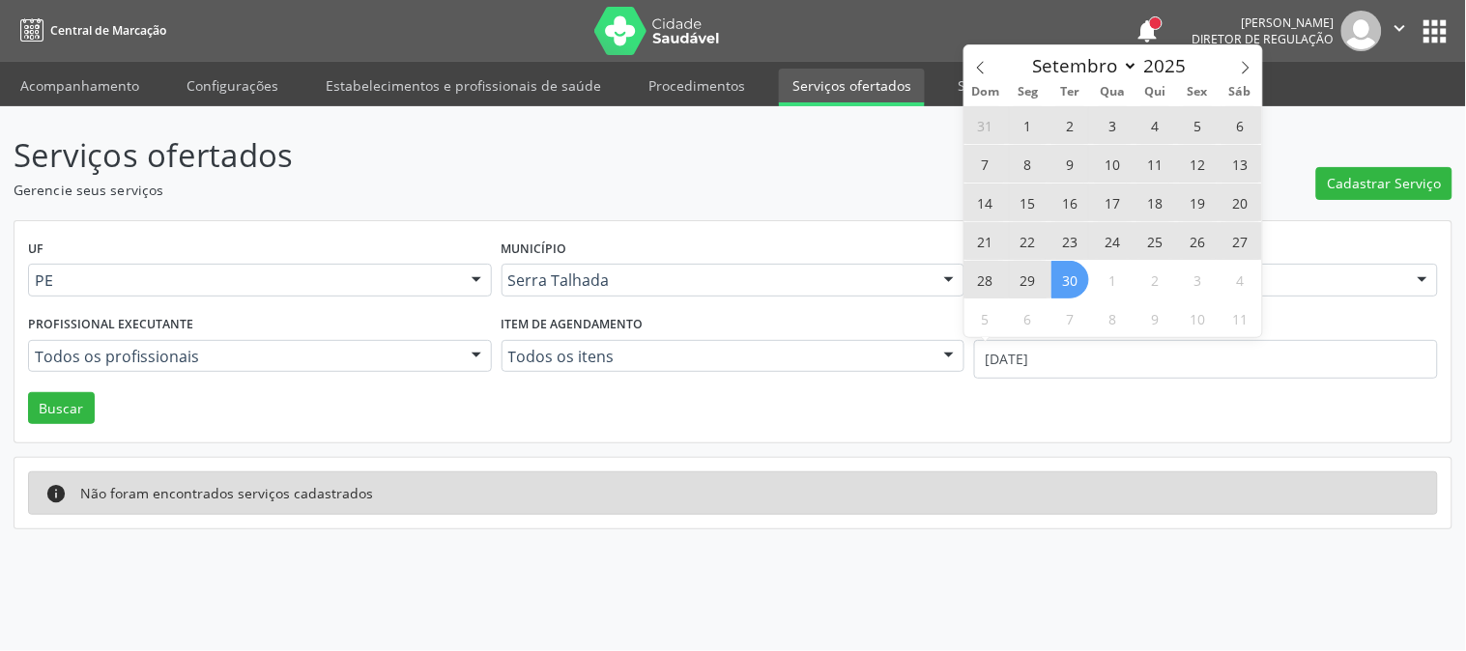
click at [1077, 267] on span "30" at bounding box center [1071, 280] width 38 height 38
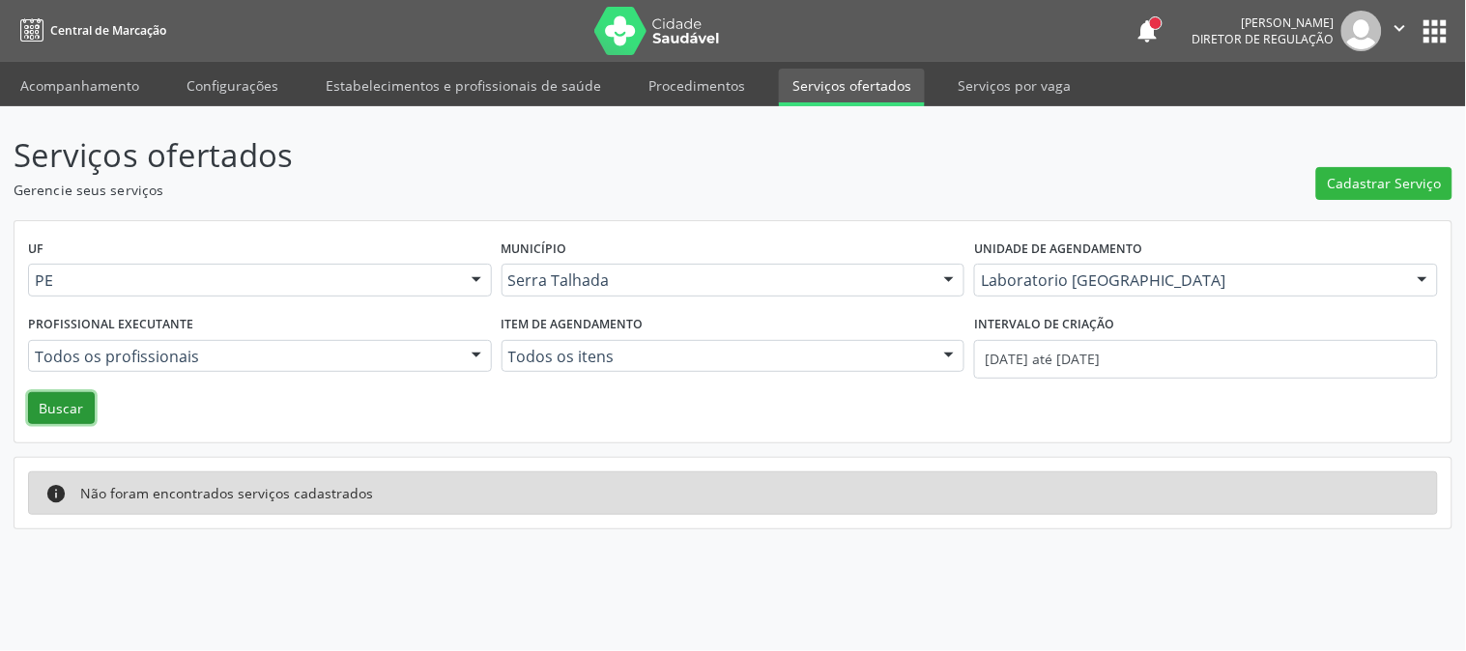
click at [41, 412] on button "Buscar" at bounding box center [61, 408] width 67 height 33
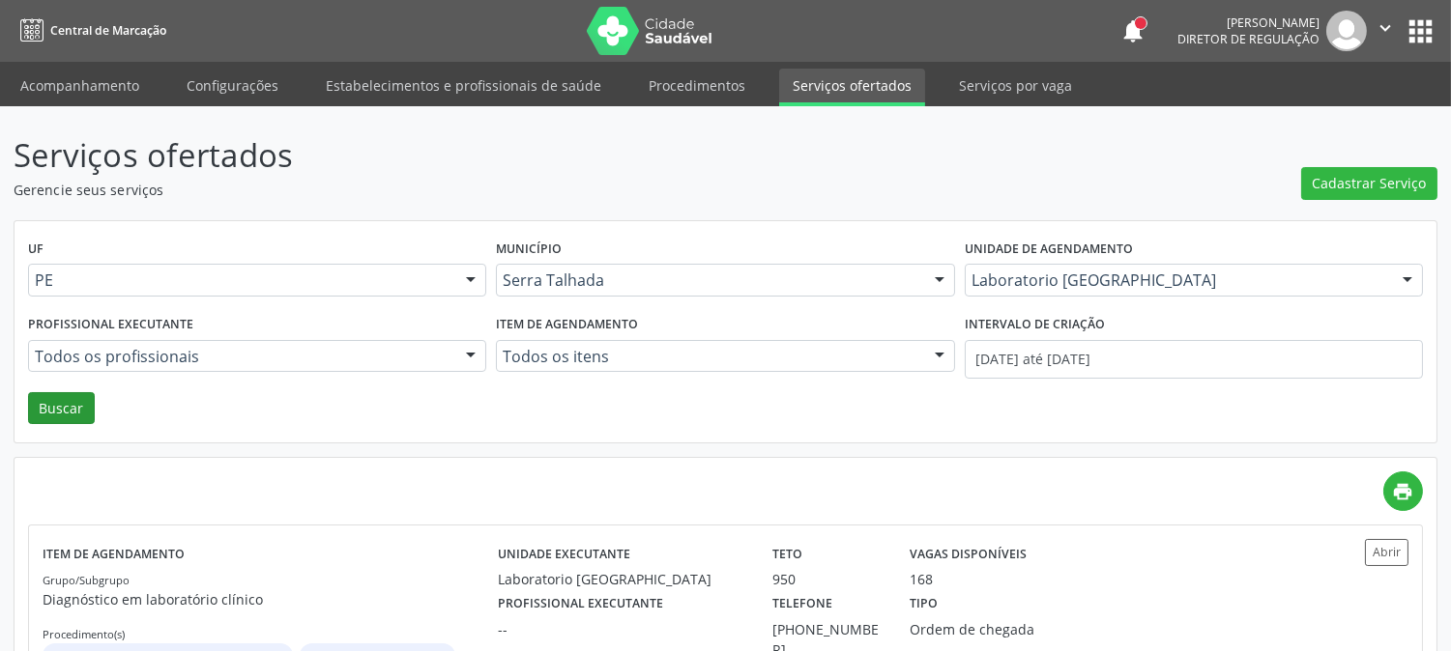
scroll to position [104, 0]
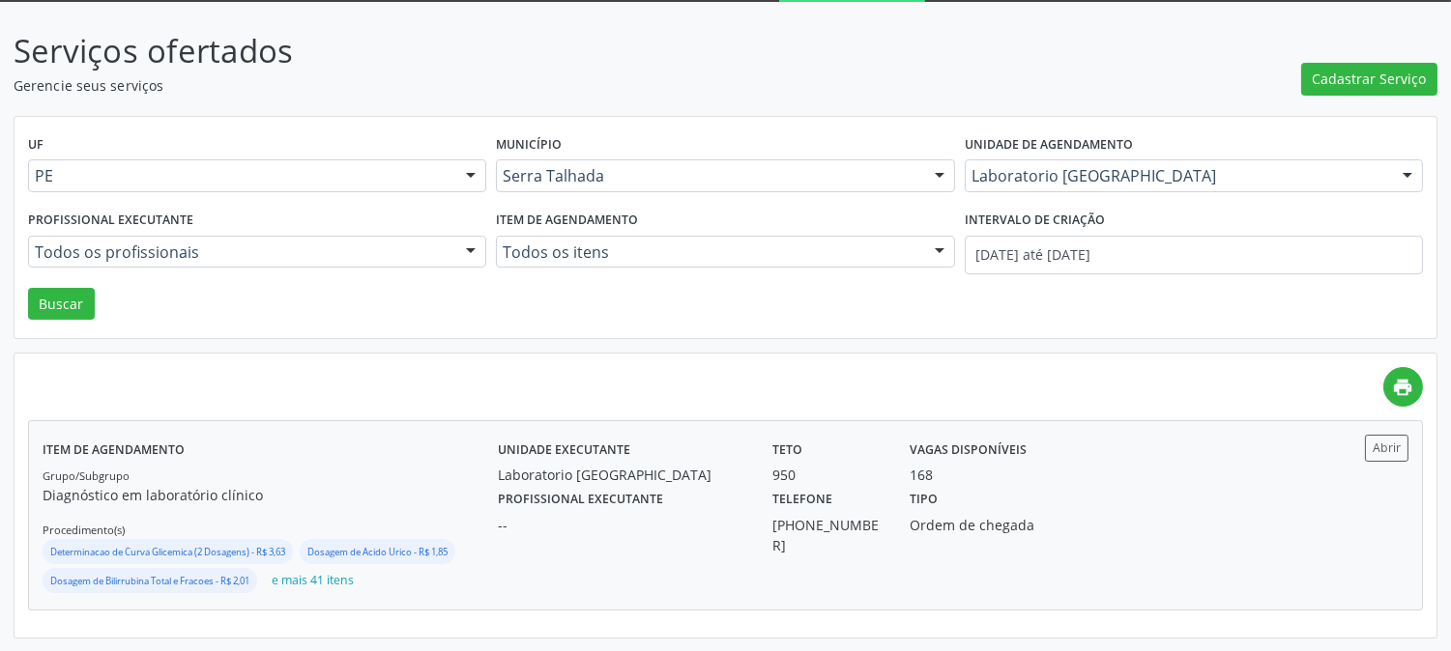
click at [629, 471] on div "Laboratorio [GEOGRAPHIC_DATA]" at bounding box center [621, 475] width 247 height 20
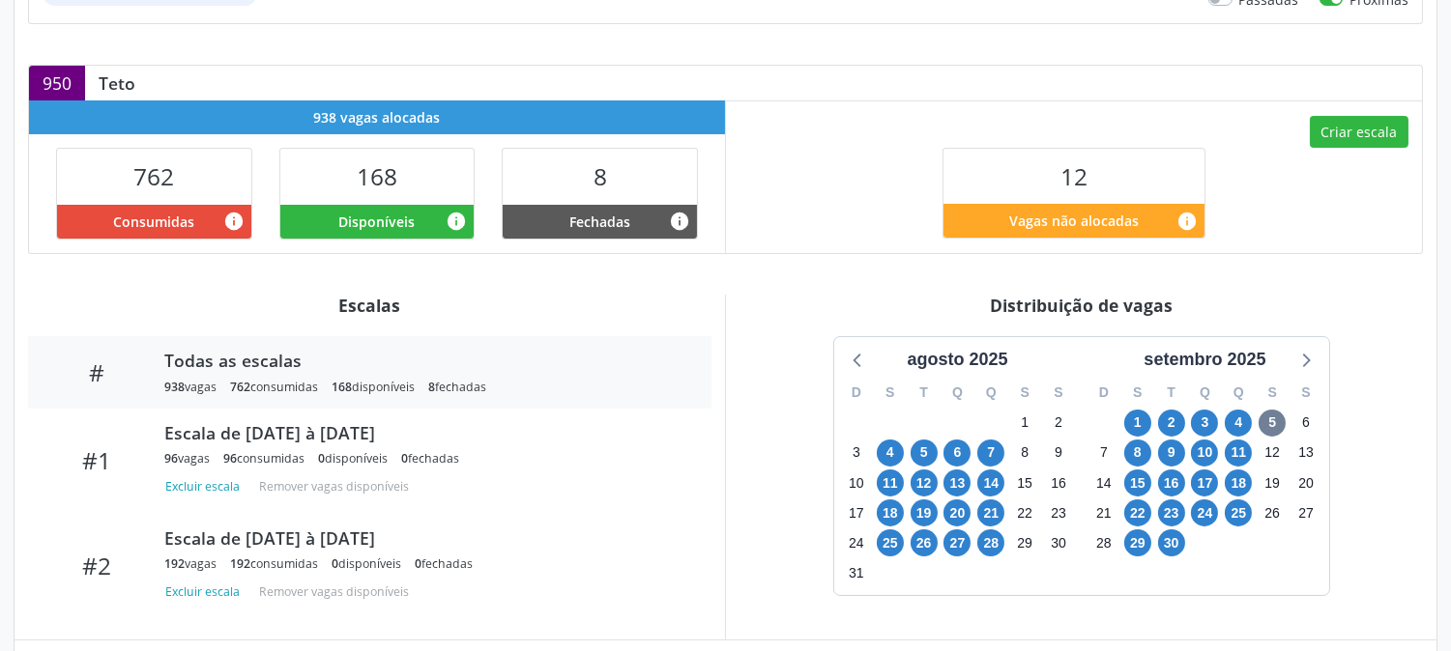
scroll to position [530, 0]
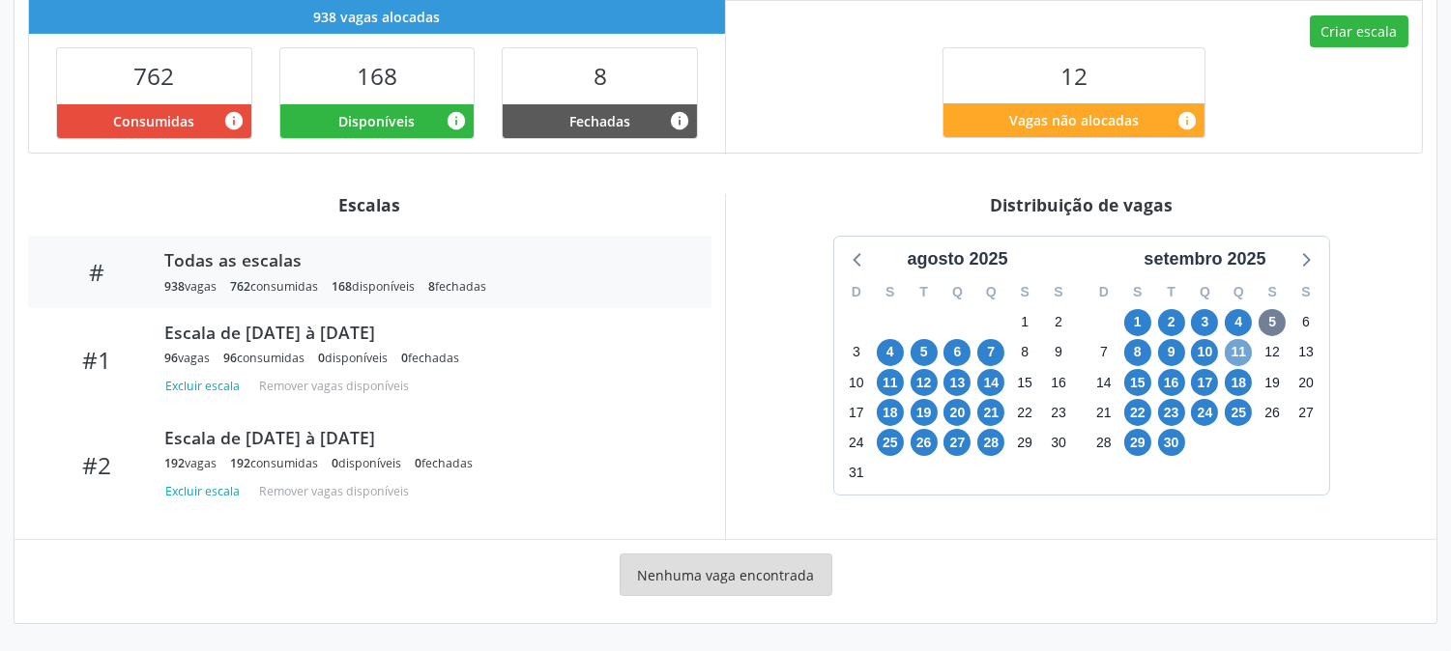
click at [1237, 355] on span "11" at bounding box center [1238, 352] width 27 height 27
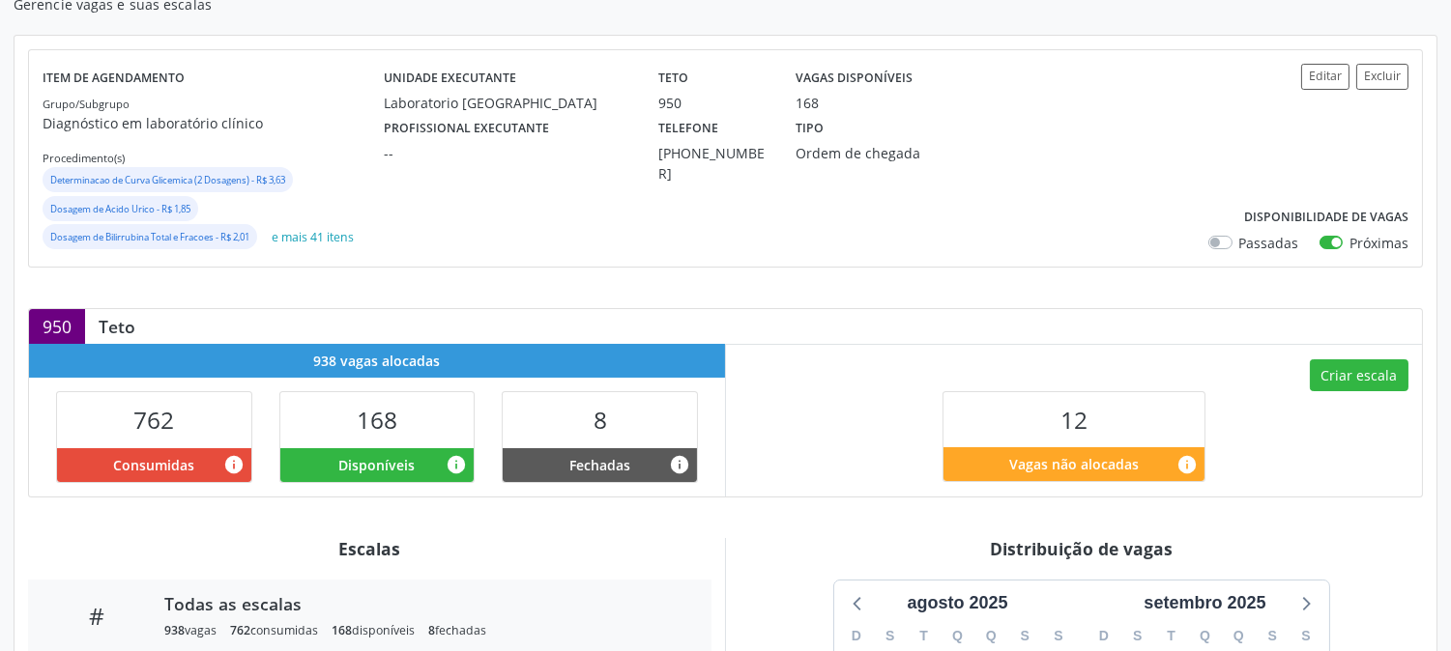
scroll to position [78, 0]
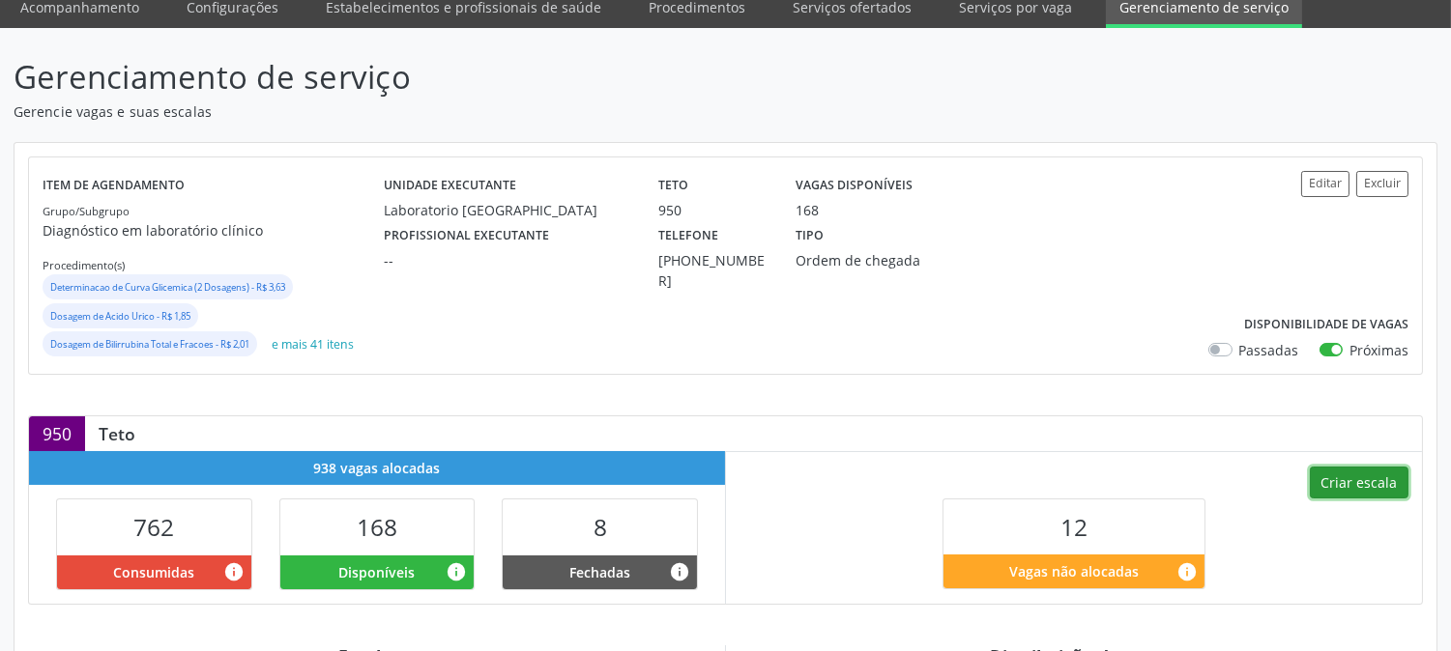
click at [1319, 470] on button "Criar escala" at bounding box center [1359, 483] width 99 height 33
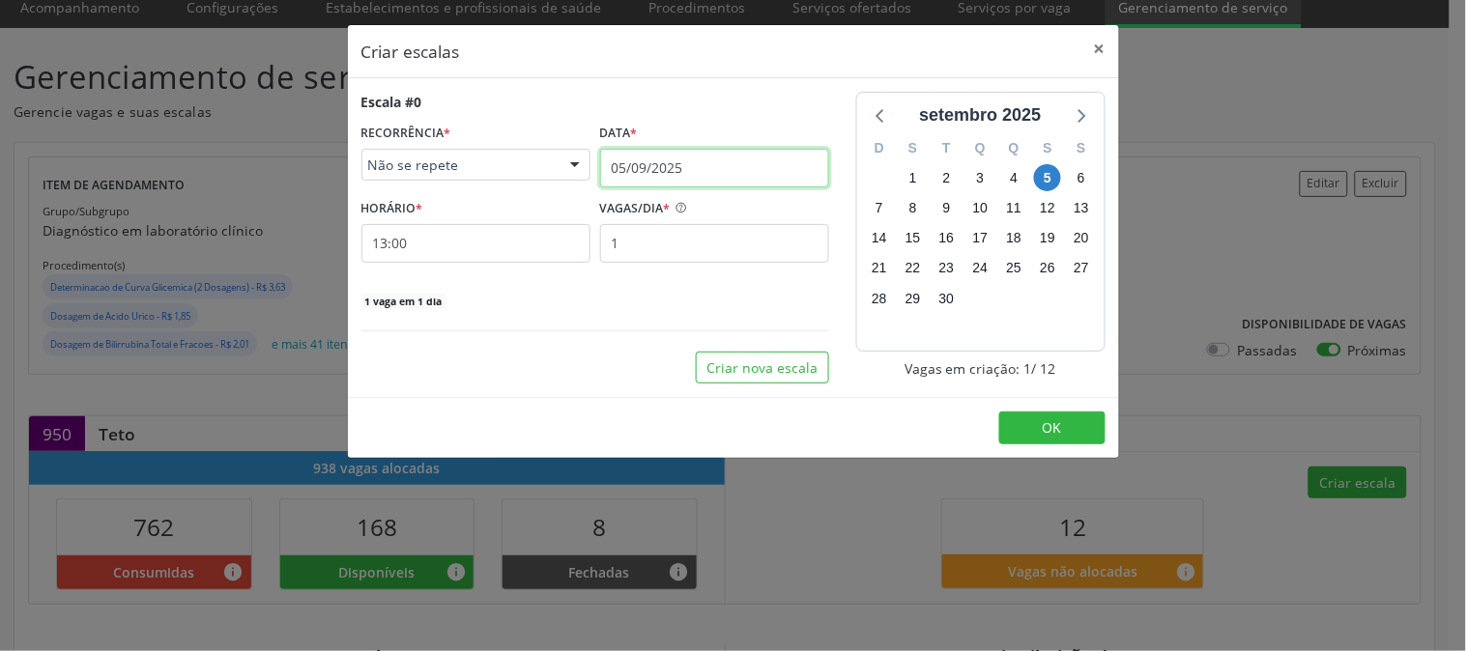
click at [706, 156] on input "05/09/2025" at bounding box center [714, 168] width 229 height 39
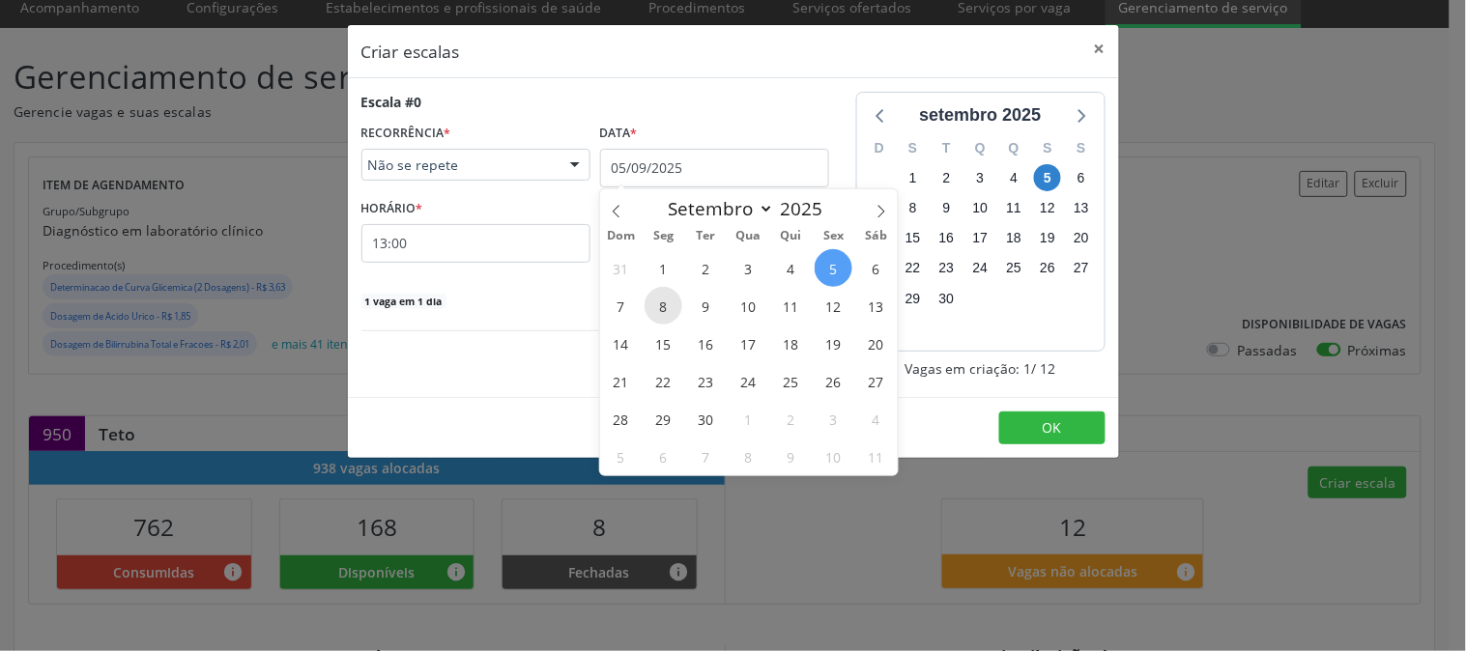
click at [660, 294] on span "8" at bounding box center [664, 306] width 38 height 38
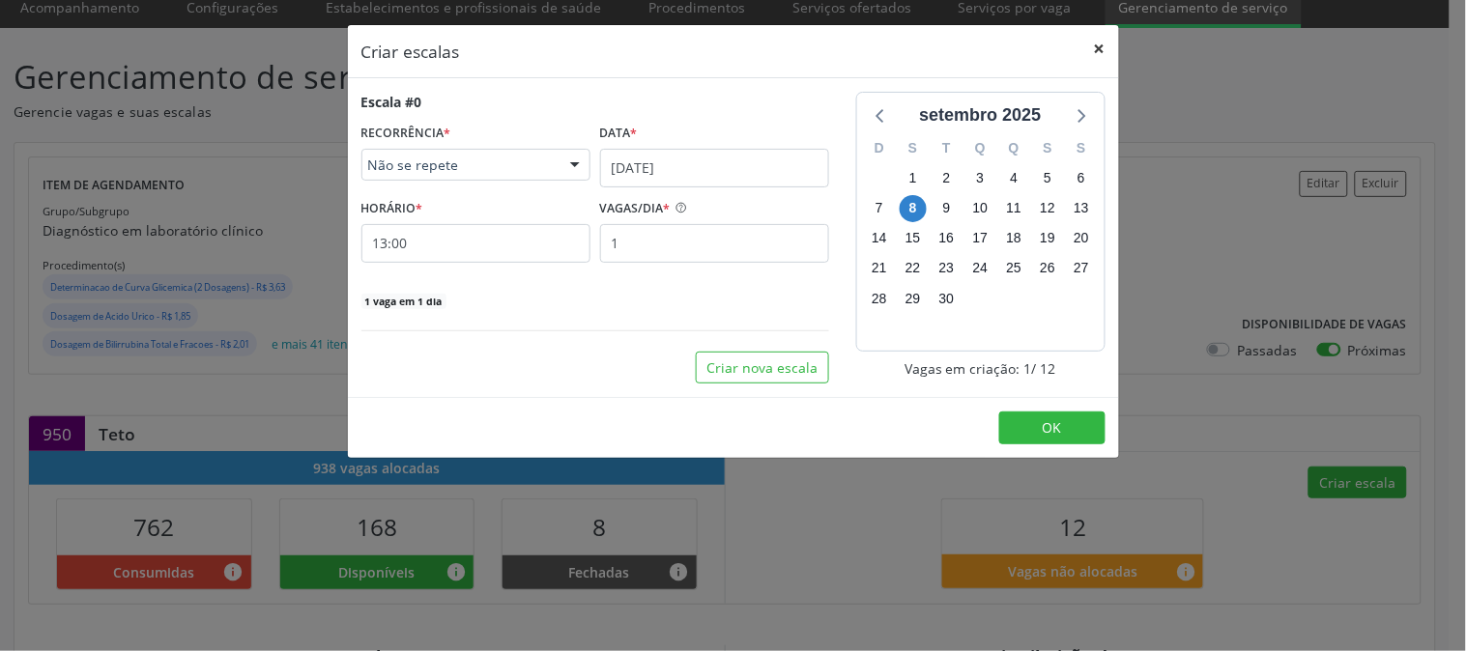
click at [1099, 44] on button "×" at bounding box center [1100, 48] width 39 height 47
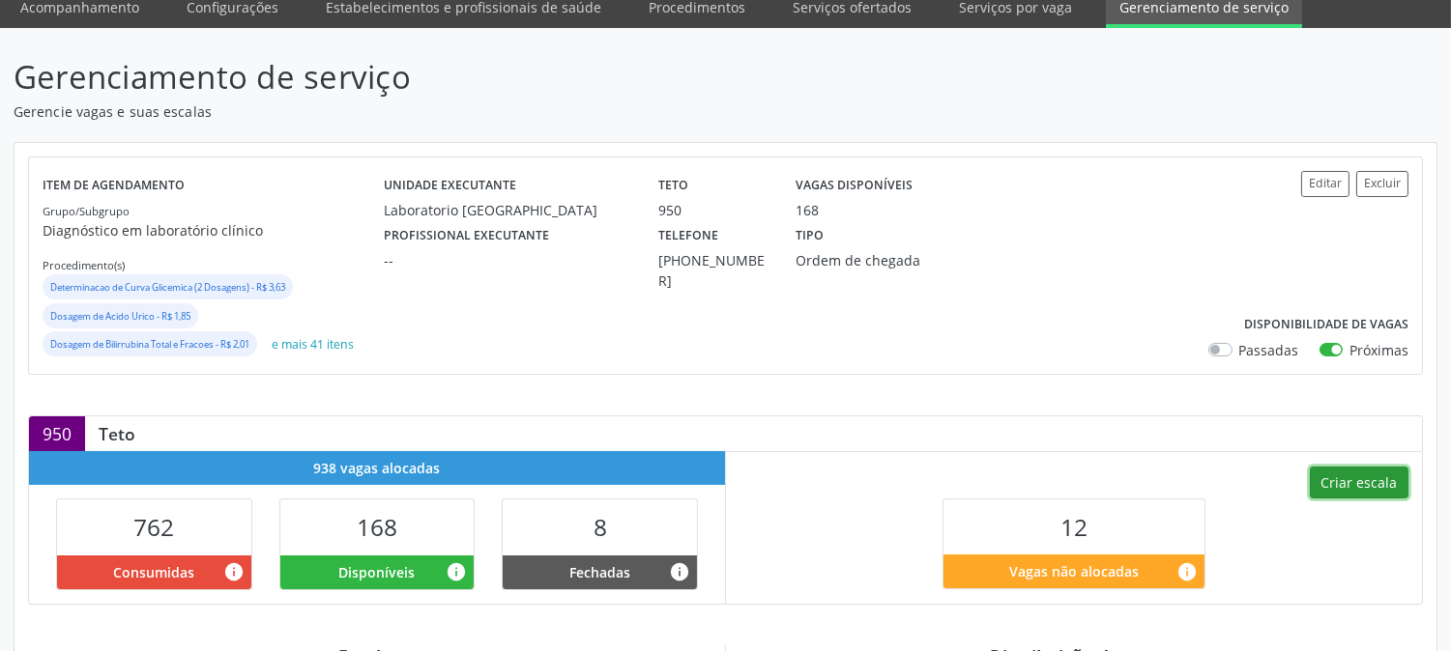
scroll to position [0, 0]
